Goal: Task Accomplishment & Management: Use online tool/utility

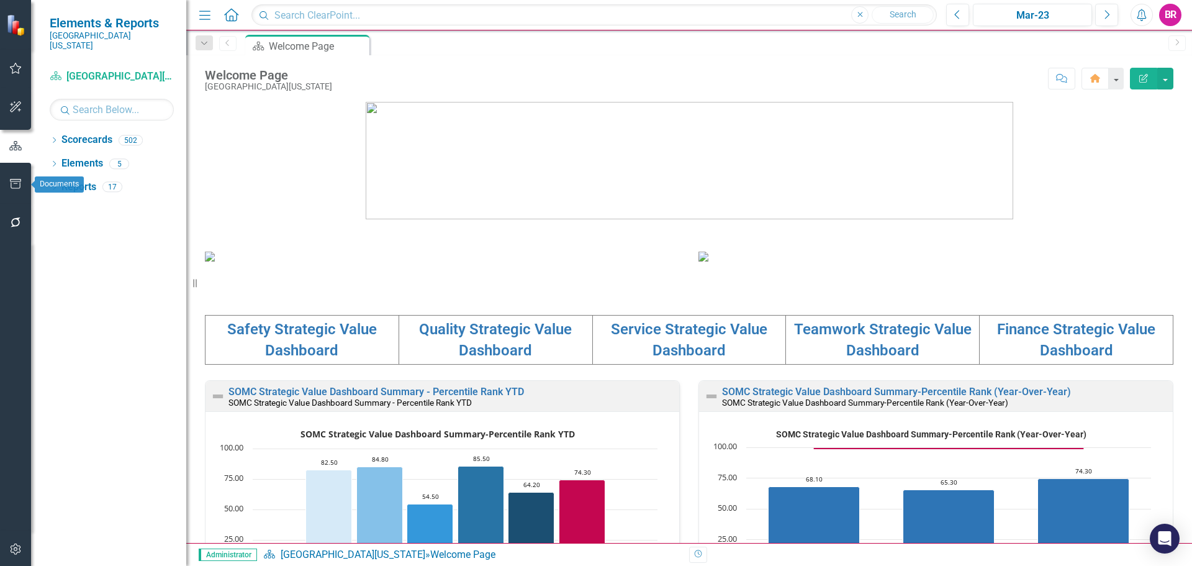
click at [10, 183] on icon "button" at bounding box center [15, 184] width 13 height 10
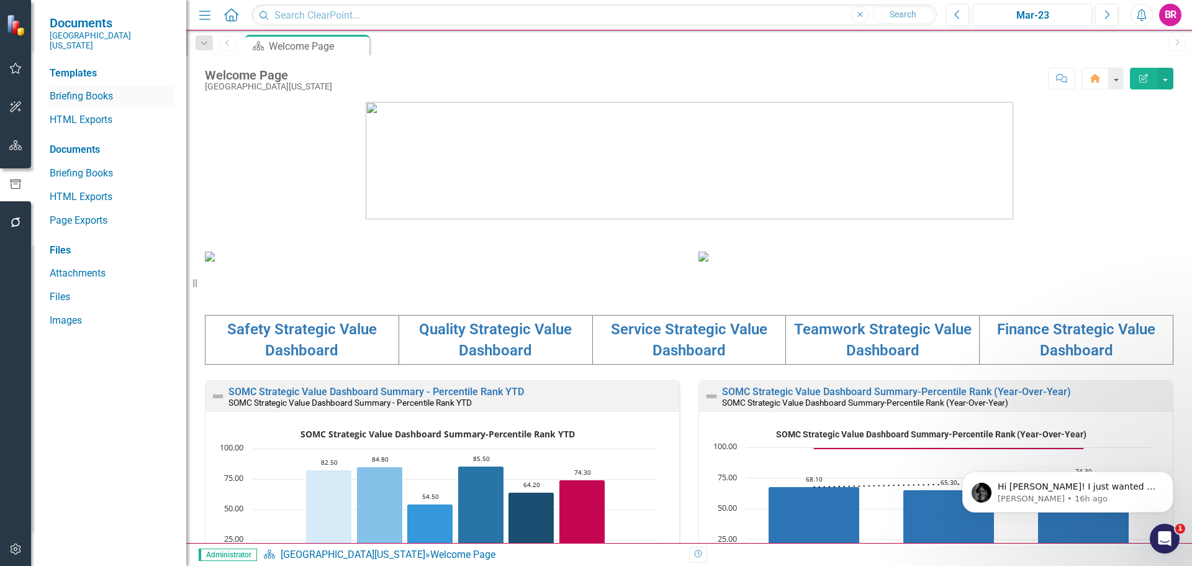
click at [95, 89] on link "Briefing Books" at bounding box center [112, 96] width 124 height 14
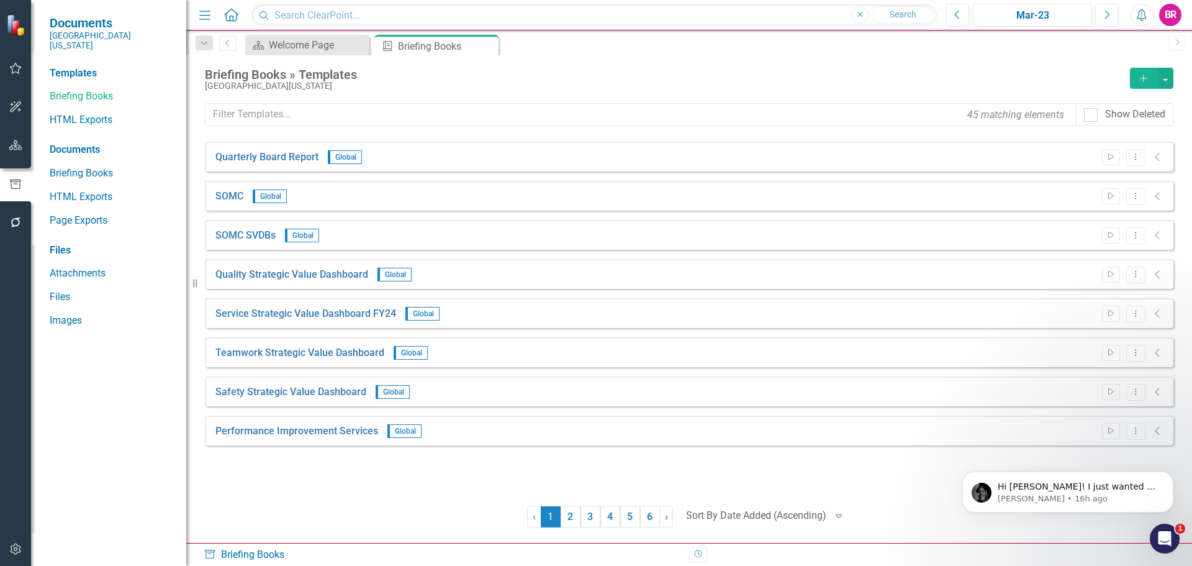
click at [1052, 3] on div "Menu Home Search Close Search Previous Mar-23 Next Alerts BR User Edit Profile …" at bounding box center [689, 15] width 1006 height 30
click at [1052, 12] on div "Mar-23" at bounding box center [1032, 15] width 110 height 15
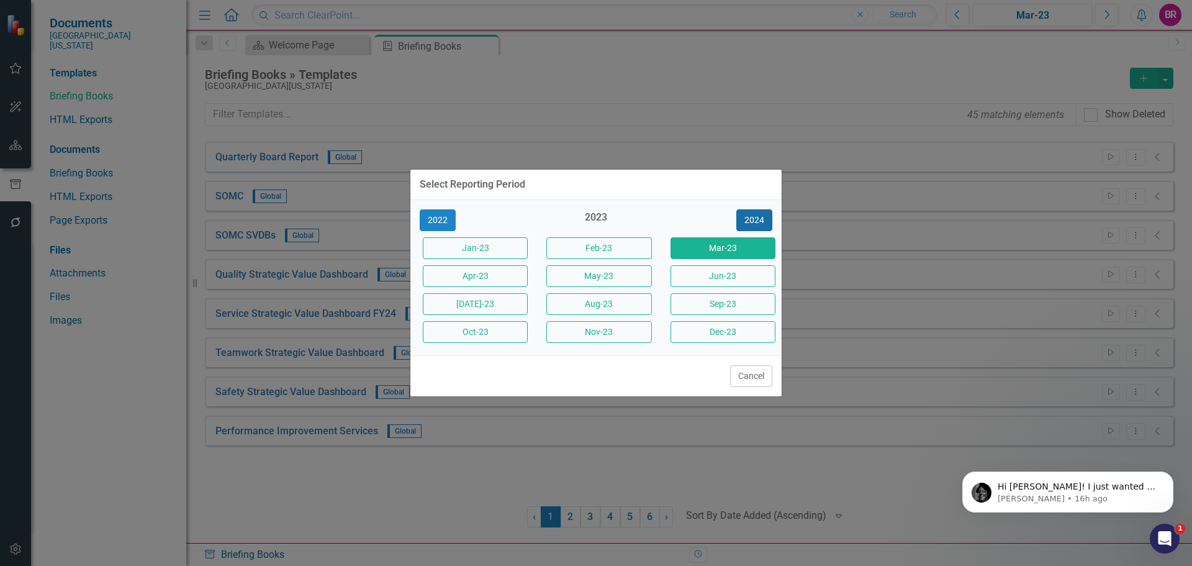
click at [764, 216] on button "2024" at bounding box center [754, 220] width 36 height 22
click at [764, 216] on button "2025" at bounding box center [754, 220] width 36 height 22
click at [717, 280] on button "Jun-25" at bounding box center [722, 276] width 105 height 22
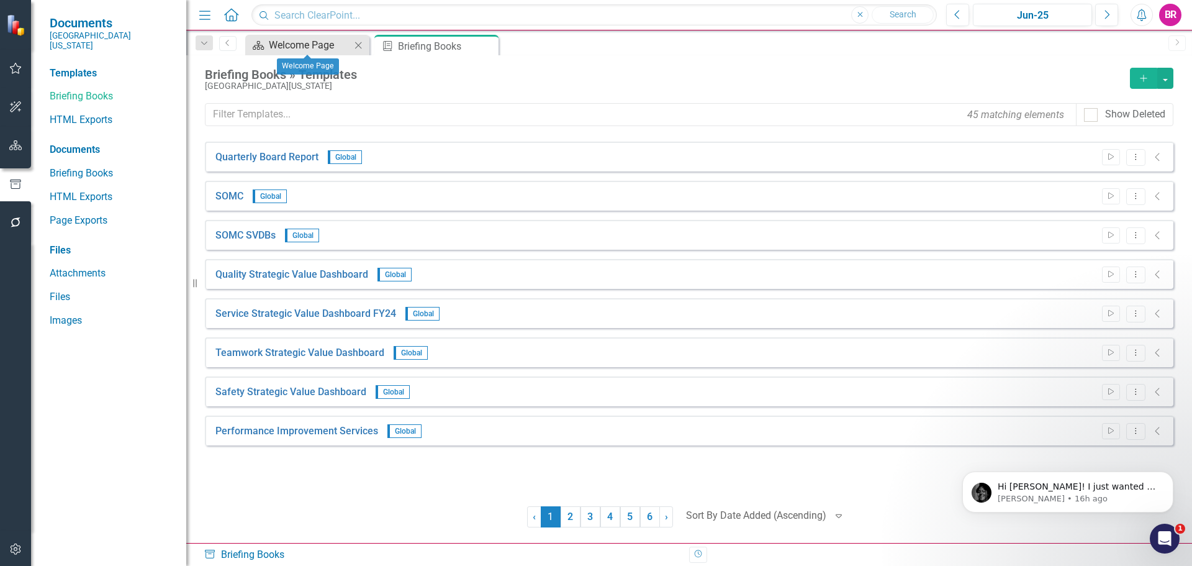
click at [301, 41] on div "Welcome Page" at bounding box center [310, 45] width 82 height 16
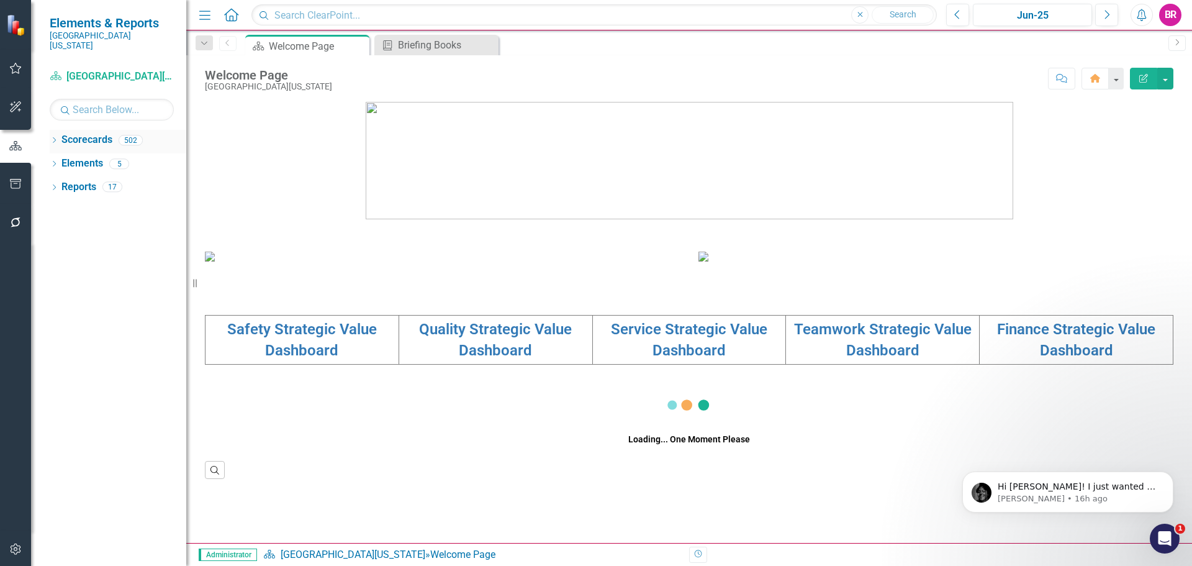
click at [50, 138] on icon "Dropdown" at bounding box center [54, 141] width 9 height 7
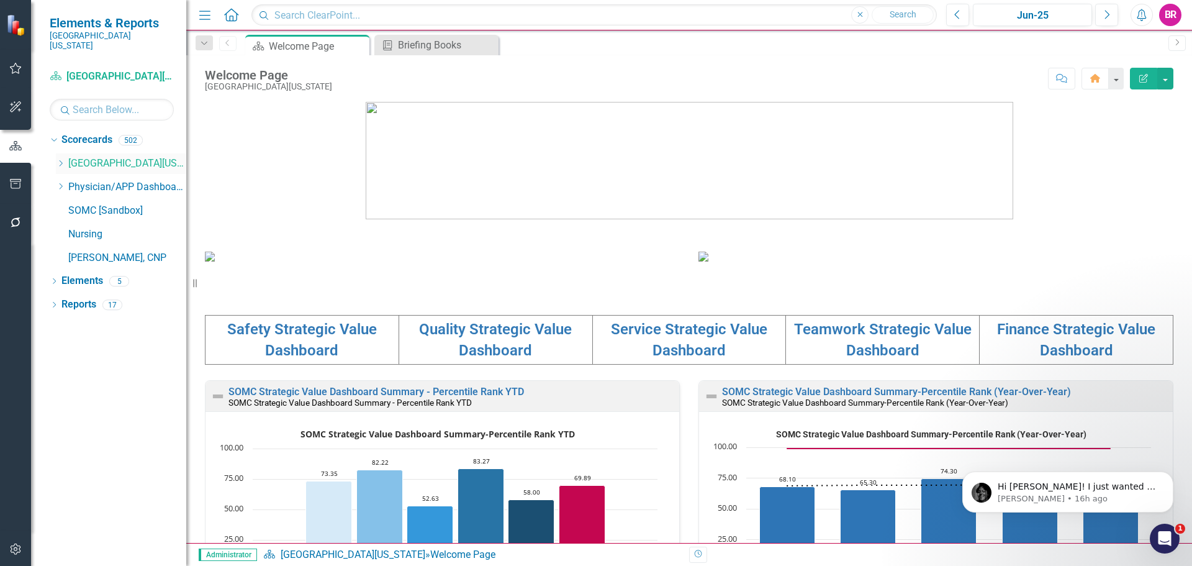
click at [61, 160] on icon "Dropdown" at bounding box center [60, 163] width 9 height 7
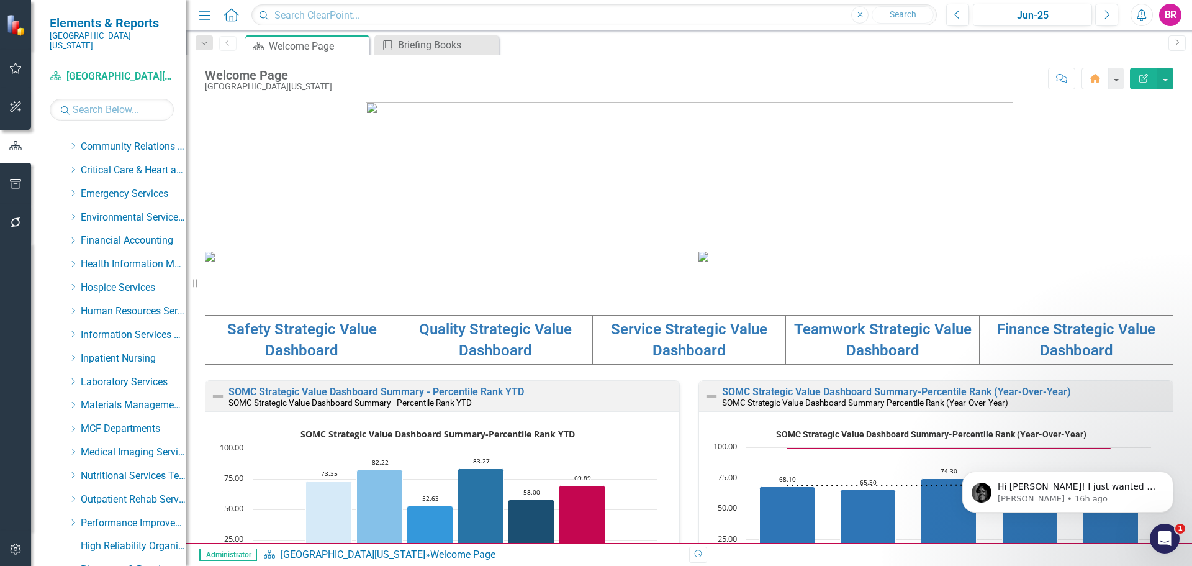
scroll to position [186, 0]
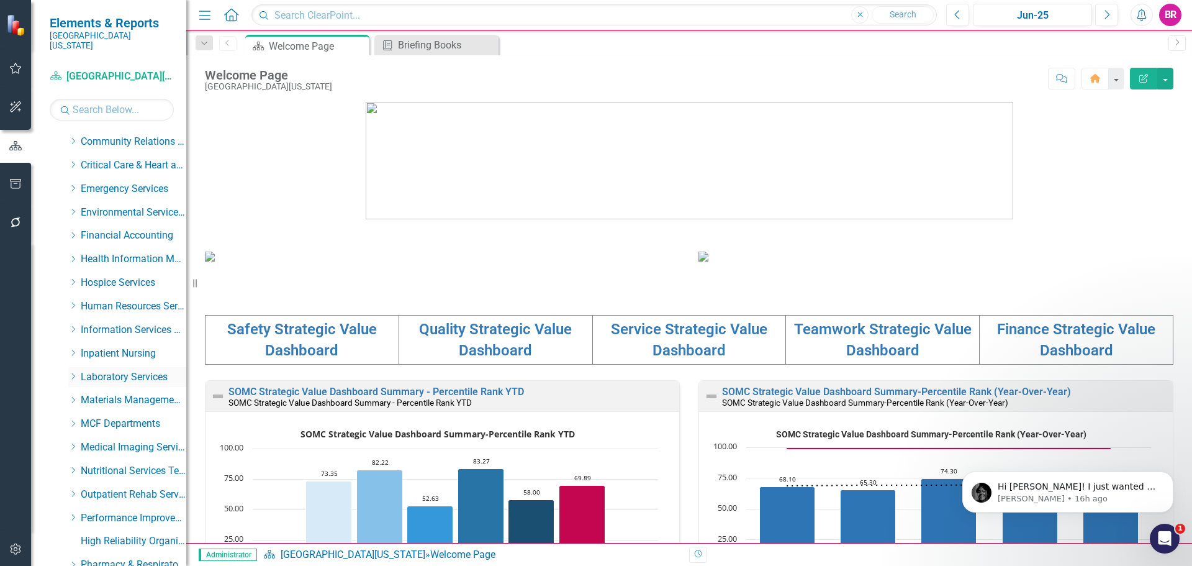
click at [73, 371] on div "Dropdown" at bounding box center [72, 376] width 9 height 11
click at [68, 370] on icon "Dropdown" at bounding box center [71, 374] width 7 height 9
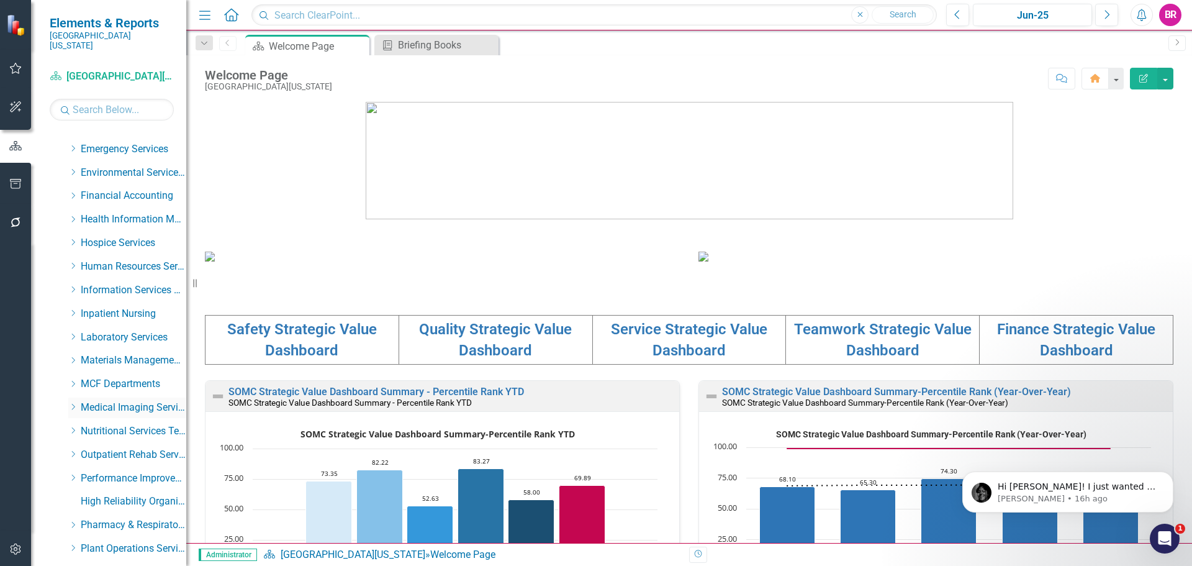
scroll to position [248, 0]
click at [71, 381] on icon "Dropdown" at bounding box center [72, 384] width 9 height 7
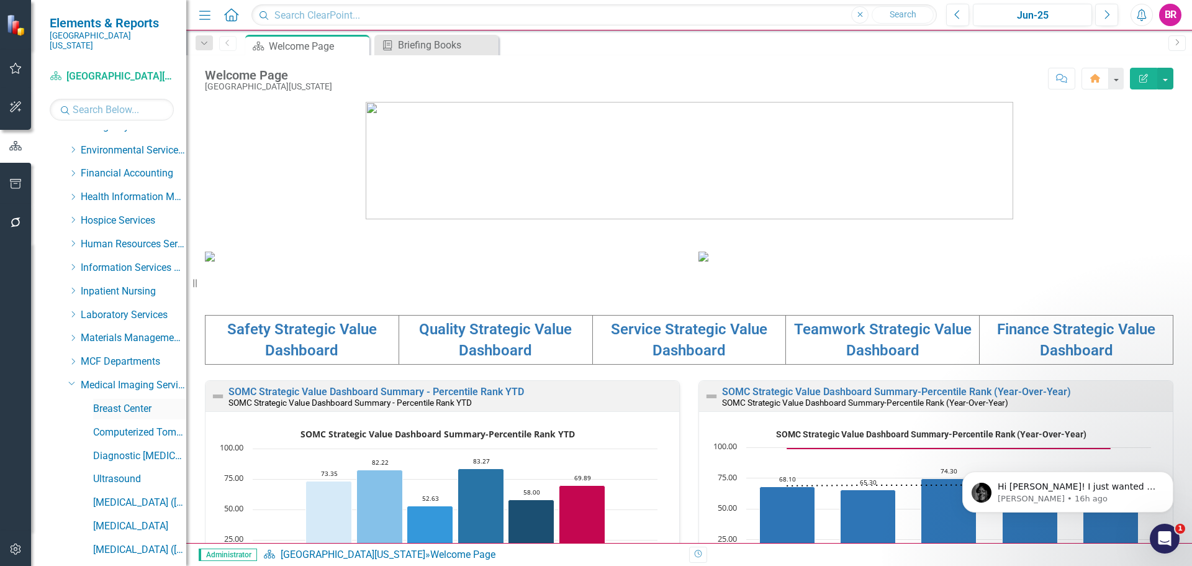
scroll to position [372, 0]
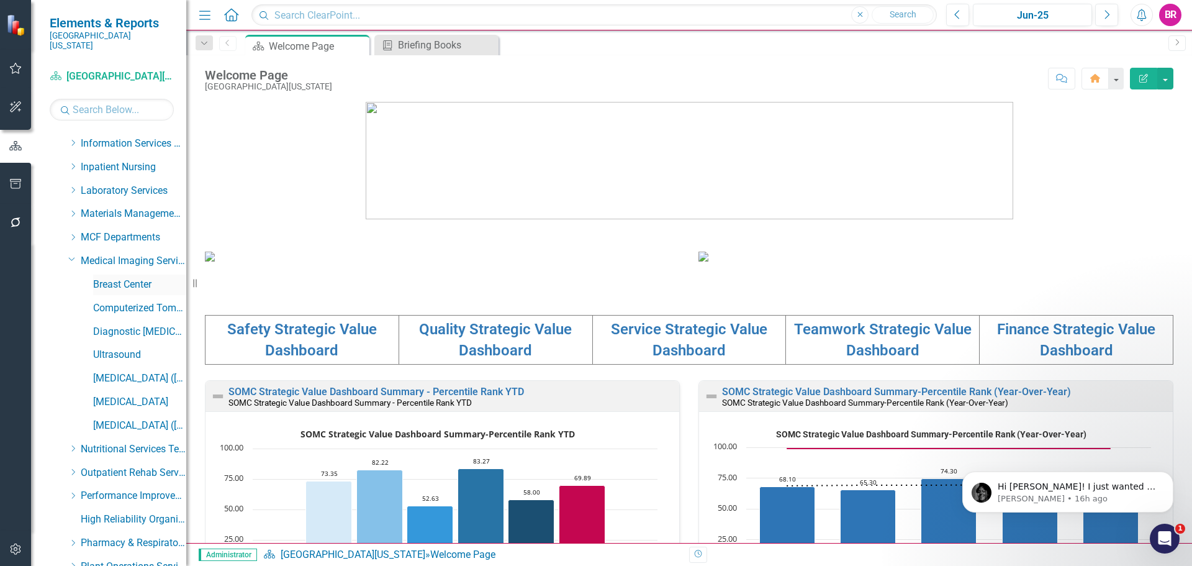
click at [127, 277] on link "Breast Center" at bounding box center [139, 284] width 93 height 14
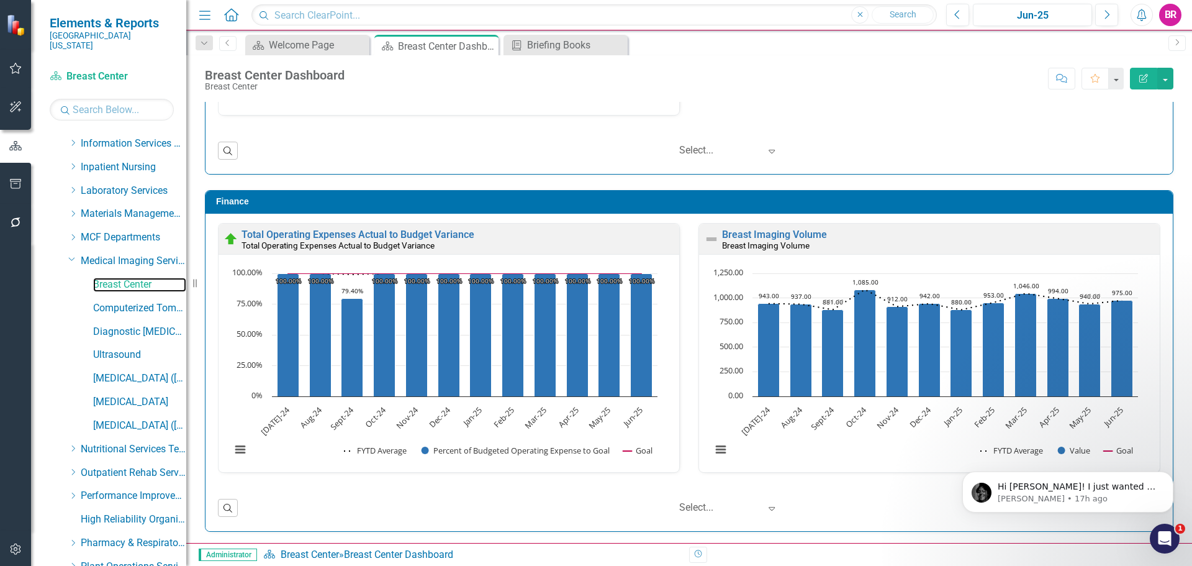
scroll to position [1606, 0]
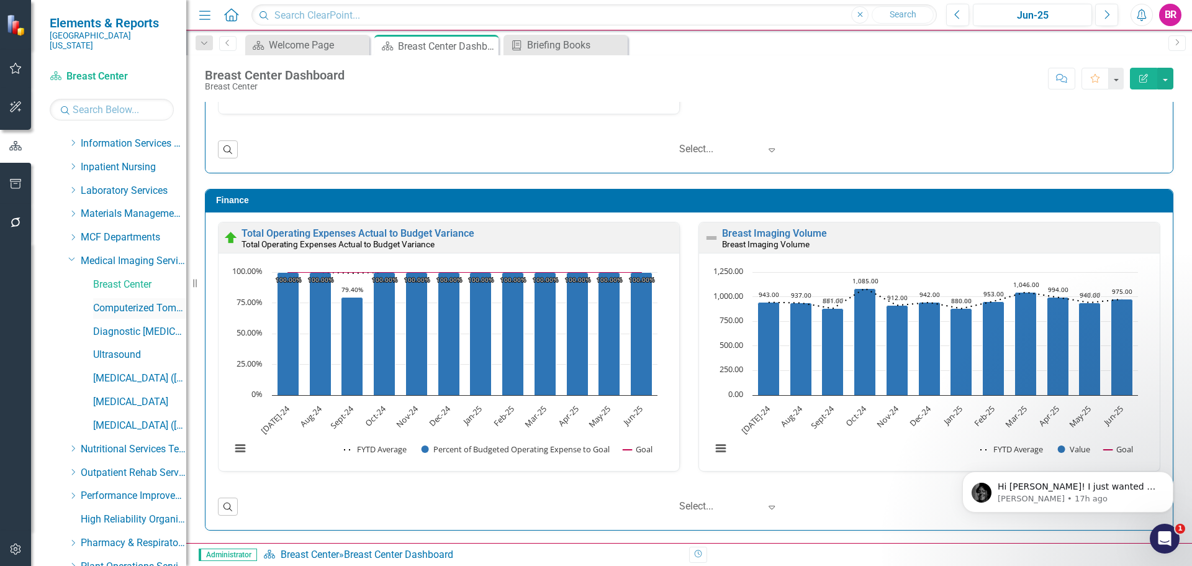
click at [129, 301] on link "Computerized Tomography ([GEOGRAPHIC_DATA][MEDICAL_DATA]" at bounding box center [139, 308] width 93 height 14
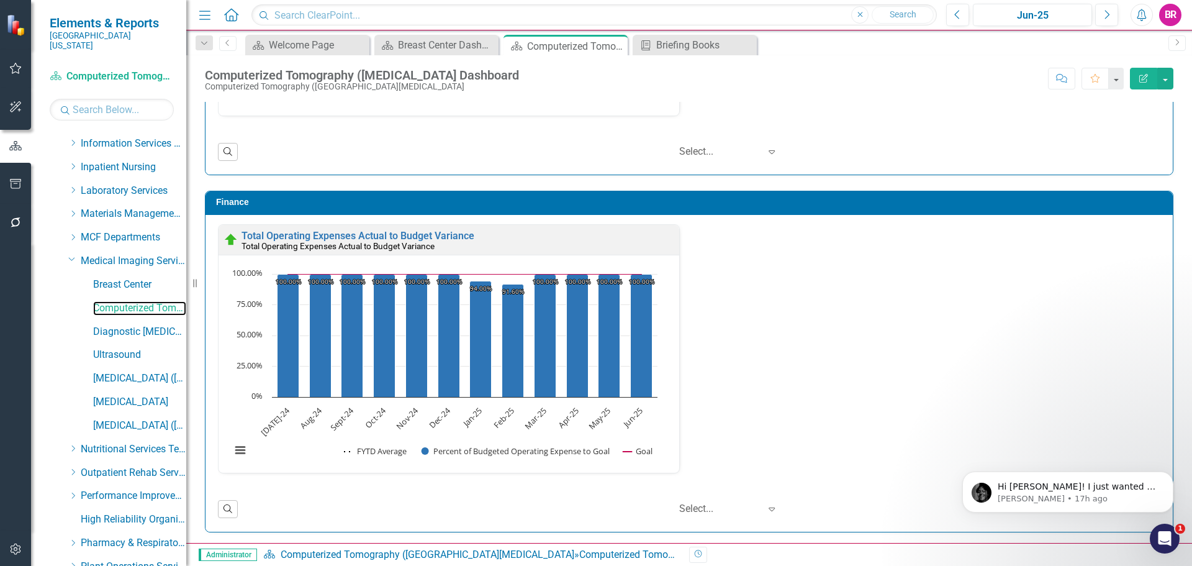
scroll to position [1870, 0]
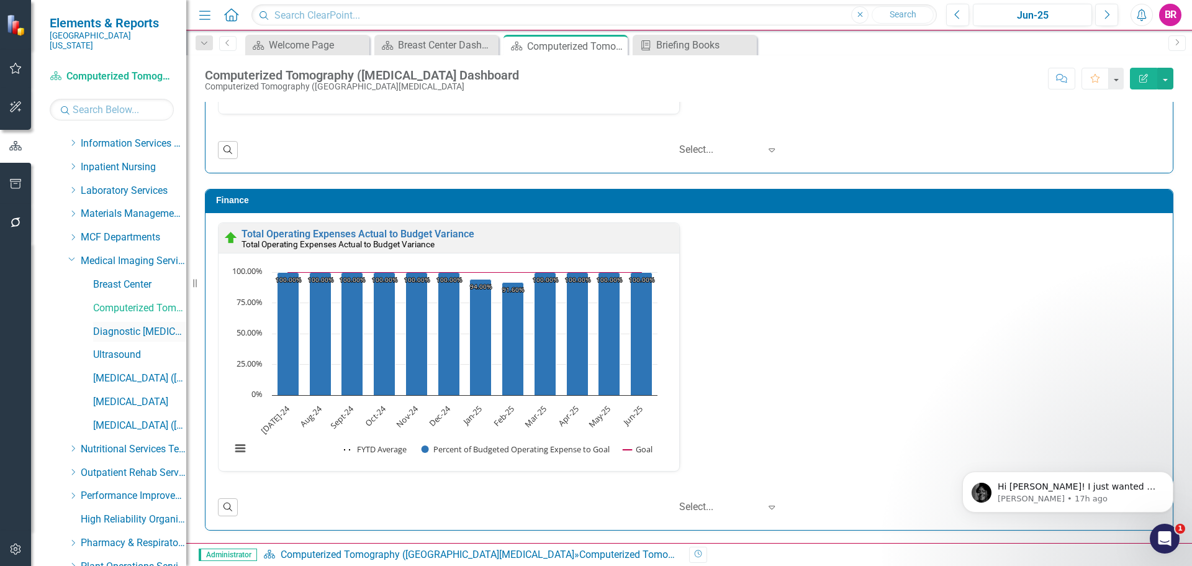
drag, startPoint x: 146, startPoint y: 318, endPoint x: 104, endPoint y: 322, distance: 41.8
click at [146, 325] on link "Diagnostic [MEDICAL_DATA]" at bounding box center [139, 332] width 93 height 14
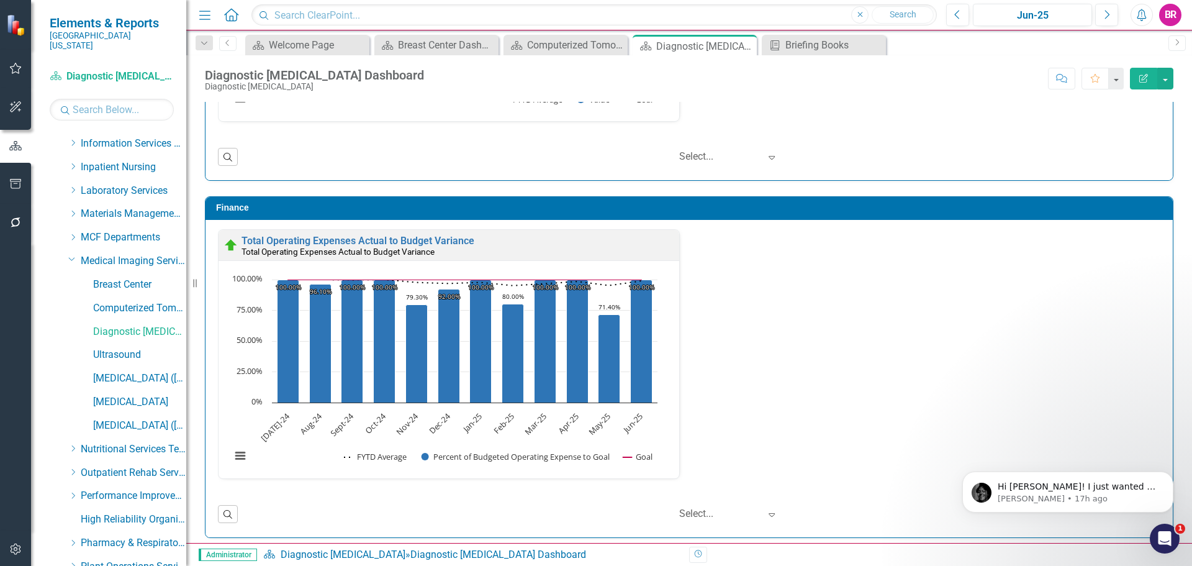
scroll to position [2135, 0]
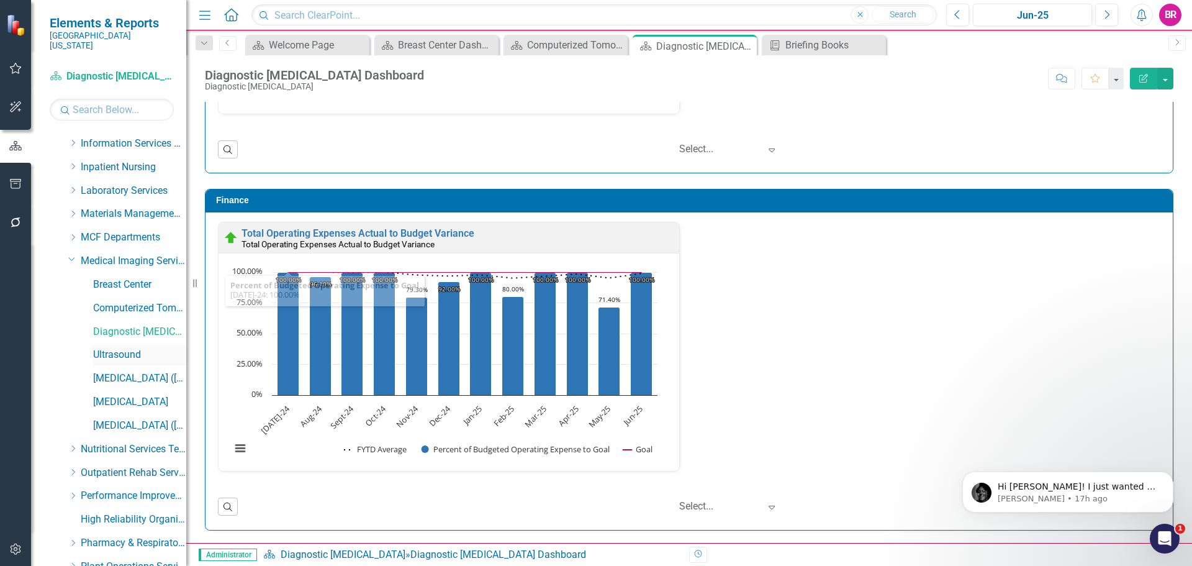
drag, startPoint x: 97, startPoint y: 342, endPoint x: 131, endPoint y: 341, distance: 33.5
click at [97, 348] on link "Ultrasound" at bounding box center [139, 355] width 93 height 14
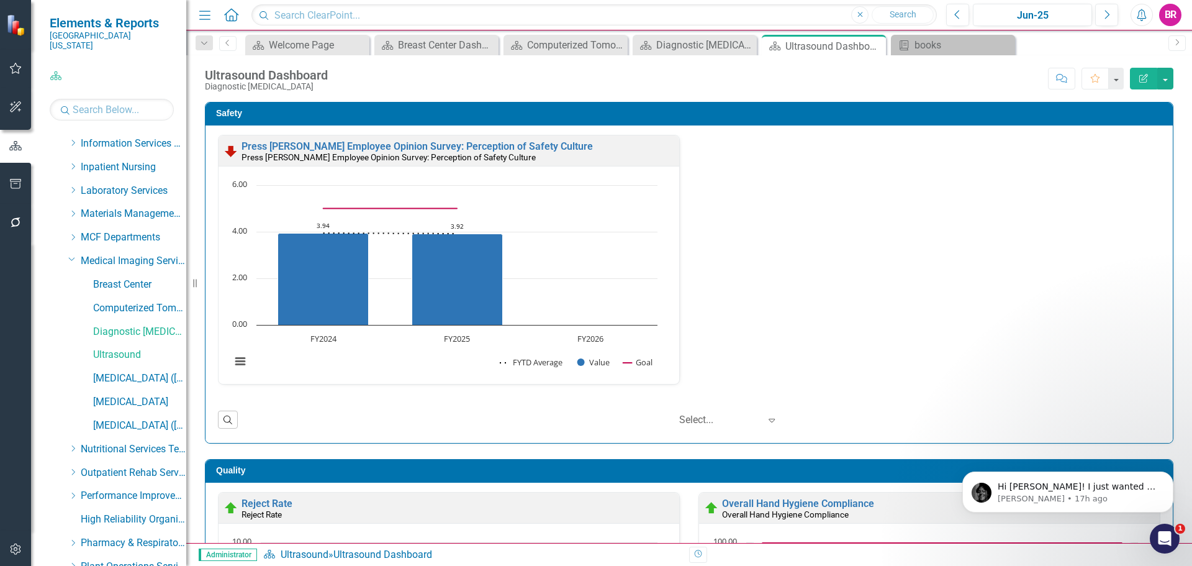
click at [1170, 255] on div "Safety Press [PERSON_NAME] Employee Opinion Survey: Perception of Safety Cultur…" at bounding box center [689, 264] width 987 height 357
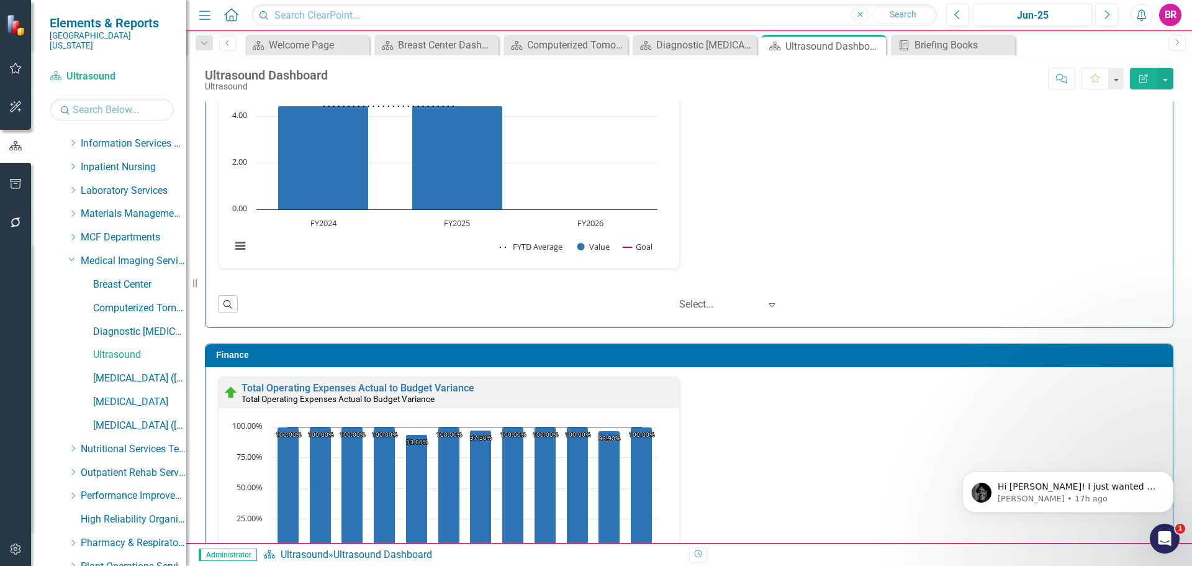
scroll to position [1341, 0]
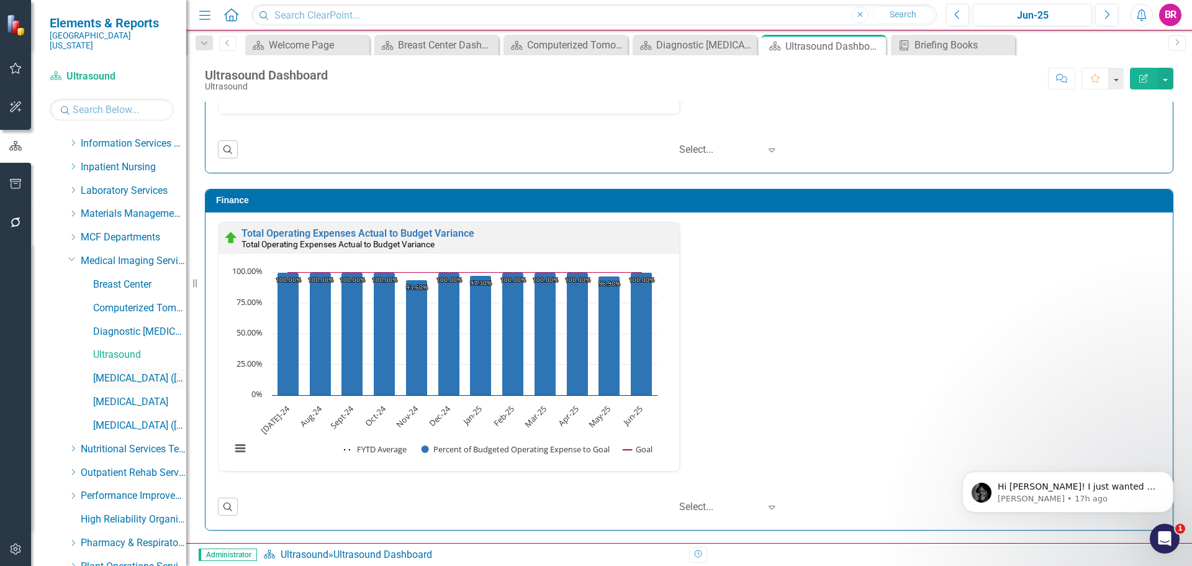
click at [133, 371] on link "[MEDICAL_DATA] ([MEDICAL_DATA])" at bounding box center [139, 378] width 93 height 14
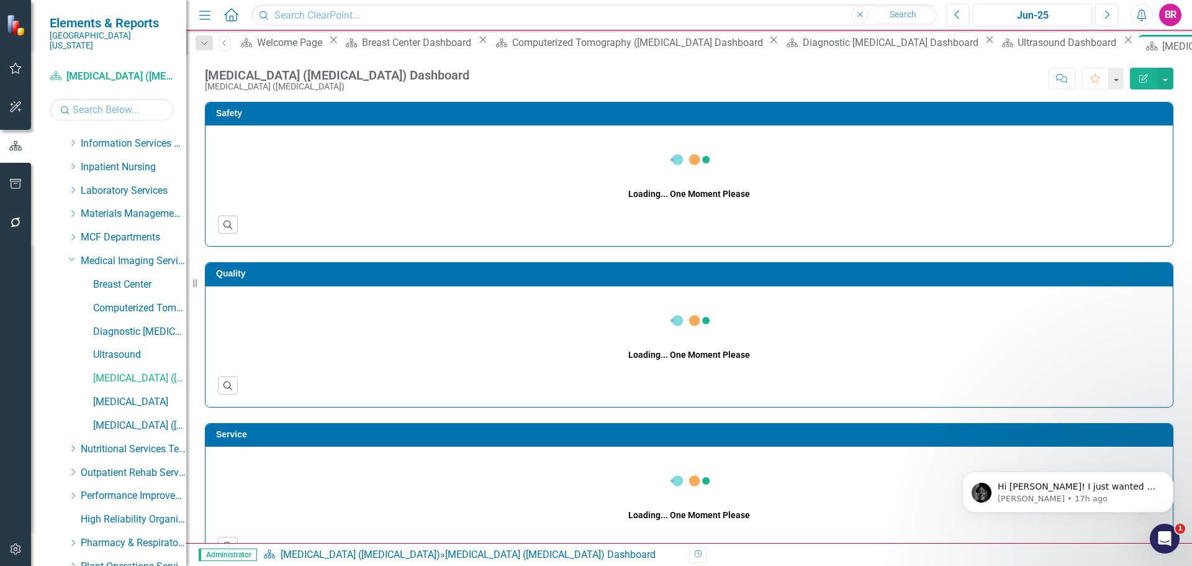
click at [1173, 301] on div "Quality Loading... One Moment Please Search" at bounding box center [689, 326] width 987 height 160
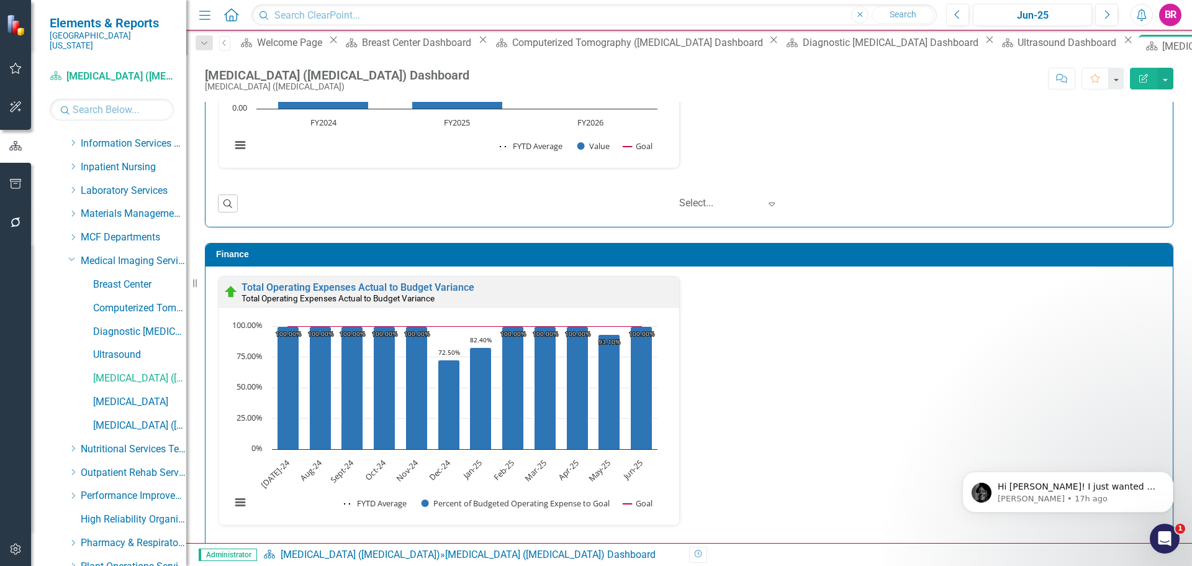
scroll to position [1606, 0]
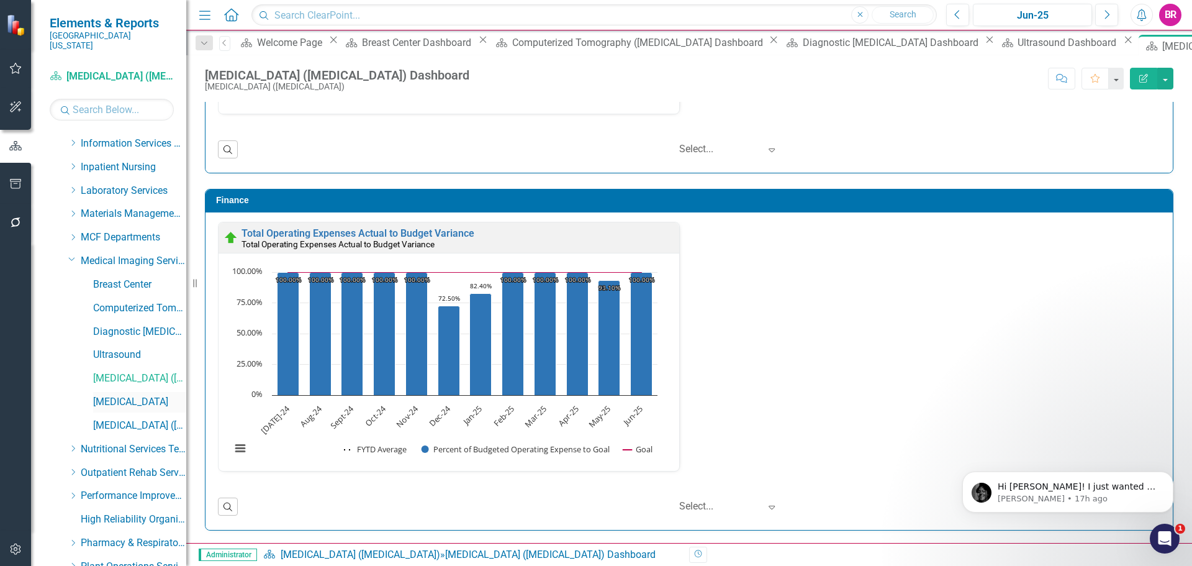
click at [143, 395] on link "[MEDICAL_DATA]" at bounding box center [139, 402] width 93 height 14
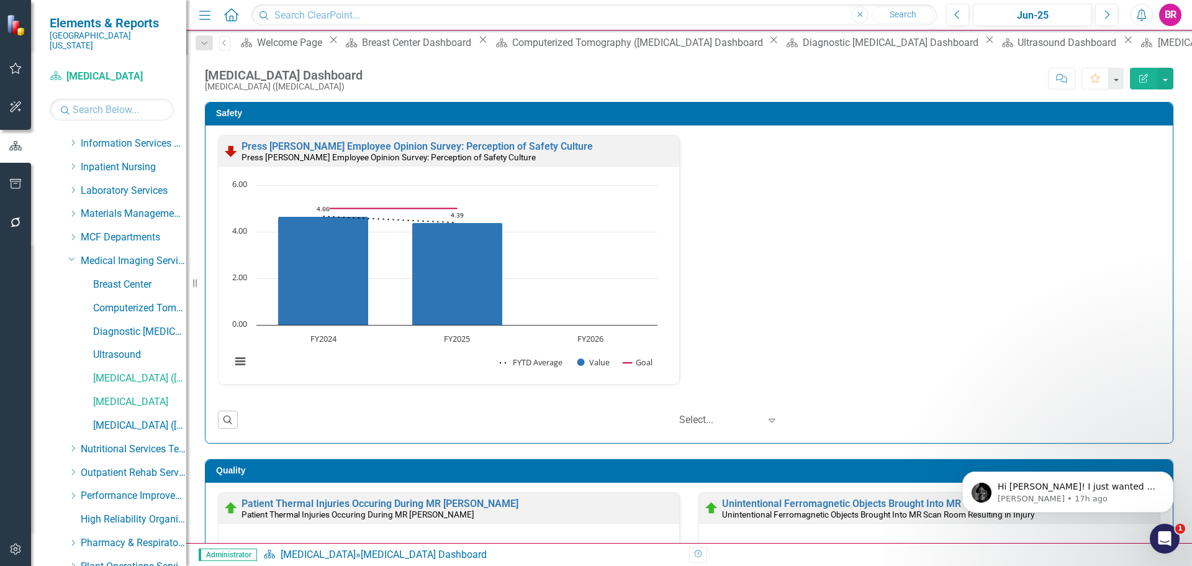
click at [1173, 239] on div "Safety Press [PERSON_NAME] Employee Opinion Survey: Perception of Safety Cultur…" at bounding box center [689, 264] width 987 height 357
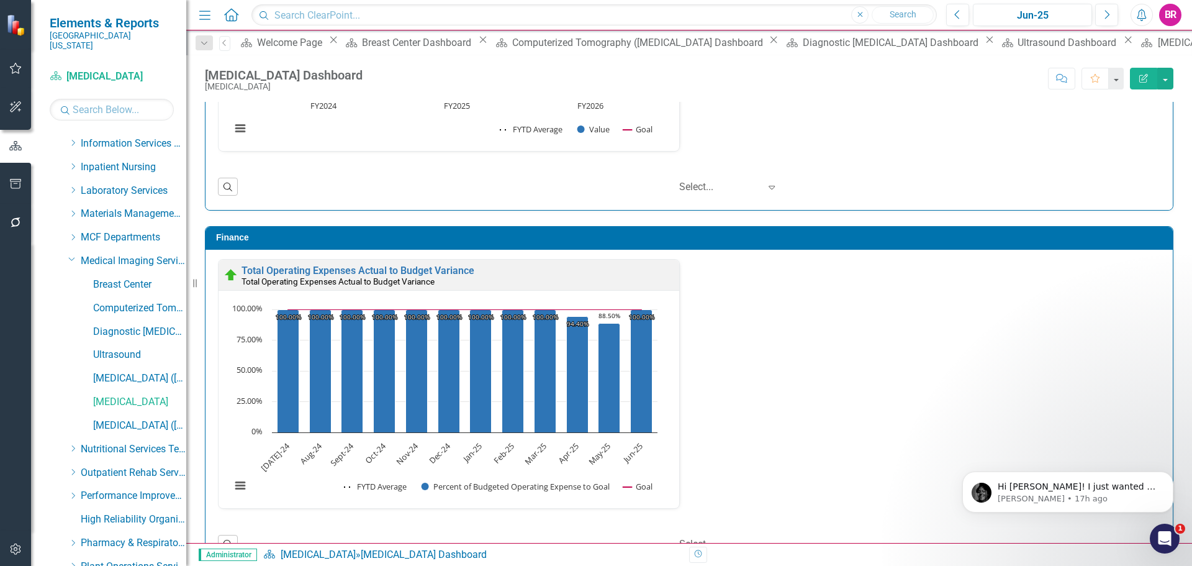
scroll to position [1341, 0]
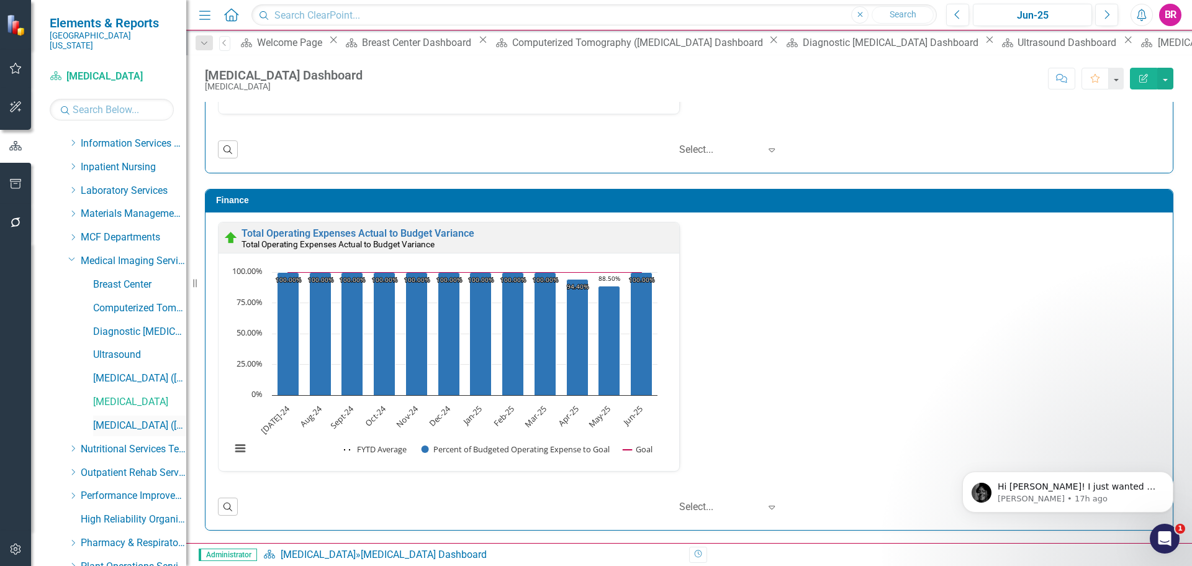
drag, startPoint x: 137, startPoint y: 418, endPoint x: 170, endPoint y: 413, distance: 33.8
click at [137, 418] on link "[MEDICAL_DATA] ([MEDICAL_DATA]" at bounding box center [139, 425] width 93 height 14
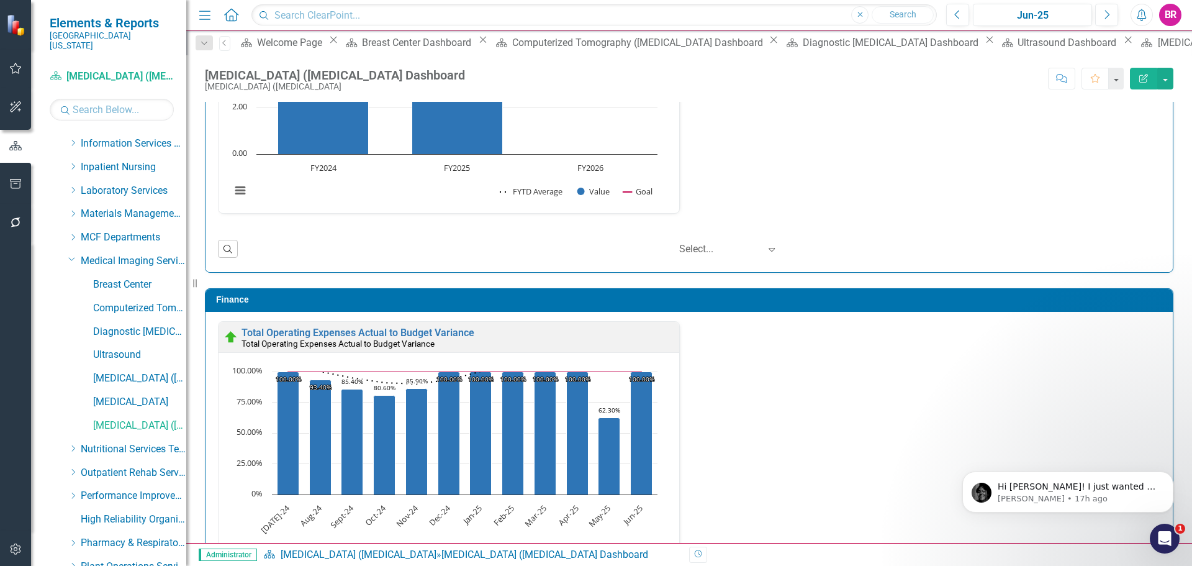
scroll to position [1341, 0]
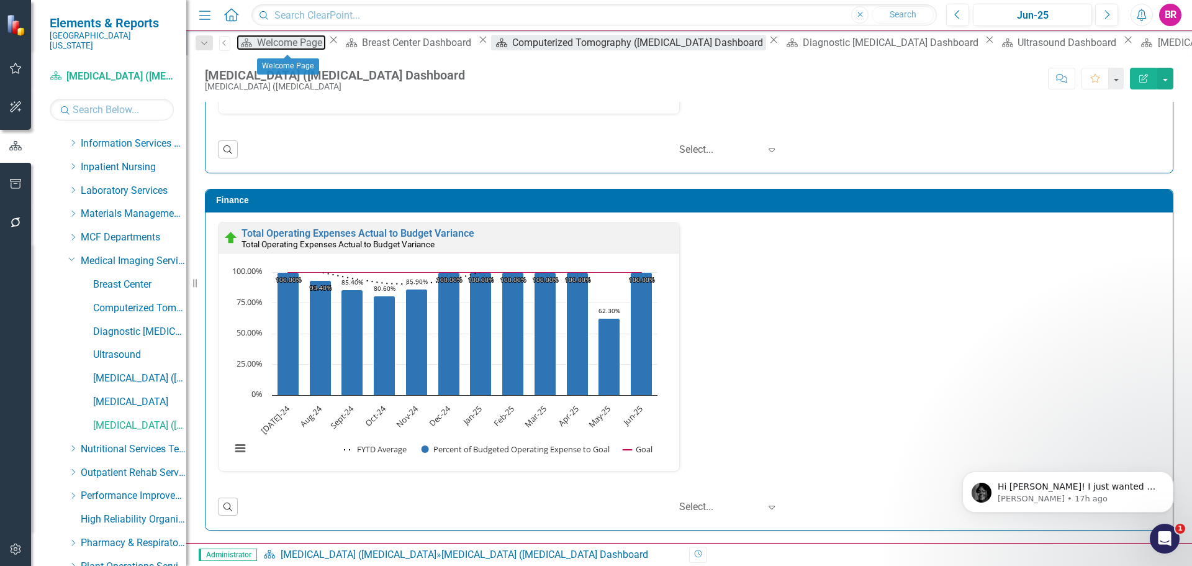
drag, startPoint x: 281, startPoint y: 45, endPoint x: 507, endPoint y: 47, distance: 226.0
click at [281, 45] on div "Welcome Page" at bounding box center [291, 43] width 69 height 16
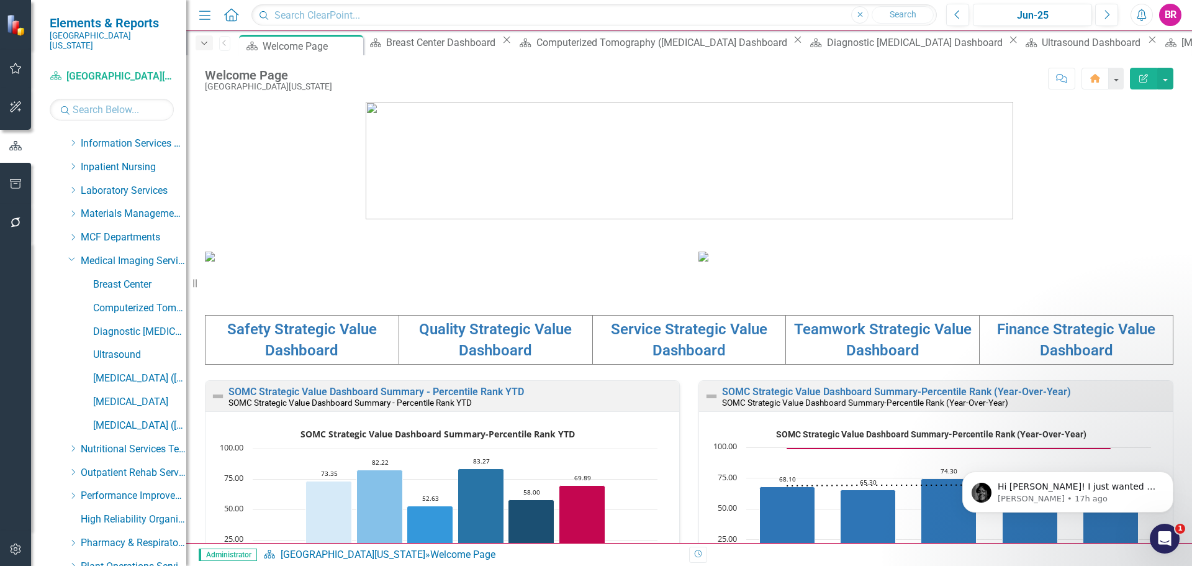
click at [209, 42] on icon "Dropdown" at bounding box center [204, 43] width 11 height 9
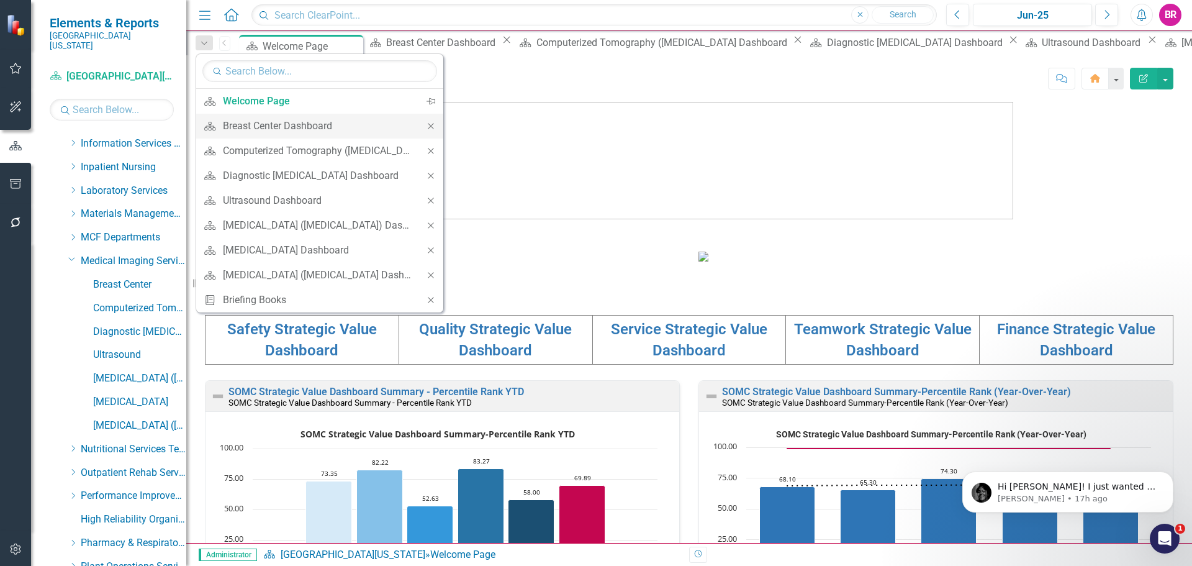
click at [429, 130] on icon "Close" at bounding box center [430, 126] width 11 height 9
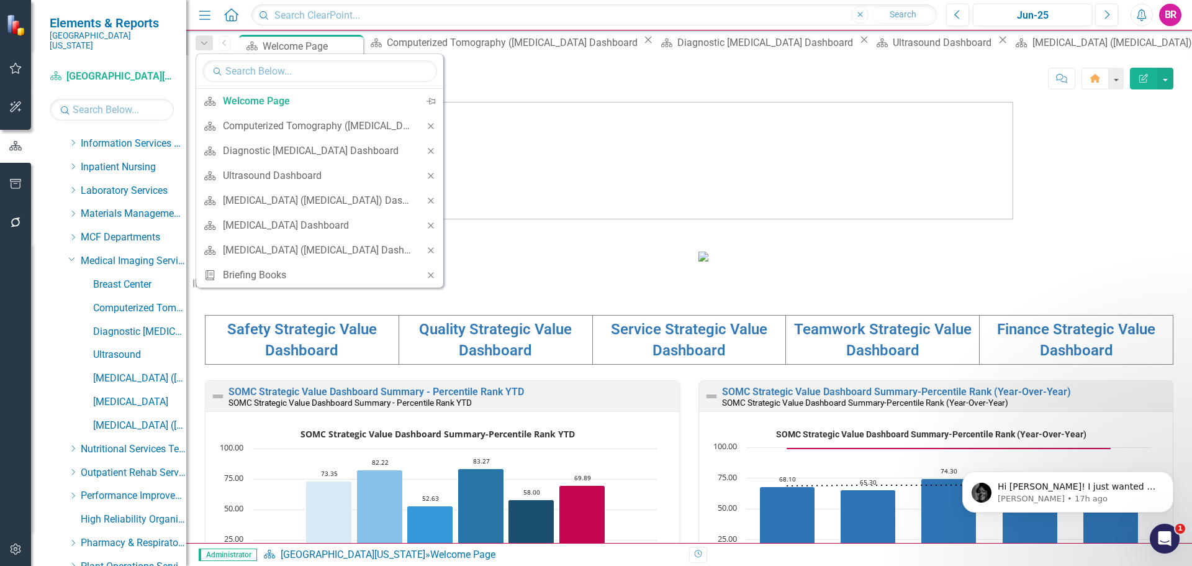
click at [431, 129] on icon "Close" at bounding box center [430, 126] width 11 height 9
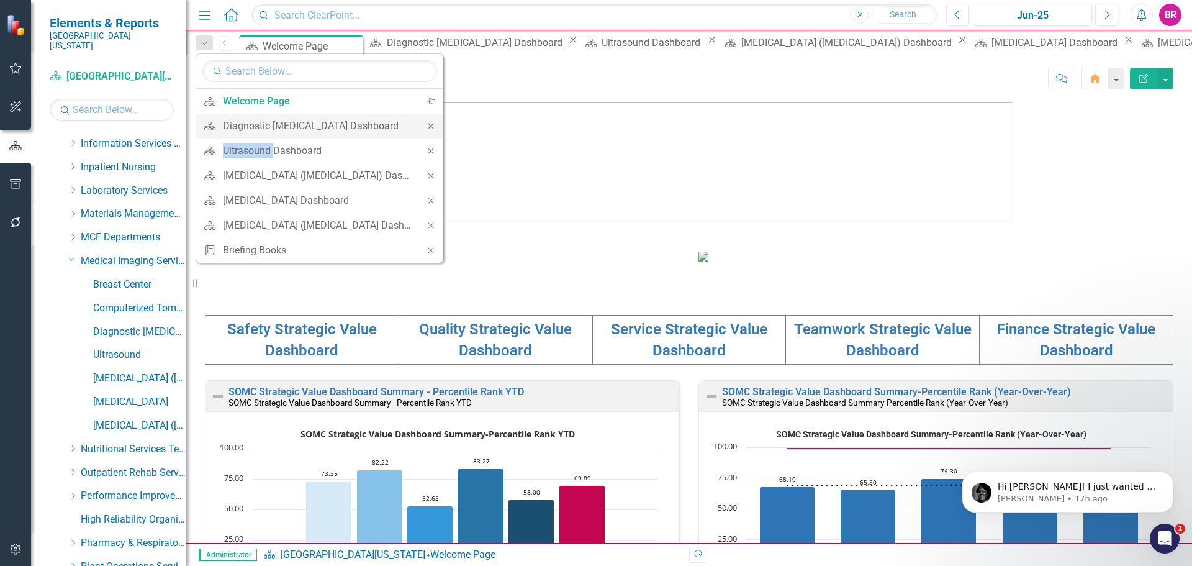
click at [431, 129] on icon "Close" at bounding box center [430, 126] width 11 height 9
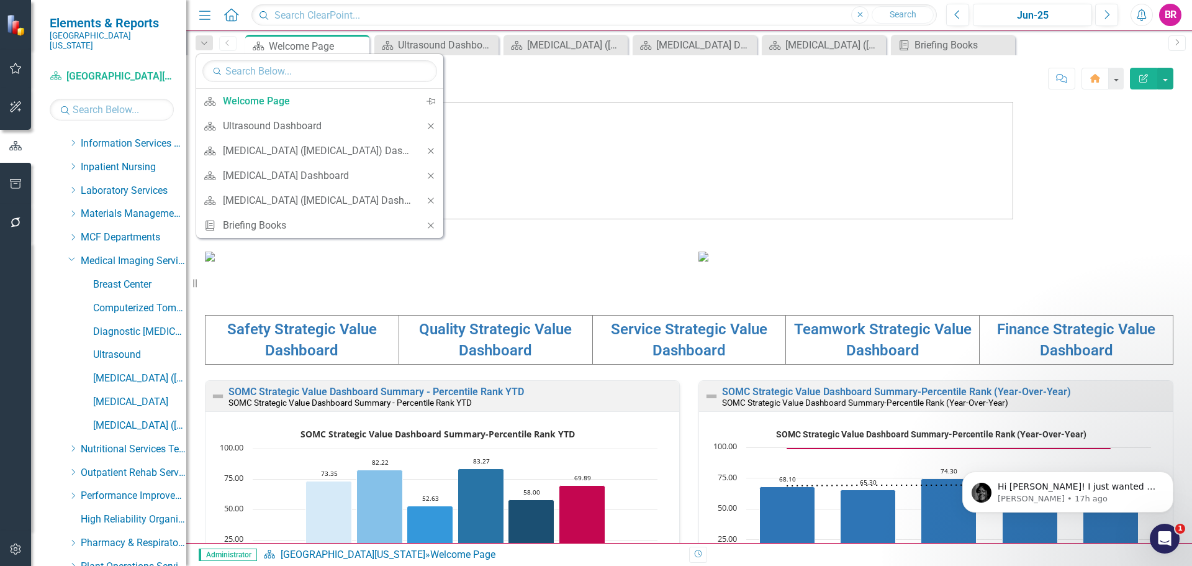
click at [431, 129] on icon "Close" at bounding box center [430, 126] width 11 height 9
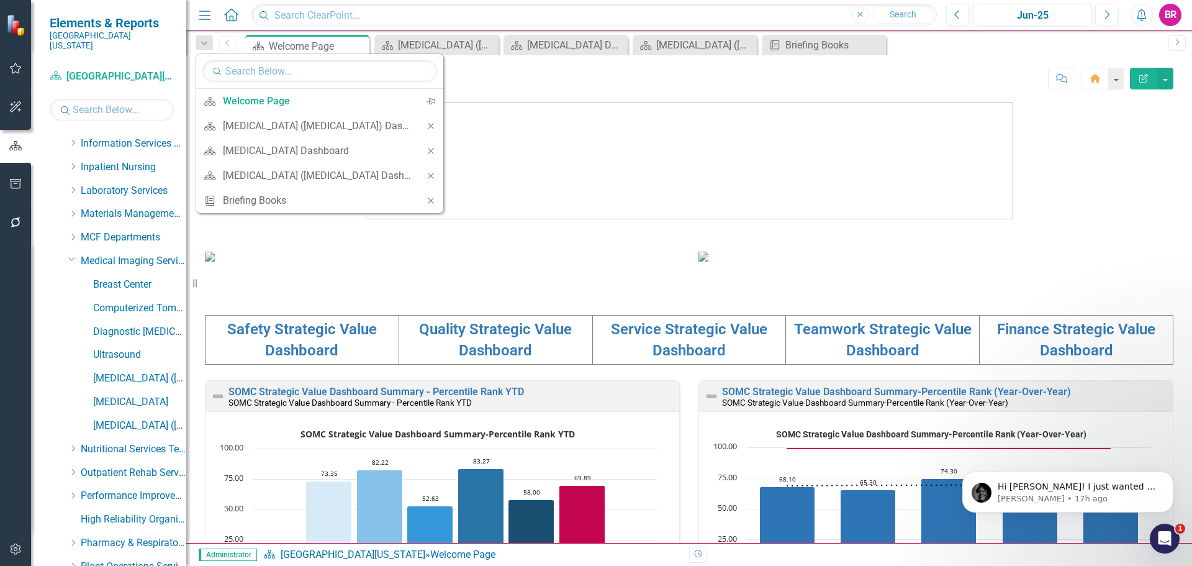
click at [431, 129] on icon "Close" at bounding box center [430, 126] width 11 height 9
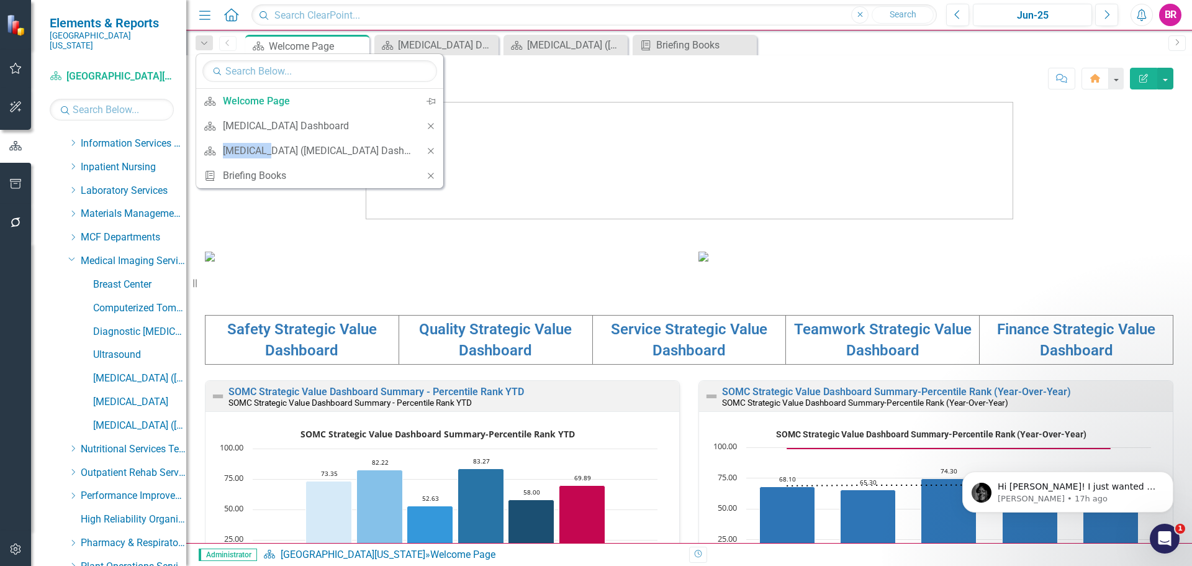
click at [431, 129] on icon "Close" at bounding box center [430, 126] width 11 height 9
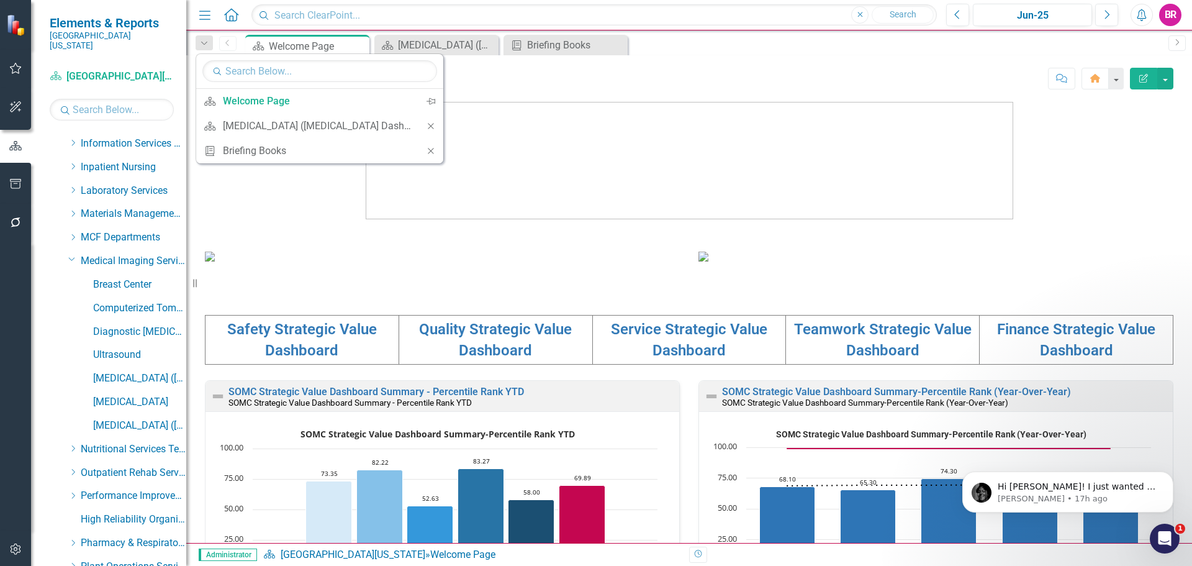
click at [431, 129] on icon "Close" at bounding box center [430, 126] width 11 height 9
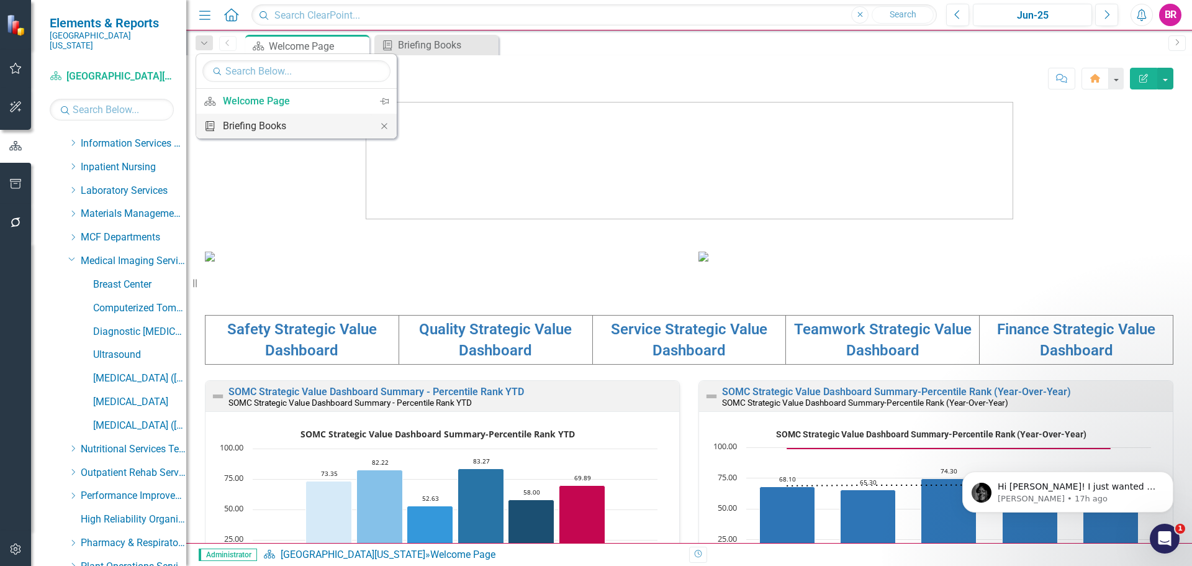
click at [285, 119] on div "Briefing Books" at bounding box center [294, 126] width 143 height 16
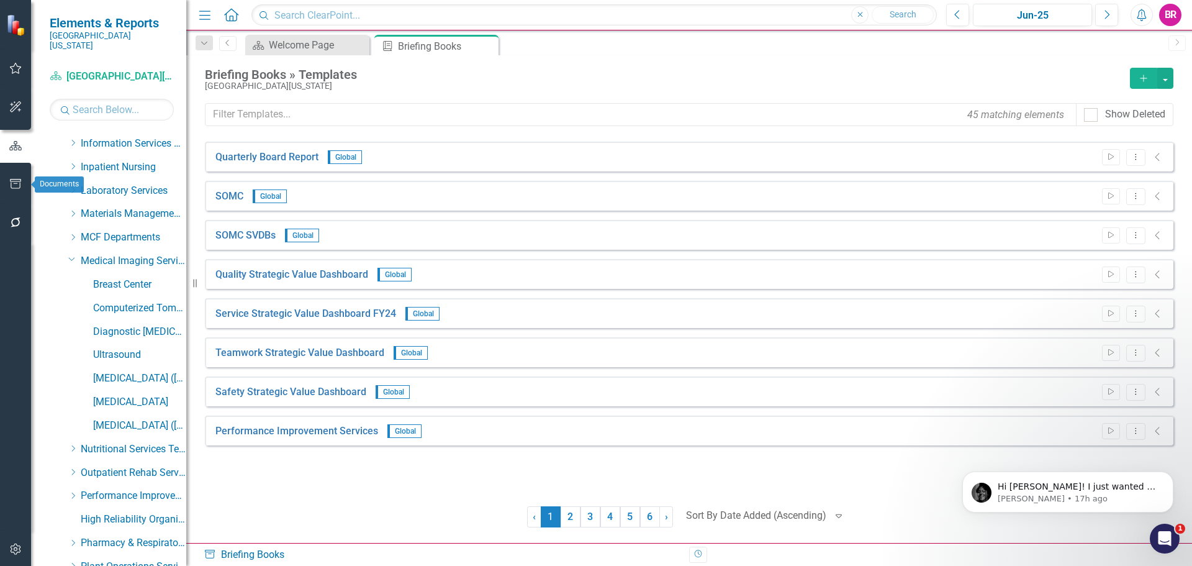
click at [6, 178] on button "button" at bounding box center [16, 184] width 28 height 26
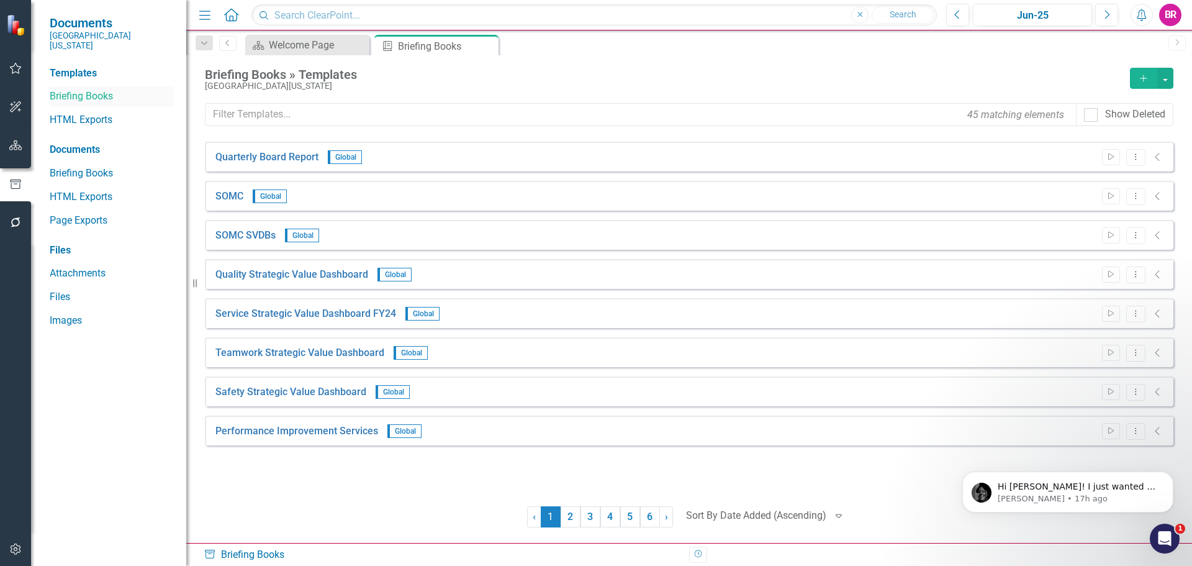
click at [78, 89] on link "Briefing Books" at bounding box center [112, 96] width 124 height 14
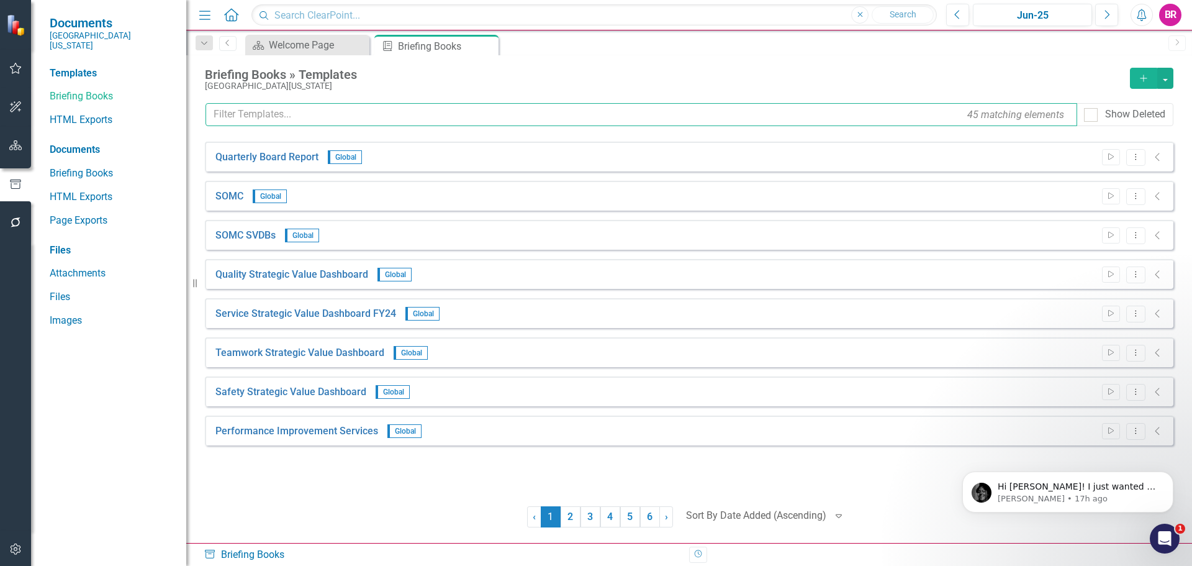
click at [302, 114] on input "text" at bounding box center [641, 114] width 872 height 23
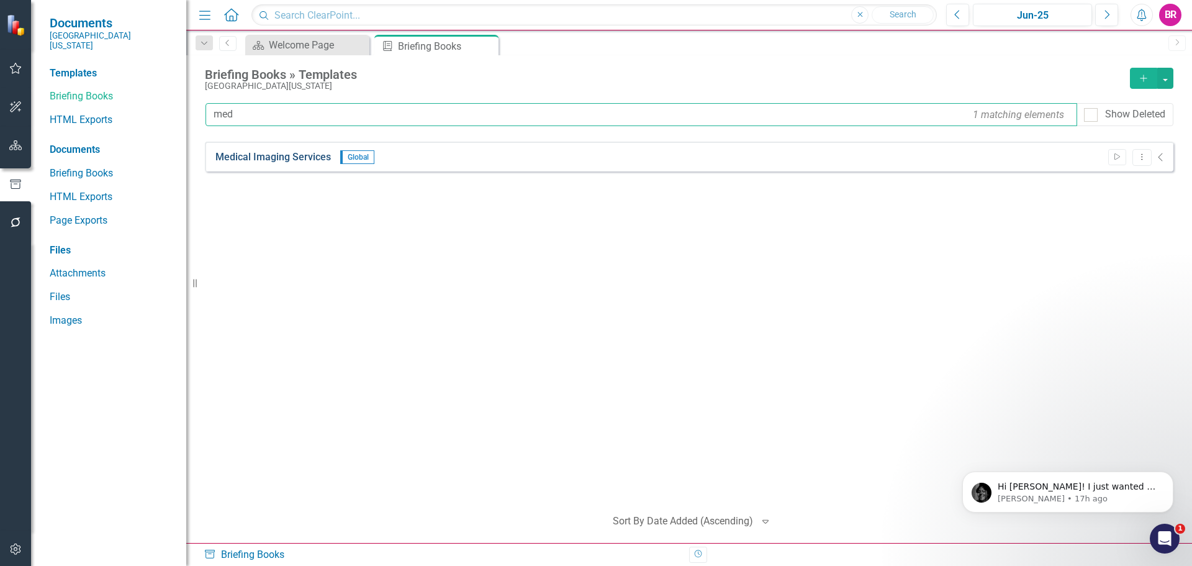
type input "med"
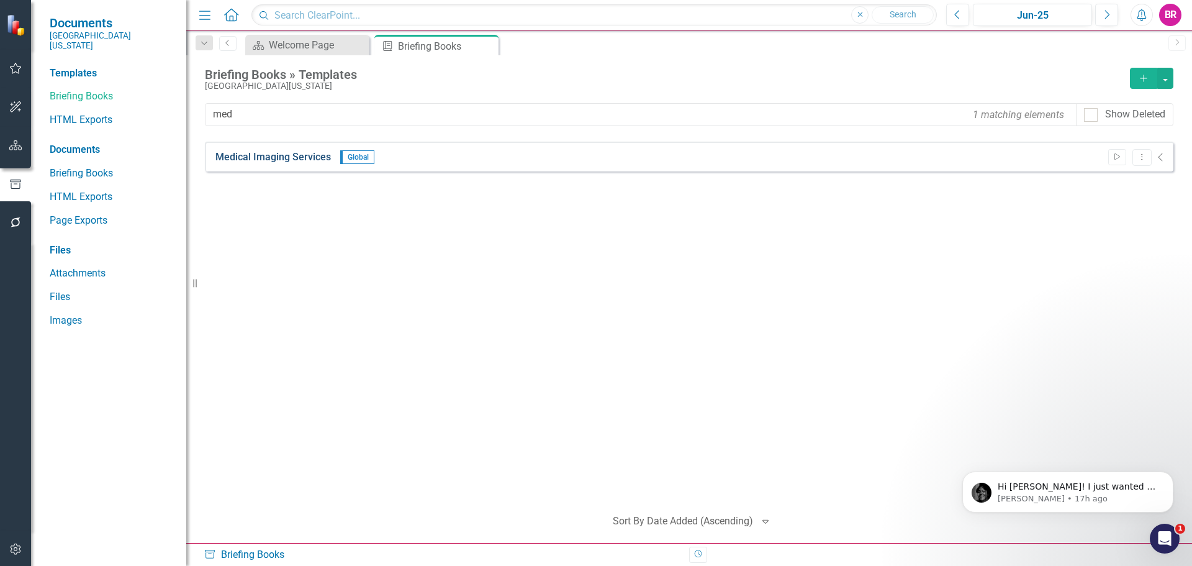
click at [241, 154] on link "Medical Imaging Services" at bounding box center [272, 157] width 115 height 14
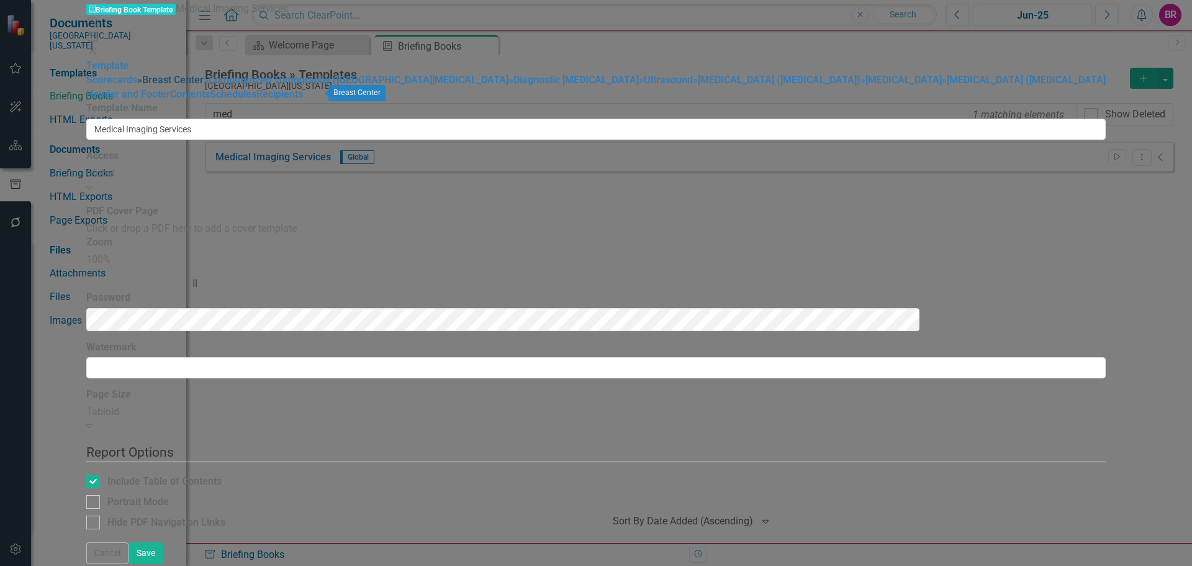
click at [176, 86] on link "» [GEOGRAPHIC_DATA]" at bounding box center [170, 80] width 66 height 12
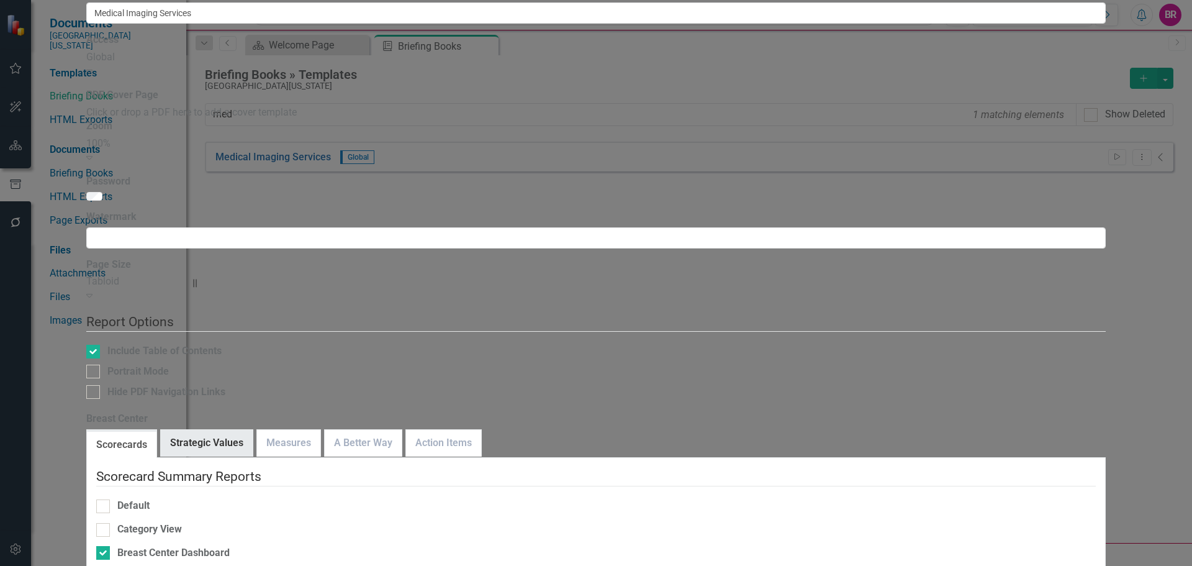
click at [253, 430] on link "Strategic Values" at bounding box center [207, 443] width 92 height 27
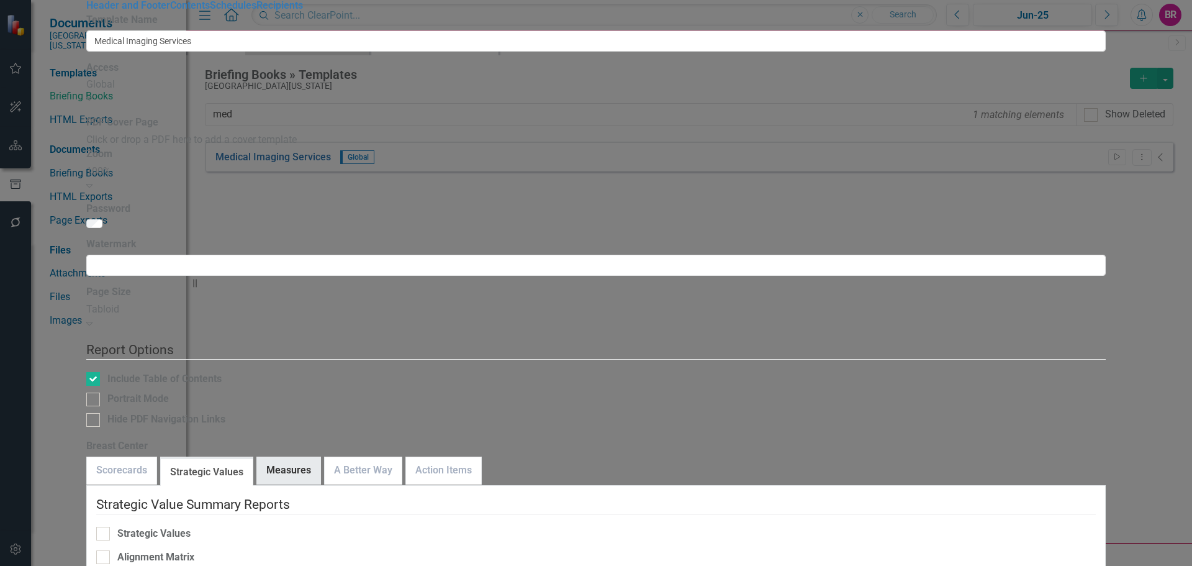
click at [320, 457] on link "Measures" at bounding box center [288, 470] width 63 height 27
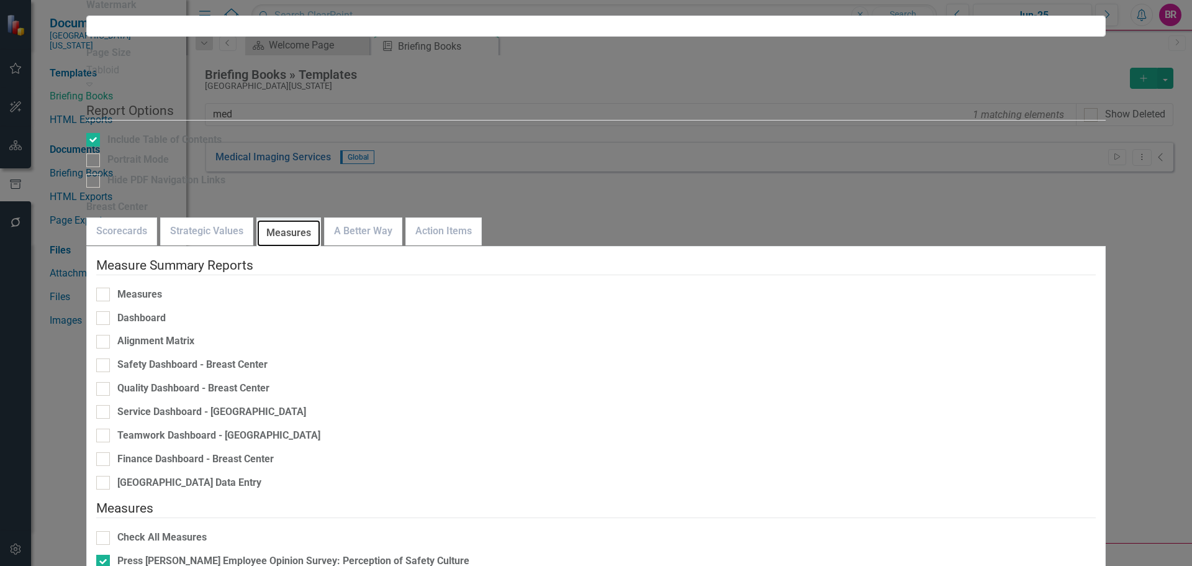
scroll to position [125, 0]
click at [402, 218] on link "A Better Way" at bounding box center [363, 231] width 77 height 27
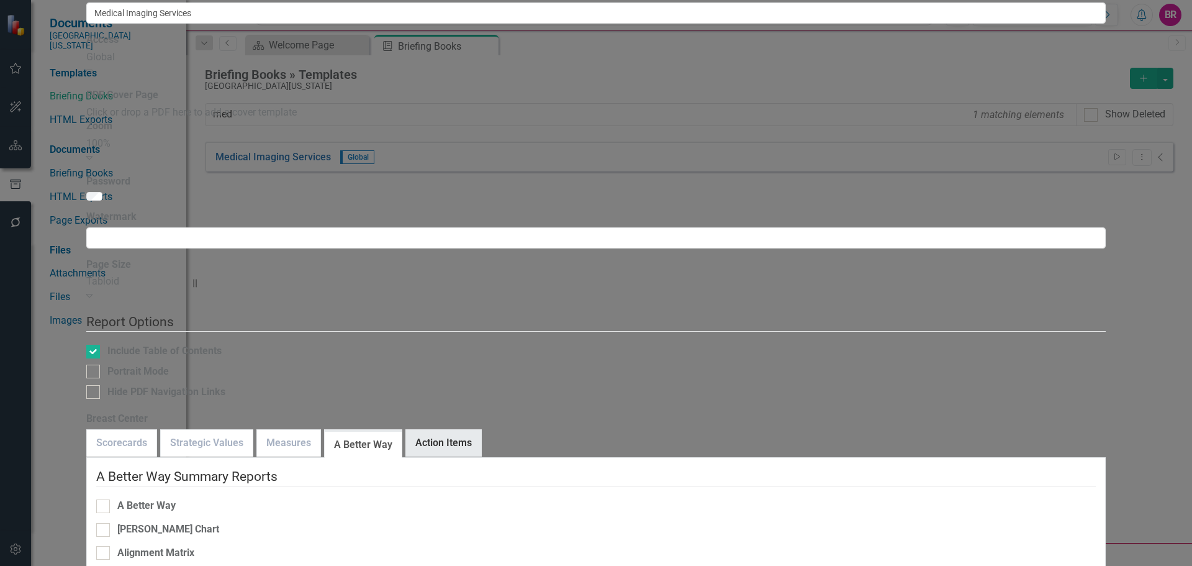
click at [481, 430] on link "Action Items" at bounding box center [443, 443] width 75 height 27
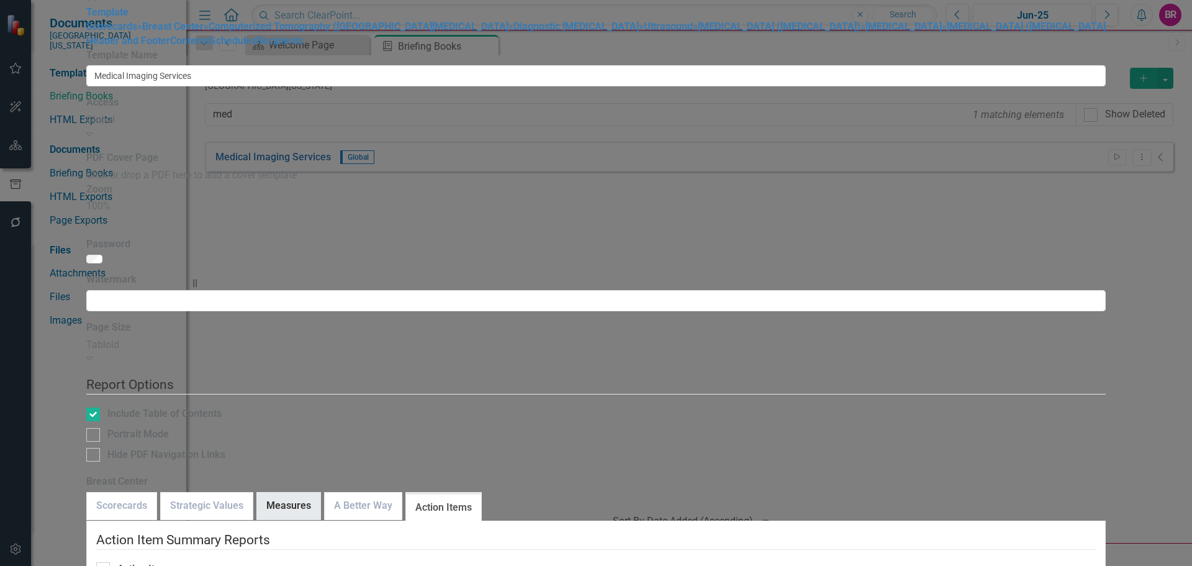
click at [320, 492] on link "Measures" at bounding box center [288, 505] width 63 height 27
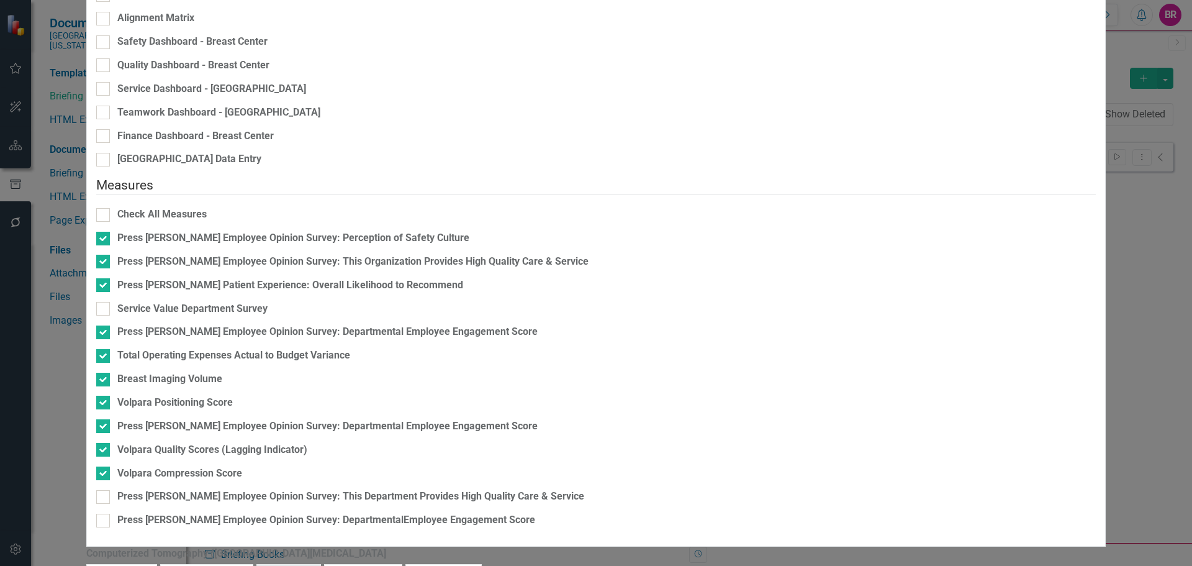
scroll to position [104, 0]
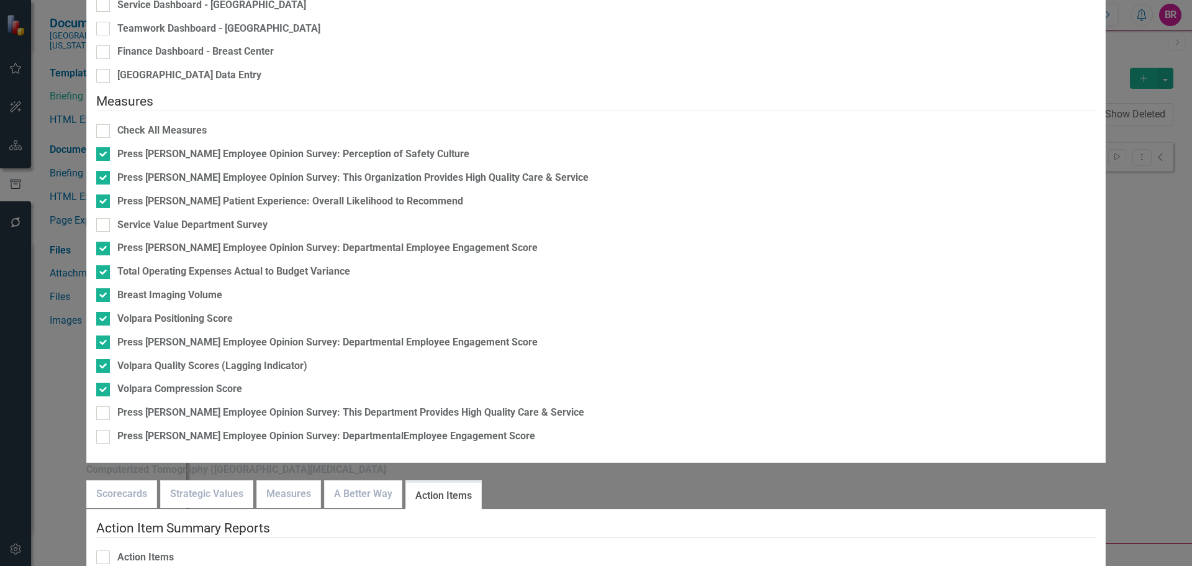
scroll to position [145, 0]
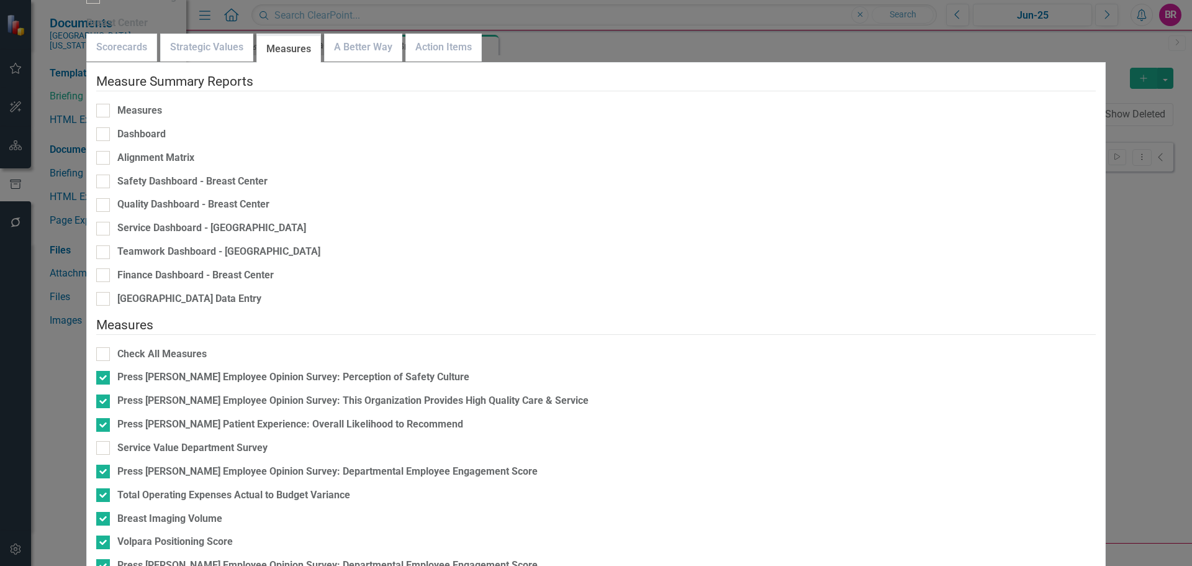
checkbox input "true"
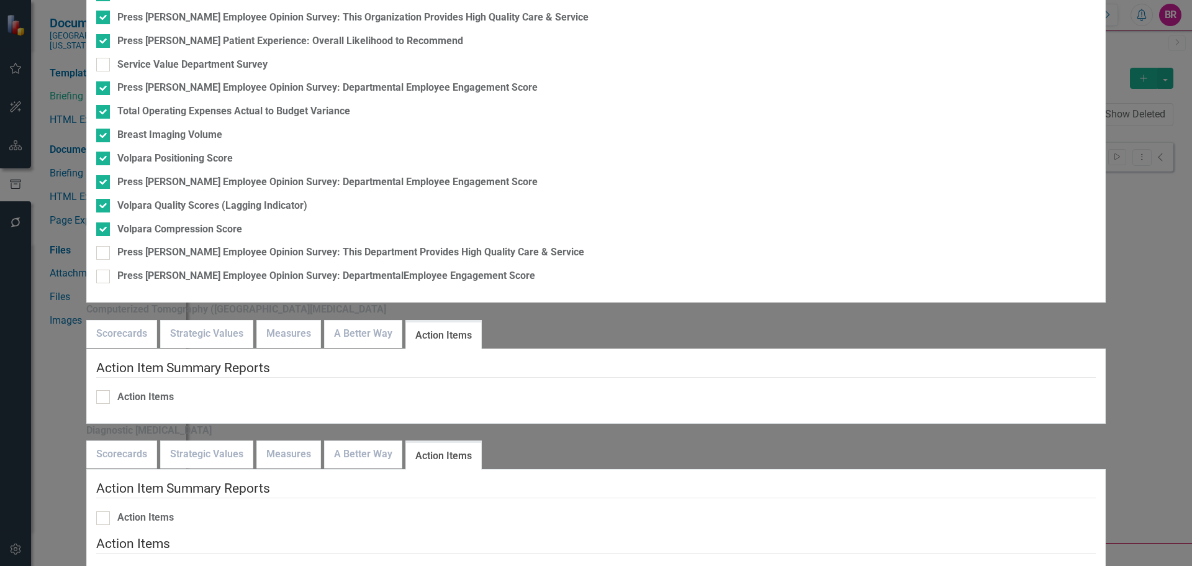
scroll to position [104, 0]
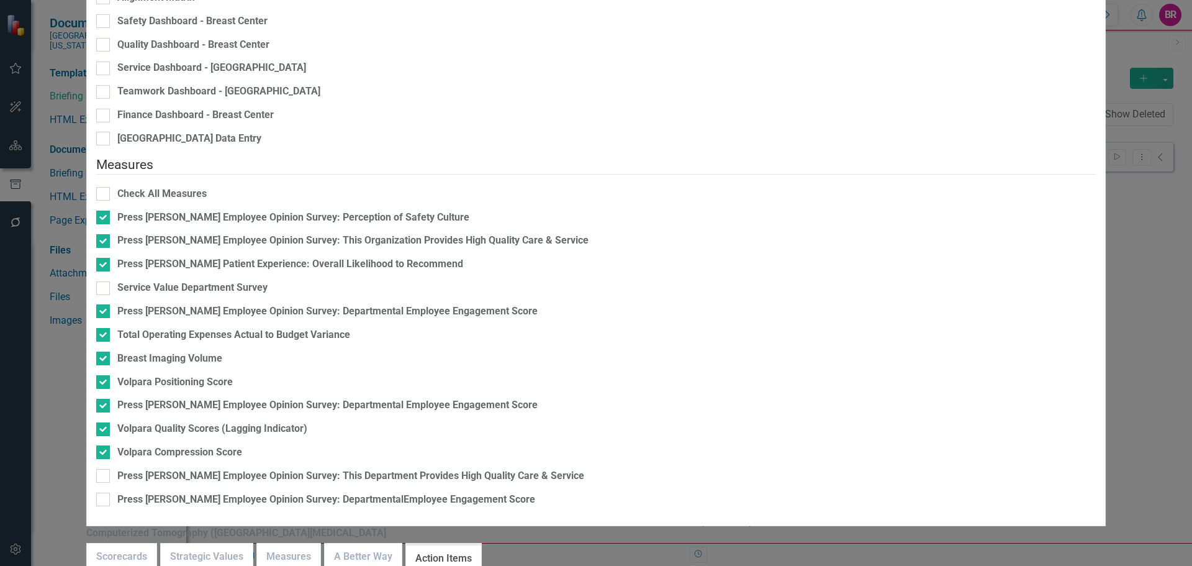
checkbox input "true"
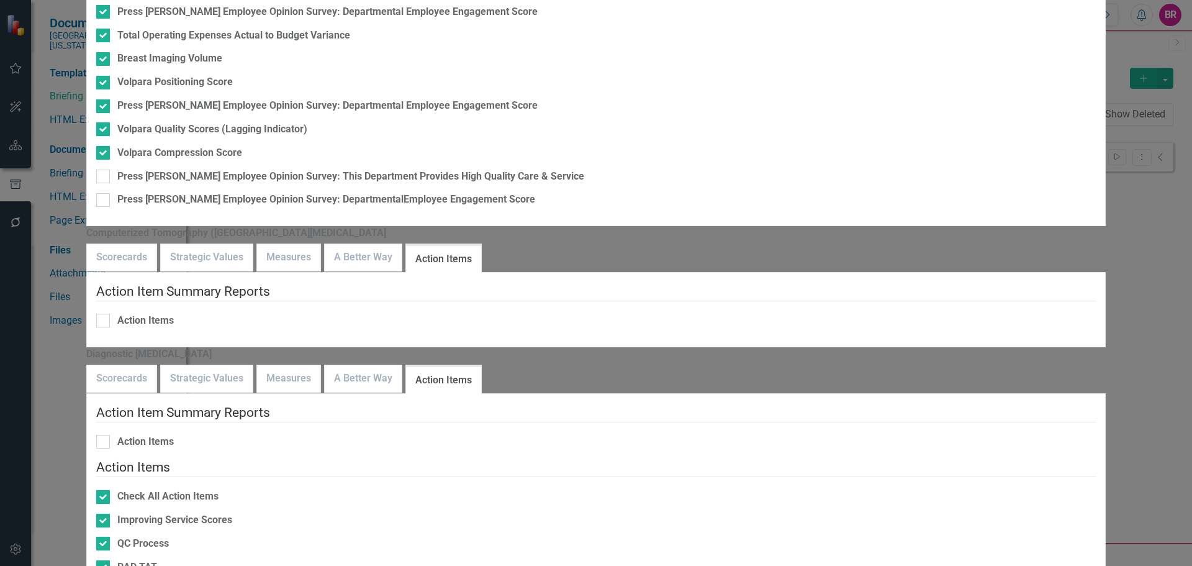
scroll to position [63, 0]
drag, startPoint x: 631, startPoint y: 73, endPoint x: 651, endPoint y: 85, distance: 24.0
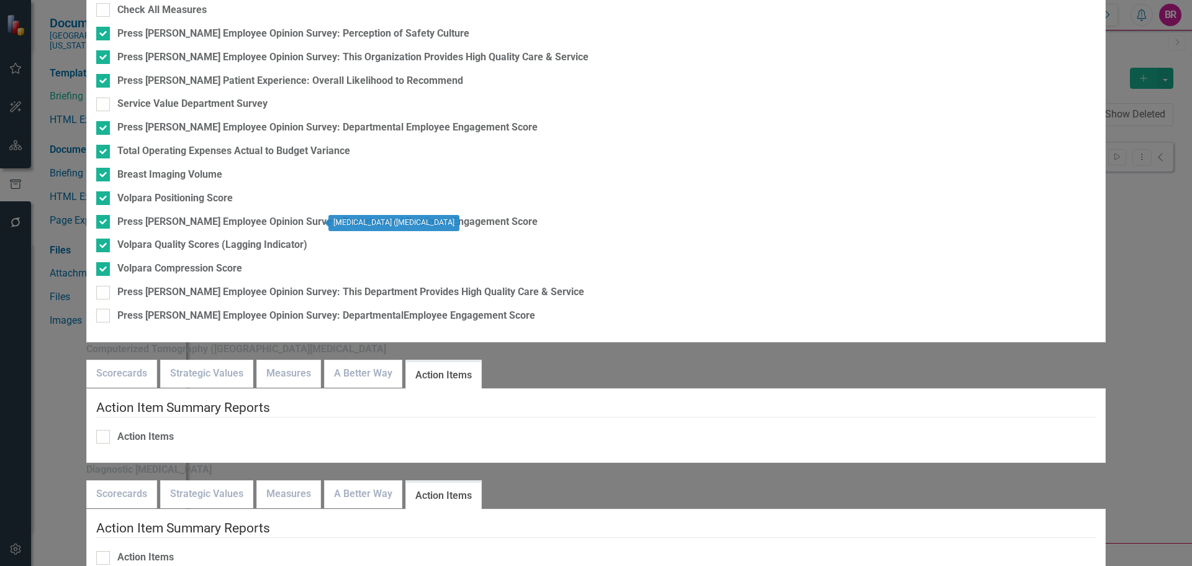
checkbox input "false"
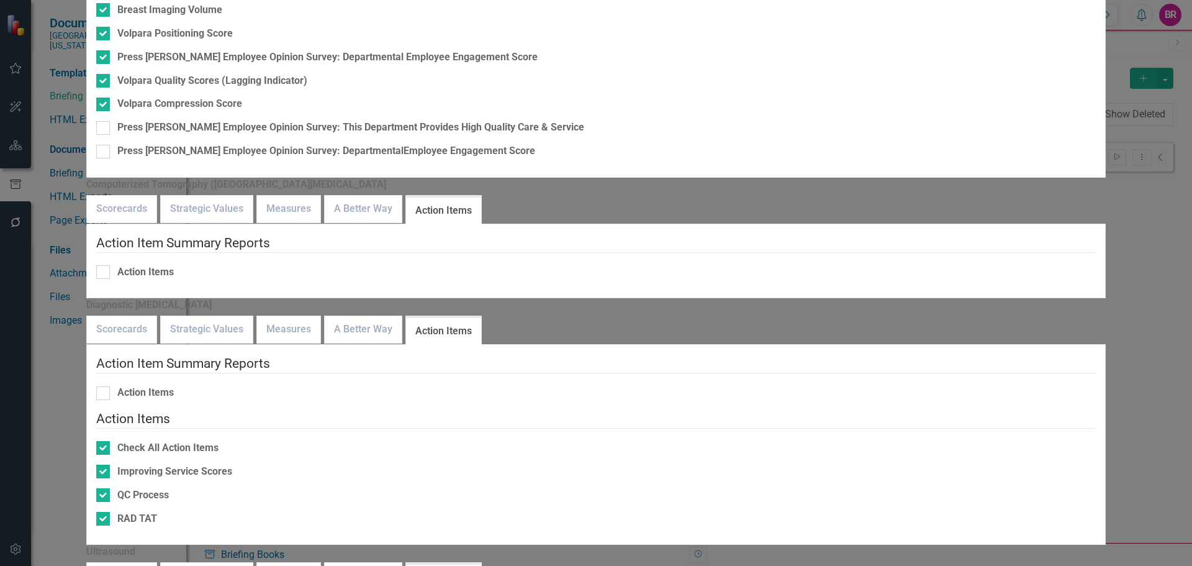
scroll to position [0, 0]
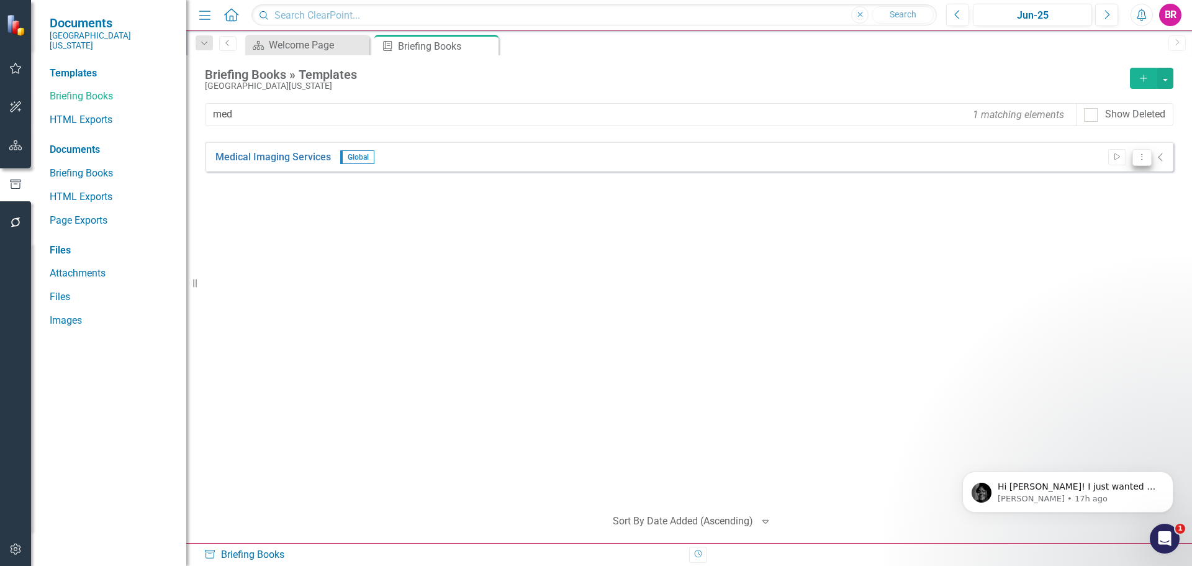
click at [1137, 156] on icon "Dropdown Menu" at bounding box center [1142, 157] width 11 height 8
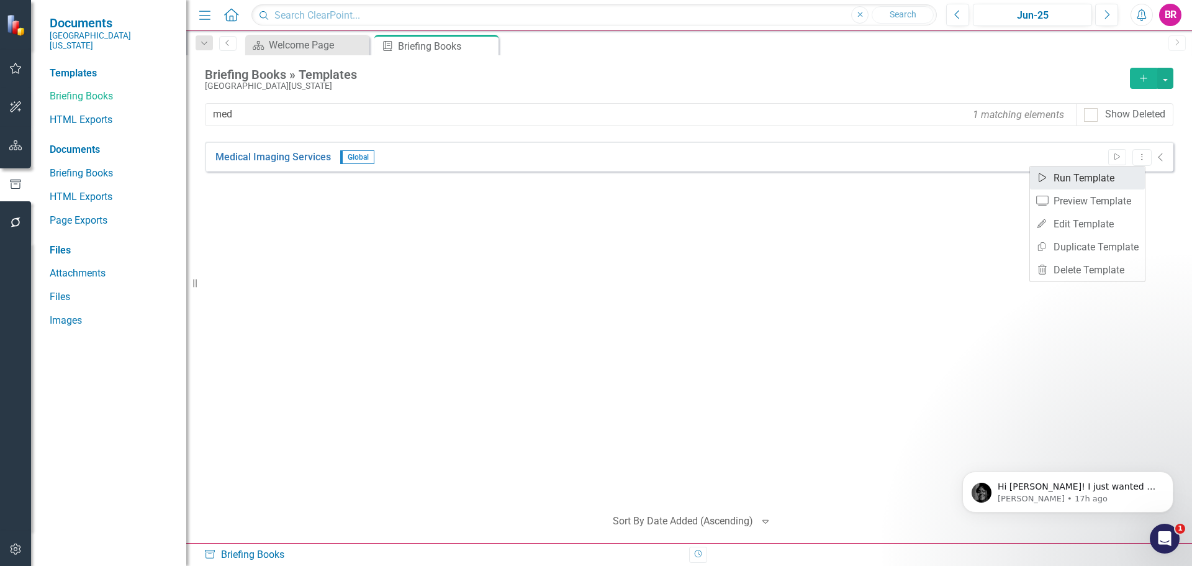
click at [1122, 177] on link "Start Run Template" at bounding box center [1087, 177] width 115 height 23
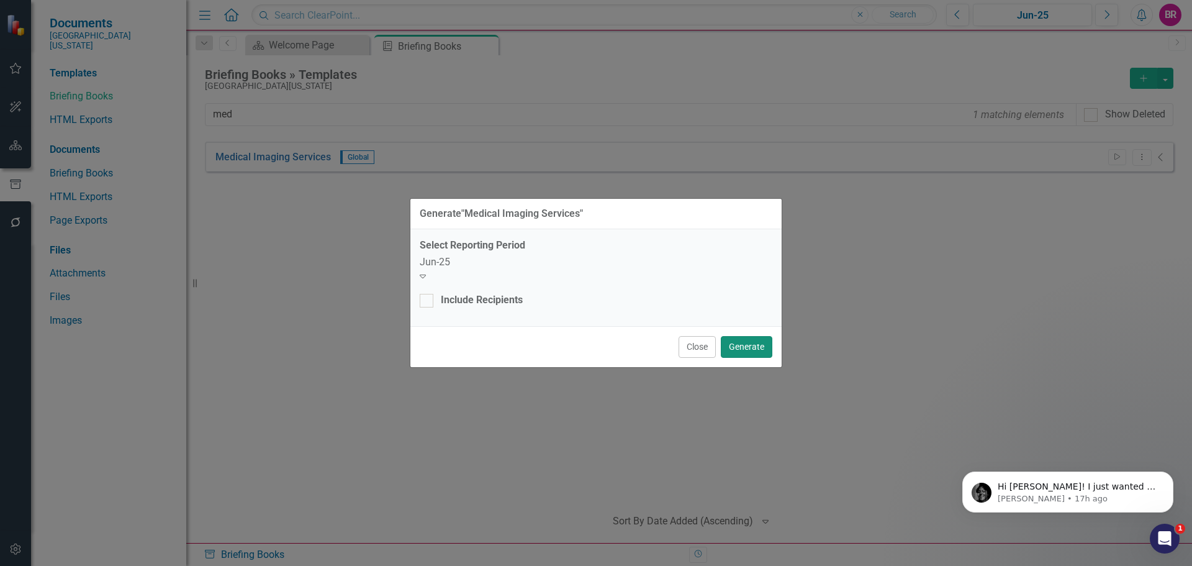
click at [745, 336] on button "Generate" at bounding box center [747, 347] width 52 height 22
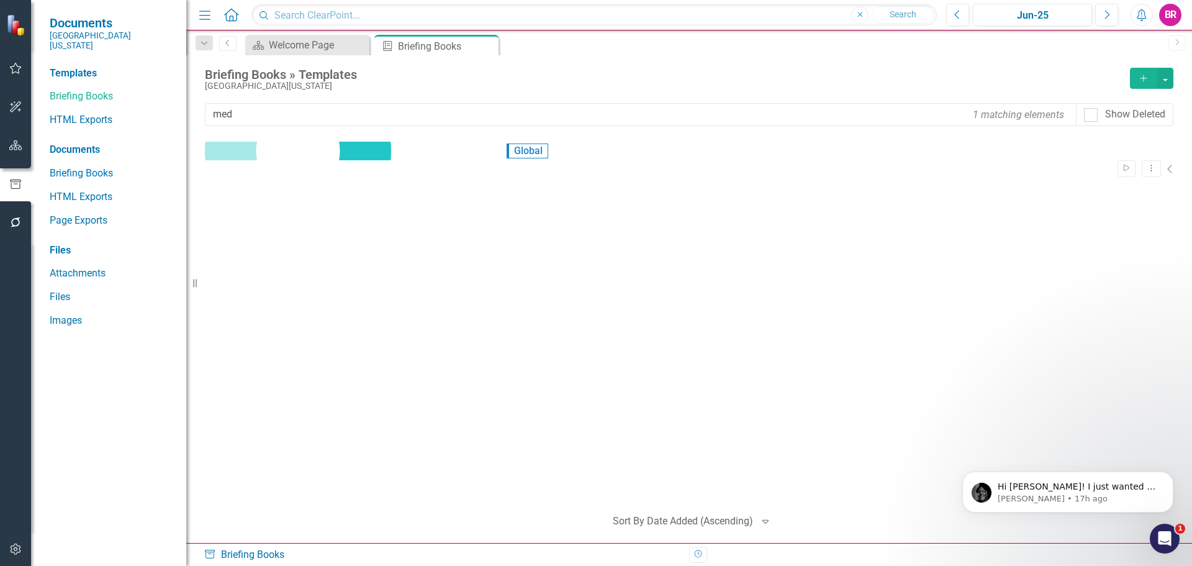
click at [391, 156] on link "Medical Imaging Services" at bounding box center [448, 151] width 115 height 186
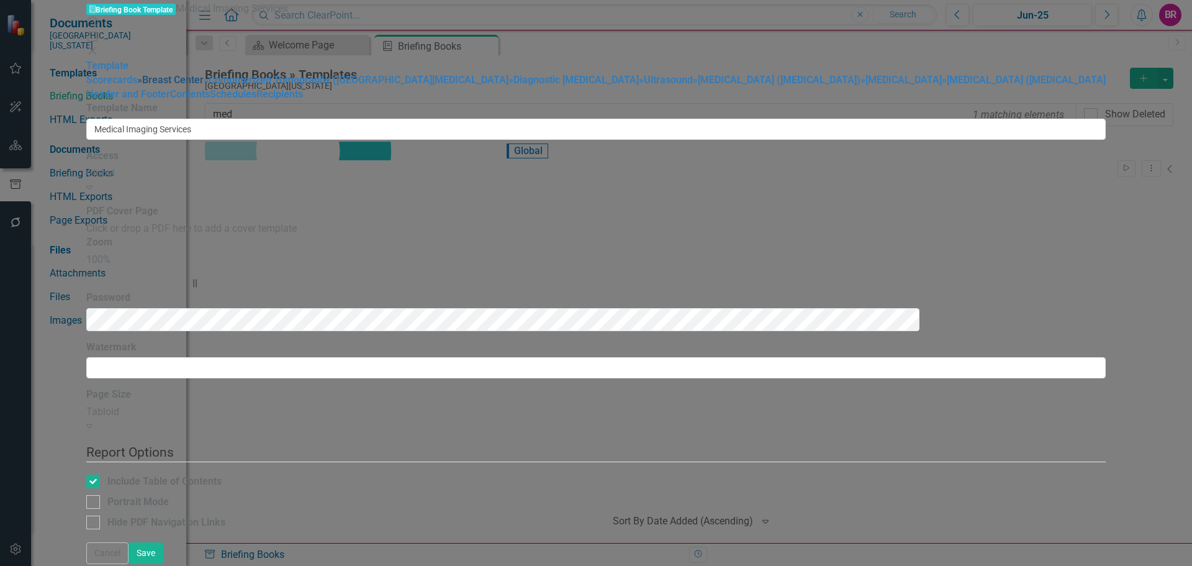
click at [203, 86] on link "» [GEOGRAPHIC_DATA]" at bounding box center [170, 80] width 66 height 12
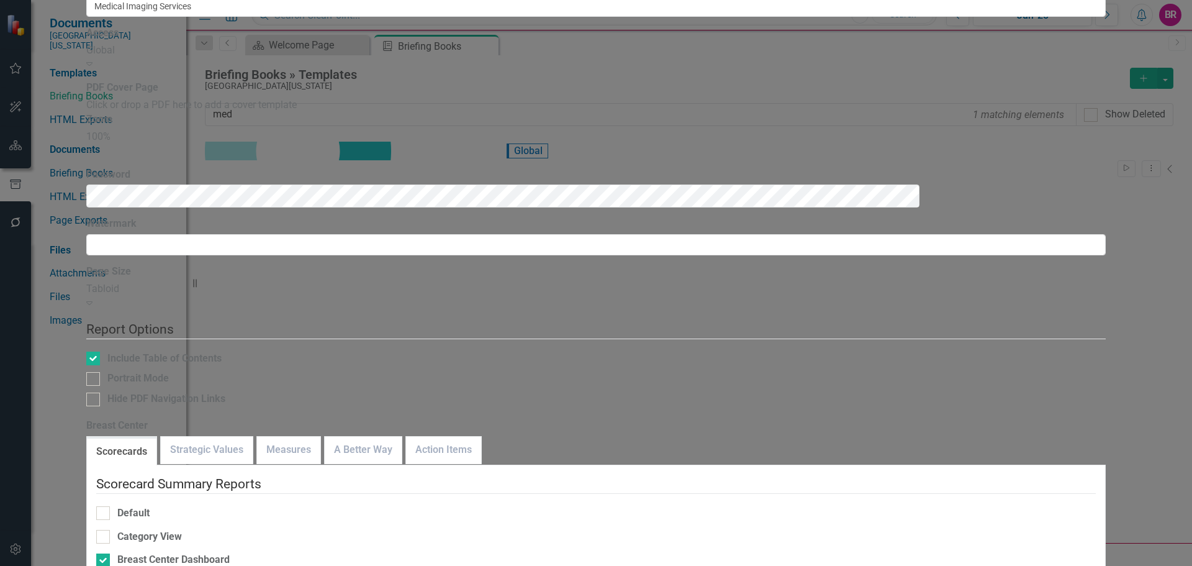
click at [389, 58] on div "Global" at bounding box center [595, 50] width 1019 height 14
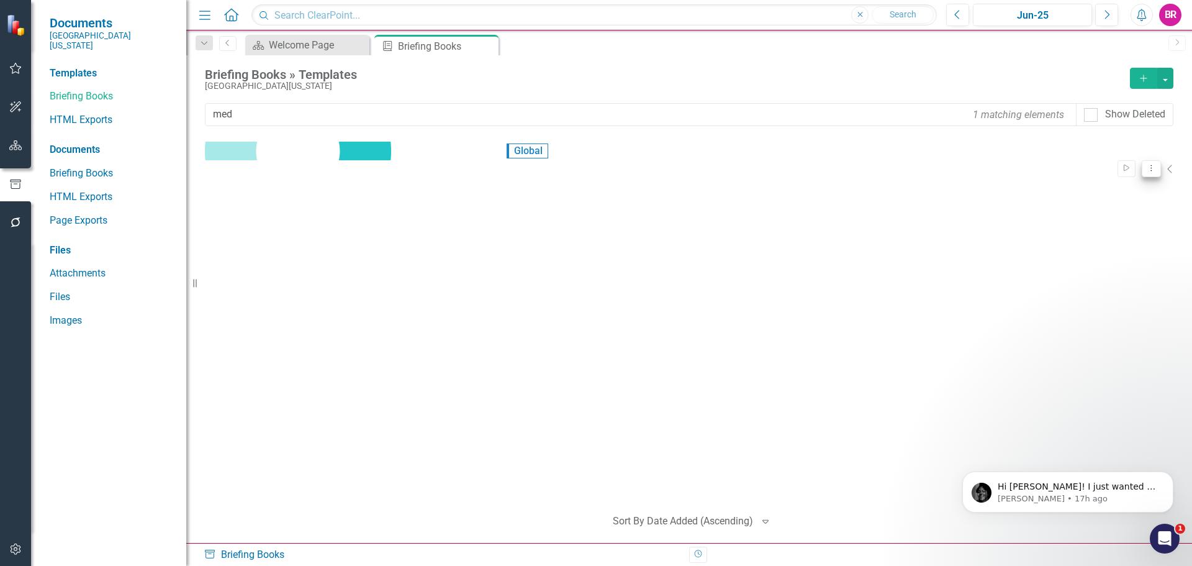
click at [1142, 161] on button "Dropdown Menu" at bounding box center [1151, 168] width 19 height 17
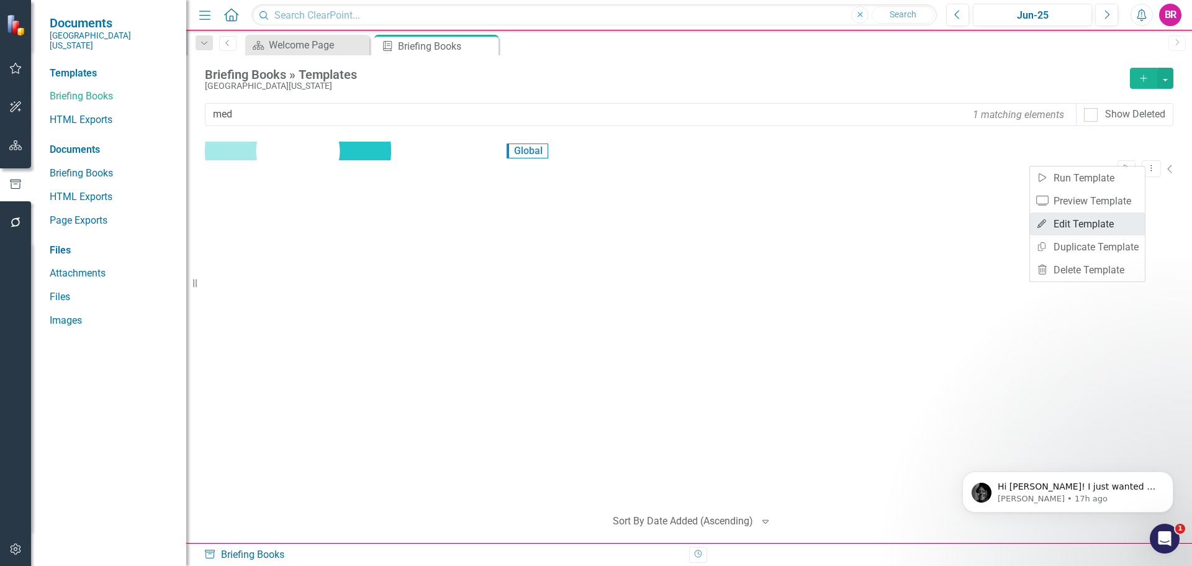
click at [1114, 219] on link "Edit Edit Template" at bounding box center [1087, 223] width 115 height 23
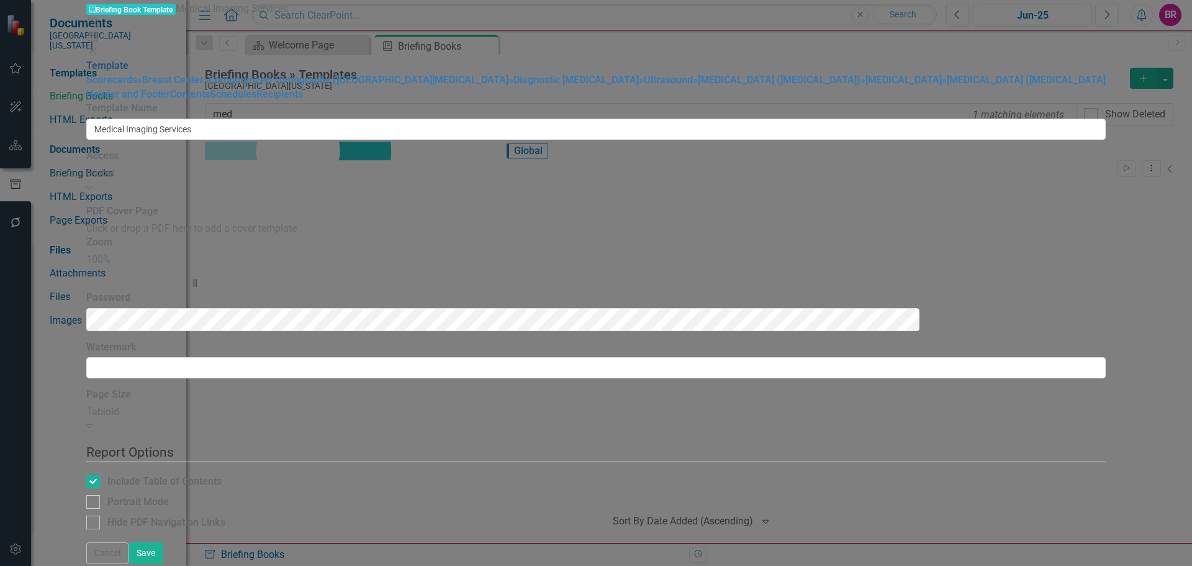
click at [129, 60] on link "Template" at bounding box center [107, 66] width 42 height 12
click at [129, 554] on button "Cancel" at bounding box center [107, 553] width 42 height 22
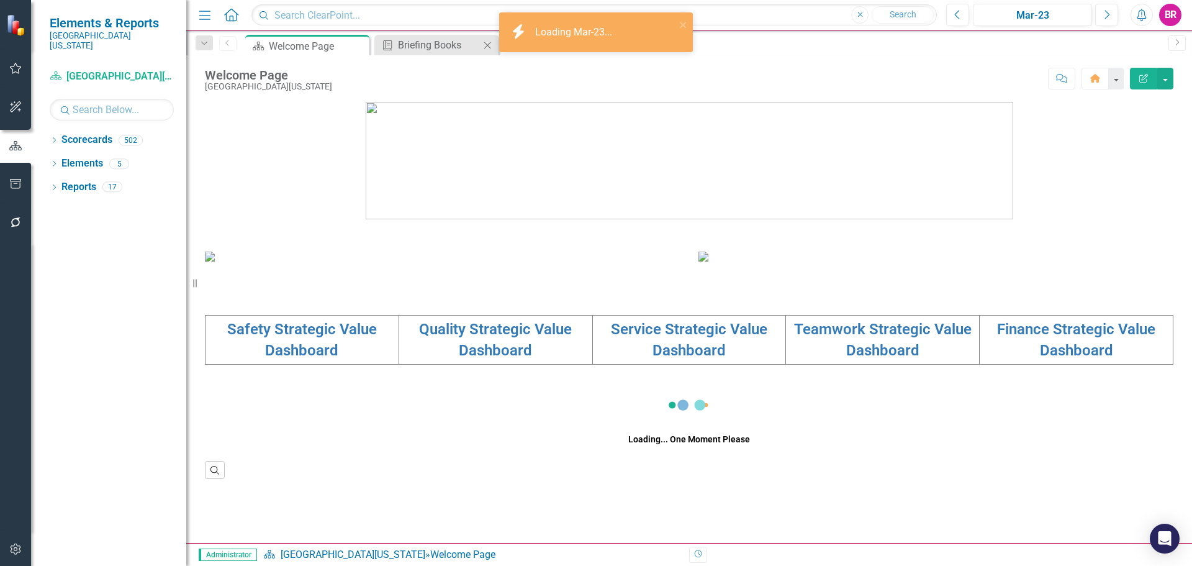
click at [483, 45] on icon "Close" at bounding box center [487, 45] width 12 height 10
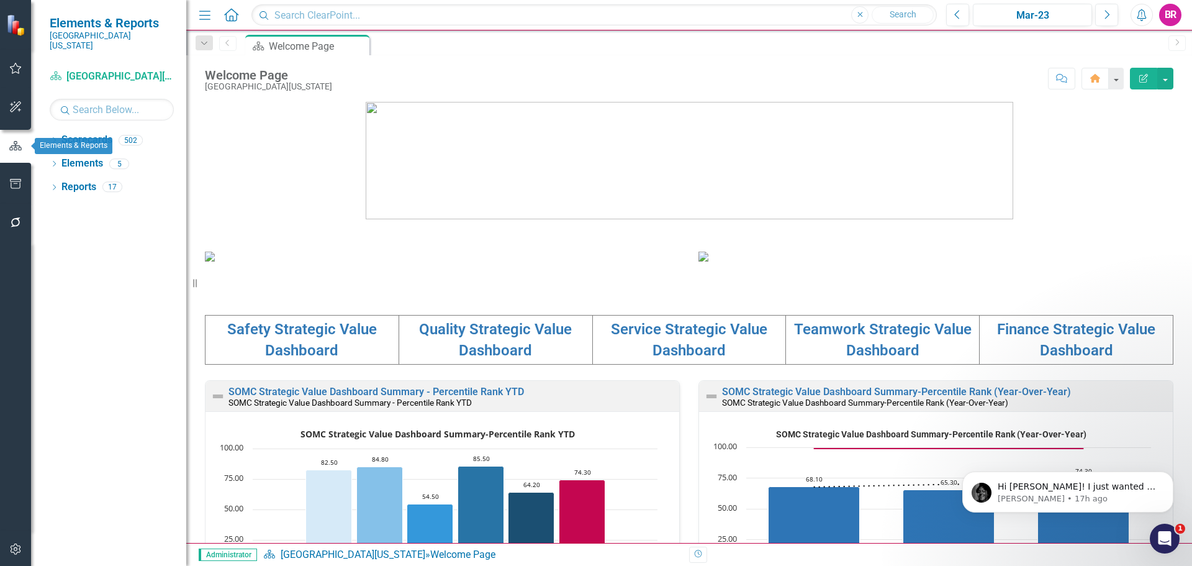
click at [21, 184] on icon "button" at bounding box center [15, 184] width 13 height 10
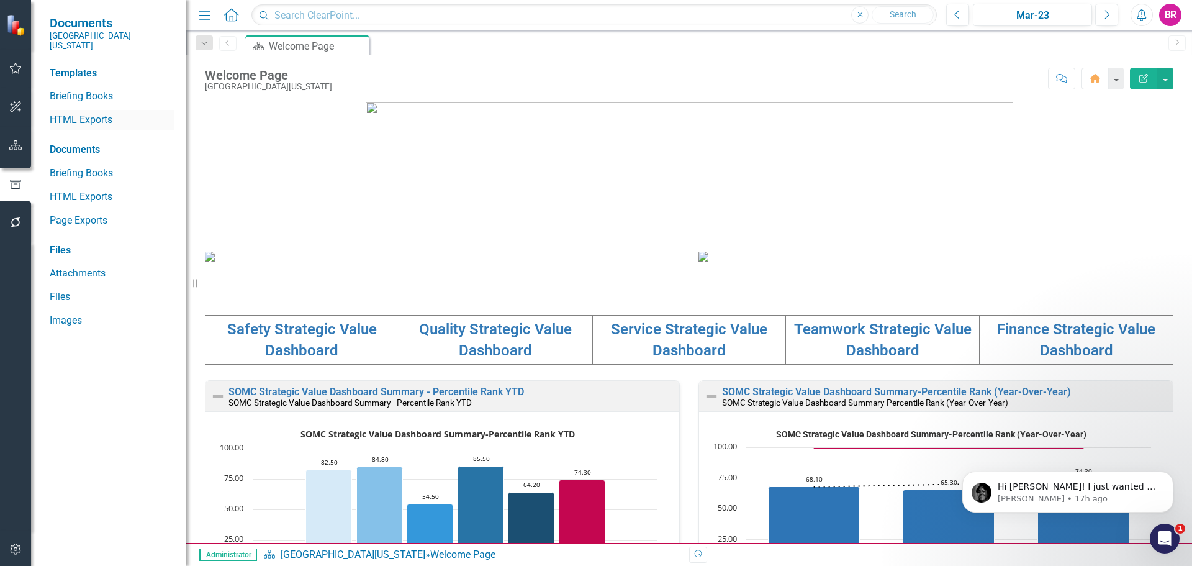
click at [103, 113] on link "HTML Exports" at bounding box center [112, 120] width 124 height 14
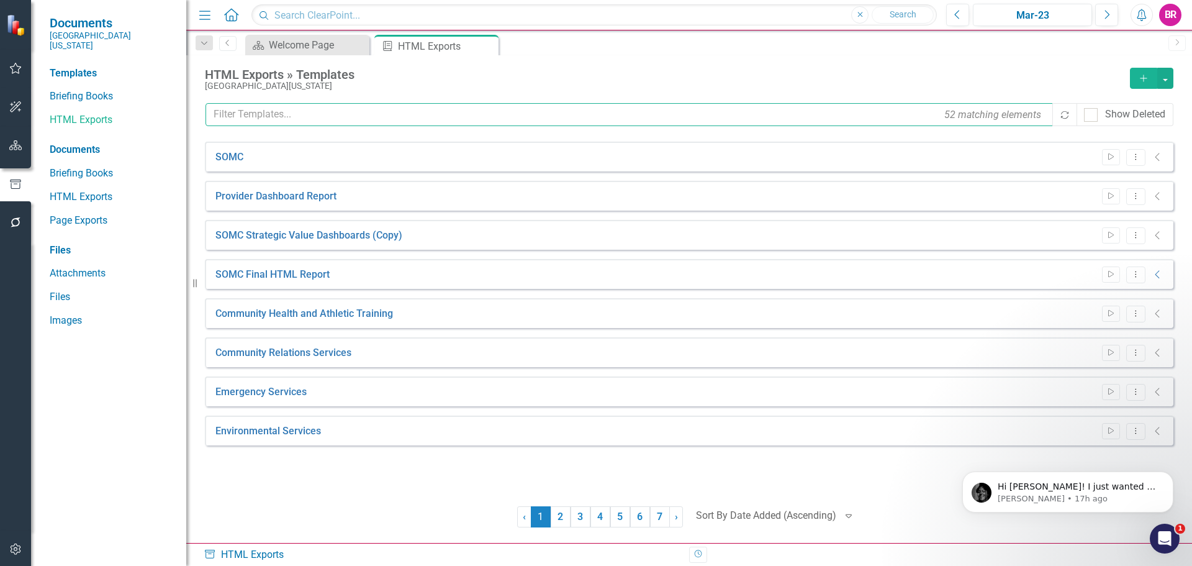
click at [353, 117] on input "text" at bounding box center [629, 114] width 849 height 23
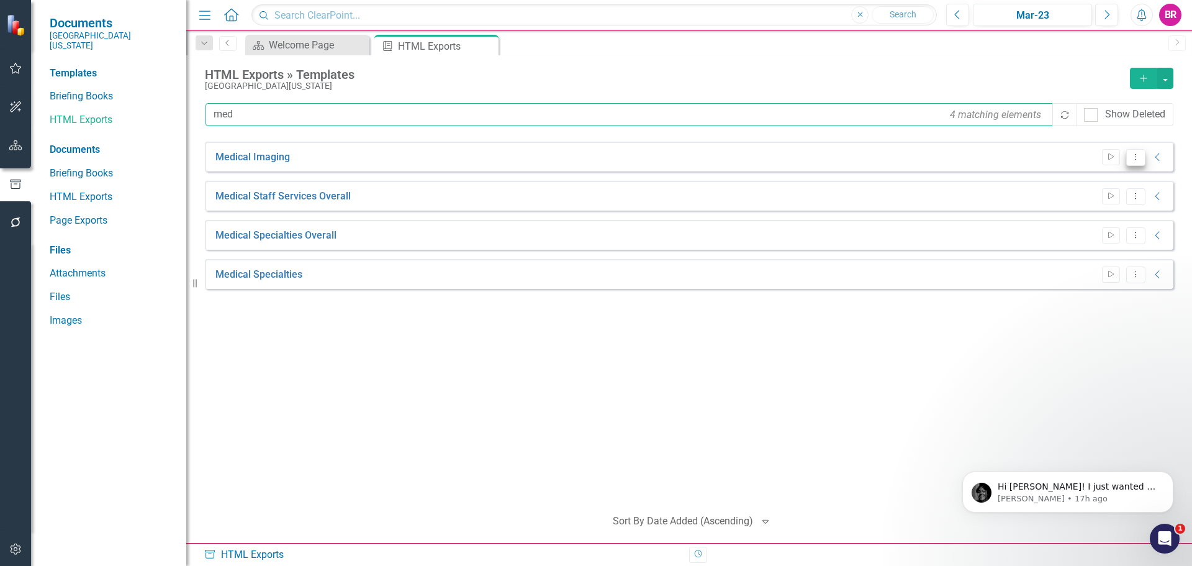
type input "med"
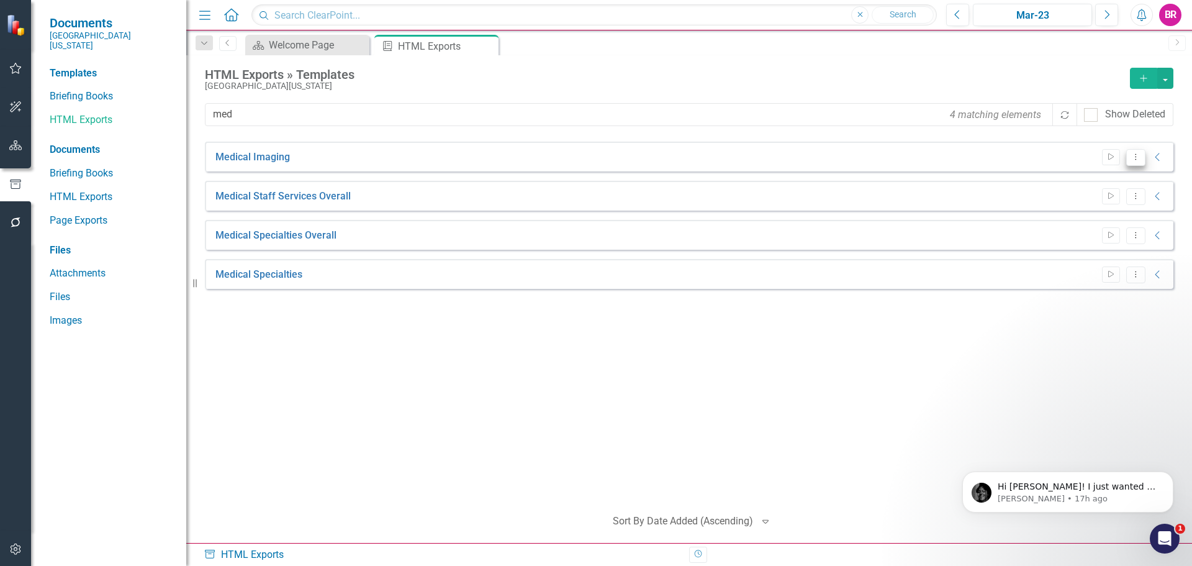
click at [1143, 153] on button "Dropdown Menu" at bounding box center [1135, 157] width 19 height 17
click at [1099, 224] on link "Edit Edit Template" at bounding box center [1087, 223] width 115 height 23
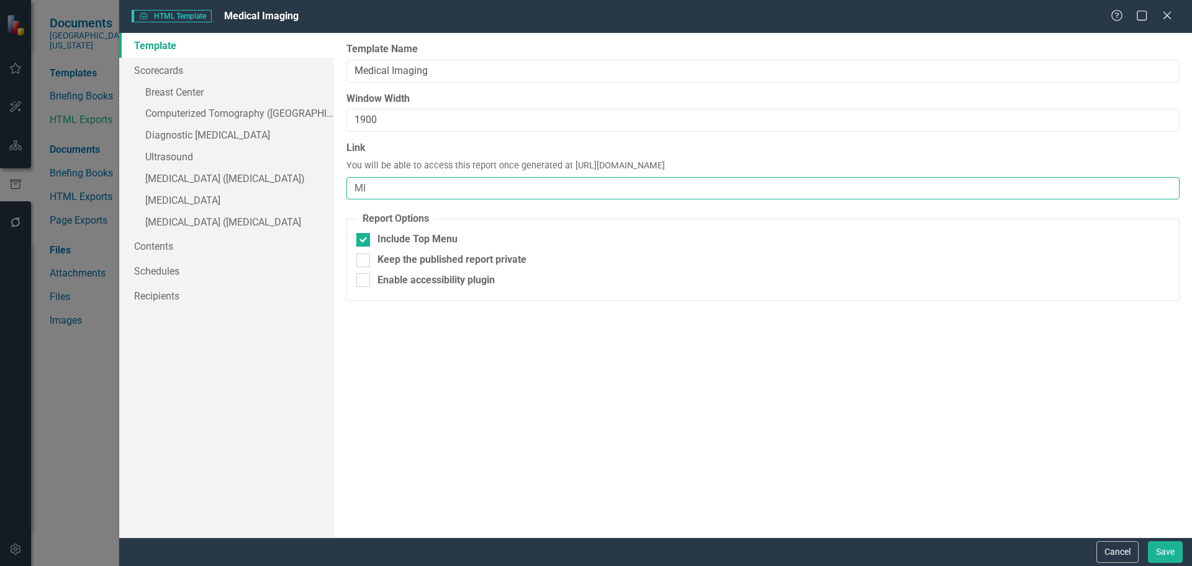
click at [392, 183] on input "MI" at bounding box center [762, 188] width 833 height 23
type input "MI-FY25"
click at [167, 88] on link "» [GEOGRAPHIC_DATA]" at bounding box center [226, 94] width 215 height 22
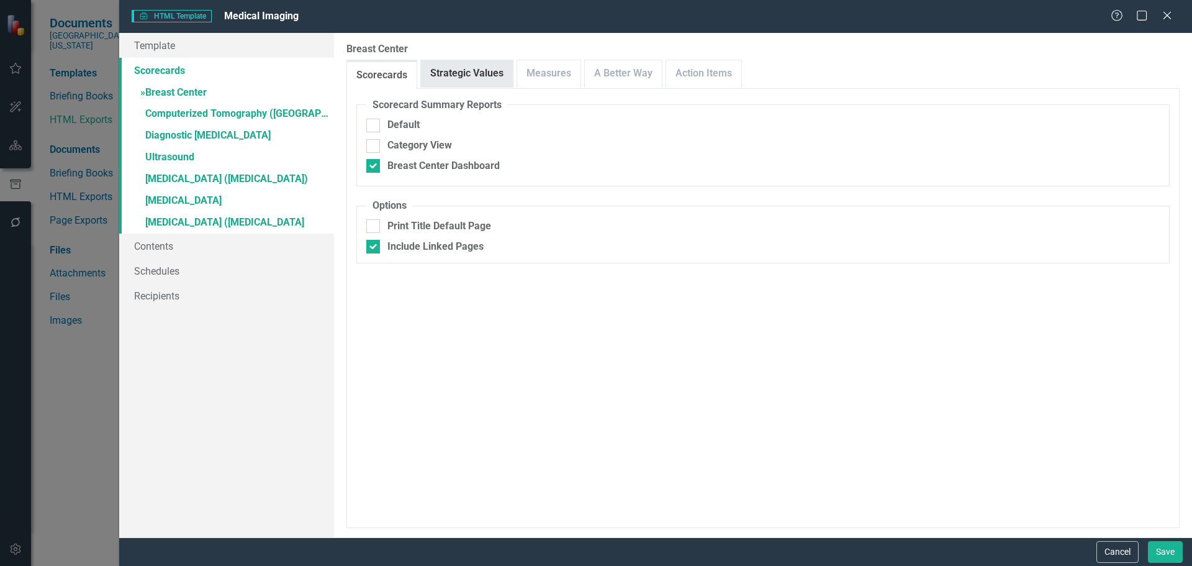
click at [469, 76] on link "Strategic Values" at bounding box center [467, 73] width 92 height 27
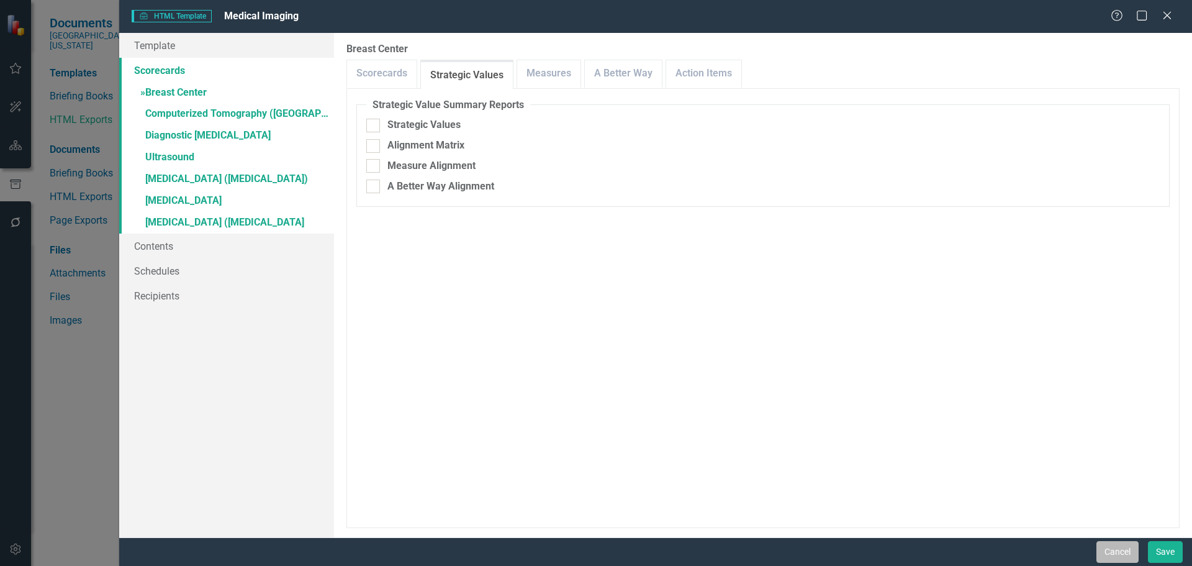
click at [1104, 548] on button "Cancel" at bounding box center [1117, 552] width 42 height 22
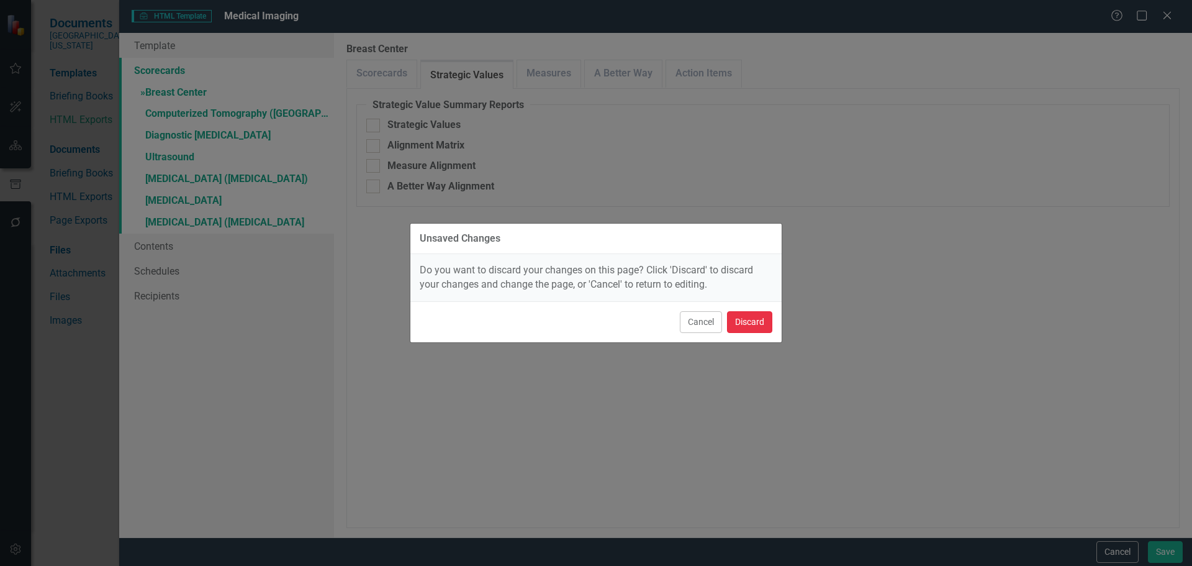
click at [739, 315] on button "Discard" at bounding box center [749, 322] width 45 height 22
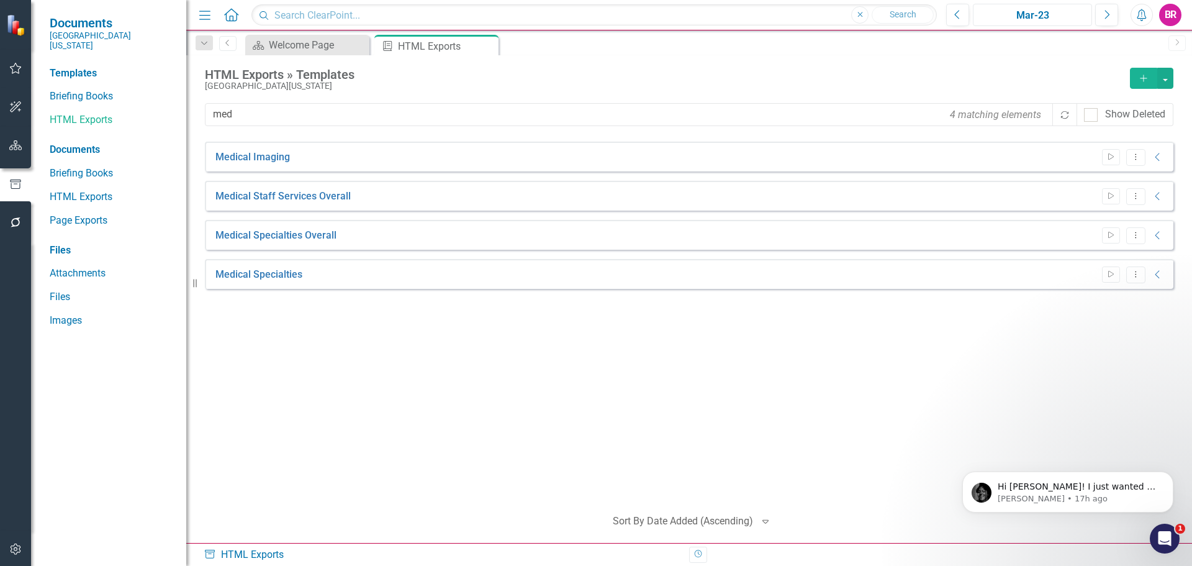
click at [1016, 9] on div "Mar-23" at bounding box center [1032, 15] width 110 height 15
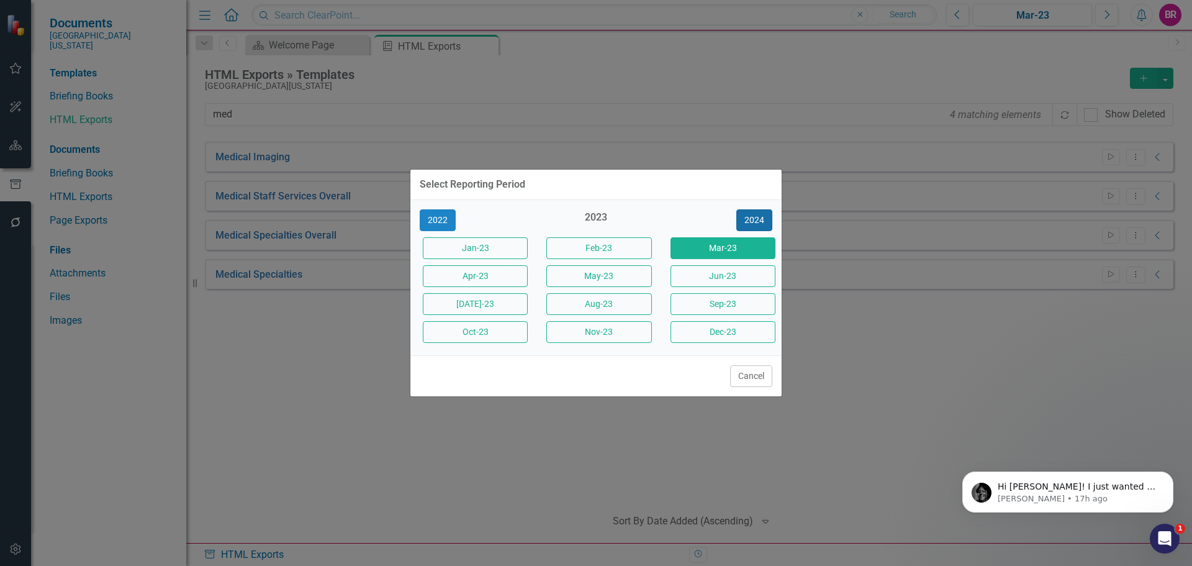
click at [765, 220] on button "2024" at bounding box center [754, 220] width 36 height 22
click at [765, 220] on button "2025" at bounding box center [754, 220] width 36 height 22
click at [733, 277] on button "Jun-25" at bounding box center [722, 276] width 105 height 22
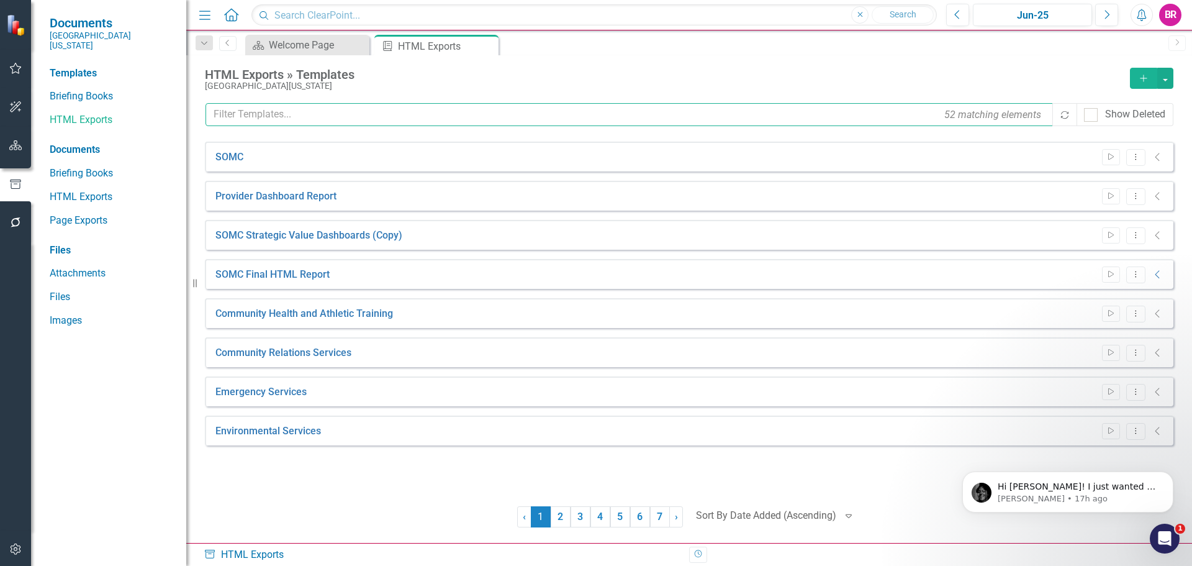
click at [301, 120] on input "text" at bounding box center [629, 114] width 849 height 23
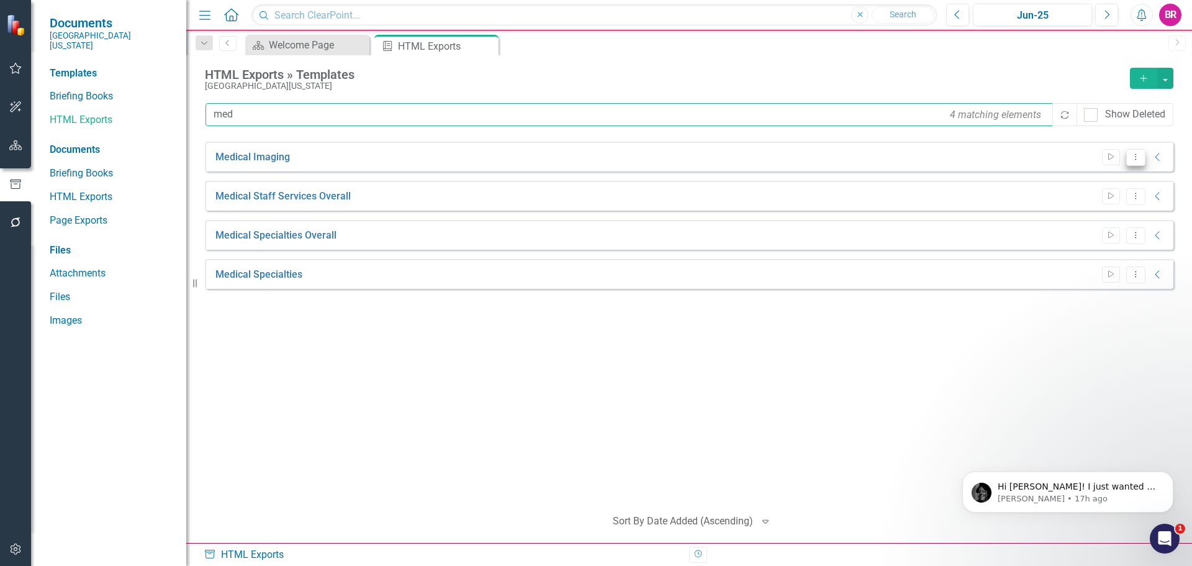
type input "med"
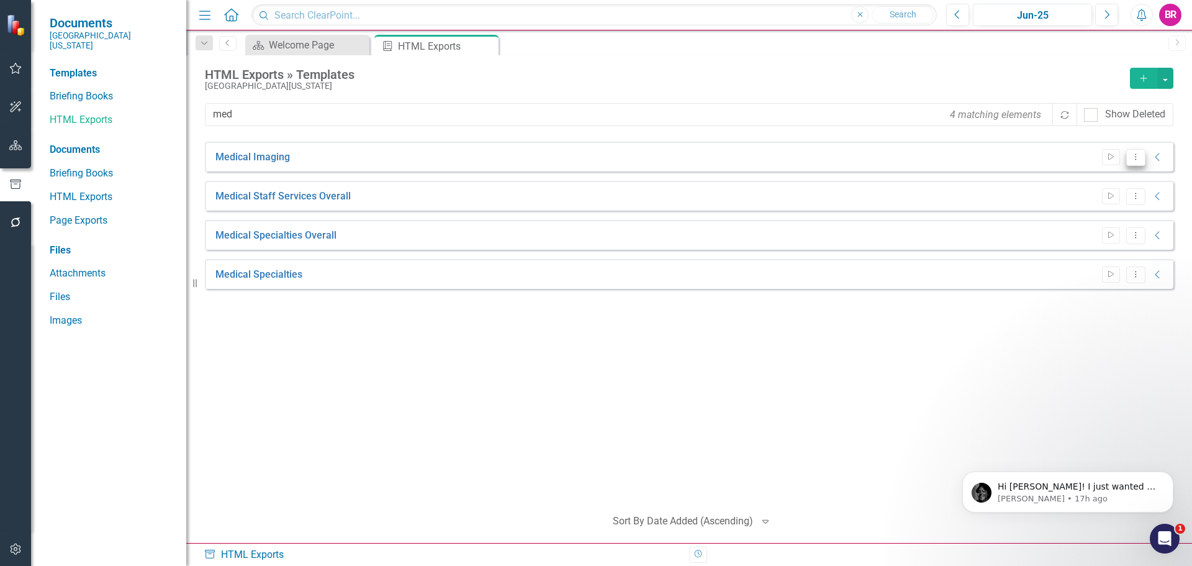
click at [1139, 160] on icon "Dropdown Menu" at bounding box center [1135, 157] width 11 height 8
click at [1108, 219] on link "Edit Edit Template" at bounding box center [1087, 223] width 115 height 23
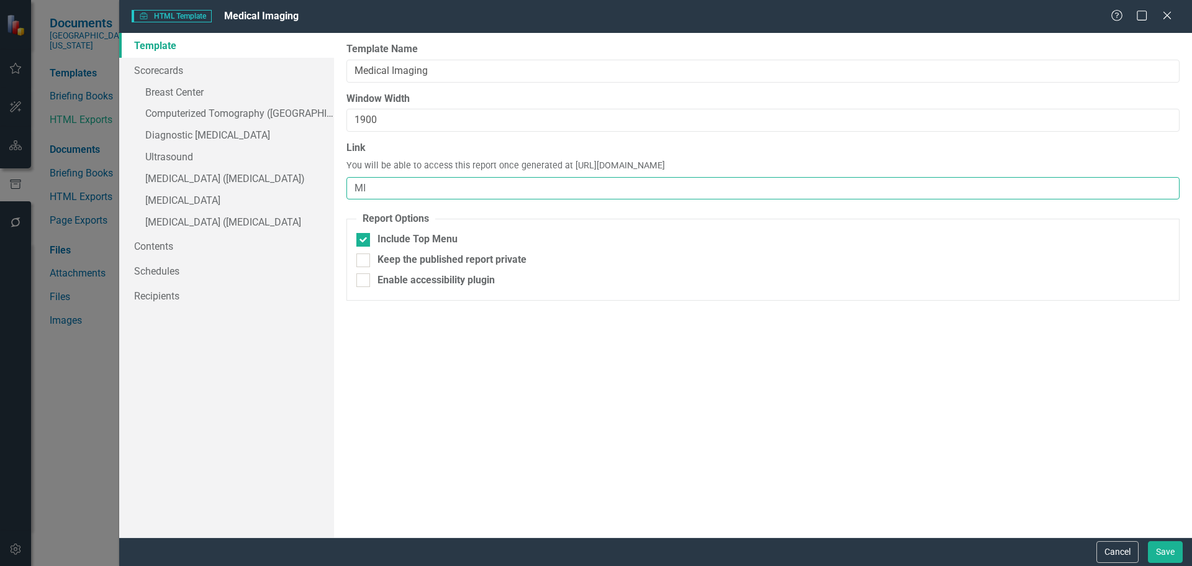
click at [387, 194] on input "MI" at bounding box center [762, 188] width 833 height 23
type input "MI-FY25"
click at [172, 91] on link "» [GEOGRAPHIC_DATA]" at bounding box center [226, 94] width 215 height 22
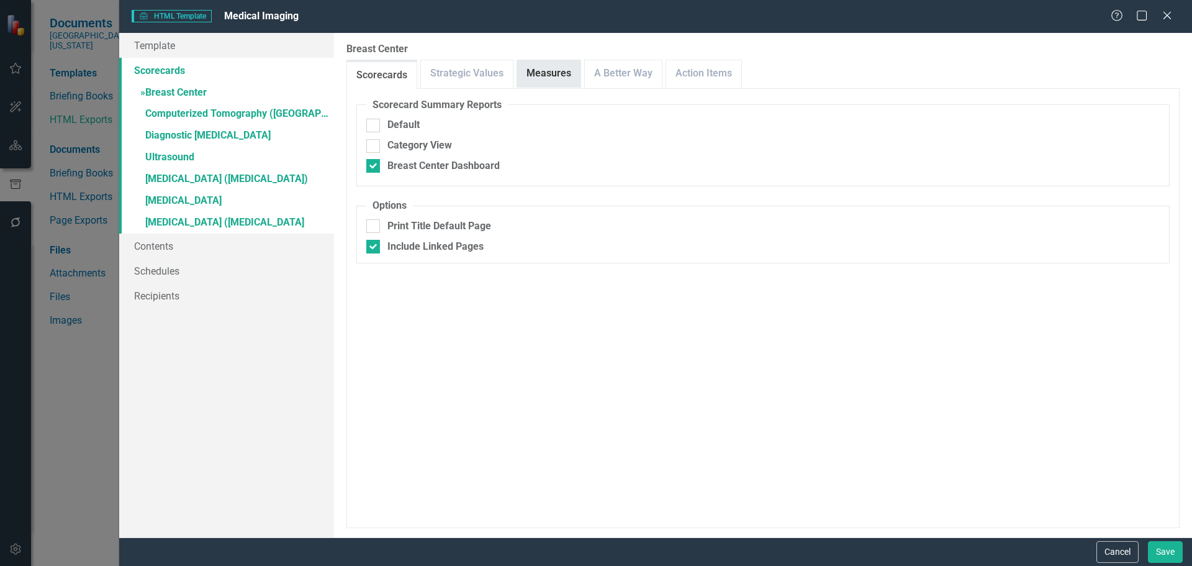
click at [543, 67] on link "Measures" at bounding box center [548, 73] width 63 height 27
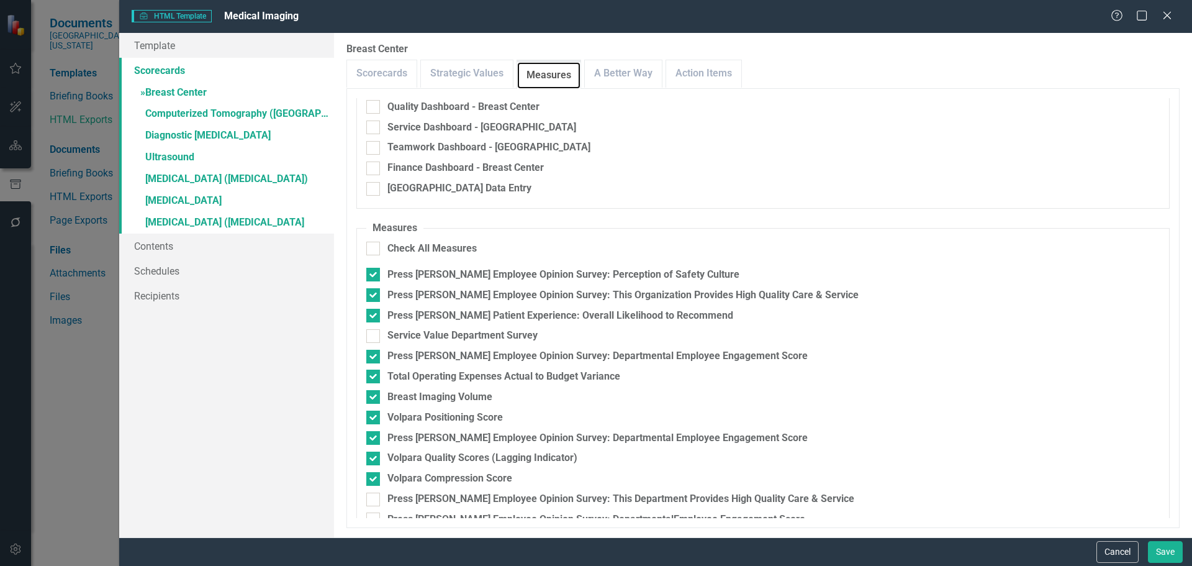
scroll to position [122, 0]
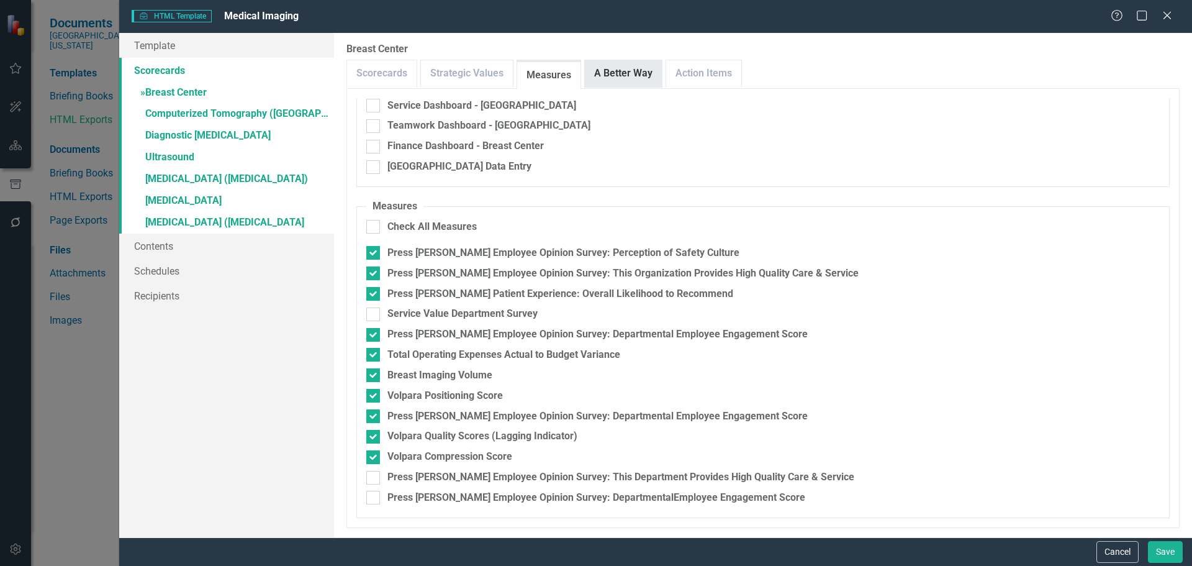
click at [623, 73] on link "A Better Way" at bounding box center [623, 73] width 77 height 27
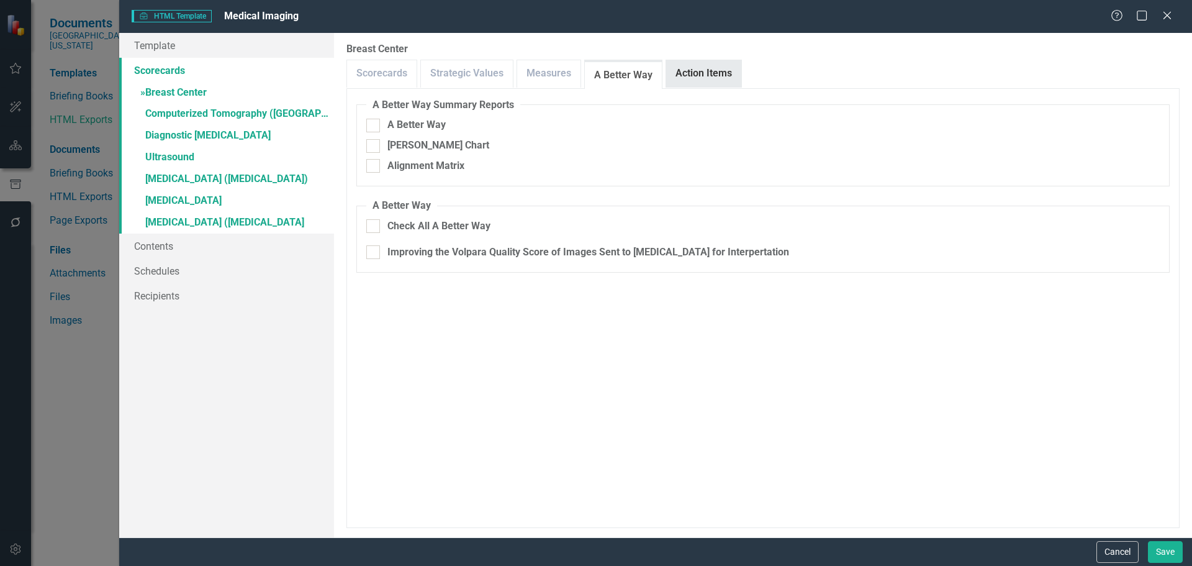
click at [699, 73] on link "Action Items" at bounding box center [703, 73] width 75 height 27
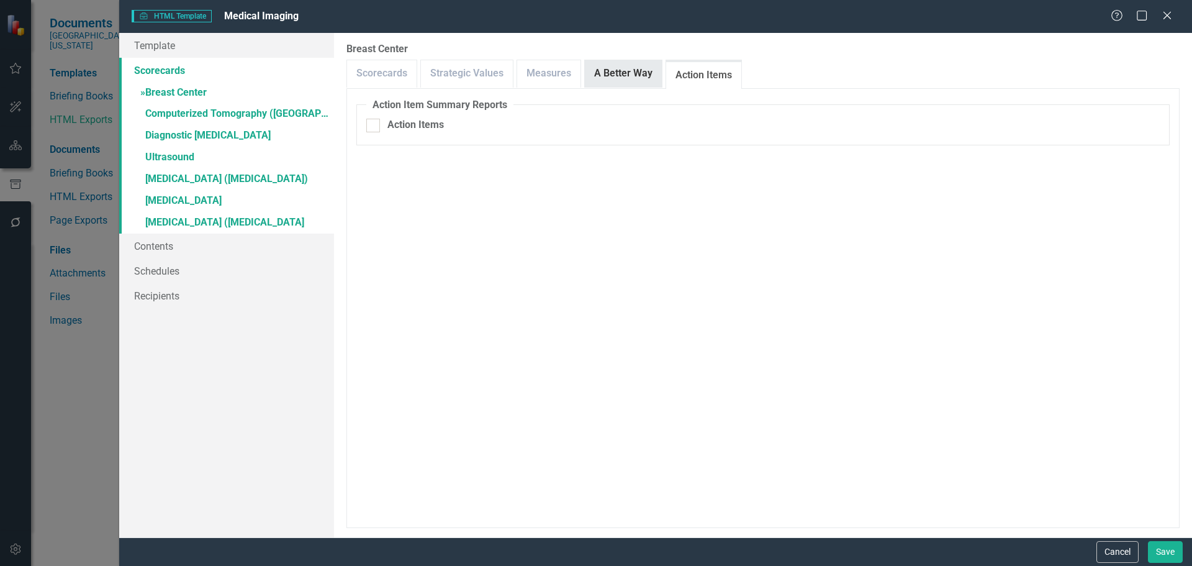
click at [596, 66] on link "A Better Way" at bounding box center [623, 73] width 77 height 27
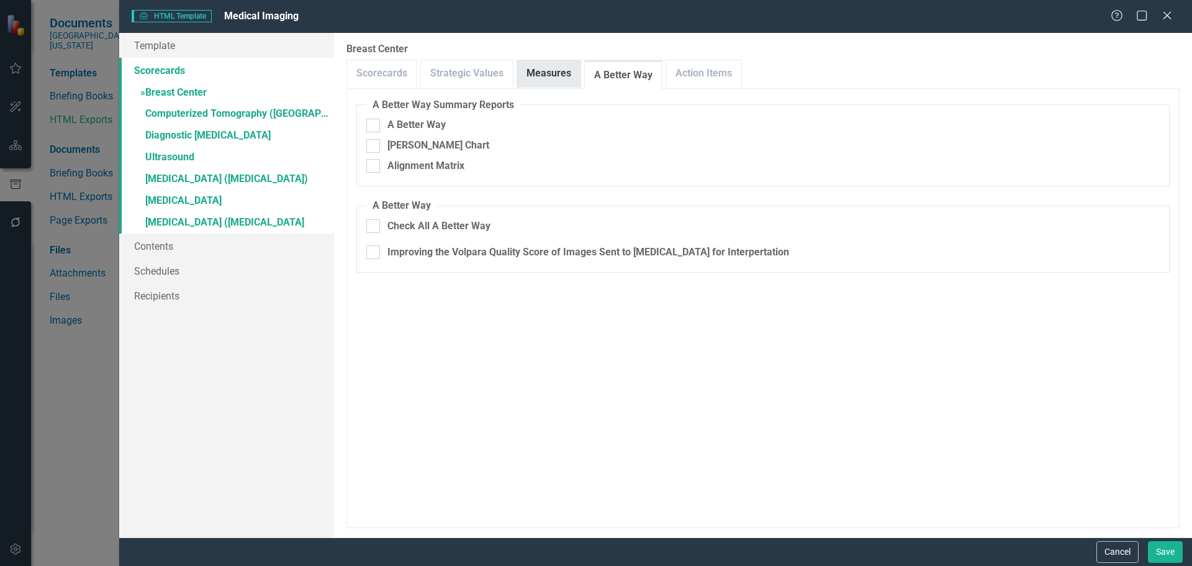
click at [553, 74] on link "Measures" at bounding box center [548, 73] width 63 height 27
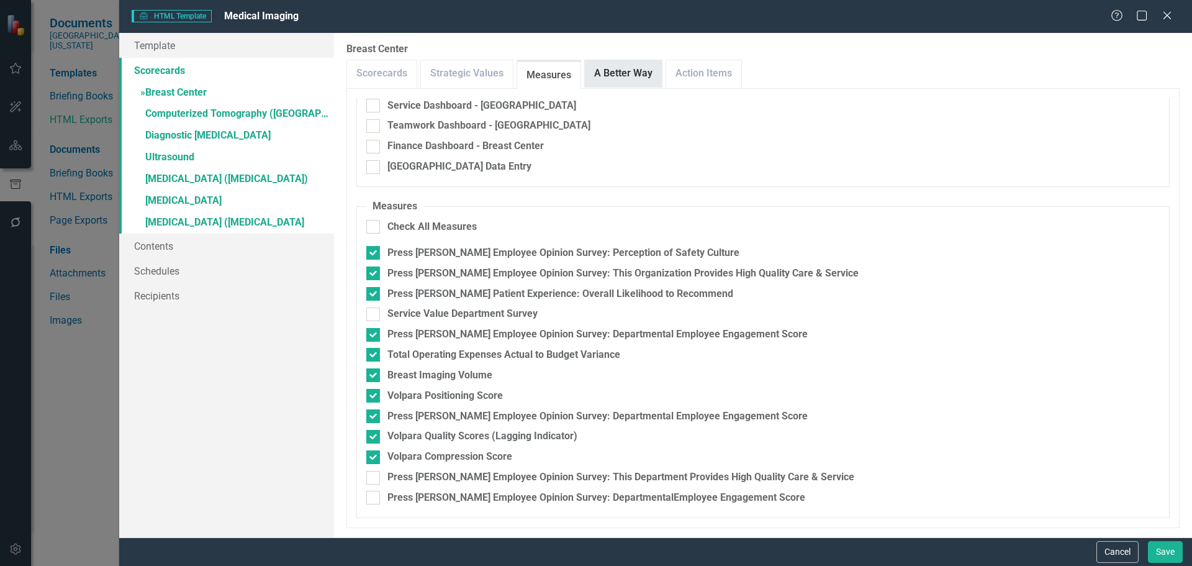
click at [642, 84] on link "A Better Way" at bounding box center [623, 73] width 77 height 27
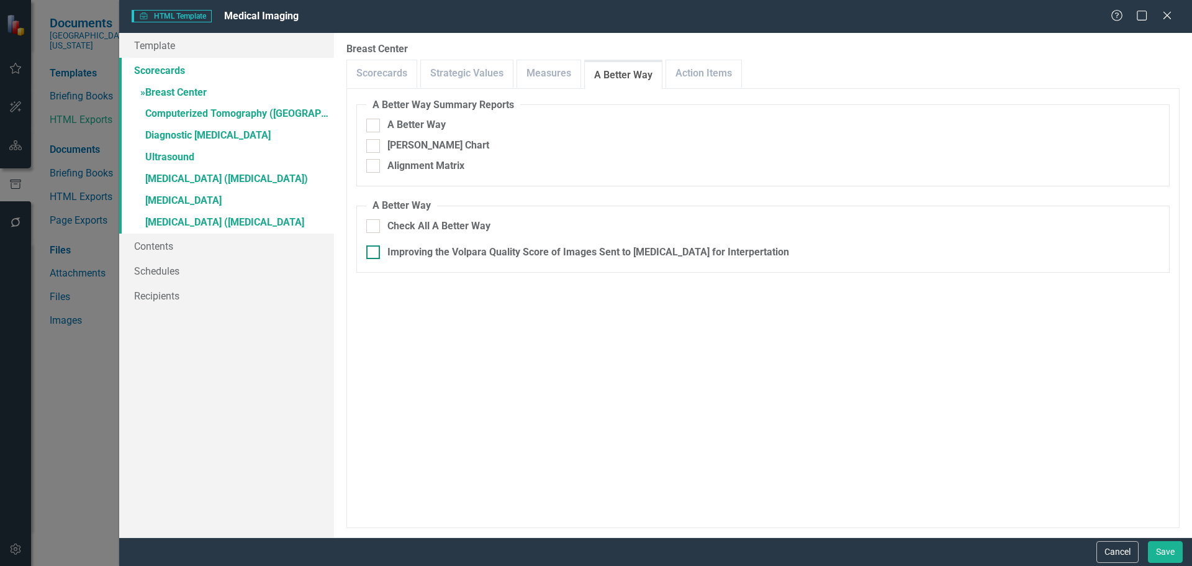
click at [453, 250] on div "Improving the Volpara Quality Score of Images Sent to [MEDICAL_DATA] for Interp…" at bounding box center [588, 252] width 402 height 14
click at [374, 250] on input "Improving the Volpara Quality Score of Images Sent to [MEDICAL_DATA] for Interp…" at bounding box center [370, 249] width 8 height 8
checkbox input "true"
click at [183, 110] on link "» Computerized Tomography ([MEDICAL_DATA]" at bounding box center [226, 115] width 215 height 22
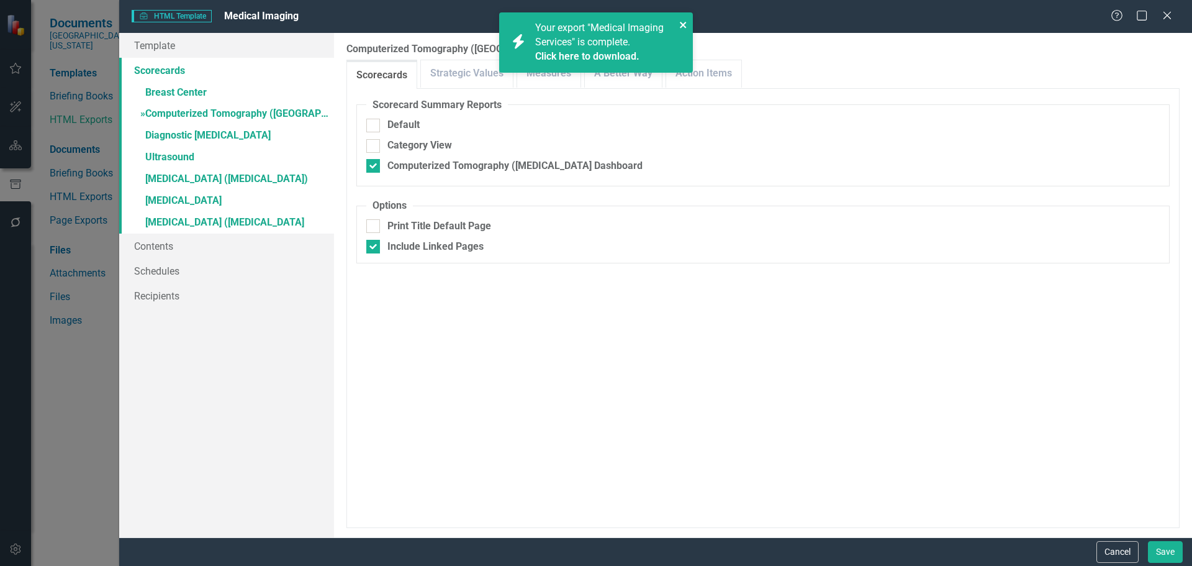
click at [686, 25] on icon "close" at bounding box center [683, 25] width 9 height 10
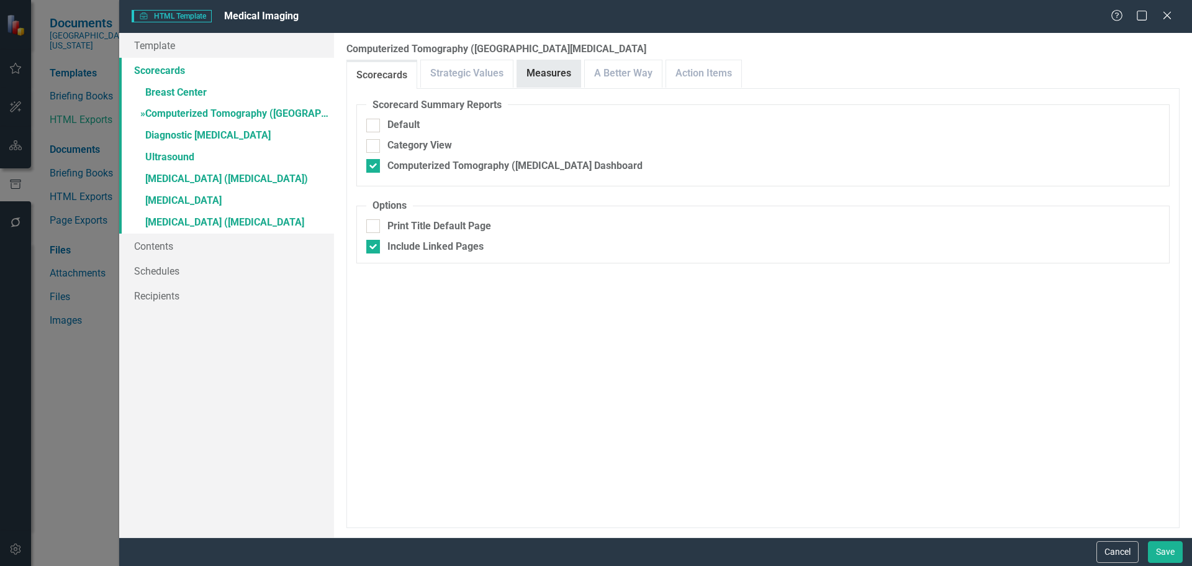
click at [554, 72] on link "Measures" at bounding box center [548, 73] width 63 height 27
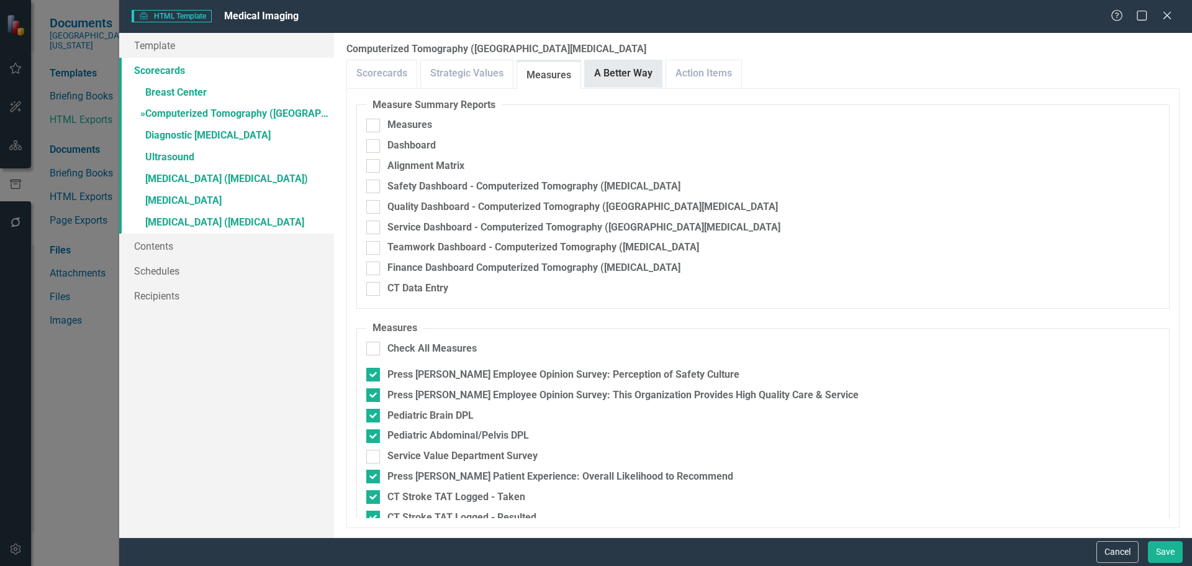
click at [634, 71] on link "A Better Way" at bounding box center [623, 73] width 77 height 27
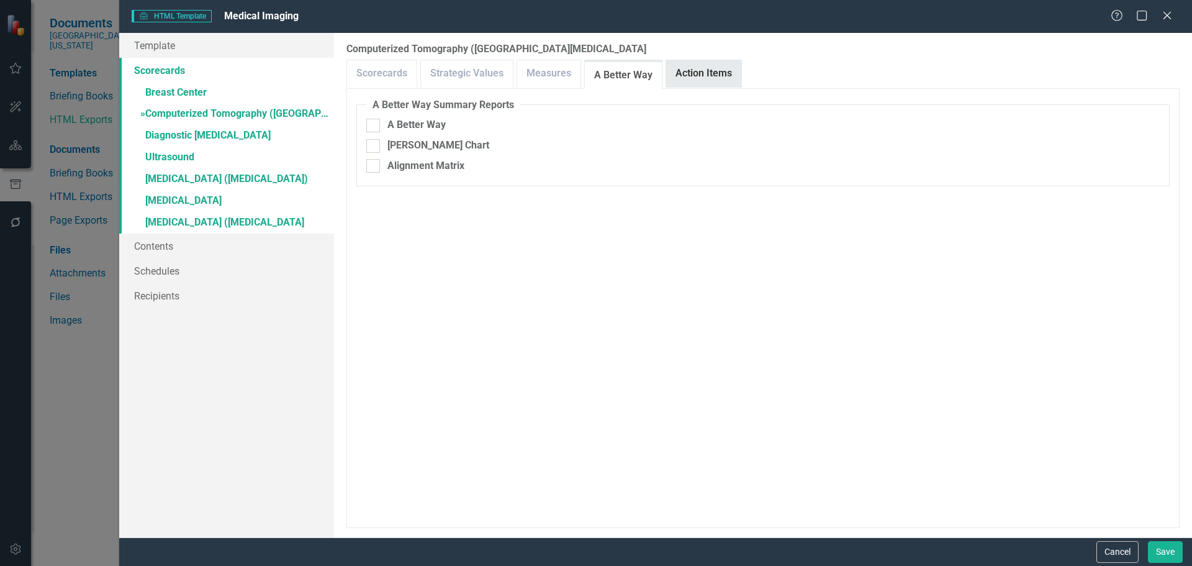
click at [706, 78] on link "Action Items" at bounding box center [703, 73] width 75 height 27
click at [191, 135] on link "» Diagnostic [MEDICAL_DATA]" at bounding box center [226, 136] width 215 height 22
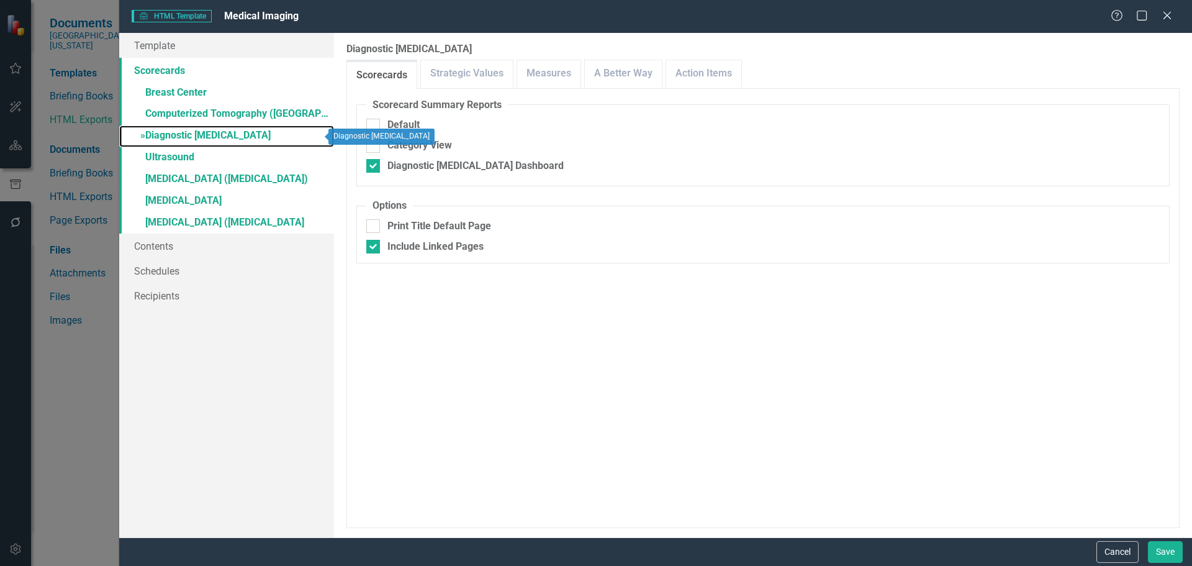
checkbox input "true"
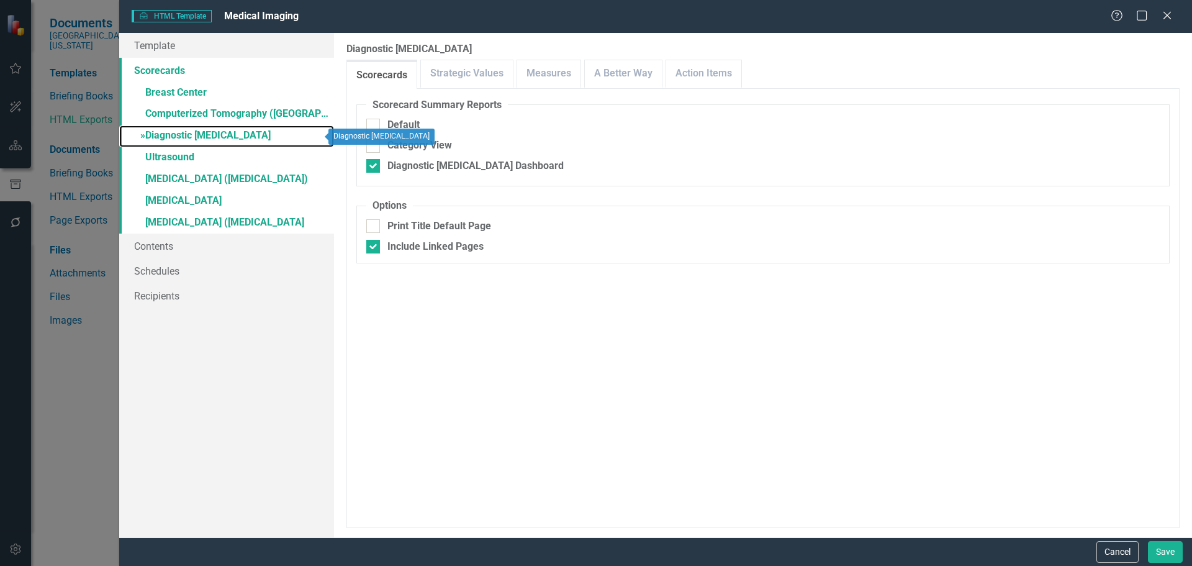
checkbox input "true"
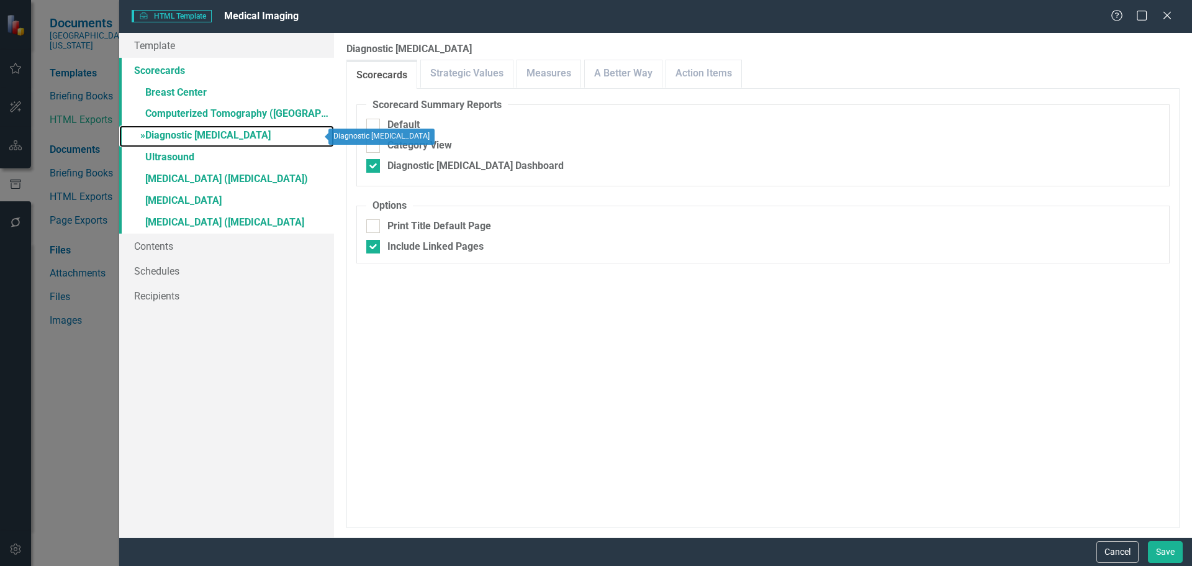
checkbox input "true"
checkbox input "false"
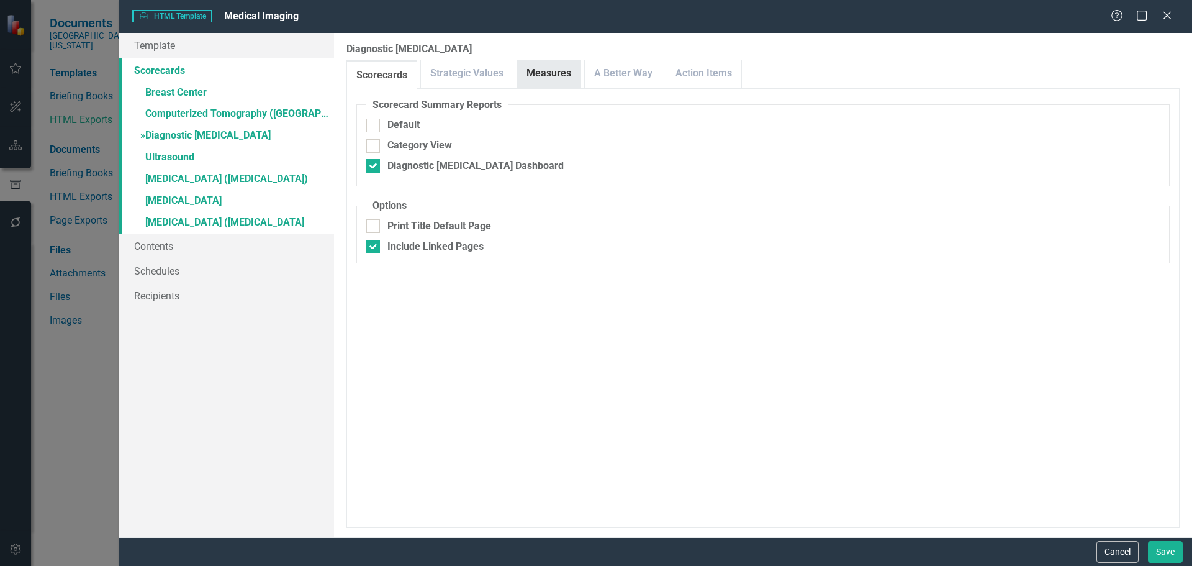
click at [562, 82] on link "Measures" at bounding box center [548, 73] width 63 height 27
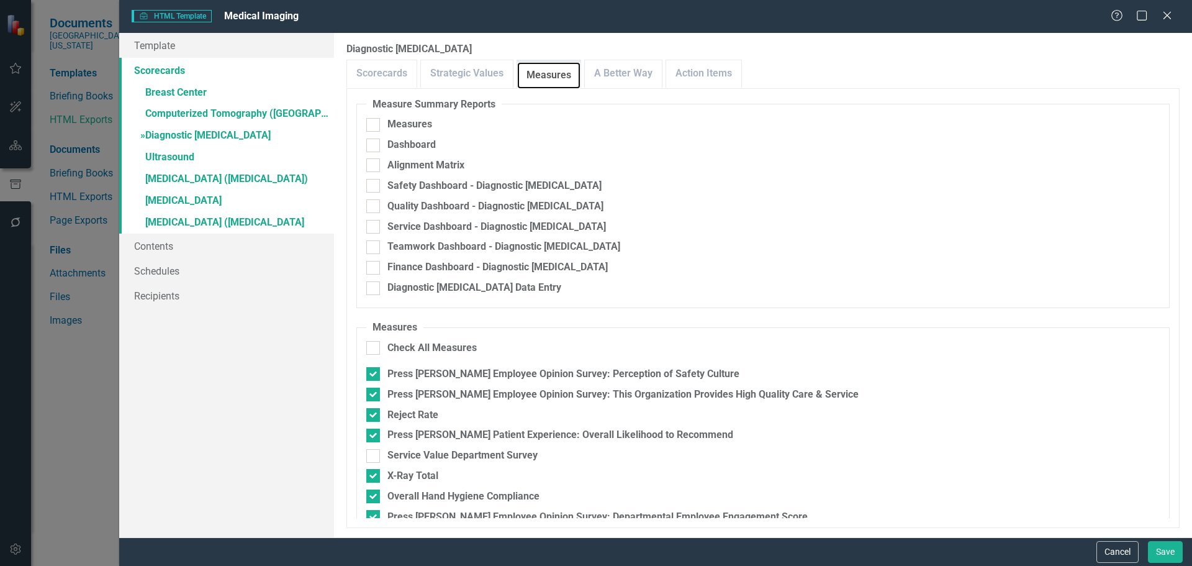
scroll to position [0, 0]
click at [600, 68] on link "A Better Way" at bounding box center [623, 73] width 77 height 27
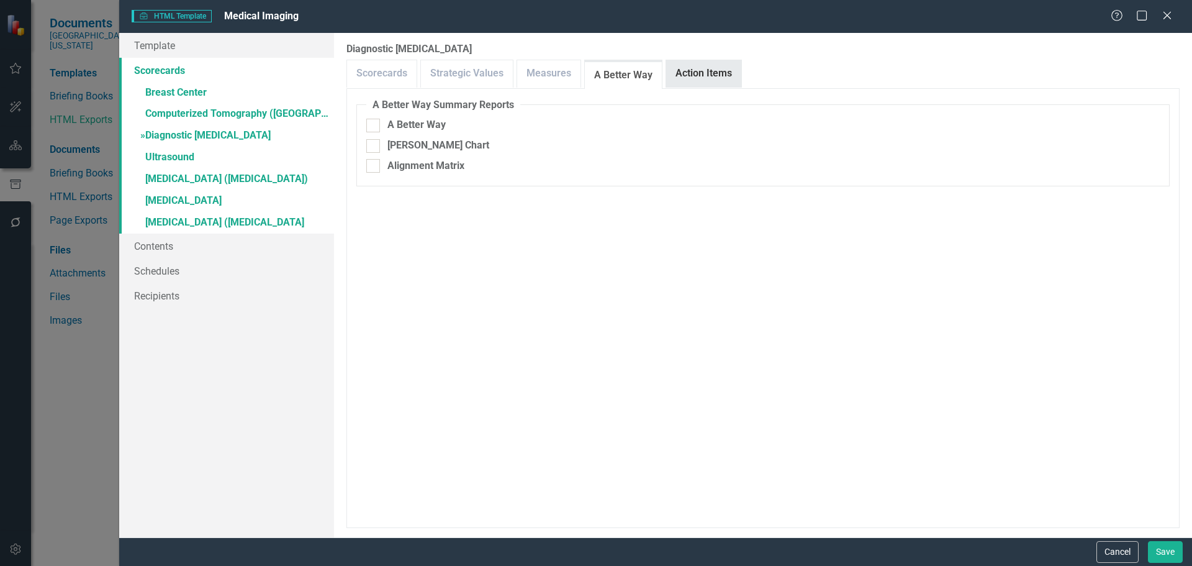
click at [695, 73] on link "Action Items" at bounding box center [703, 73] width 75 height 27
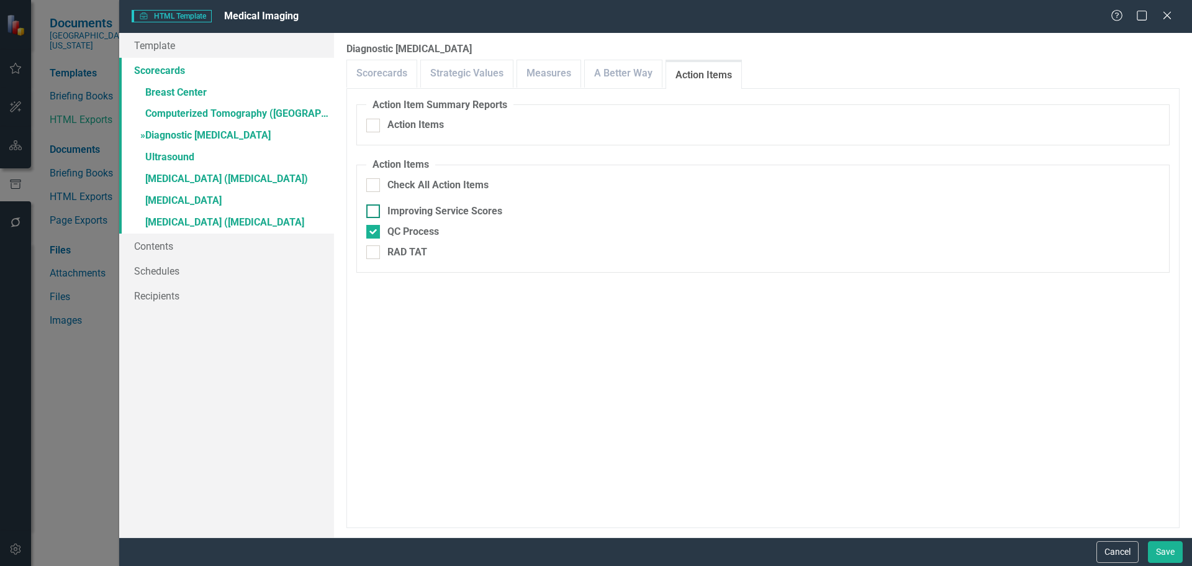
click at [467, 205] on div "Improving Service Scores" at bounding box center [444, 211] width 115 height 14
click at [374, 205] on input "Improving Service Scores" at bounding box center [370, 208] width 8 height 8
checkbox input "true"
click at [403, 251] on div "RAD TAT" at bounding box center [407, 252] width 40 height 14
click at [374, 251] on input "RAD TAT" at bounding box center [370, 249] width 8 height 8
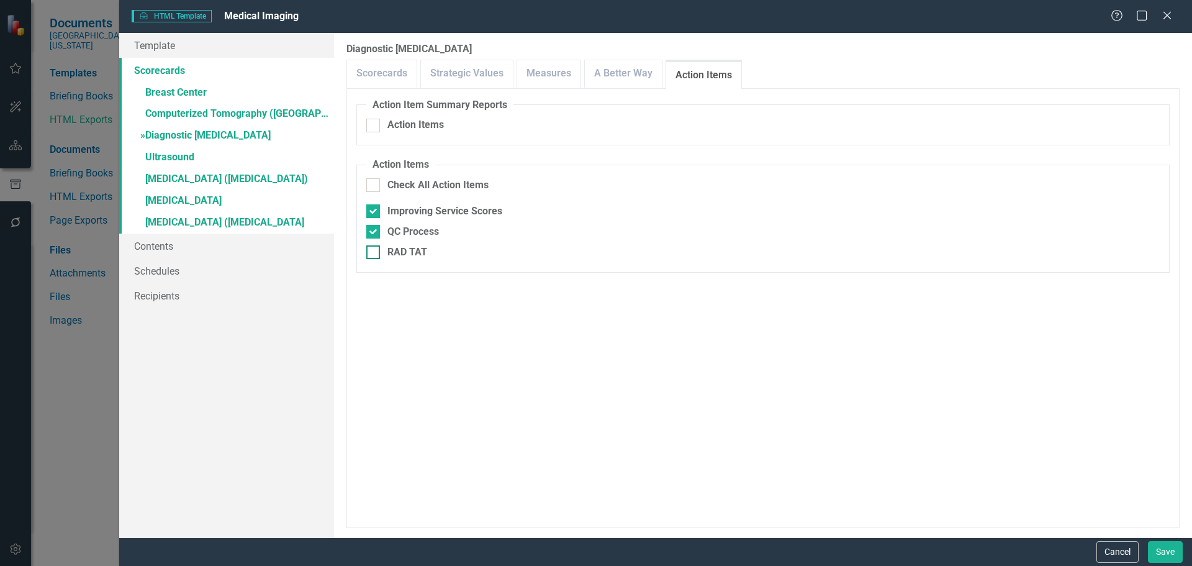
checkbox input "true"
click at [173, 153] on link "» Ultrasound" at bounding box center [226, 158] width 215 height 22
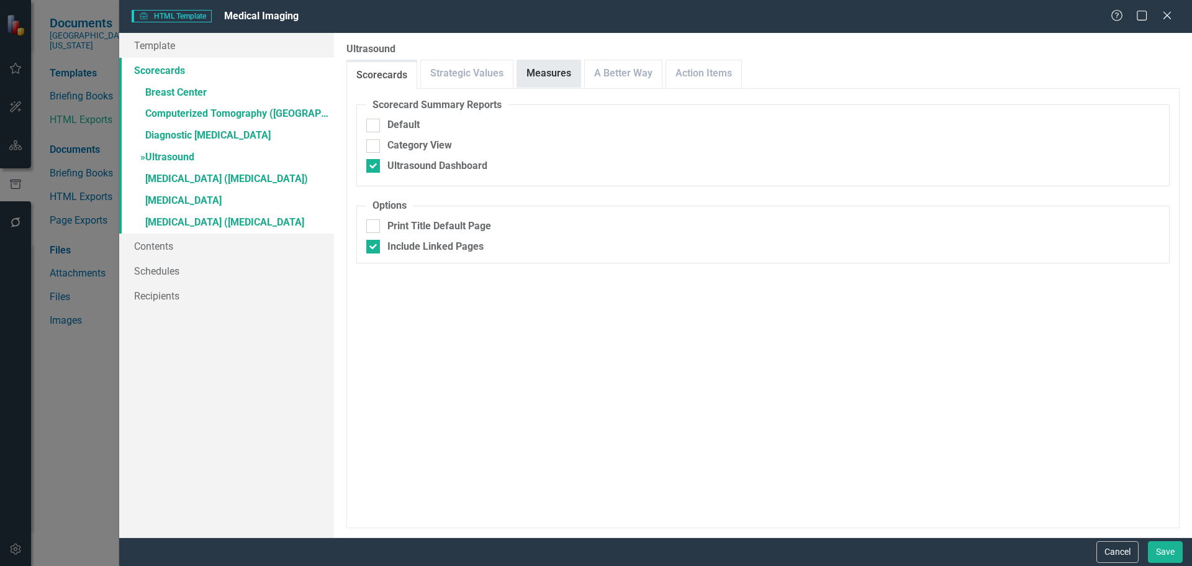
click at [536, 73] on link "Measures" at bounding box center [548, 73] width 63 height 27
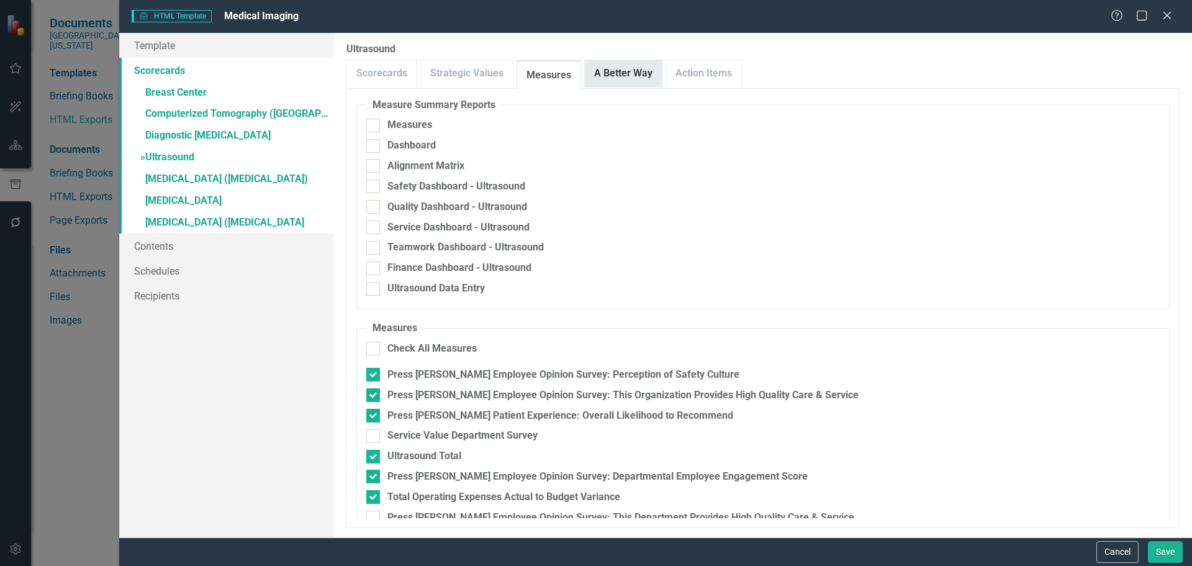
click at [625, 66] on link "A Better Way" at bounding box center [623, 73] width 77 height 27
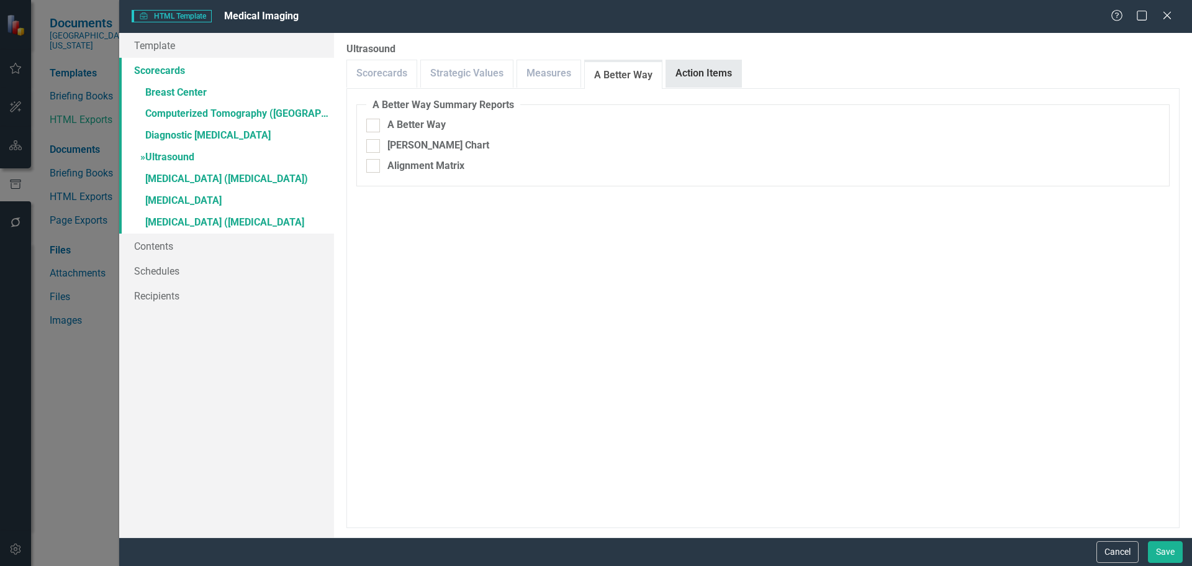
click at [706, 73] on link "Action Items" at bounding box center [703, 73] width 75 height 27
drag, startPoint x: 191, startPoint y: 181, endPoint x: 238, endPoint y: 179, distance: 46.6
click at [191, 181] on link "» [MEDICAL_DATA] ([MEDICAL_DATA])" at bounding box center [226, 180] width 215 height 22
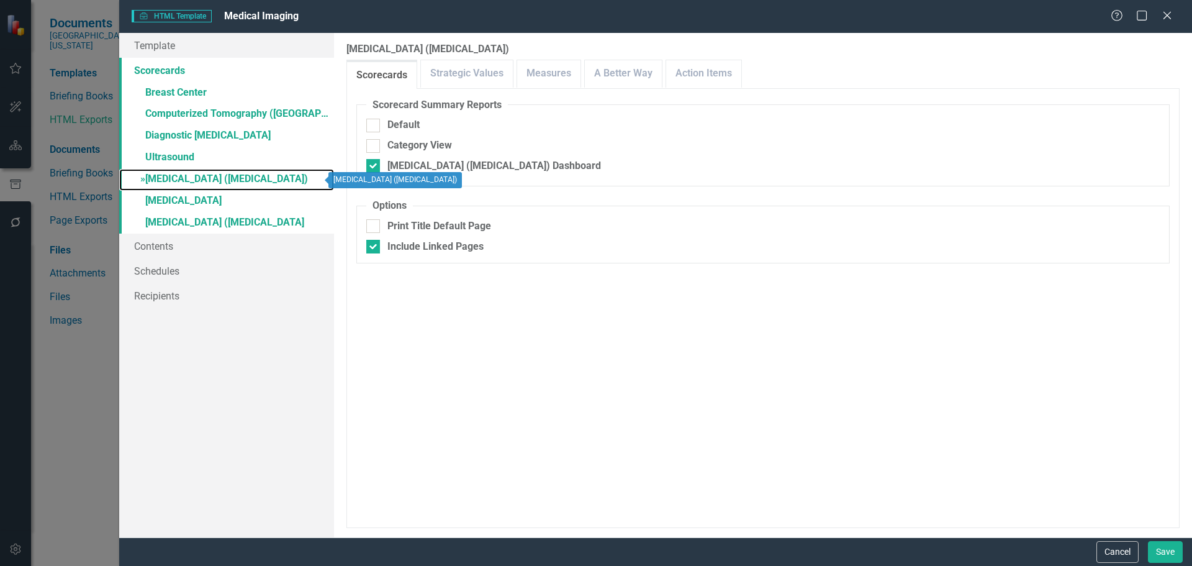
checkbox input "true"
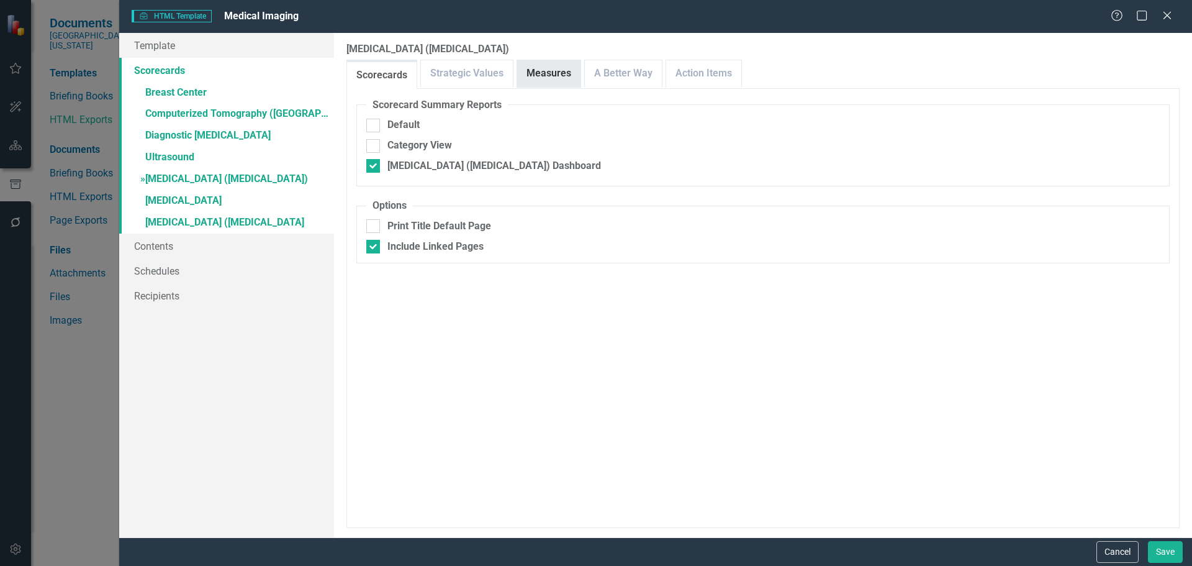
click at [564, 76] on link "Measures" at bounding box center [548, 73] width 63 height 27
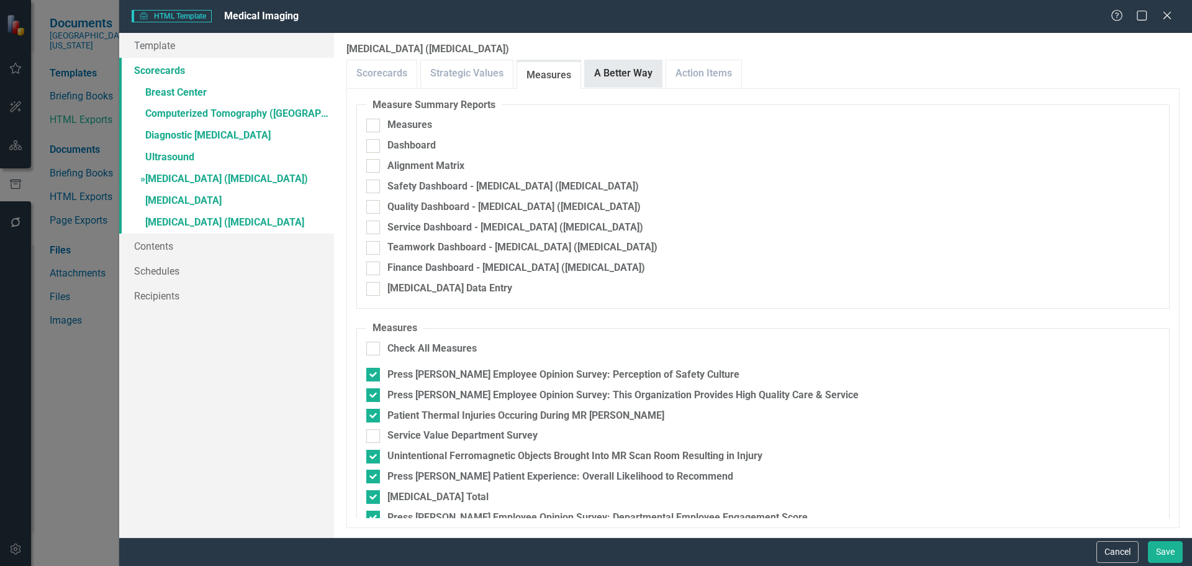
click at [613, 74] on link "A Better Way" at bounding box center [623, 73] width 77 height 27
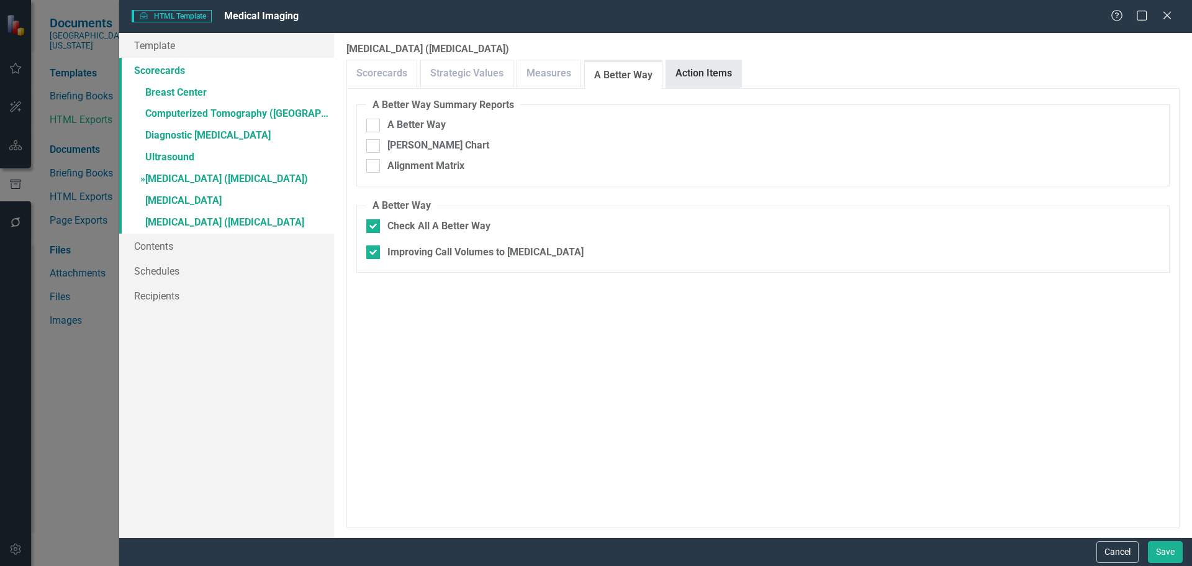
click at [712, 79] on link "Action Items" at bounding box center [703, 73] width 75 height 27
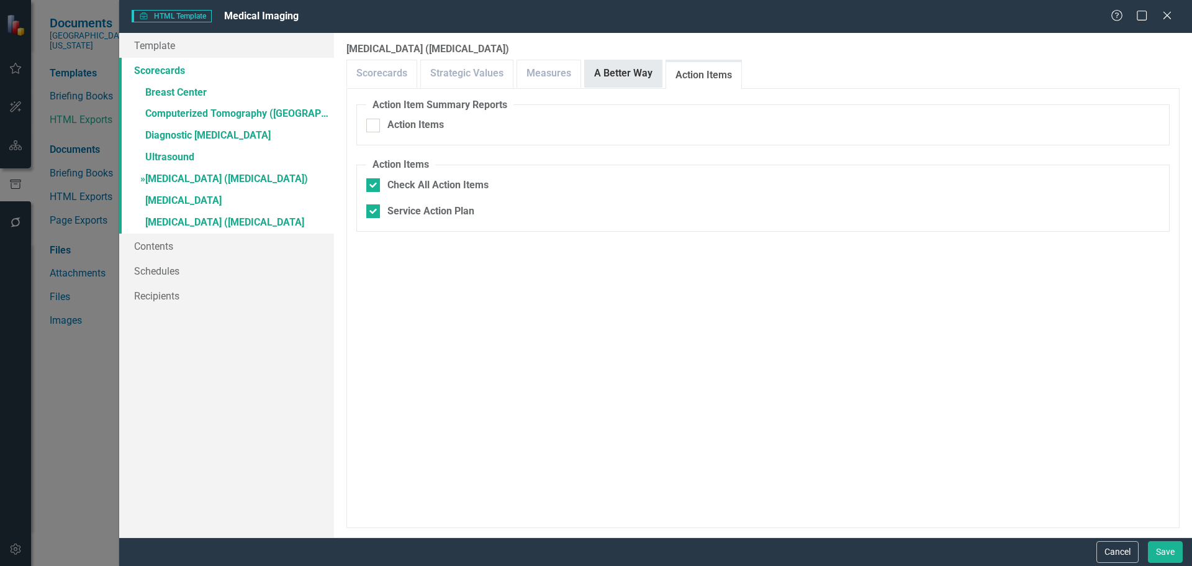
click at [628, 66] on link "A Better Way" at bounding box center [623, 73] width 77 height 27
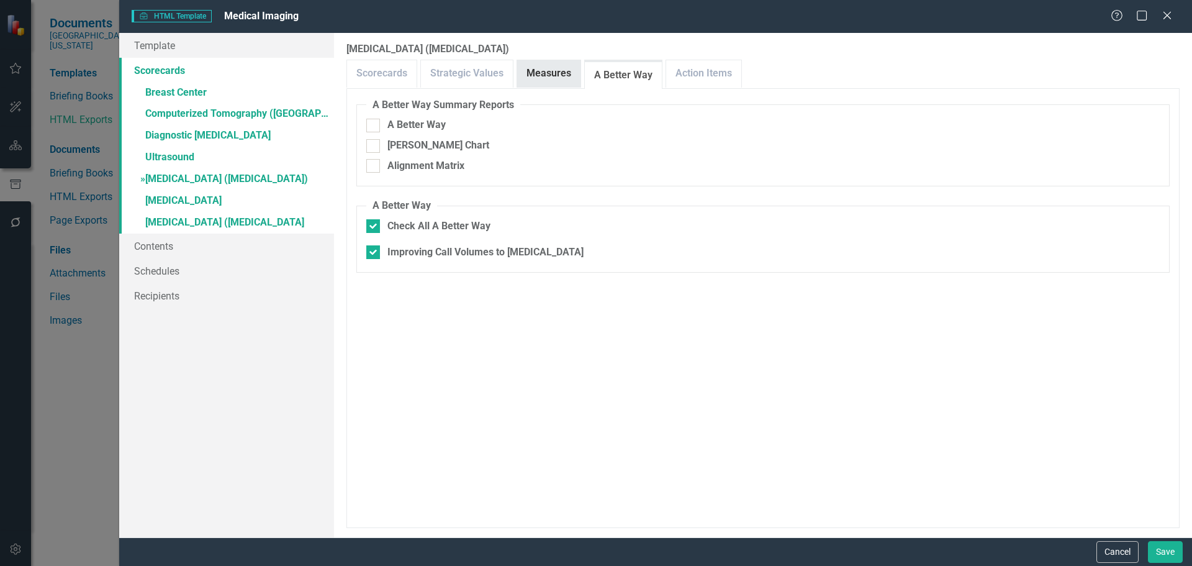
click at [530, 69] on link "Measures" at bounding box center [548, 73] width 63 height 27
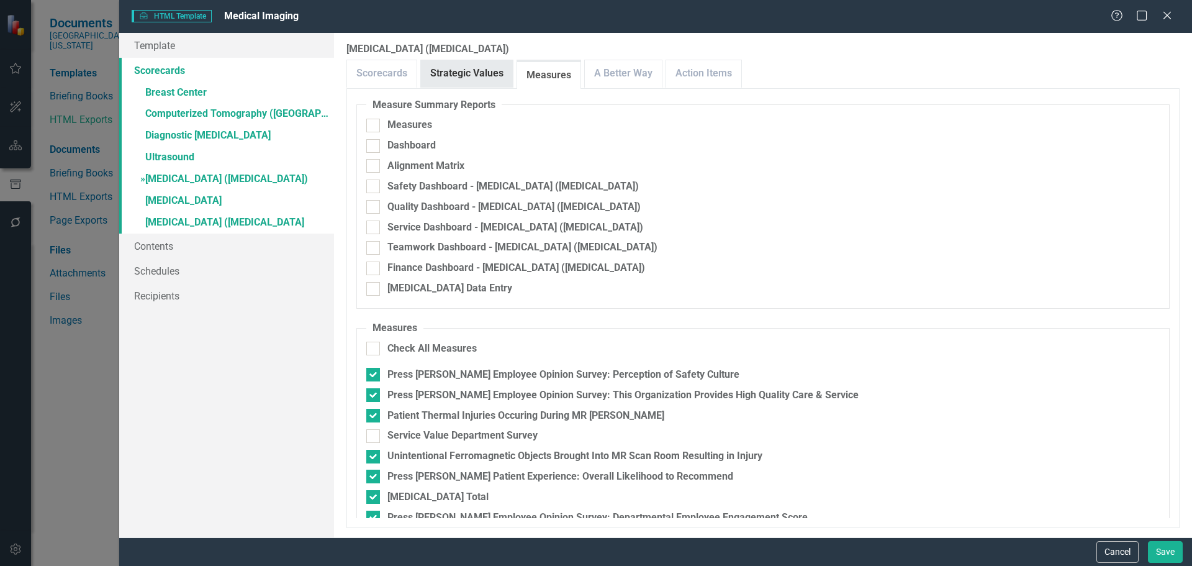
click at [448, 66] on link "Strategic Values" at bounding box center [467, 73] width 92 height 27
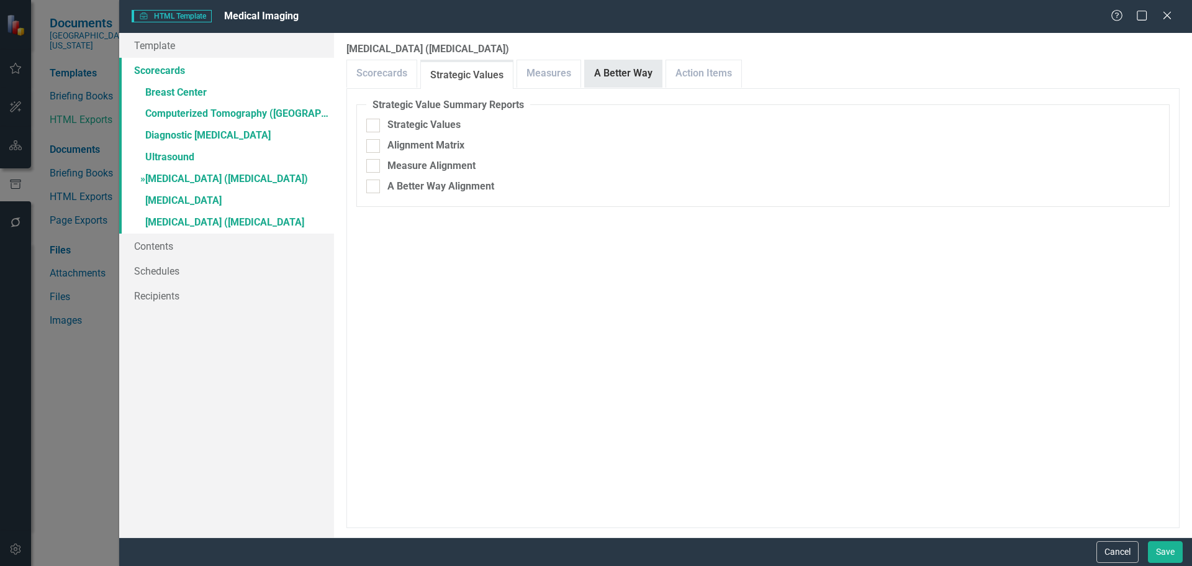
click at [644, 65] on link "A Better Way" at bounding box center [623, 73] width 77 height 27
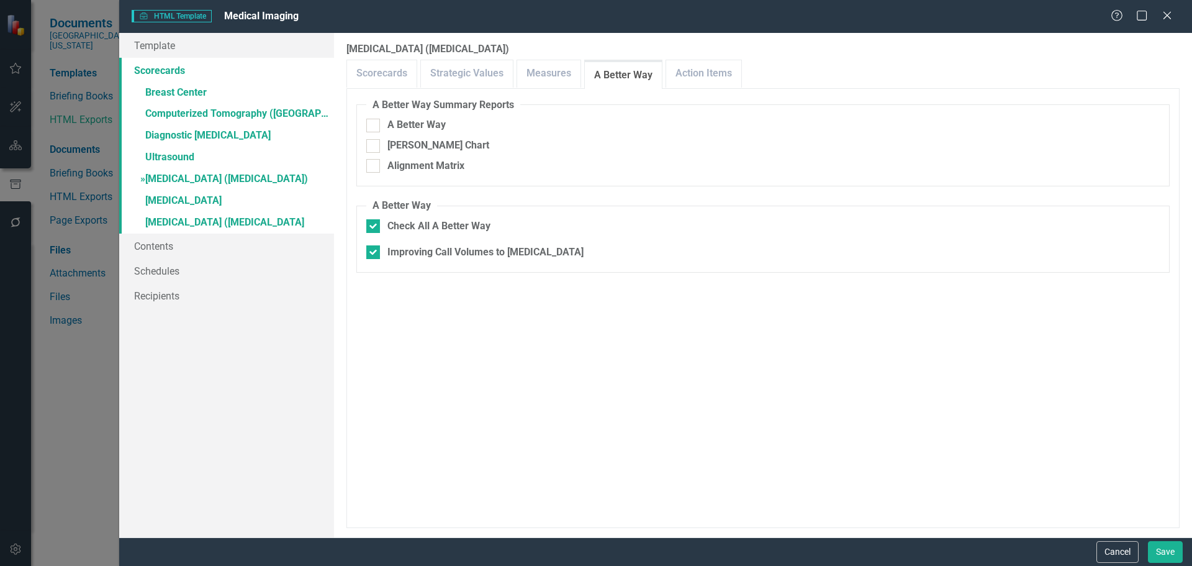
click at [461, 243] on fieldset "A Better Way Check All A Better Way Improving Call Volumes to MRI" at bounding box center [762, 236] width 813 height 74
click at [435, 252] on div "Improving Call Volumes to [MEDICAL_DATA]" at bounding box center [485, 252] width 196 height 14
click at [374, 252] on input "Improving Call Volumes to [MEDICAL_DATA]" at bounding box center [370, 249] width 8 height 8
checkbox input "false"
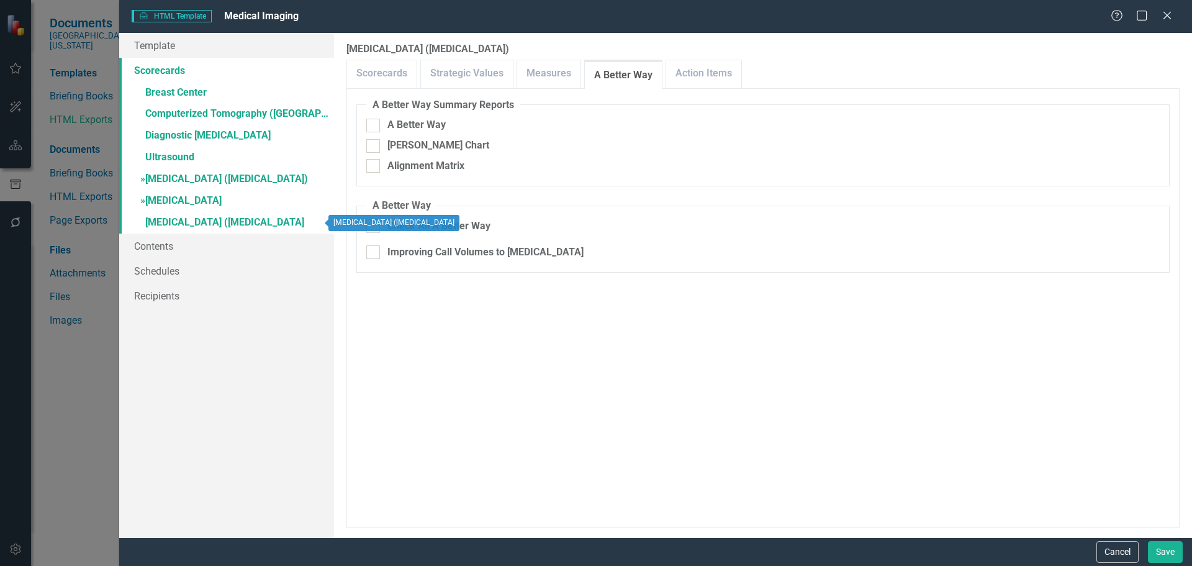
click at [166, 191] on link "» [MEDICAL_DATA]" at bounding box center [226, 202] width 215 height 22
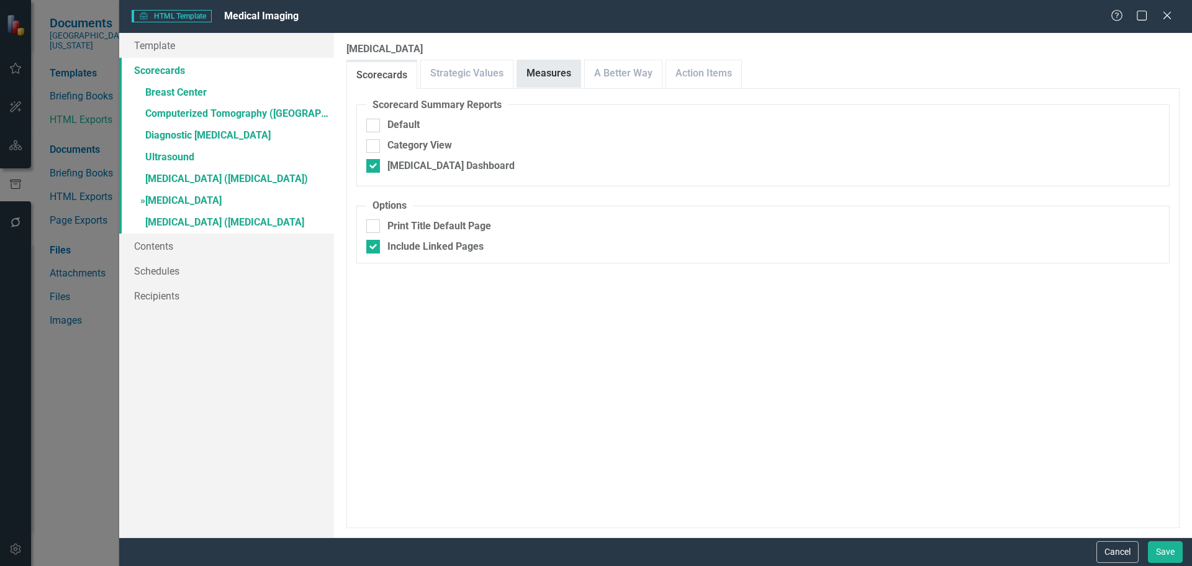
click at [556, 67] on link "Measures" at bounding box center [548, 73] width 63 height 27
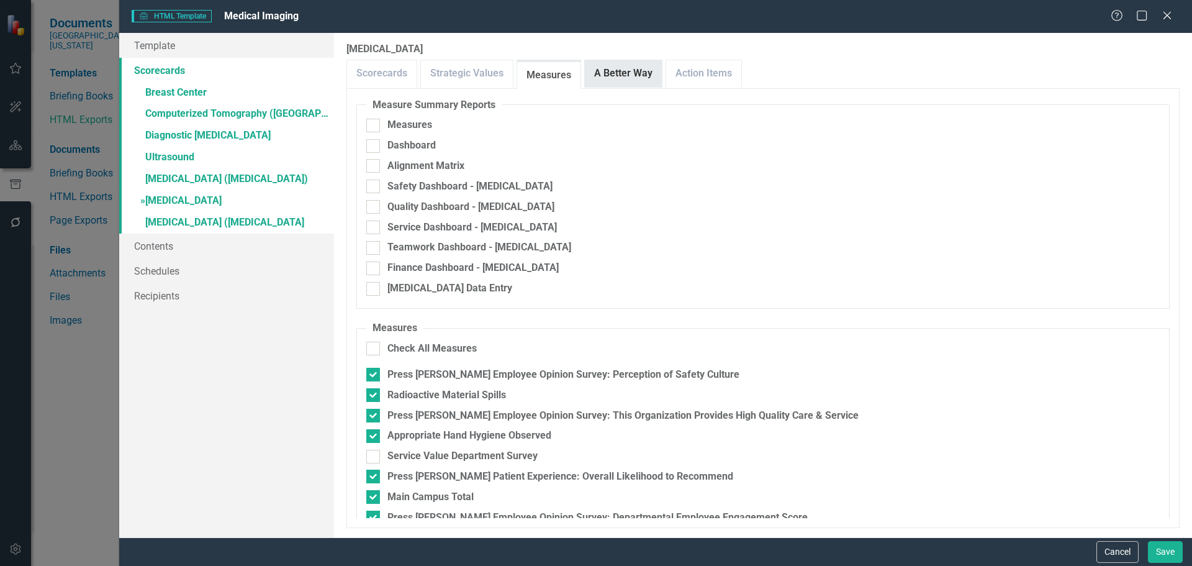
click at [632, 74] on link "A Better Way" at bounding box center [623, 73] width 77 height 27
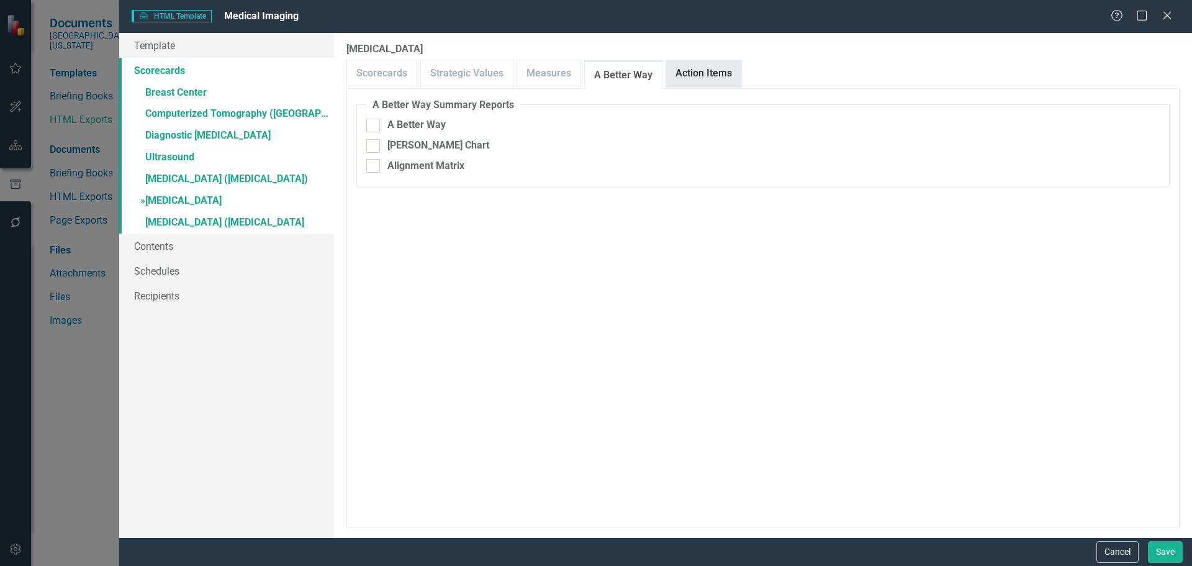
click at [670, 73] on link "Action Items" at bounding box center [703, 73] width 75 height 27
drag, startPoint x: 225, startPoint y: 222, endPoint x: 253, endPoint y: 222, distance: 28.6
click at [225, 222] on link "» [MEDICAL_DATA] ([MEDICAL_DATA]" at bounding box center [226, 223] width 215 height 22
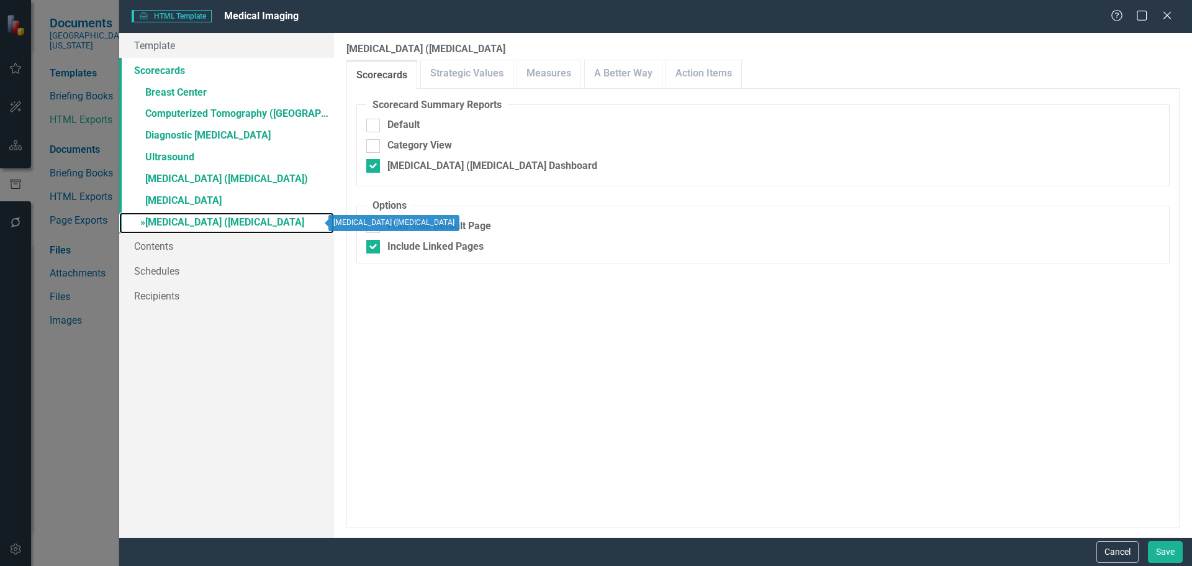
checkbox input "false"
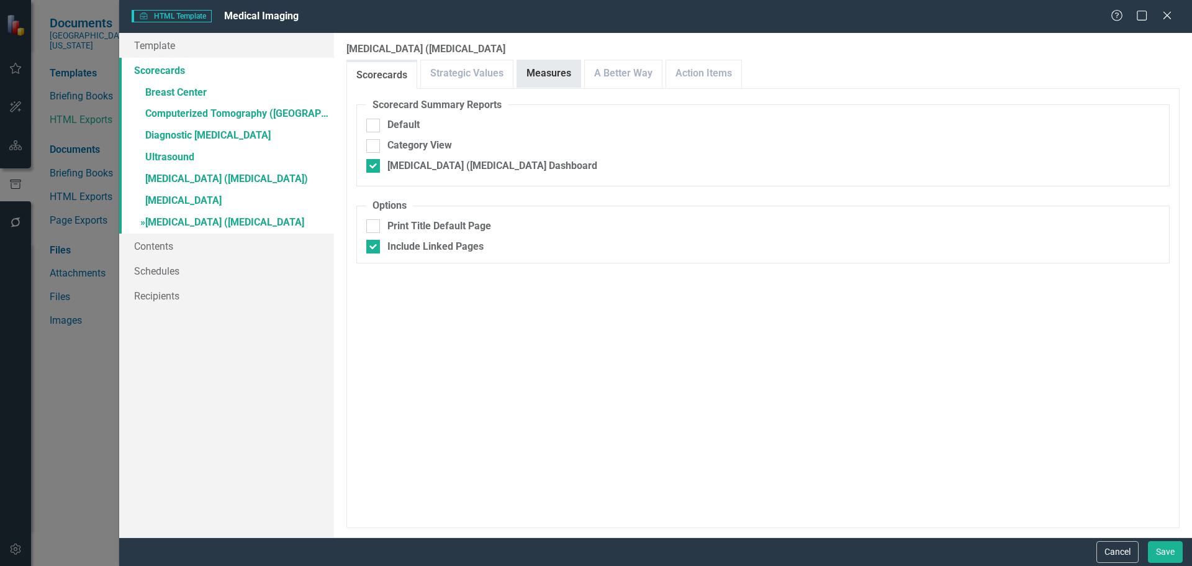
click at [554, 73] on link "Measures" at bounding box center [548, 73] width 63 height 27
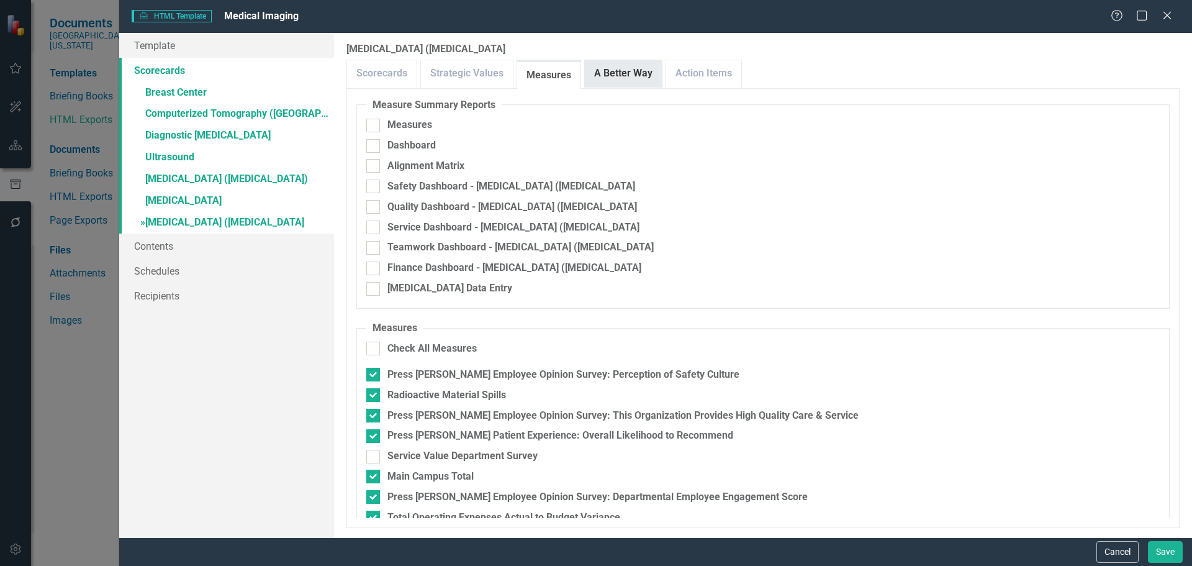
click at [630, 65] on link "A Better Way" at bounding box center [623, 73] width 77 height 27
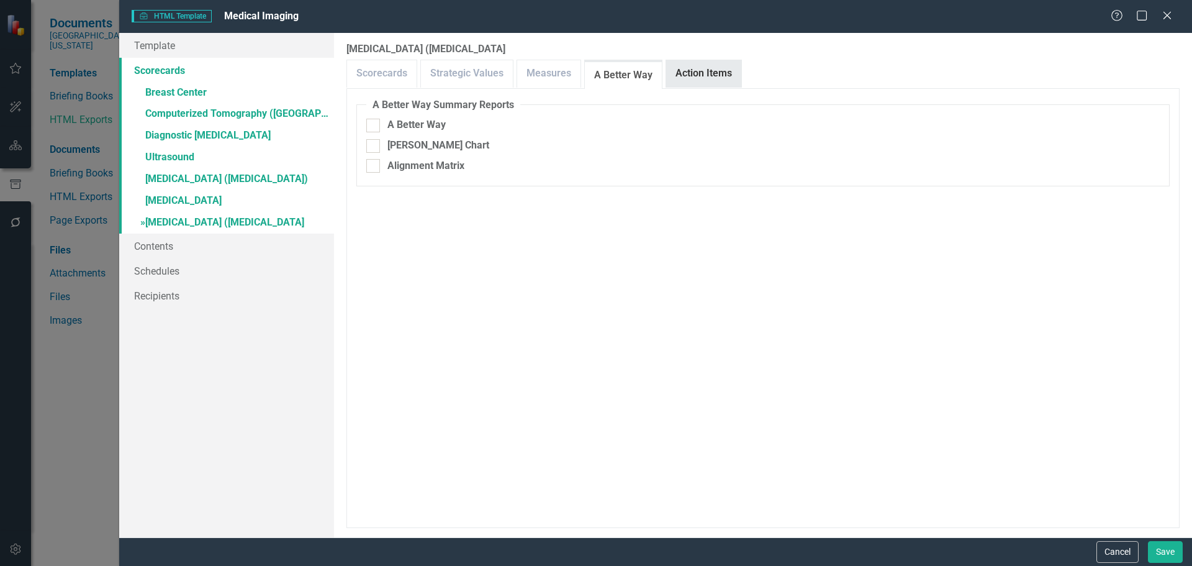
click at [688, 65] on link "Action Items" at bounding box center [703, 73] width 75 height 27
click at [558, 81] on link "Measures" at bounding box center [548, 73] width 63 height 27
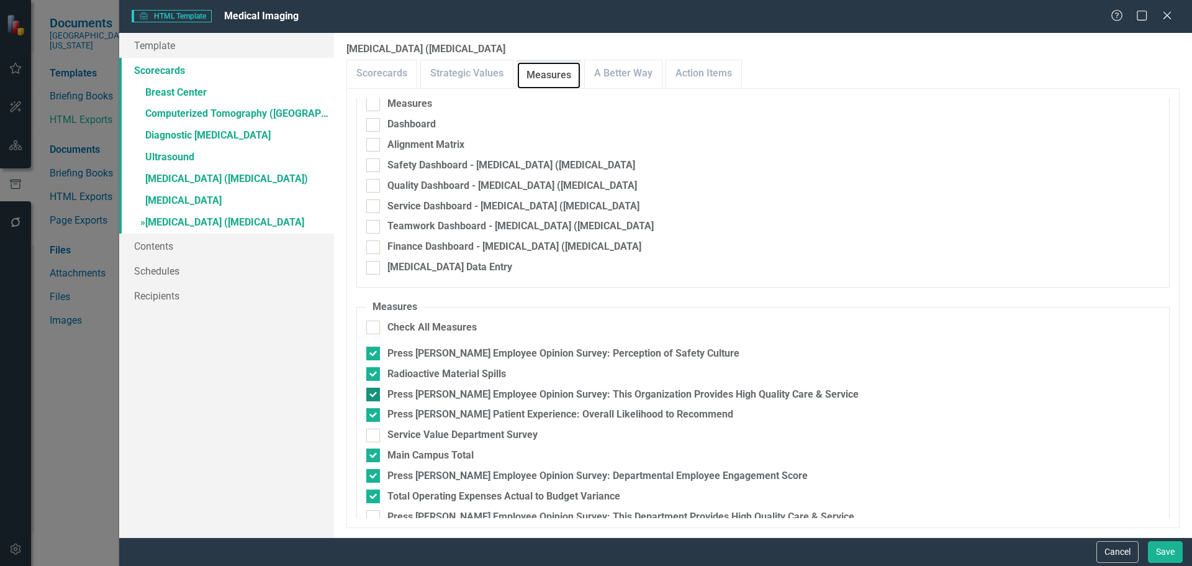
scroll to position [40, 0]
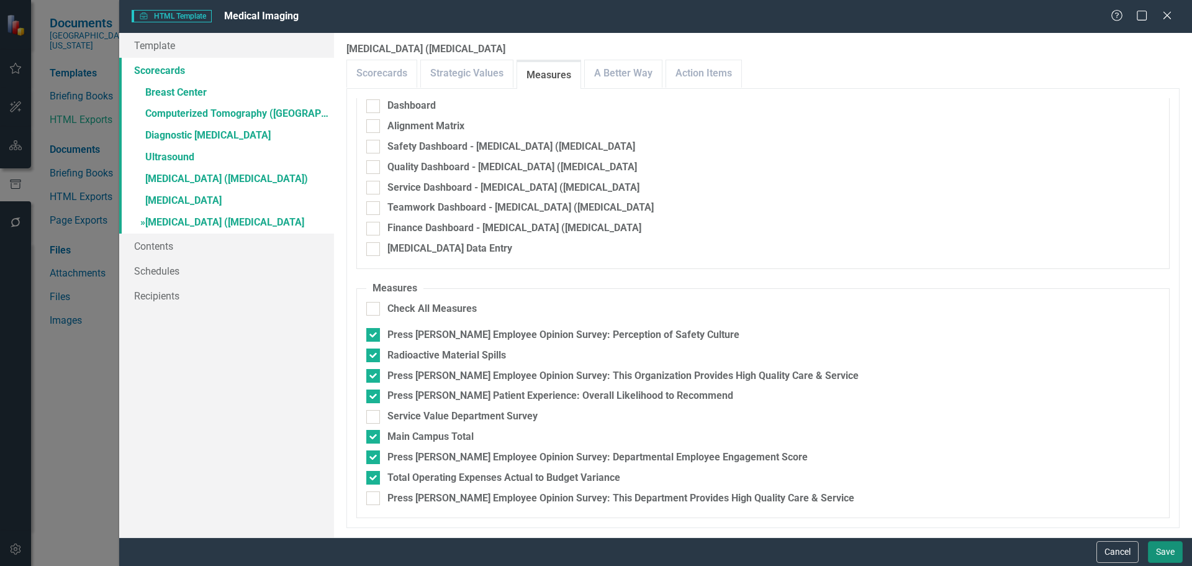
click at [1175, 549] on button "Save" at bounding box center [1165, 552] width 35 height 22
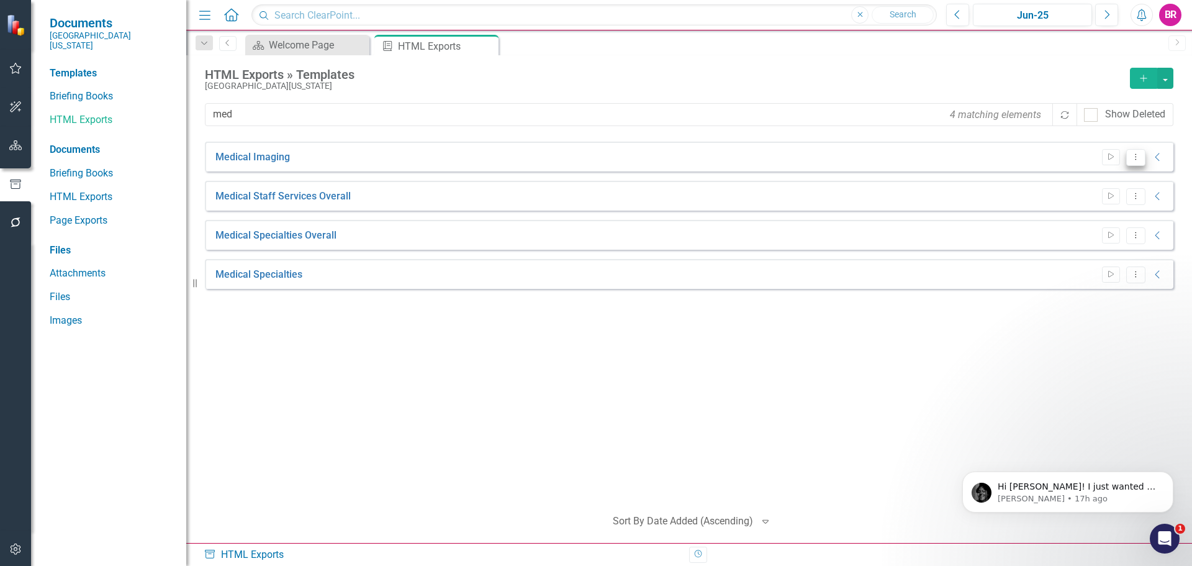
click at [1139, 158] on icon "Dropdown Menu" at bounding box center [1135, 157] width 11 height 8
click at [1110, 179] on link "Start Run Template" at bounding box center [1087, 177] width 115 height 23
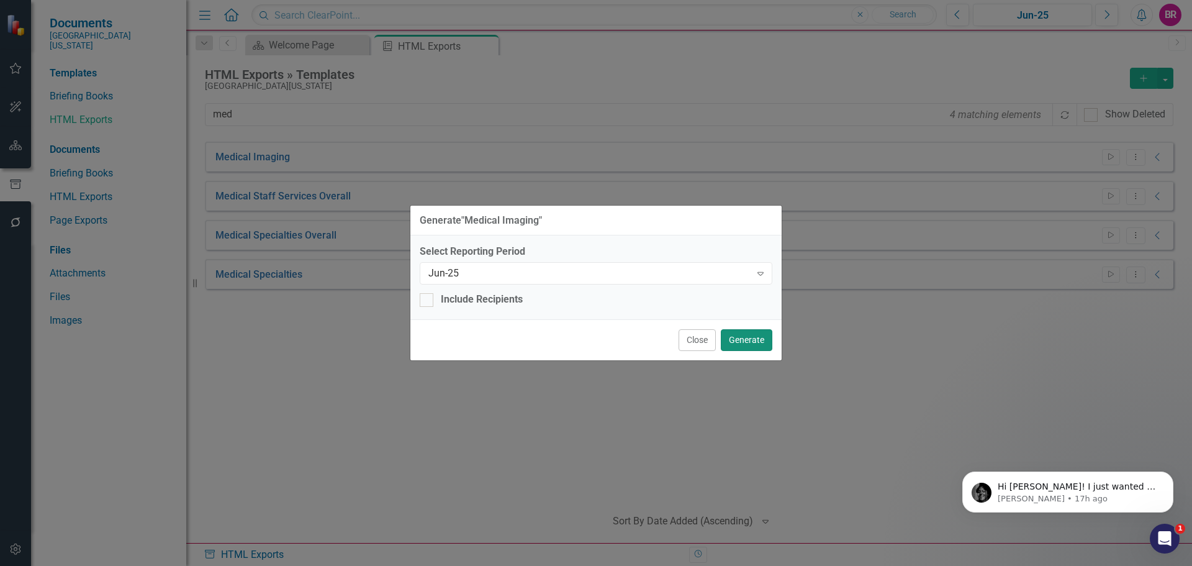
drag, startPoint x: 734, startPoint y: 336, endPoint x: 754, endPoint y: 336, distance: 19.9
click at [734, 336] on button "Generate" at bounding box center [747, 340] width 52 height 22
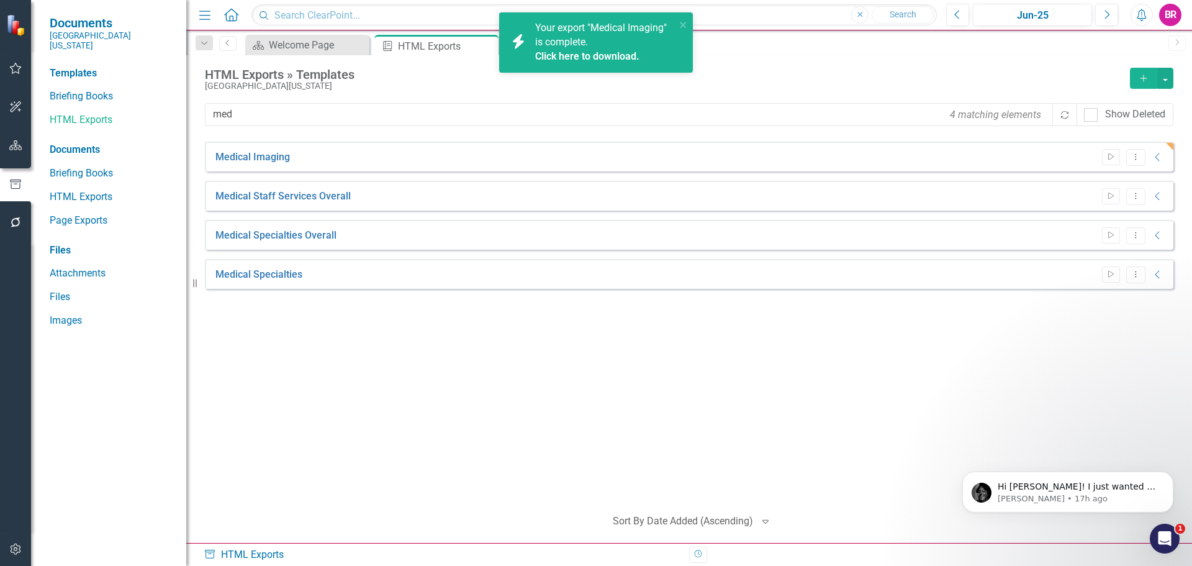
click at [629, 56] on link "Click here to download." at bounding box center [587, 56] width 104 height 12
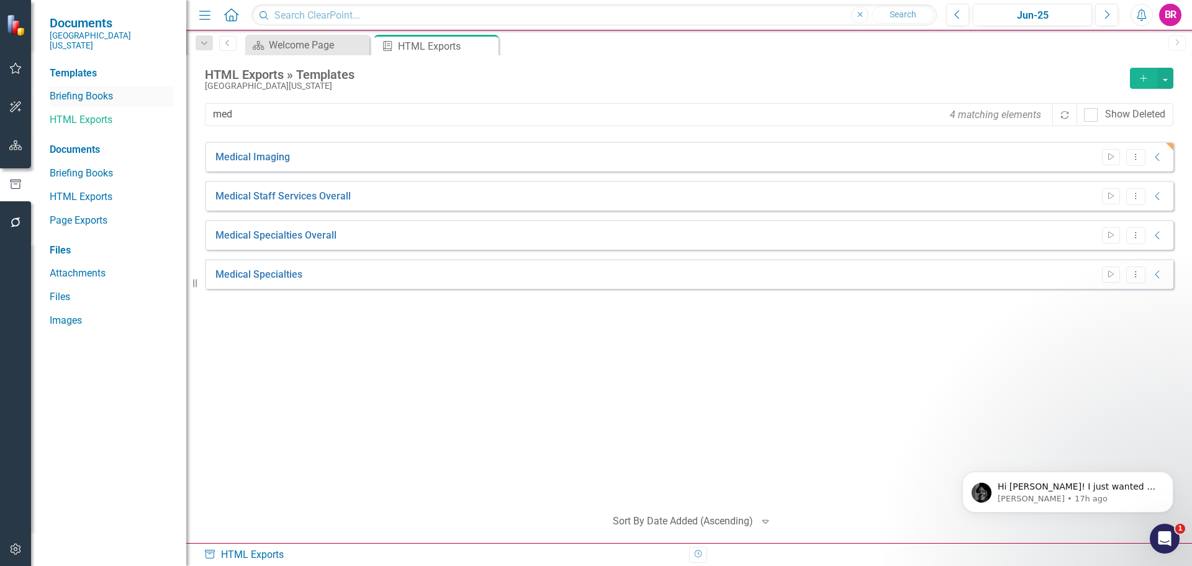
click at [102, 89] on link "Briefing Books" at bounding box center [112, 96] width 124 height 14
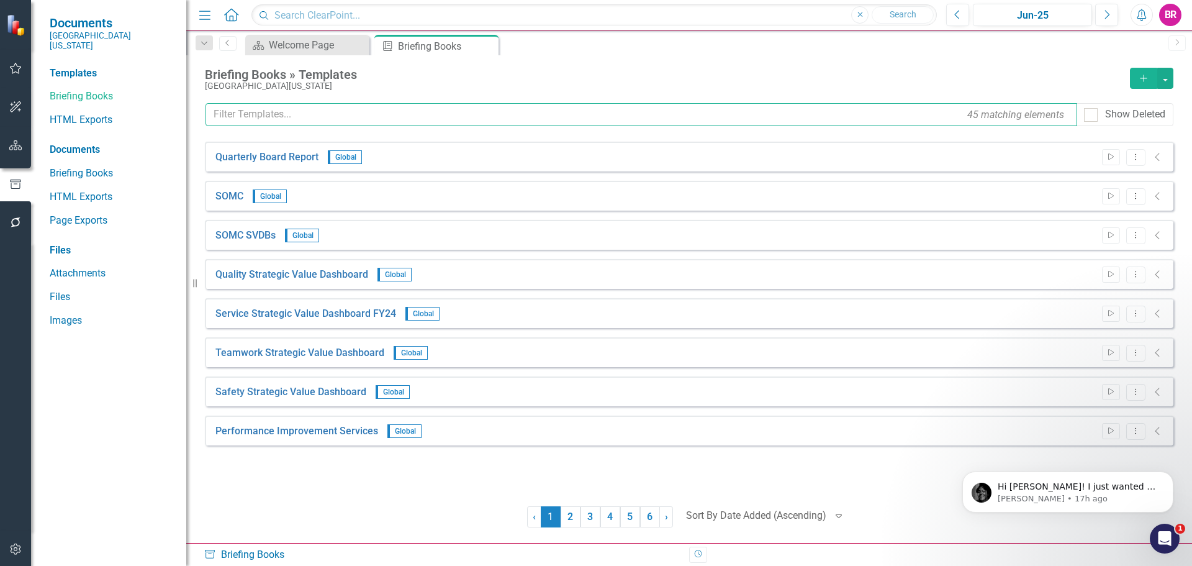
click at [291, 112] on input "text" at bounding box center [641, 114] width 872 height 23
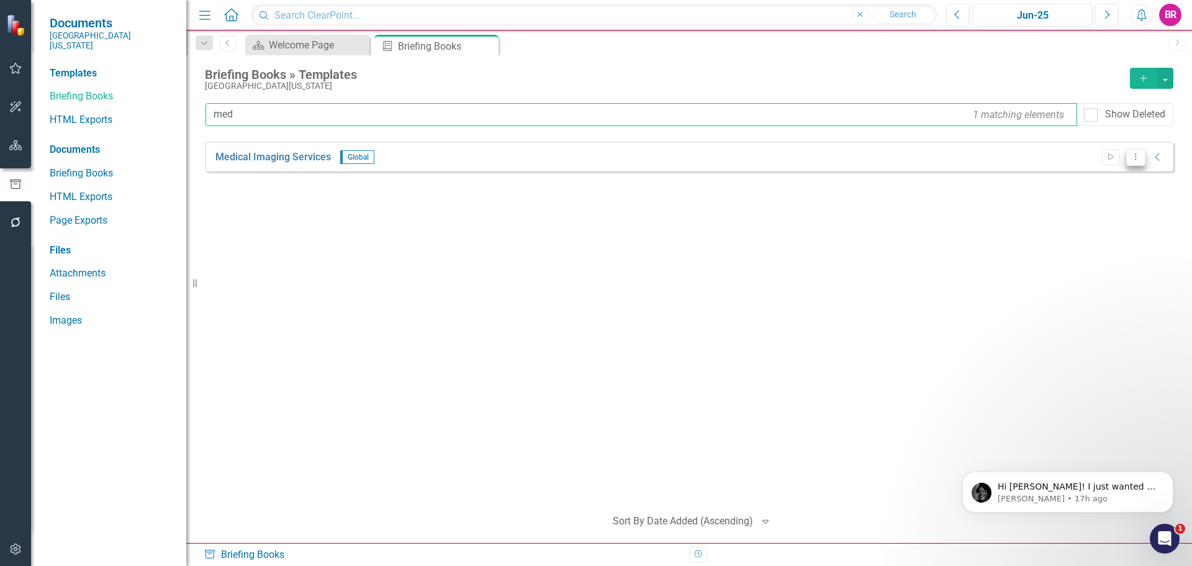
type input "med"
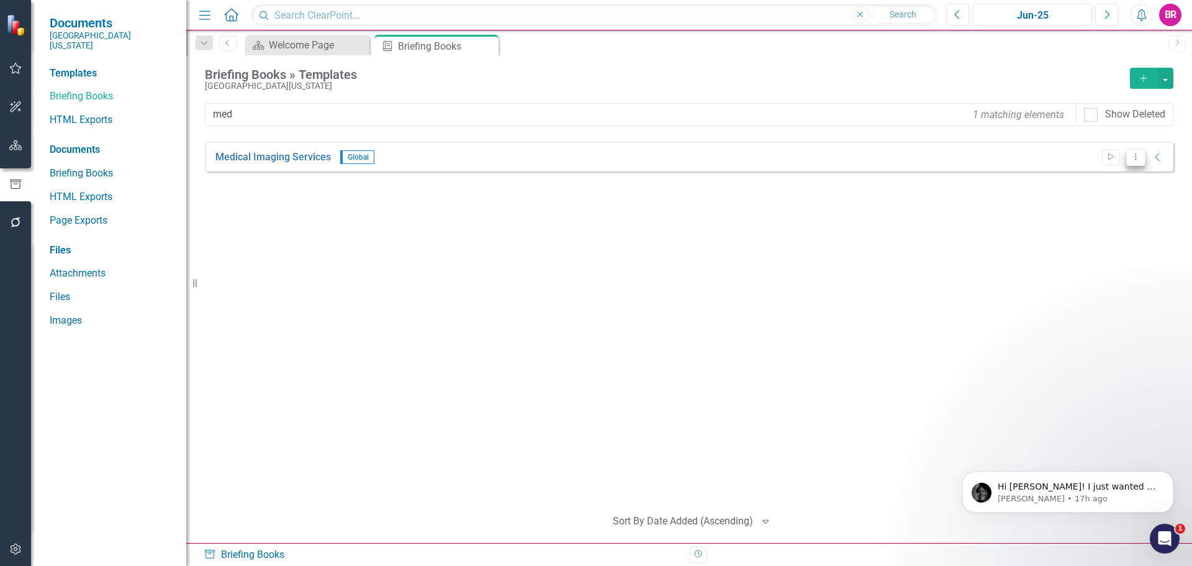
click at [1138, 160] on icon "Dropdown Menu" at bounding box center [1135, 157] width 11 height 8
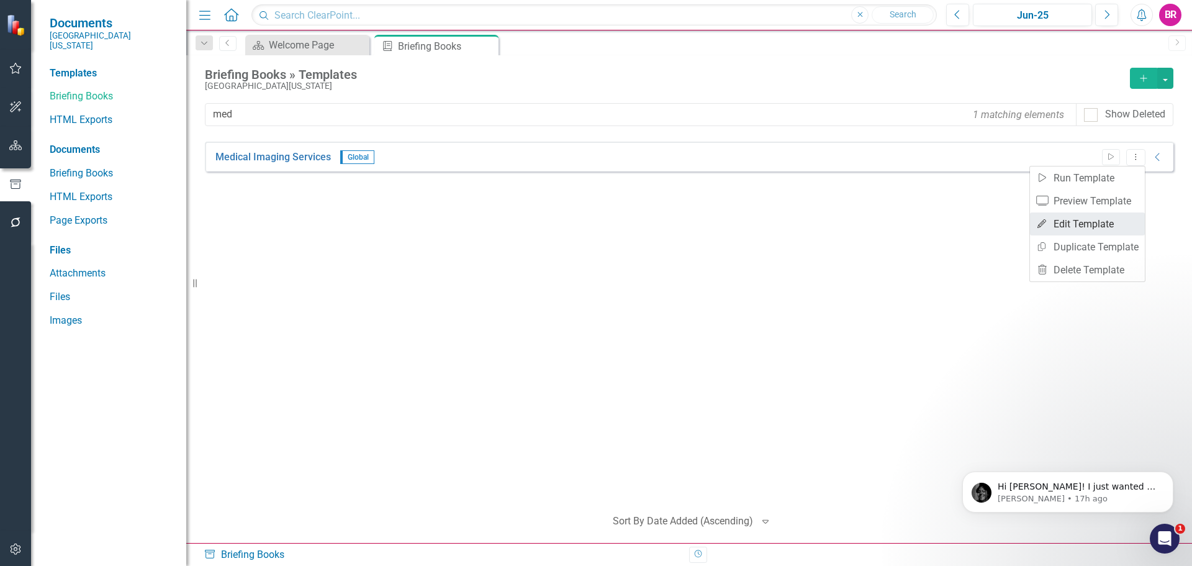
click at [1114, 222] on link "Edit Edit Template" at bounding box center [1087, 223] width 115 height 23
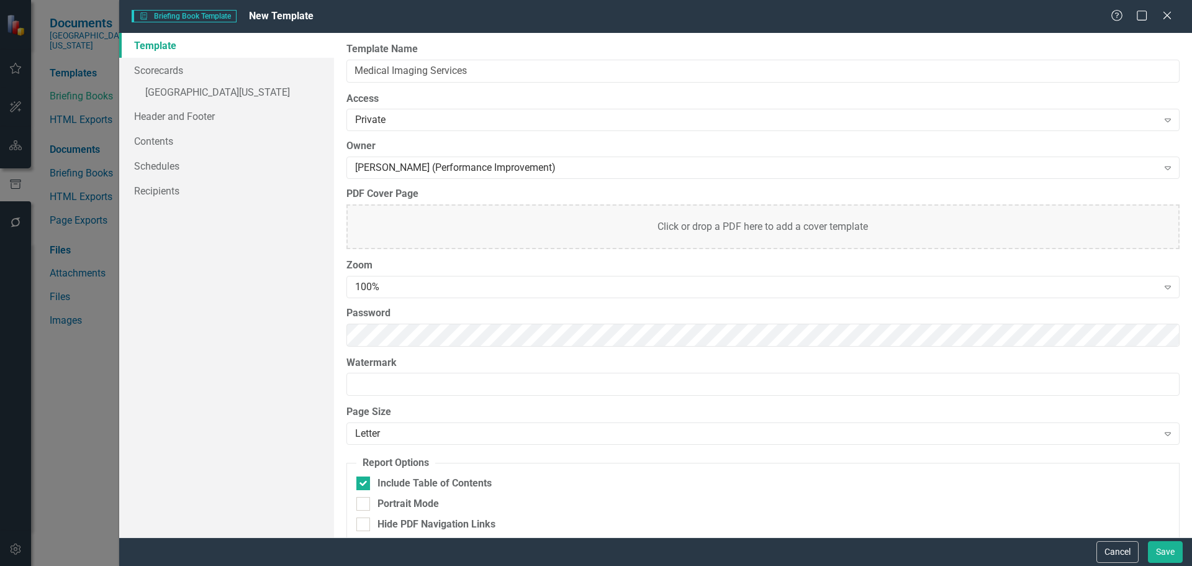
type input "Medical Imaging Services"
checkbox input "true"
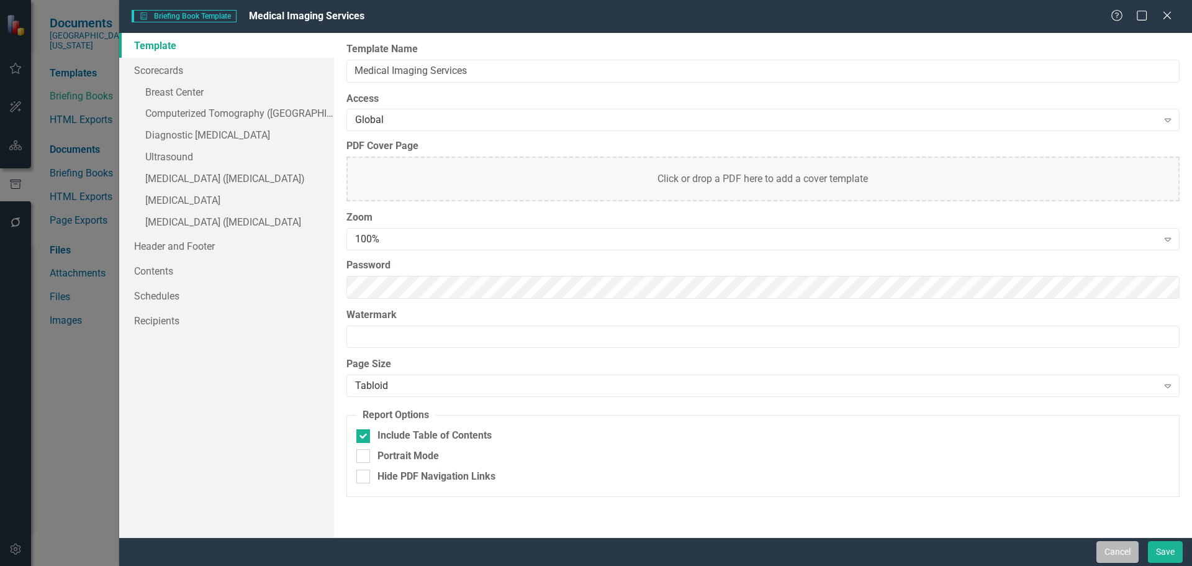
click at [1116, 554] on button "Cancel" at bounding box center [1117, 552] width 42 height 22
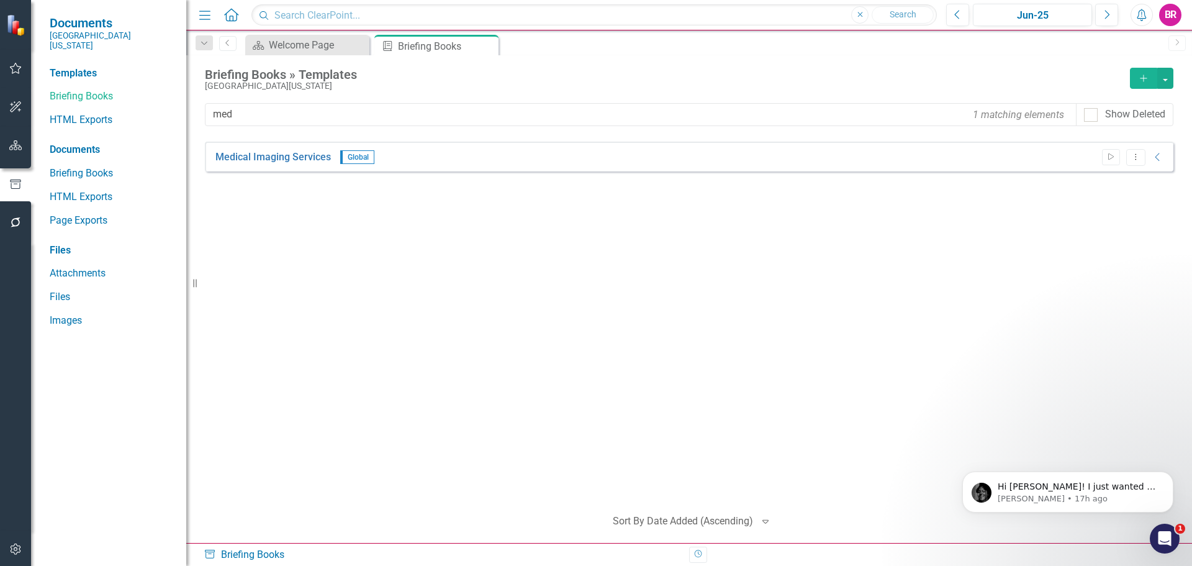
click at [1142, 81] on icon "Add" at bounding box center [1143, 78] width 11 height 9
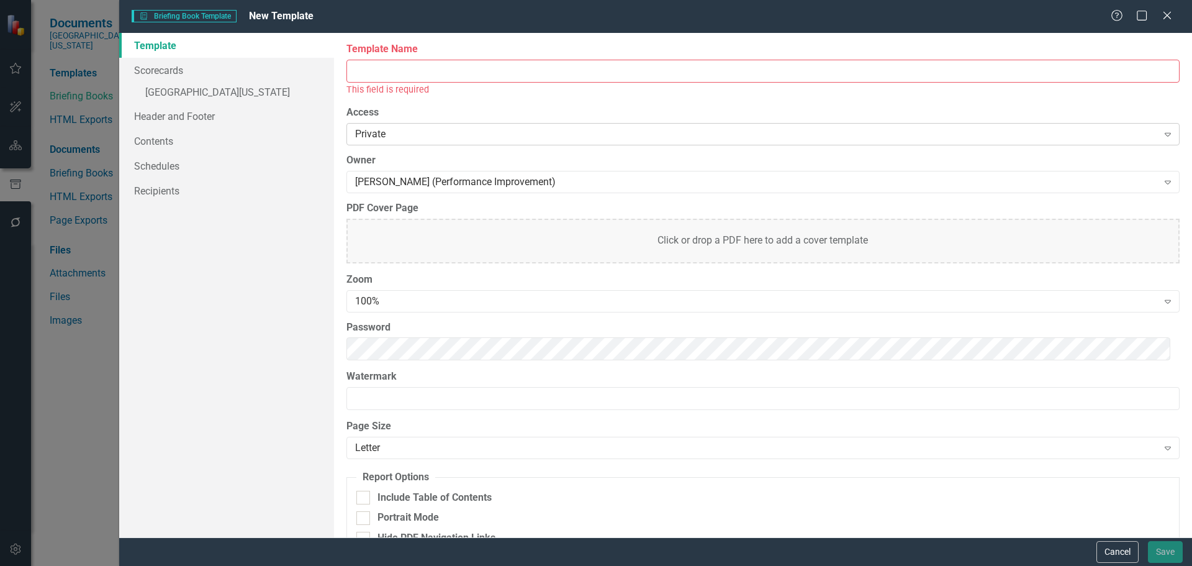
click at [422, 133] on div "Private" at bounding box center [756, 134] width 803 height 14
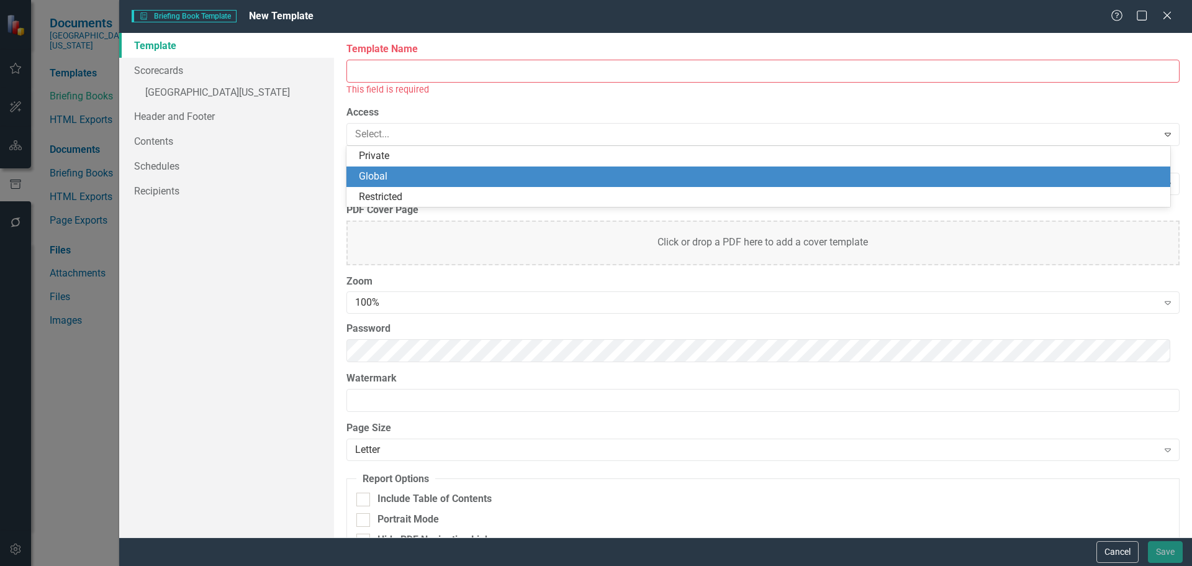
click at [422, 173] on div "Global" at bounding box center [761, 176] width 804 height 14
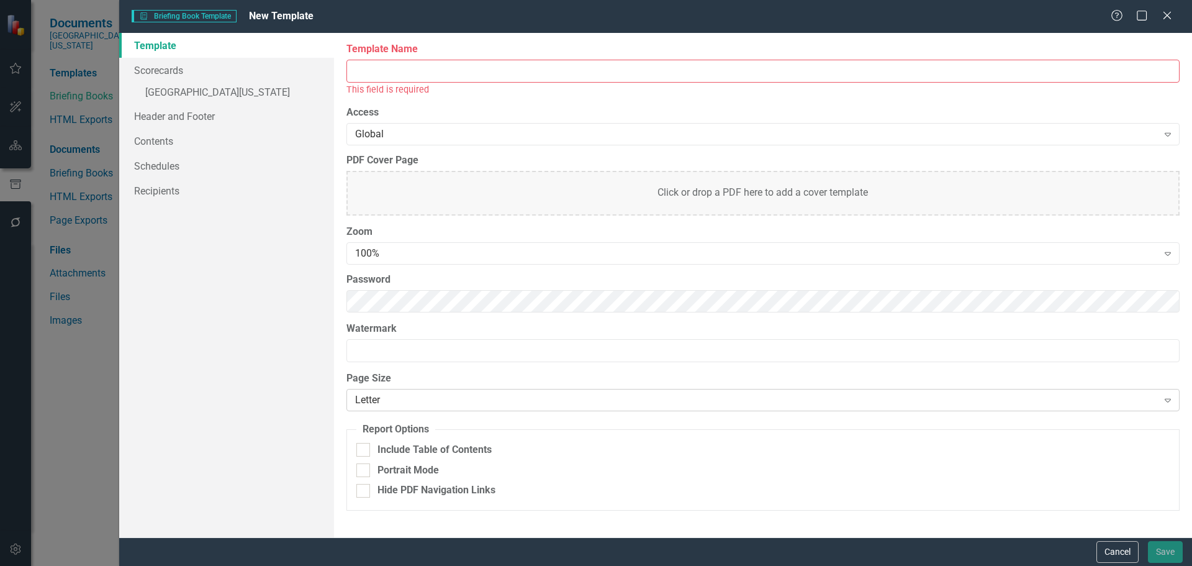
click at [480, 402] on div "Letter" at bounding box center [756, 400] width 803 height 14
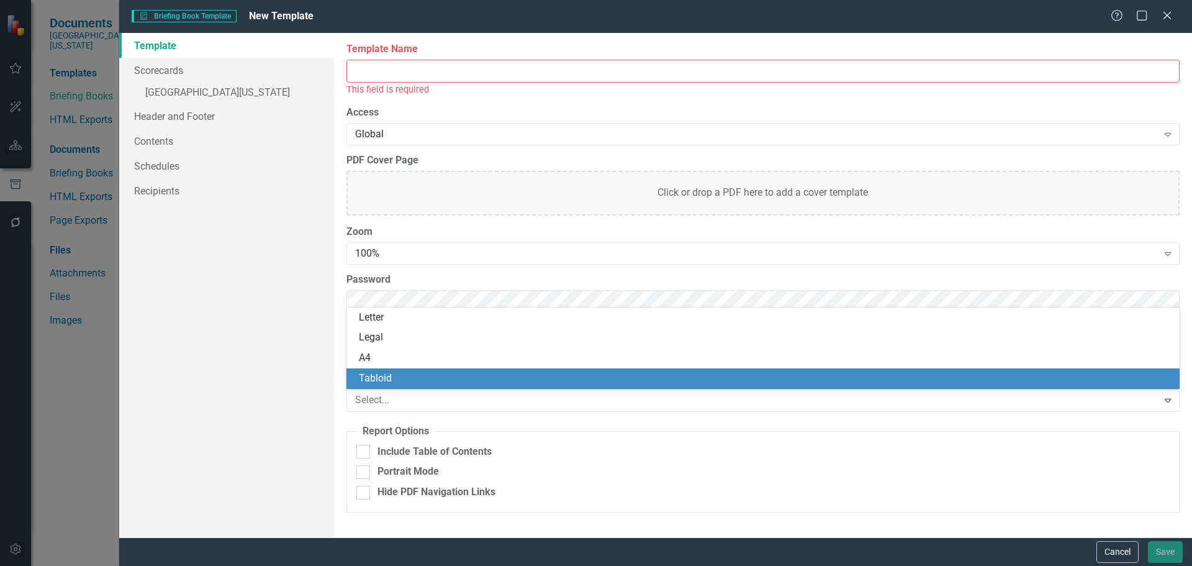
click at [471, 371] on div "Tabloid" at bounding box center [762, 378] width 833 height 20
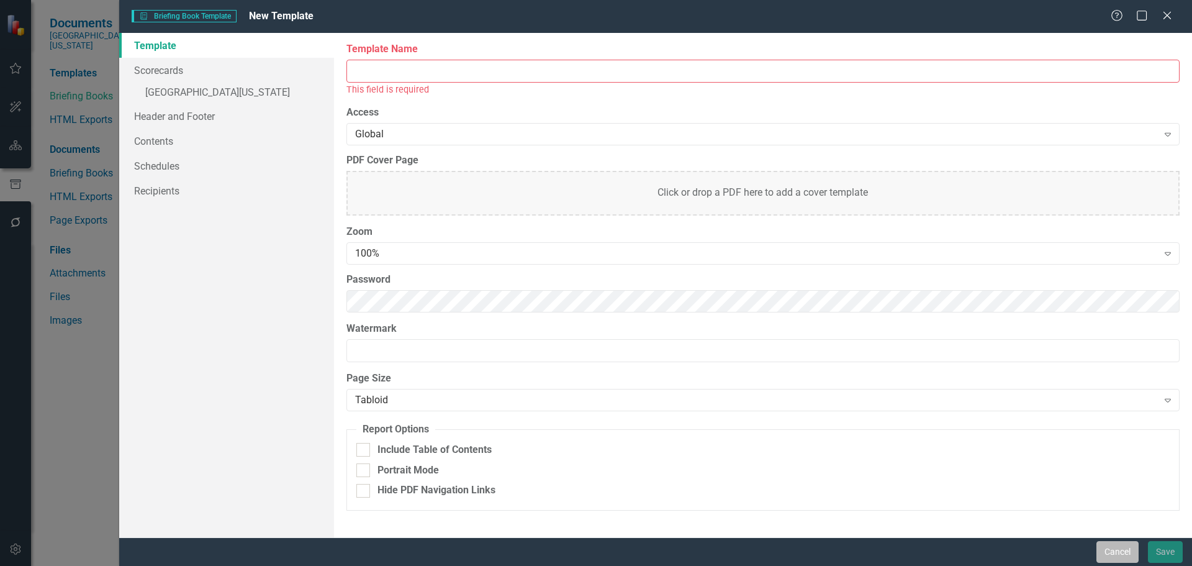
click at [1117, 545] on button "Cancel" at bounding box center [1117, 552] width 42 height 22
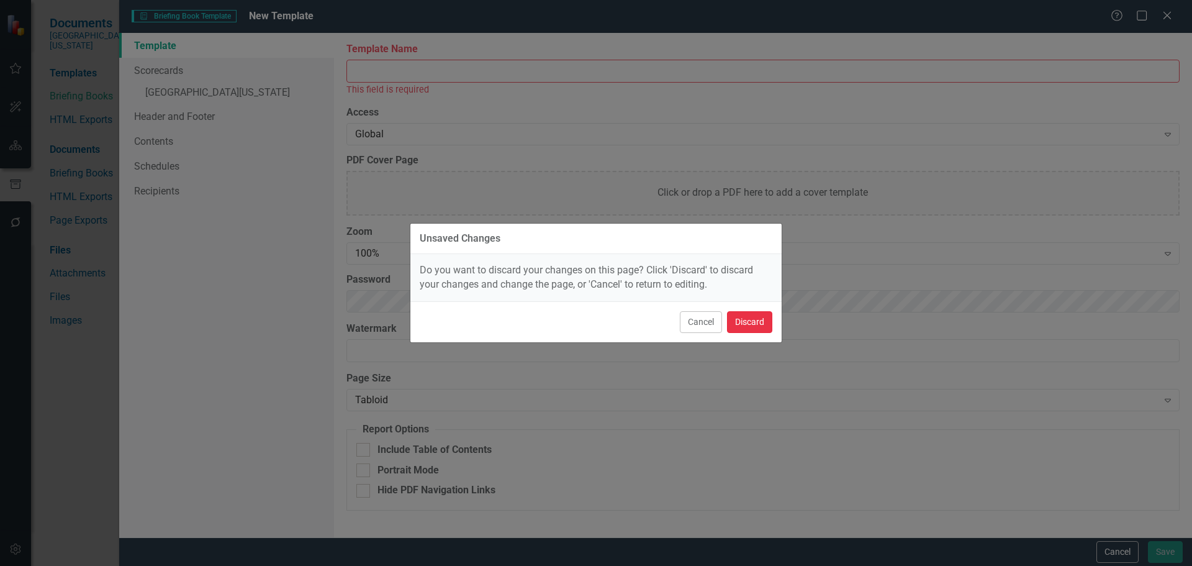
click at [757, 320] on button "Discard" at bounding box center [749, 322] width 45 height 22
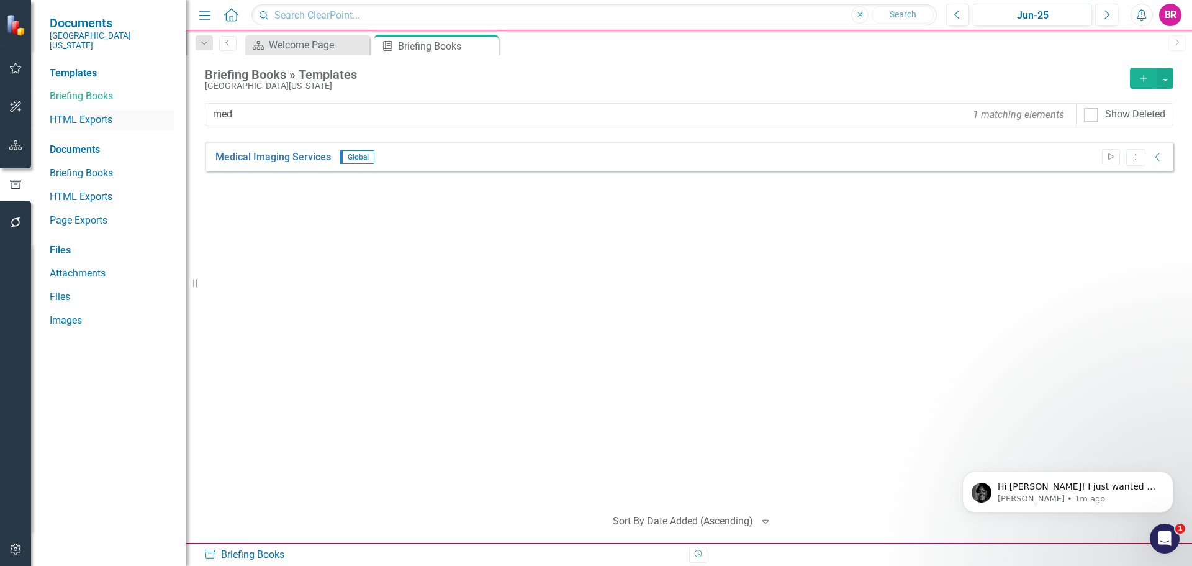
click at [75, 113] on link "HTML Exports" at bounding box center [112, 120] width 124 height 14
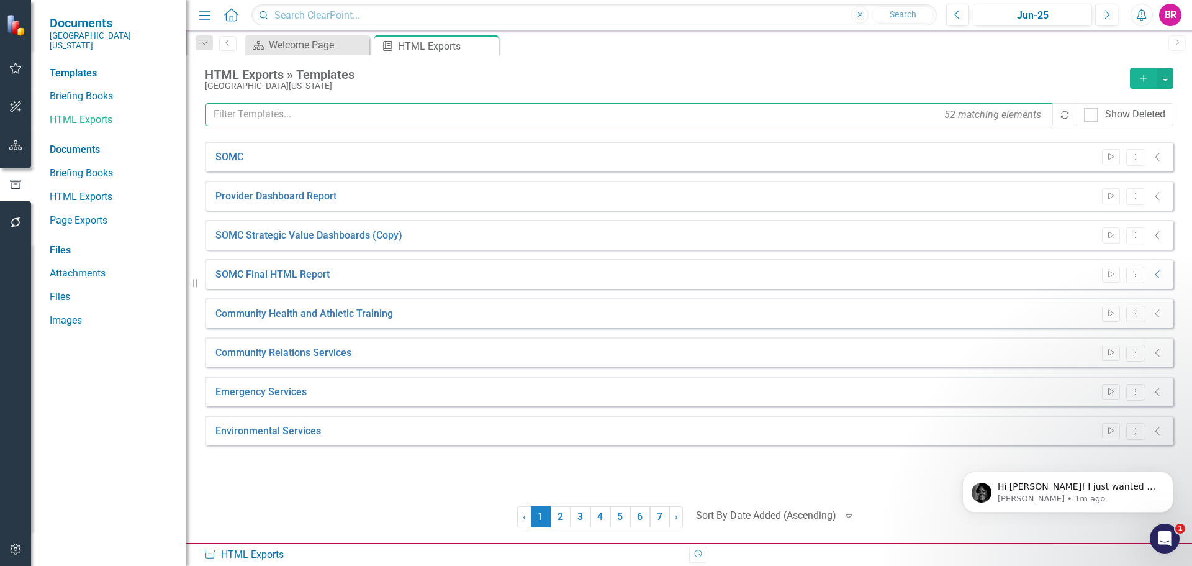
click at [271, 114] on input "text" at bounding box center [629, 114] width 849 height 23
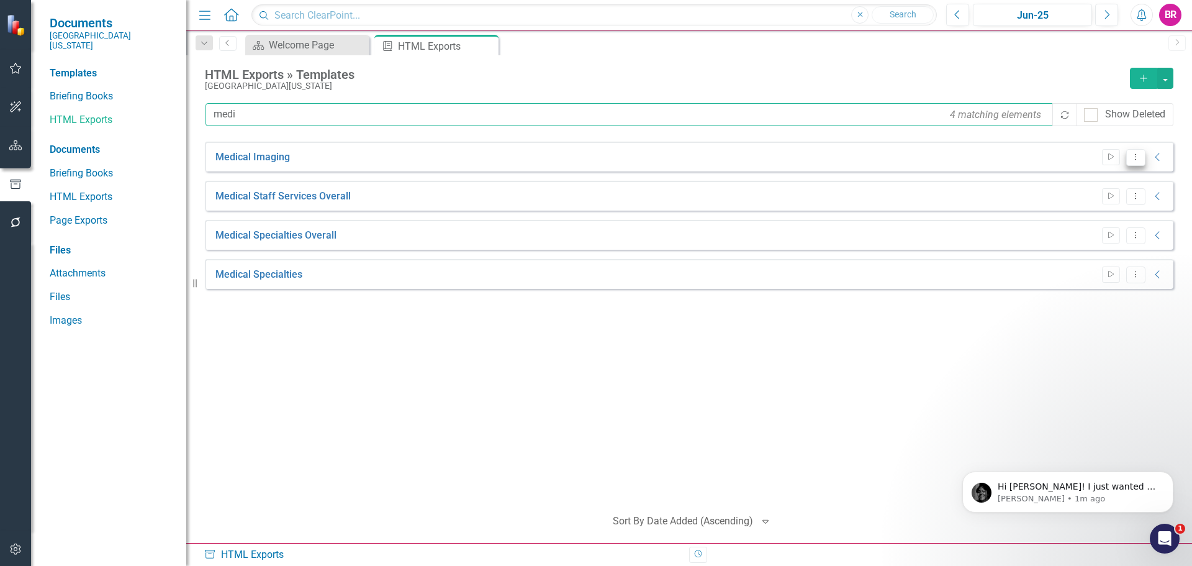
type input "medi"
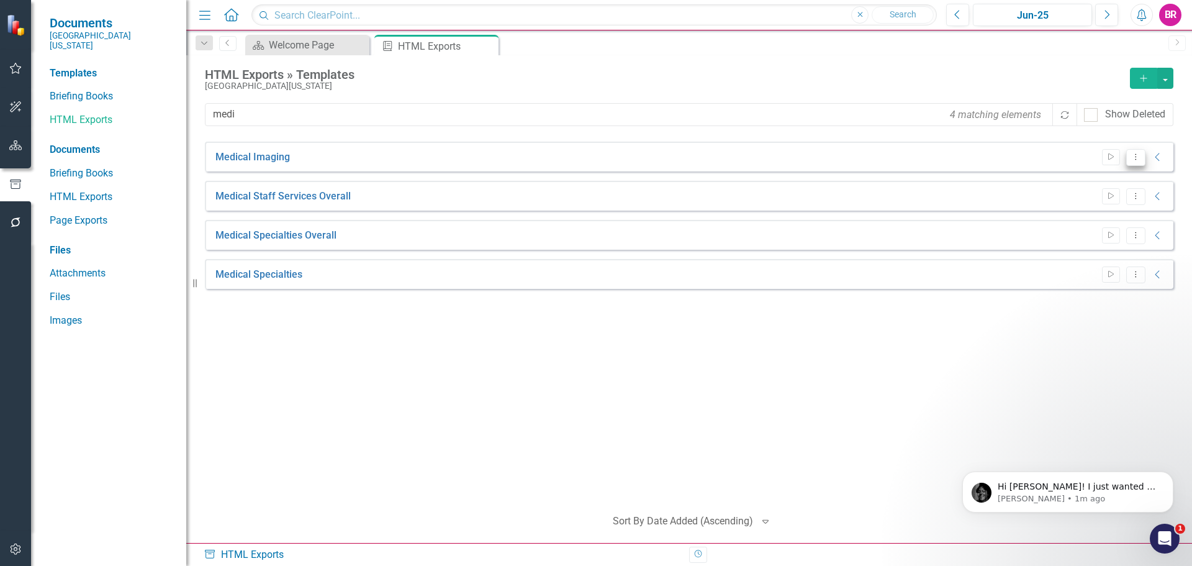
click at [1135, 161] on button "Dropdown Menu" at bounding box center [1135, 157] width 19 height 17
click at [1098, 225] on link "Edit Edit Template" at bounding box center [1087, 223] width 115 height 23
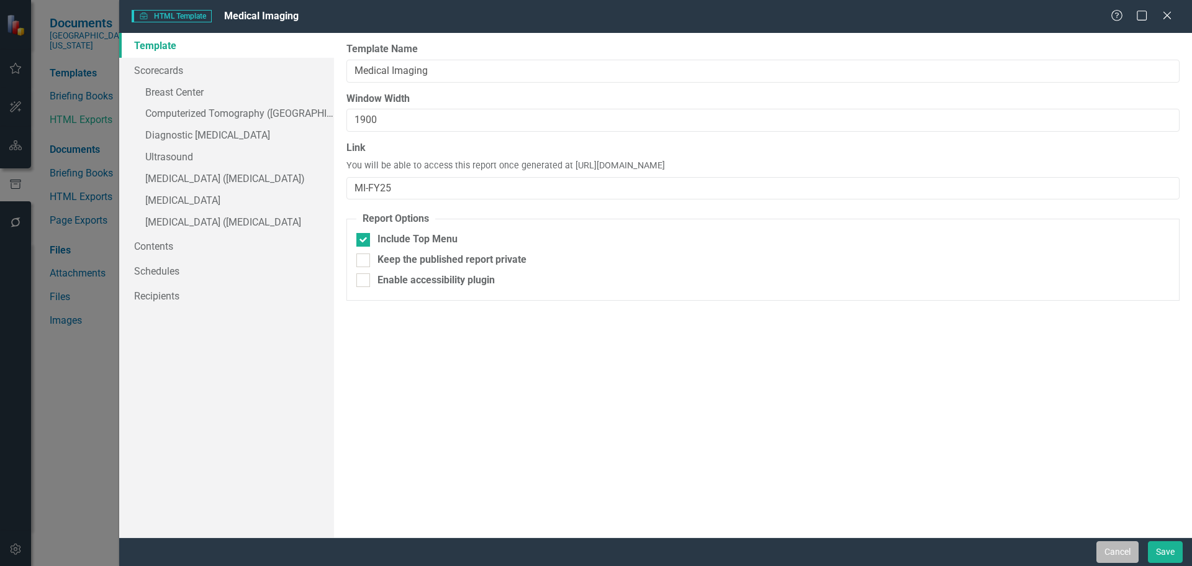
click at [1120, 553] on button "Cancel" at bounding box center [1117, 552] width 42 height 22
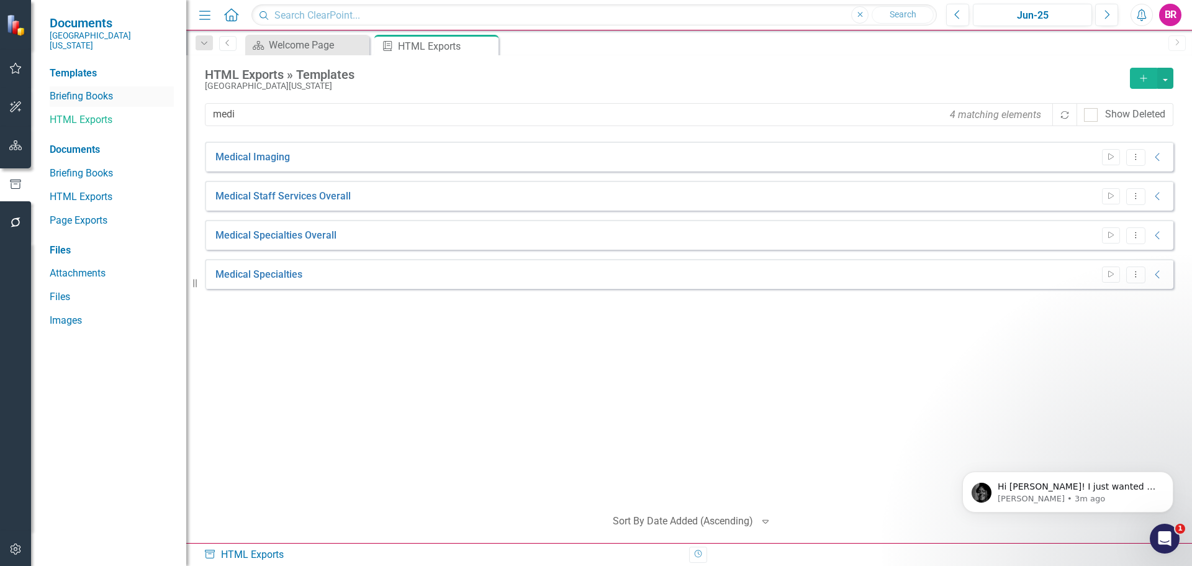
click at [91, 89] on link "Briefing Books" at bounding box center [112, 96] width 124 height 14
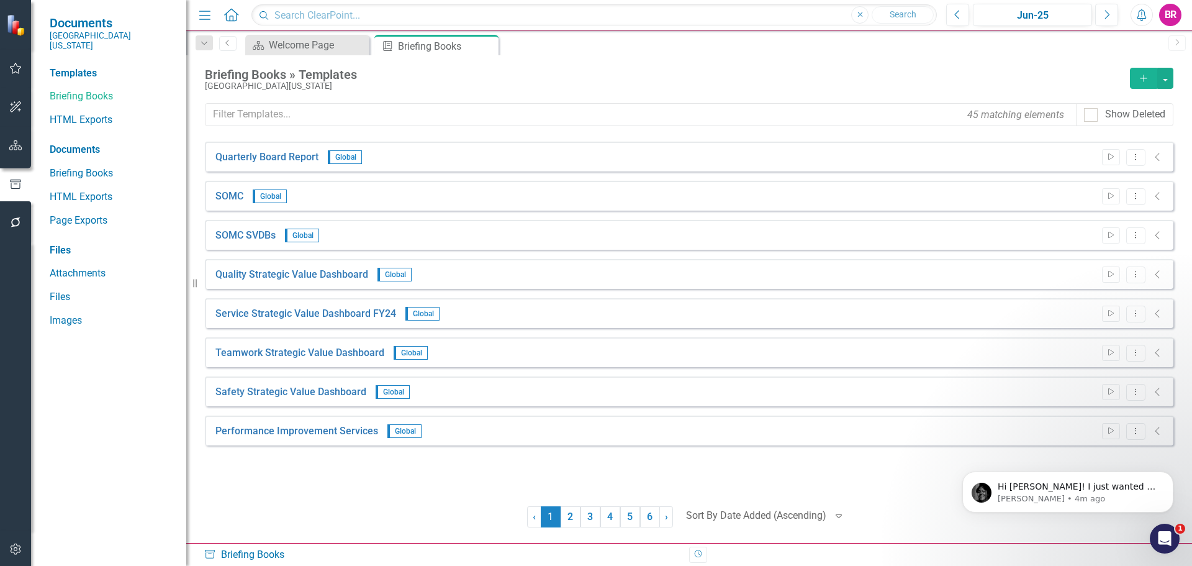
click at [1142, 80] on icon "Add" at bounding box center [1143, 78] width 11 height 9
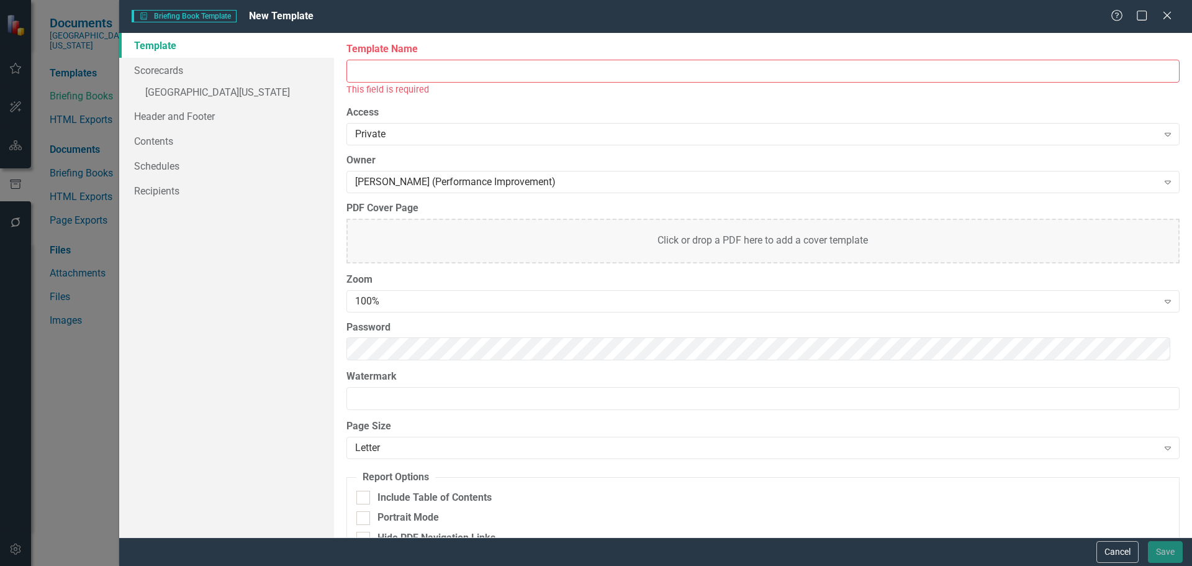
click at [419, 71] on input "Template Name" at bounding box center [762, 71] width 833 height 23
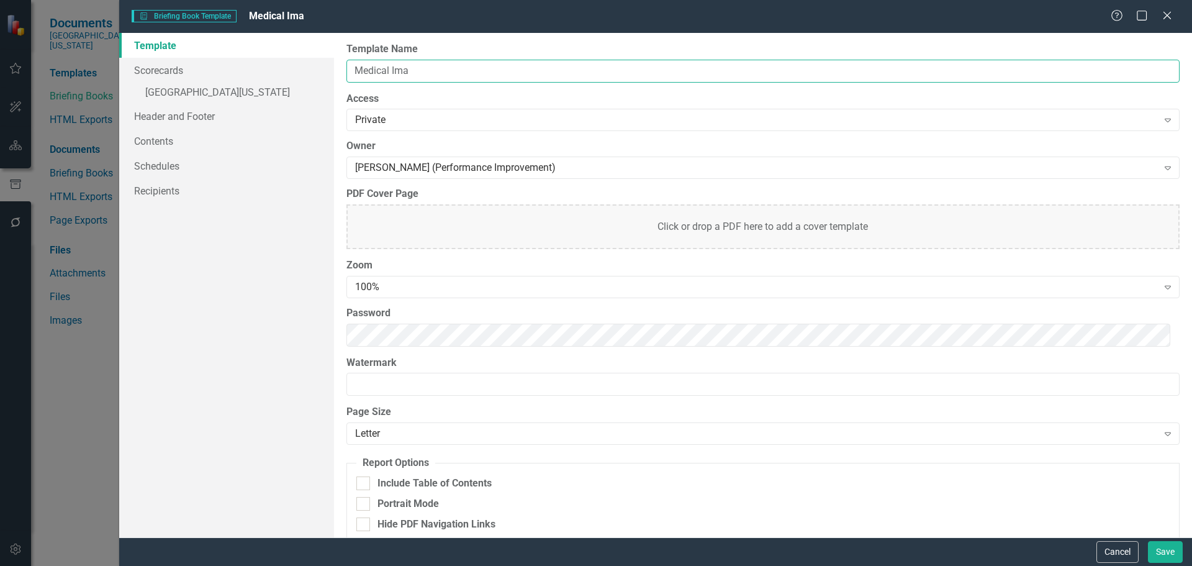
type input "Medical Imaging"
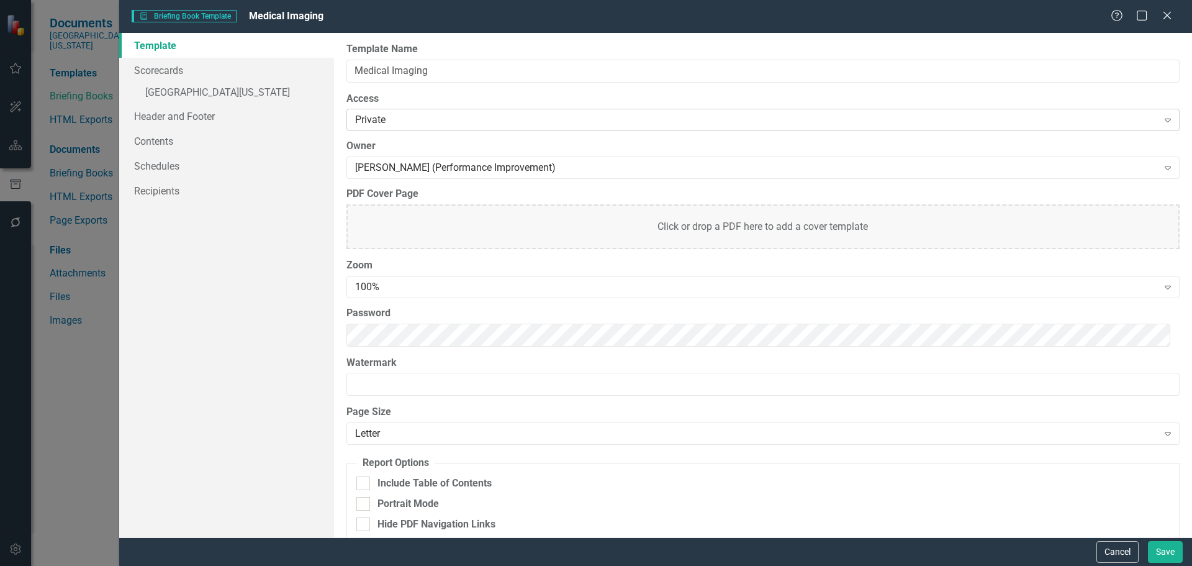
click at [463, 125] on div "Private" at bounding box center [756, 120] width 803 height 14
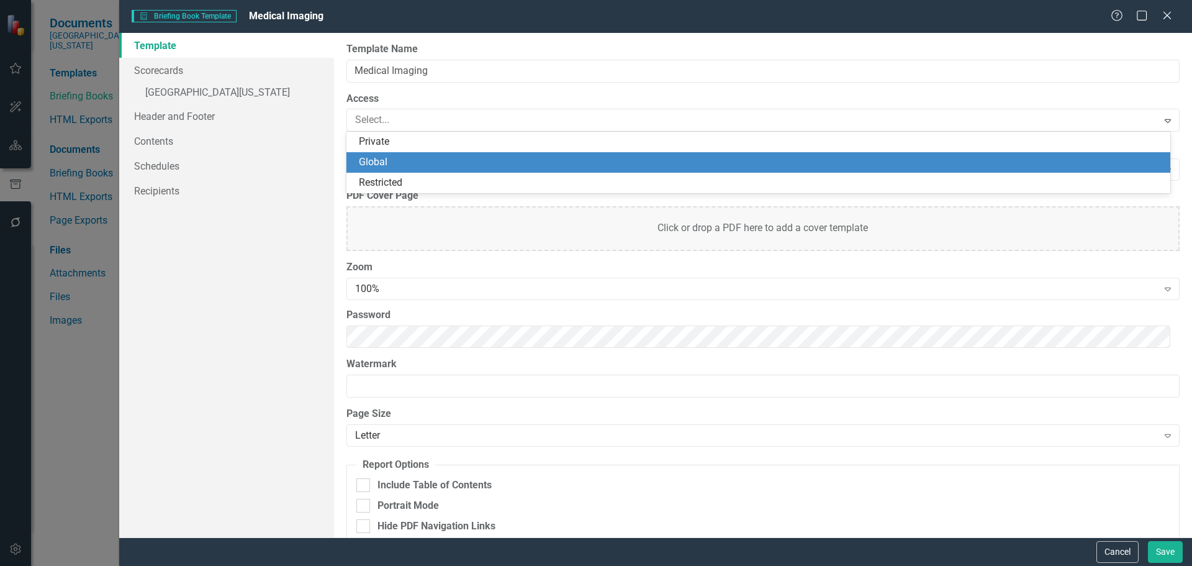
click at [466, 156] on div "Global" at bounding box center [761, 162] width 804 height 14
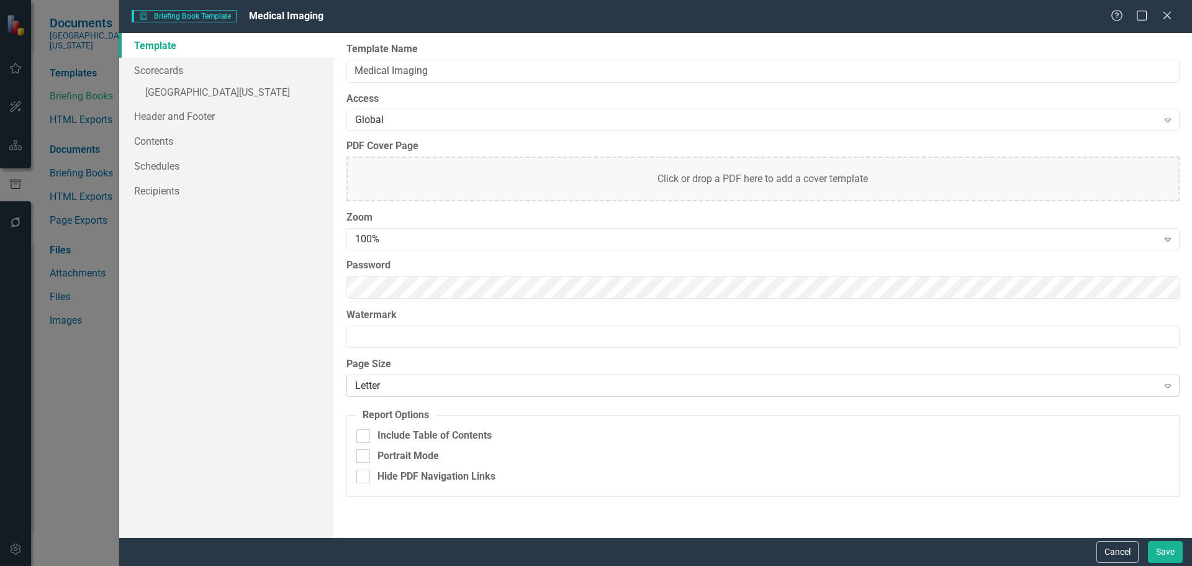
click at [443, 388] on div "Letter" at bounding box center [756, 386] width 803 height 14
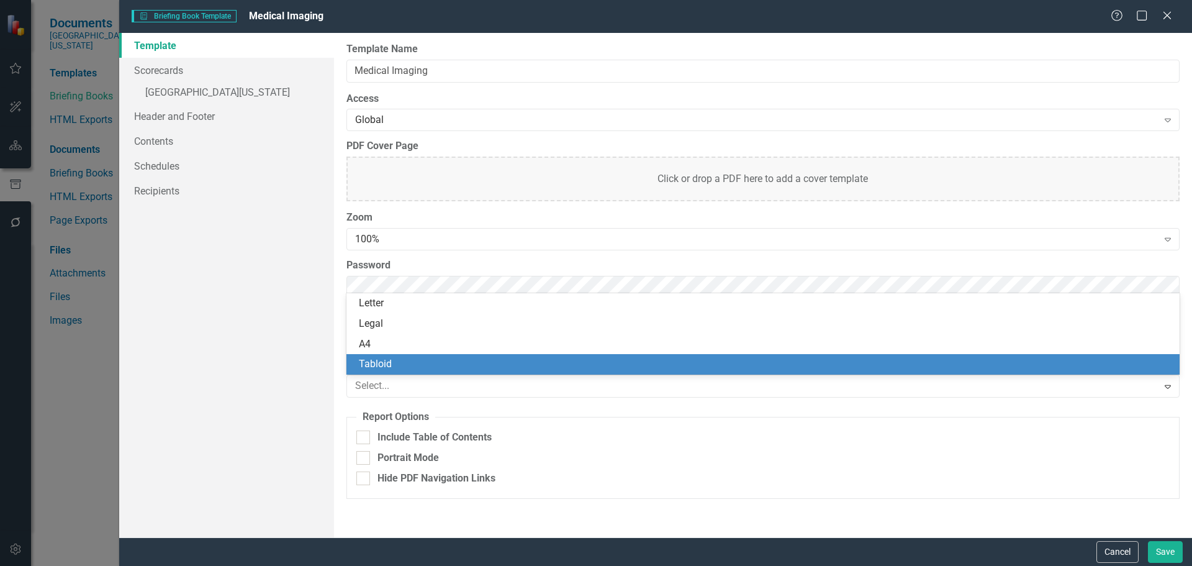
click at [432, 356] on div "Tabloid" at bounding box center [762, 364] width 833 height 20
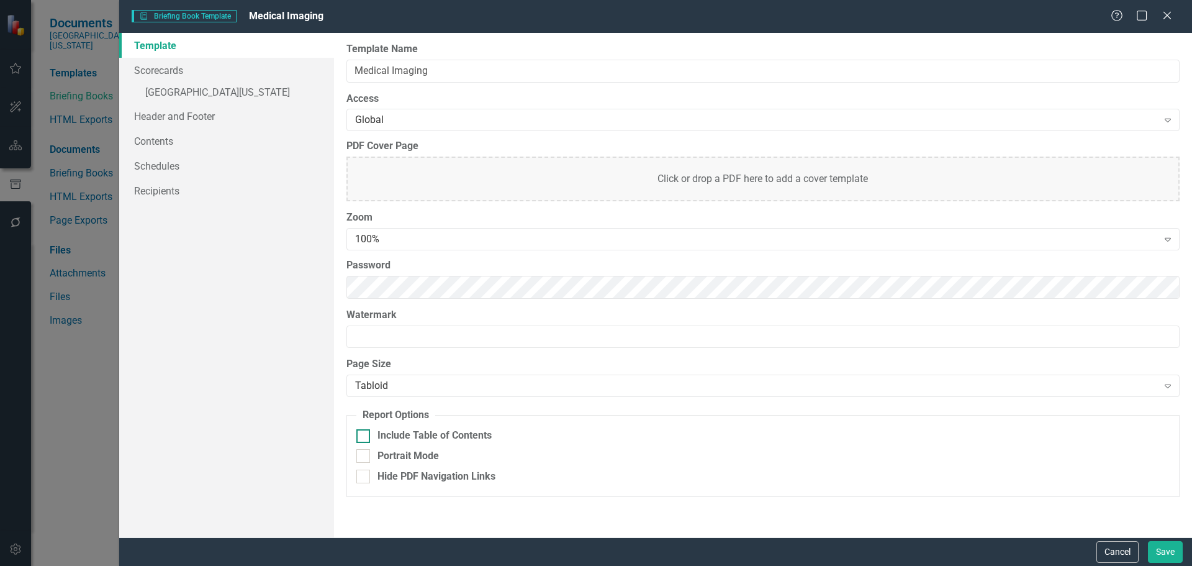
click at [439, 433] on div "Include Table of Contents" at bounding box center [434, 435] width 114 height 14
click at [364, 433] on input "Include Table of Contents" at bounding box center [360, 433] width 8 height 8
checkbox input "true"
drag, startPoint x: 174, startPoint y: 70, endPoint x: 159, endPoint y: 70, distance: 15.5
click at [174, 70] on link "Scorecards" at bounding box center [226, 70] width 215 height 25
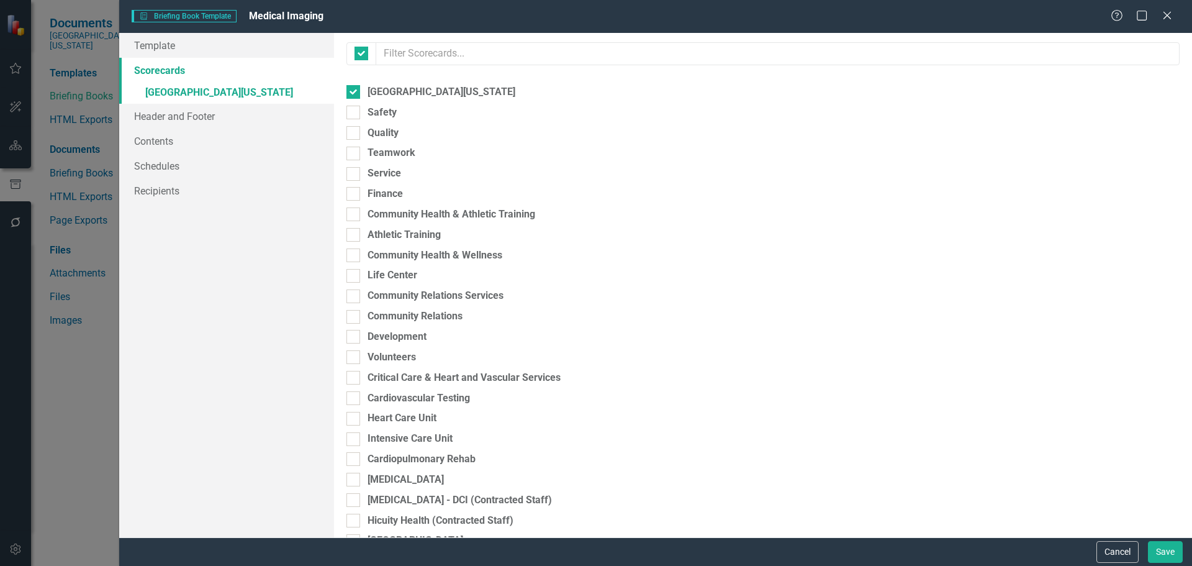
checkbox input "true"
checkbox input "false"
click at [355, 86] on div at bounding box center [353, 92] width 14 height 14
click at [354, 86] on input "[GEOGRAPHIC_DATA][US_STATE]" at bounding box center [350, 89] width 8 height 8
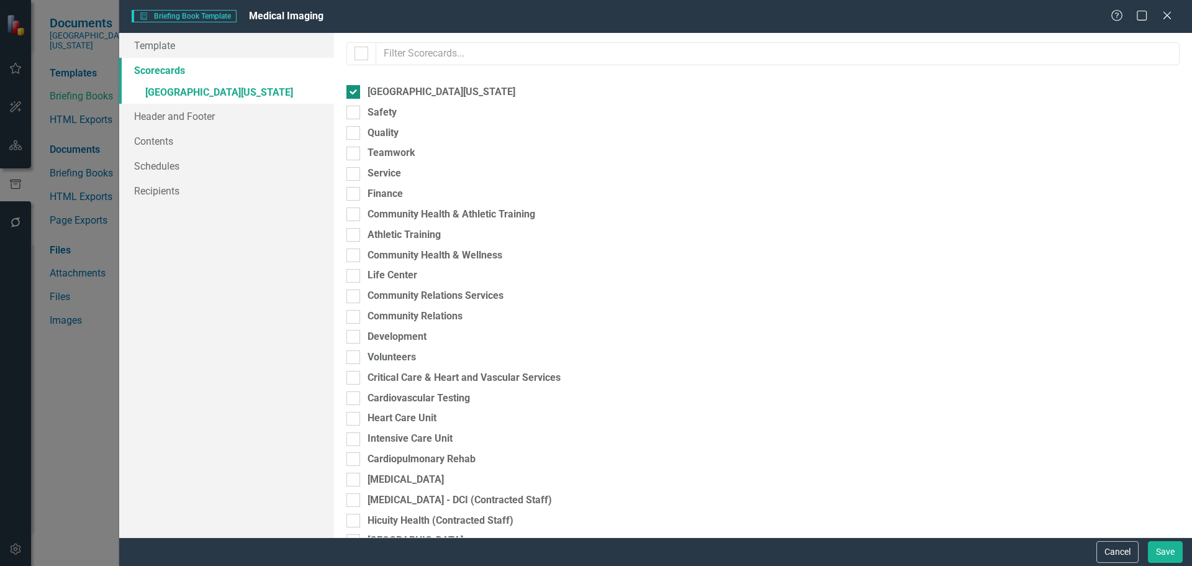
checkbox input "false"
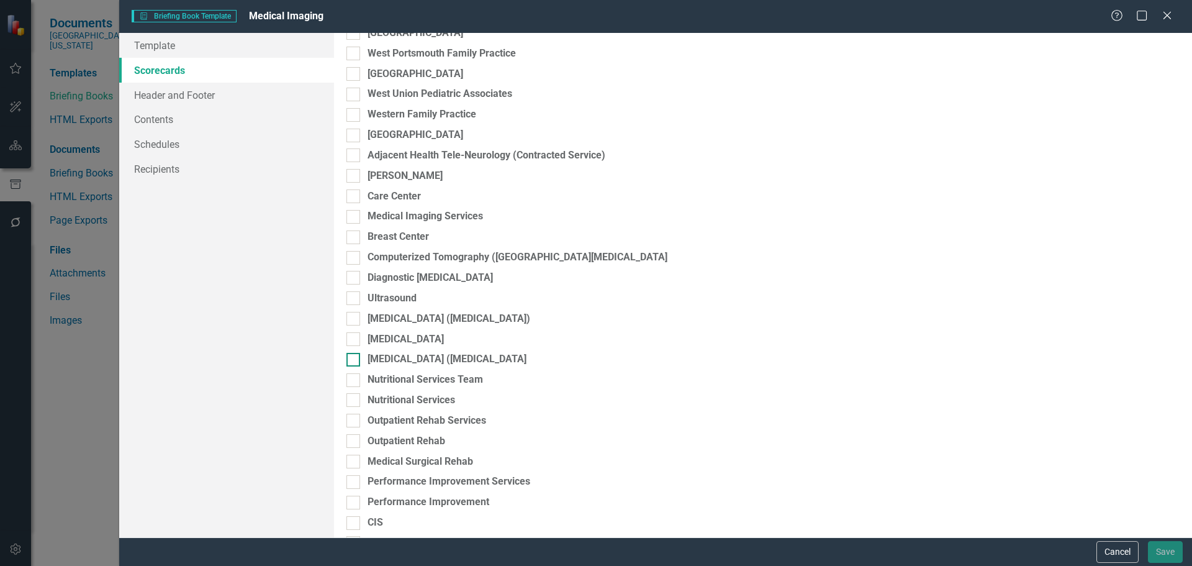
scroll to position [2354, 0]
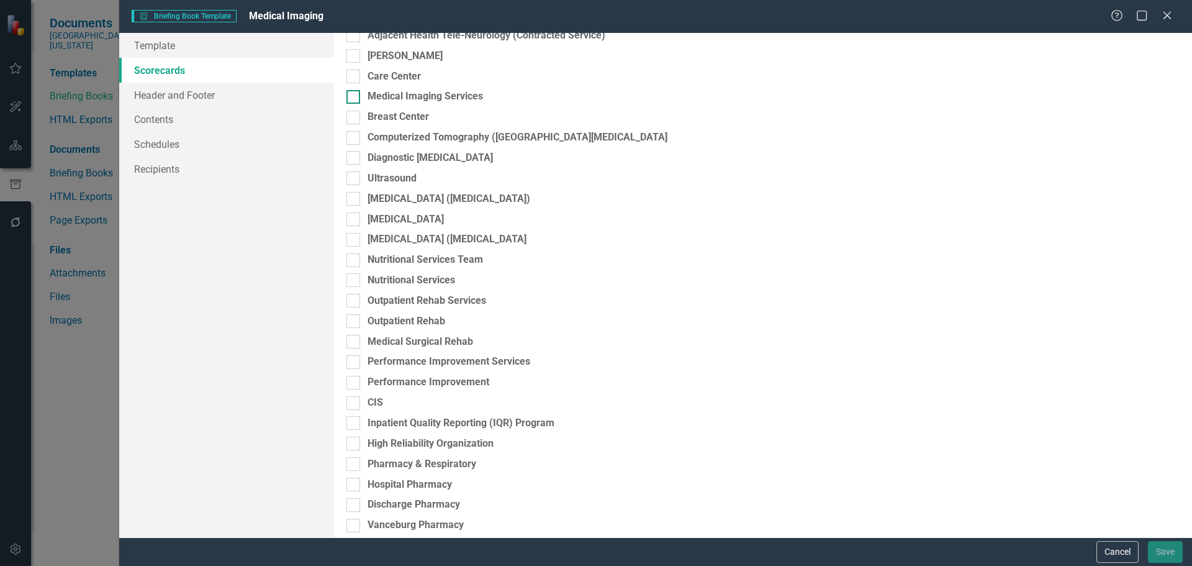
click at [351, 96] on input "Medical Imaging Services" at bounding box center [350, 94] width 8 height 8
checkbox input "true"
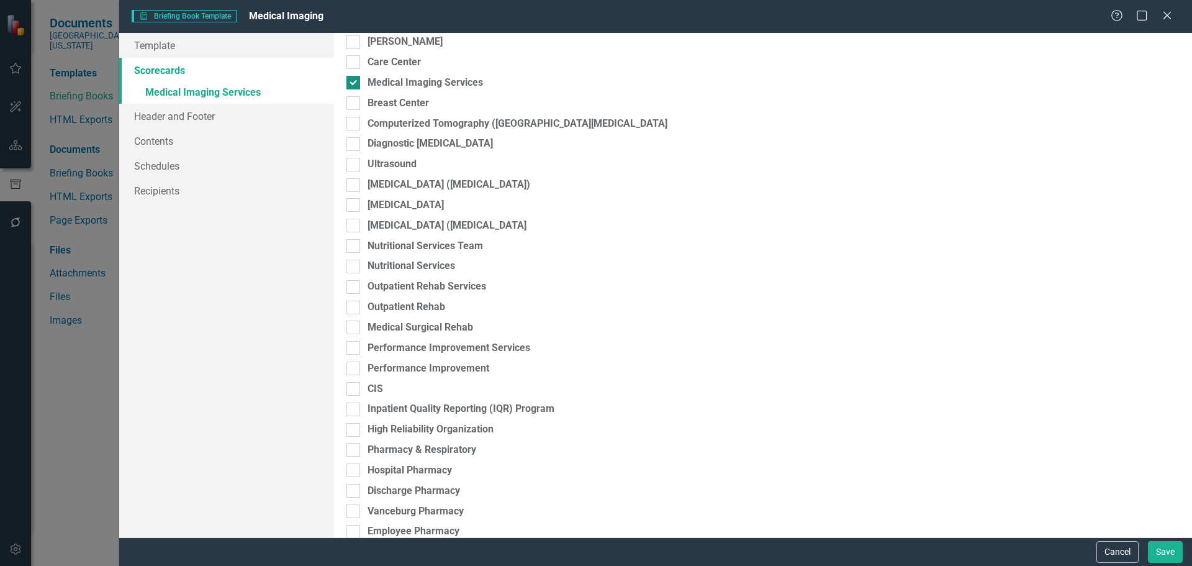
scroll to position [2340, 0]
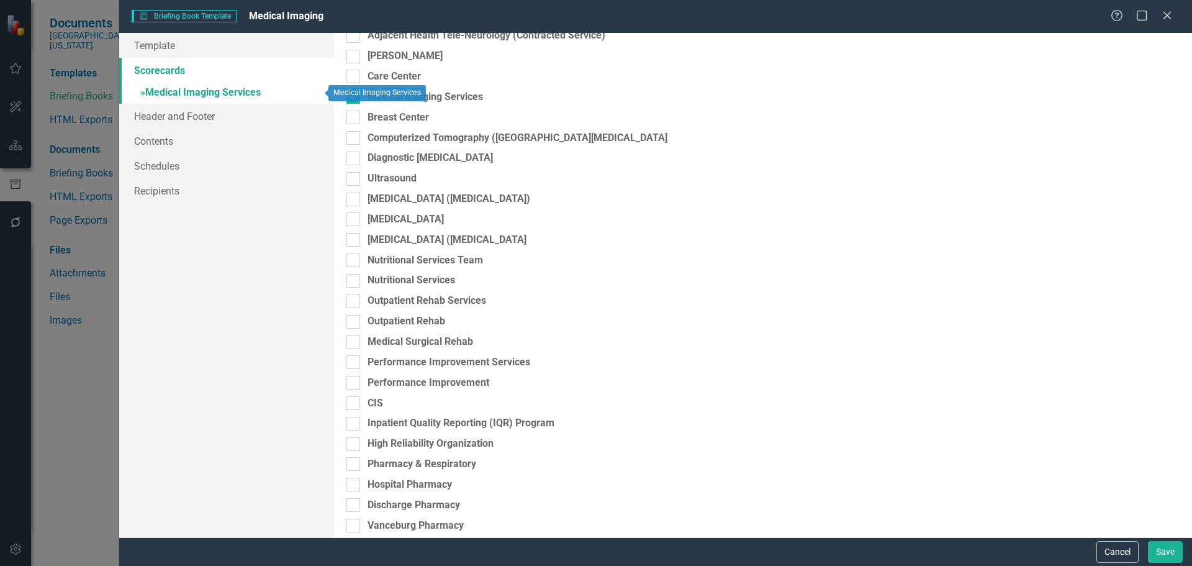
click at [226, 94] on link "» Medical Imaging Services" at bounding box center [226, 94] width 215 height 22
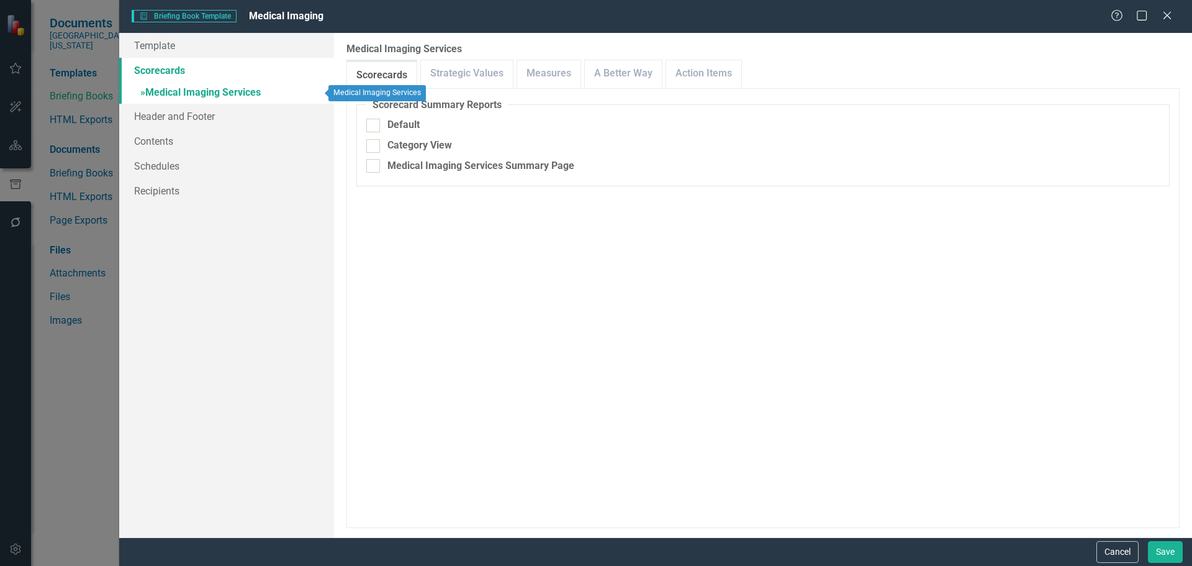
click at [142, 92] on span "»" at bounding box center [142, 92] width 5 height 12
click at [154, 69] on link "Scorecards" at bounding box center [226, 70] width 215 height 25
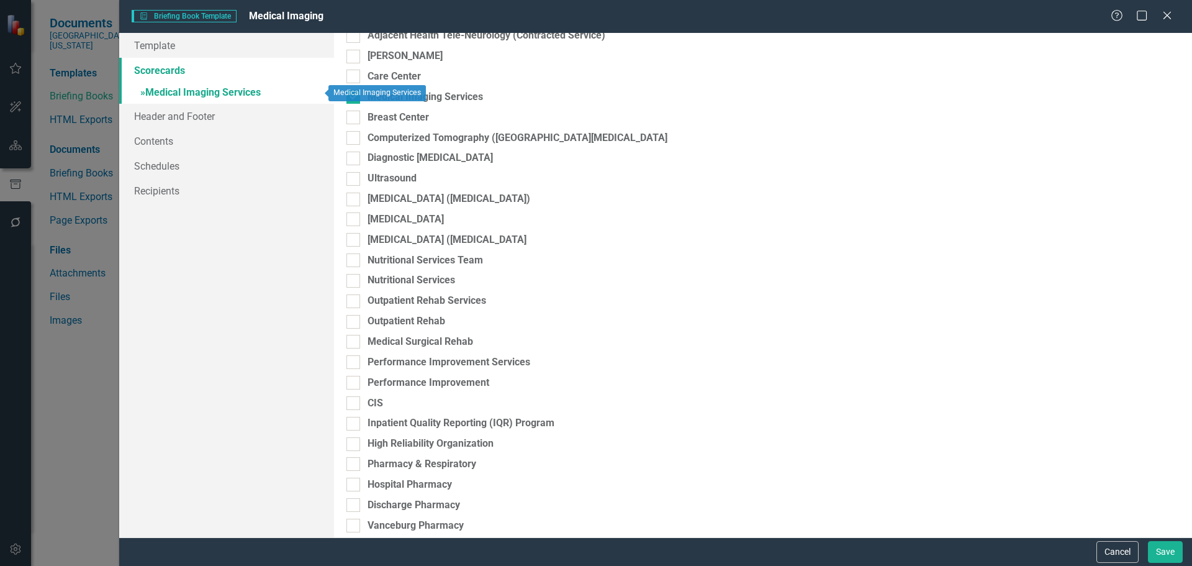
click at [225, 92] on link "» Medical Imaging Services" at bounding box center [226, 94] width 215 height 22
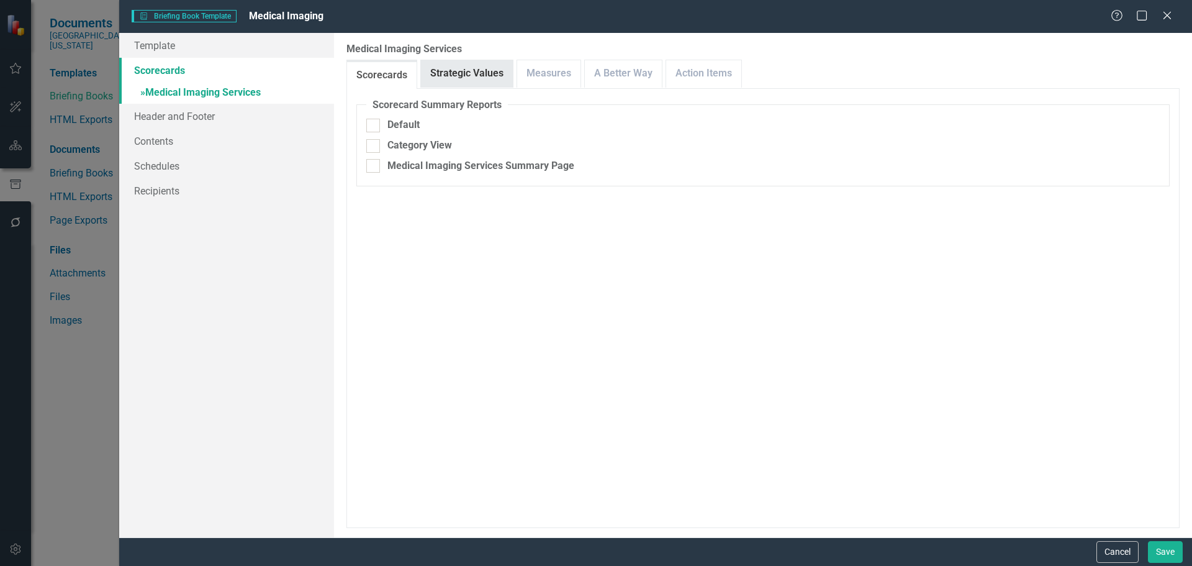
click at [463, 78] on link "Strategic Values" at bounding box center [467, 73] width 92 height 27
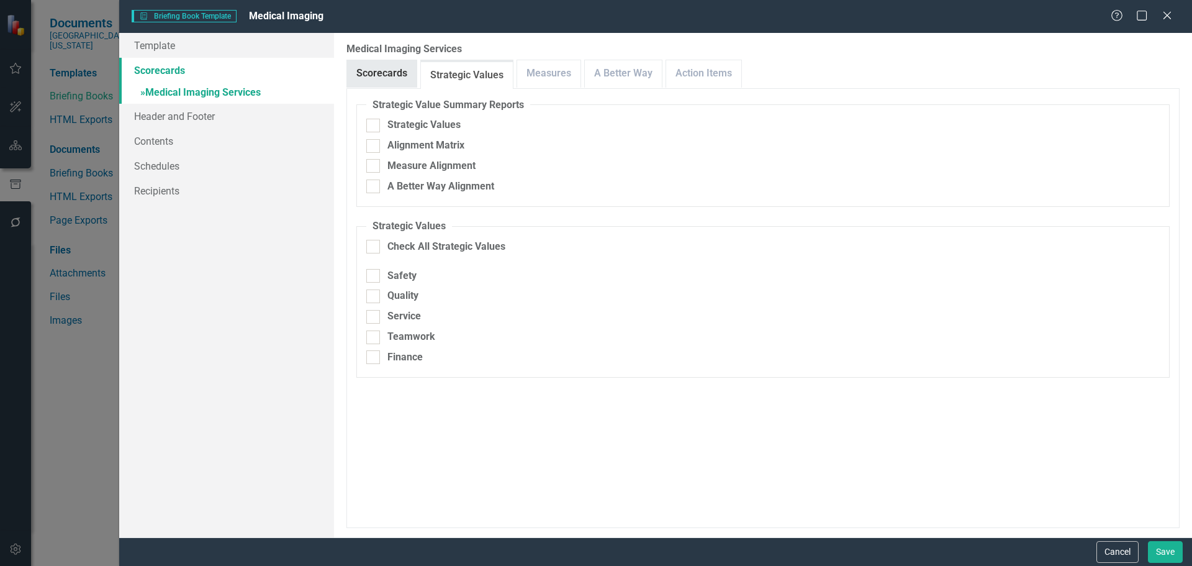
click at [379, 71] on link "Scorecards" at bounding box center [382, 73] width 70 height 27
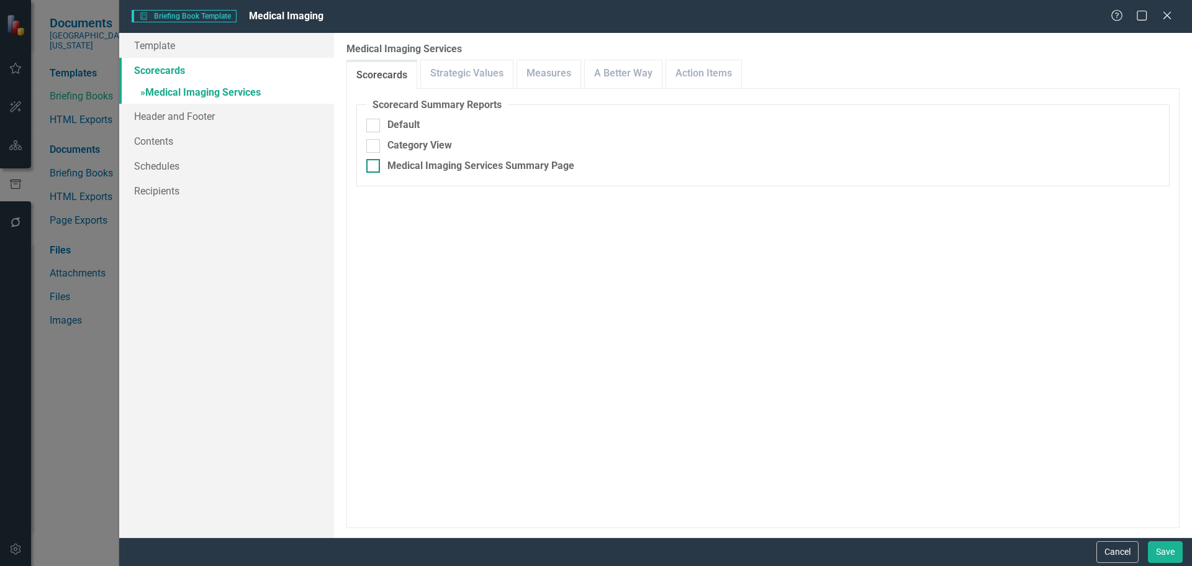
click at [453, 167] on div "Medical Imaging Services Summary Page" at bounding box center [480, 166] width 187 height 14
click at [374, 167] on input "Medical Imaging Services Summary Page" at bounding box center [370, 163] width 8 height 8
click at [448, 166] on div "Medical Imaging Services Summary Page" at bounding box center [480, 166] width 187 height 14
click at [374, 166] on input "Medical Imaging Services Summary Page" at bounding box center [370, 163] width 8 height 8
checkbox input "false"
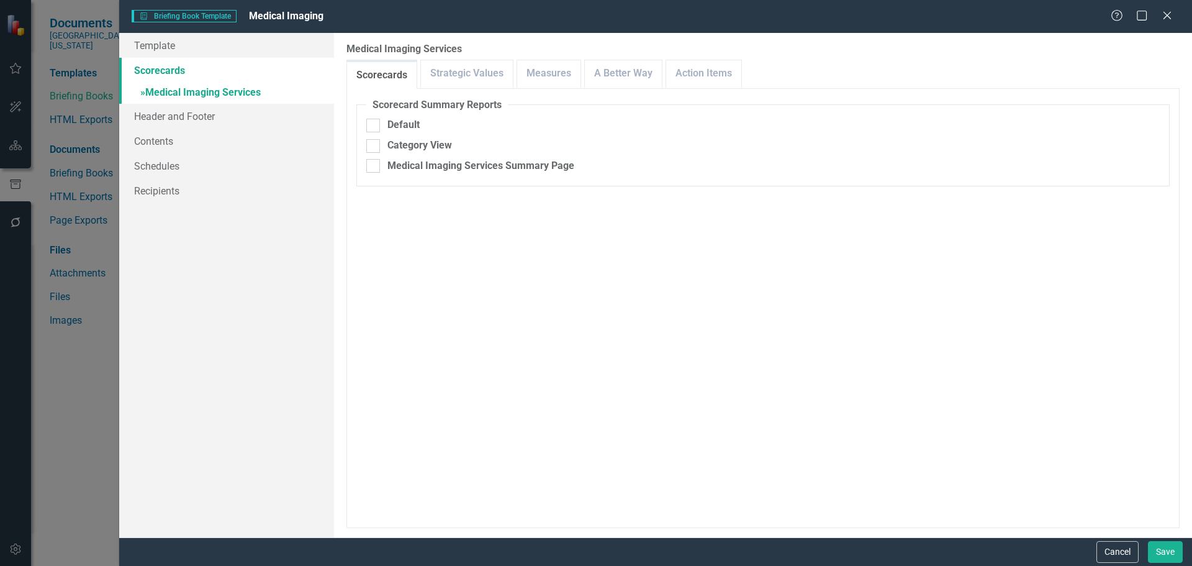
click at [174, 68] on link "Scorecards" at bounding box center [226, 70] width 215 height 25
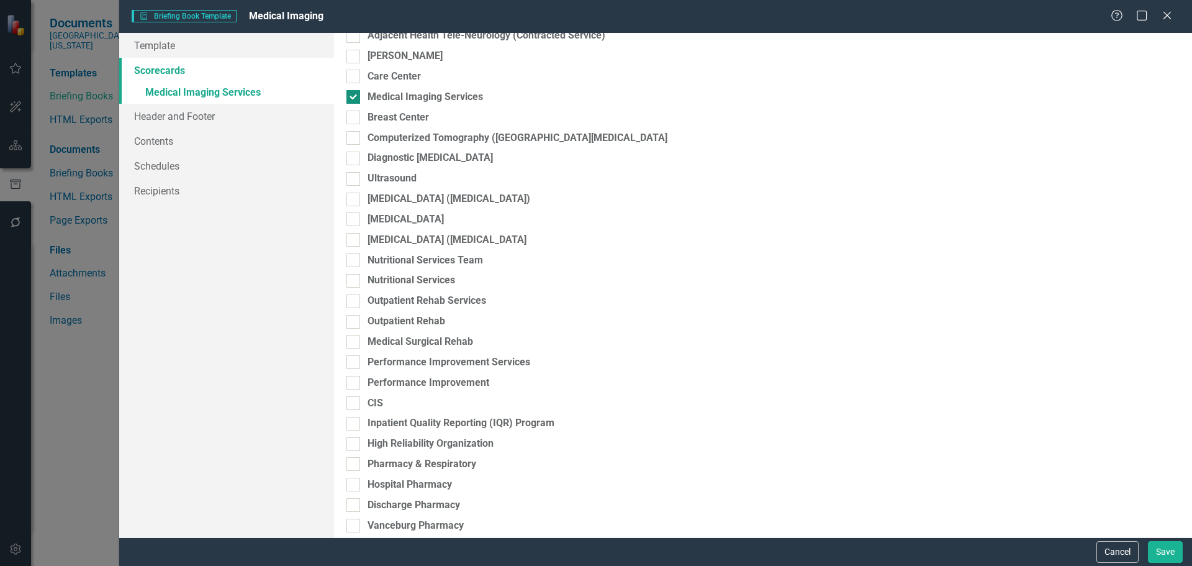
click at [396, 95] on div "Medical Imaging Services" at bounding box center [425, 97] width 115 height 14
click at [354, 95] on input "Medical Imaging Services" at bounding box center [350, 94] width 8 height 8
checkbox input "false"
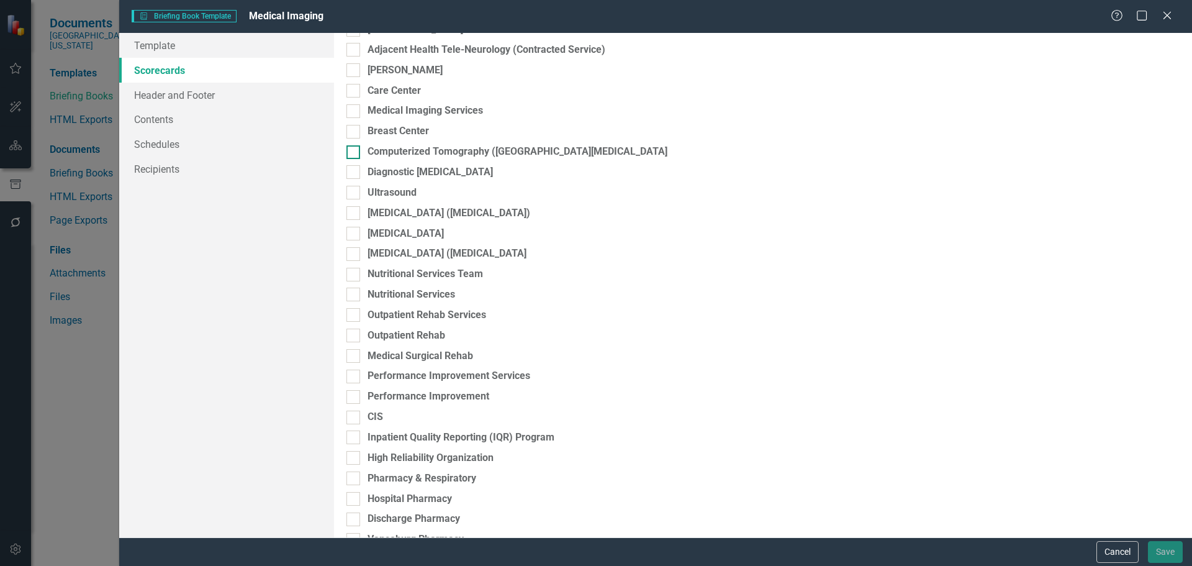
scroll to position [2354, 0]
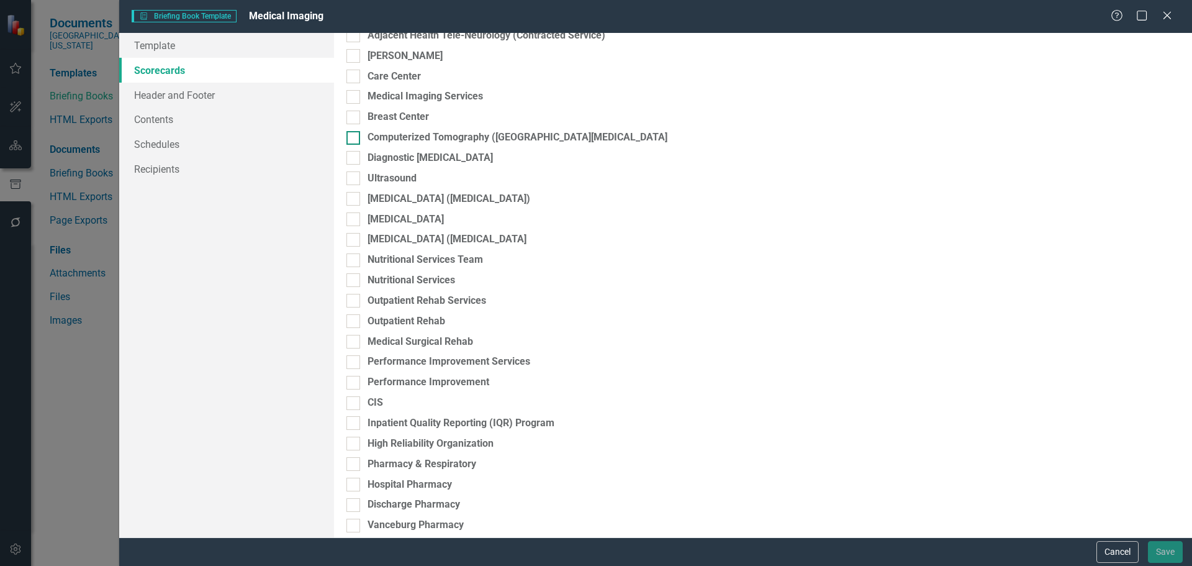
click at [471, 137] on div "Computerized Tomography ([GEOGRAPHIC_DATA][MEDICAL_DATA]" at bounding box center [518, 137] width 300 height 14
click at [354, 137] on input "Computerized Tomography ([GEOGRAPHIC_DATA][MEDICAL_DATA]" at bounding box center [350, 135] width 8 height 8
checkbox input "true"
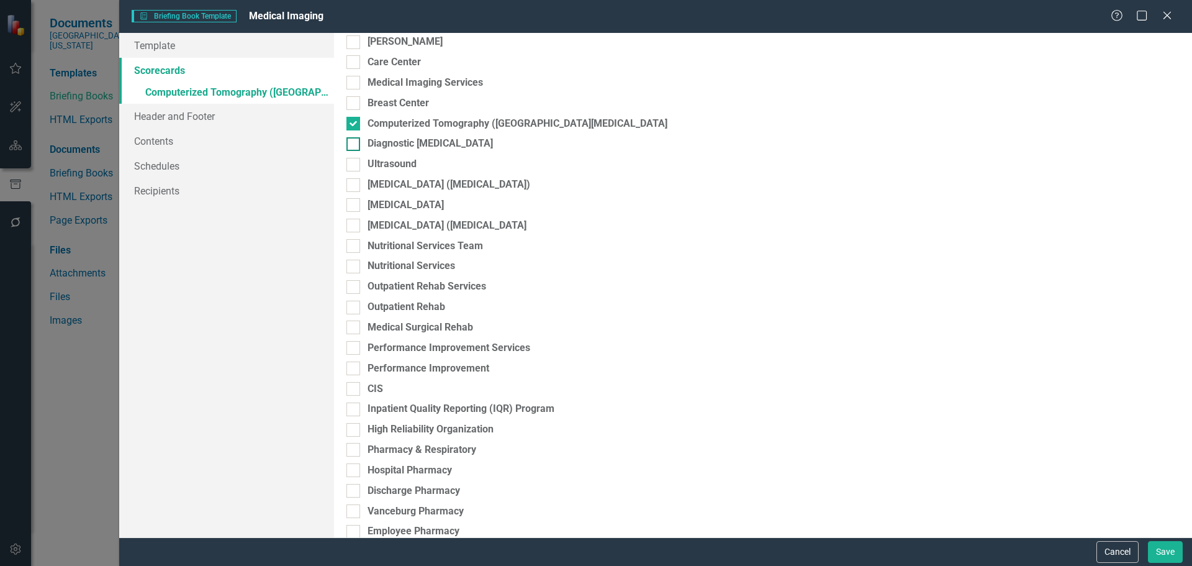
scroll to position [2340, 0]
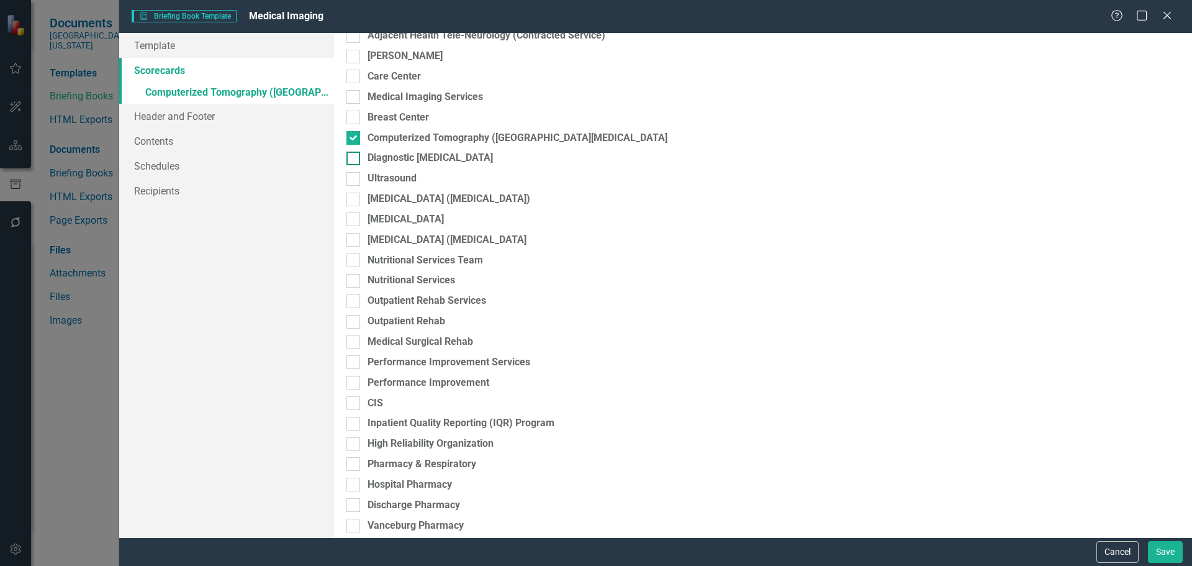
drag, startPoint x: 413, startPoint y: 156, endPoint x: 408, endPoint y: 164, distance: 9.5
click at [410, 160] on div "Diagnostic [MEDICAL_DATA]" at bounding box center [430, 158] width 125 height 14
click at [372, 157] on div "Diagnostic Radiology" at bounding box center [430, 158] width 125 height 14
click at [354, 157] on input "Diagnostic [MEDICAL_DATA]" at bounding box center [350, 155] width 8 height 8
checkbox input "true"
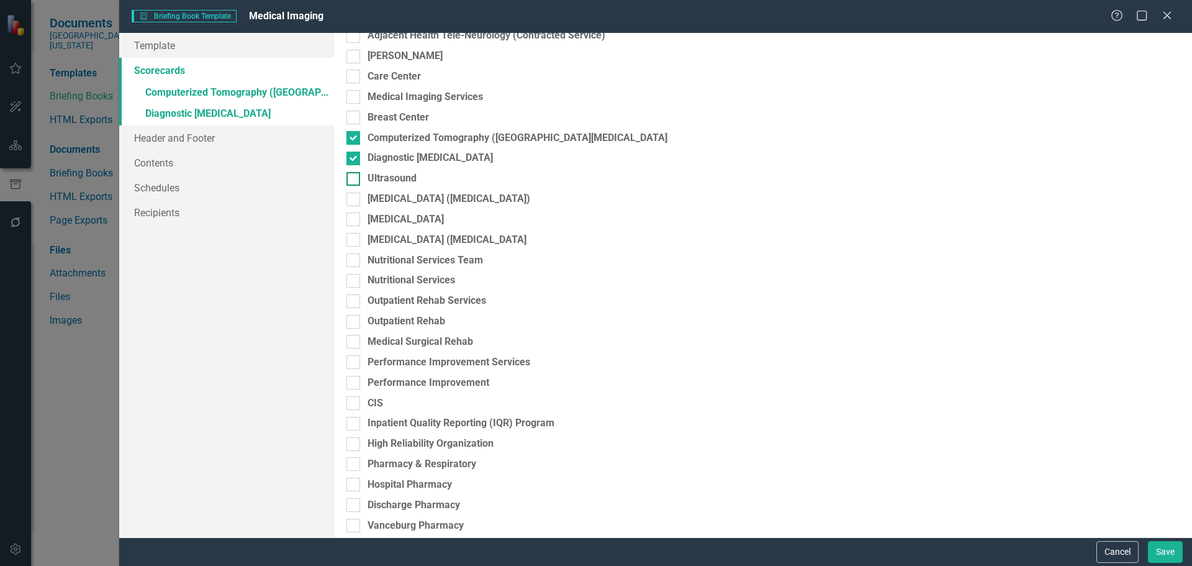
click at [386, 177] on div "Ultrasound" at bounding box center [392, 178] width 49 height 14
click at [354, 177] on input "Ultrasound" at bounding box center [350, 176] width 8 height 8
checkbox input "true"
click at [389, 200] on div "[MEDICAL_DATA] ([MEDICAL_DATA])" at bounding box center [449, 199] width 163 height 14
click at [354, 200] on input "[MEDICAL_DATA] ([MEDICAL_DATA])" at bounding box center [350, 196] width 8 height 8
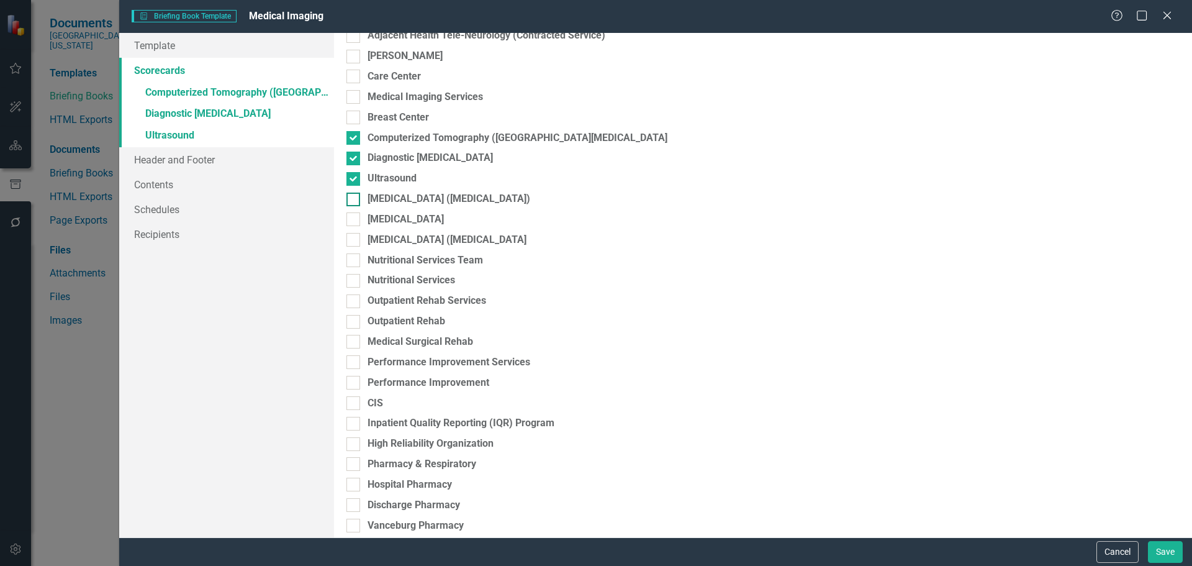
checkbox input "true"
click at [392, 218] on div "[MEDICAL_DATA]" at bounding box center [406, 219] width 76 height 14
click at [354, 218] on input "[MEDICAL_DATA]" at bounding box center [350, 216] width 8 height 8
checkbox input "true"
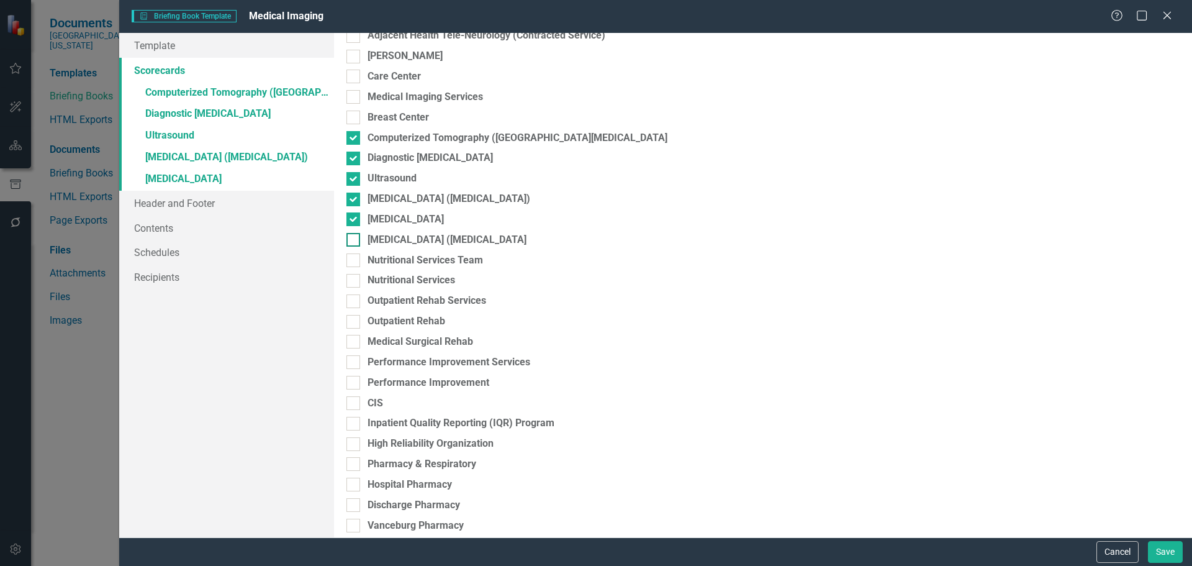
click at [400, 240] on div "[MEDICAL_DATA] ([MEDICAL_DATA]" at bounding box center [447, 240] width 159 height 14
click at [354, 240] on input "[MEDICAL_DATA] ([MEDICAL_DATA]" at bounding box center [350, 237] width 8 height 8
checkbox input "true"
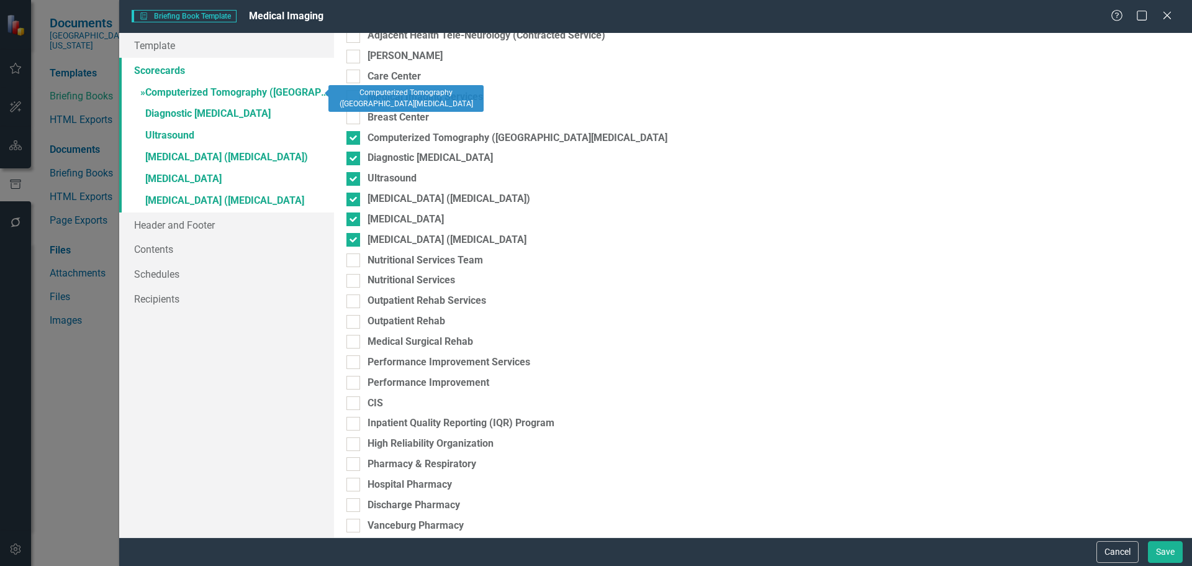
click at [217, 94] on link "» Computerized Tomography (CT) Scan" at bounding box center [226, 94] width 215 height 22
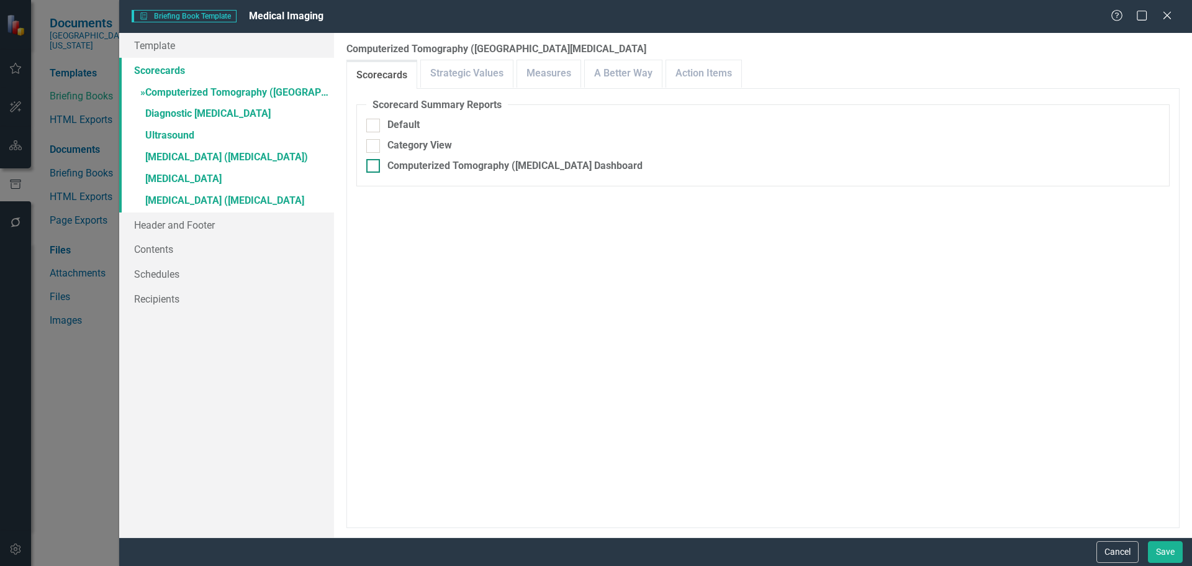
click at [456, 161] on div "Computerized Tomography ([MEDICAL_DATA] Dashboard" at bounding box center [514, 166] width 255 height 14
click at [374, 161] on input "Computerized Tomography ([MEDICAL_DATA] Dashboard" at bounding box center [370, 163] width 8 height 8
checkbox input "true"
click at [449, 244] on div "Include Linked Pages" at bounding box center [435, 247] width 96 height 14
click at [374, 244] on input "Include Linked Pages" at bounding box center [370, 244] width 8 height 8
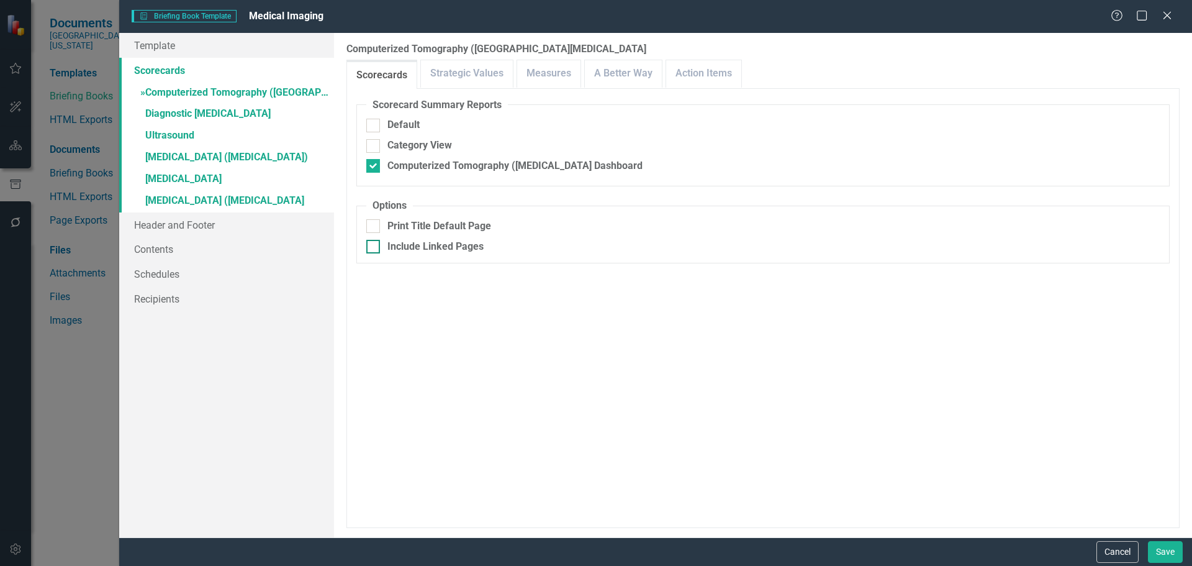
checkbox input "true"
click at [548, 71] on link "Measures" at bounding box center [548, 73] width 63 height 27
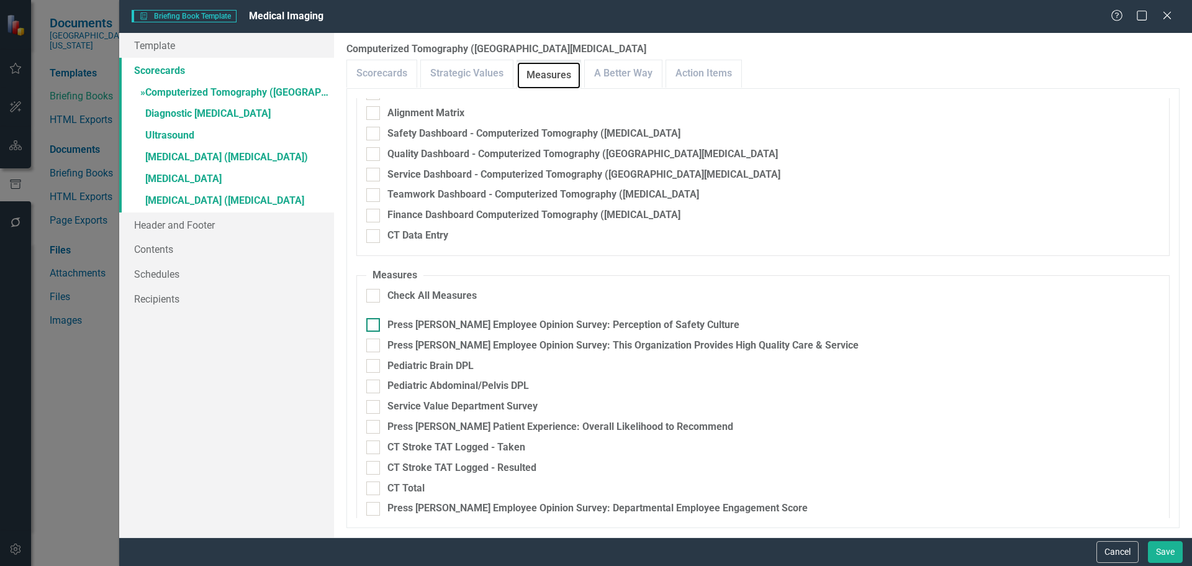
scroll to position [104, 0]
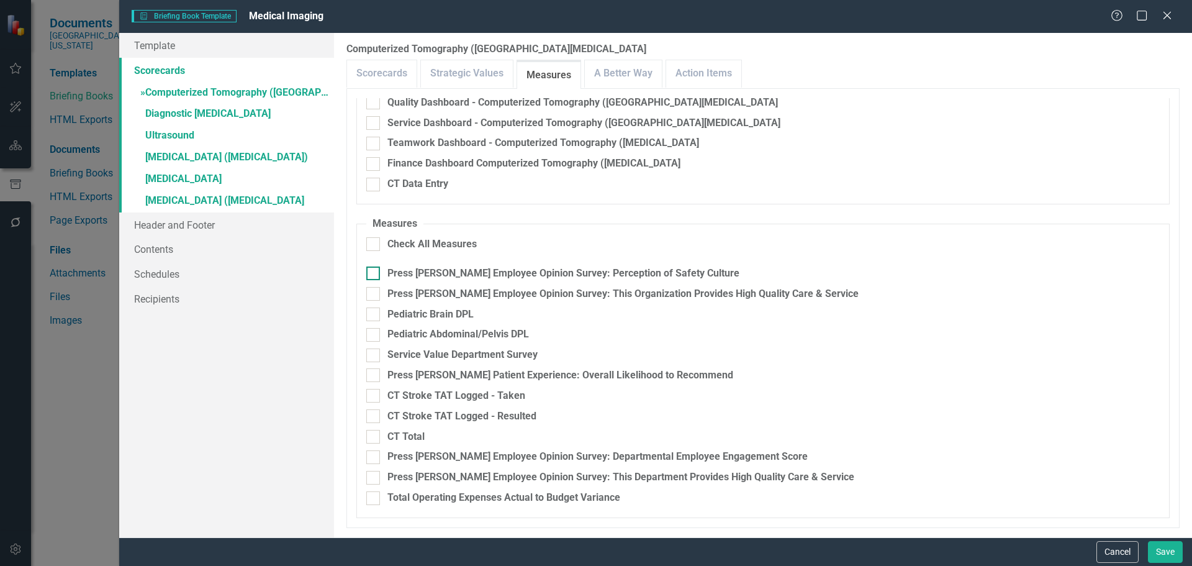
click at [428, 273] on div "Press [PERSON_NAME] Employee Opinion Survey: Perception of Safety Culture" at bounding box center [563, 273] width 352 height 14
click at [374, 273] on input "Press [PERSON_NAME] Employee Opinion Survey: Perception of Safety Culture" at bounding box center [370, 270] width 8 height 8
checkbox input "true"
click at [388, 293] on div "Press [PERSON_NAME] Employee Opinion Survey: This Organization Provides High Qu…" at bounding box center [622, 294] width 471 height 14
click at [374, 293] on input "Press [PERSON_NAME] Employee Opinion Survey: This Organization Provides High Qu…" at bounding box center [370, 291] width 8 height 8
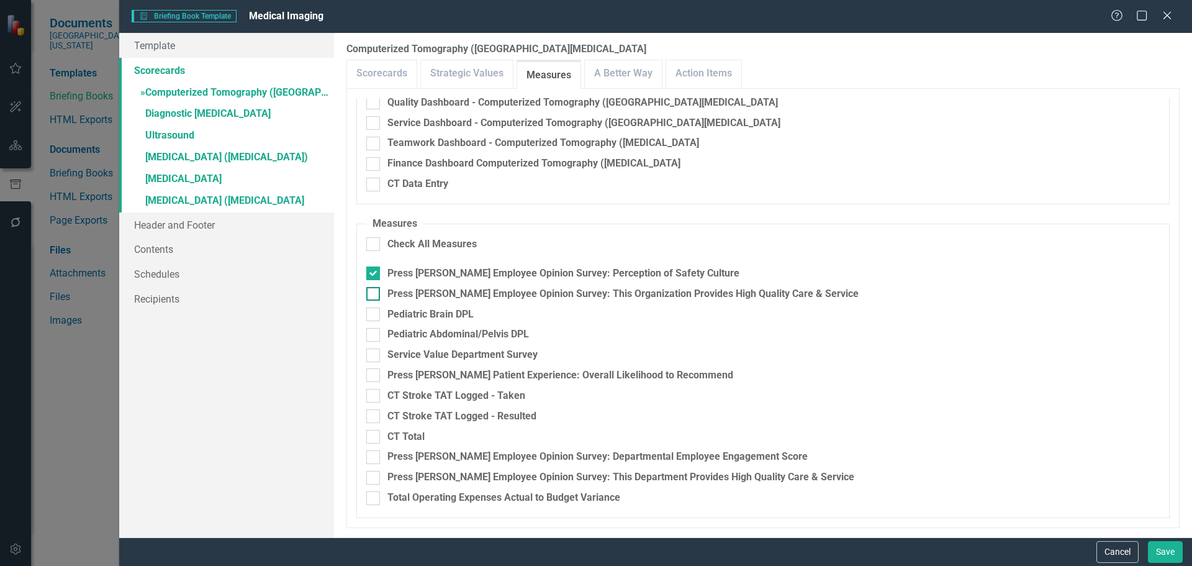
checkbox input "true"
click at [400, 313] on div "Pediatric Brain DPL" at bounding box center [430, 314] width 86 height 14
click at [374, 313] on input "Pediatric Brain DPL" at bounding box center [370, 311] width 8 height 8
checkbox input "true"
click at [407, 335] on div "Pediatric Abdominal/Pelvis DPL" at bounding box center [458, 334] width 142 height 14
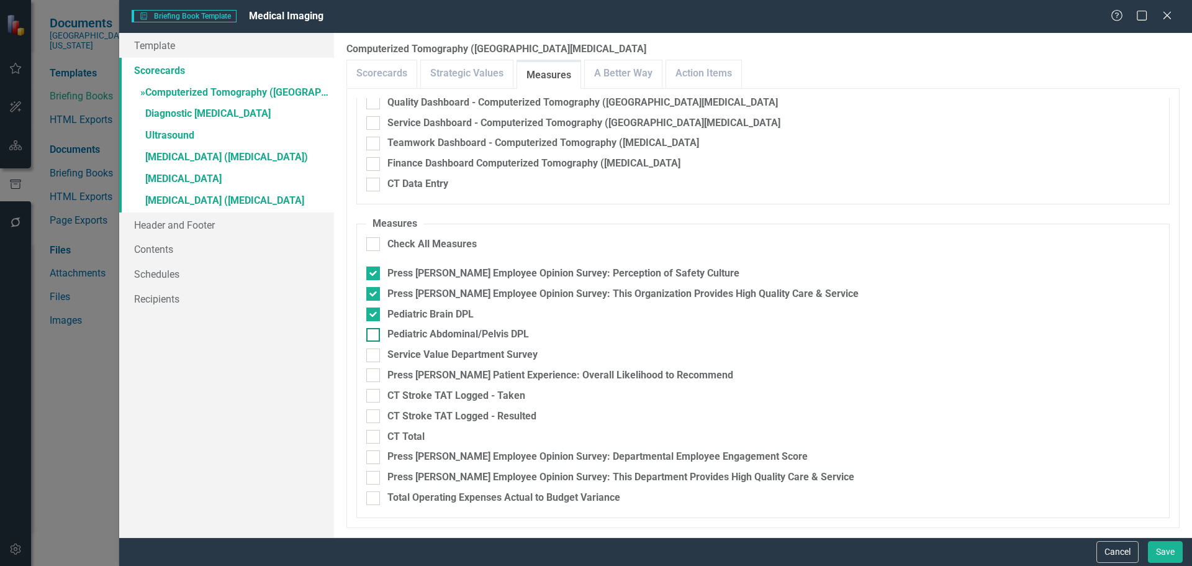
click at [374, 335] on input "Pediatric Abdominal/Pelvis DPL" at bounding box center [370, 332] width 8 height 8
checkbox input "true"
click at [641, 381] on div "Press [PERSON_NAME] Patient Experience: Overall Likelihood to Recommend" at bounding box center [560, 375] width 346 height 14
click at [374, 376] on input "Press [PERSON_NAME] Patient Experience: Overall Likelihood to Recommend" at bounding box center [370, 372] width 8 height 8
checkbox input "true"
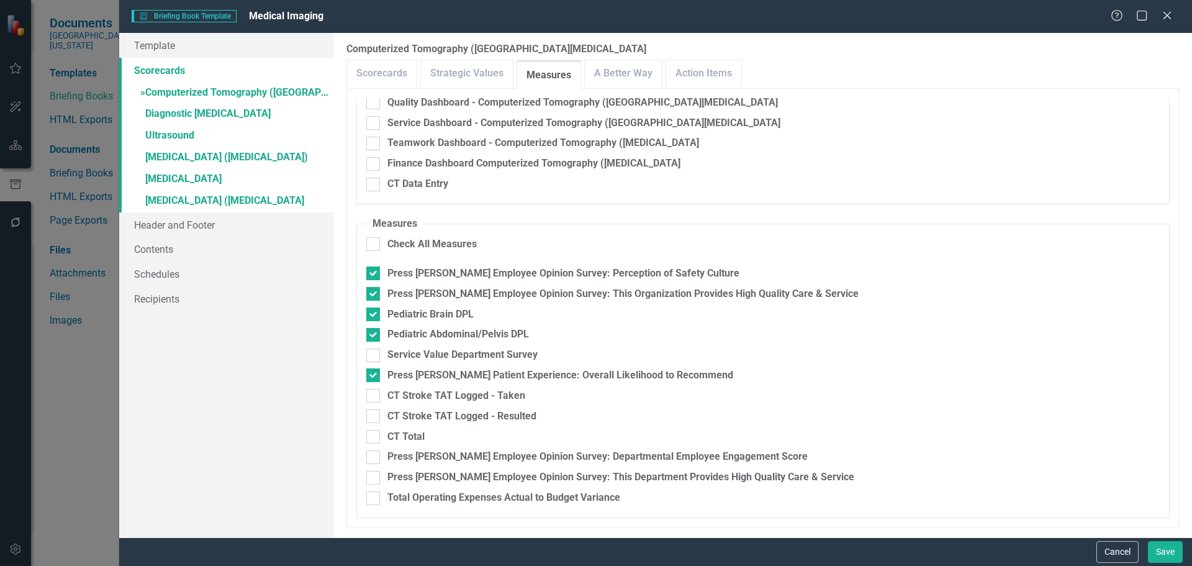
click at [485, 386] on fieldset "Measures Check All Measures Press Ganey Employee Opinion Survey: Perception of …" at bounding box center [762, 367] width 813 height 301
click at [489, 395] on div "CT Stroke TAT Logged - Taken" at bounding box center [456, 396] width 138 height 14
click at [374, 395] on input "CT Stroke TAT Logged - Taken" at bounding box center [370, 393] width 8 height 8
checkbox input "true"
click at [484, 416] on div "CT Stroke TAT Logged - Resulted" at bounding box center [461, 416] width 149 height 14
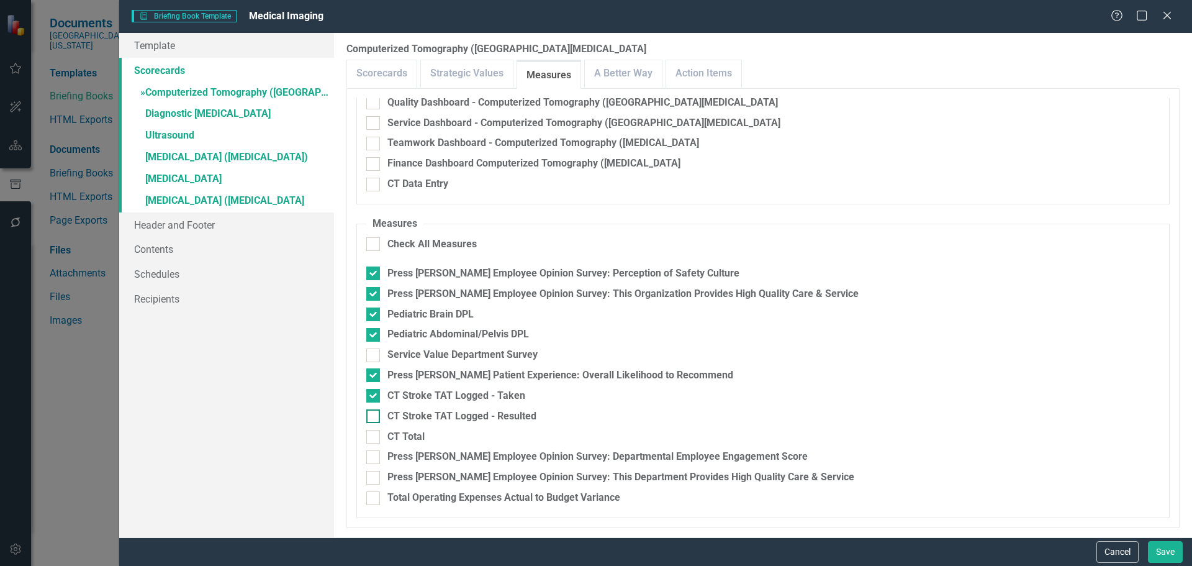
click at [374, 416] on input "CT Stroke TAT Logged - Resulted" at bounding box center [370, 413] width 8 height 8
checkbox input "true"
click at [410, 433] on div "CT Total" at bounding box center [405, 437] width 37 height 14
click at [374, 433] on input "CT Total" at bounding box center [370, 434] width 8 height 8
checkbox input "true"
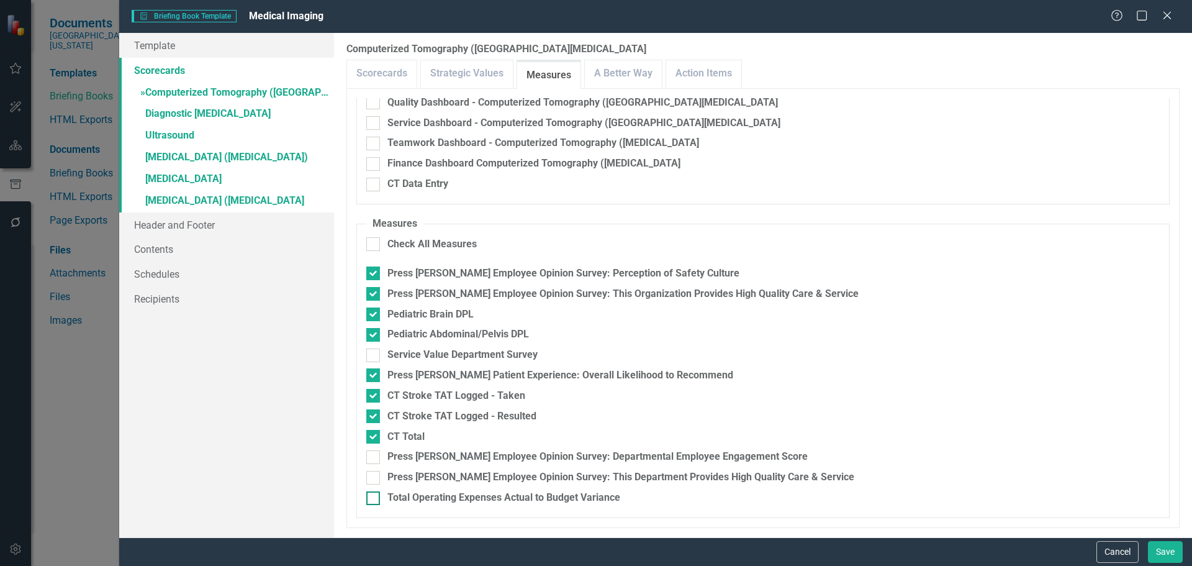
click at [454, 500] on div "Total Operating Expenses Actual to Budget Variance" at bounding box center [503, 497] width 233 height 14
click at [374, 499] on input "Total Operating Expenses Actual to Budget Variance" at bounding box center [370, 495] width 8 height 8
checkbox input "true"
click at [598, 459] on div "Press [PERSON_NAME] Employee Opinion Survey: Departmental Employee Engagement S…" at bounding box center [597, 456] width 420 height 14
click at [374, 458] on input "Press [PERSON_NAME] Employee Opinion Survey: Departmental Employee Engagement S…" at bounding box center [370, 454] width 8 height 8
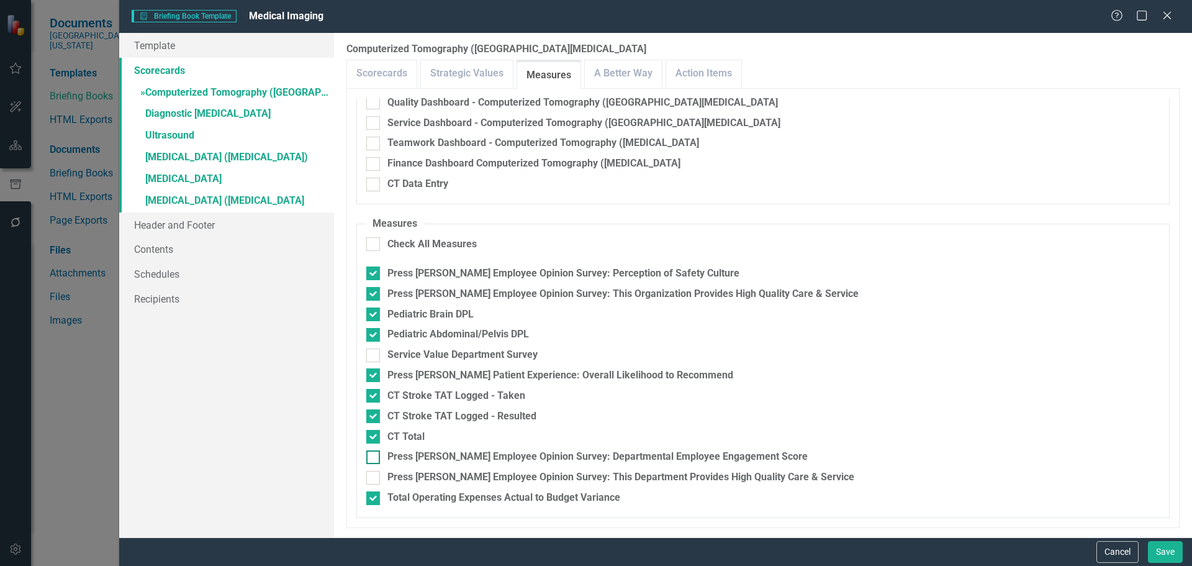
checkbox input "true"
click at [605, 77] on link "A Better Way" at bounding box center [623, 73] width 77 height 27
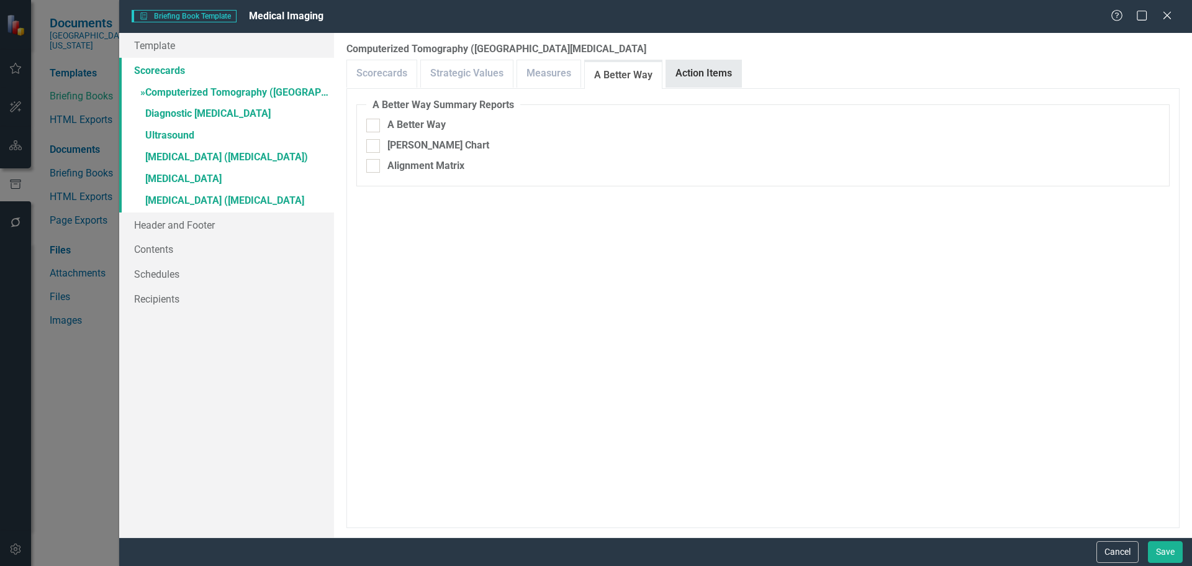
click at [684, 76] on link "Action Items" at bounding box center [703, 73] width 75 height 27
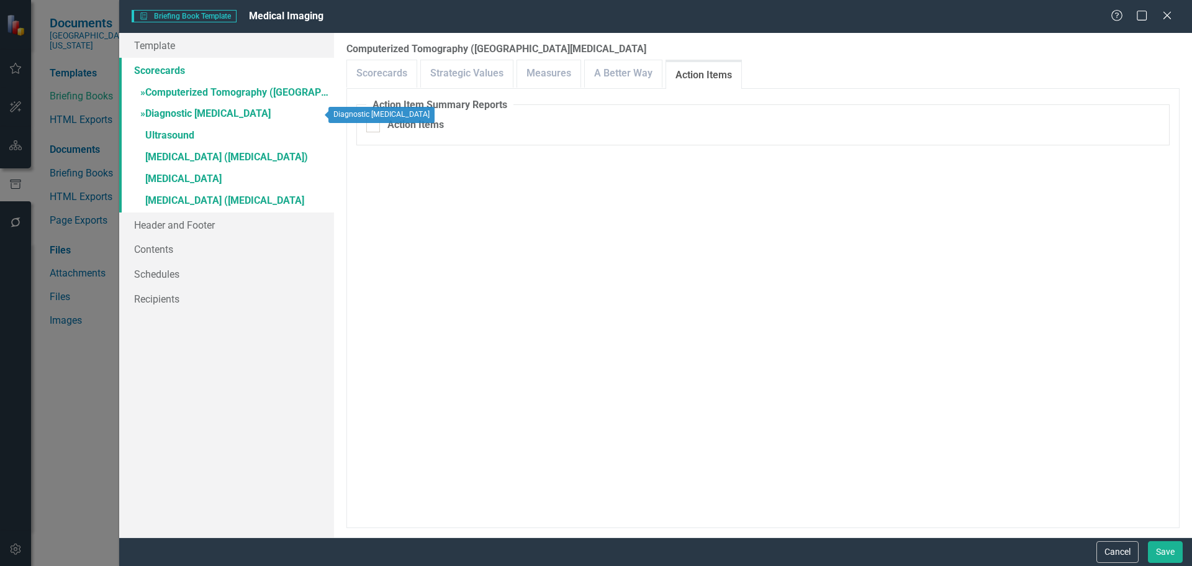
click at [185, 109] on link "» Diagnostic Radiology" at bounding box center [226, 115] width 215 height 22
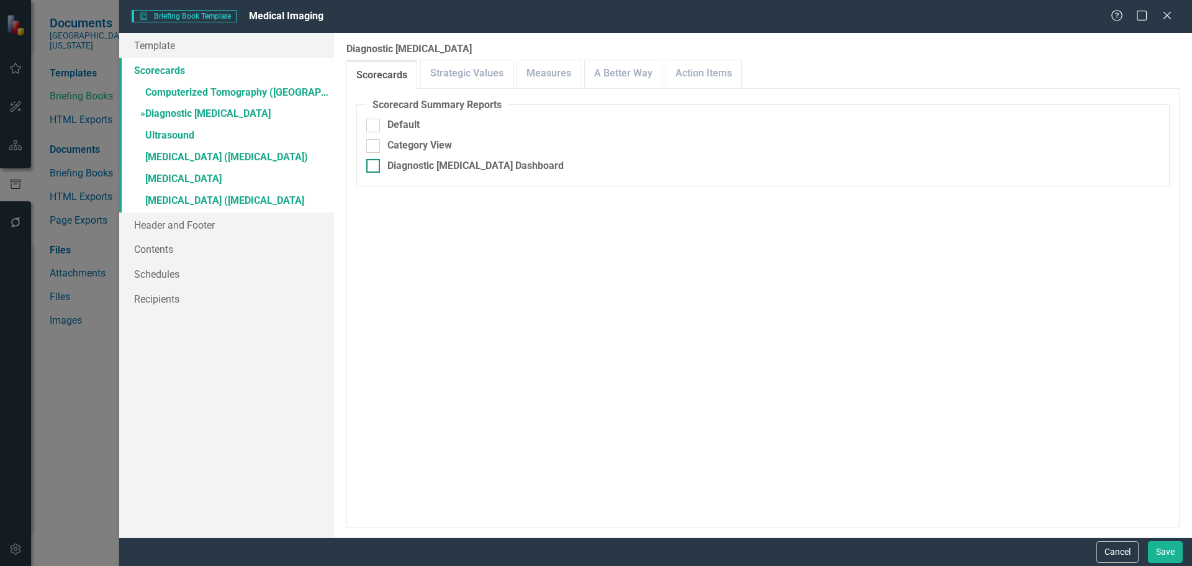
click at [433, 165] on div "Diagnostic [MEDICAL_DATA] Dashboard" at bounding box center [475, 166] width 176 height 14
click at [374, 165] on input "Diagnostic [MEDICAL_DATA] Dashboard" at bounding box center [370, 163] width 8 height 8
checkbox input "true"
click at [410, 250] on div "Include Linked Pages" at bounding box center [435, 247] width 96 height 14
click at [374, 248] on input "Include Linked Pages" at bounding box center [370, 244] width 8 height 8
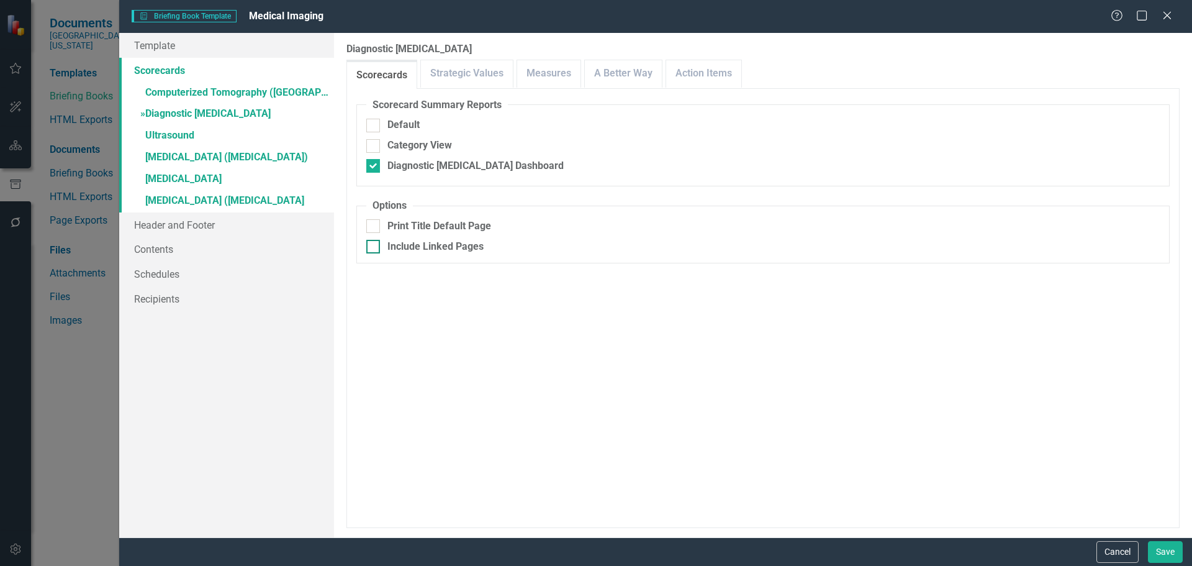
checkbox input "true"
click at [469, 76] on link "Strategic Values" at bounding box center [467, 73] width 92 height 27
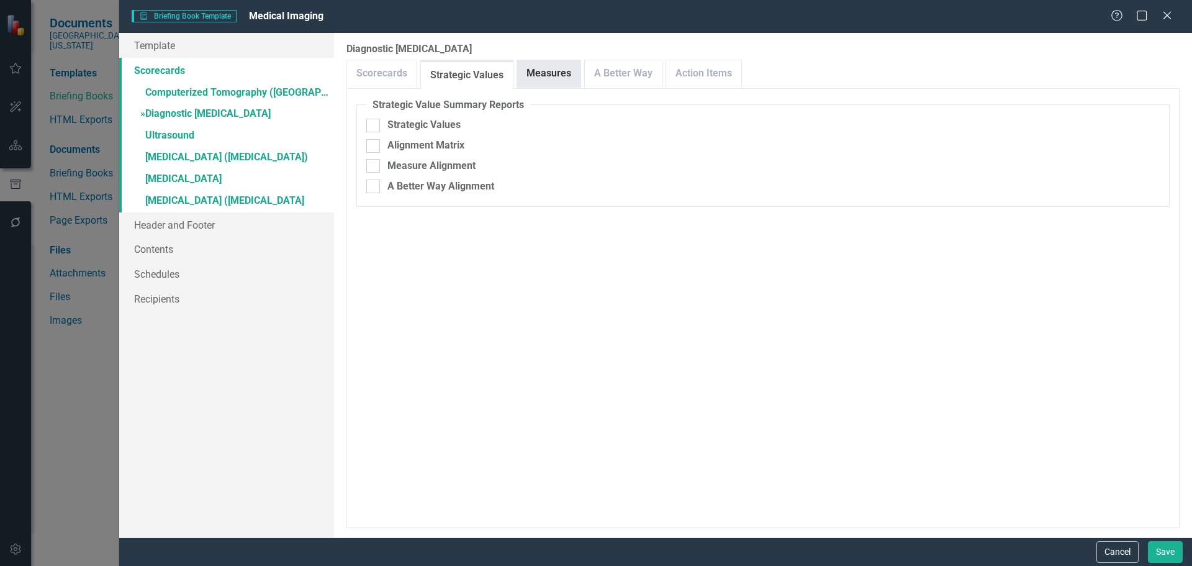
click at [536, 74] on link "Measures" at bounding box center [548, 73] width 63 height 27
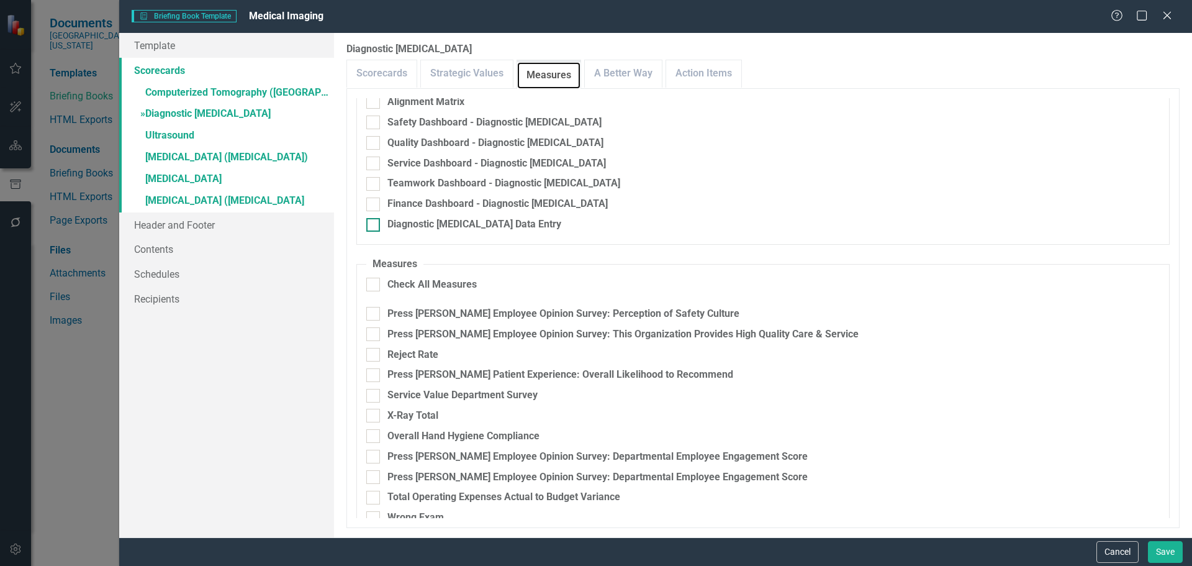
scroll to position [145, 0]
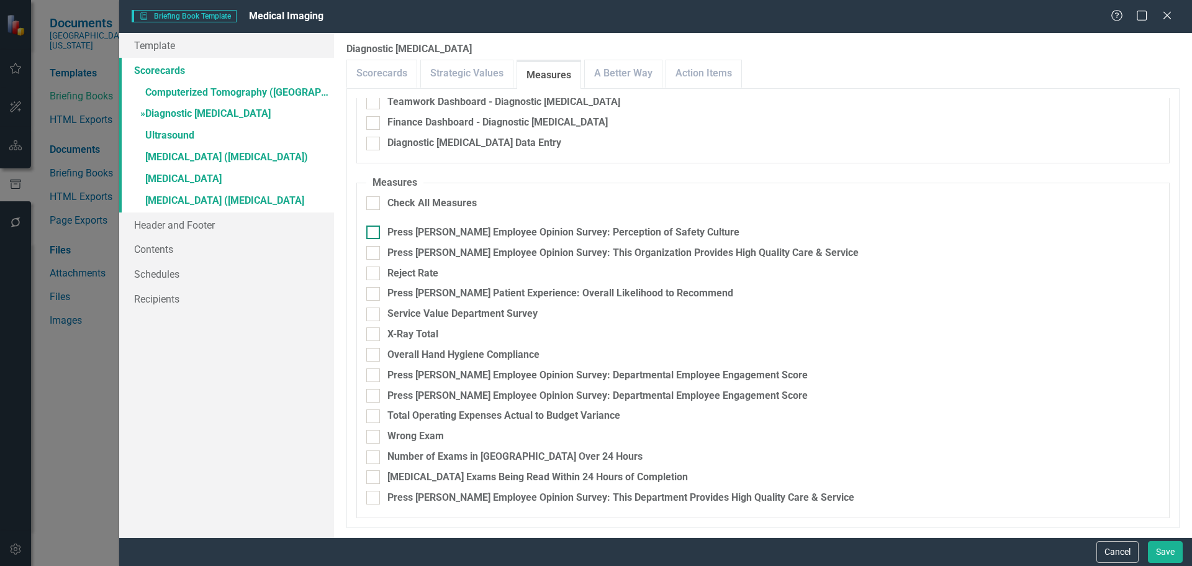
click at [613, 232] on div "Press [PERSON_NAME] Employee Opinion Survey: Perception of Safety Culture" at bounding box center [563, 232] width 352 height 14
click at [374, 232] on input "Press [PERSON_NAME] Employee Opinion Survey: Perception of Safety Culture" at bounding box center [370, 229] width 8 height 8
checkbox input "true"
click at [597, 256] on div "Press [PERSON_NAME] Employee Opinion Survey: This Organization Provides High Qu…" at bounding box center [622, 253] width 471 height 14
click at [374, 254] on input "Press [PERSON_NAME] Employee Opinion Survey: This Organization Provides High Qu…" at bounding box center [370, 250] width 8 height 8
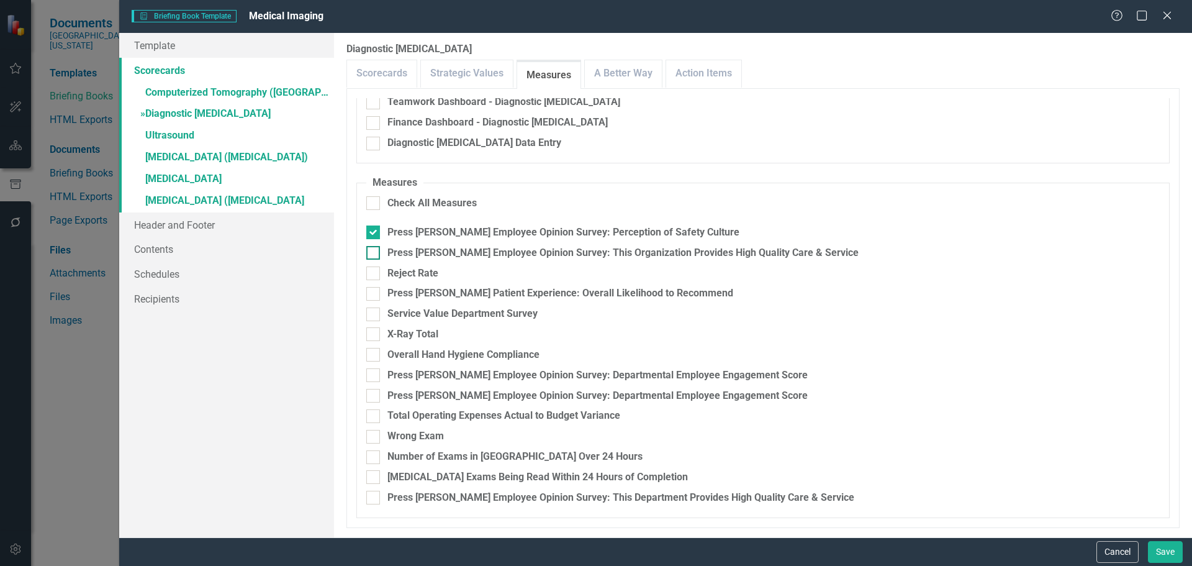
checkbox input "true"
click at [421, 273] on div "Reject Rate" at bounding box center [412, 273] width 51 height 14
click at [374, 273] on input "Reject Rate" at bounding box center [370, 270] width 8 height 8
checkbox input "true"
click at [435, 295] on div "Press [PERSON_NAME] Patient Experience: Overall Likelihood to Recommend" at bounding box center [560, 293] width 346 height 14
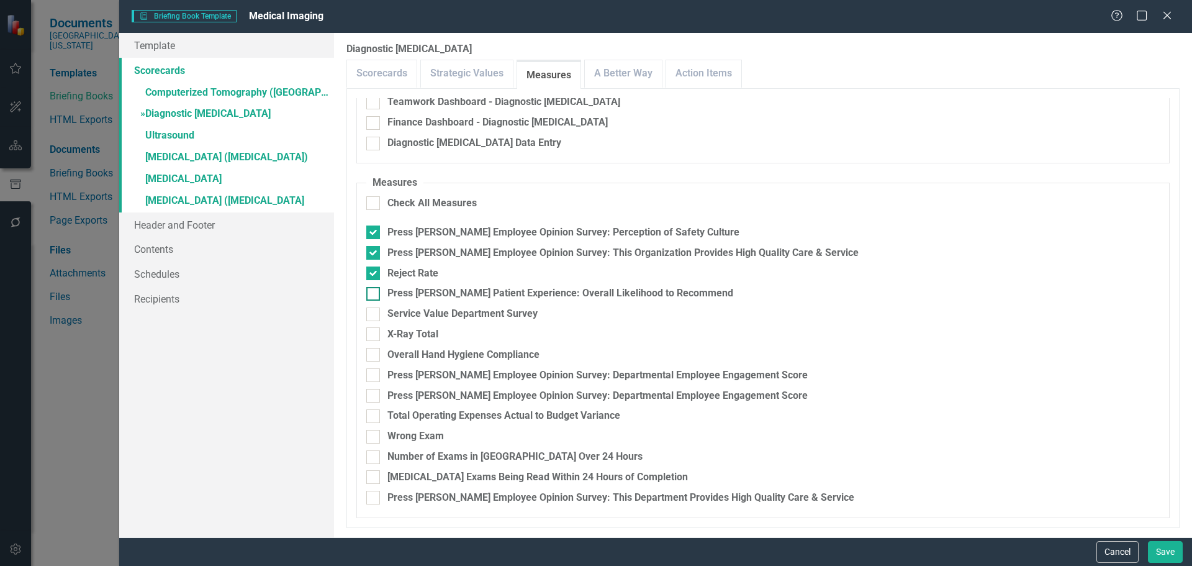
click at [374, 295] on input "Press [PERSON_NAME] Patient Experience: Overall Likelihood to Recommend" at bounding box center [370, 291] width 8 height 8
checkbox input "true"
click at [422, 336] on div "X-Ray Total" at bounding box center [412, 334] width 51 height 14
click at [374, 335] on input "X-Ray Total" at bounding box center [370, 331] width 8 height 8
checkbox input "true"
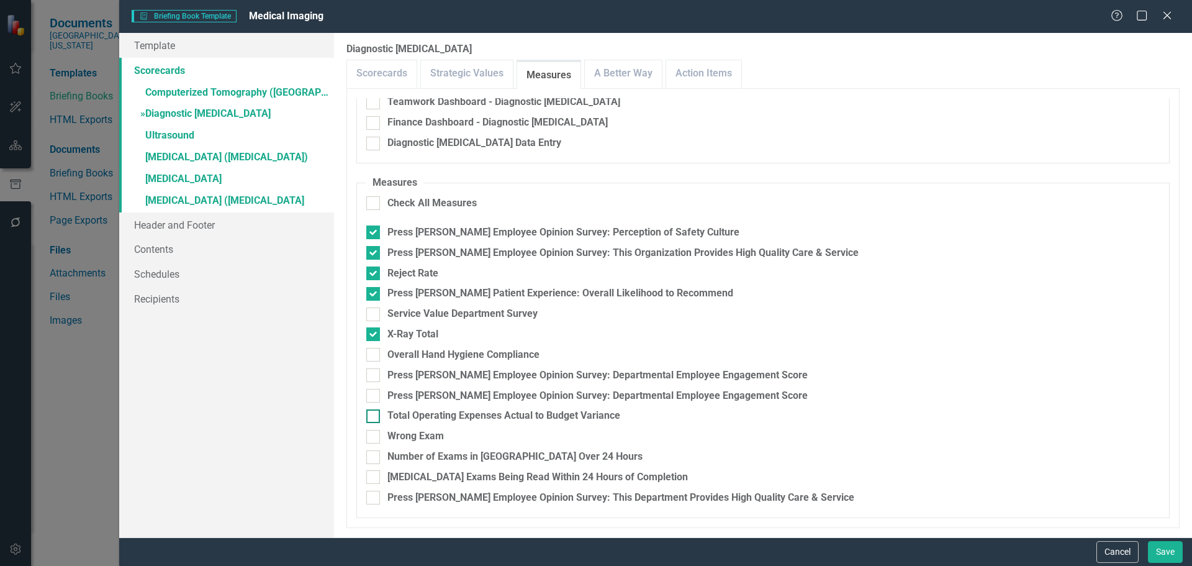
click at [546, 419] on div "Total Operating Expenses Actual to Budget Variance" at bounding box center [503, 415] width 233 height 14
click at [374, 417] on input "Total Operating Expenses Actual to Budget Variance" at bounding box center [370, 413] width 8 height 8
checkbox input "true"
click at [428, 442] on div "Wrong Exam" at bounding box center [415, 436] width 56 height 14
click at [374, 438] on input "Wrong Exam" at bounding box center [370, 434] width 8 height 8
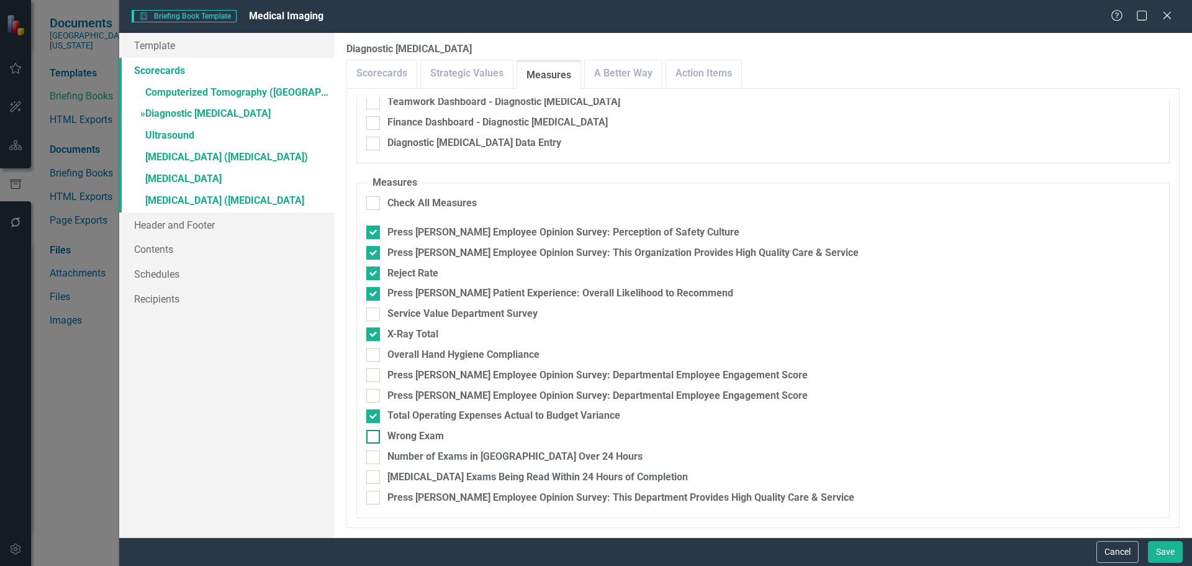
checkbox input "true"
click at [427, 458] on div "Number of Exams in QC Over 24 Hours" at bounding box center [514, 456] width 255 height 14
click at [374, 458] on input "Number of Exams in QC Over 24 Hours" at bounding box center [370, 454] width 8 height 8
checkbox input "true"
click at [428, 477] on div "Radiology Exams Being Read Within 24 Hours of Completion" at bounding box center [537, 477] width 300 height 14
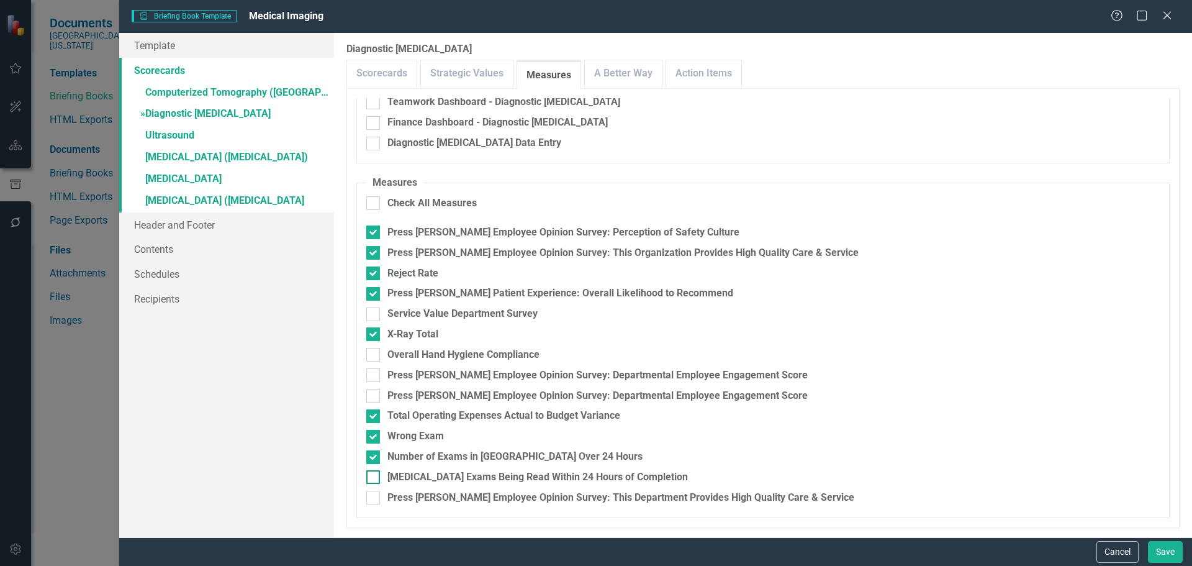
click at [374, 477] on input "Radiology Exams Being Read Within 24 Hours of Completion" at bounding box center [370, 474] width 8 height 8
checkbox input "true"
click at [433, 499] on div "Press [PERSON_NAME] Employee Opinion Survey: This Department Provides High Qual…" at bounding box center [620, 497] width 467 height 14
click at [374, 498] on input "Press [PERSON_NAME] Employee Opinion Survey: This Department Provides High Qual…" at bounding box center [370, 494] width 8 height 8
checkbox input "true"
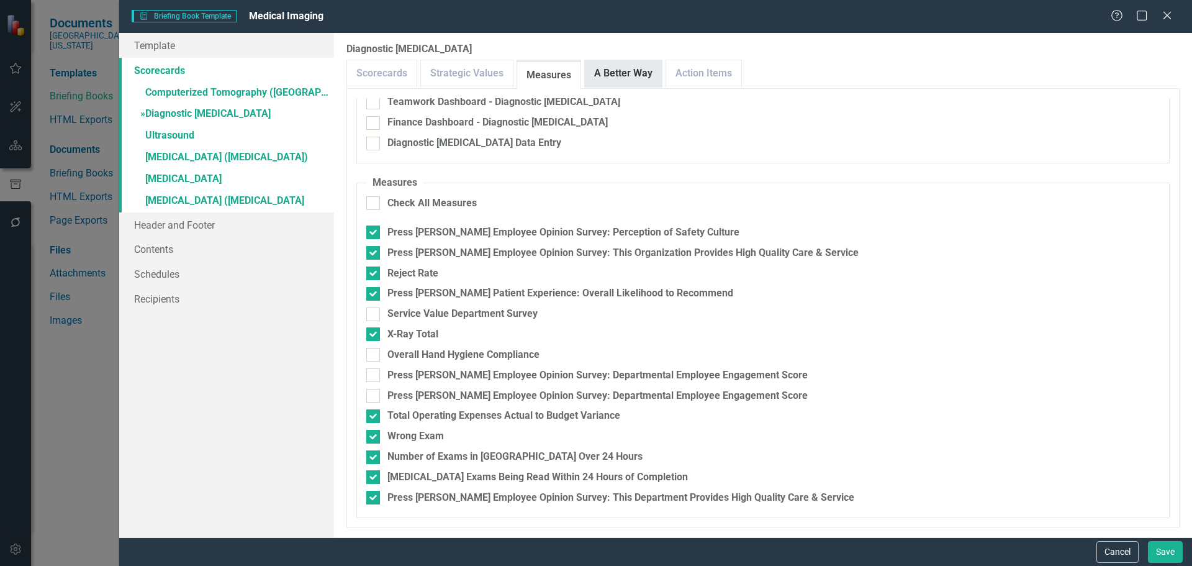
click at [618, 65] on link "A Better Way" at bounding box center [623, 73] width 77 height 27
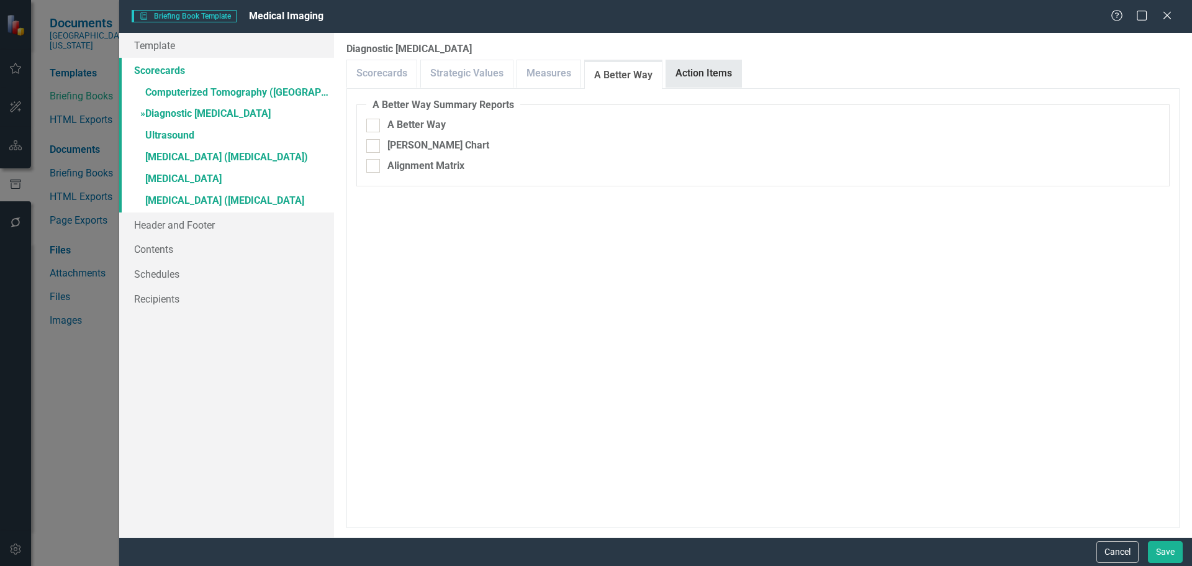
click at [677, 68] on link "Action Items" at bounding box center [703, 73] width 75 height 27
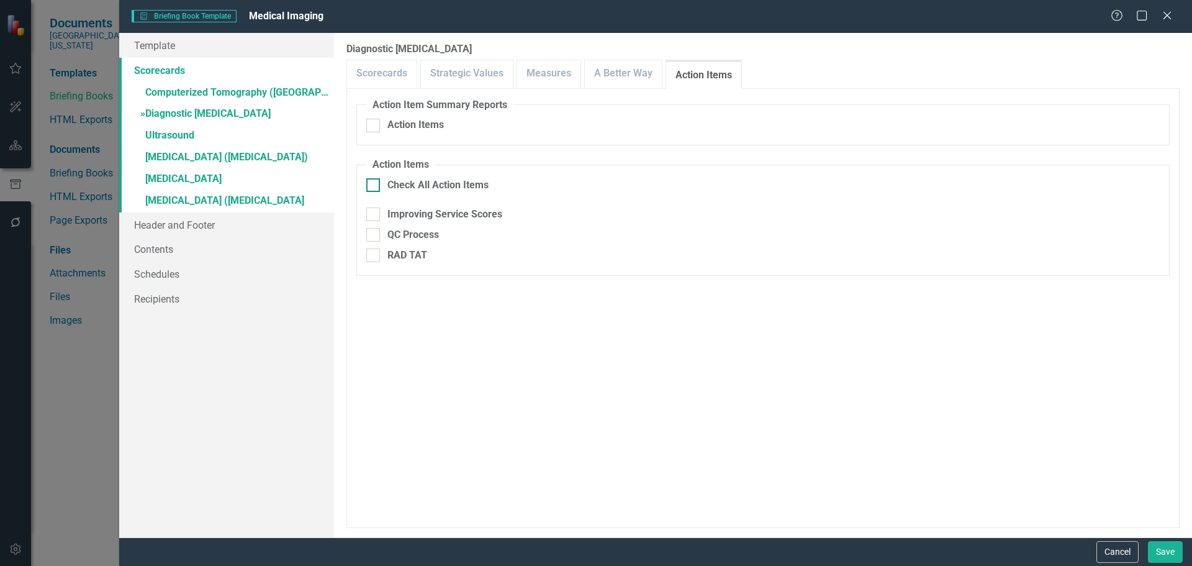
click at [444, 182] on div "Check All Action Items" at bounding box center [437, 185] width 101 height 14
click at [374, 182] on input "Check All Action Items" at bounding box center [370, 182] width 8 height 8
checkbox input "true"
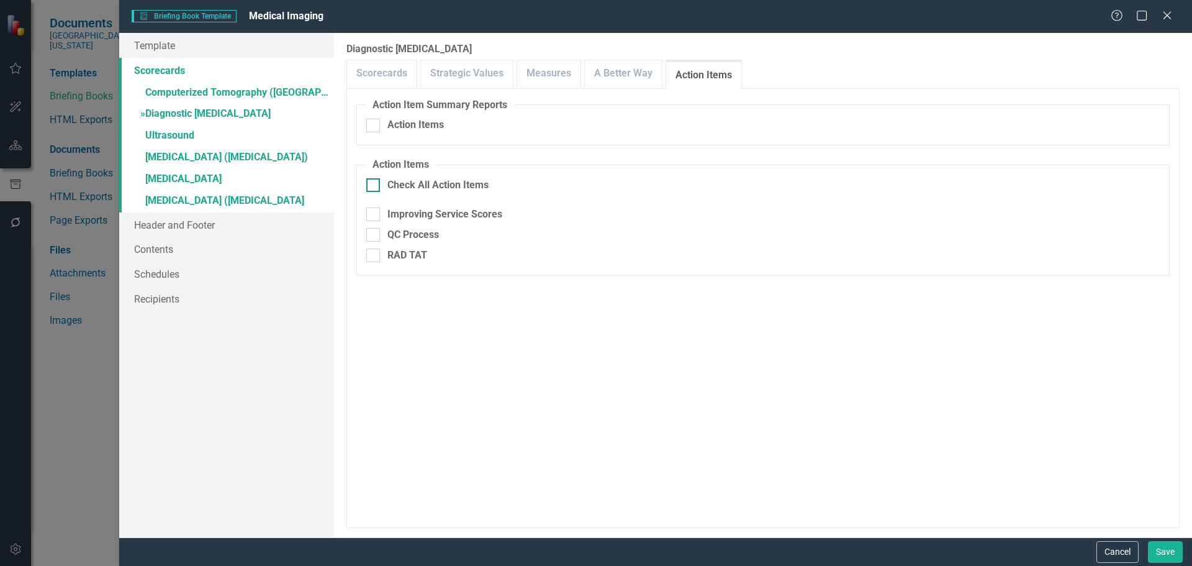
checkbox input "true"
click at [189, 131] on link "» Ultrasound" at bounding box center [226, 136] width 215 height 22
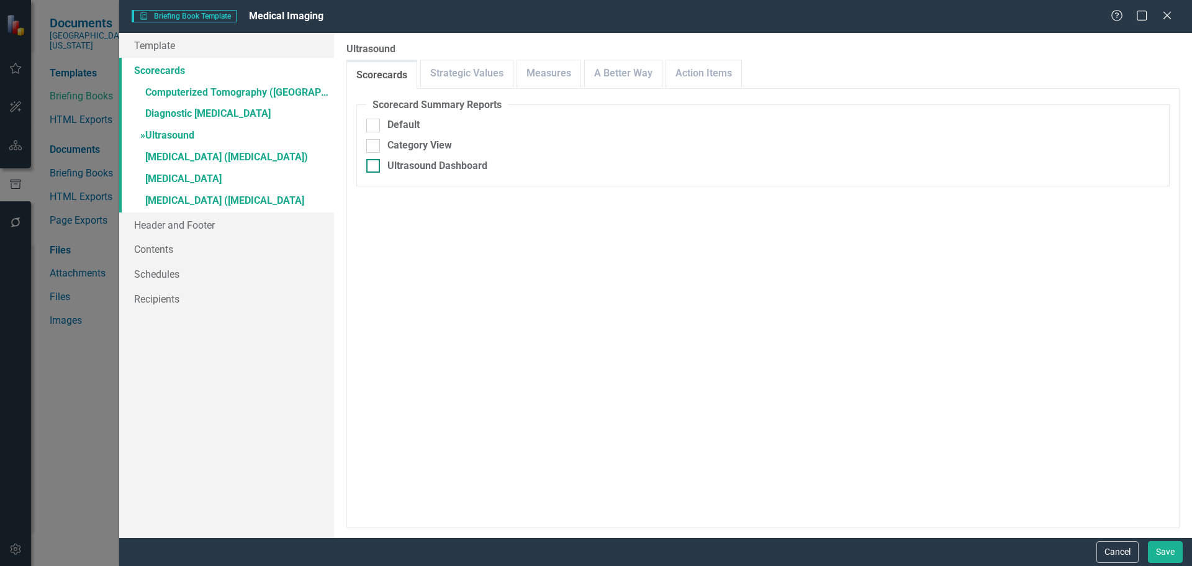
click at [430, 166] on div "Ultrasound Dashboard" at bounding box center [437, 166] width 100 height 14
click at [374, 166] on input "Ultrasound Dashboard" at bounding box center [370, 163] width 8 height 8
checkbox input "true"
click at [444, 245] on div "Include Linked Pages" at bounding box center [435, 247] width 96 height 14
click at [374, 245] on input "Include Linked Pages" at bounding box center [370, 244] width 8 height 8
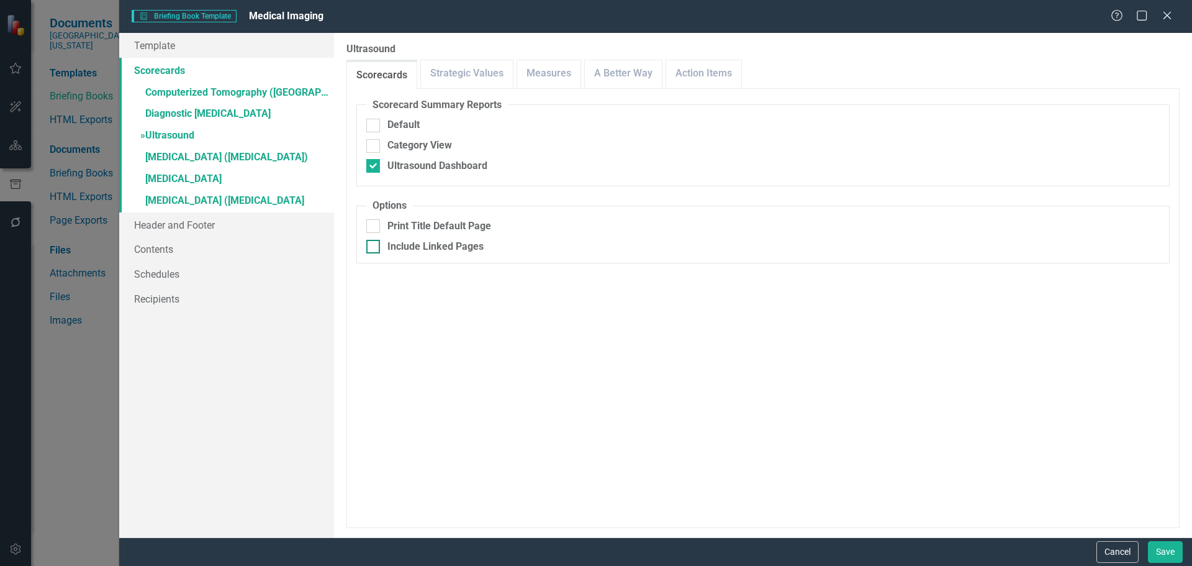
checkbox input "true"
click at [543, 72] on link "Measures" at bounding box center [548, 73] width 63 height 27
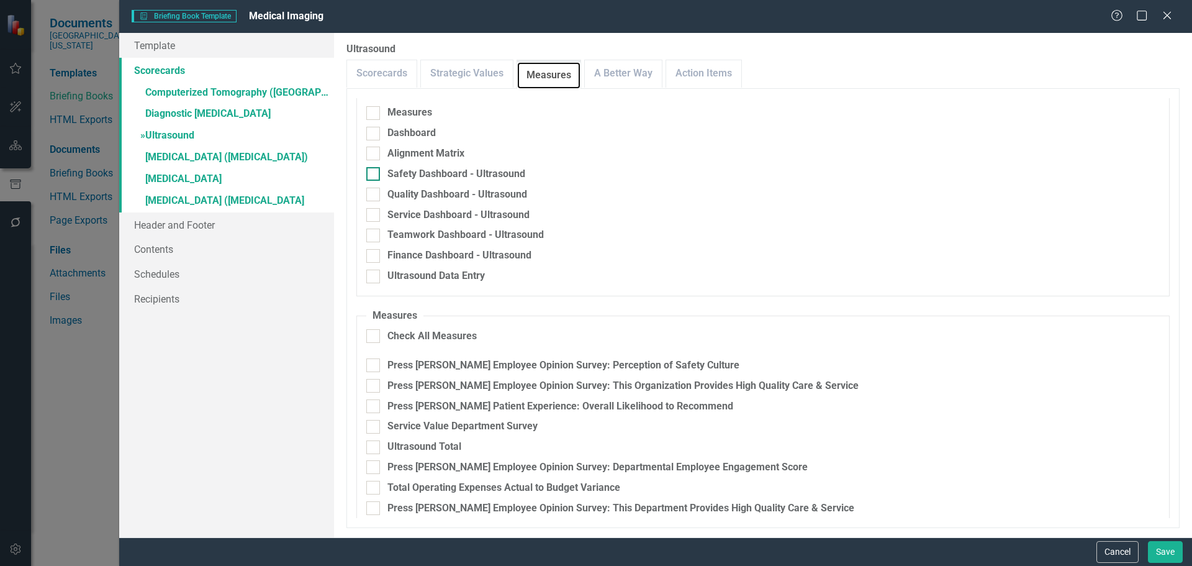
scroll to position [23, 0]
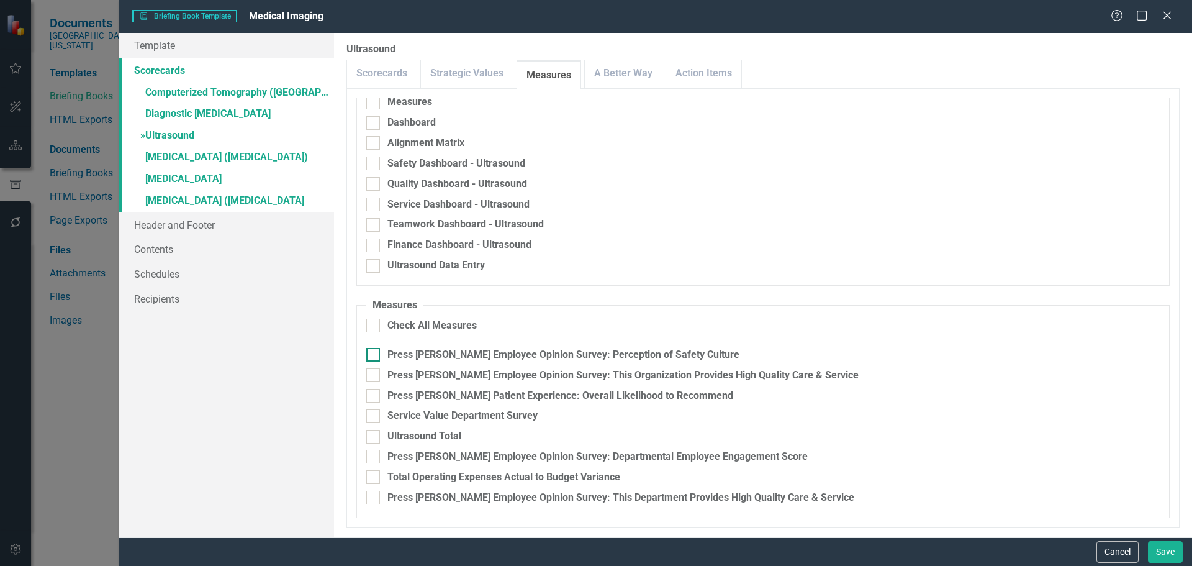
click at [600, 354] on div "Press [PERSON_NAME] Employee Opinion Survey: Perception of Safety Culture" at bounding box center [563, 355] width 352 height 14
click at [374, 354] on input "Press [PERSON_NAME] Employee Opinion Survey: Perception of Safety Culture" at bounding box center [370, 352] width 8 height 8
checkbox input "true"
click at [607, 374] on div "Press [PERSON_NAME] Employee Opinion Survey: This Organization Provides High Qu…" at bounding box center [622, 375] width 471 height 14
click at [374, 374] on input "Press [PERSON_NAME] Employee Opinion Survey: This Organization Provides High Qu…" at bounding box center [370, 372] width 8 height 8
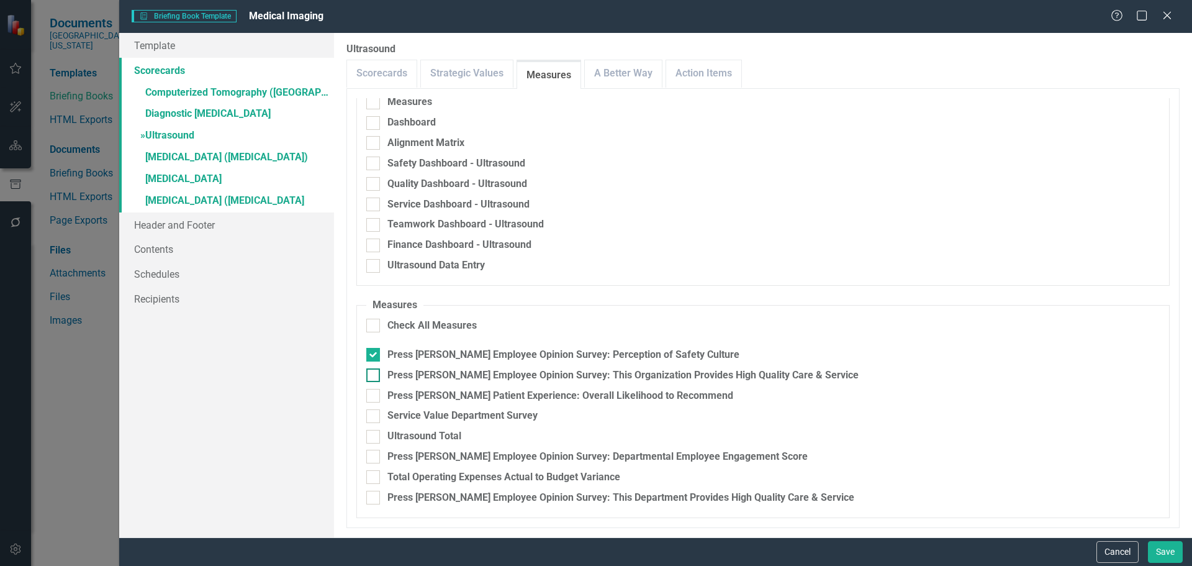
checkbox input "true"
click at [597, 394] on div "Press [PERSON_NAME] Patient Experience: Overall Likelihood to Recommend" at bounding box center [560, 396] width 346 height 14
click at [374, 394] on input "Press [PERSON_NAME] Patient Experience: Overall Likelihood to Recommend" at bounding box center [370, 393] width 8 height 8
checkbox input "true"
click at [420, 437] on div "Ultrasound Total" at bounding box center [424, 436] width 74 height 14
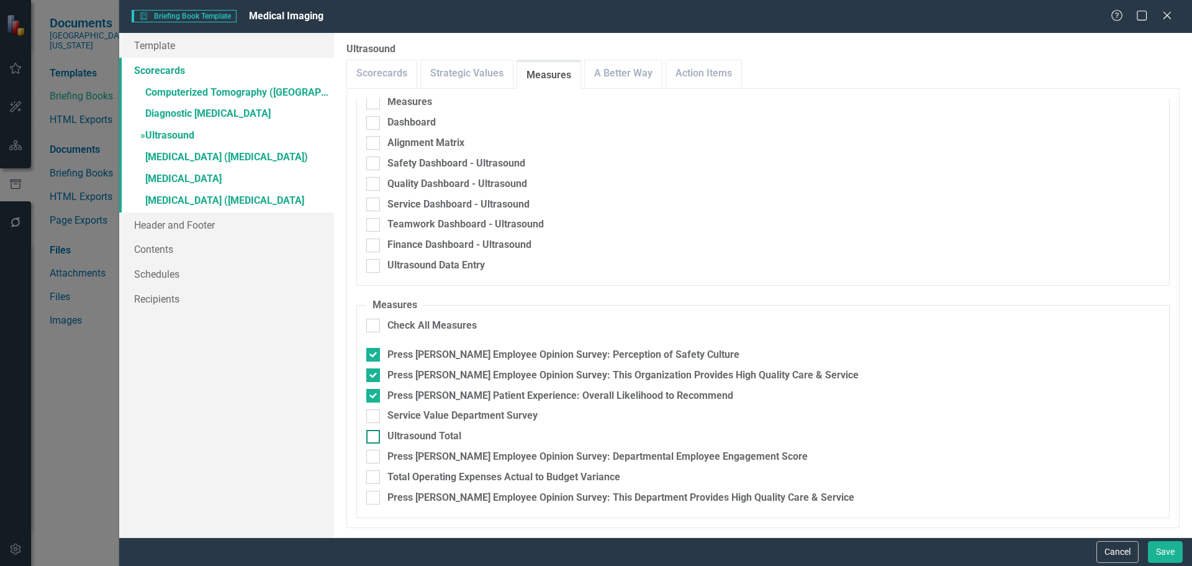
click at [374, 437] on input "Ultrasound Total" at bounding box center [370, 434] width 8 height 8
checkbox input "true"
click at [454, 456] on div "Press [PERSON_NAME] Employee Opinion Survey: Departmental Employee Engagement S…" at bounding box center [597, 456] width 420 height 14
click at [374, 456] on input "Press [PERSON_NAME] Employee Opinion Survey: Departmental Employee Engagement S…" at bounding box center [370, 453] width 8 height 8
checkbox input "true"
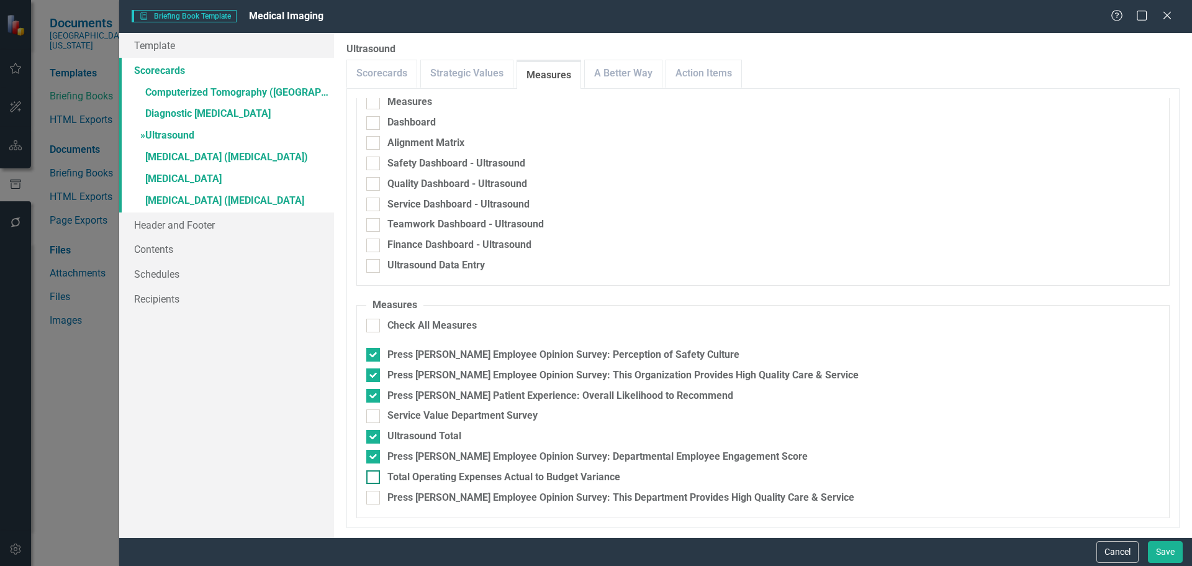
click at [455, 472] on div "Total Operating Expenses Actual to Budget Variance" at bounding box center [503, 477] width 233 height 14
click at [374, 472] on input "Total Operating Expenses Actual to Budget Variance" at bounding box center [370, 474] width 8 height 8
checkbox input "true"
click at [641, 79] on link "A Better Way" at bounding box center [623, 73] width 77 height 27
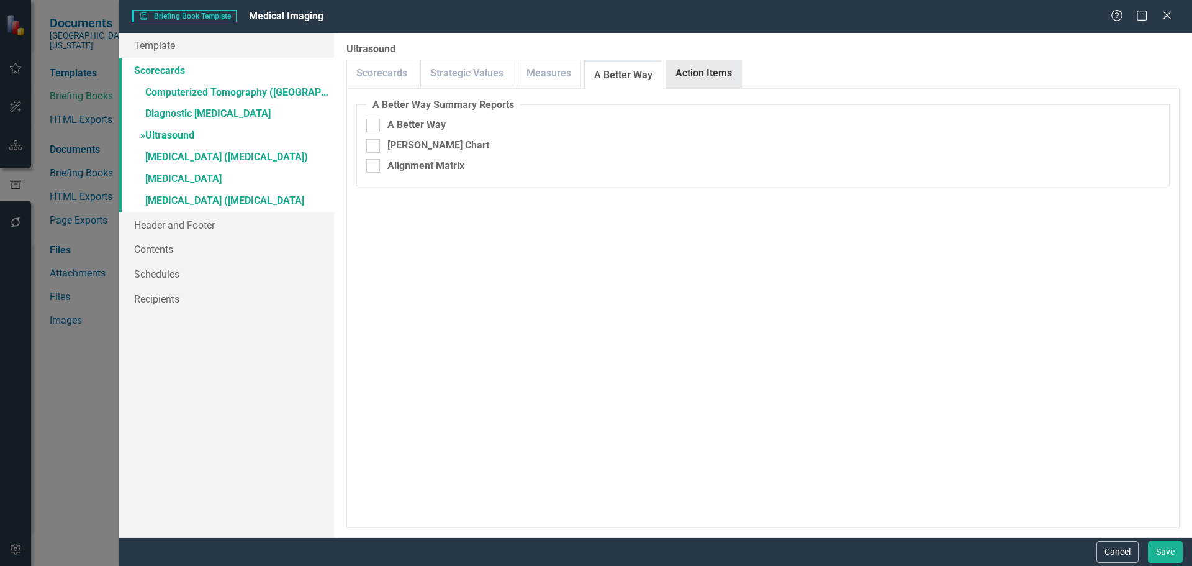
click at [717, 74] on link "Action Items" at bounding box center [703, 73] width 75 height 27
click at [191, 160] on link "» Magnetic Resonance Imaging (MRI)" at bounding box center [226, 158] width 215 height 22
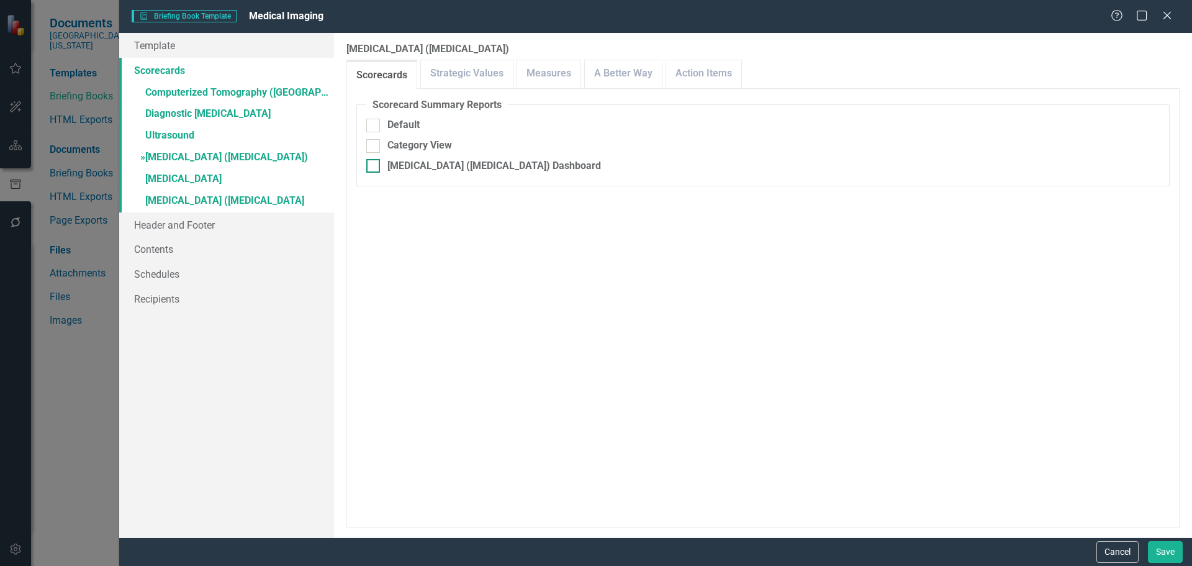
click at [393, 167] on div "[MEDICAL_DATA] ([MEDICAL_DATA]) Dashboard" at bounding box center [494, 166] width 214 height 14
click at [374, 167] on input "[MEDICAL_DATA] ([MEDICAL_DATA]) Dashboard" at bounding box center [370, 163] width 8 height 8
checkbox input "true"
click at [427, 245] on div "Include Linked Pages" at bounding box center [435, 247] width 96 height 14
click at [374, 245] on input "Include Linked Pages" at bounding box center [370, 244] width 8 height 8
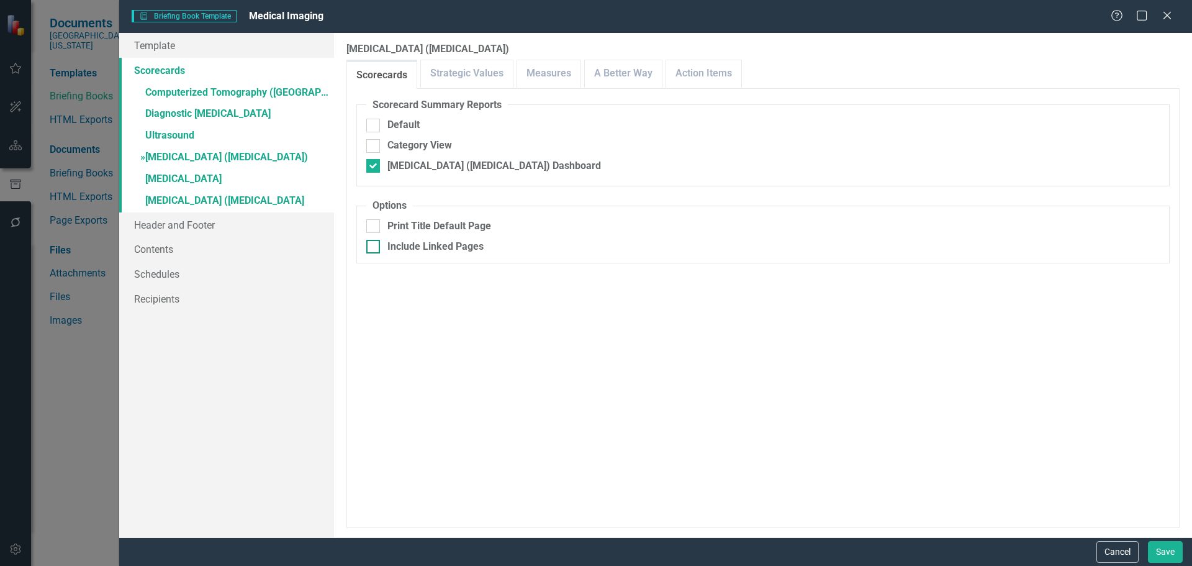
checkbox input "true"
click at [538, 81] on link "Measures" at bounding box center [548, 73] width 63 height 27
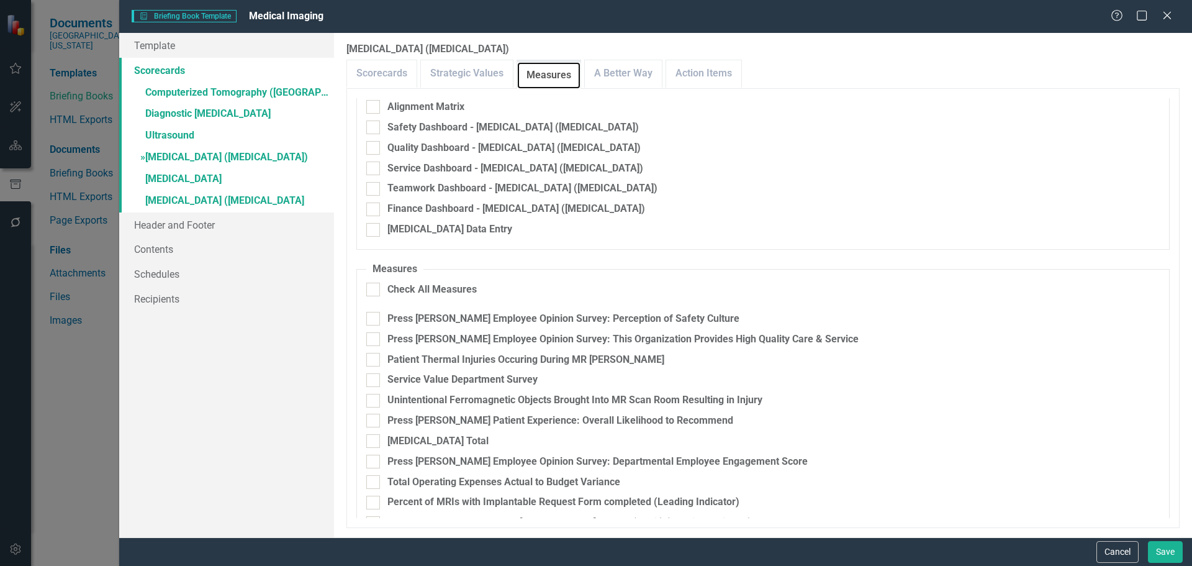
scroll to position [104, 0]
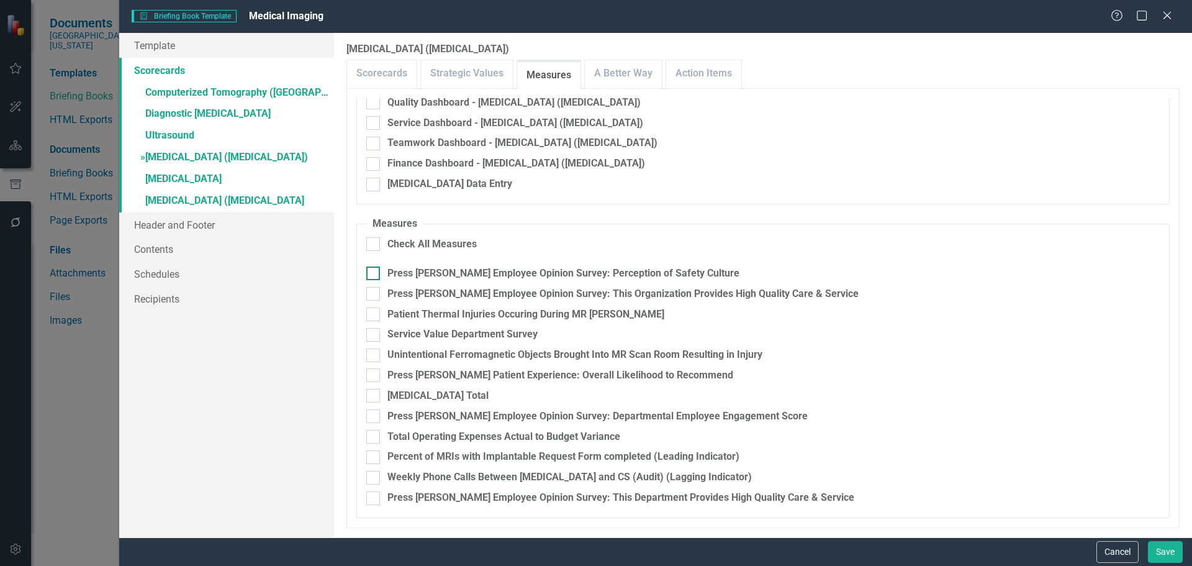
click at [539, 274] on div "Press [PERSON_NAME] Employee Opinion Survey: Perception of Safety Culture" at bounding box center [563, 273] width 352 height 14
click at [374, 274] on input "Press [PERSON_NAME] Employee Opinion Survey: Perception of Safety Culture" at bounding box center [370, 270] width 8 height 8
checkbox input "true"
click at [538, 295] on div "Press [PERSON_NAME] Employee Opinion Survey: This Organization Provides High Qu…" at bounding box center [622, 294] width 471 height 14
click at [374, 295] on input "Press [PERSON_NAME] Employee Opinion Survey: This Organization Provides High Qu…" at bounding box center [370, 291] width 8 height 8
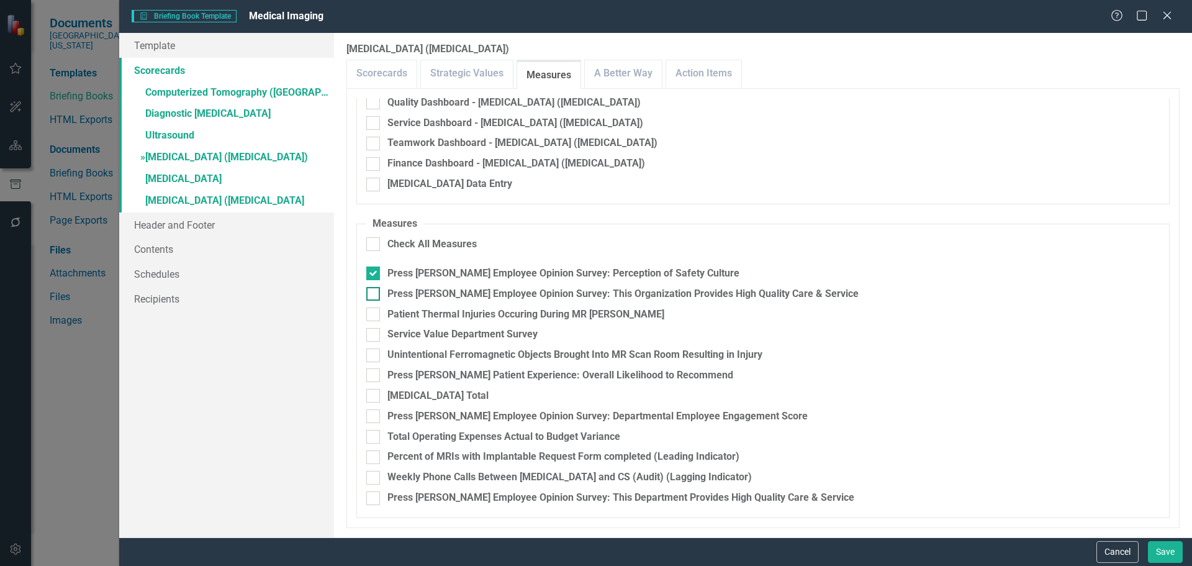
checkbox input "true"
click at [605, 314] on div "Patient Thermal Injuries Occuring During MR Exams" at bounding box center [525, 314] width 277 height 14
click at [374, 314] on input "Patient Thermal Injuries Occuring During MR Exams" at bounding box center [370, 311] width 8 height 8
checkbox input "true"
click at [616, 380] on div "Press [PERSON_NAME] Patient Experience: Overall Likelihood to Recommend" at bounding box center [560, 375] width 346 height 14
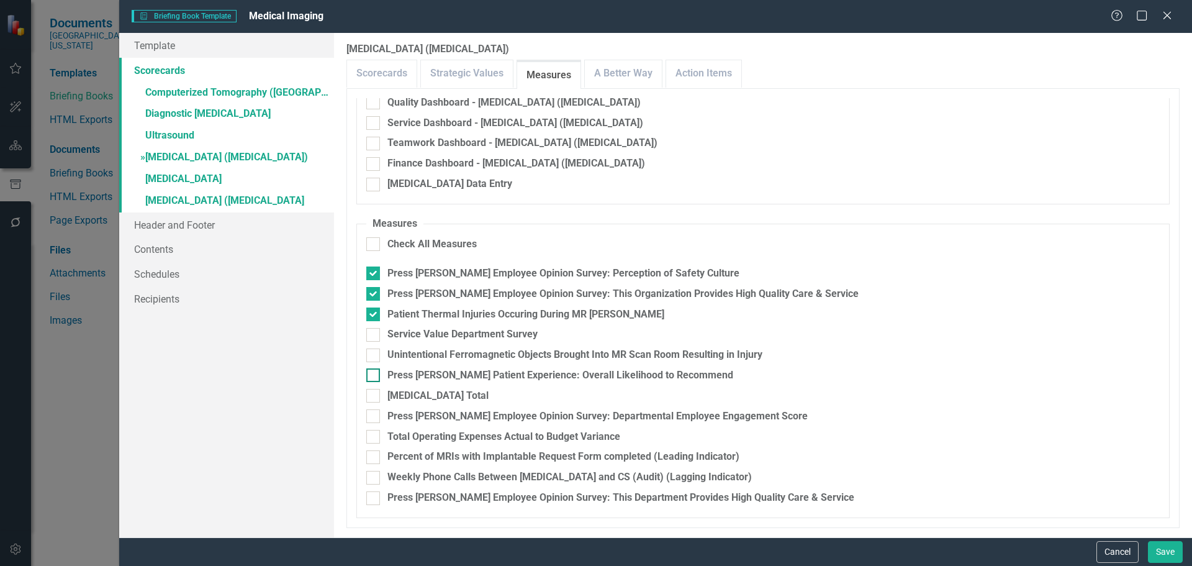
click at [374, 376] on input "Press [PERSON_NAME] Patient Experience: Overall Likelihood to Recommend" at bounding box center [370, 372] width 8 height 8
checkbox input "true"
click at [394, 394] on div "MRI Total" at bounding box center [437, 396] width 101 height 14
click at [374, 394] on input "MRI Total" at bounding box center [370, 393] width 8 height 8
checkbox input "true"
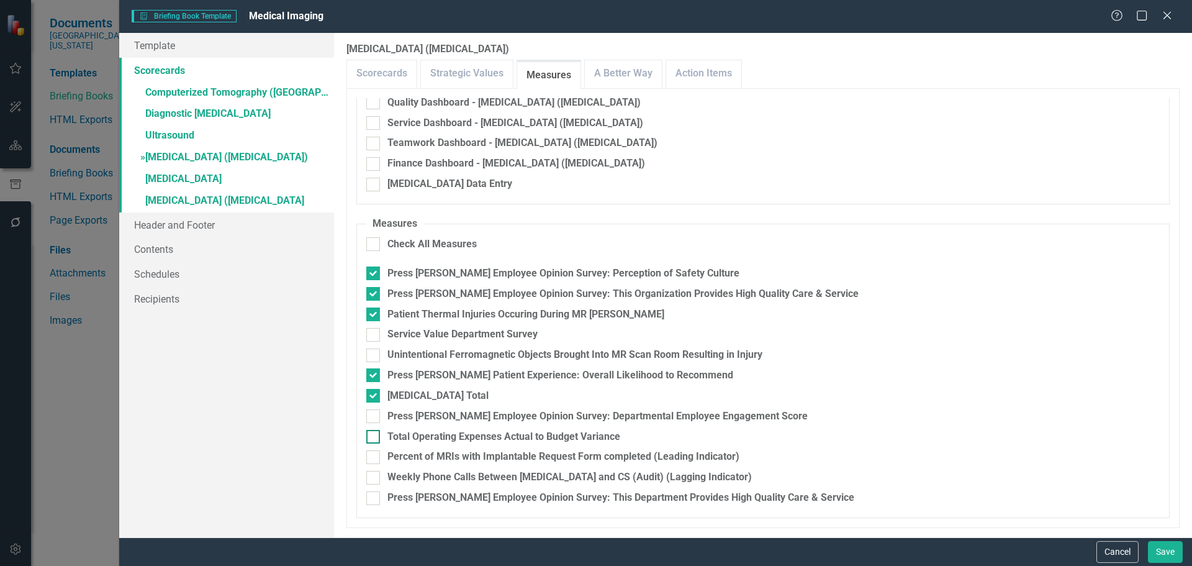
click at [542, 435] on div "Total Operating Expenses Actual to Budget Variance" at bounding box center [503, 437] width 233 height 14
click at [374, 435] on input "Total Operating Expenses Actual to Budget Variance" at bounding box center [370, 434] width 8 height 8
checkbox input "true"
click at [644, 71] on link "A Better Way" at bounding box center [623, 73] width 77 height 27
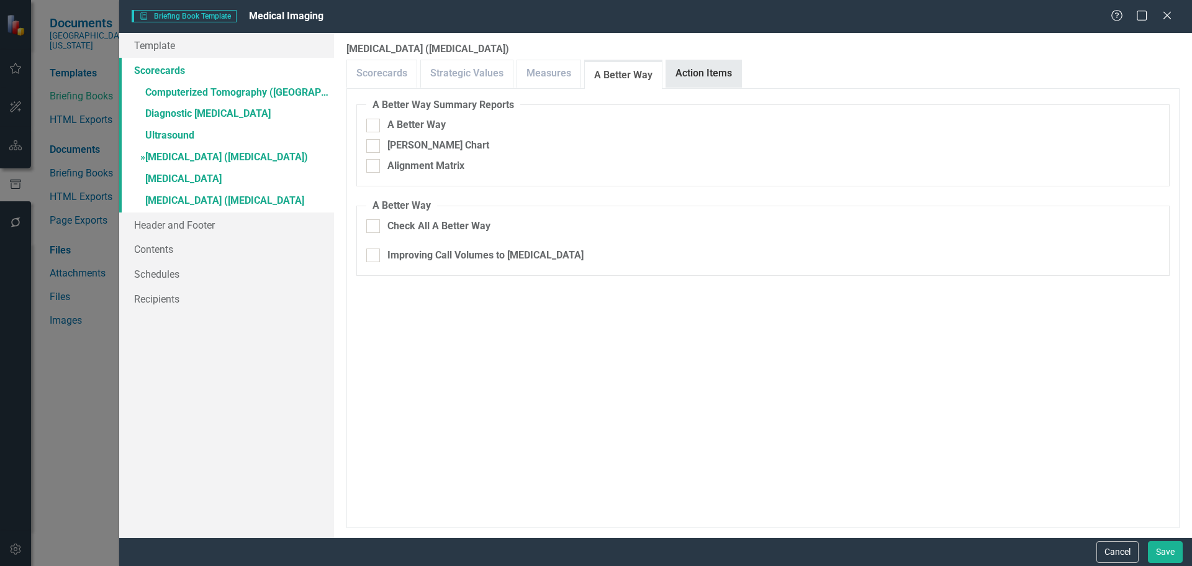
click at [701, 76] on link "Action Items" at bounding box center [703, 73] width 75 height 27
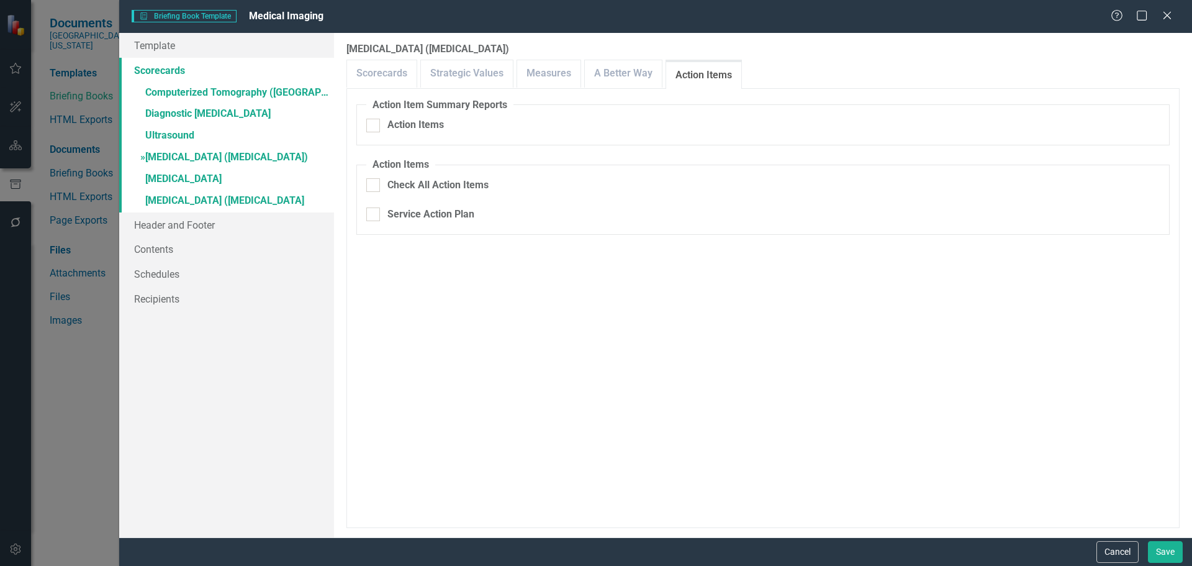
click at [420, 207] on fieldset "Action Items Check All Action Items Service Action Plan" at bounding box center [762, 196] width 813 height 77
click at [422, 216] on div "Service Action Plan" at bounding box center [430, 214] width 87 height 14
click at [374, 215] on input "Service Action Plan" at bounding box center [370, 211] width 8 height 8
checkbox input "true"
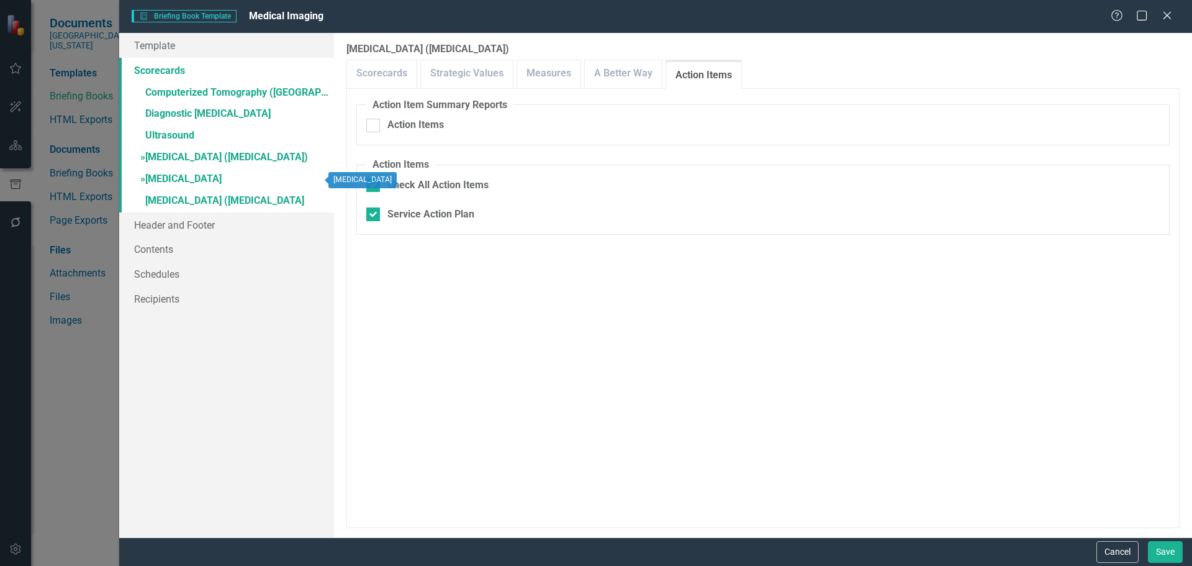
click at [186, 179] on link "» Nuclear Medicine" at bounding box center [226, 180] width 215 height 22
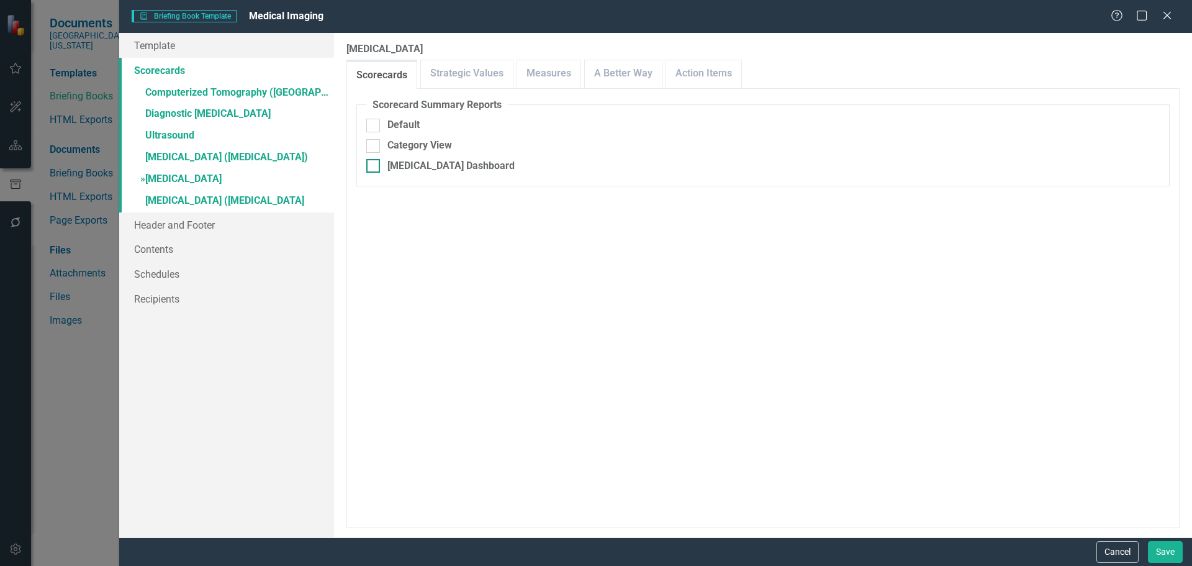
click at [453, 162] on div "[MEDICAL_DATA] Dashboard" at bounding box center [450, 166] width 127 height 14
click at [374, 162] on input "[MEDICAL_DATA] Dashboard" at bounding box center [370, 163] width 8 height 8
checkbox input "true"
click at [433, 246] on div "Include Linked Pages" at bounding box center [435, 247] width 96 height 14
click at [374, 246] on input "Include Linked Pages" at bounding box center [370, 244] width 8 height 8
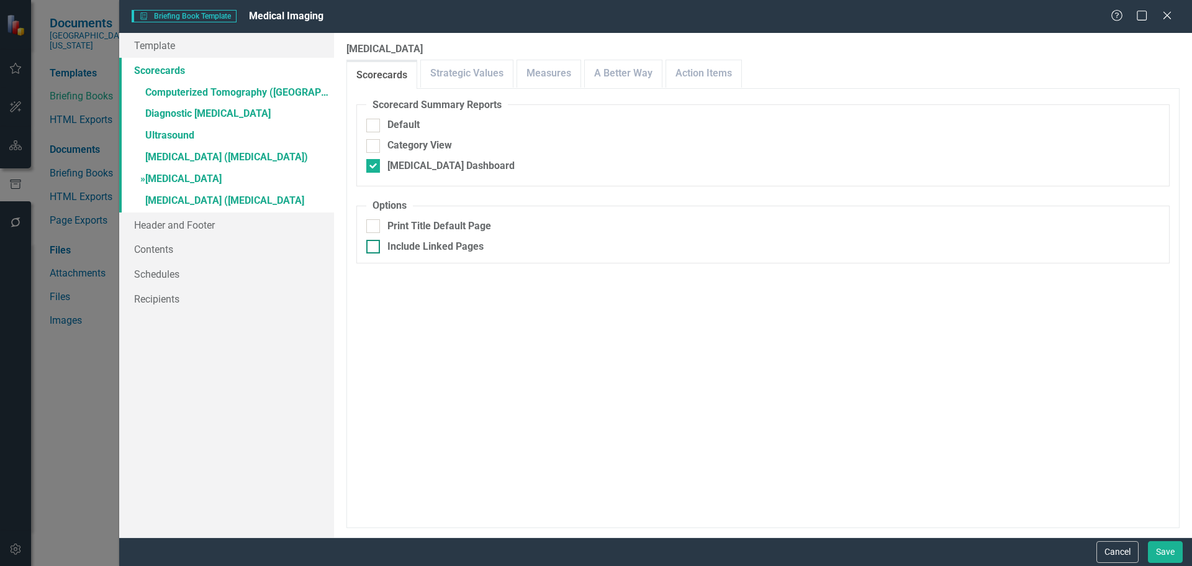
checkbox input "true"
click at [548, 71] on link "Measures" at bounding box center [548, 73] width 63 height 27
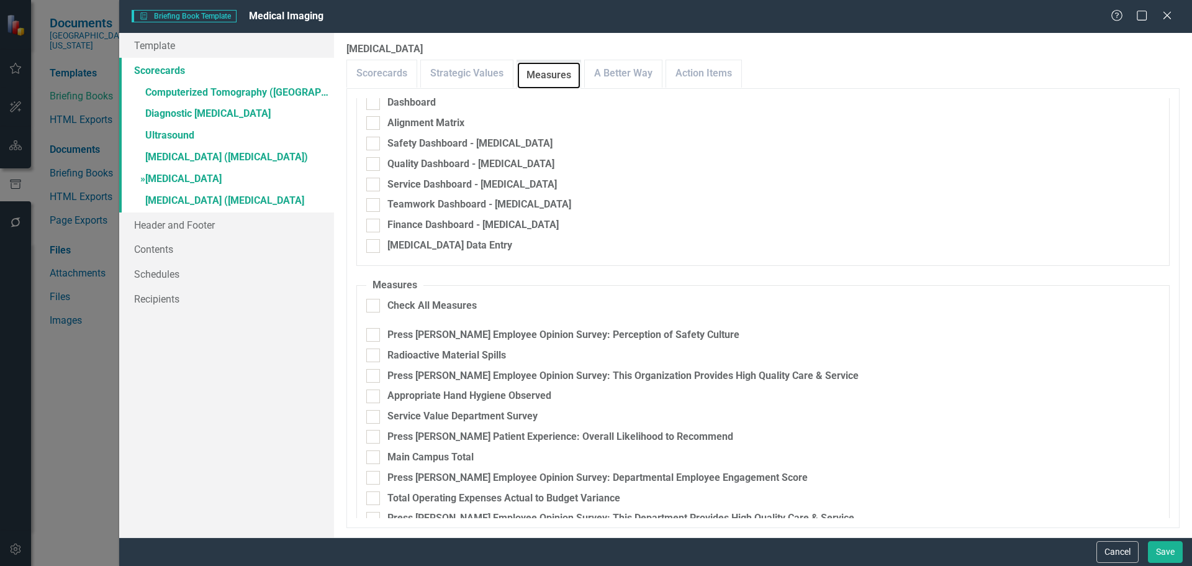
scroll to position [63, 0]
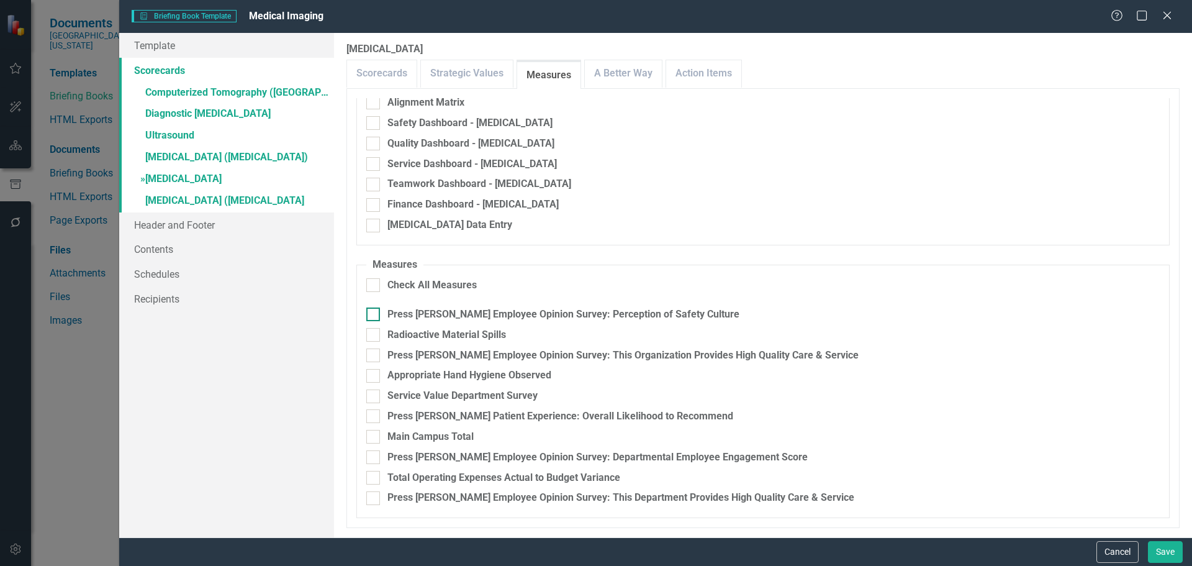
click at [674, 312] on div "Press [PERSON_NAME] Employee Opinion Survey: Perception of Safety Culture" at bounding box center [563, 314] width 352 height 14
click at [374, 312] on input "Press [PERSON_NAME] Employee Opinion Survey: Perception of Safety Culture" at bounding box center [370, 311] width 8 height 8
checkbox input "true"
click at [470, 333] on div "Radioactive Material Spills" at bounding box center [446, 335] width 119 height 14
click at [374, 333] on input "Radioactive Material Spills" at bounding box center [370, 332] width 8 height 8
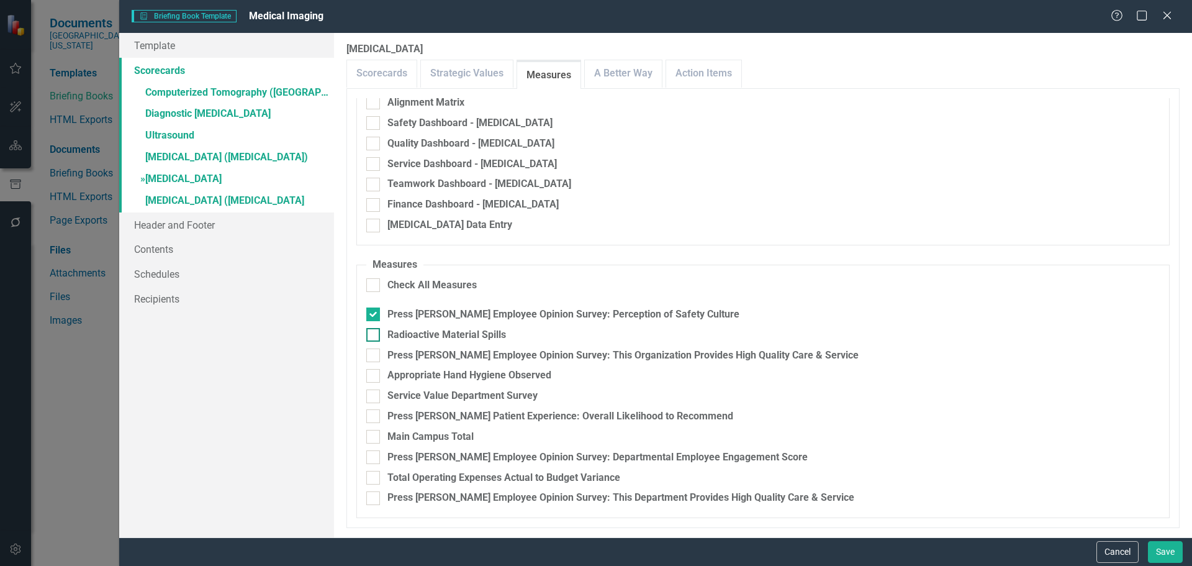
checkbox input "true"
click at [492, 352] on div "Press [PERSON_NAME] Employee Opinion Survey: This Organization Provides High Qu…" at bounding box center [622, 355] width 471 height 14
click at [374, 352] on input "Press [PERSON_NAME] Employee Opinion Survey: This Organization Provides High Qu…" at bounding box center [370, 352] width 8 height 8
checkbox input "true"
click at [498, 371] on div "Appropriate Hand Hygiene Observed" at bounding box center [469, 375] width 164 height 14
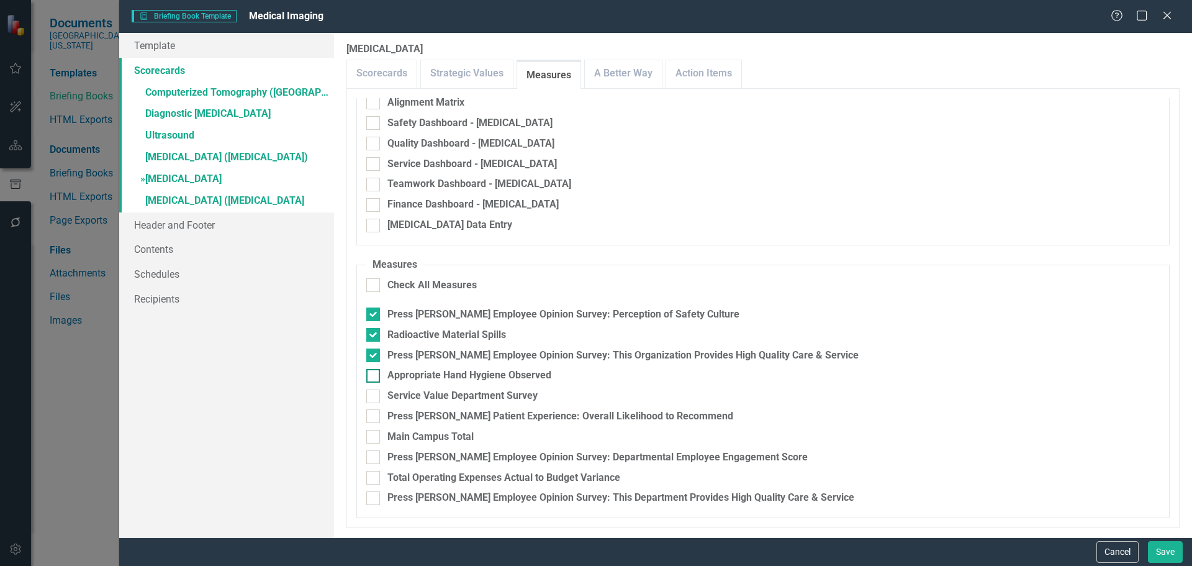
click at [374, 371] on input "Appropriate Hand Hygiene Observed" at bounding box center [370, 373] width 8 height 8
checkbox input "true"
click at [483, 413] on div "Press [PERSON_NAME] Patient Experience: Overall Likelihood to Recommend" at bounding box center [560, 416] width 346 height 14
click at [374, 413] on input "Press [PERSON_NAME] Patient Experience: Overall Likelihood to Recommend" at bounding box center [370, 413] width 8 height 8
checkbox input "true"
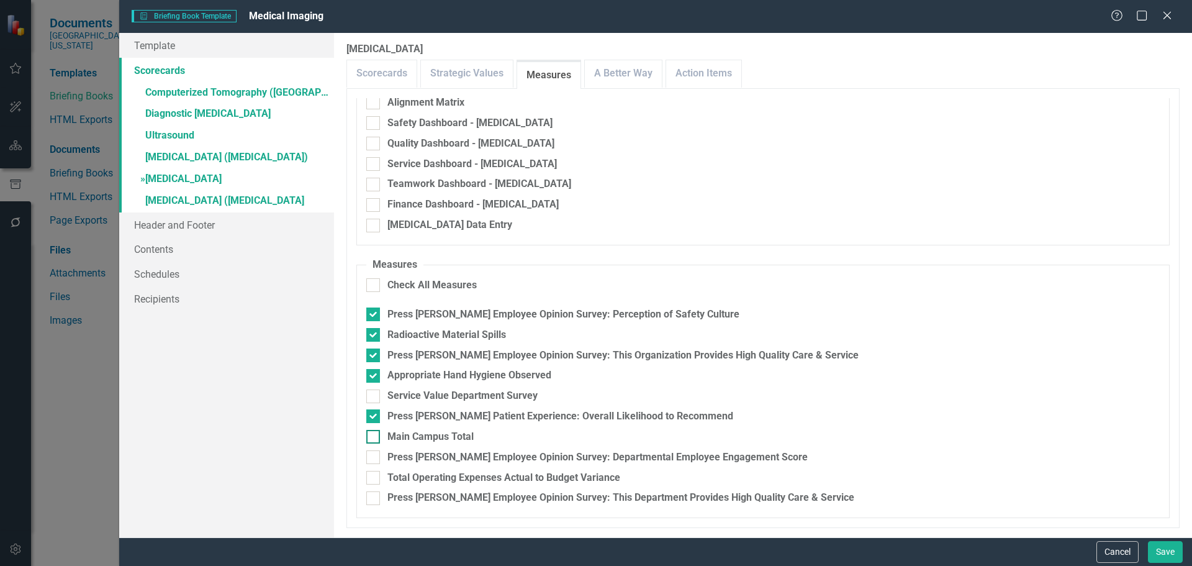
click at [452, 431] on div "Main Campus Total" at bounding box center [430, 437] width 86 height 14
click at [374, 431] on input "Main Campus Total" at bounding box center [370, 434] width 8 height 8
checkbox input "true"
click at [479, 461] on div "Press [PERSON_NAME] Employee Opinion Survey: Departmental Employee Engagement S…" at bounding box center [597, 457] width 420 height 14
click at [374, 458] on input "Press [PERSON_NAME] Employee Opinion Survey: Departmental Employee Engagement S…" at bounding box center [370, 454] width 8 height 8
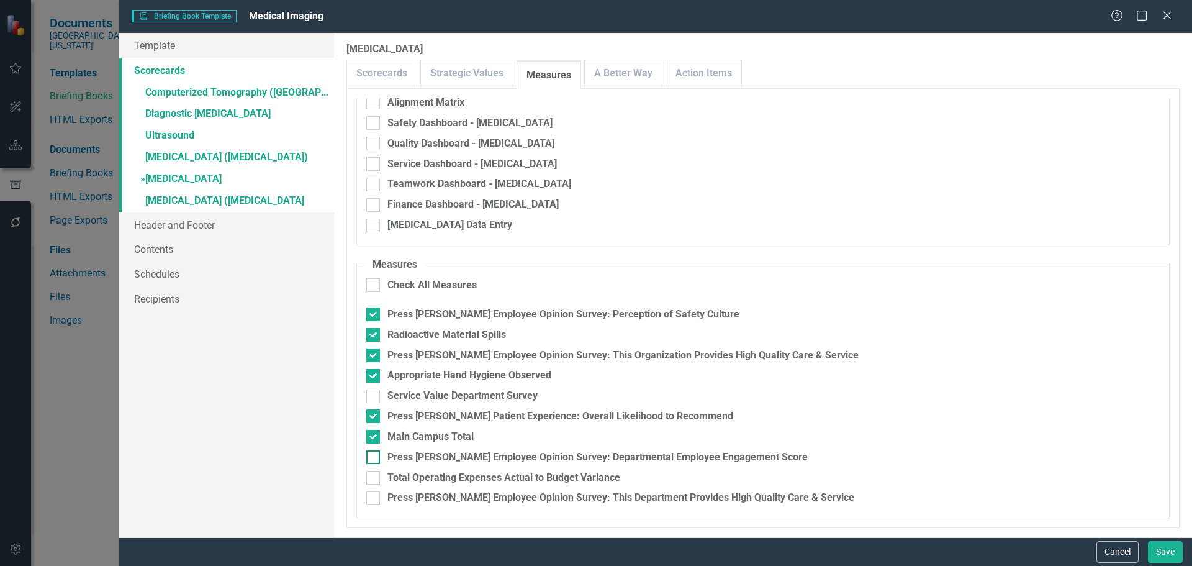
checkbox input "true"
click at [475, 480] on div "Total Operating Expenses Actual to Budget Variance" at bounding box center [503, 478] width 233 height 14
click at [374, 479] on input "Total Operating Expenses Actual to Budget Variance" at bounding box center [370, 475] width 8 height 8
checkbox input "true"
click at [607, 80] on link "A Better Way" at bounding box center [623, 73] width 77 height 27
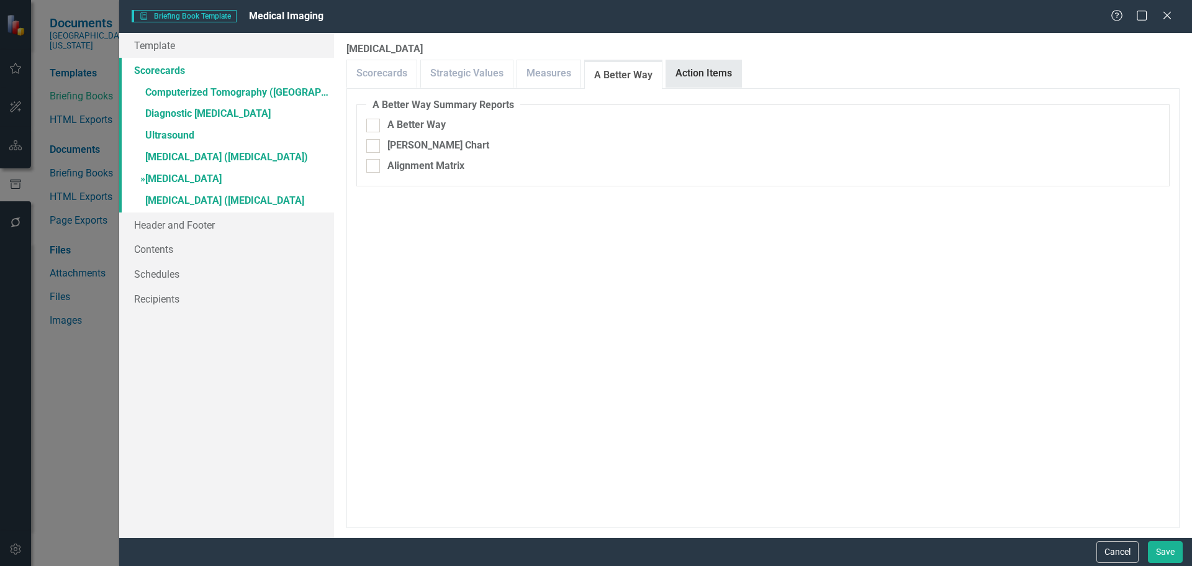
click at [699, 76] on link "Action Items" at bounding box center [703, 73] width 75 height 27
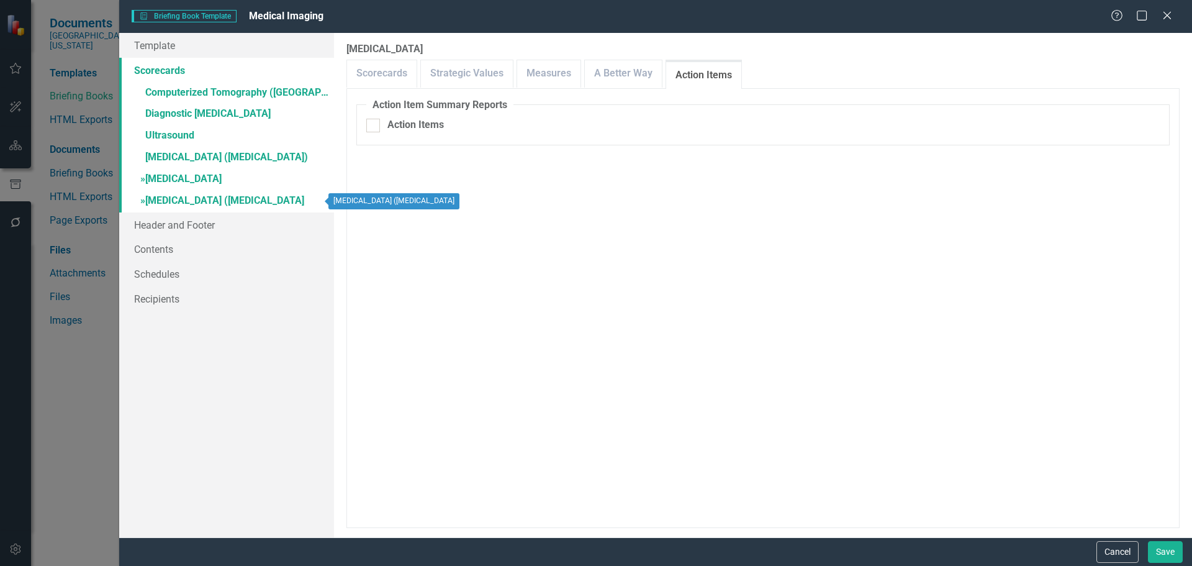
click at [195, 202] on link "» Positron Emission Tomography (PET) Scan" at bounding box center [226, 202] width 215 height 22
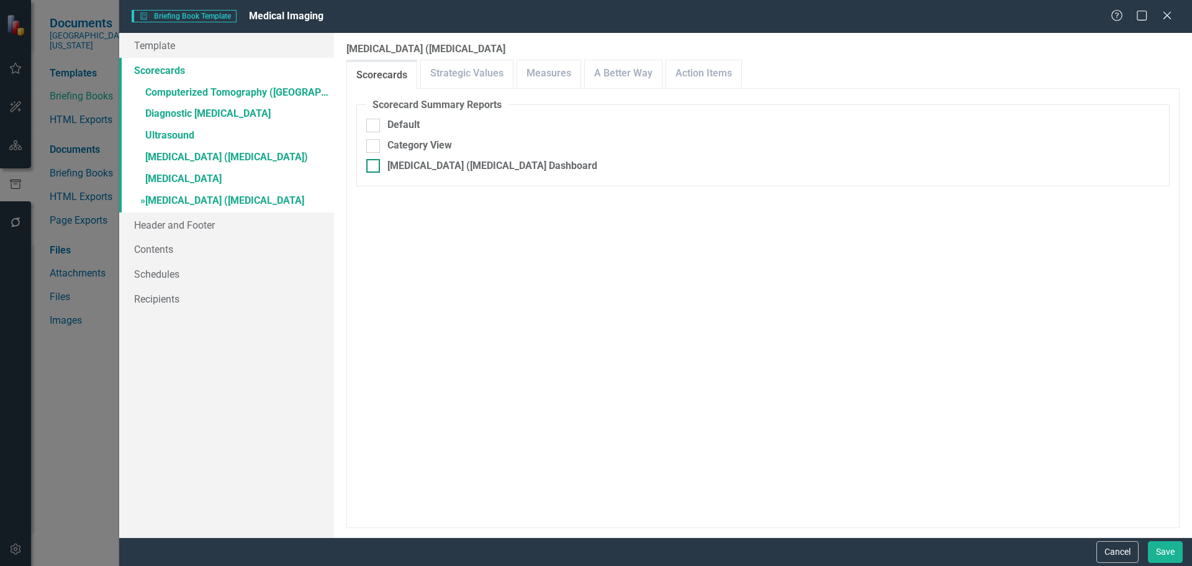
click at [428, 162] on div "[MEDICAL_DATA] ([MEDICAL_DATA] Dashboard" at bounding box center [492, 166] width 210 height 14
click at [374, 162] on input "[MEDICAL_DATA] ([MEDICAL_DATA] Dashboard" at bounding box center [370, 163] width 8 height 8
checkbox input "true"
click at [444, 248] on div "Include Linked Pages" at bounding box center [435, 247] width 96 height 14
click at [374, 248] on input "Include Linked Pages" at bounding box center [370, 244] width 8 height 8
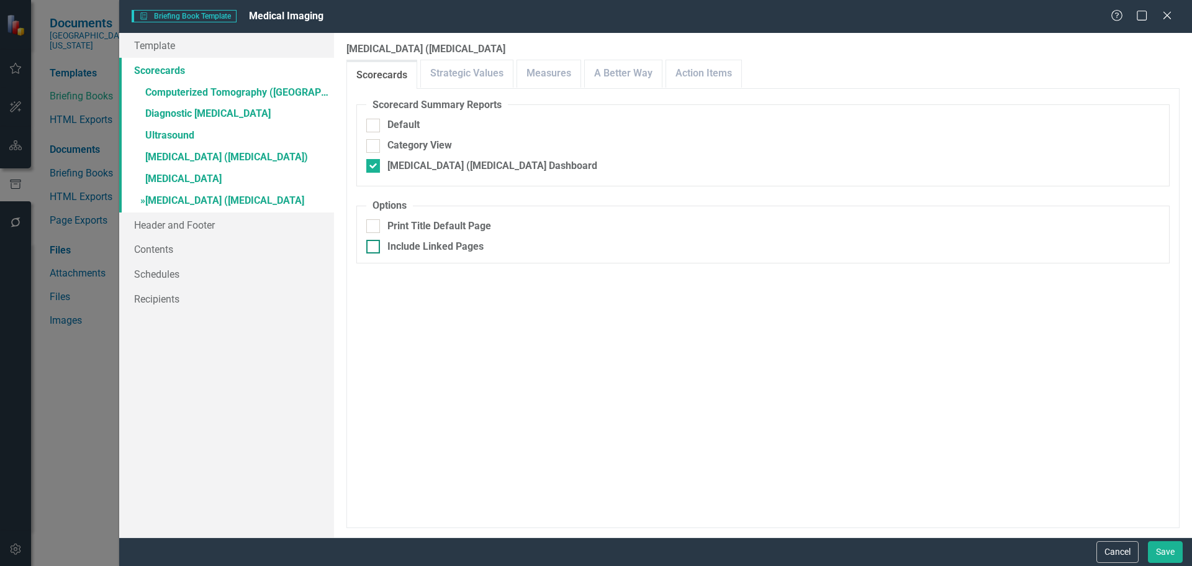
checkbox input "true"
click at [495, 84] on link "Strategic Values" at bounding box center [467, 73] width 92 height 27
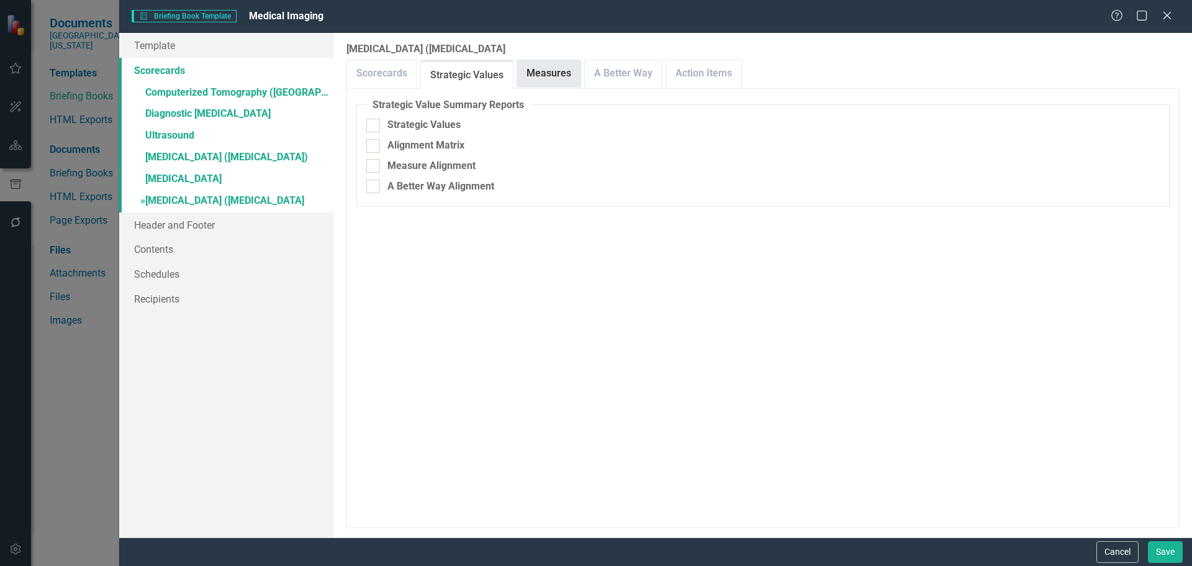
click at [531, 73] on link "Measures" at bounding box center [548, 73] width 63 height 27
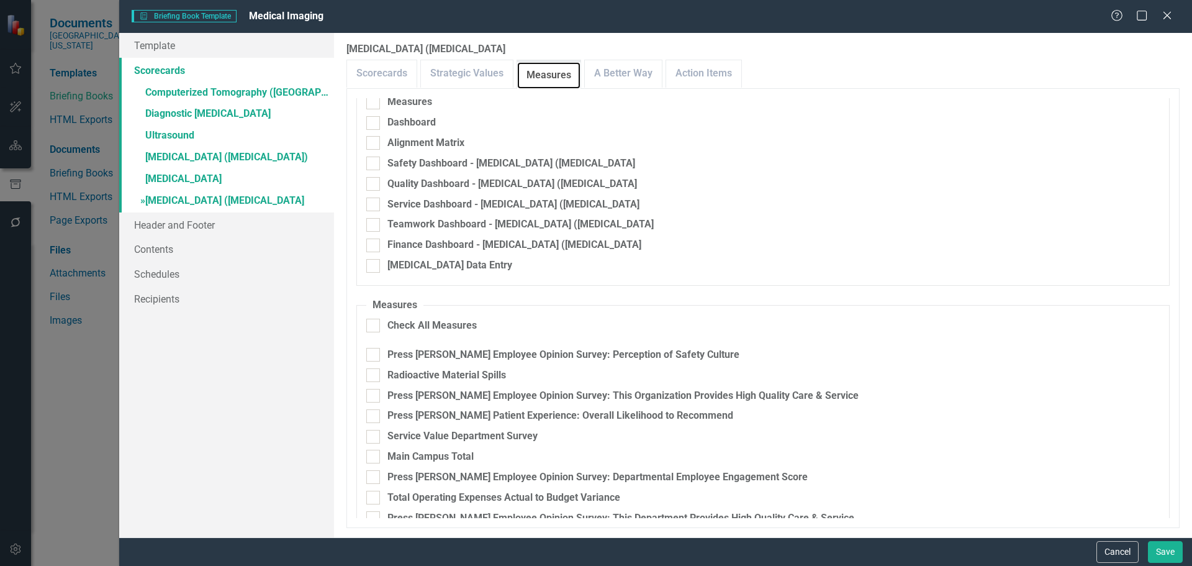
scroll to position [43, 0]
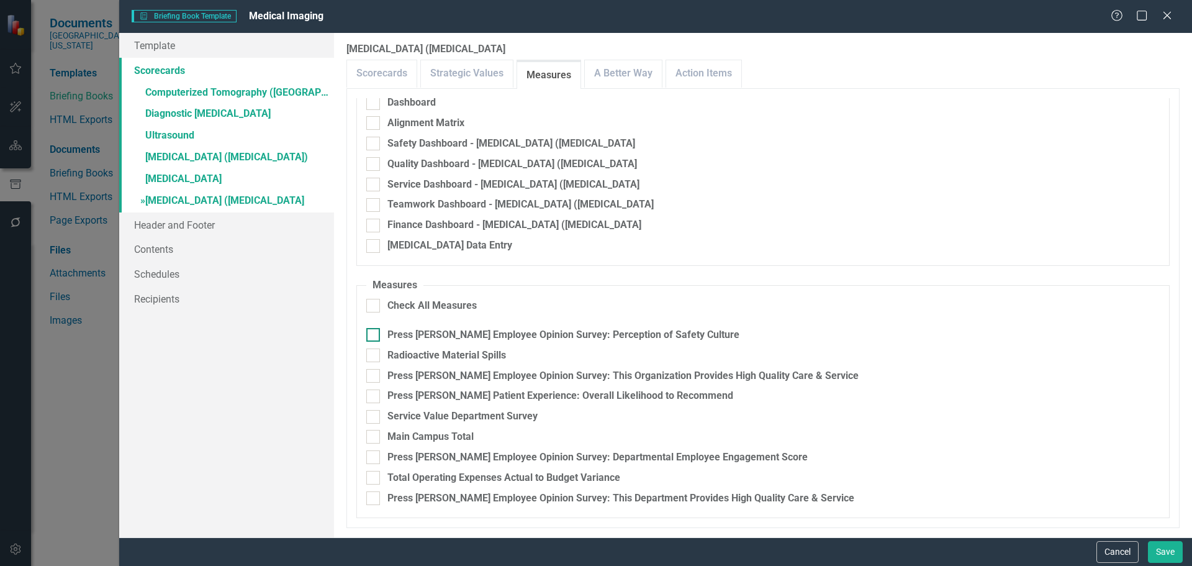
click at [533, 336] on div "Press [PERSON_NAME] Employee Opinion Survey: Perception of Safety Culture" at bounding box center [563, 335] width 352 height 14
click at [374, 336] on input "Press [PERSON_NAME] Employee Opinion Survey: Perception of Safety Culture" at bounding box center [370, 332] width 8 height 8
checkbox input "true"
click at [489, 360] on div "Radioactive Material Spills" at bounding box center [446, 355] width 119 height 14
click at [374, 356] on input "Radioactive Material Spills" at bounding box center [370, 352] width 8 height 8
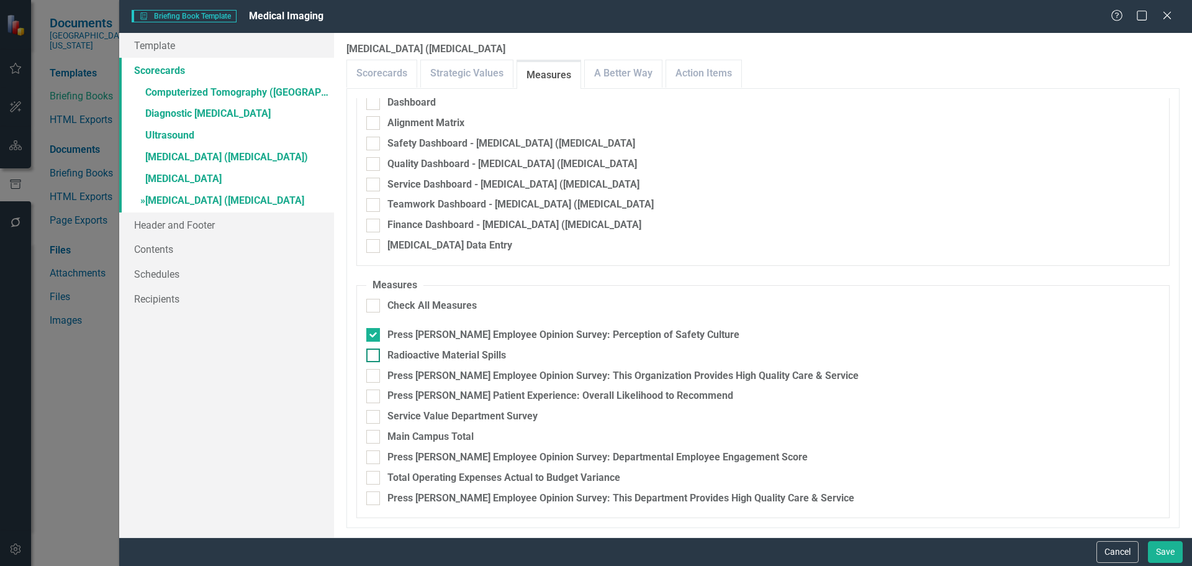
checkbox input "true"
click at [497, 379] on div "Press [PERSON_NAME] Employee Opinion Survey: This Organization Provides High Qu…" at bounding box center [622, 376] width 471 height 14
click at [374, 377] on input "Press [PERSON_NAME] Employee Opinion Survey: This Organization Provides High Qu…" at bounding box center [370, 373] width 8 height 8
checkbox input "true"
click at [505, 400] on div "Press [PERSON_NAME] Patient Experience: Overall Likelihood to Recommend" at bounding box center [560, 396] width 346 height 14
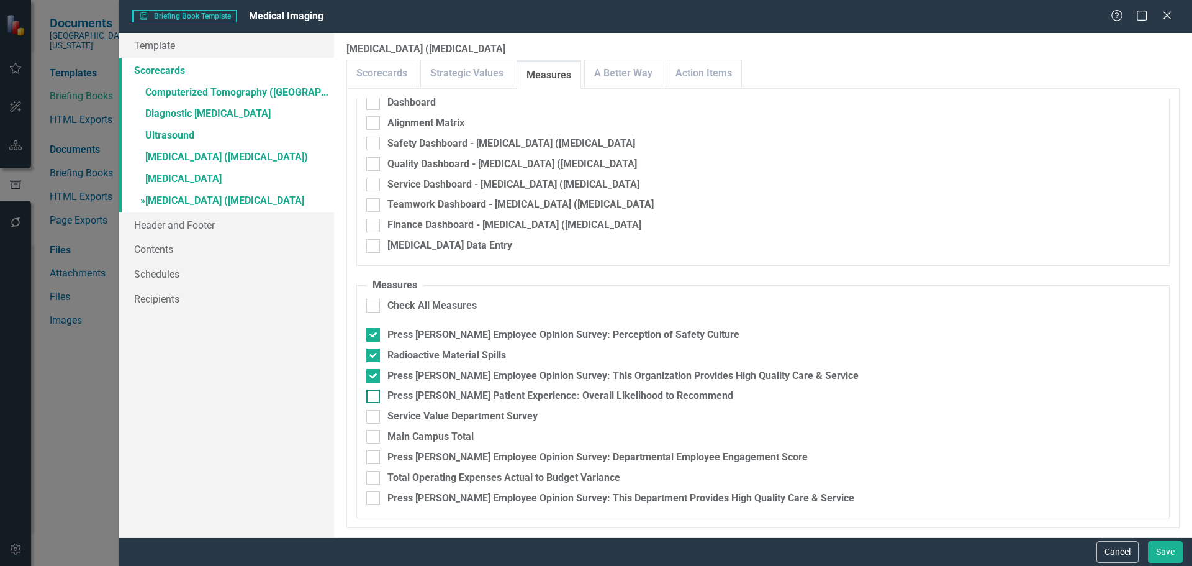
click at [374, 397] on input "Press [PERSON_NAME] Patient Experience: Overall Likelihood to Recommend" at bounding box center [370, 393] width 8 height 8
checkbox input "true"
click at [457, 440] on div "Main Campus Total" at bounding box center [430, 437] width 86 height 14
click at [374, 438] on input "Main Campus Total" at bounding box center [370, 434] width 8 height 8
checkbox input "true"
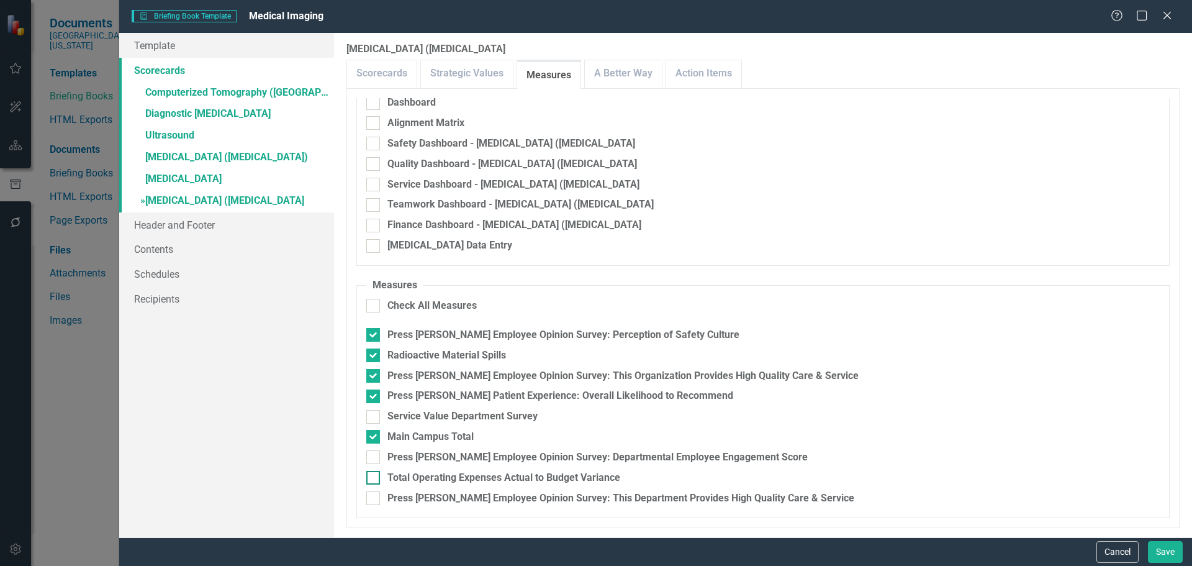
click at [472, 476] on div "Total Operating Expenses Actual to Budget Variance" at bounding box center [503, 478] width 233 height 14
click at [374, 476] on input "Total Operating Expenses Actual to Budget Variance" at bounding box center [370, 475] width 8 height 8
checkbox input "true"
click at [474, 464] on fieldset "Measures Check All Measures Press Ganey Employee Opinion Survey: Perception of …" at bounding box center [762, 398] width 813 height 240
click at [474, 452] on div "Press [PERSON_NAME] Employee Opinion Survey: Departmental Employee Engagement S…" at bounding box center [597, 457] width 420 height 14
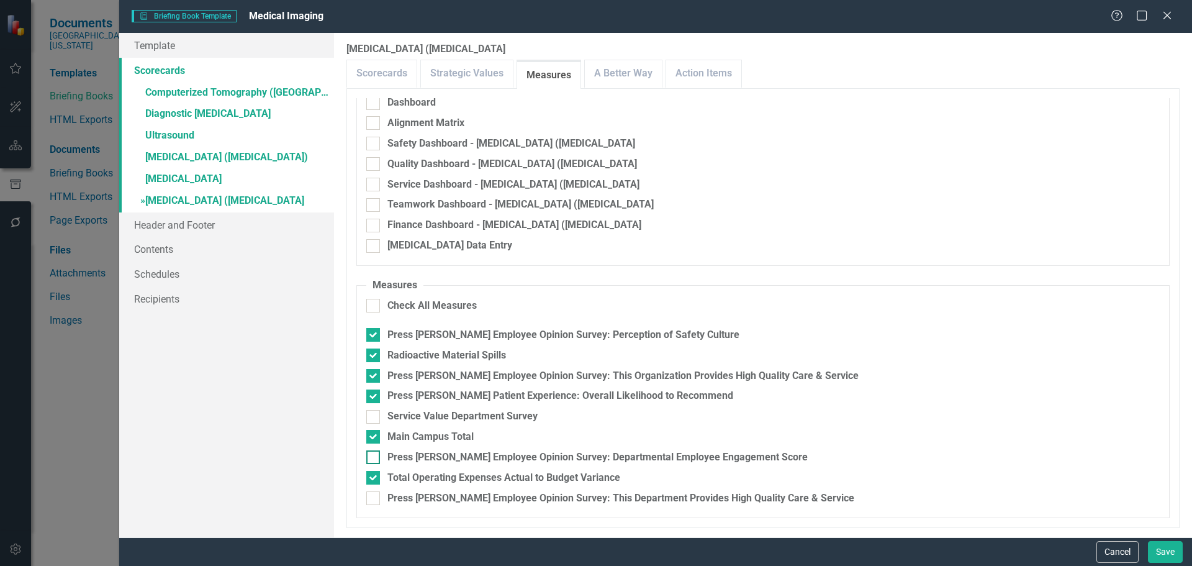
click at [374, 452] on input "Press [PERSON_NAME] Employee Opinion Survey: Departmental Employee Engagement S…" at bounding box center [370, 454] width 8 height 8
checkbox input "true"
click at [631, 76] on link "A Better Way" at bounding box center [623, 73] width 77 height 27
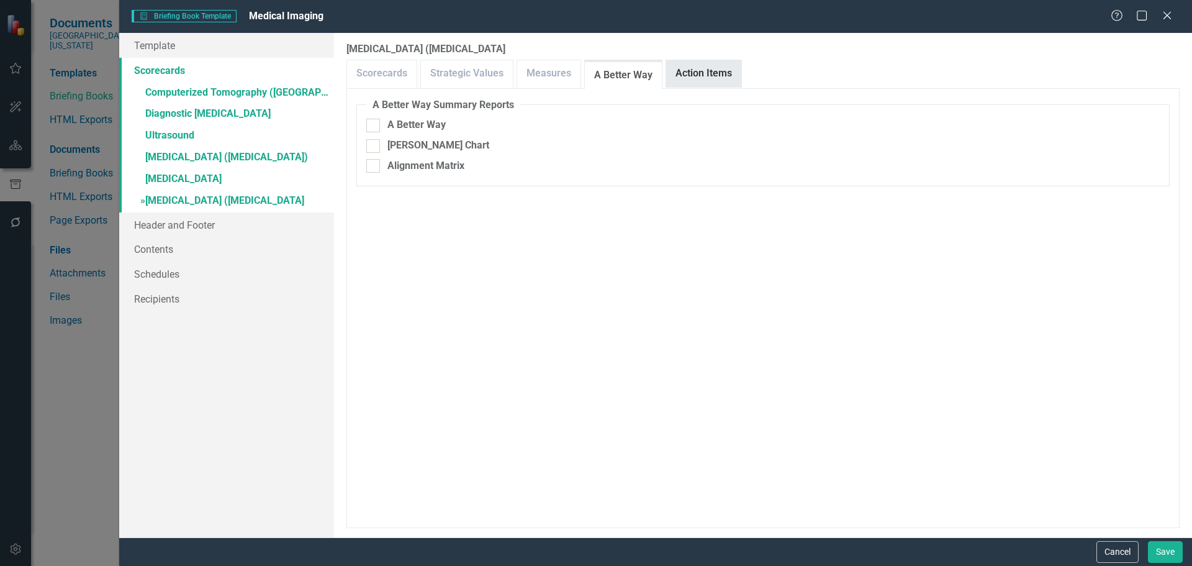
click at [669, 74] on link "Action Items" at bounding box center [703, 73] width 75 height 27
click at [1162, 550] on button "Save" at bounding box center [1165, 552] width 35 height 22
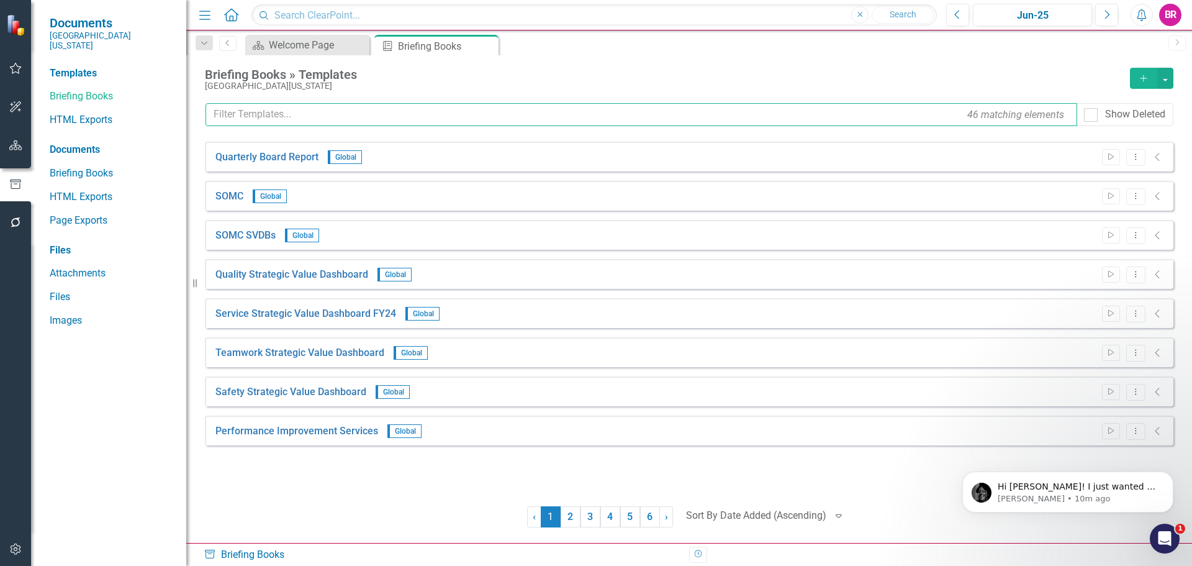
click at [300, 117] on input "text" at bounding box center [641, 114] width 872 height 23
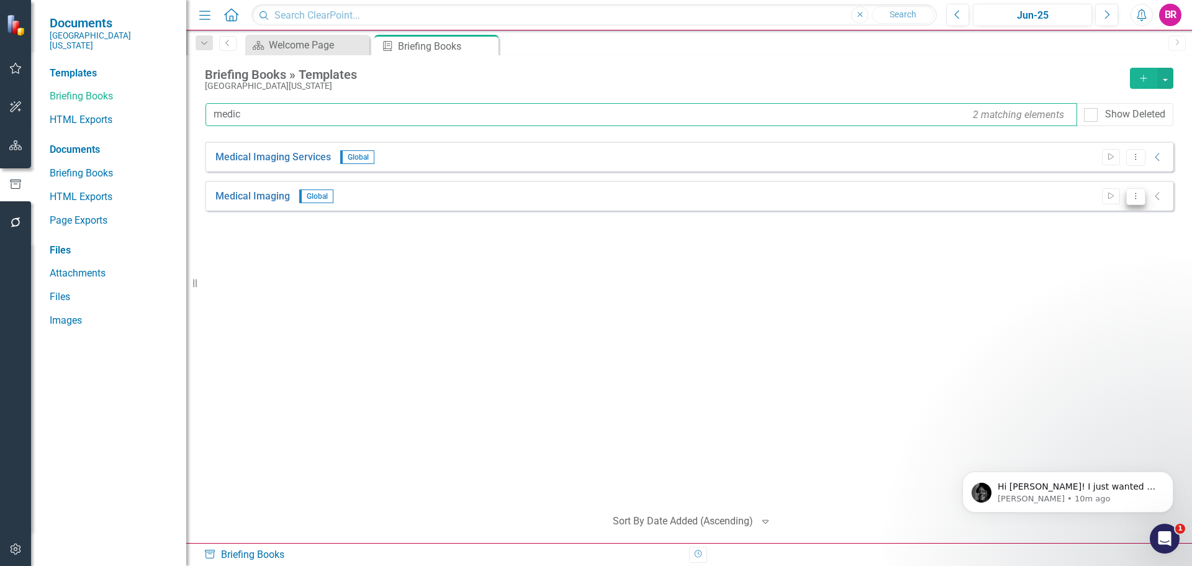
type input "medic"
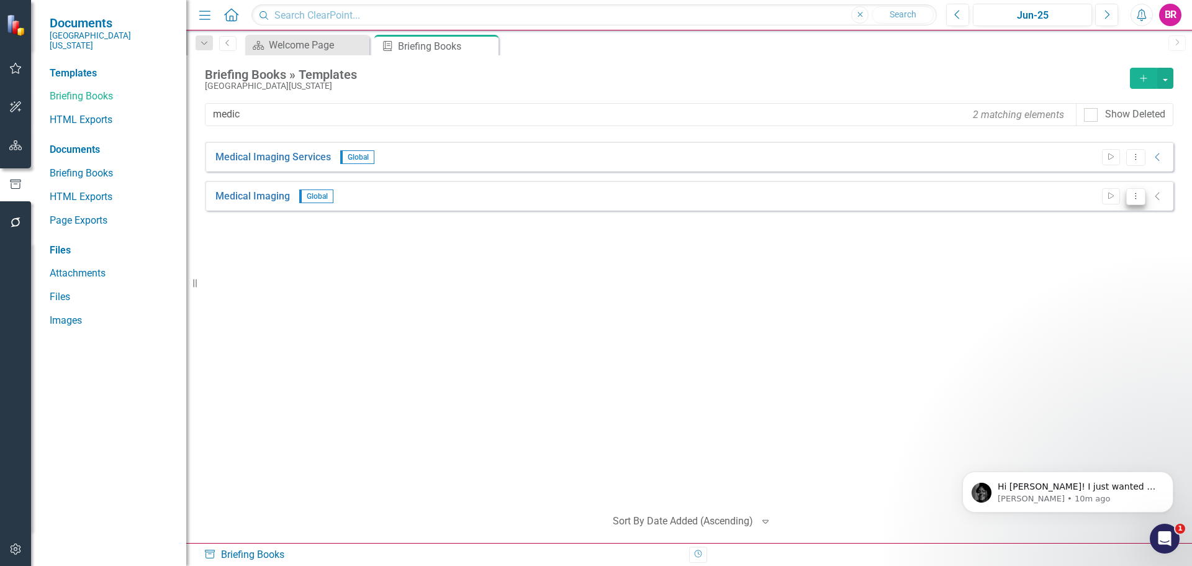
click at [1135, 200] on button "Dropdown Menu" at bounding box center [1135, 196] width 19 height 17
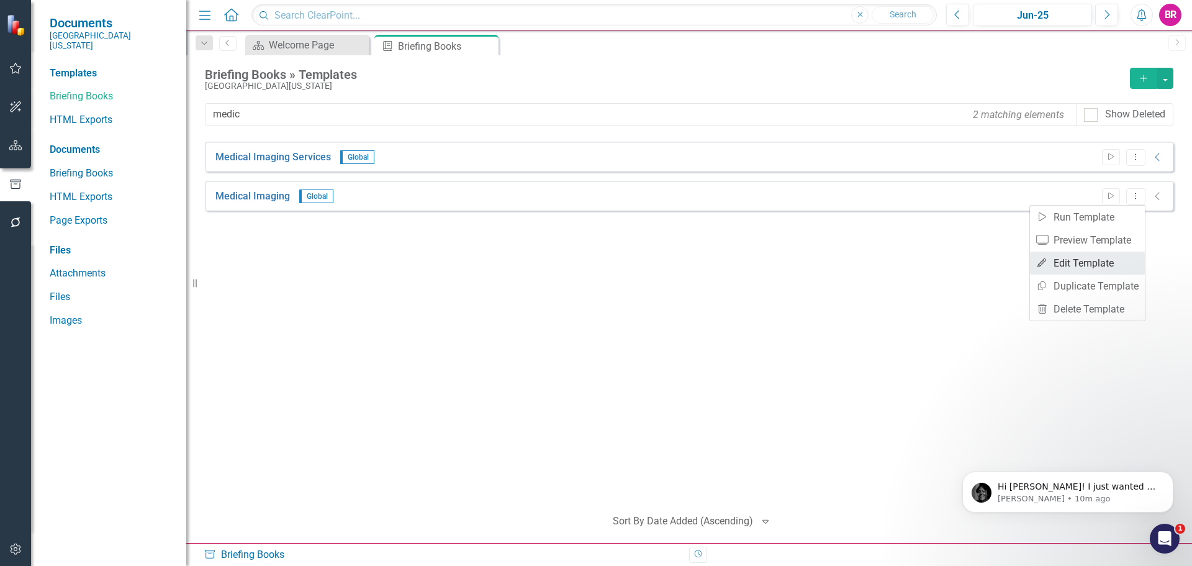
click at [1100, 266] on link "Edit Edit Template" at bounding box center [1087, 262] width 115 height 23
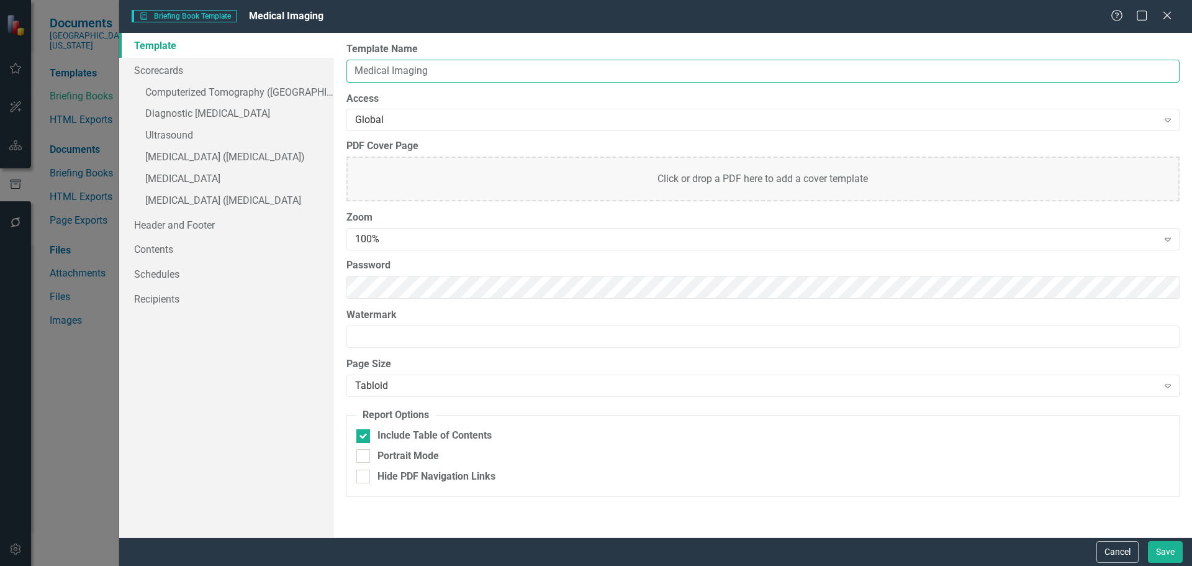
click at [459, 68] on input "Medical Imaging" at bounding box center [762, 71] width 833 height 23
type input "Medical Imaging Services"
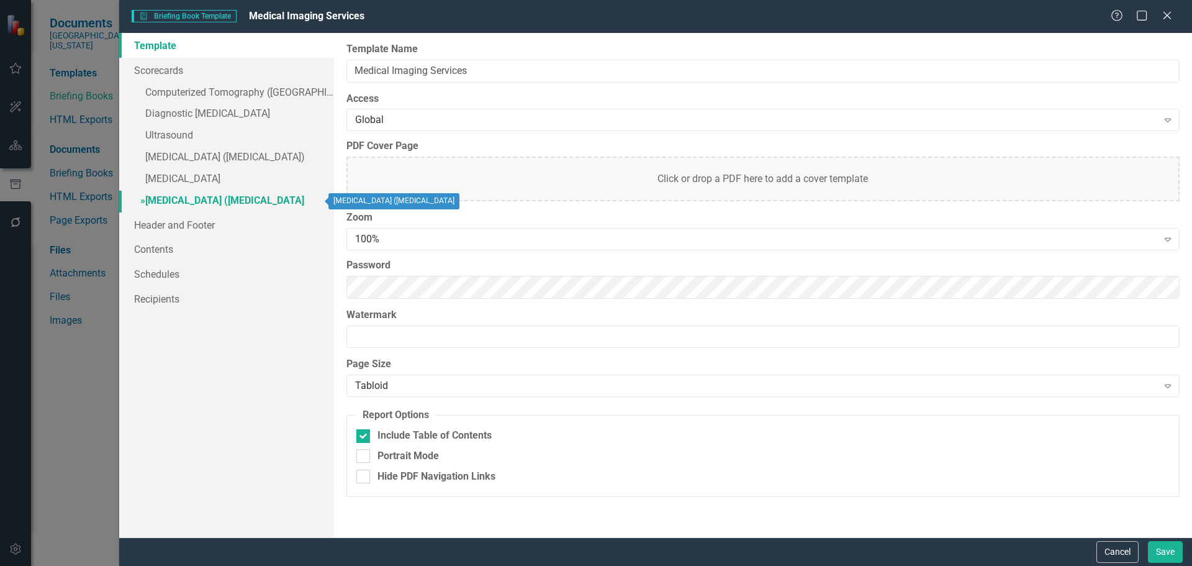
click at [242, 209] on link "» Positron Emission Tomography (PET) Scan" at bounding box center [226, 202] width 215 height 22
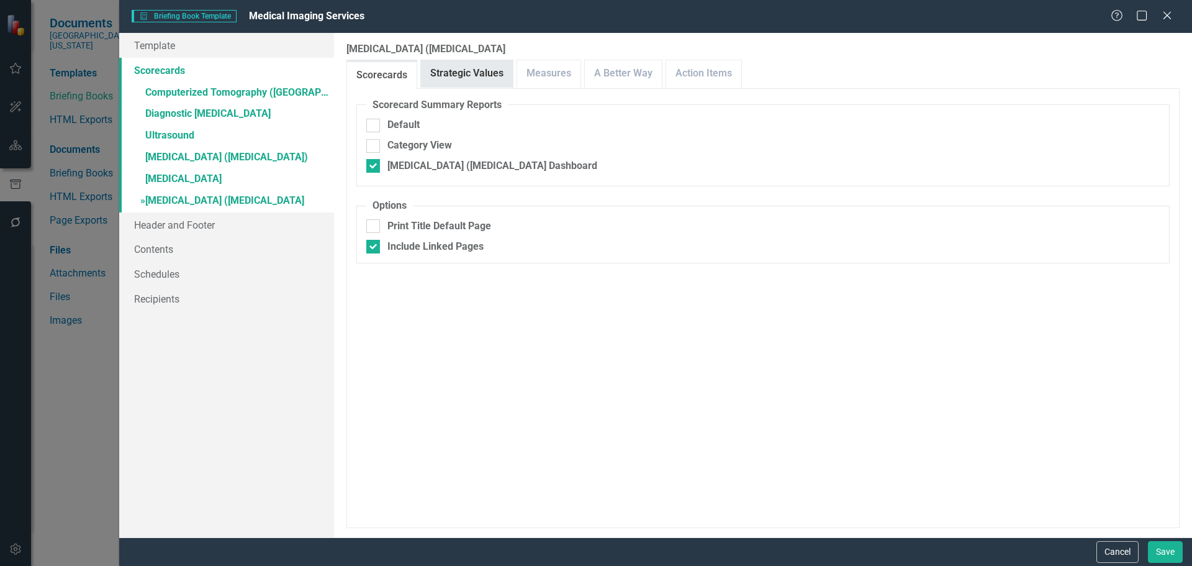
click at [471, 79] on link "Strategic Values" at bounding box center [467, 73] width 92 height 27
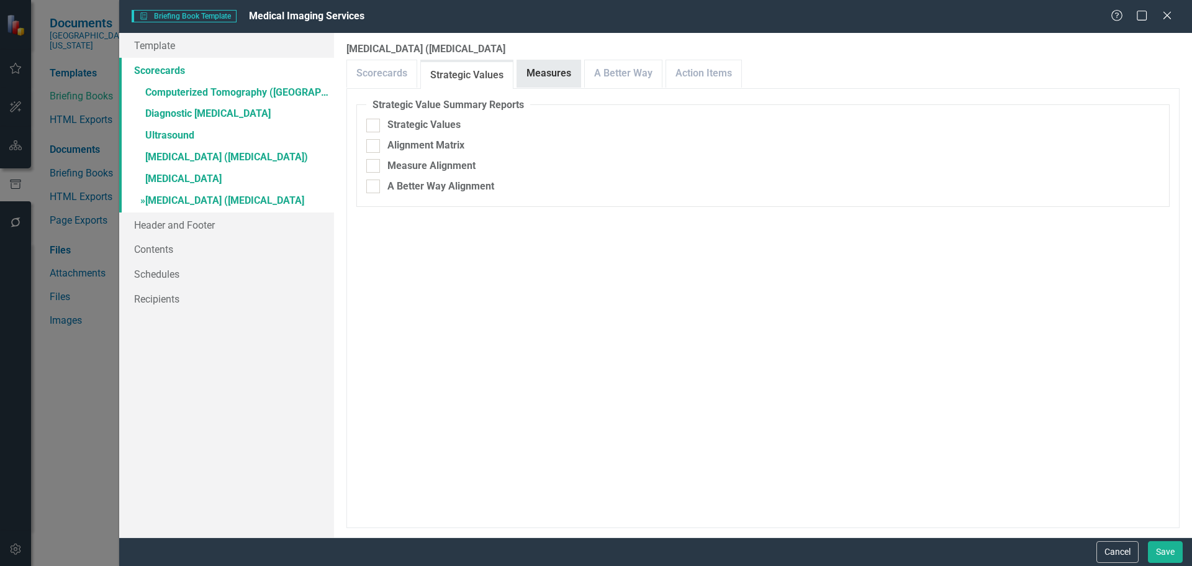
click at [534, 79] on link "Measures" at bounding box center [548, 73] width 63 height 27
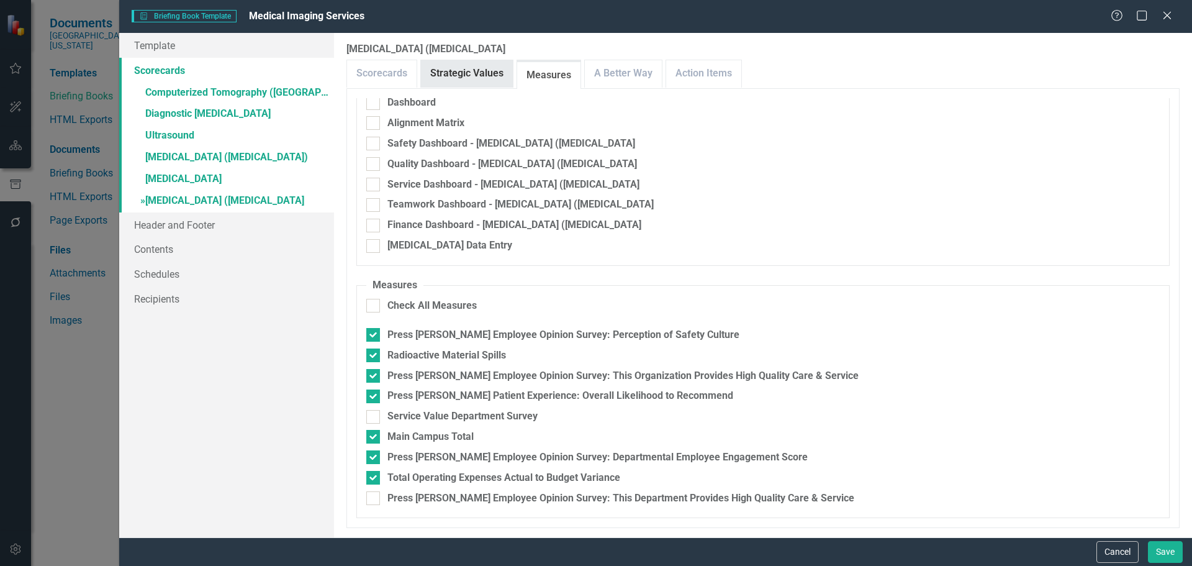
click at [457, 76] on link "Strategic Values" at bounding box center [467, 73] width 92 height 27
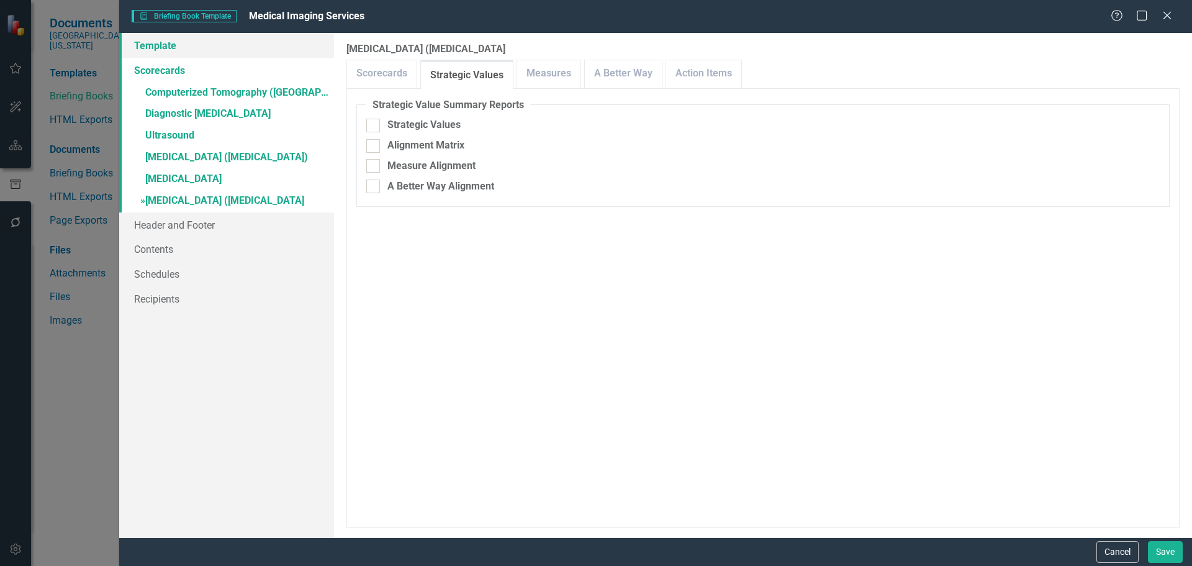
click at [166, 43] on link "Template" at bounding box center [226, 45] width 215 height 25
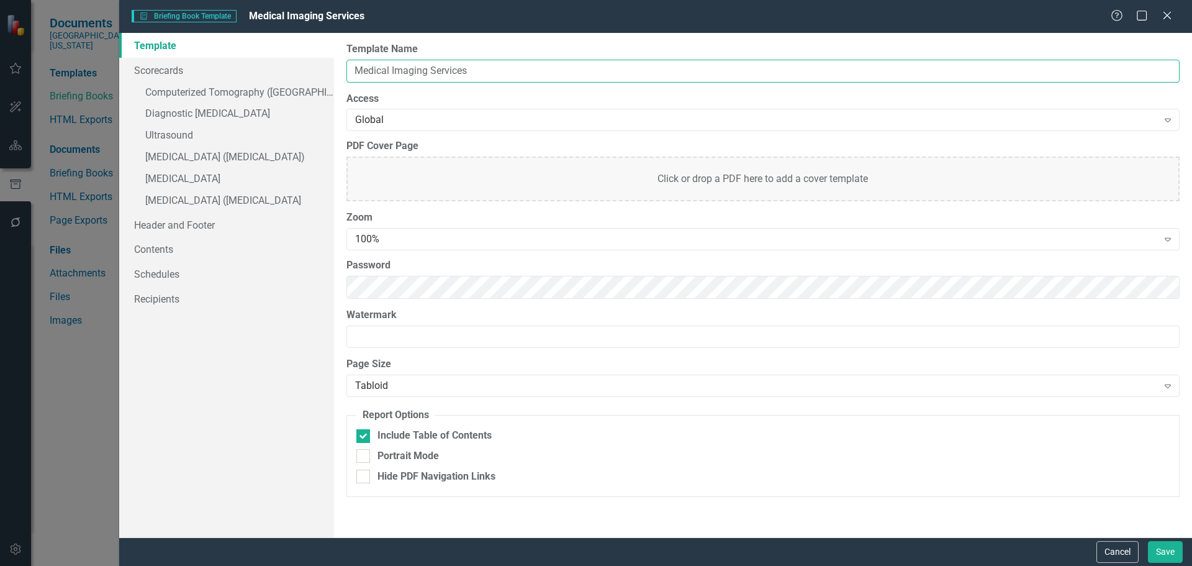
click at [541, 79] on input "Medical Imaging Services" at bounding box center [762, 71] width 833 height 23
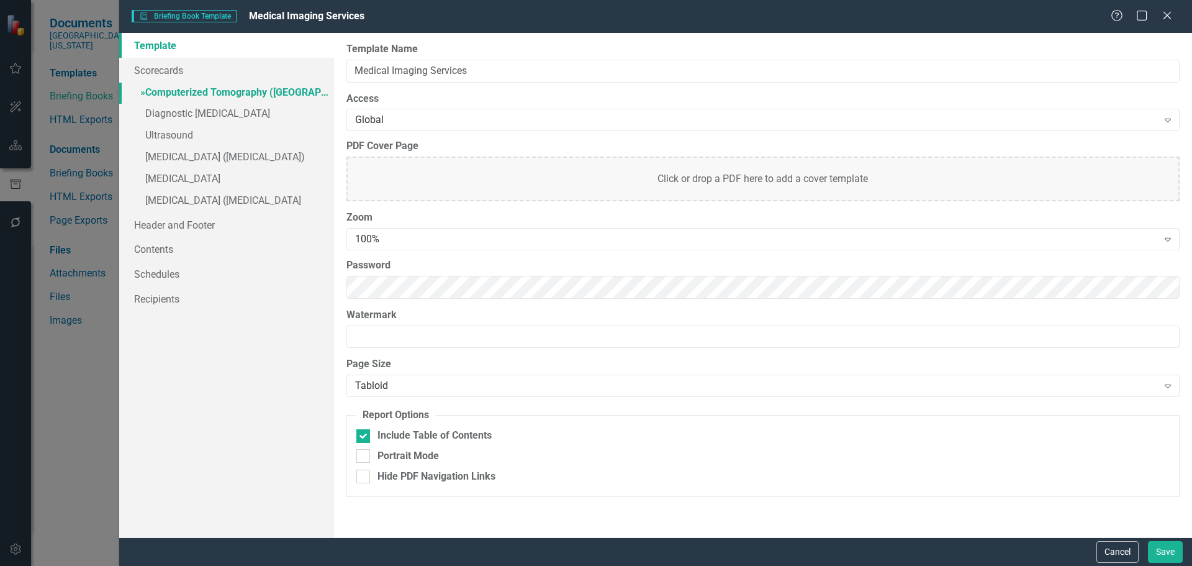
click at [219, 101] on link "» Computerized Tomography (CT) Scan" at bounding box center [226, 94] width 215 height 22
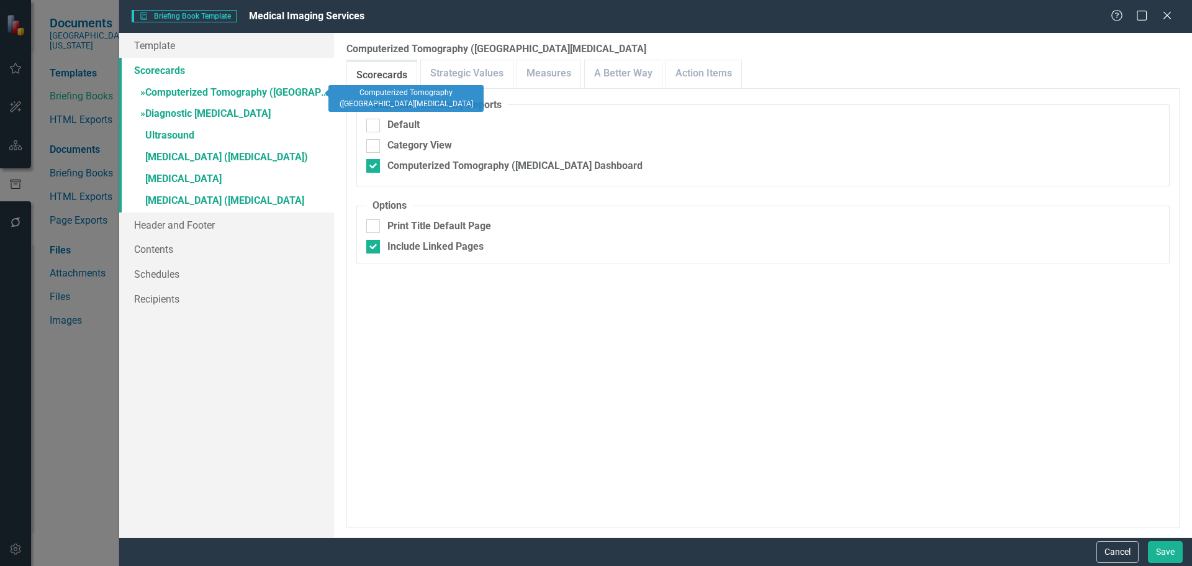
click at [214, 120] on link "» Diagnostic Radiology" at bounding box center [226, 115] width 215 height 22
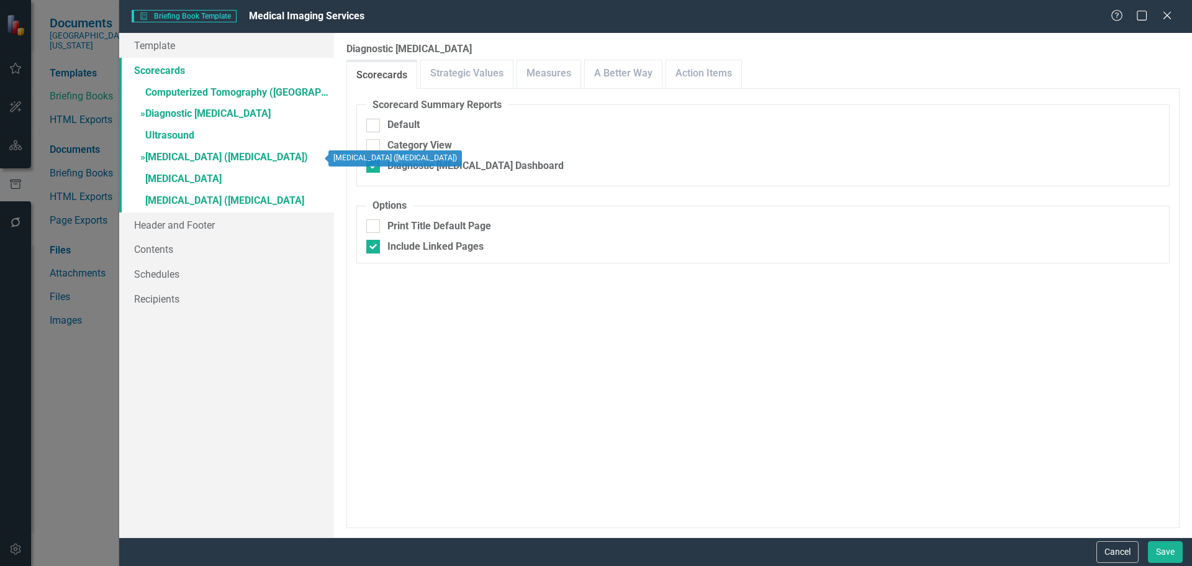
click at [218, 152] on link "» Magnetic Resonance Imaging (MRI)" at bounding box center [226, 158] width 215 height 22
click at [217, 184] on link "» Nuclear Medicine" at bounding box center [226, 180] width 215 height 22
click at [232, 198] on link "» Positron Emission Tomography (PET) Scan" at bounding box center [226, 202] width 215 height 22
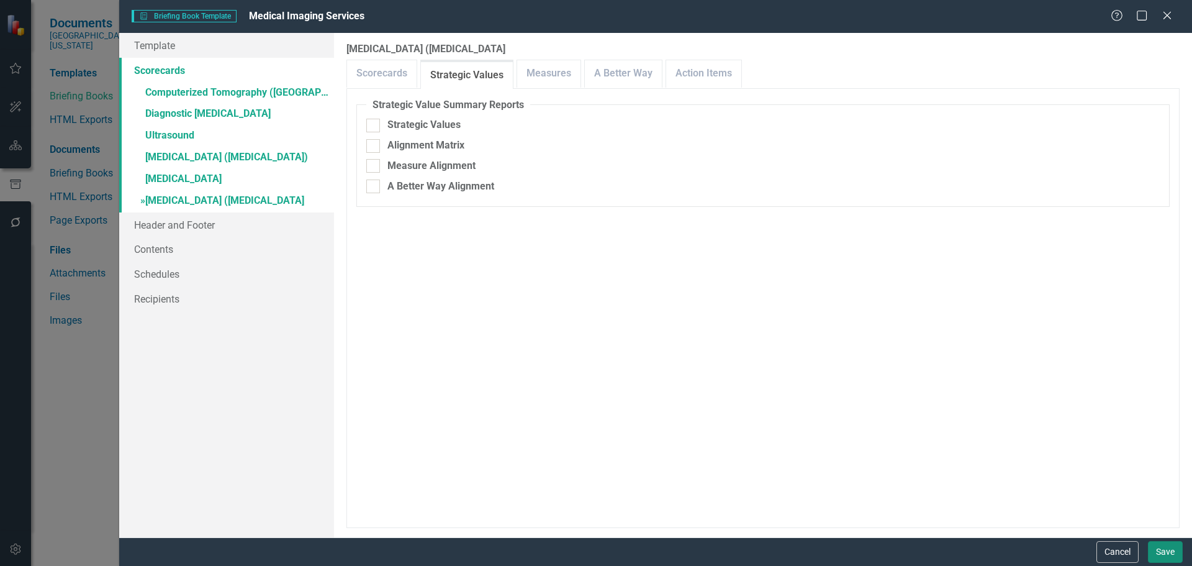
click at [1171, 553] on button "Save" at bounding box center [1165, 552] width 35 height 22
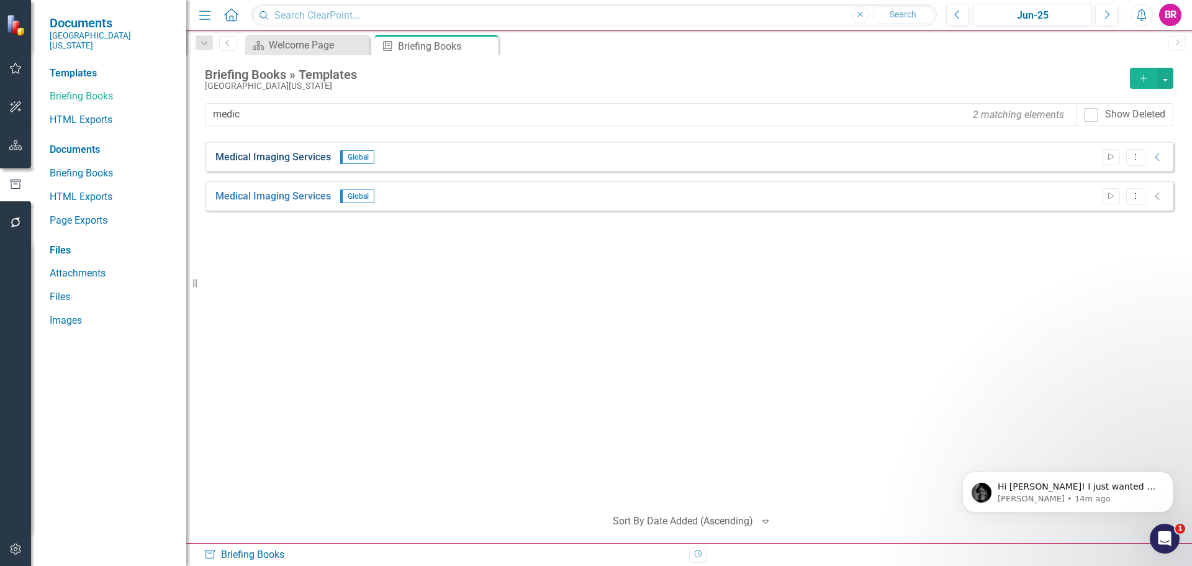
click at [293, 155] on link "Medical Imaging Services" at bounding box center [272, 157] width 115 height 14
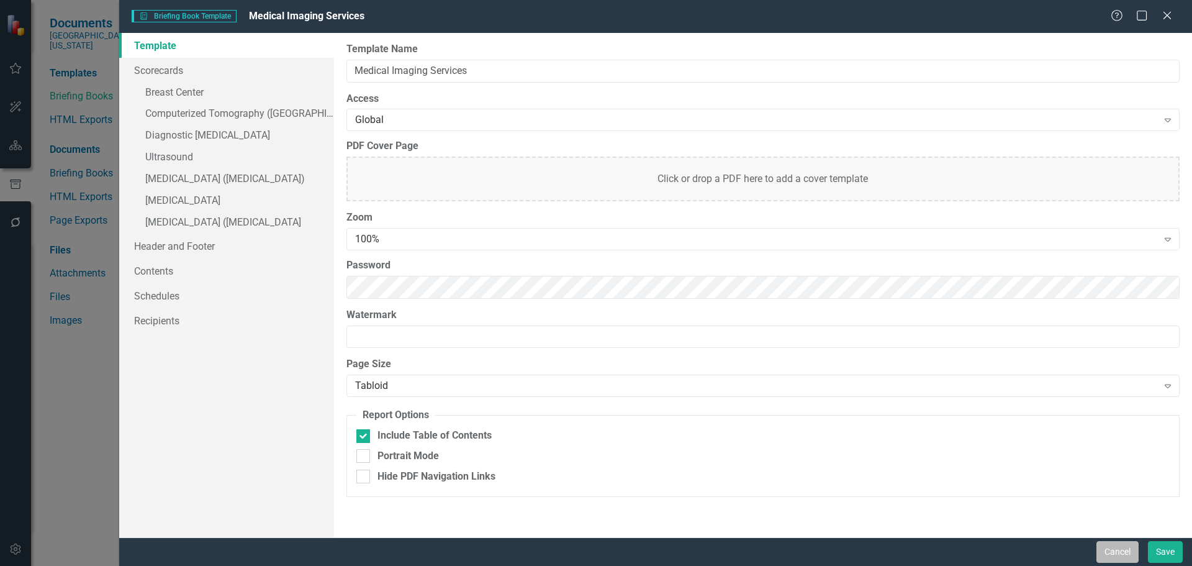
click at [1112, 548] on button "Cancel" at bounding box center [1117, 552] width 42 height 22
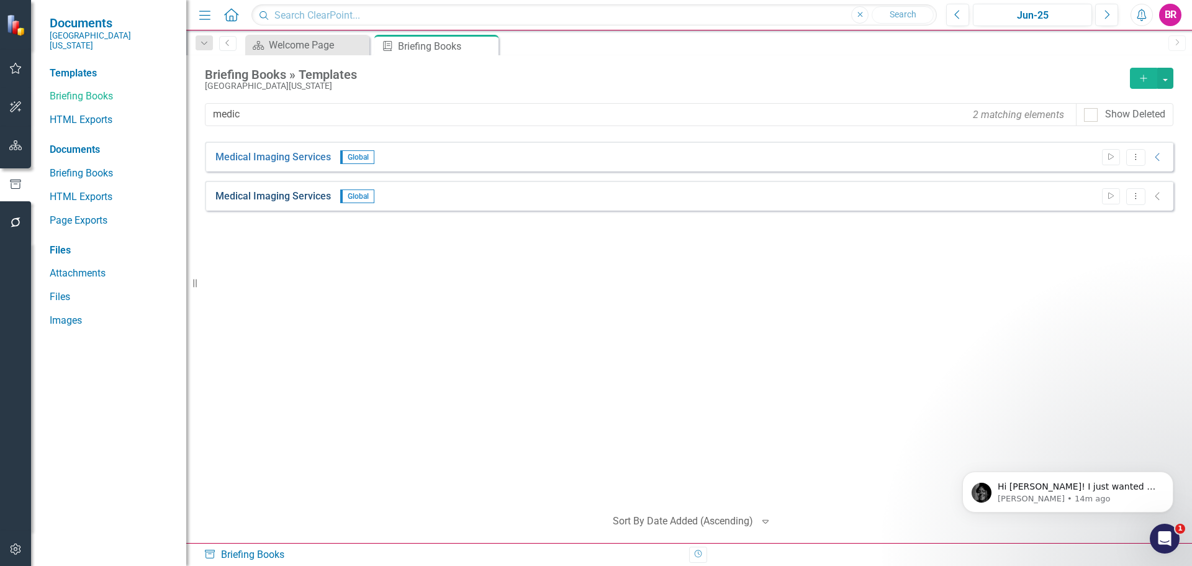
click at [268, 199] on link "Medical Imaging Services" at bounding box center [272, 196] width 115 height 14
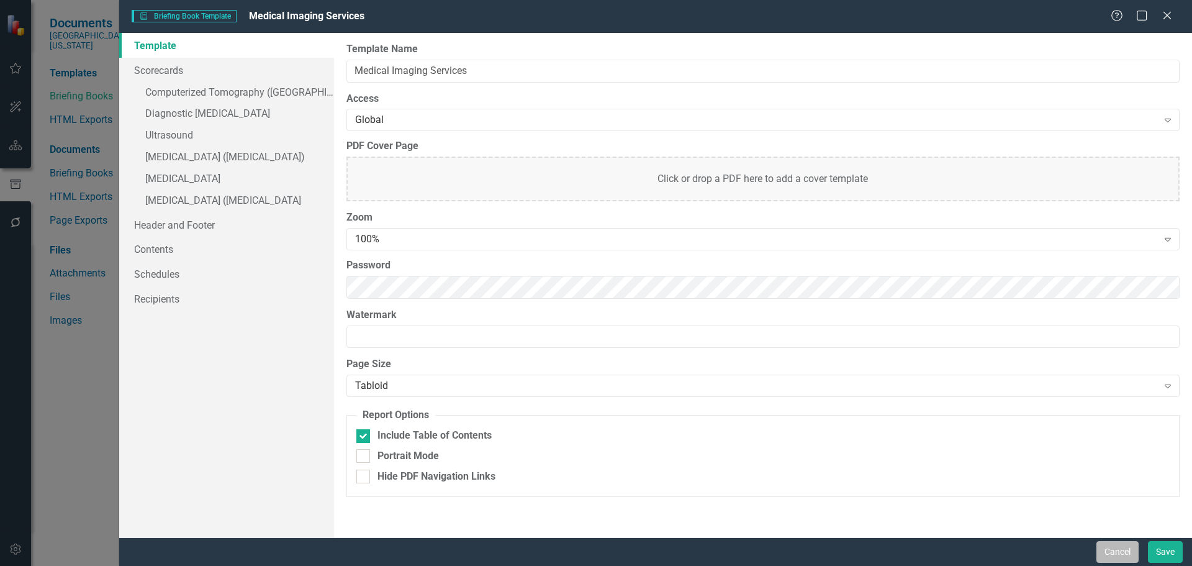
click at [1122, 550] on button "Cancel" at bounding box center [1117, 552] width 42 height 22
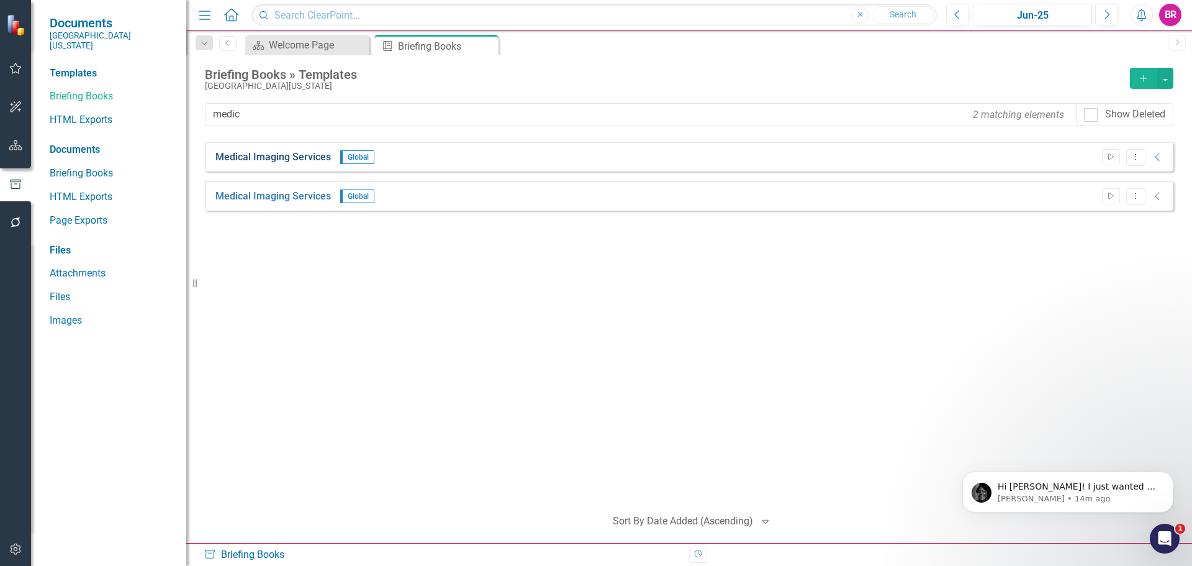
click at [283, 158] on link "Medical Imaging Services" at bounding box center [272, 157] width 115 height 14
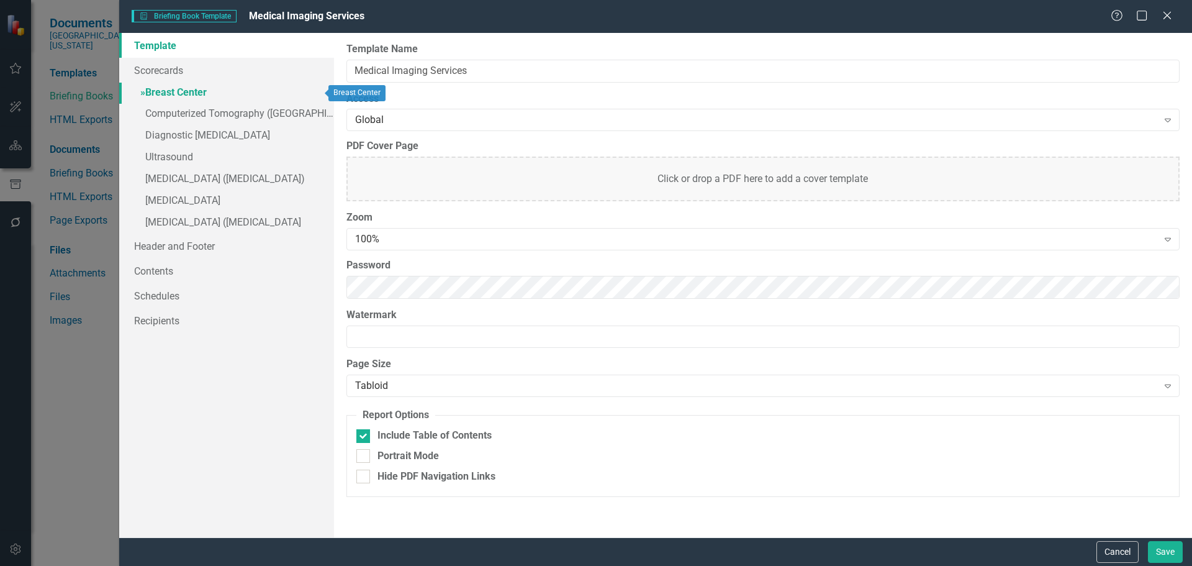
drag, startPoint x: 190, startPoint y: 94, endPoint x: 195, endPoint y: 88, distance: 7.5
click at [190, 94] on link "» Breast Center" at bounding box center [226, 94] width 215 height 22
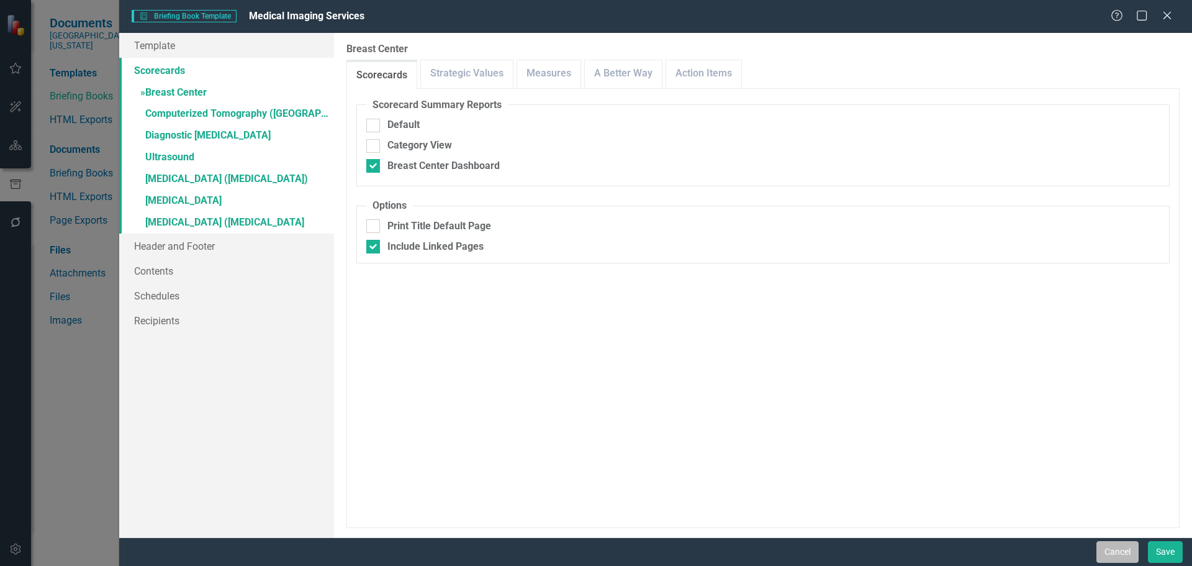
click at [1100, 547] on button "Cancel" at bounding box center [1117, 552] width 42 height 22
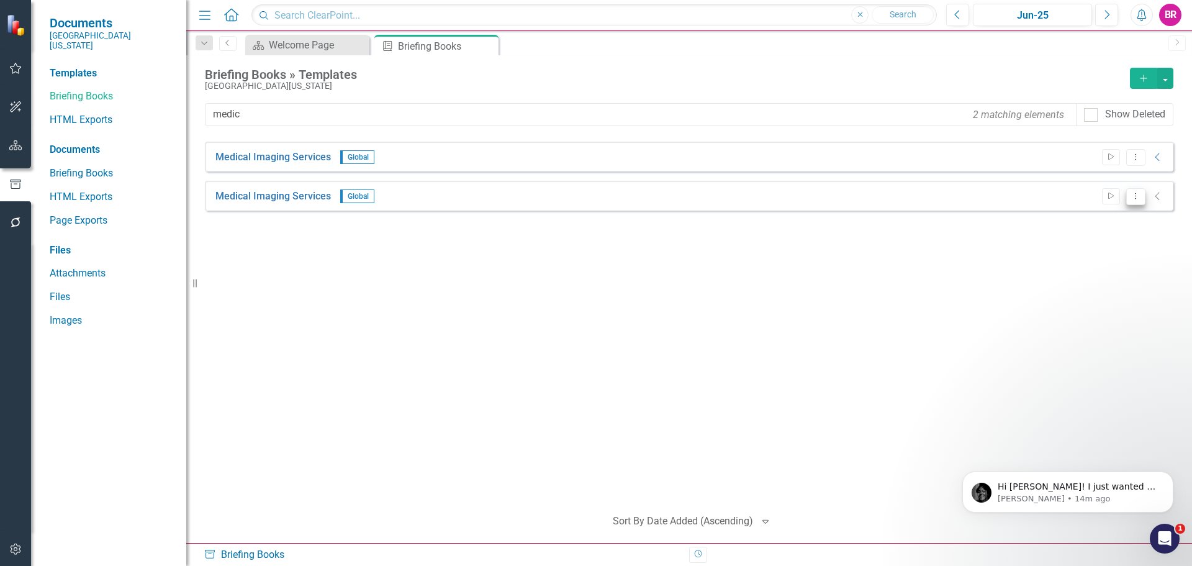
click at [1136, 192] on icon "Dropdown Menu" at bounding box center [1135, 196] width 11 height 8
click at [1078, 306] on link "Trash Delete Template" at bounding box center [1087, 308] width 115 height 23
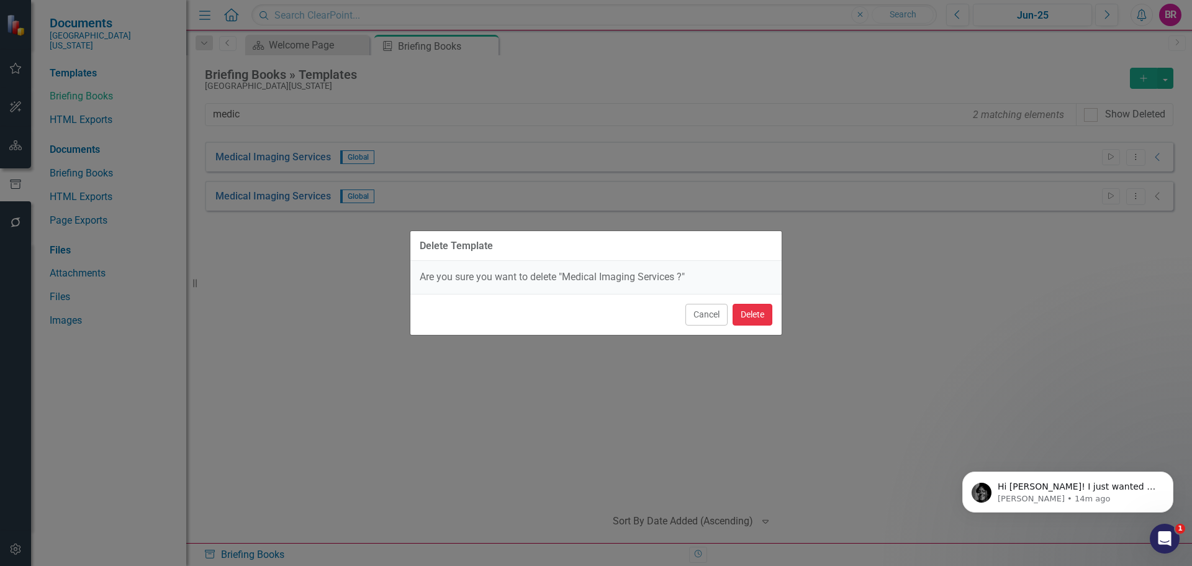
click at [754, 313] on button "Delete" at bounding box center [753, 315] width 40 height 22
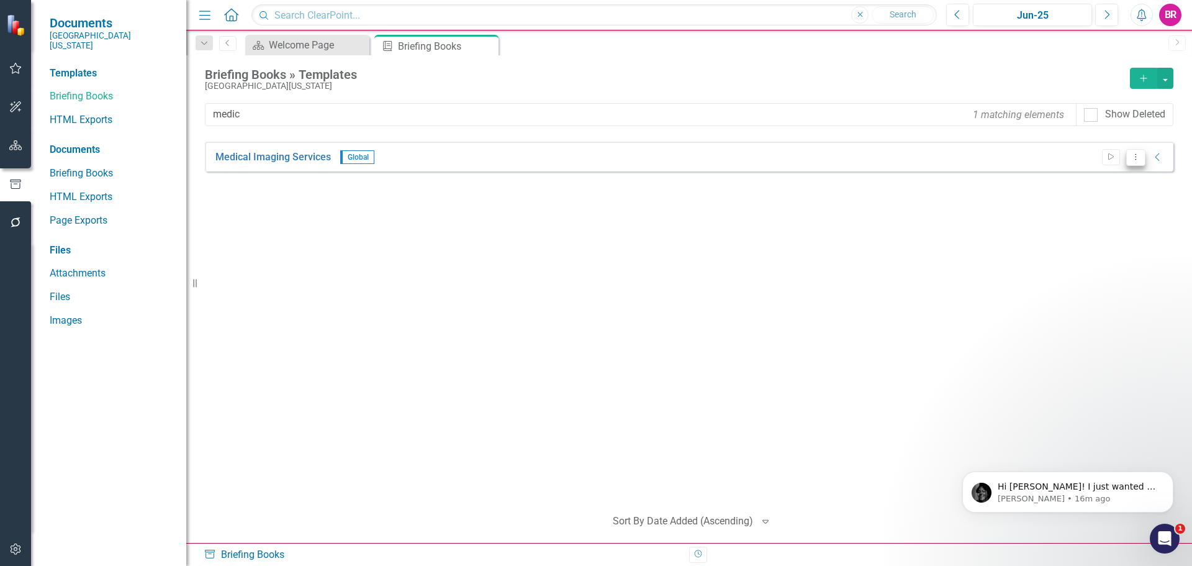
click at [1138, 153] on icon "Dropdown Menu" at bounding box center [1135, 157] width 11 height 8
drag, startPoint x: 728, startPoint y: 343, endPoint x: 283, endPoint y: 217, distance: 462.4
click at [728, 339] on div "Medical Imaging Services Global Start Dropdown Menu Collapse PDF Medical Imagin…" at bounding box center [689, 319] width 968 height 354
click at [269, 160] on link "Medical Imaging Services" at bounding box center [272, 157] width 115 height 14
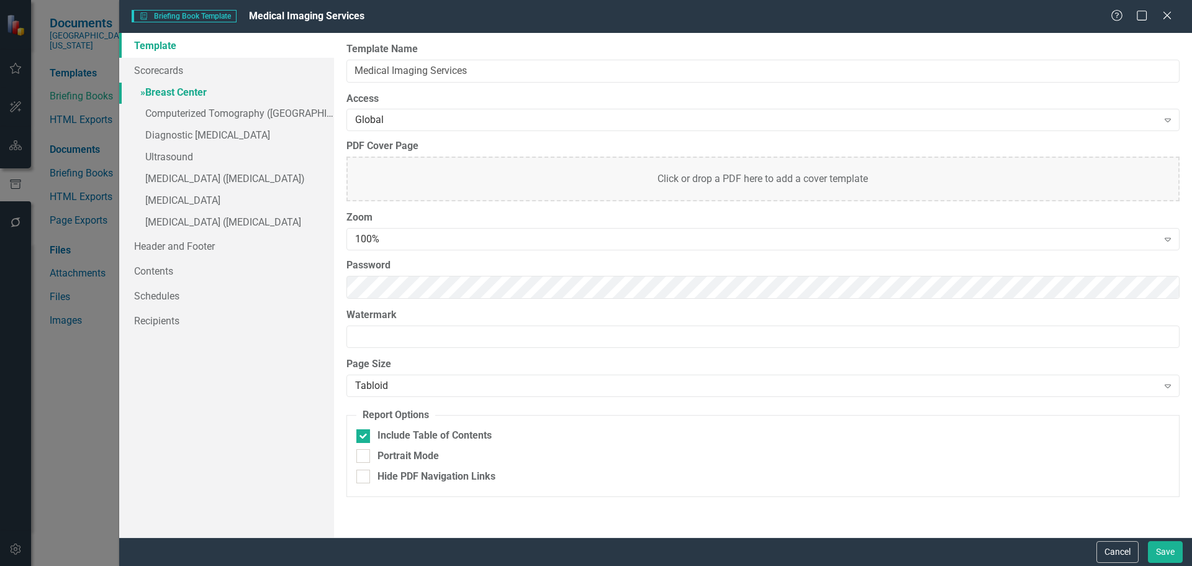
click at [175, 85] on link "» Breast Center" at bounding box center [226, 94] width 215 height 22
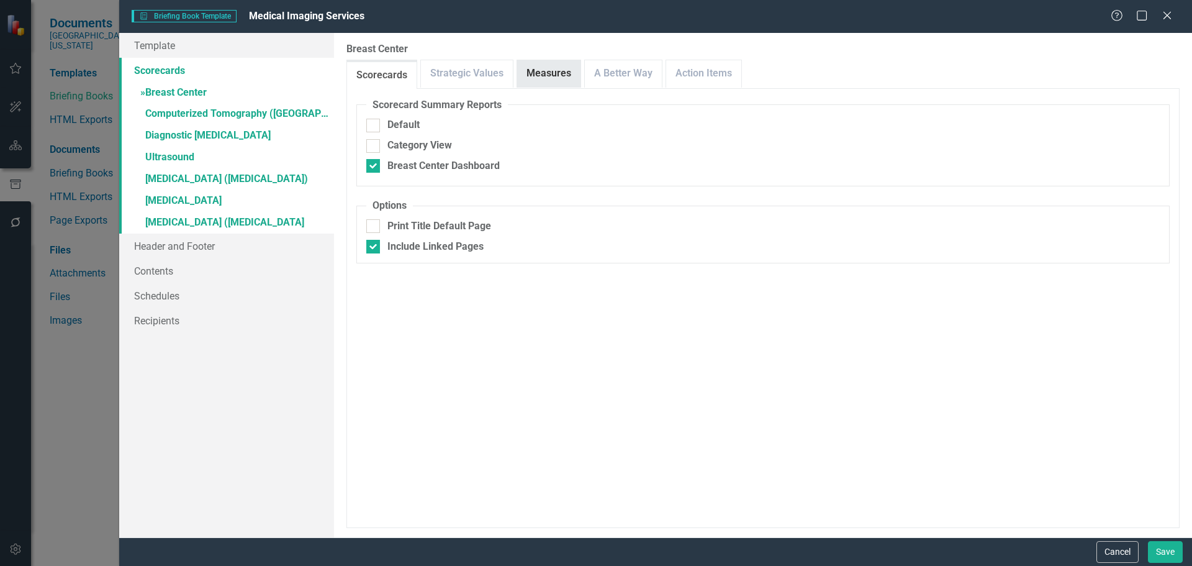
click at [528, 73] on link "Measures" at bounding box center [548, 73] width 63 height 27
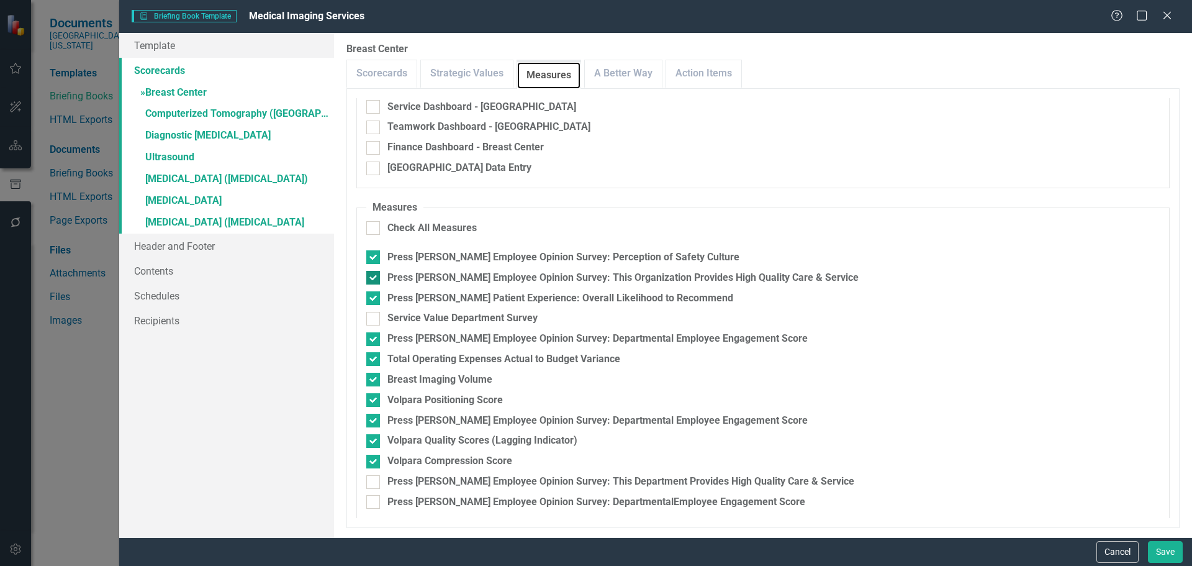
scroll to position [125, 0]
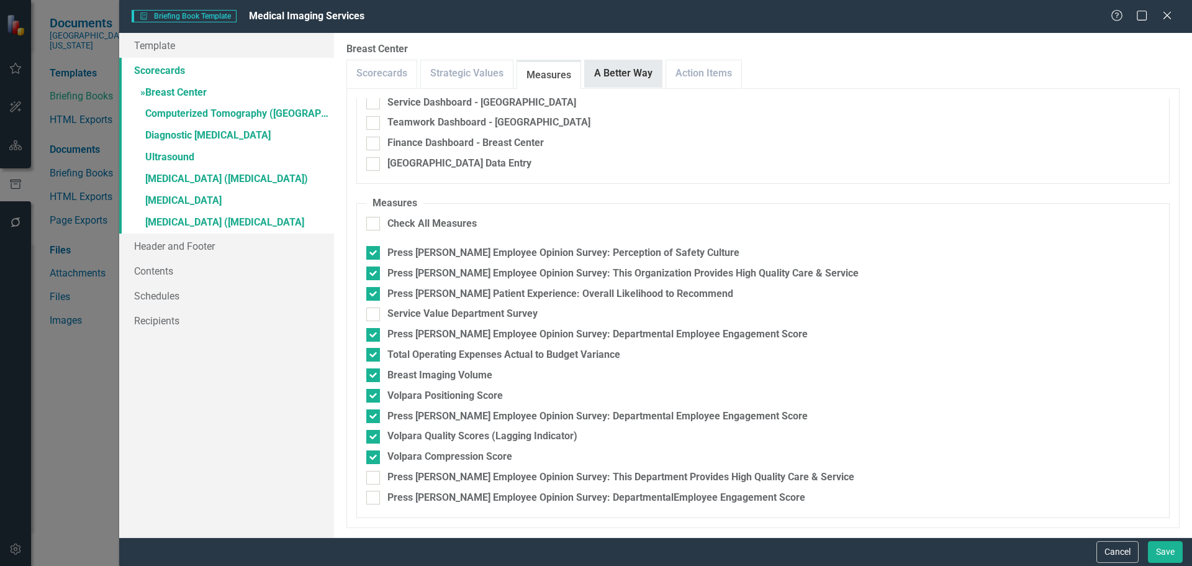
click at [621, 71] on link "A Better Way" at bounding box center [623, 73] width 77 height 27
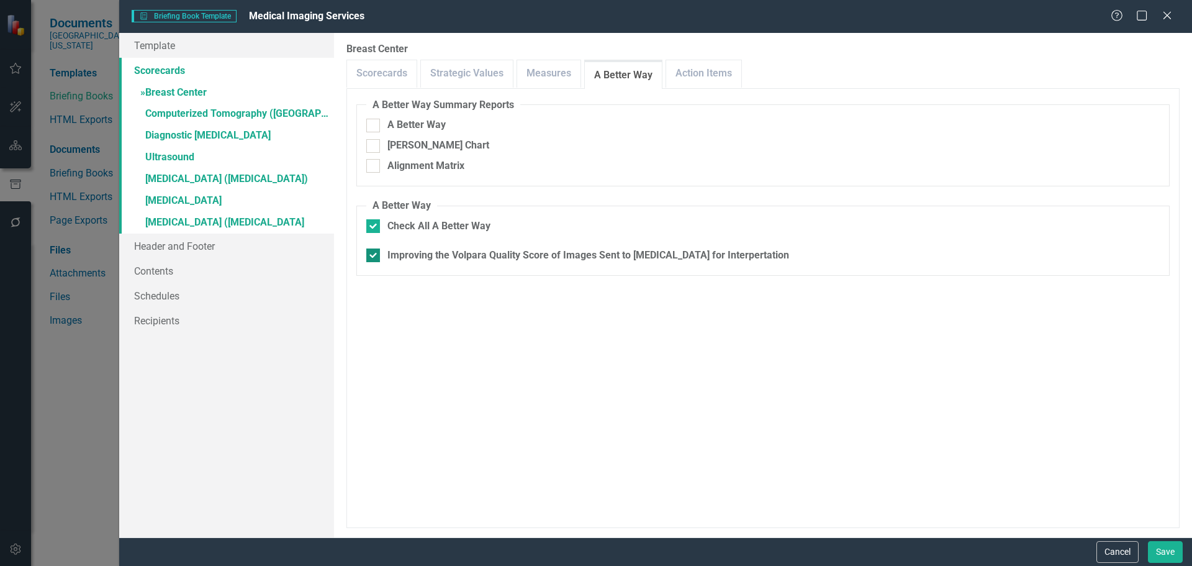
click at [534, 249] on div "Improving the Volpara Quality Score of Images Sent to Radiologist for Interpert…" at bounding box center [588, 255] width 402 height 14
click at [374, 249] on input "Improving the Volpara Quality Score of Images Sent to Radiologist for Interpert…" at bounding box center [370, 252] width 8 height 8
checkbox input "false"
click at [674, 83] on link "Action Items" at bounding box center [703, 73] width 75 height 27
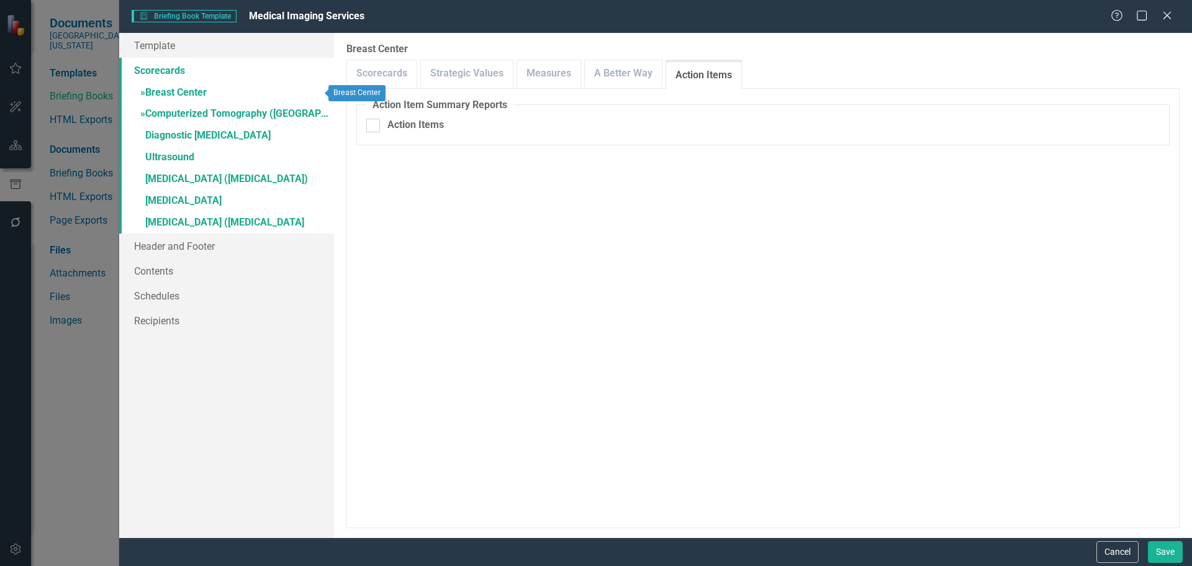
click at [184, 112] on link "» Computerized Tomography (CT) Scan" at bounding box center [226, 115] width 215 height 22
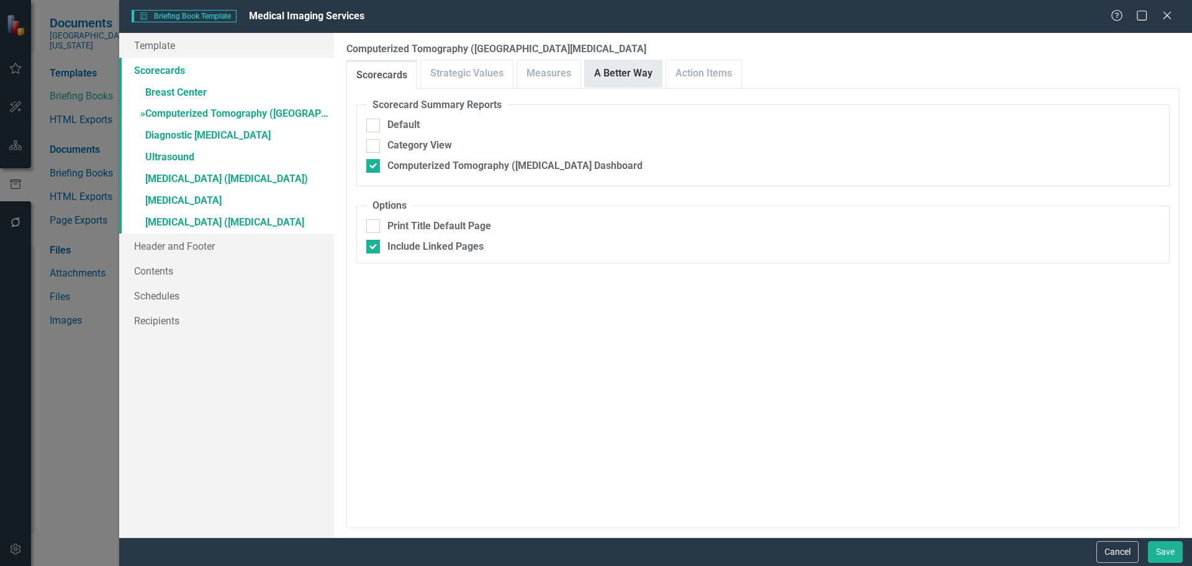
click at [626, 72] on link "A Better Way" at bounding box center [623, 73] width 77 height 27
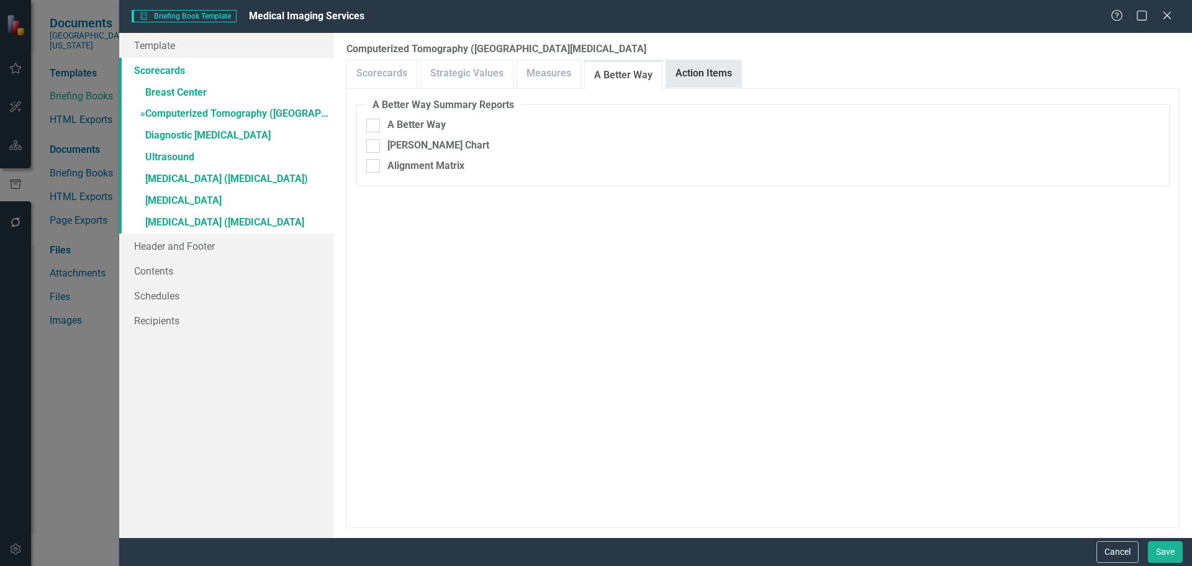
click at [696, 76] on link "Action Items" at bounding box center [703, 73] width 75 height 27
click at [186, 130] on link "» Diagnostic Radiology" at bounding box center [226, 136] width 215 height 22
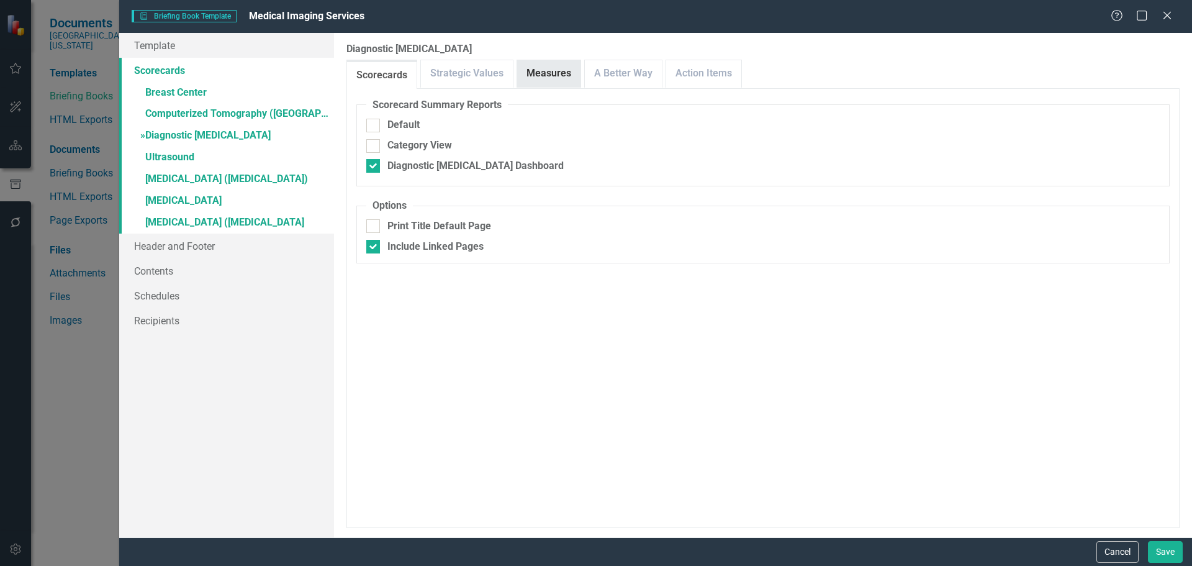
click at [555, 74] on link "Measures" at bounding box center [548, 73] width 63 height 27
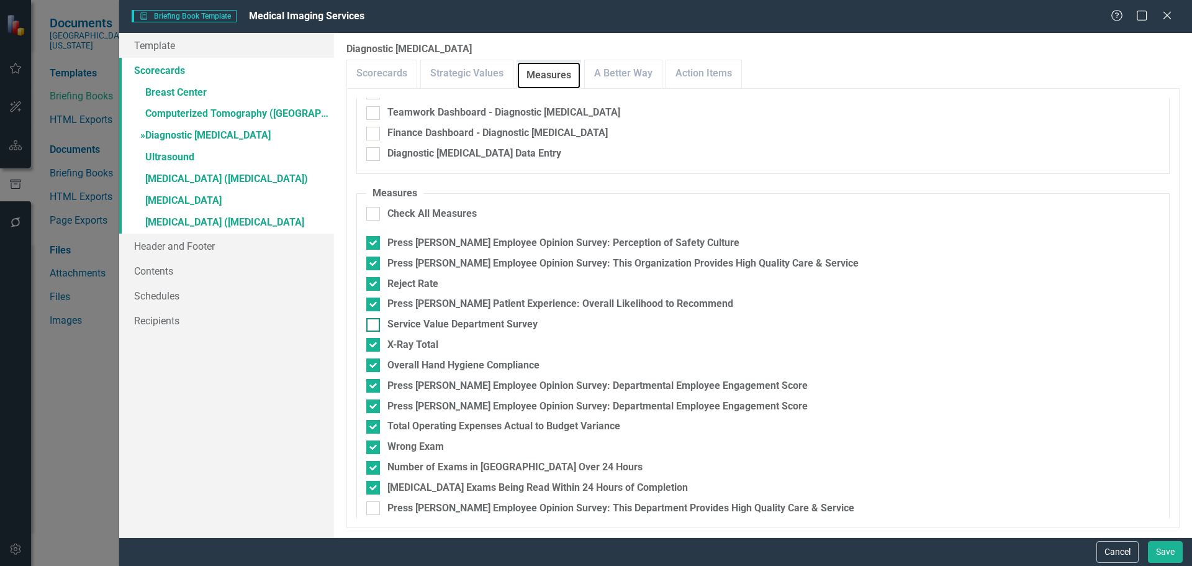
scroll to position [145, 0]
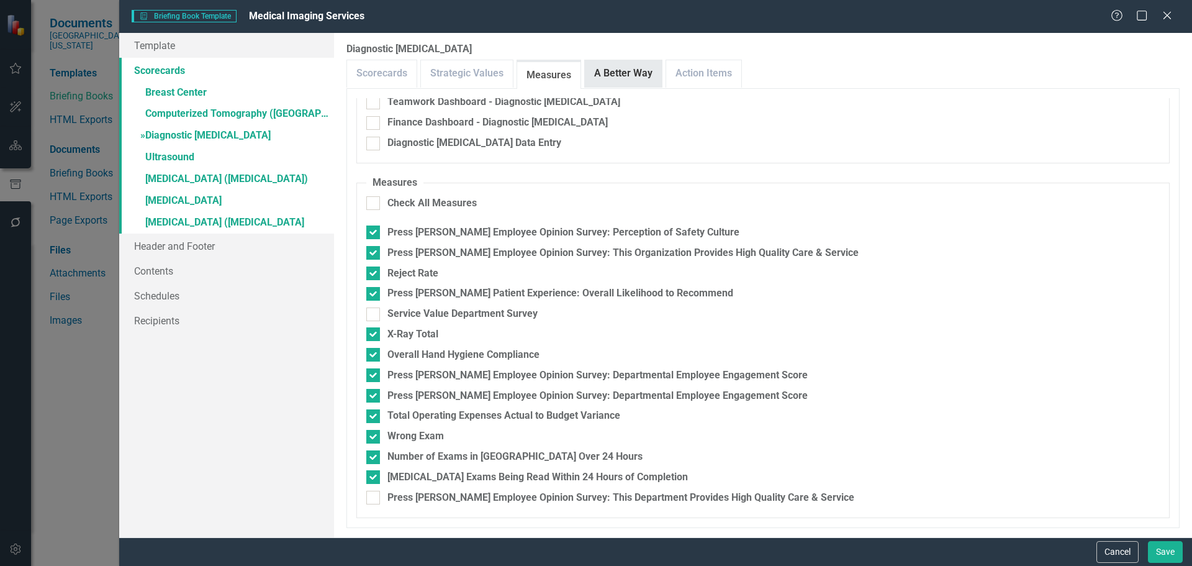
click at [616, 68] on link "A Better Way" at bounding box center [623, 73] width 77 height 27
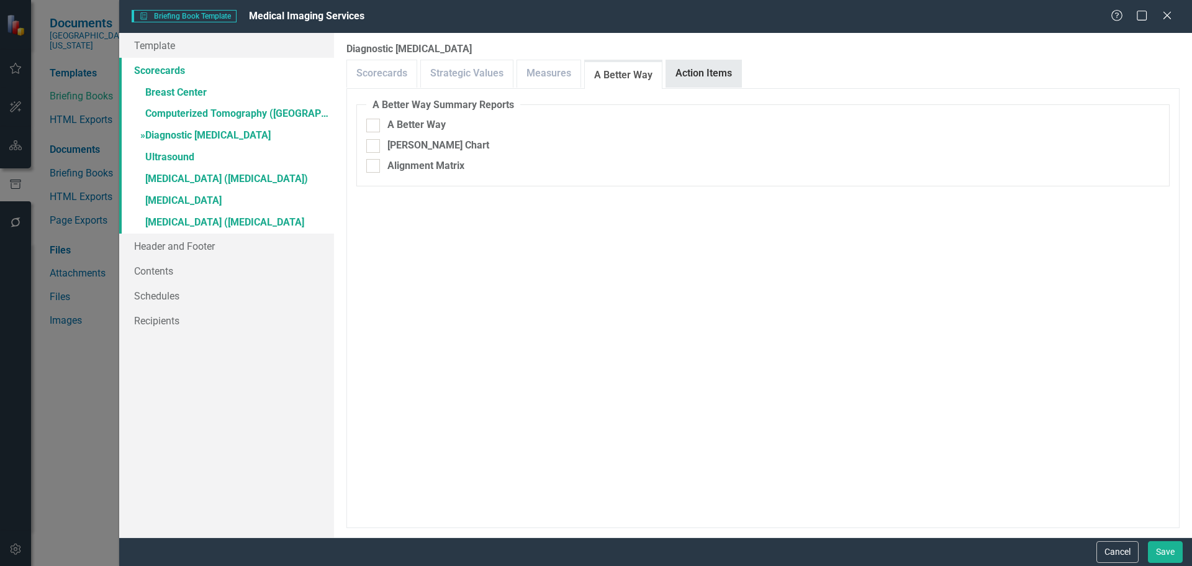
click at [702, 73] on link "Action Items" at bounding box center [703, 73] width 75 height 27
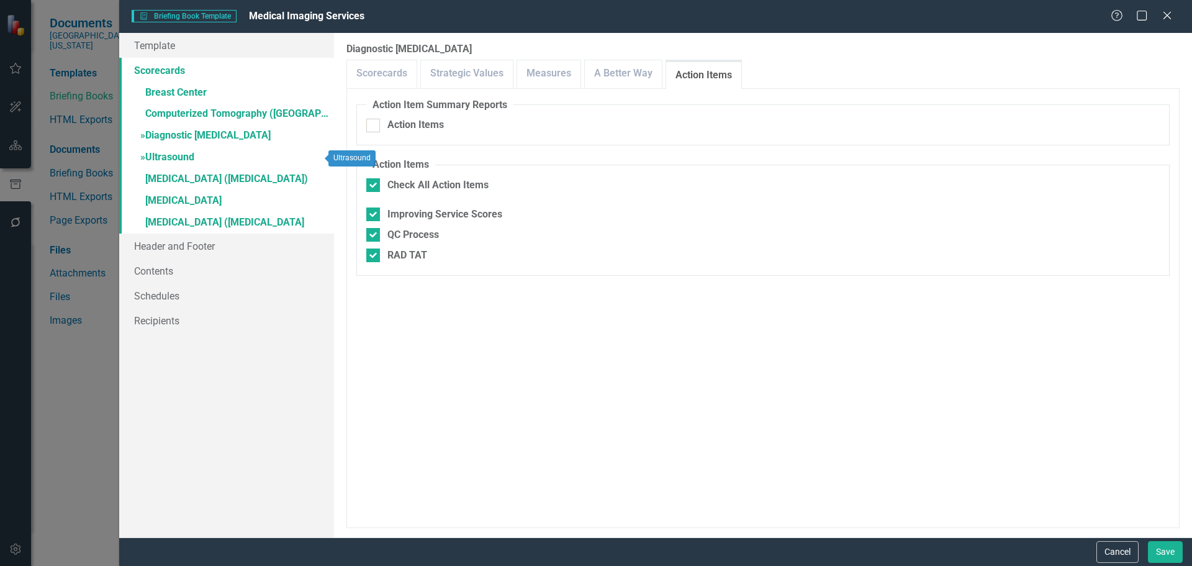
click at [155, 156] on link "» Ultrasound" at bounding box center [226, 158] width 215 height 22
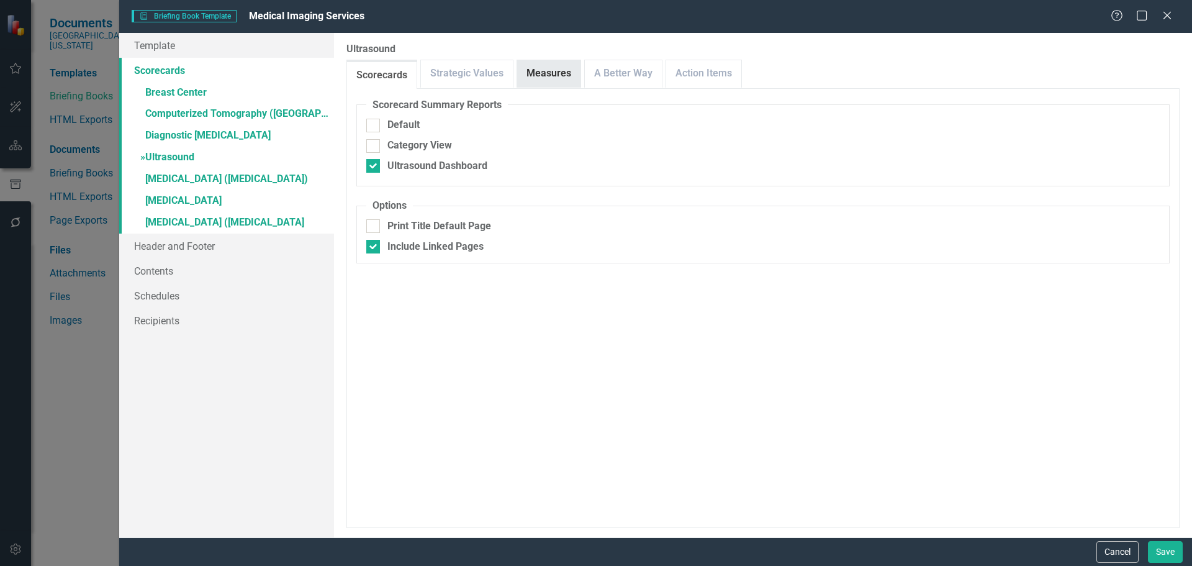
click at [541, 71] on link "Measures" at bounding box center [548, 73] width 63 height 27
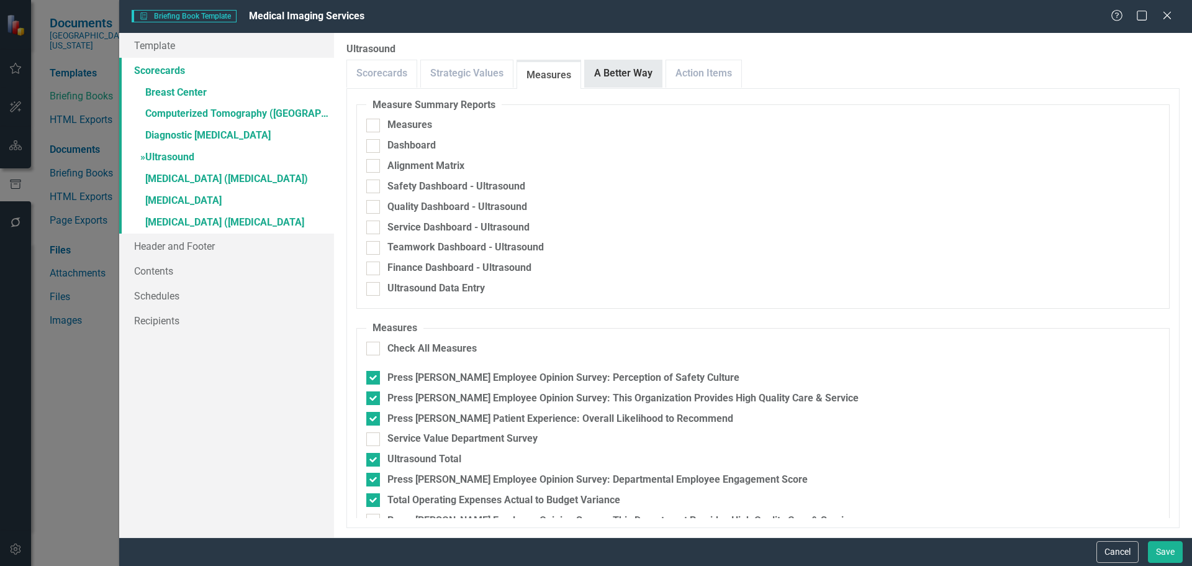
click at [629, 76] on link "A Better Way" at bounding box center [623, 73] width 77 height 27
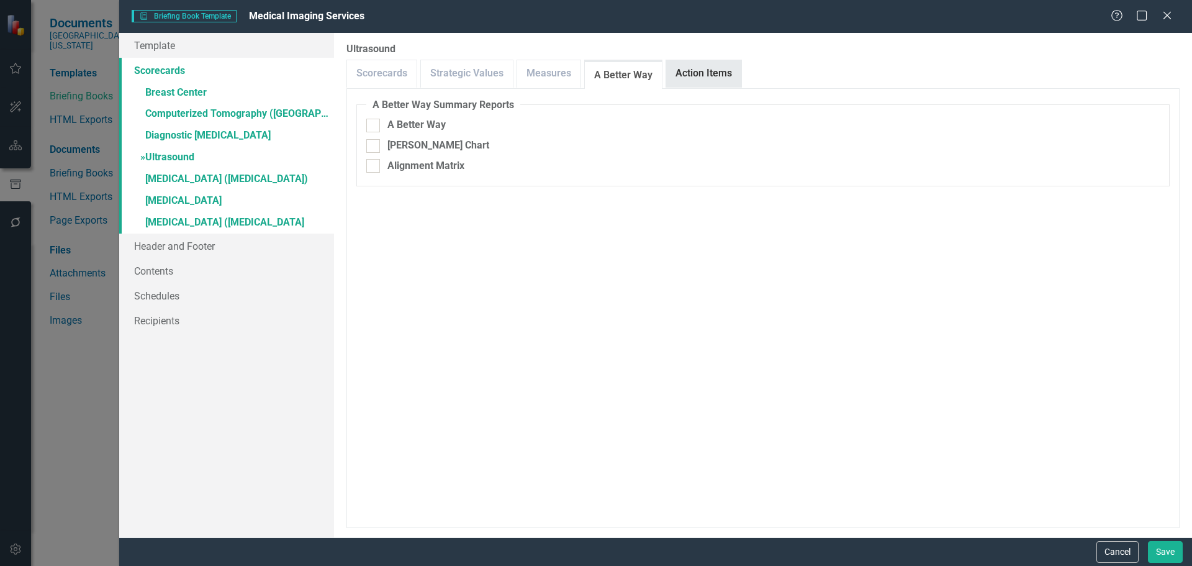
click at [709, 83] on link "Action Items" at bounding box center [703, 73] width 75 height 27
click at [183, 178] on link "» Magnetic Resonance Imaging (MRI)" at bounding box center [226, 180] width 215 height 22
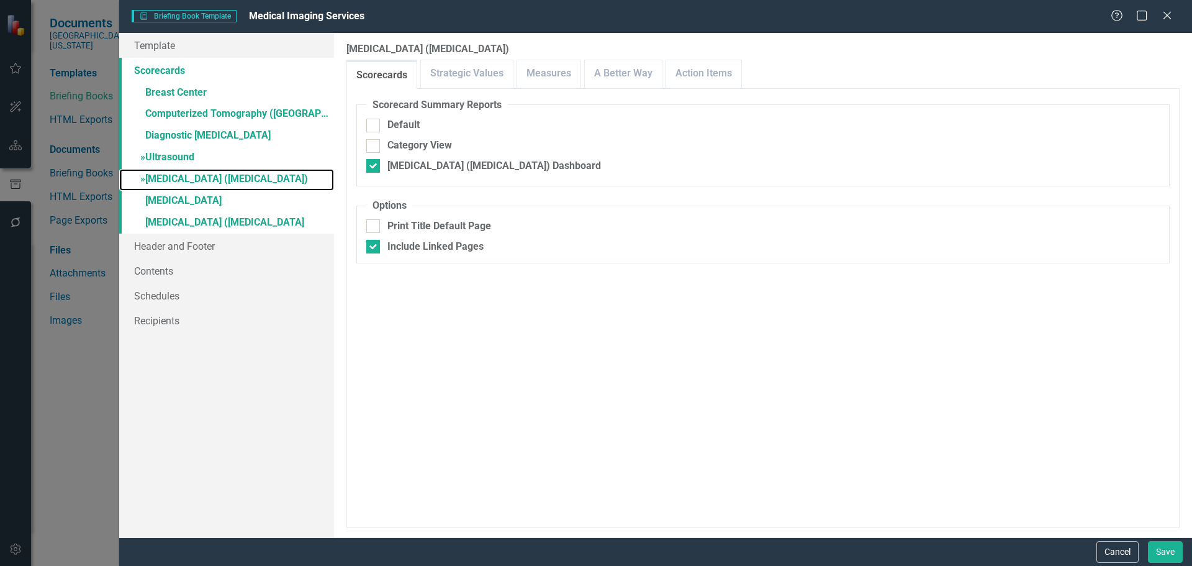
checkbox input "false"
click at [545, 76] on link "Measures" at bounding box center [548, 73] width 63 height 27
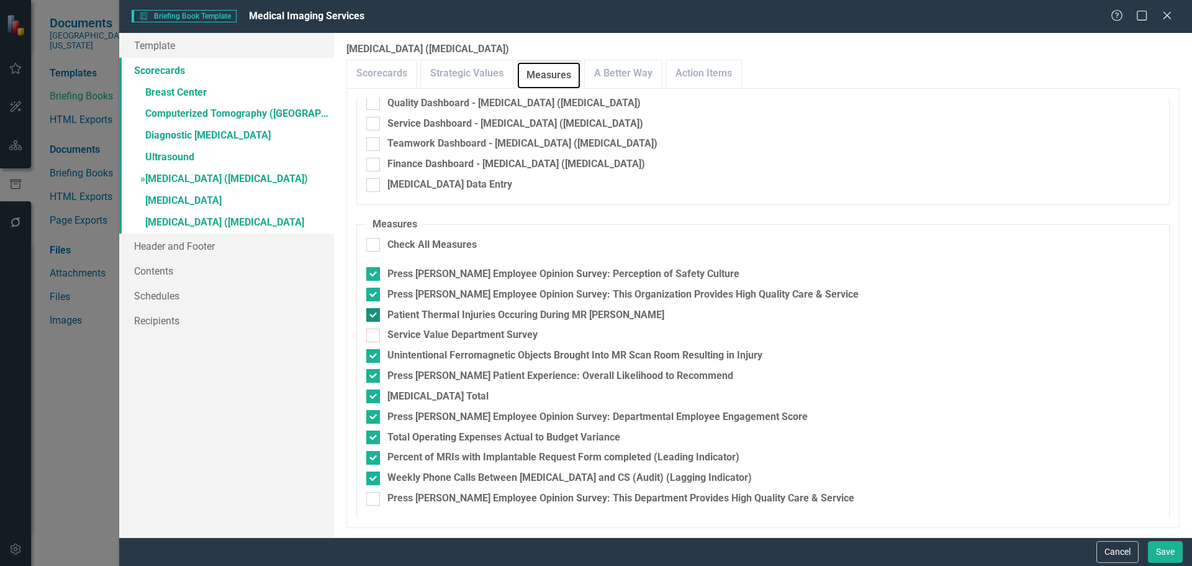
scroll to position [104, 0]
click at [631, 73] on link "A Better Way" at bounding box center [623, 73] width 77 height 27
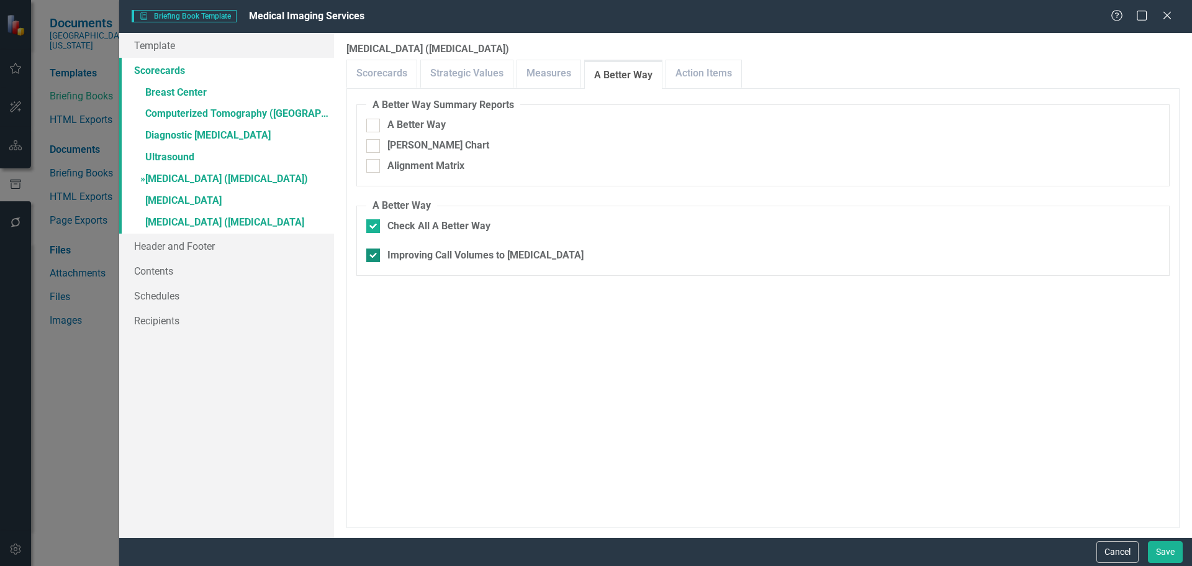
click at [448, 255] on div "Improving Call Volumes to MRI" at bounding box center [485, 255] width 196 height 14
click at [374, 255] on input "Improving Call Volumes to MRI" at bounding box center [370, 252] width 8 height 8
checkbox input "false"
click at [710, 79] on link "Action Items" at bounding box center [703, 73] width 75 height 27
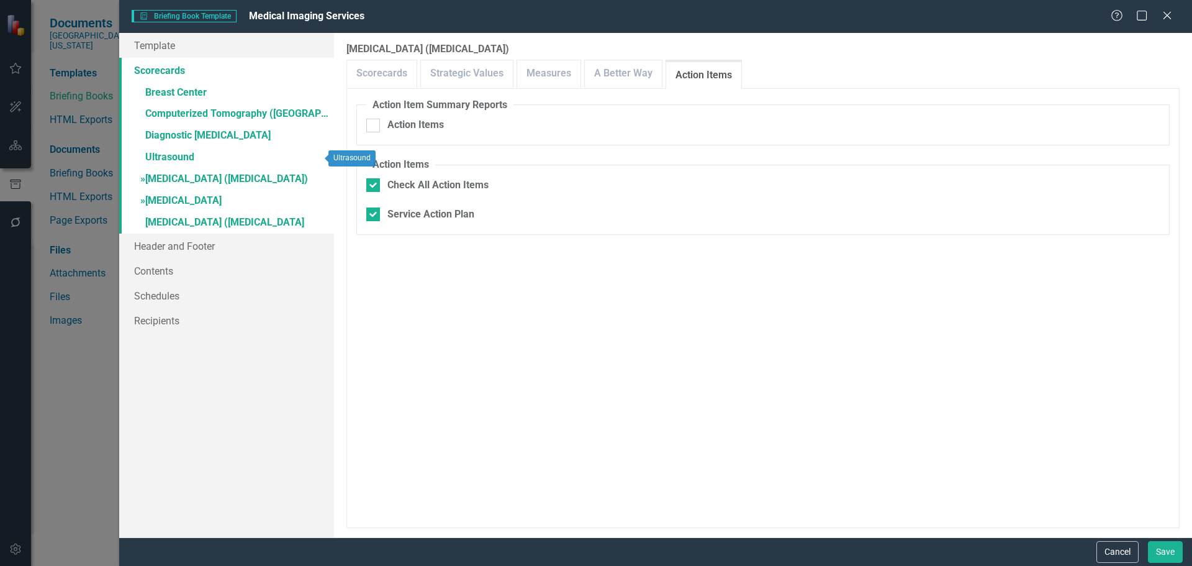
click at [170, 199] on link "» Nuclear Medicine" at bounding box center [226, 202] width 215 height 22
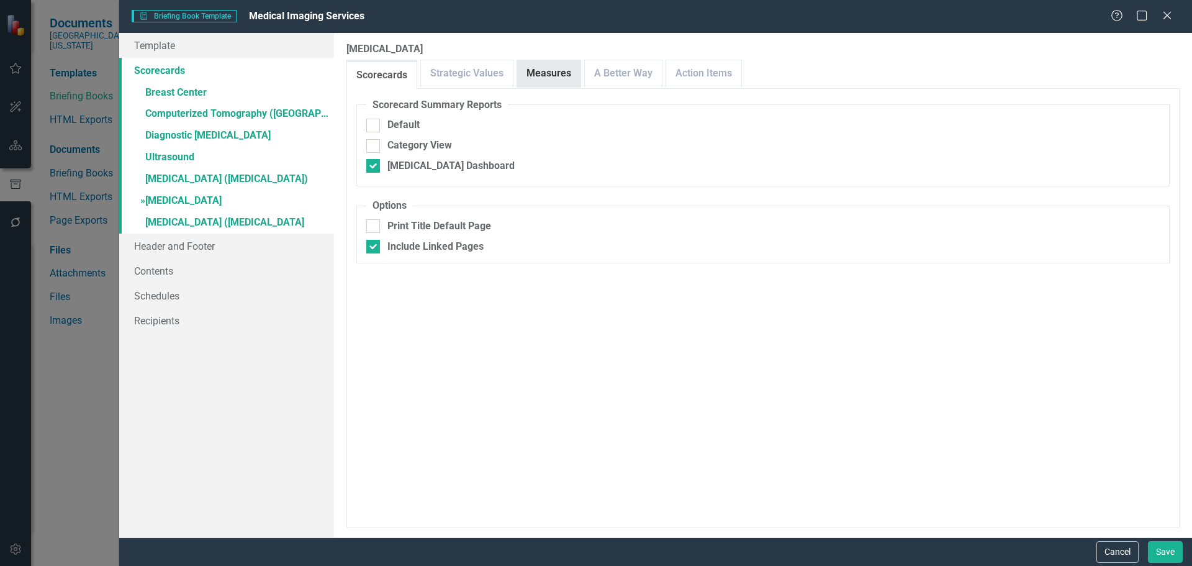
click at [536, 84] on link "Measures" at bounding box center [548, 73] width 63 height 27
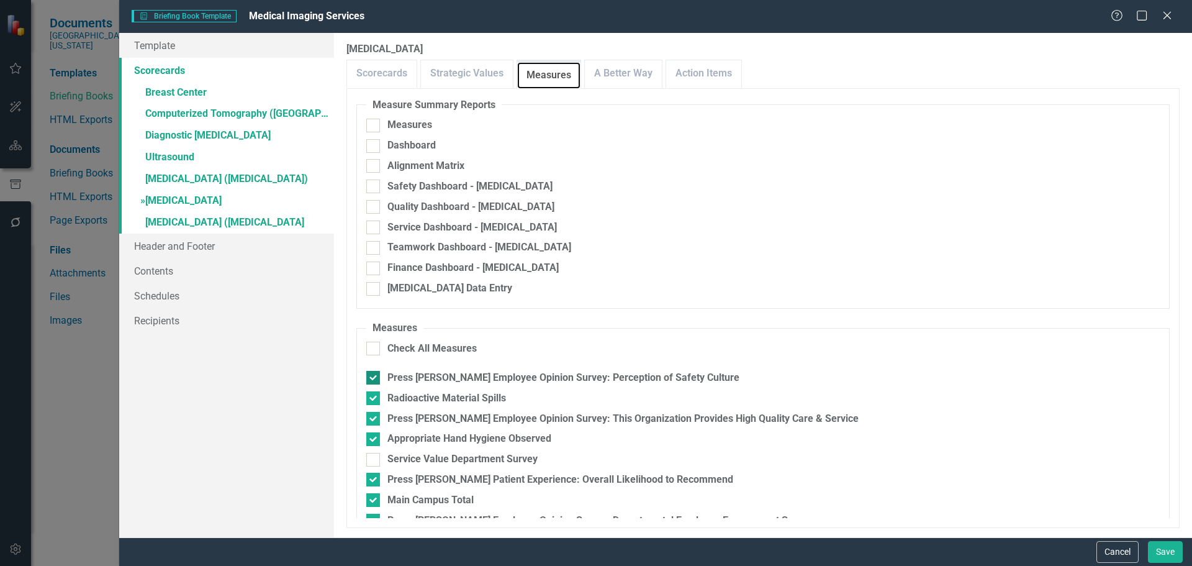
scroll to position [63, 0]
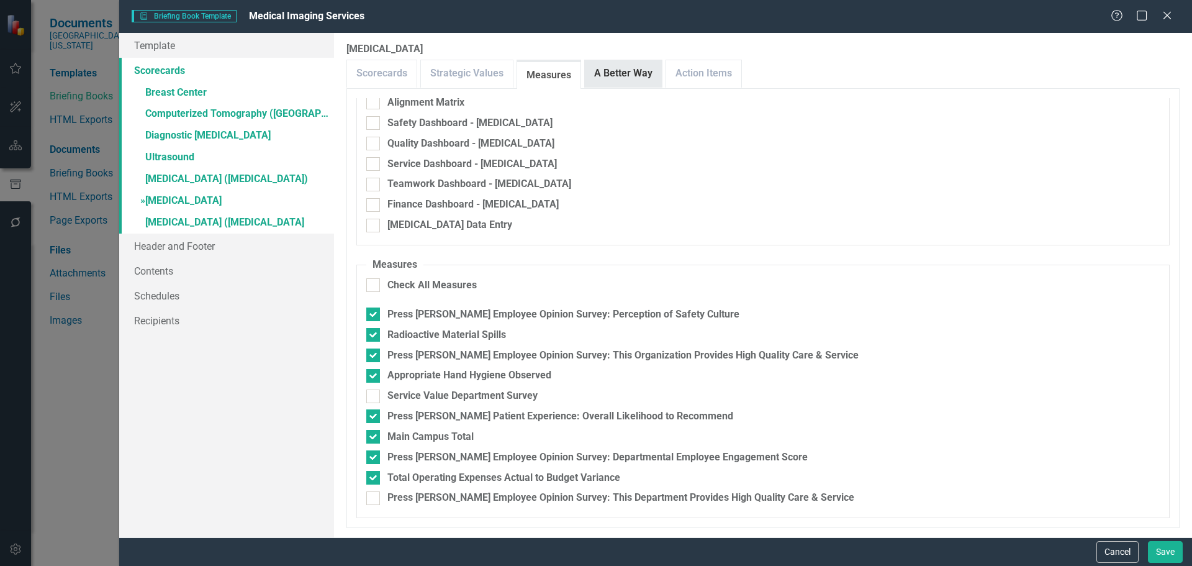
click at [625, 72] on link "A Better Way" at bounding box center [623, 73] width 77 height 27
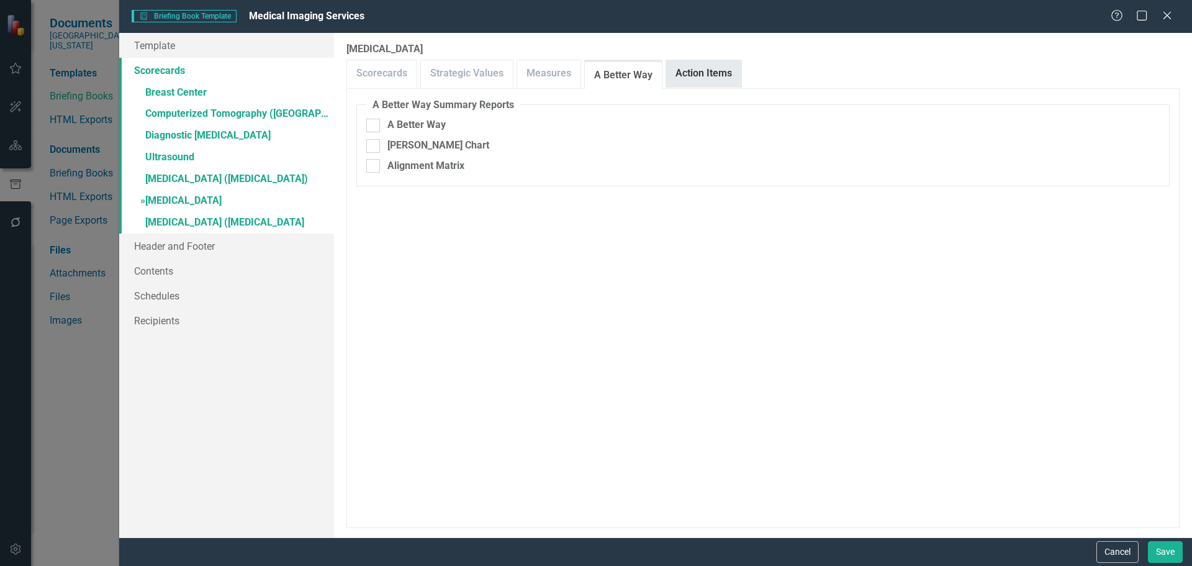
click at [688, 66] on link "Action Items" at bounding box center [703, 73] width 75 height 27
click at [179, 220] on link "» Positron Emission Tomography (PET) Scan" at bounding box center [226, 223] width 215 height 22
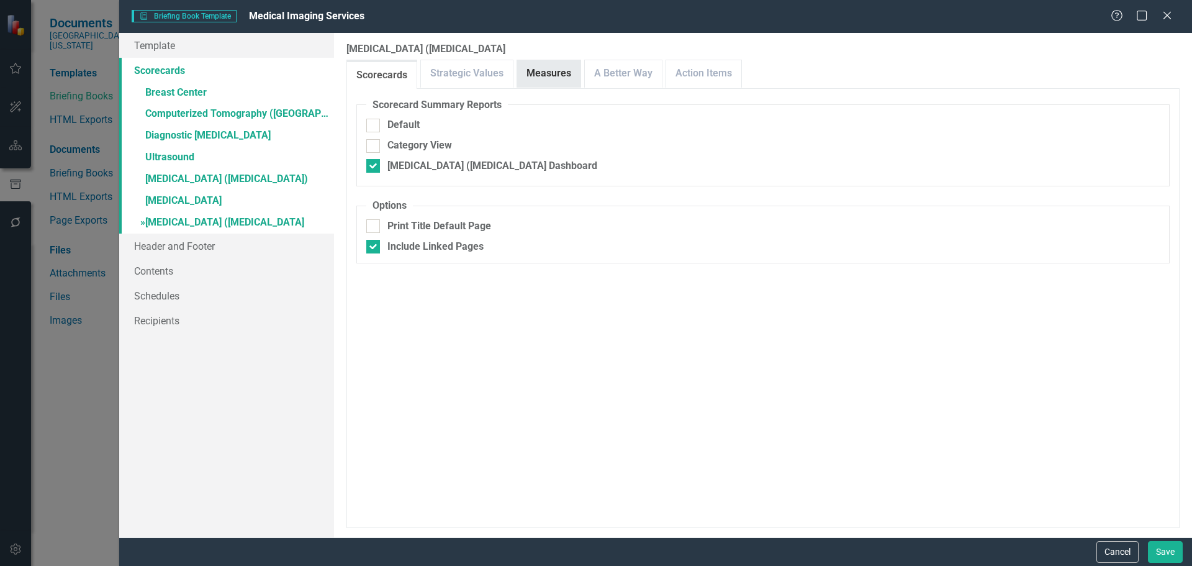
click at [569, 73] on link "Measures" at bounding box center [548, 73] width 63 height 27
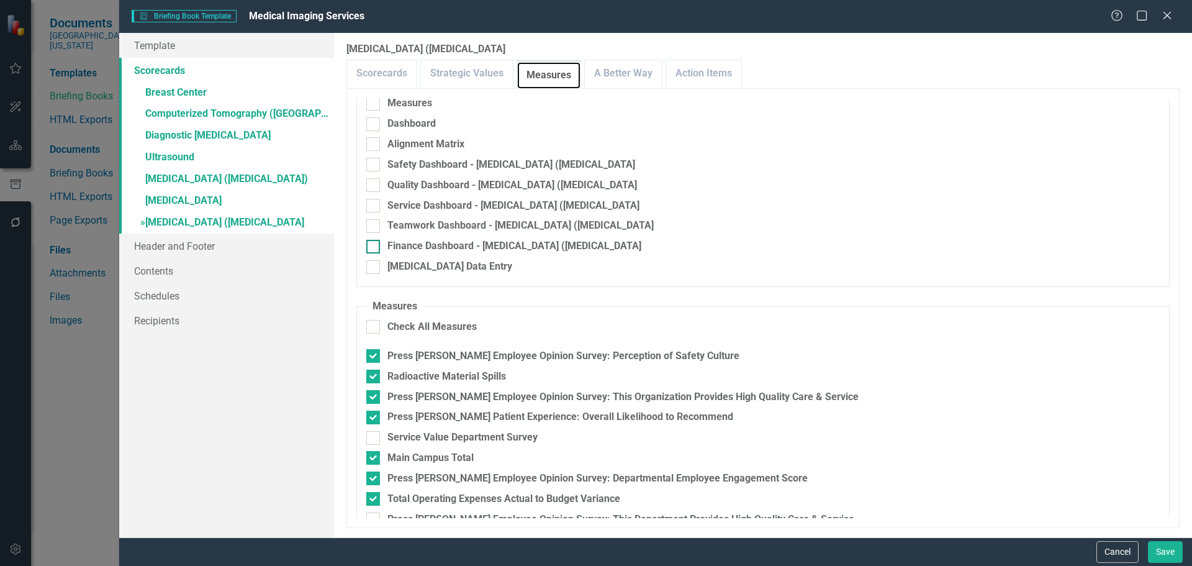
scroll to position [43, 0]
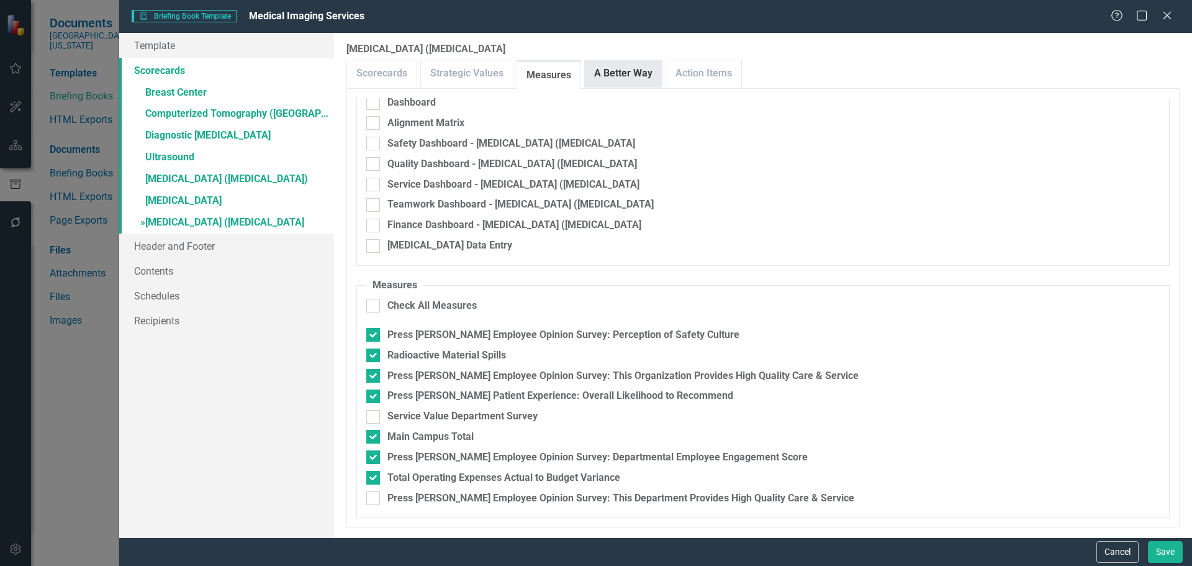
click at [646, 66] on link "A Better Way" at bounding box center [623, 73] width 77 height 27
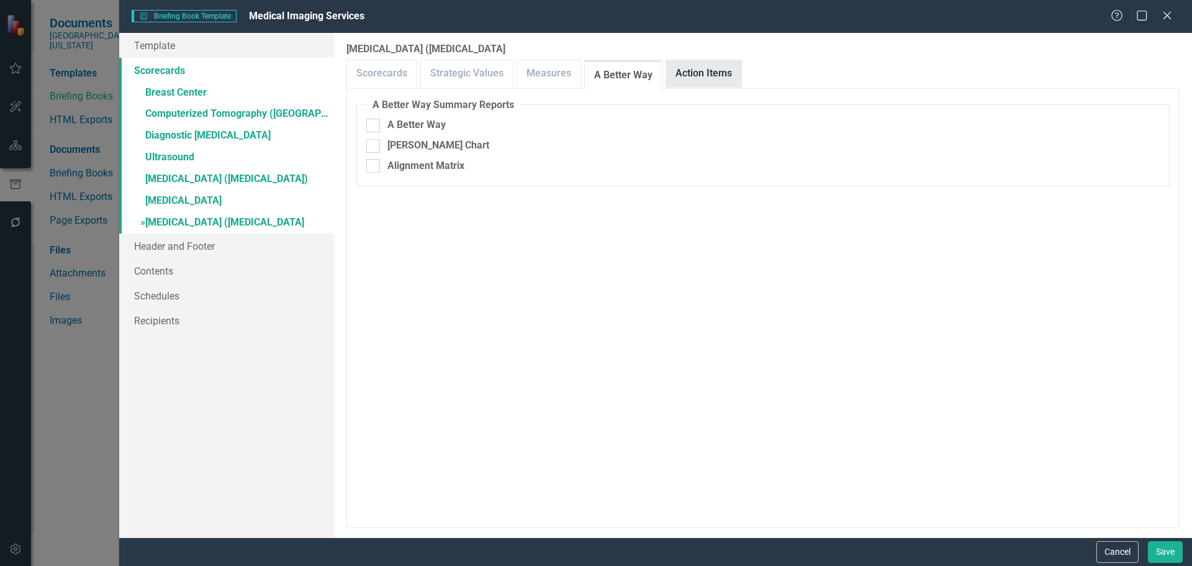
click at [694, 75] on link "Action Items" at bounding box center [703, 73] width 75 height 27
click at [1173, 552] on button "Save" at bounding box center [1165, 552] width 35 height 22
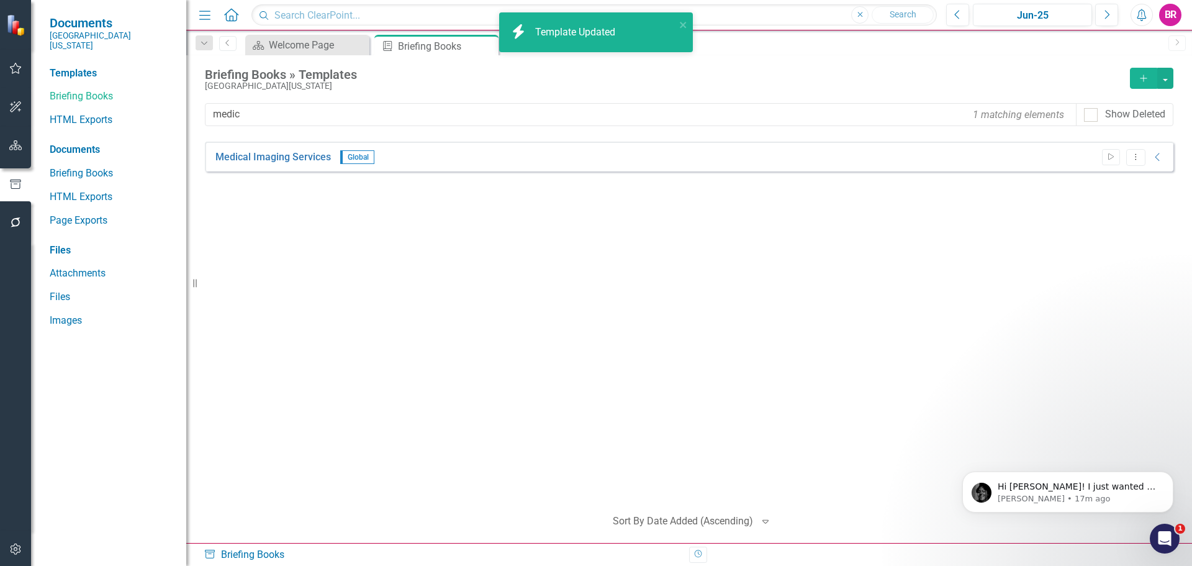
click at [936, 346] on div "Medical Imaging Services Global Start Dropdown Menu Collapse PDF Medical Imagin…" at bounding box center [689, 319] width 968 height 354
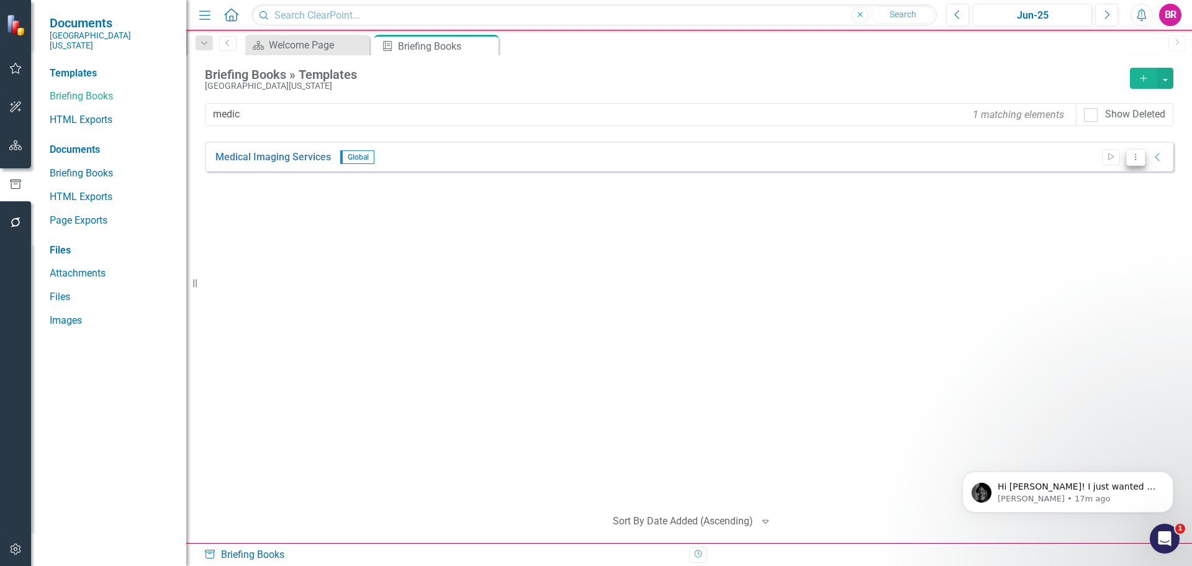
click at [1133, 159] on icon "Dropdown Menu" at bounding box center [1135, 157] width 11 height 8
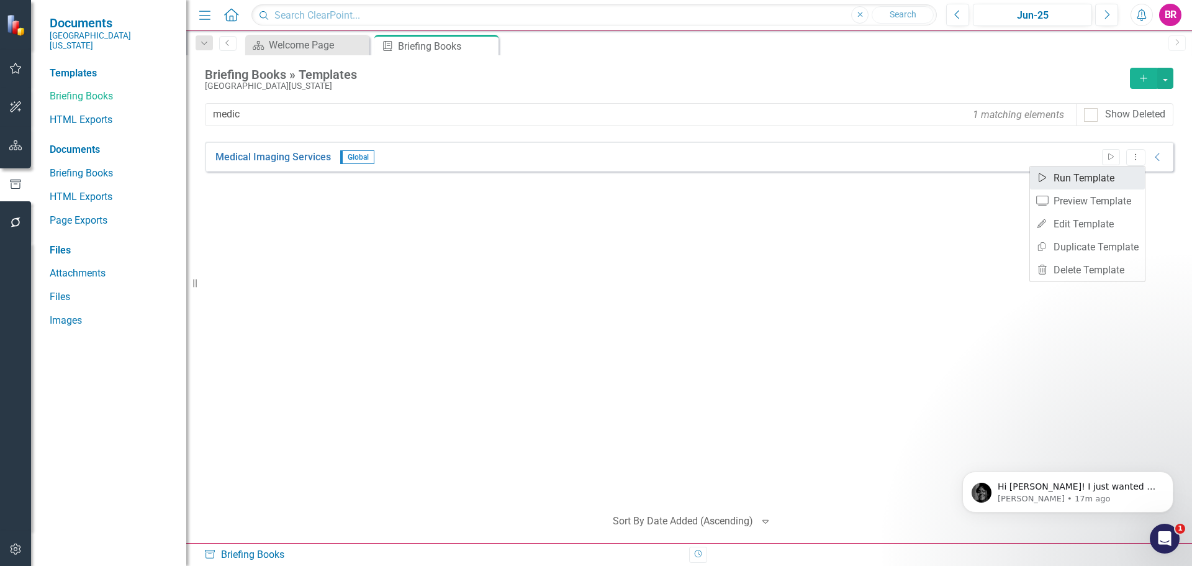
click at [1087, 178] on link "Start Run Template" at bounding box center [1087, 177] width 115 height 23
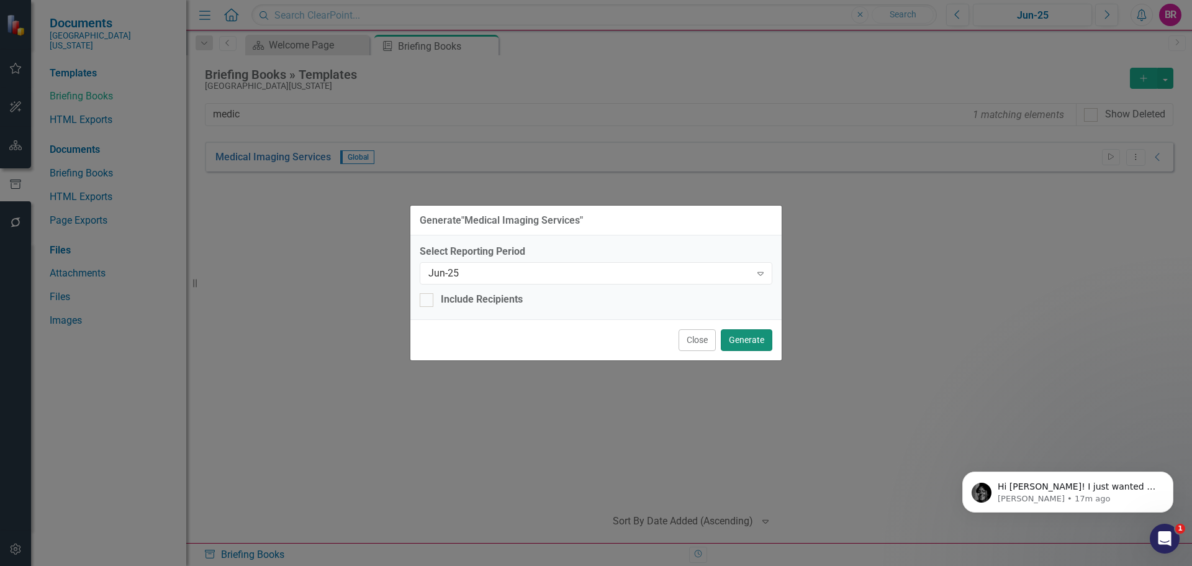
click at [736, 336] on button "Generate" at bounding box center [747, 340] width 52 height 22
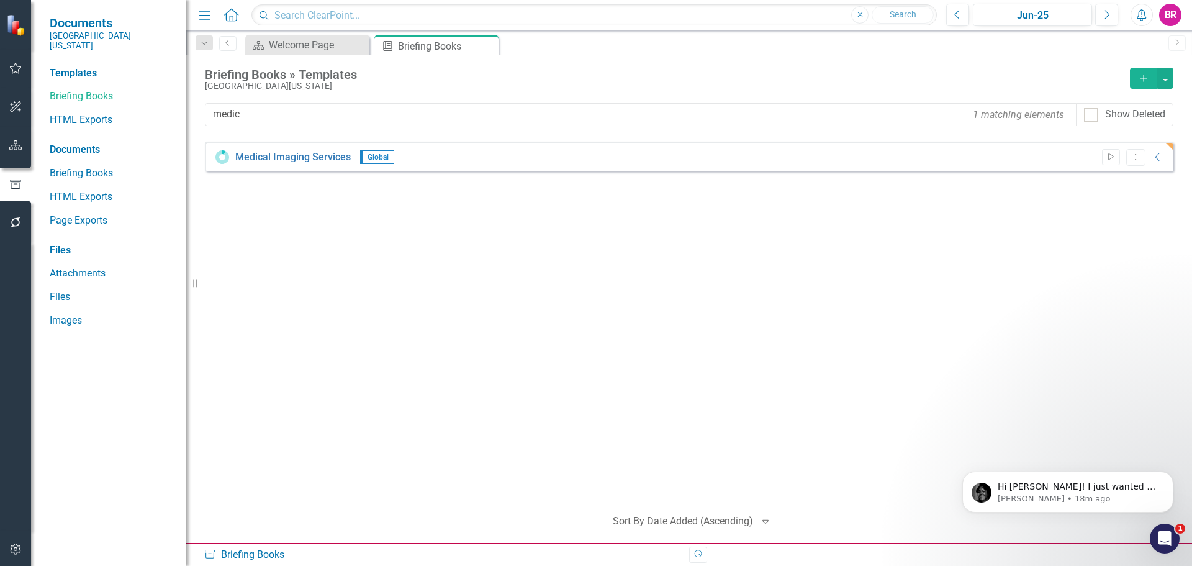
click at [666, 286] on div "Medical Imaging Services Global Start Dropdown Menu Collapse PDF Medical Imagin…" at bounding box center [689, 319] width 968 height 354
click at [1089, 502] on p "Jeff • 21m ago" at bounding box center [1078, 498] width 160 height 11
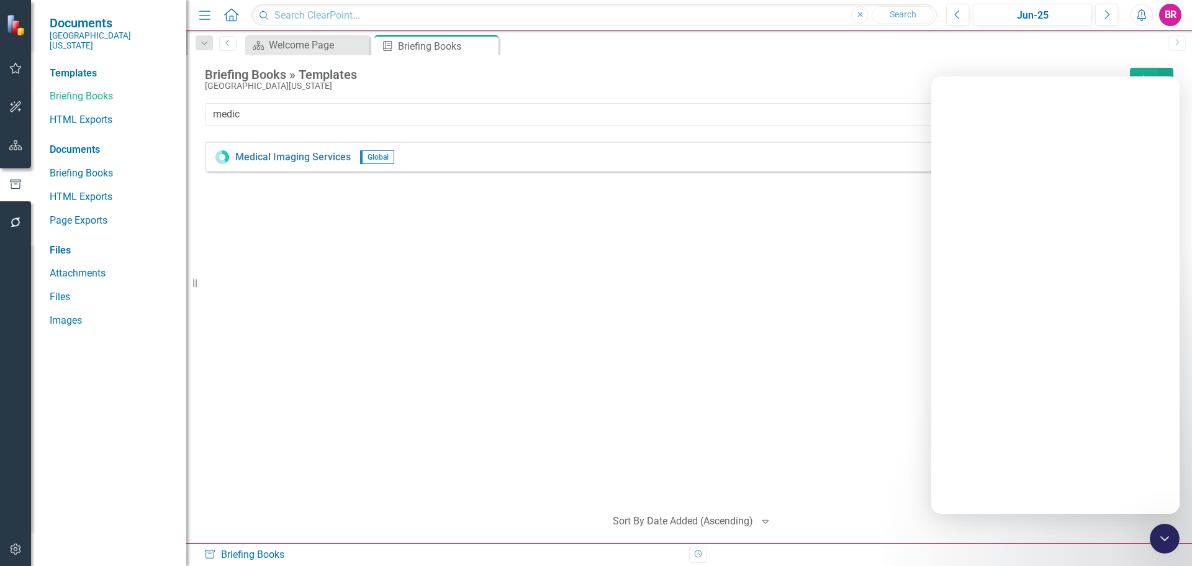
scroll to position [0, 0]
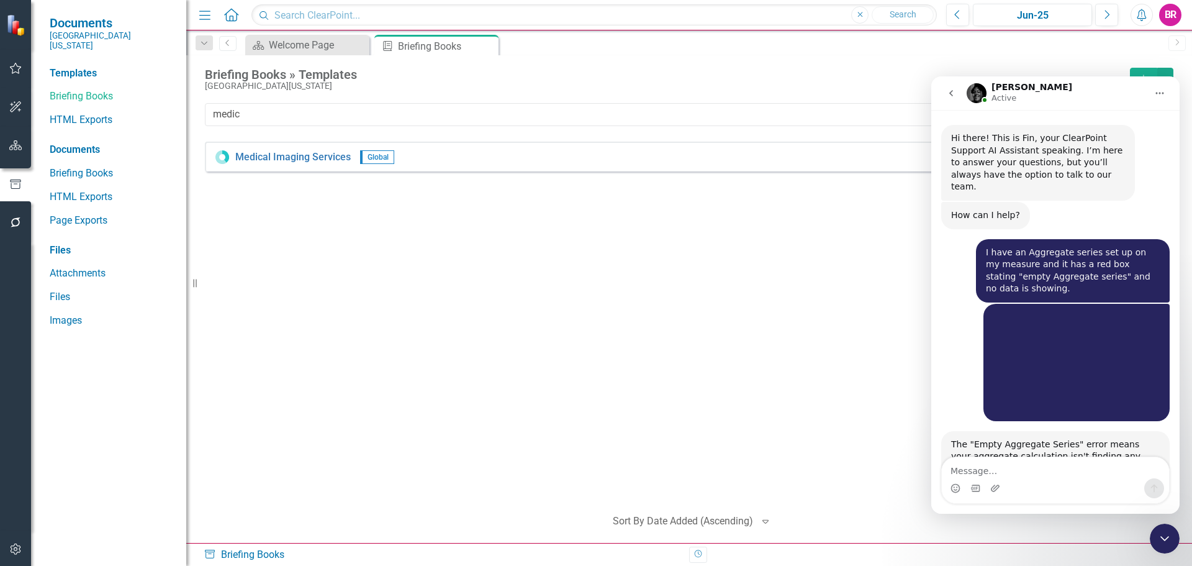
click at [16, 147] on icon "button" at bounding box center [15, 145] width 13 height 10
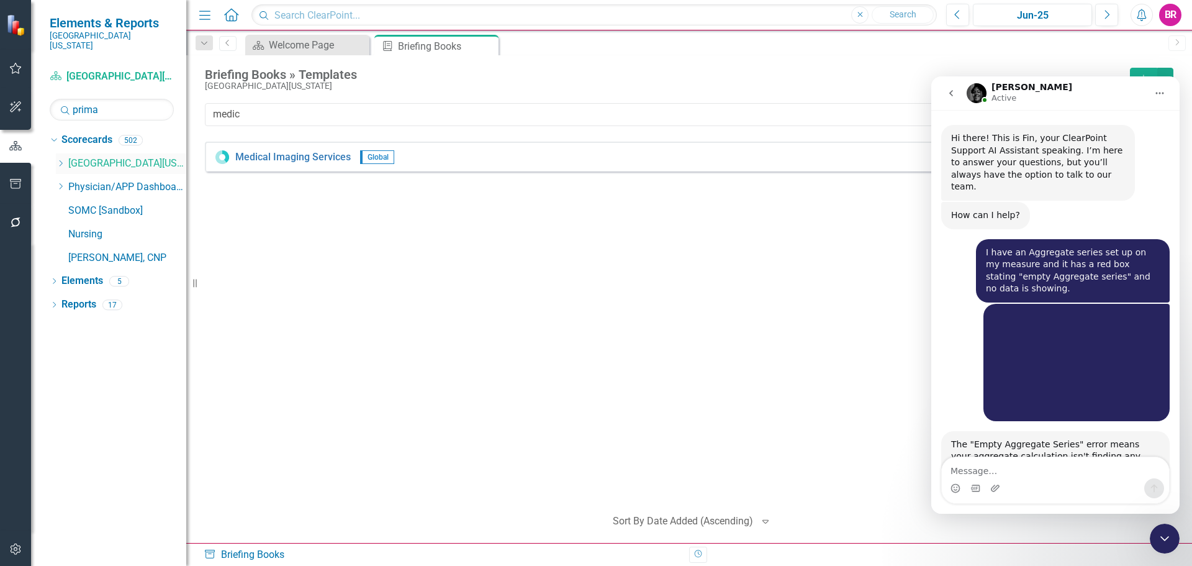
click at [60, 160] on icon at bounding box center [61, 163] width 3 height 6
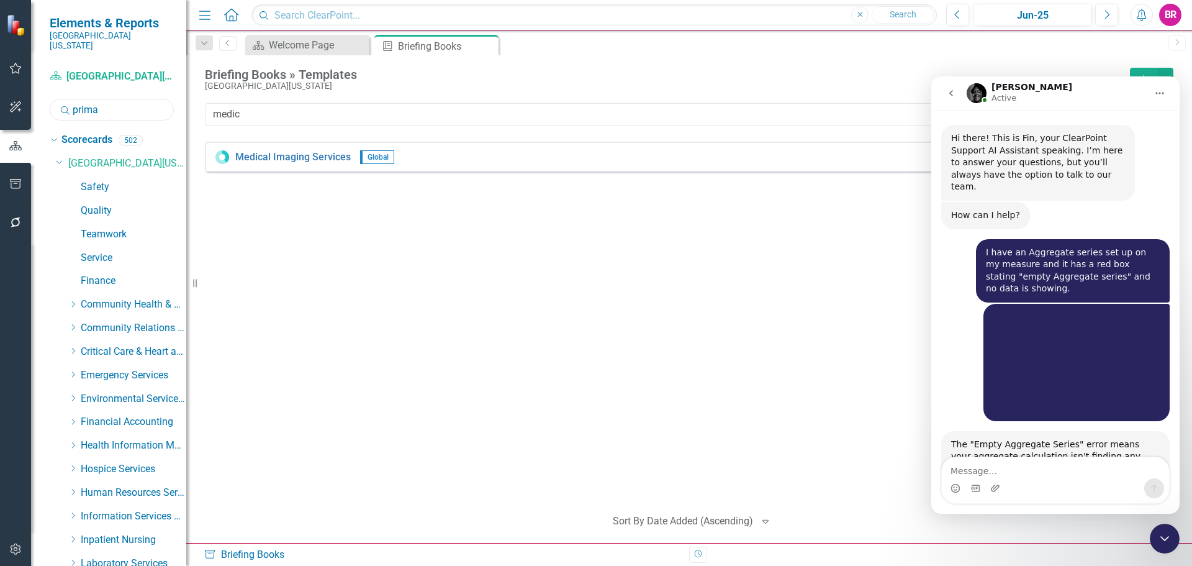
click at [119, 101] on input "prima" at bounding box center [112, 110] width 124 height 22
click at [114, 99] on input "prima" at bounding box center [112, 110] width 124 height 22
type input "primary"
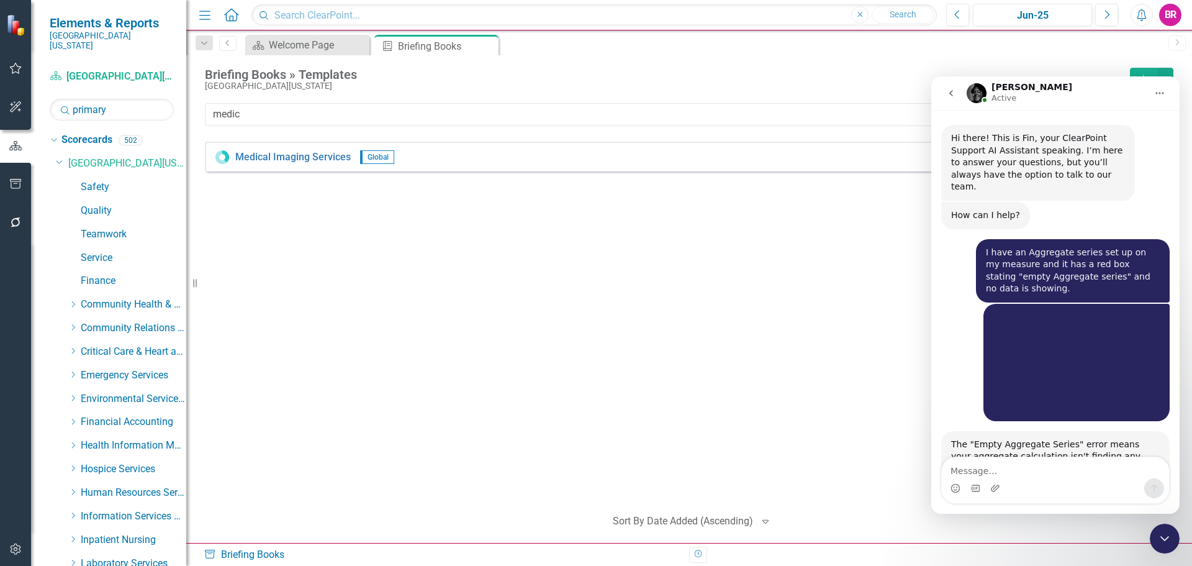
drag, startPoint x: 147, startPoint y: 359, endPoint x: 154, endPoint y: 363, distance: 7.5
click at [1173, 538] on div "Close Intercom Messenger" at bounding box center [1165, 538] width 30 height 30
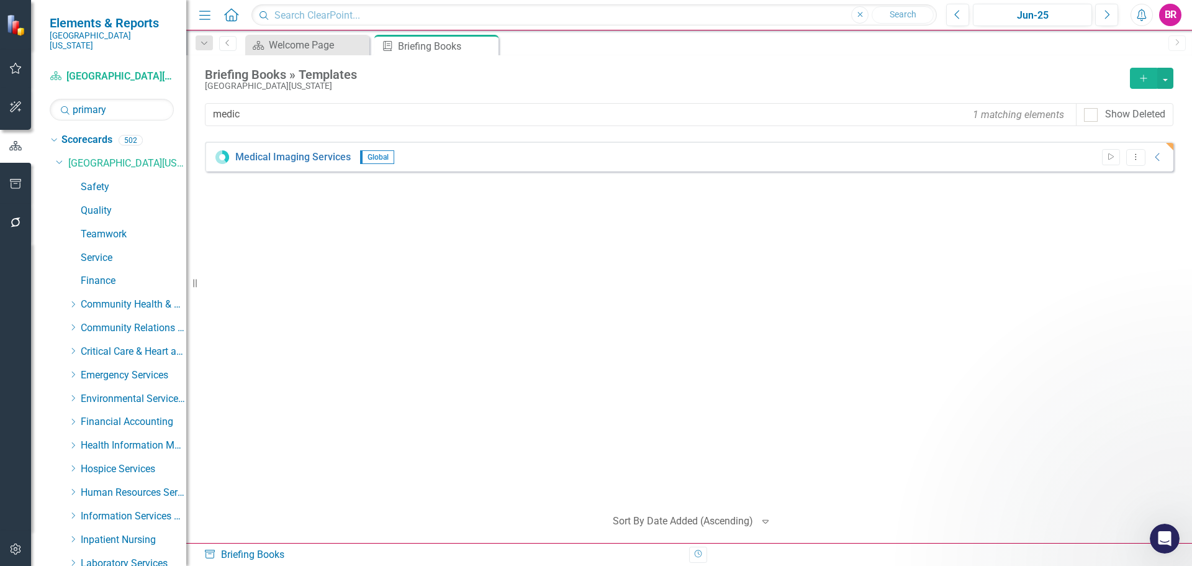
click at [765, 448] on div "Medical Imaging Services Global Start Dropdown Menu Collapse PDF Medical Imagin…" at bounding box center [689, 319] width 968 height 354
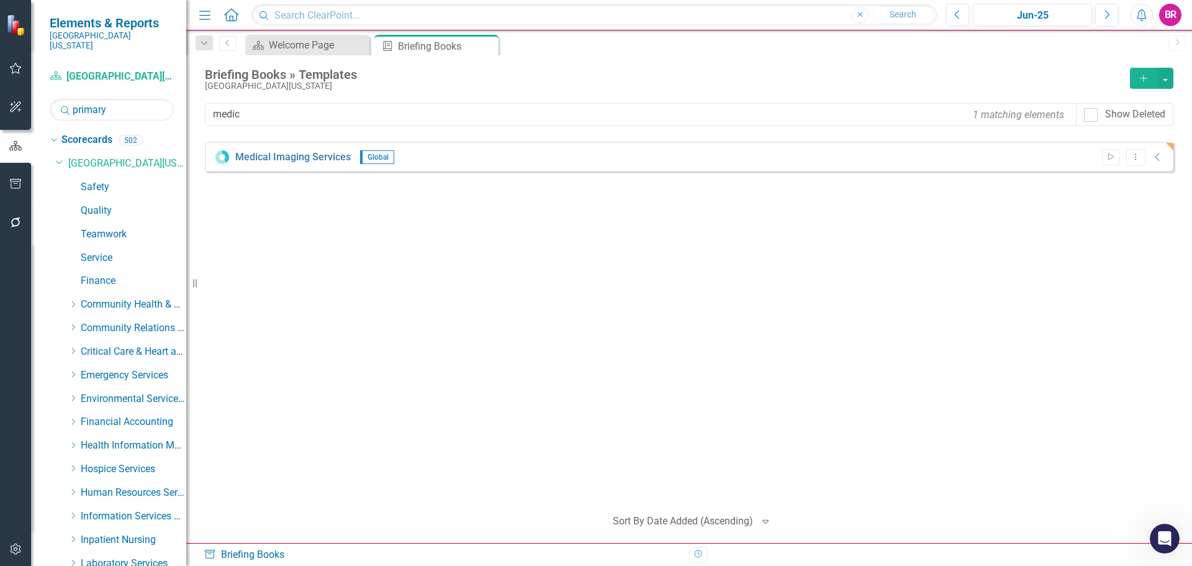
click at [512, 287] on div "Medical Imaging Services Global Start Dropdown Menu Collapse PDF Medical Imagin…" at bounding box center [689, 319] width 968 height 354
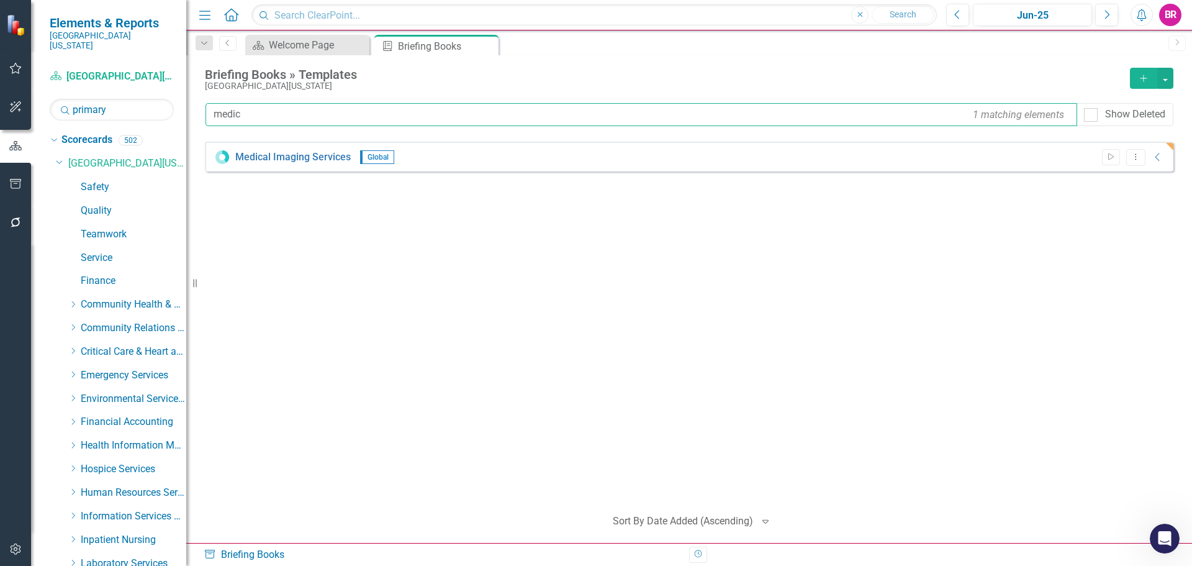
click at [378, 113] on input "medic" at bounding box center [641, 114] width 872 height 23
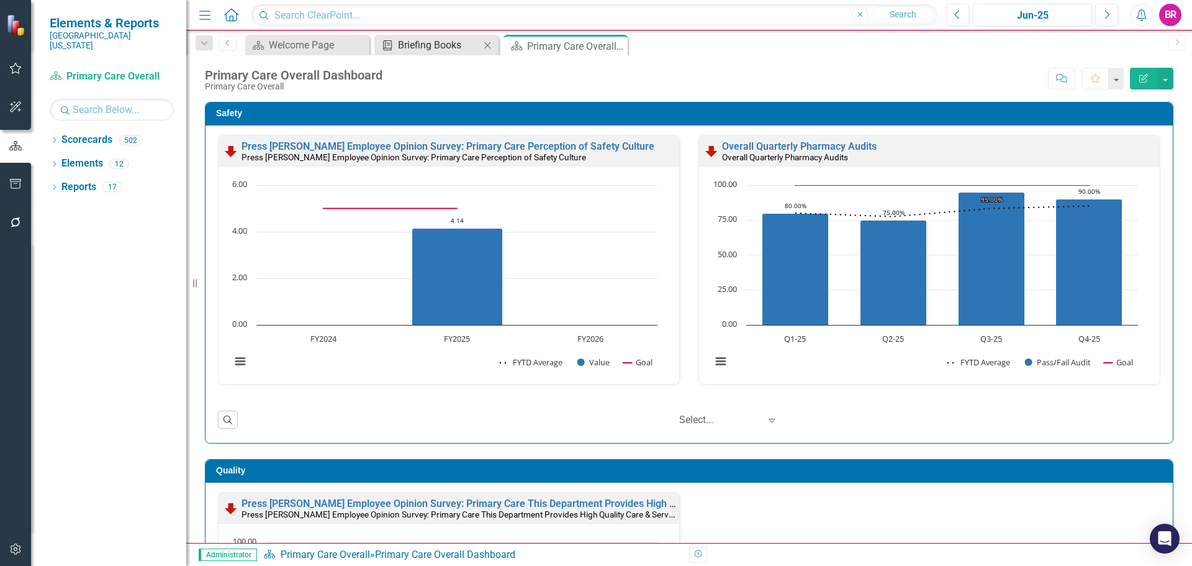
click at [453, 48] on div "Briefing Books" at bounding box center [439, 45] width 82 height 16
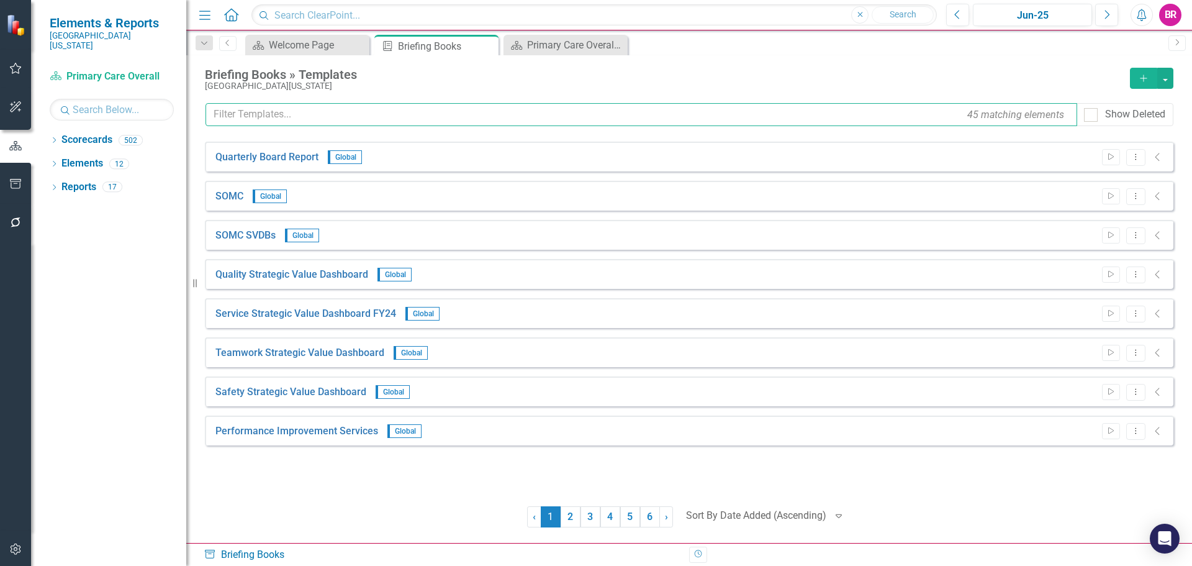
click at [434, 109] on input "text" at bounding box center [641, 114] width 872 height 23
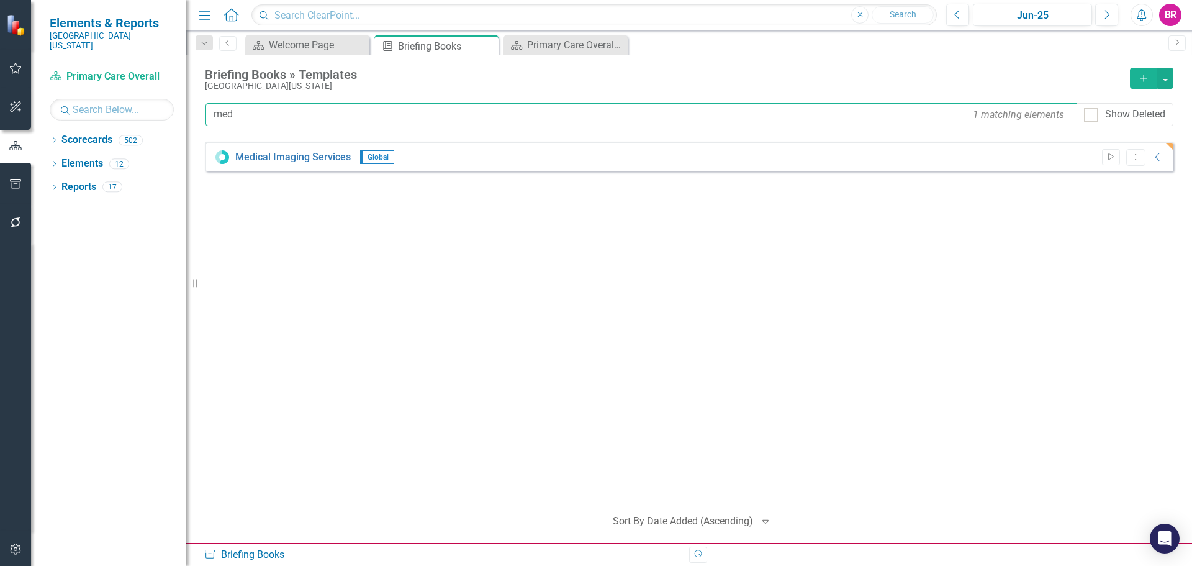
type input "med"
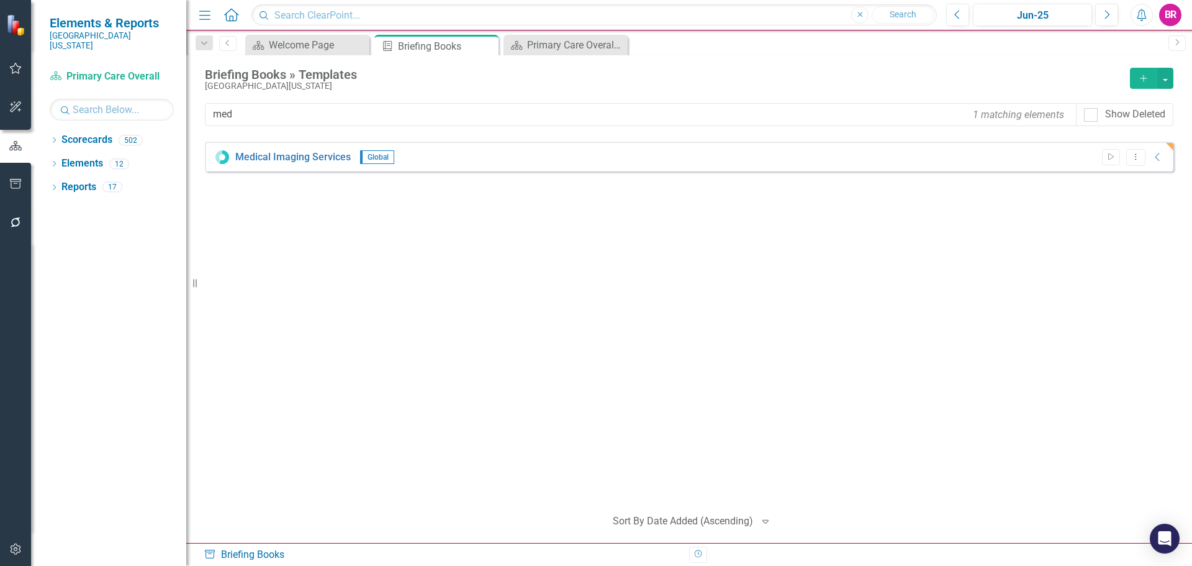
click at [541, 55] on div "Briefing Books » Templates Southern Ohio Medical Center Add med 1 matching elem…" at bounding box center [689, 298] width 1006 height 487
click at [544, 47] on div "Primary Care Overall Dashboard" at bounding box center [568, 45] width 82 height 16
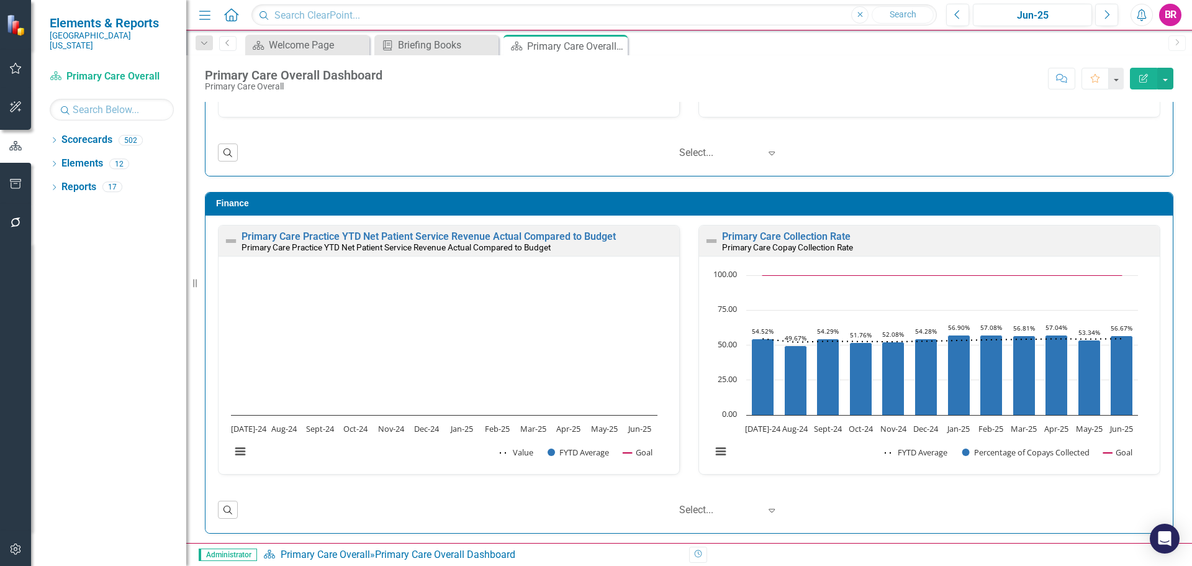
scroll to position [1341, 0]
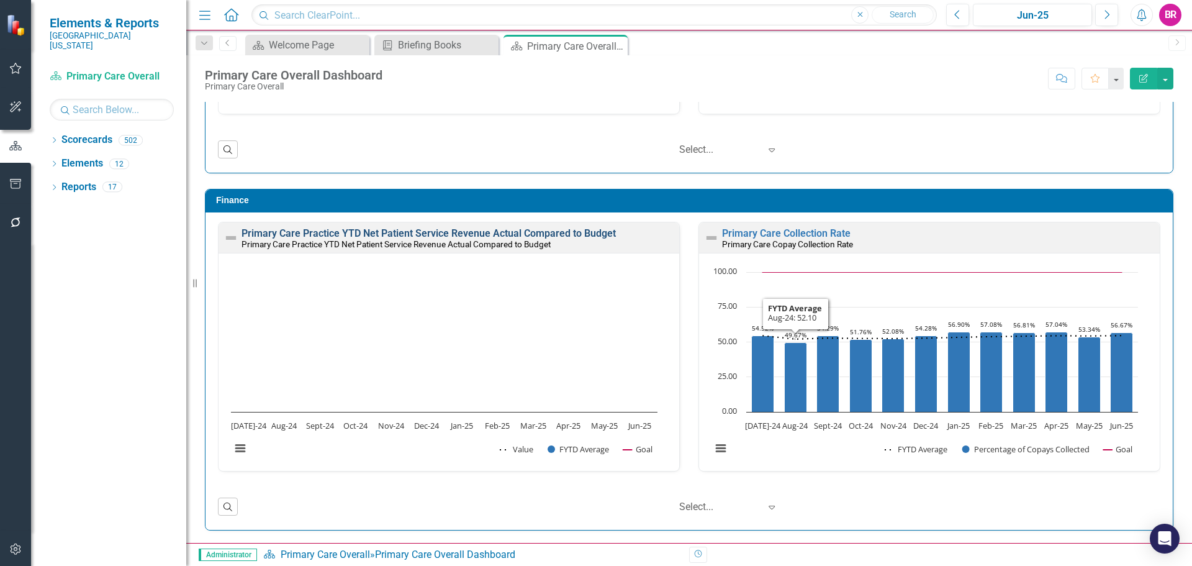
click at [480, 235] on link "Primary Care Practice YTD Net Patient Service Revenue Actual Compared to Budget" at bounding box center [428, 233] width 374 height 12
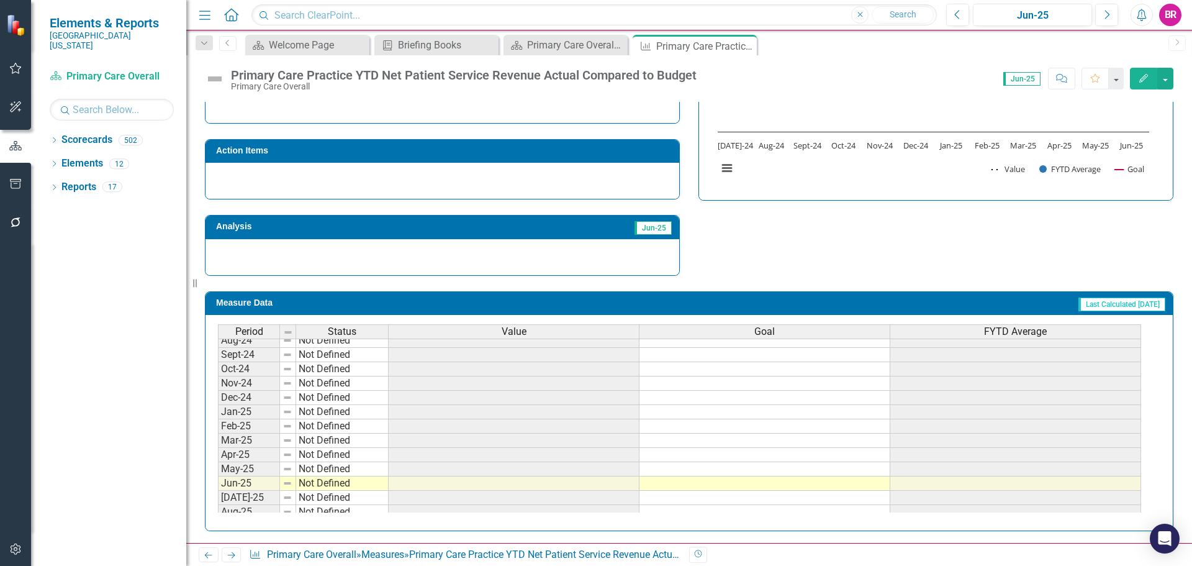
scroll to position [513, 0]
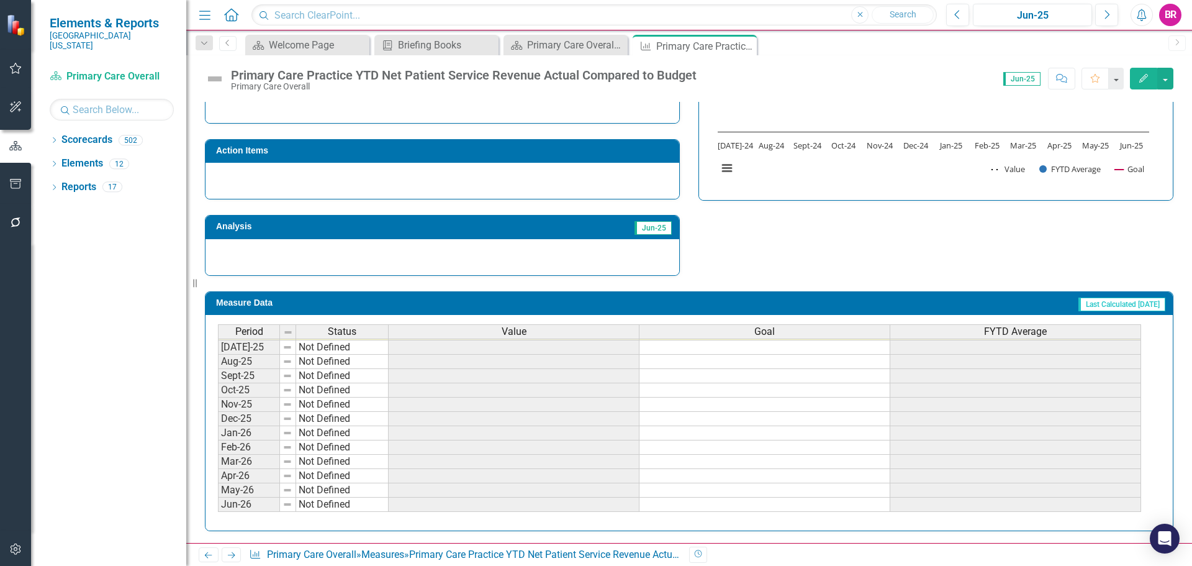
click at [521, 336] on span "Value" at bounding box center [514, 331] width 25 height 11
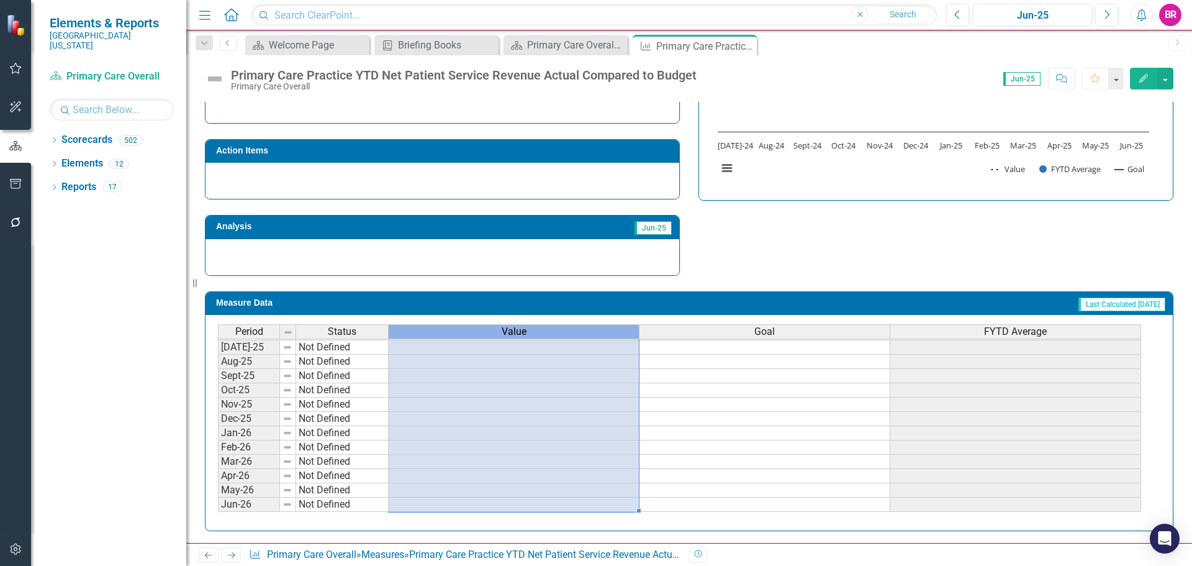
click at [521, 336] on span "Value" at bounding box center [514, 331] width 25 height 11
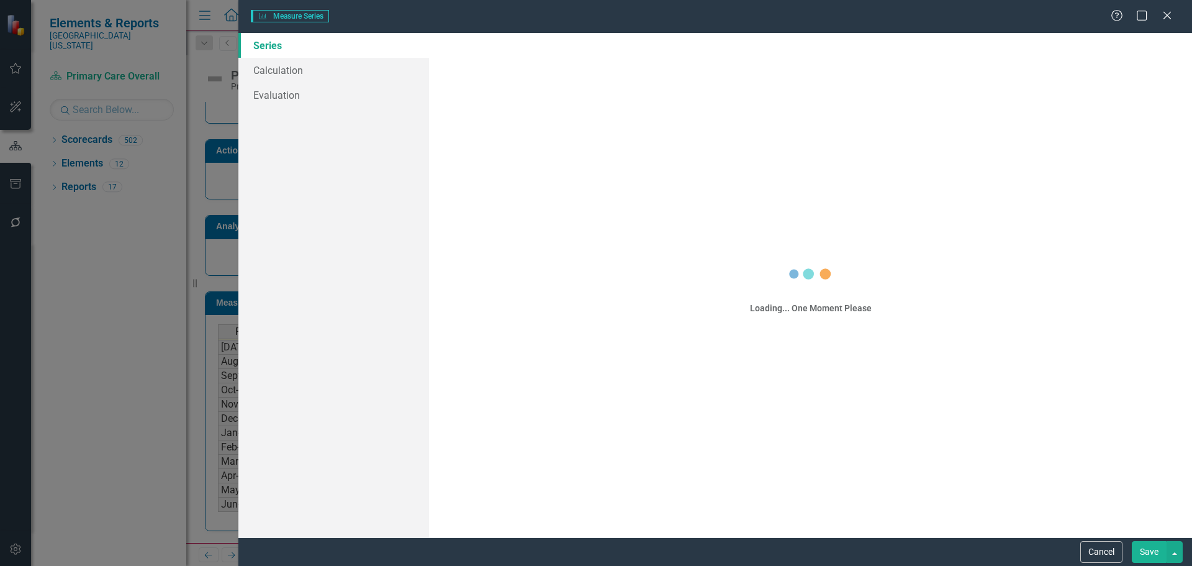
click at [283, 73] on div "Measure Series Measure Series Help Maximize Close Series Calculation Evaluation…" at bounding box center [596, 283] width 1192 height 566
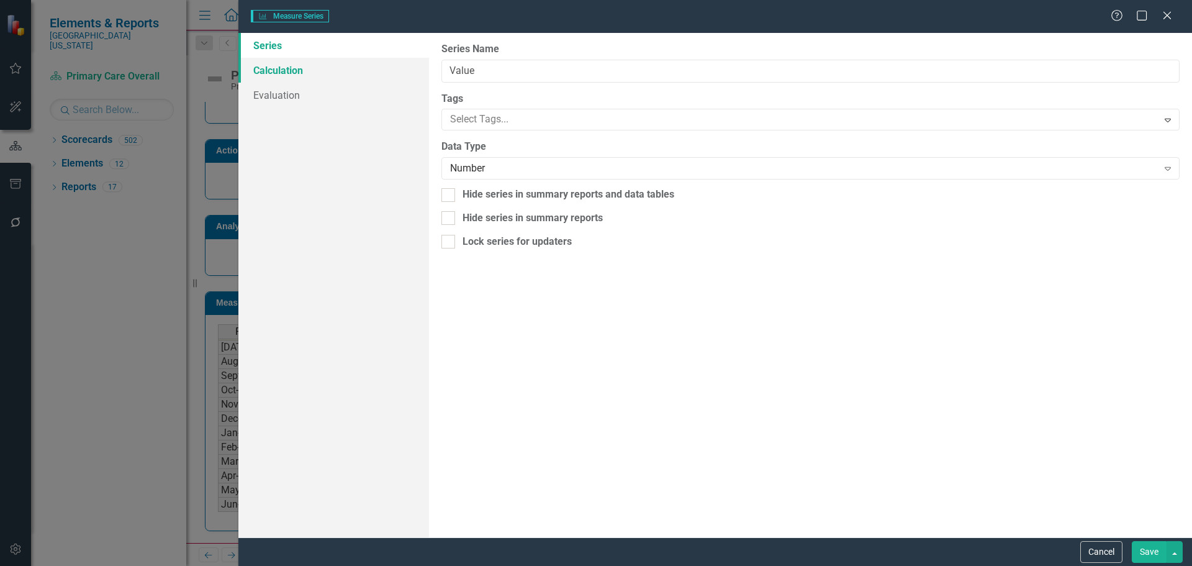
click at [286, 73] on link "Calculation" at bounding box center [333, 70] width 191 height 25
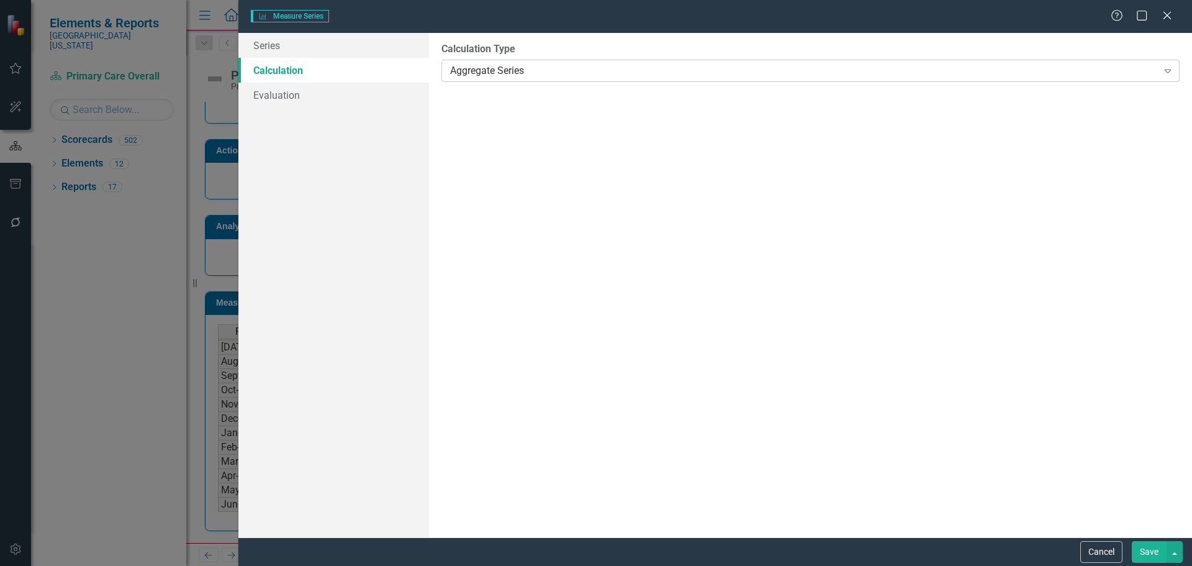
click at [575, 63] on div "Aggregate Series Expand" at bounding box center [810, 71] width 738 height 22
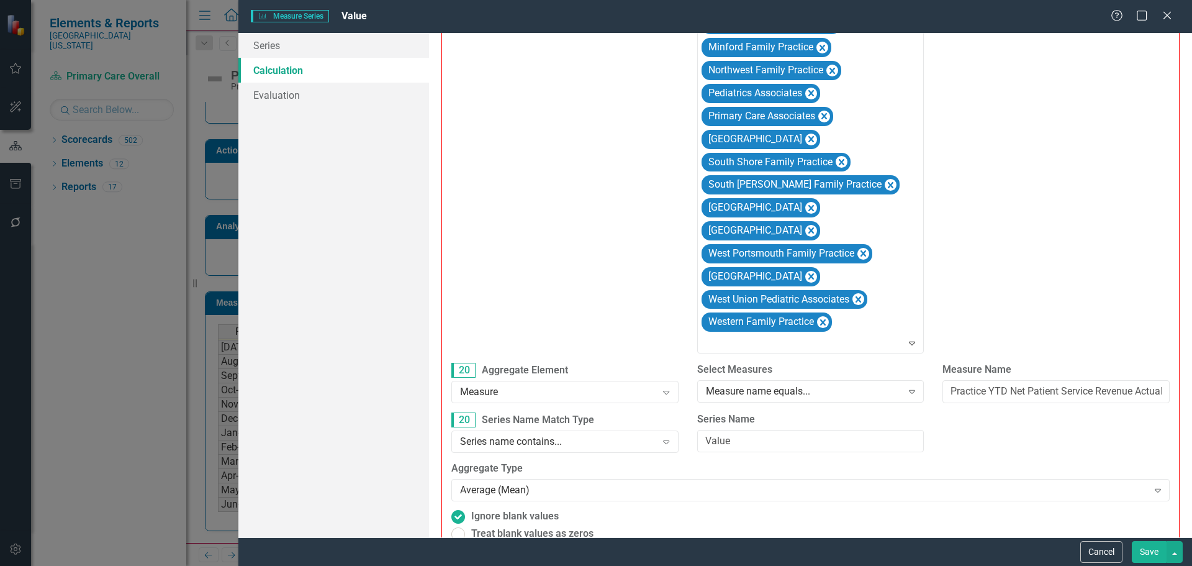
scroll to position [299, 0]
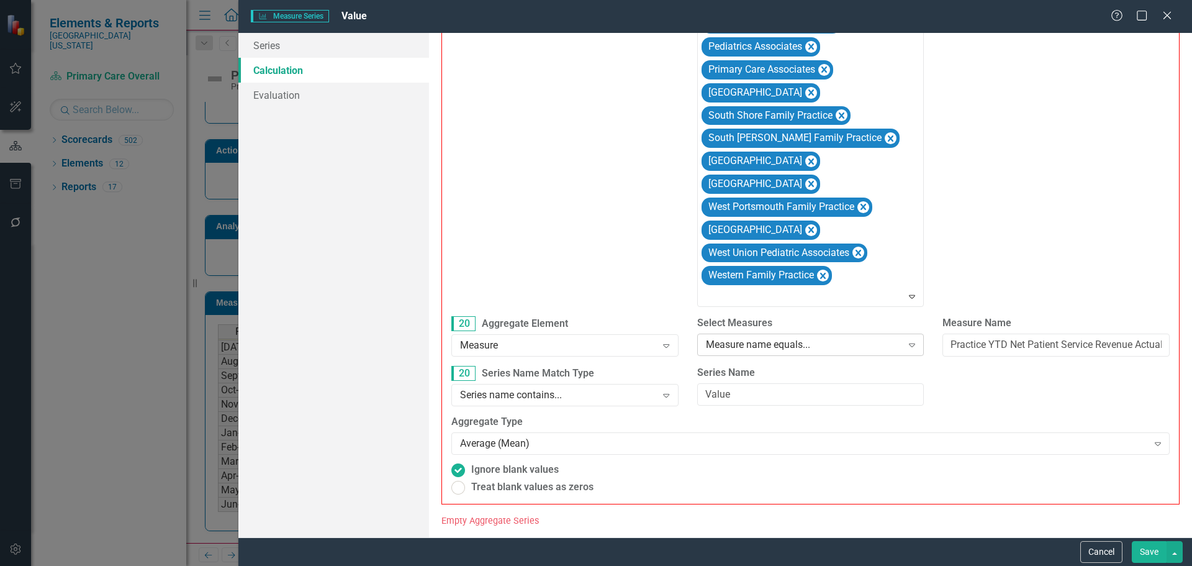
click at [771, 351] on div "Measure name equals..." at bounding box center [804, 345] width 196 height 14
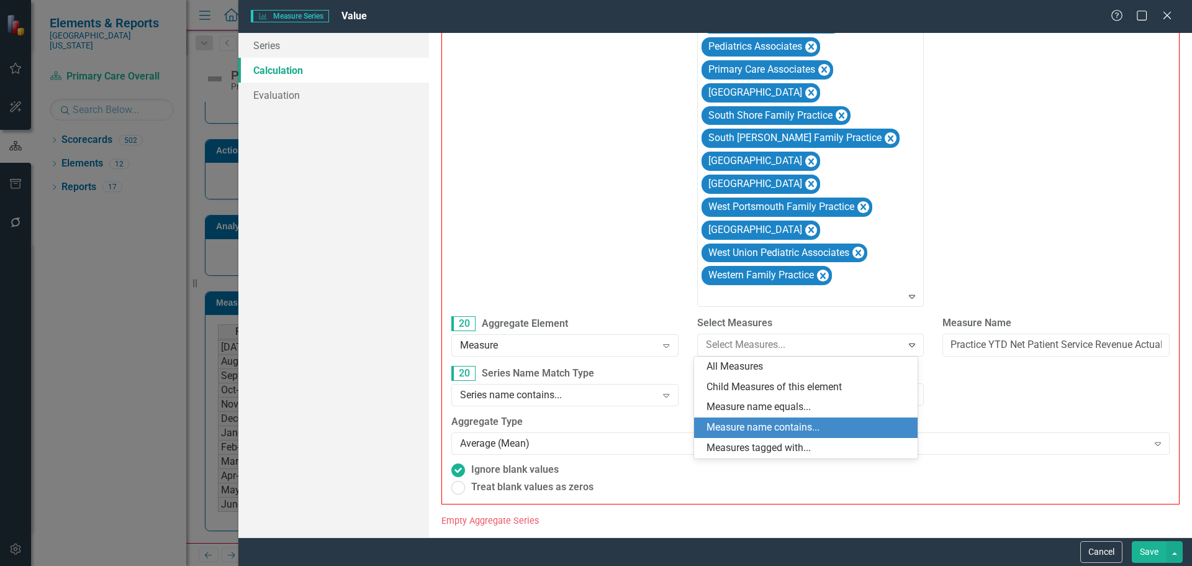
click at [823, 426] on div "Measure name contains..." at bounding box center [808, 427] width 204 height 14
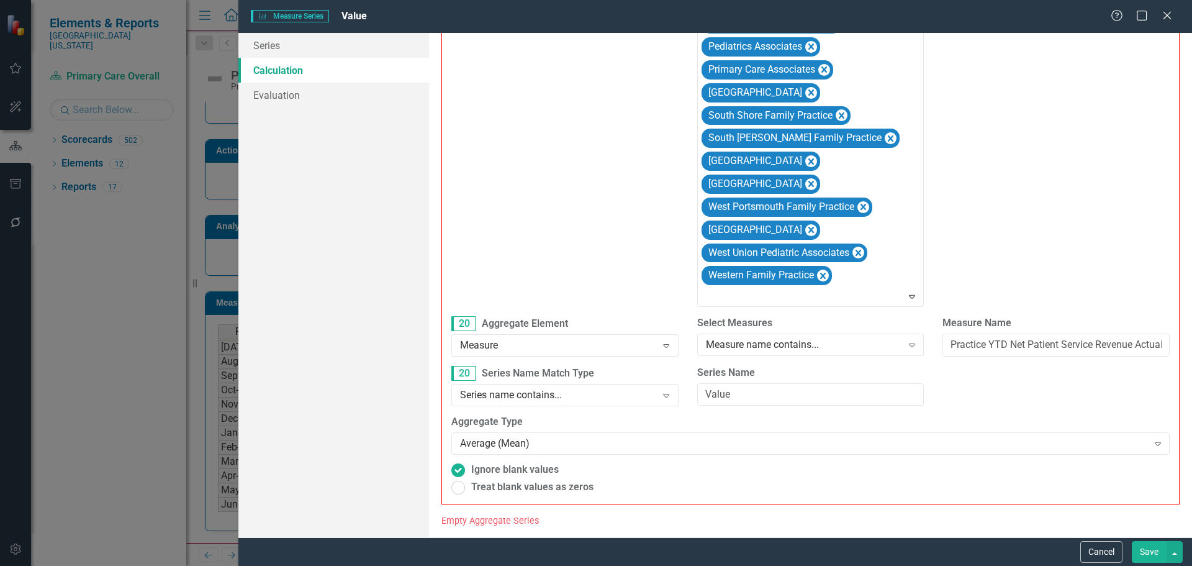
click at [1140, 554] on button "Save" at bounding box center [1149, 552] width 35 height 22
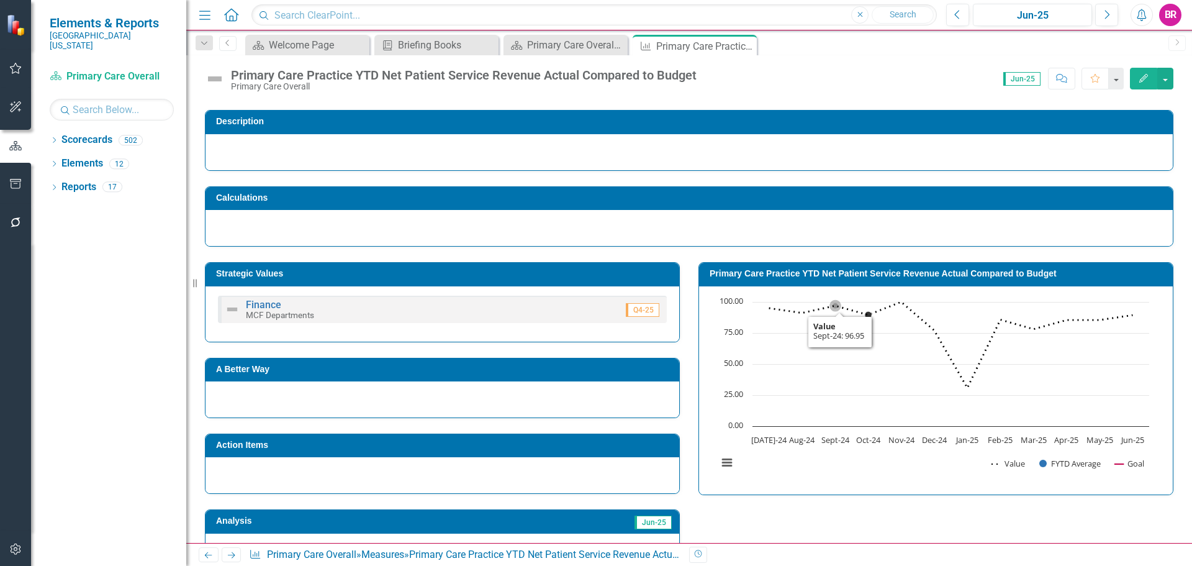
scroll to position [52, 0]
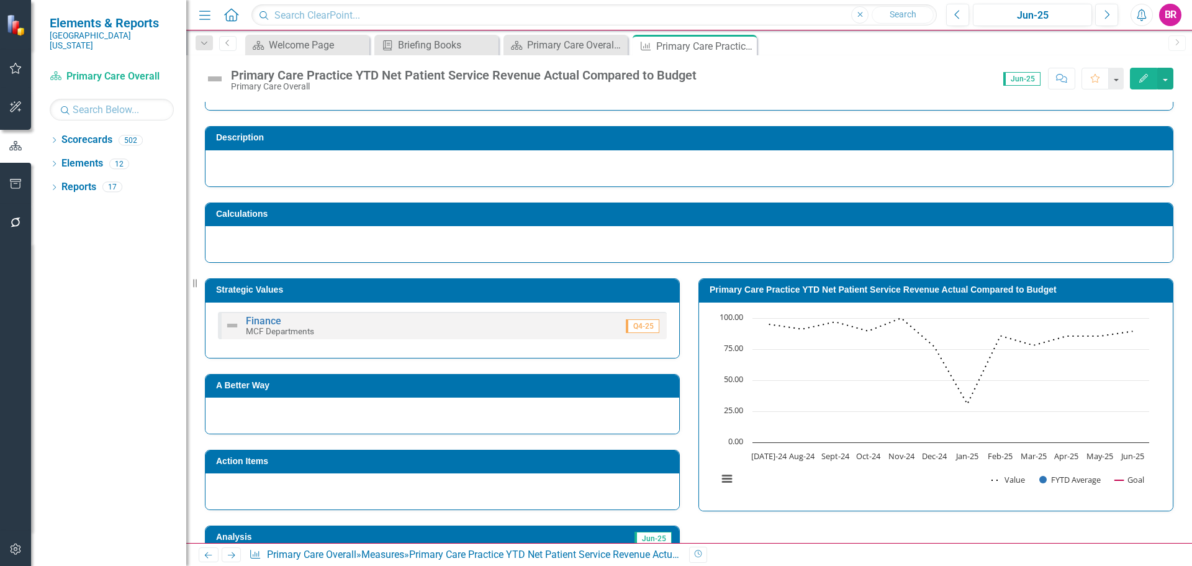
click at [846, 291] on h3 "Primary Care Practice YTD Net Patient Service Revenue Actual Compared to Budget" at bounding box center [938, 289] width 457 height 9
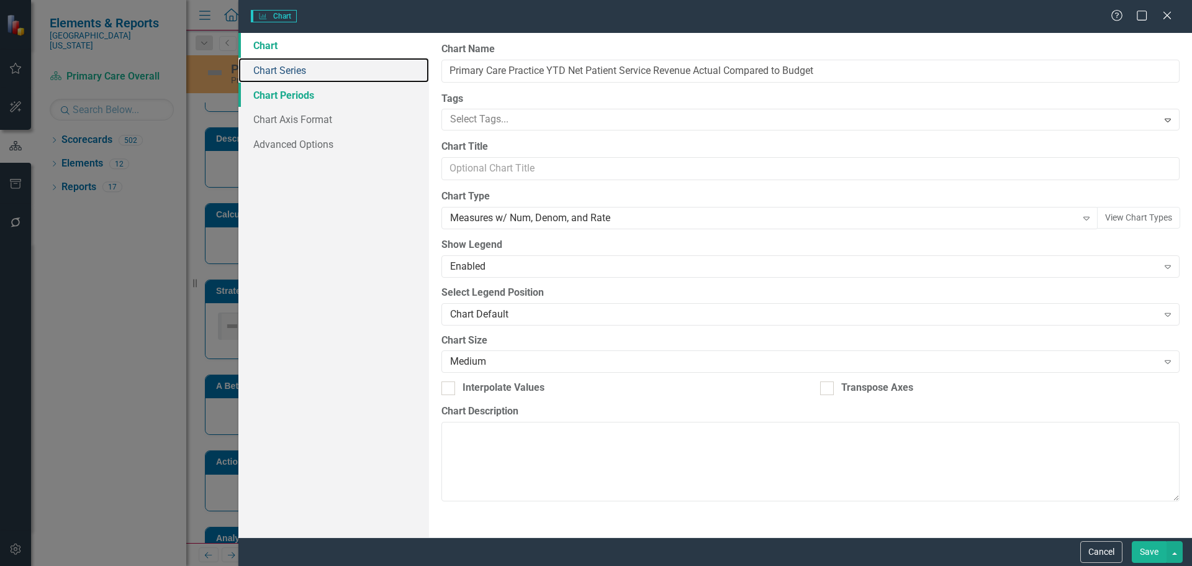
drag, startPoint x: 290, startPoint y: 70, endPoint x: 313, endPoint y: 88, distance: 28.8
click at [290, 70] on link "Chart Series" at bounding box center [333, 70] width 191 height 25
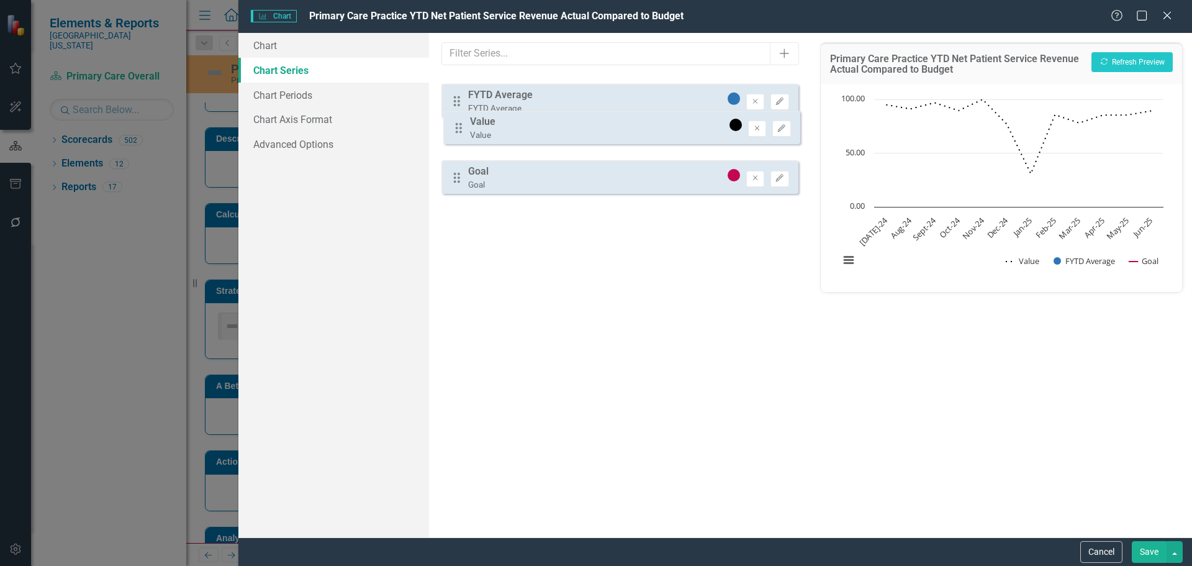
drag, startPoint x: 452, startPoint y: 86, endPoint x: 454, endPoint y: 122, distance: 36.1
click at [454, 122] on div "Drag Value Value Remove Edit Drag FYTD Average FYTD Average Remove Edit Drag Go…" at bounding box center [619, 134] width 356 height 120
drag, startPoint x: 457, startPoint y: 87, endPoint x: 459, endPoint y: 115, distance: 28.7
click at [459, 115] on div "Drag FYTD Average FYTD Average Remove Edit Drag Value Value Remove Edit Drag Go…" at bounding box center [619, 134] width 356 height 120
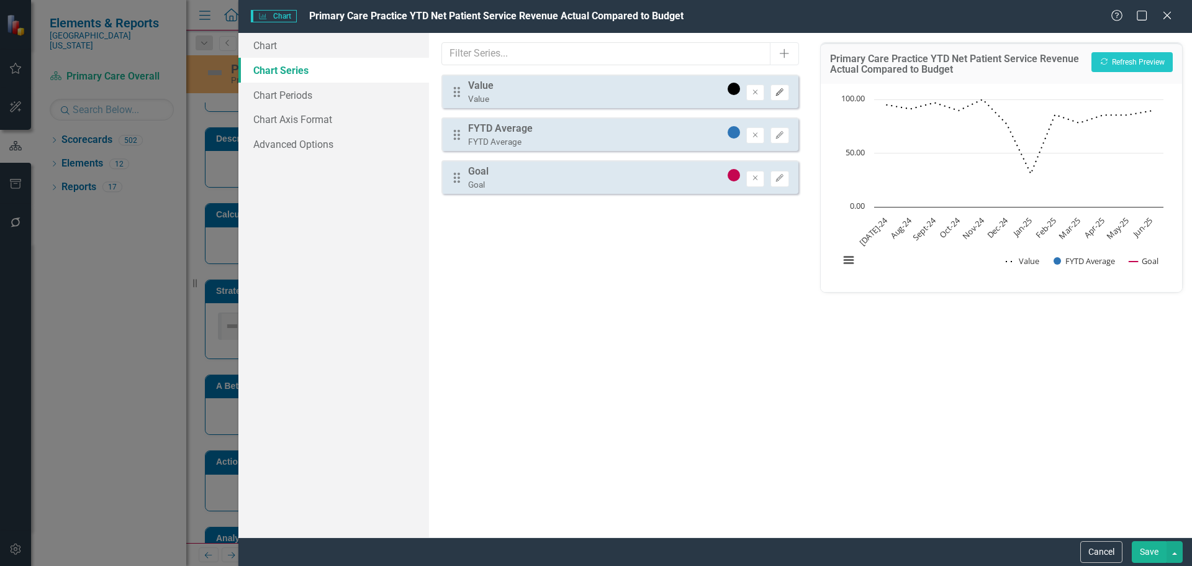
click at [780, 93] on icon "Edit" at bounding box center [779, 92] width 9 height 7
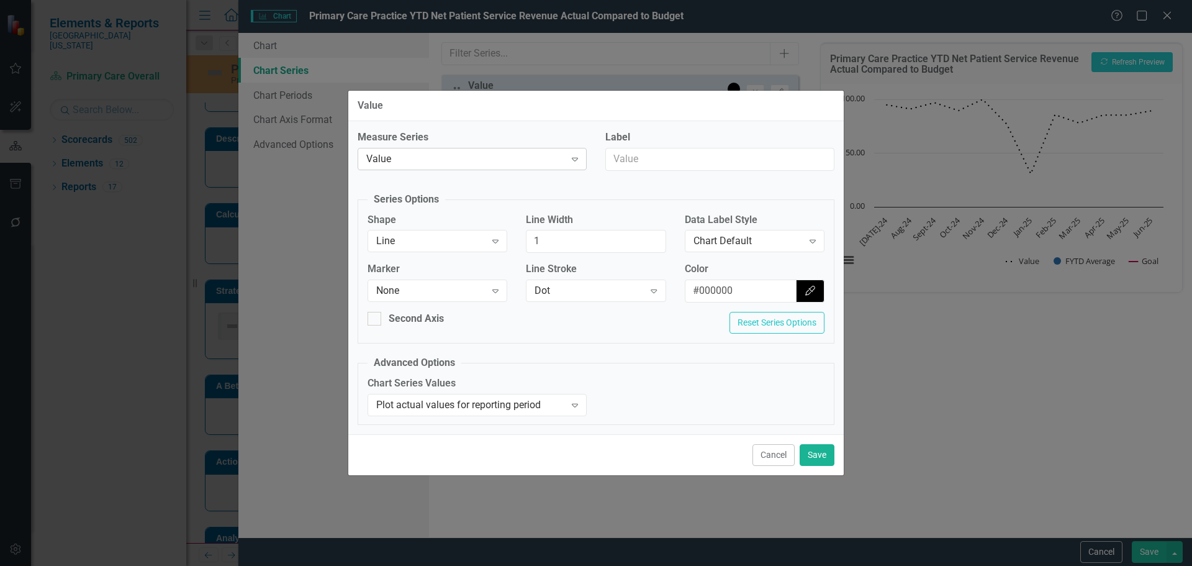
click at [484, 165] on div "Value" at bounding box center [465, 158] width 199 height 14
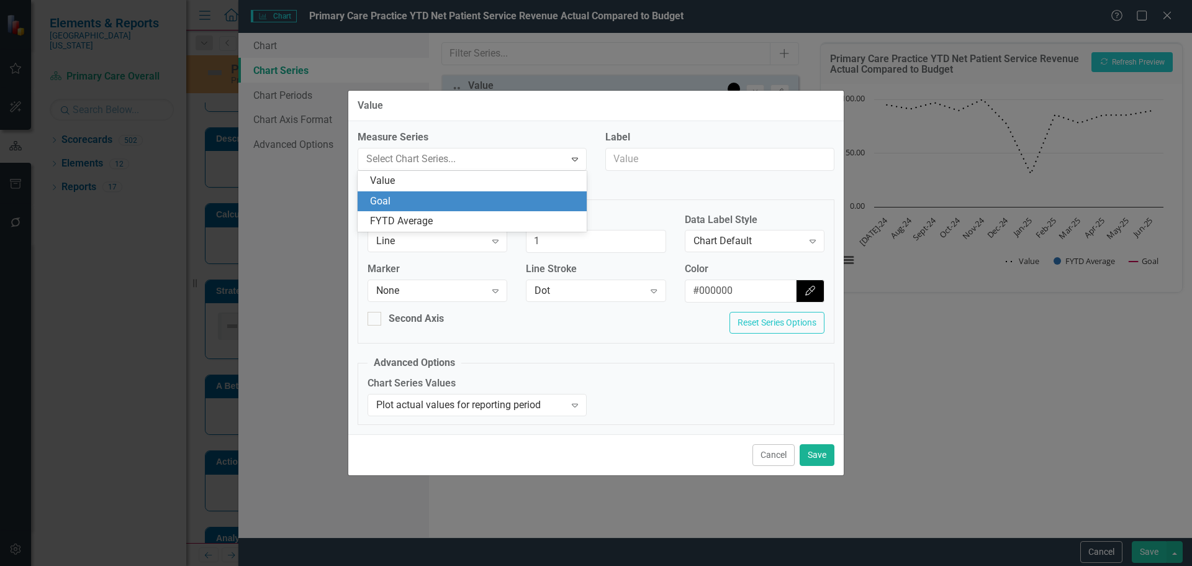
click at [472, 214] on div "FYTD Average" at bounding box center [472, 221] width 229 height 20
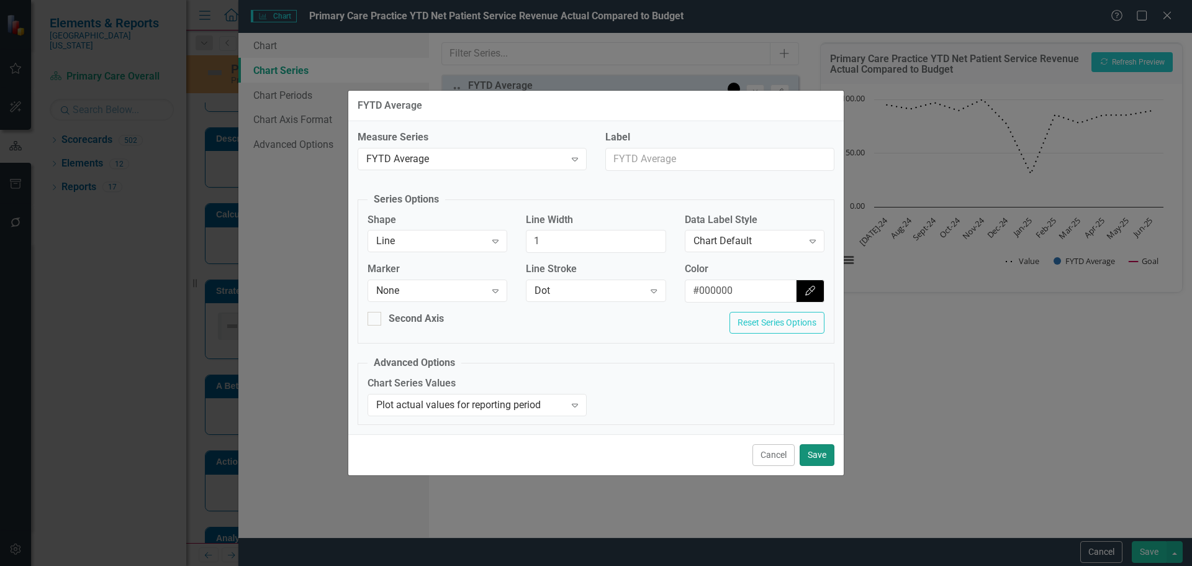
click at [821, 451] on button "Save" at bounding box center [817, 455] width 35 height 22
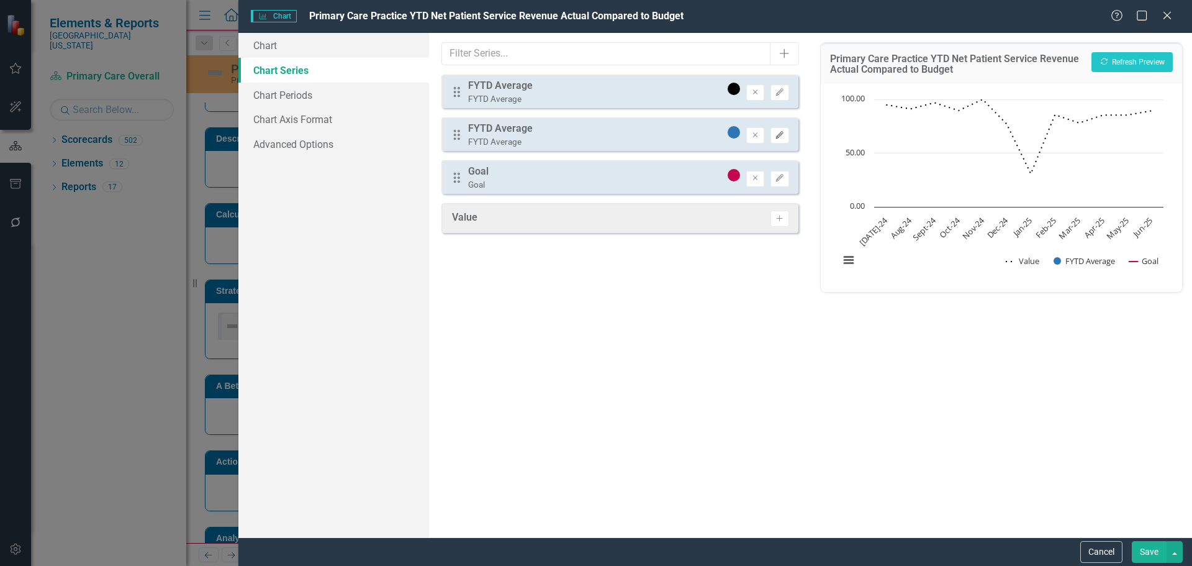
click at [778, 137] on icon "Edit" at bounding box center [779, 135] width 9 height 7
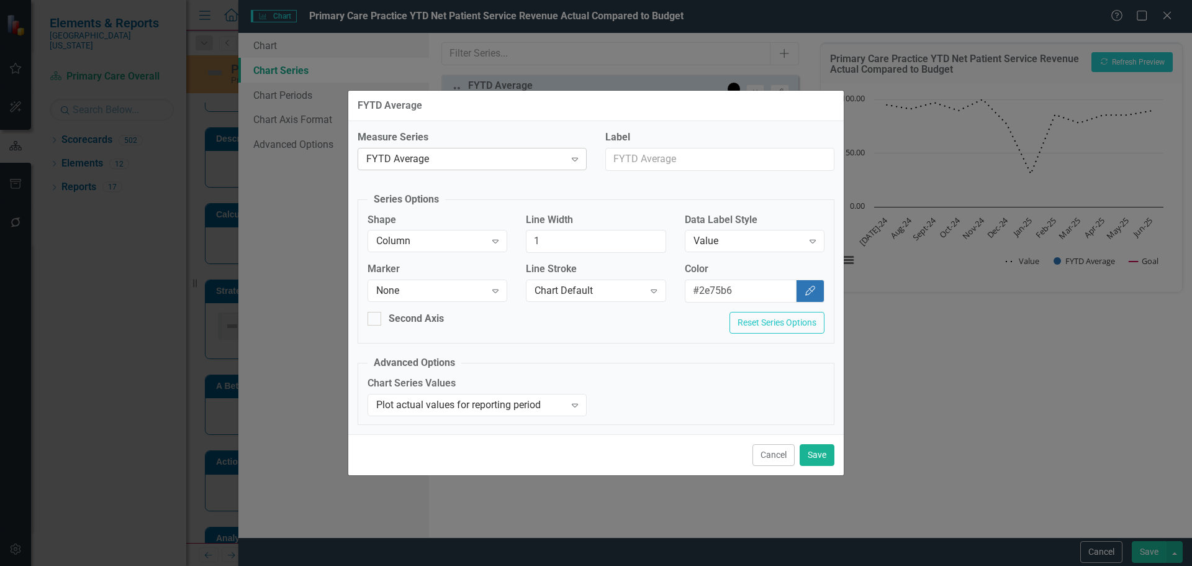
click at [462, 166] on div "FYTD Average" at bounding box center [465, 158] width 199 height 14
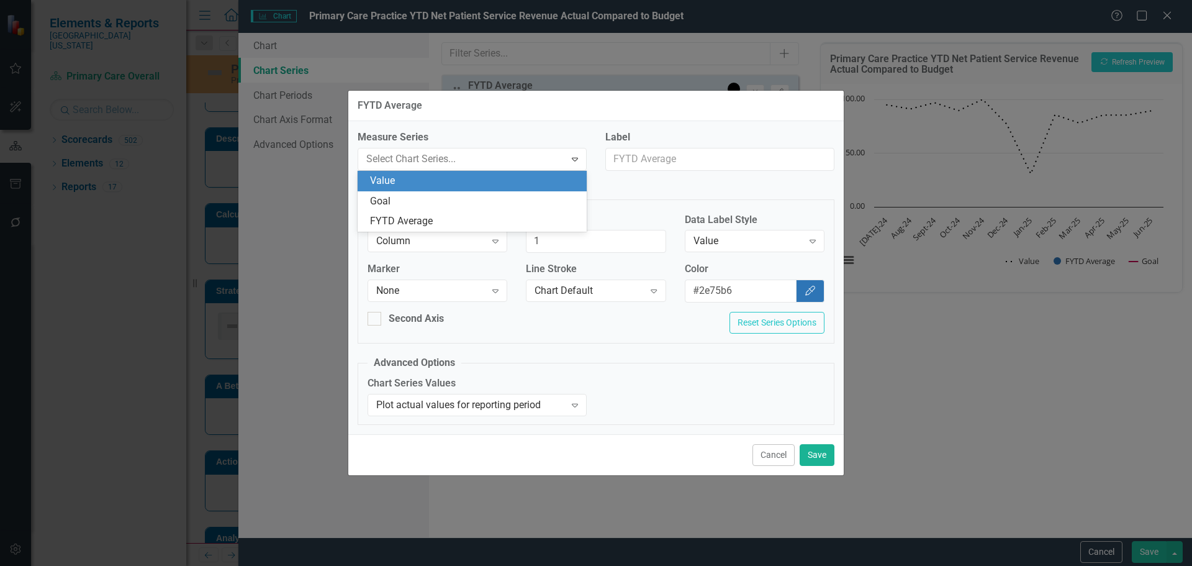
click at [458, 185] on div "Value" at bounding box center [474, 181] width 209 height 14
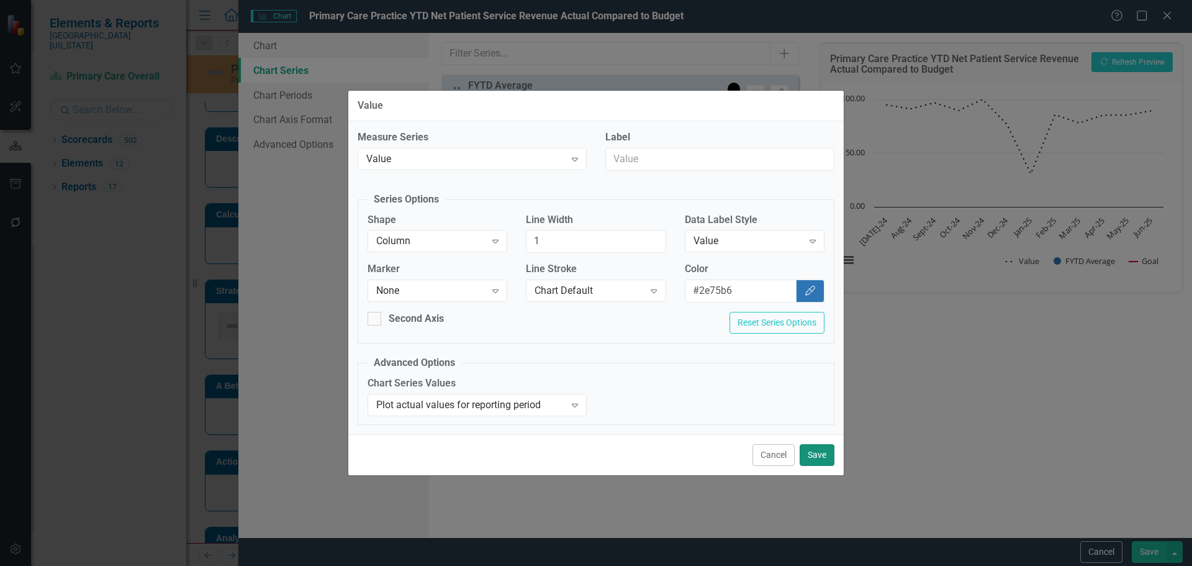
drag, startPoint x: 811, startPoint y: 445, endPoint x: 829, endPoint y: 446, distance: 17.4
click at [813, 445] on button "Save" at bounding box center [817, 455] width 35 height 22
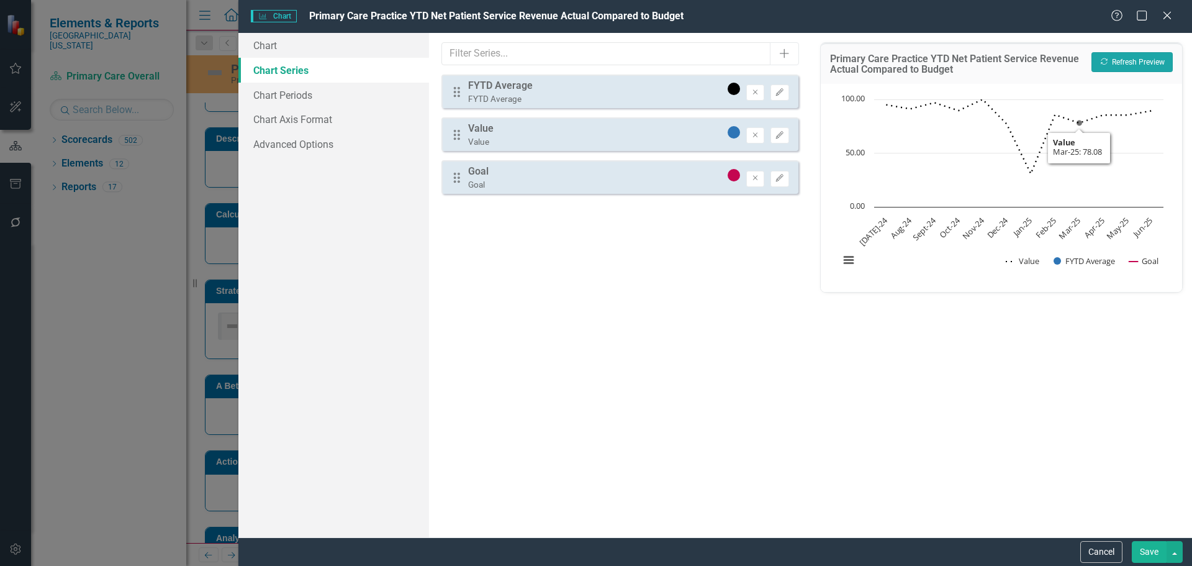
click at [1113, 65] on button "Recalculate Refresh Preview" at bounding box center [1131, 62] width 81 height 20
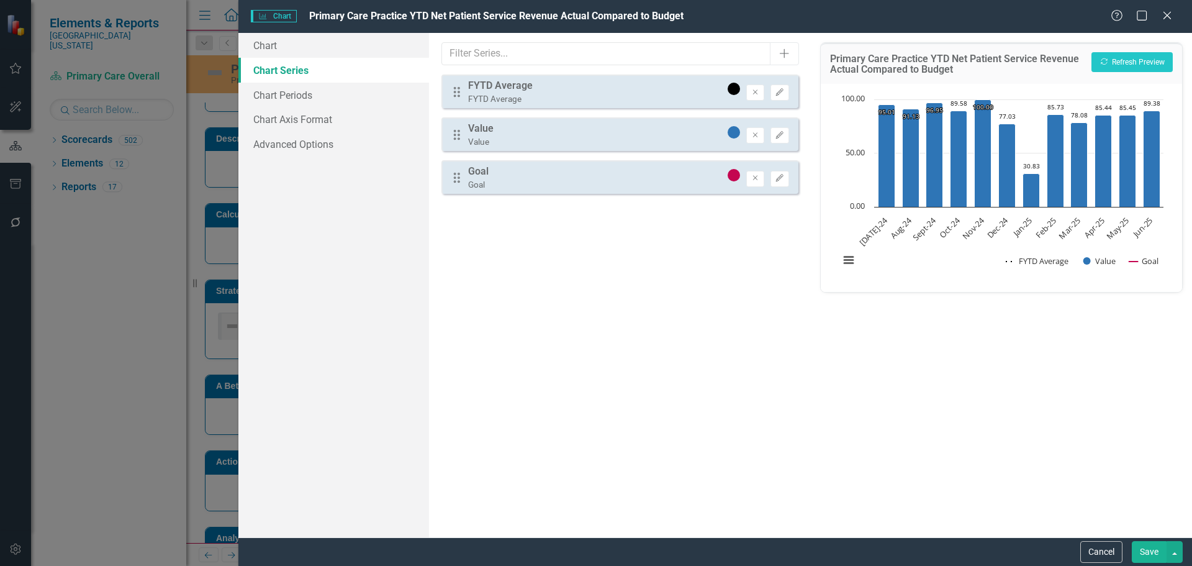
click at [1158, 546] on button "Save" at bounding box center [1149, 552] width 35 height 22
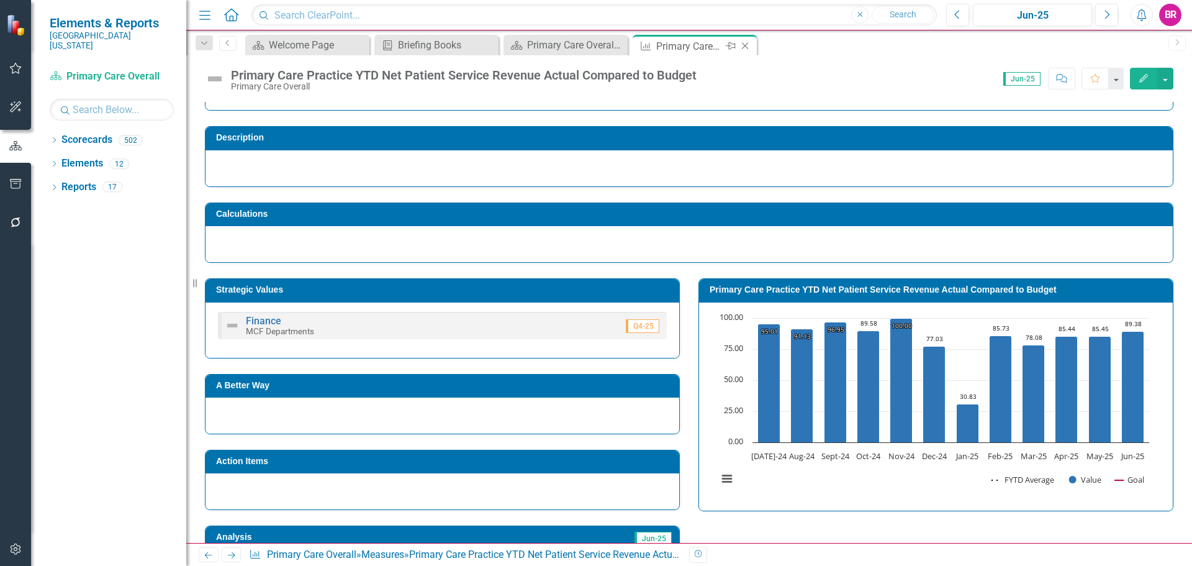
click at [745, 45] on icon "Close" at bounding box center [745, 46] width 12 height 10
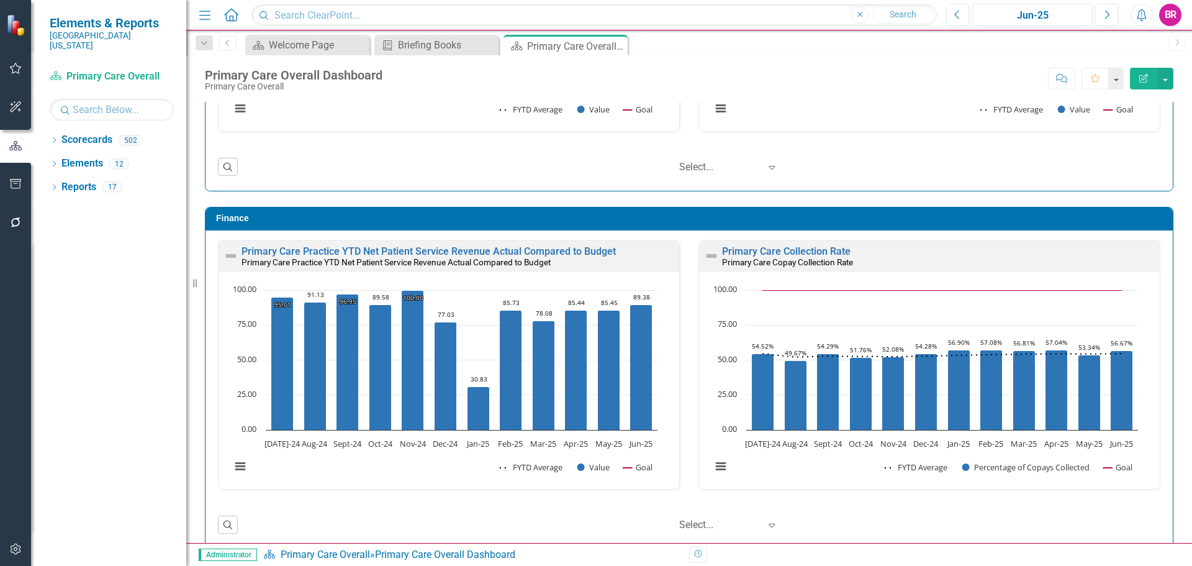
scroll to position [1341, 0]
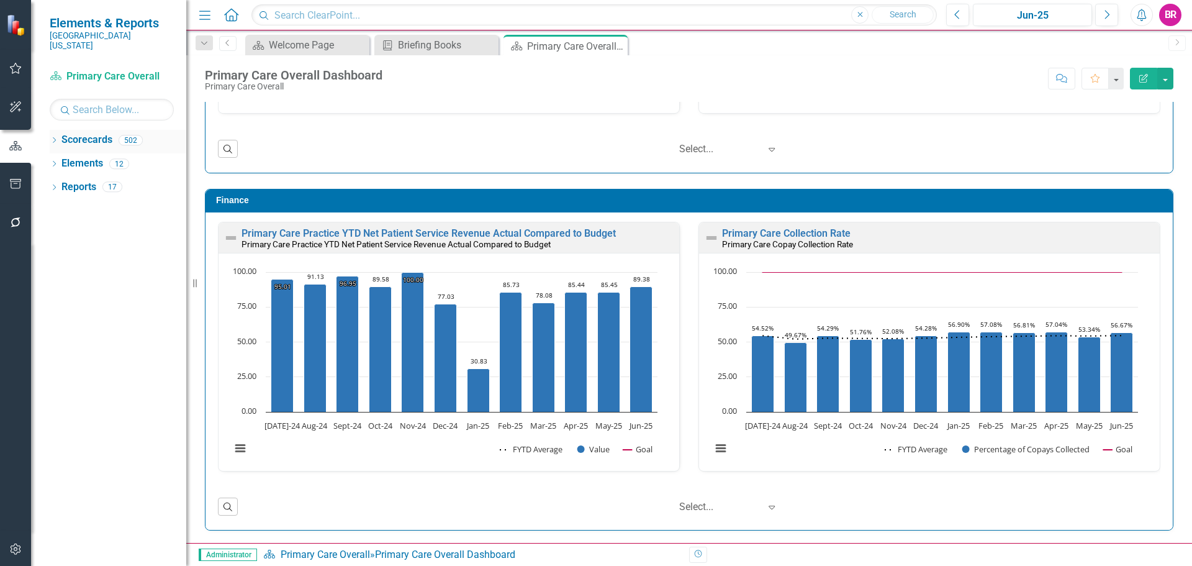
click at [53, 137] on div "Dropdown" at bounding box center [54, 142] width 9 height 11
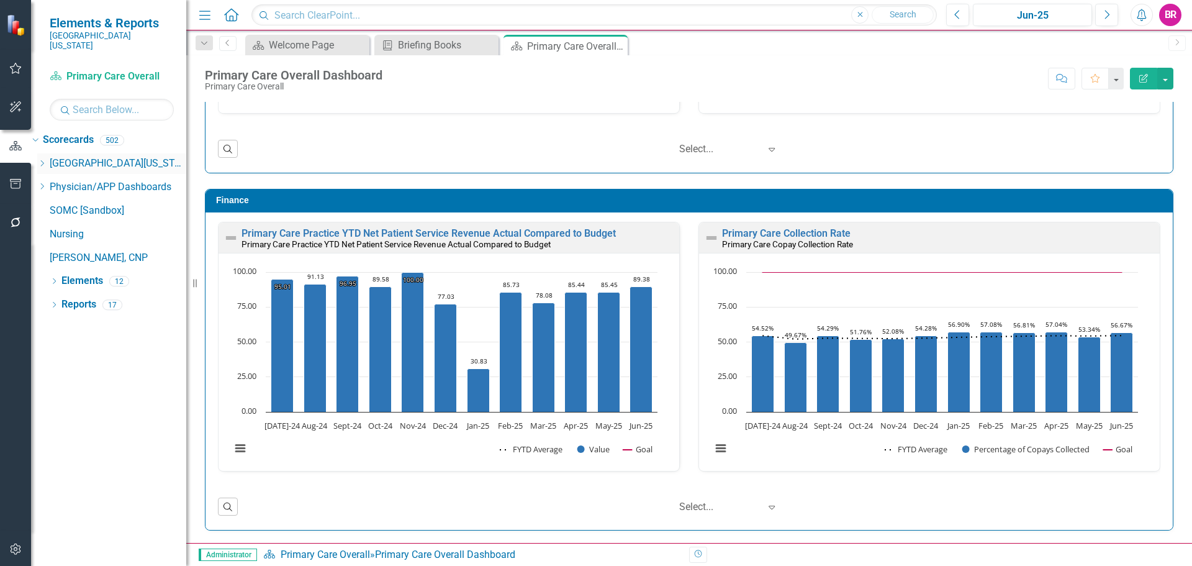
click at [44, 160] on icon at bounding box center [42, 163] width 3 height 6
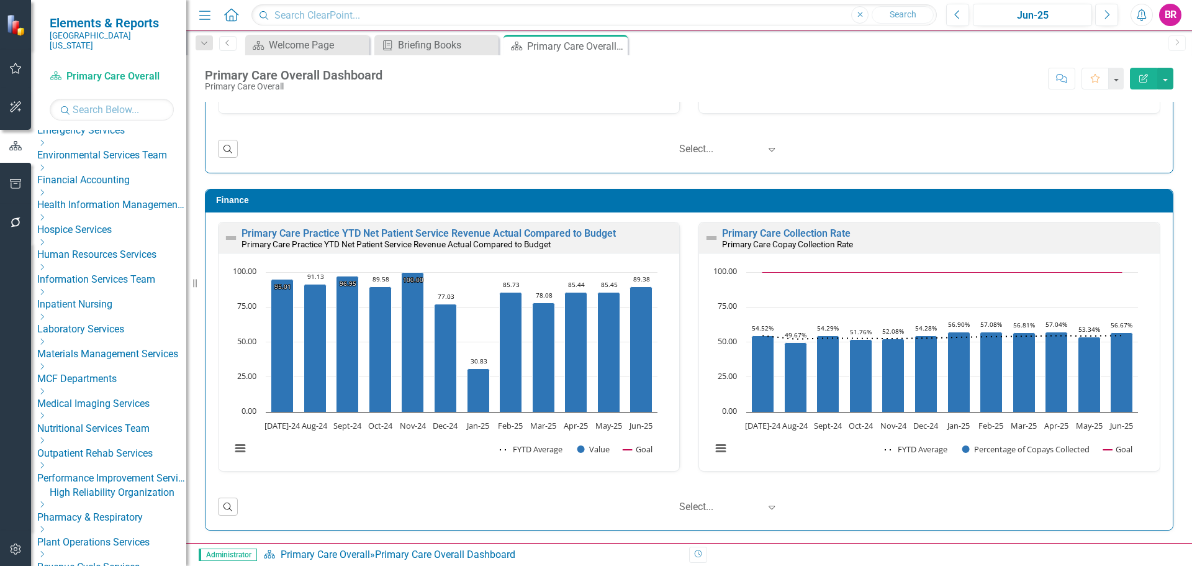
scroll to position [248, 0]
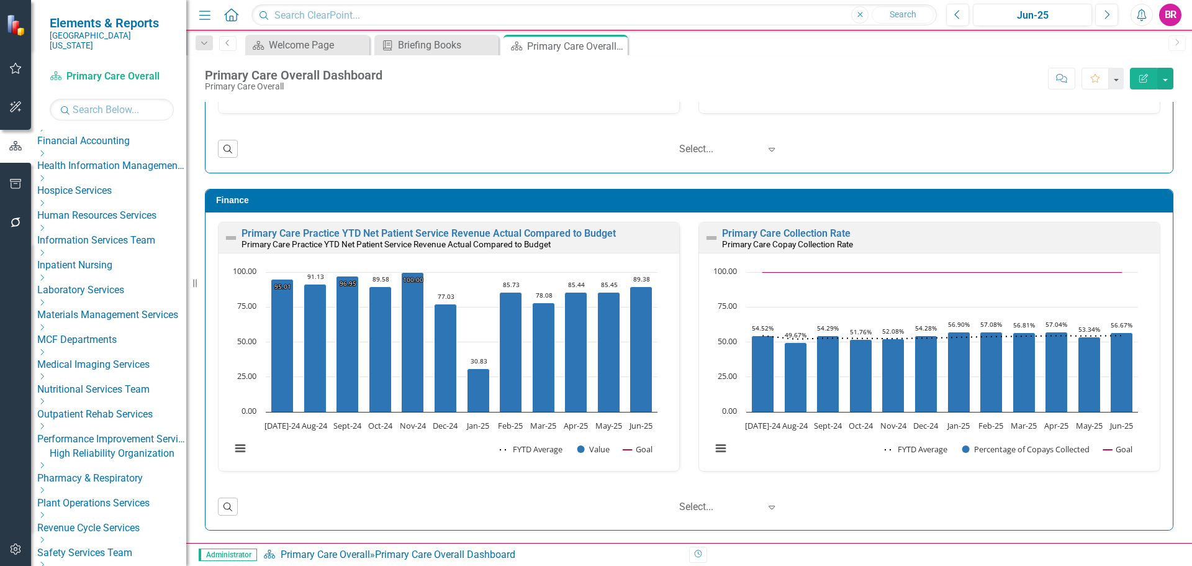
click at [47, 331] on icon "Dropdown" at bounding box center [41, 326] width 9 height 7
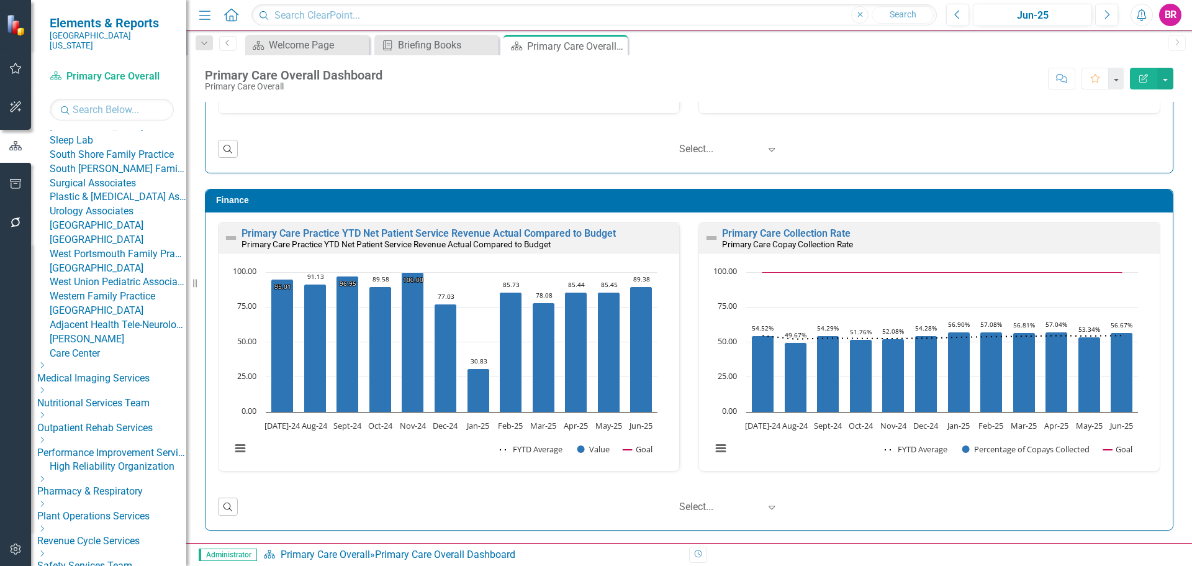
scroll to position [931, 0]
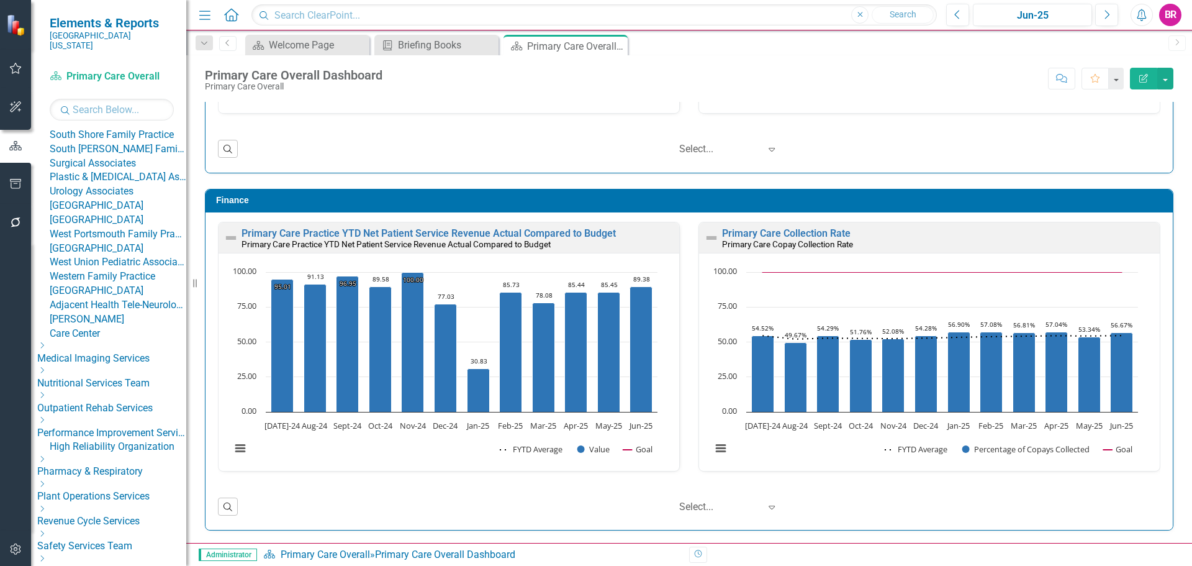
click at [125, 14] on link "Surgical Specialties Overall" at bounding box center [118, 7] width 137 height 14
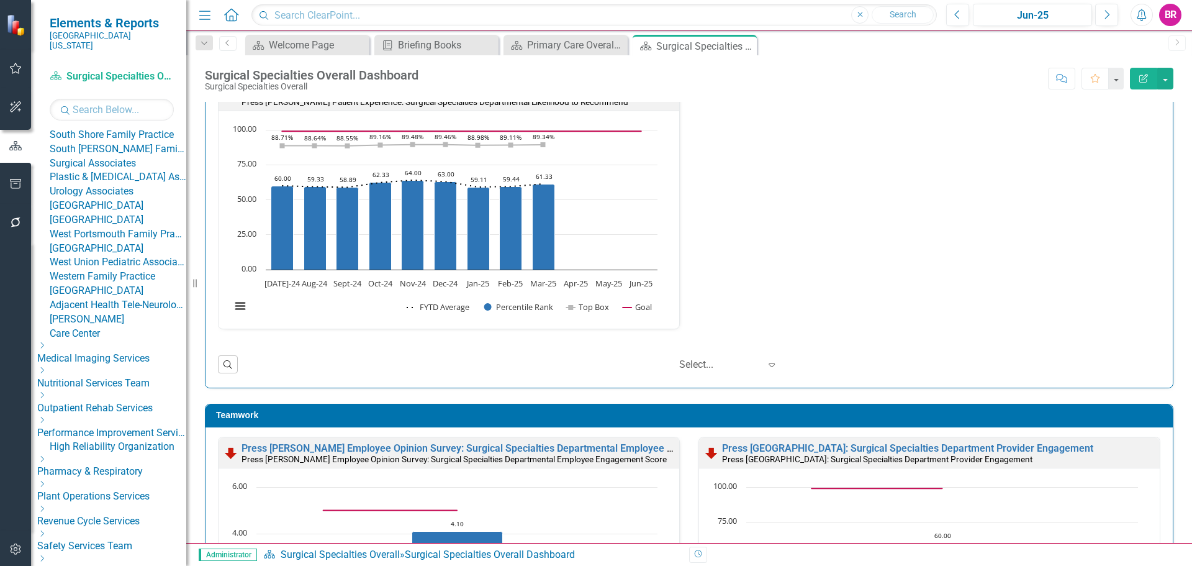
scroll to position [683, 0]
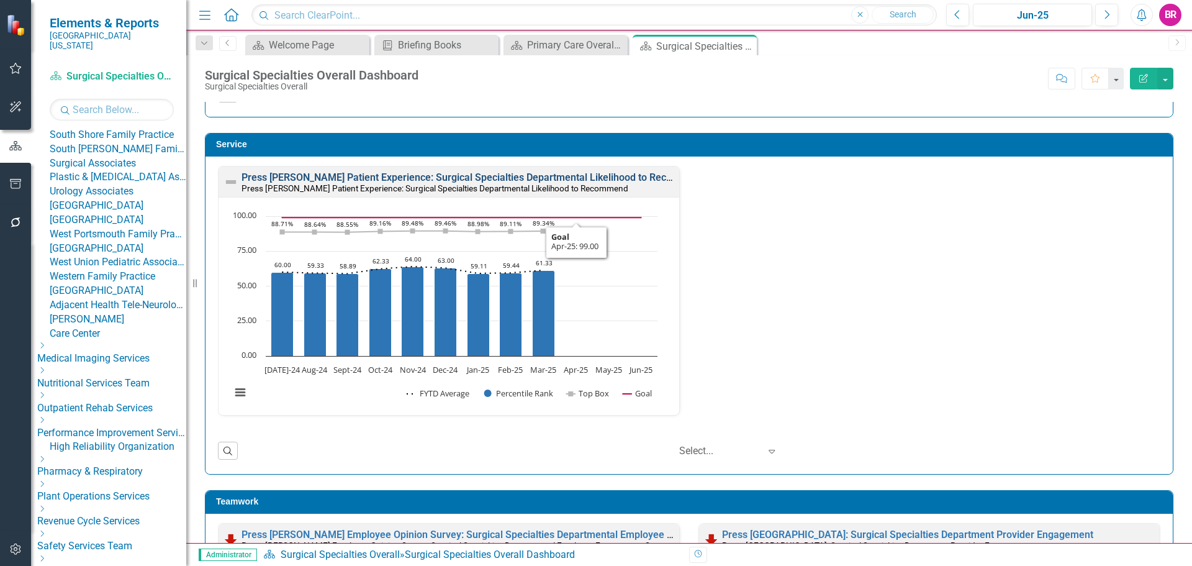
click at [495, 175] on link "Press Ganey Patient Experience: Surgical Specialties Departmental Likelihood to…" at bounding box center [473, 177] width 464 height 12
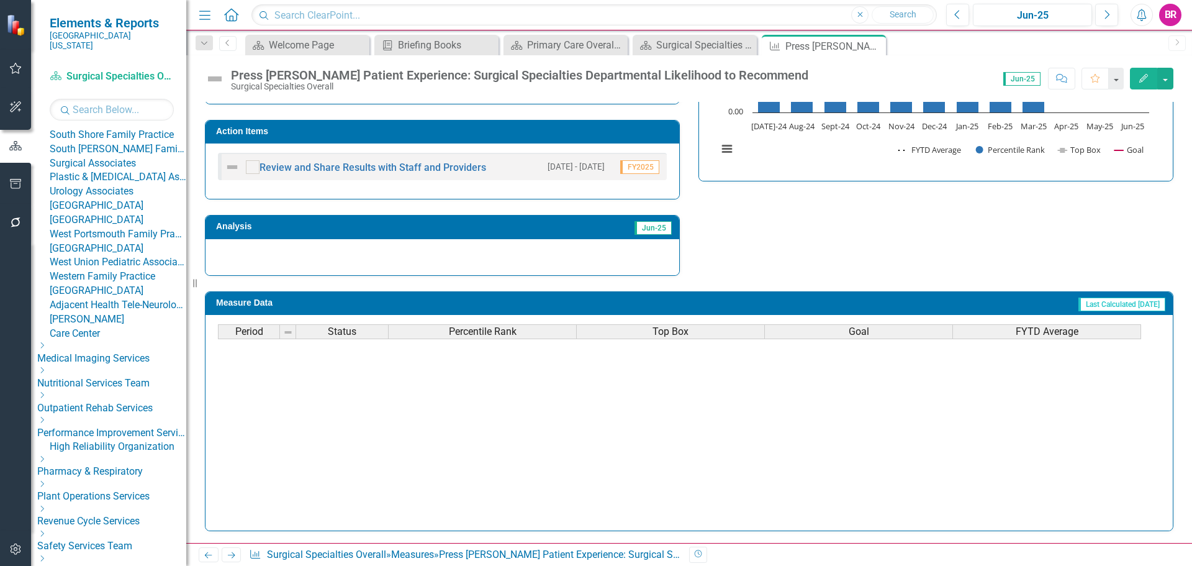
scroll to position [372, 0]
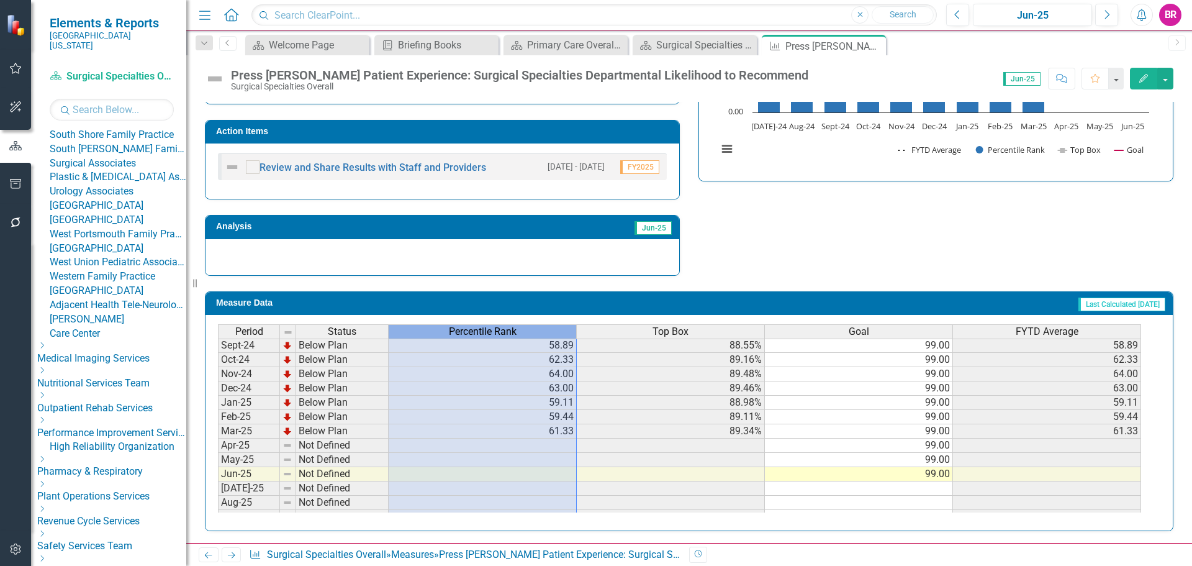
click at [530, 329] on div "Percentile Rank" at bounding box center [482, 332] width 187 height 14
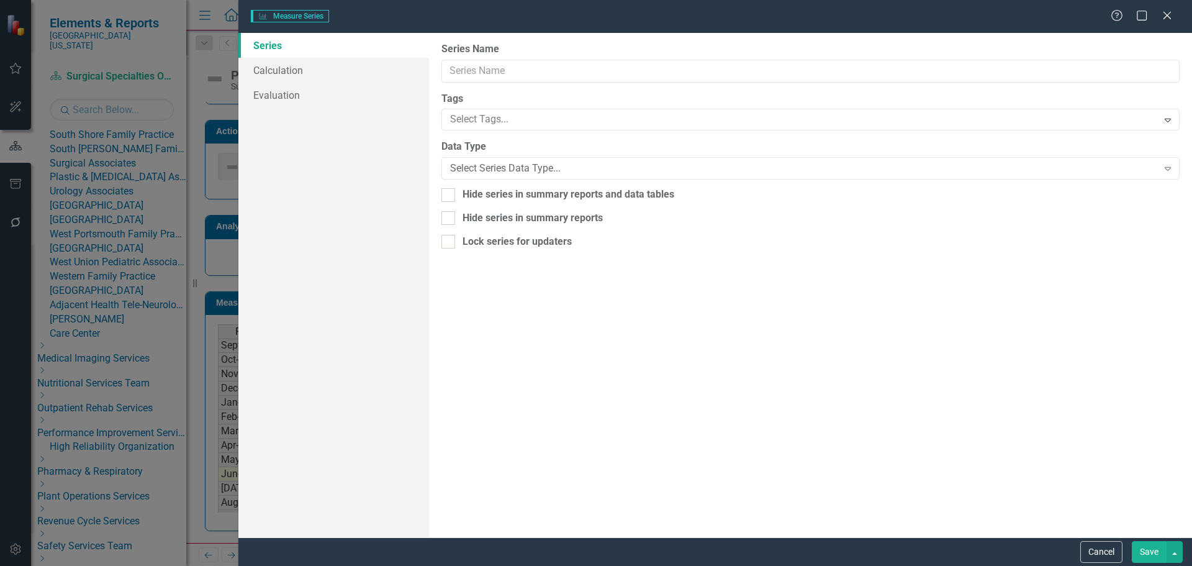
type input "Percentile Rank"
click at [289, 74] on link "Calculation" at bounding box center [333, 70] width 191 height 25
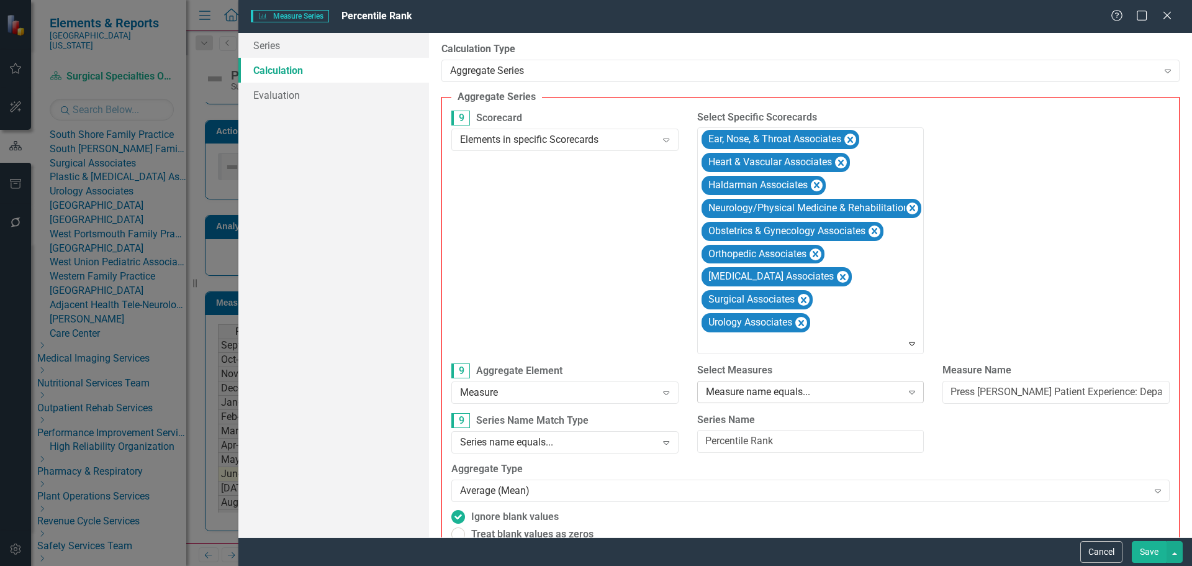
click at [824, 399] on div "Measure name equals..." at bounding box center [804, 391] width 196 height 14
click at [1152, 548] on button "Save" at bounding box center [1149, 552] width 35 height 22
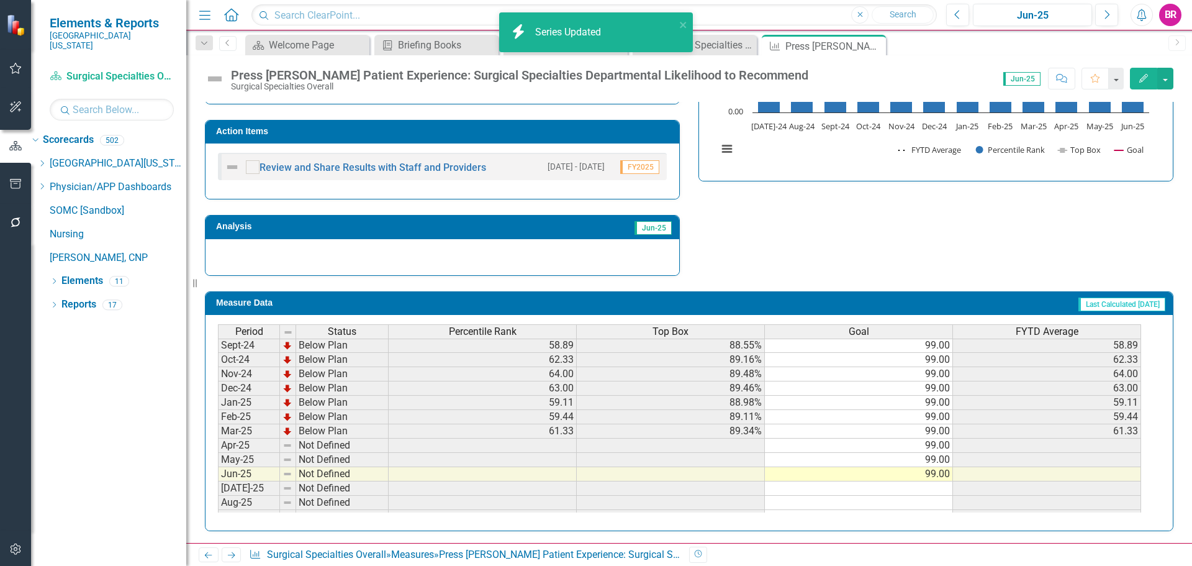
click at [670, 330] on span "Top Box" at bounding box center [670, 331] width 36 height 11
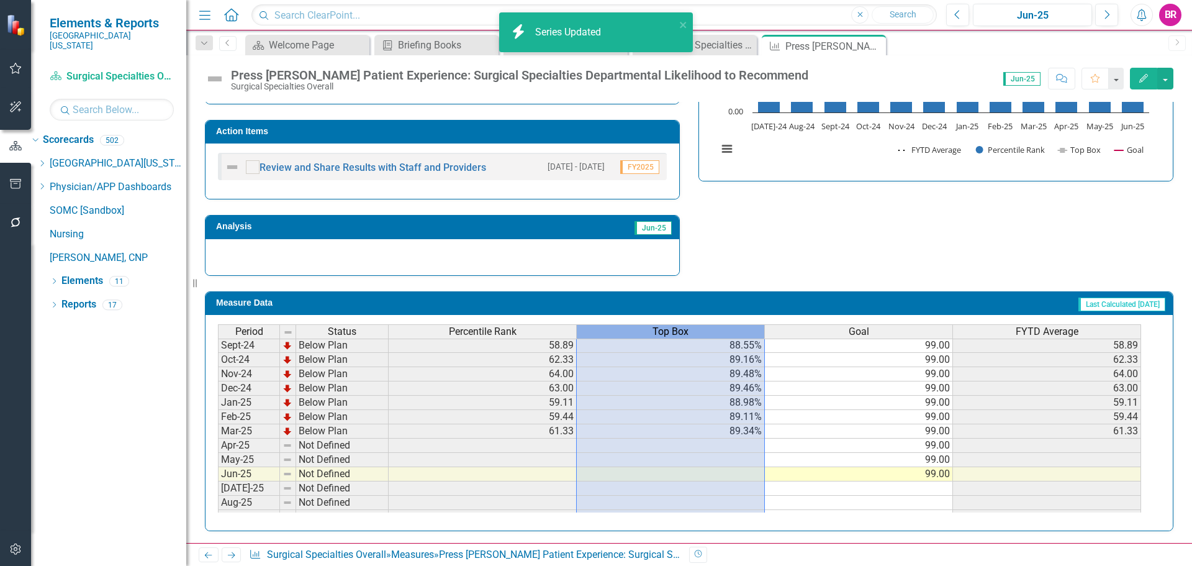
click at [670, 330] on span "Top Box" at bounding box center [670, 331] width 36 height 11
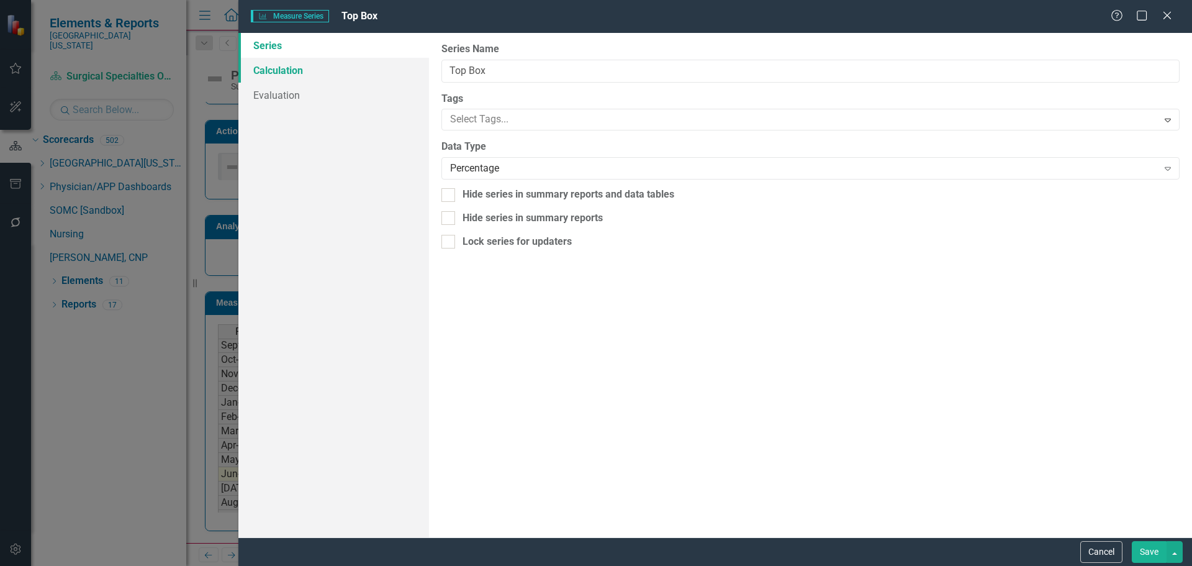
click at [268, 65] on link "Calculation" at bounding box center [333, 70] width 191 height 25
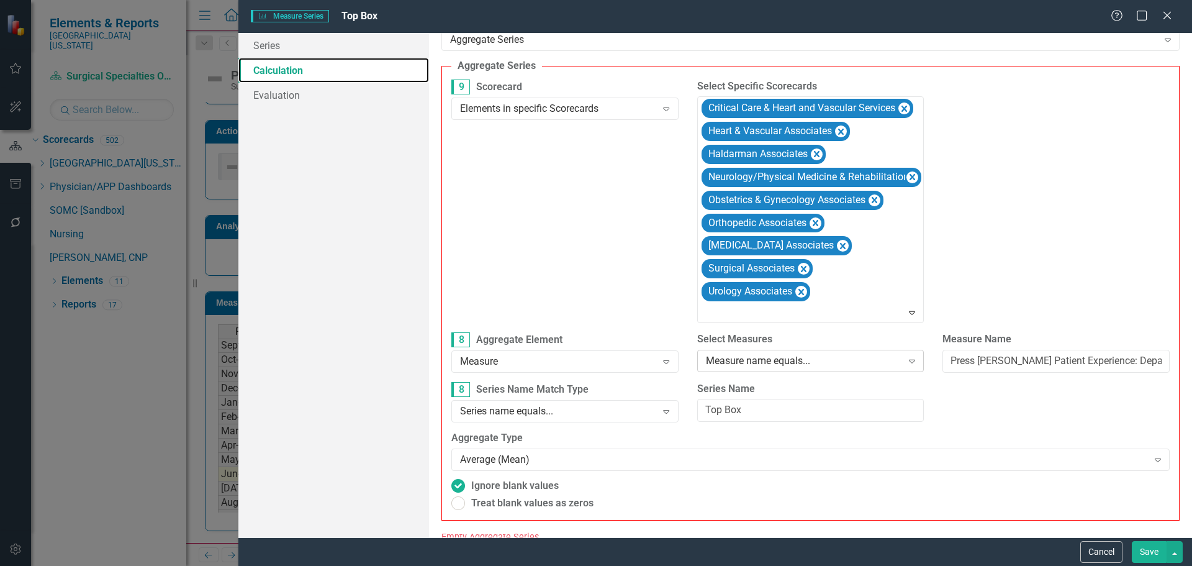
scroll to position [47, 0]
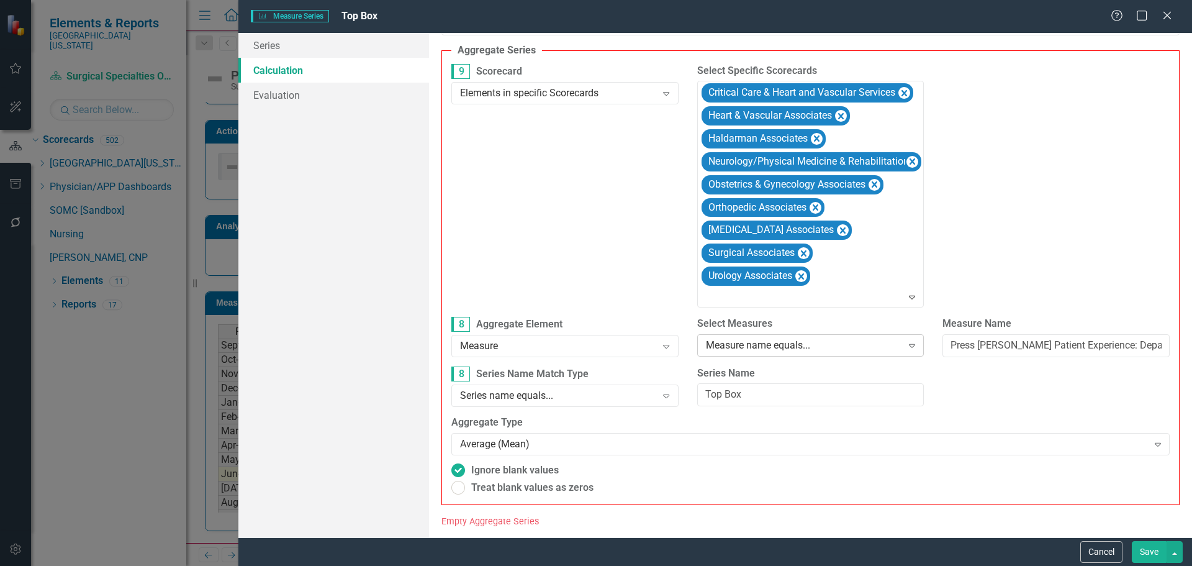
click at [812, 340] on div "Measure name equals..." at bounding box center [804, 345] width 196 height 14
click at [1158, 557] on button "Save" at bounding box center [1149, 552] width 35 height 22
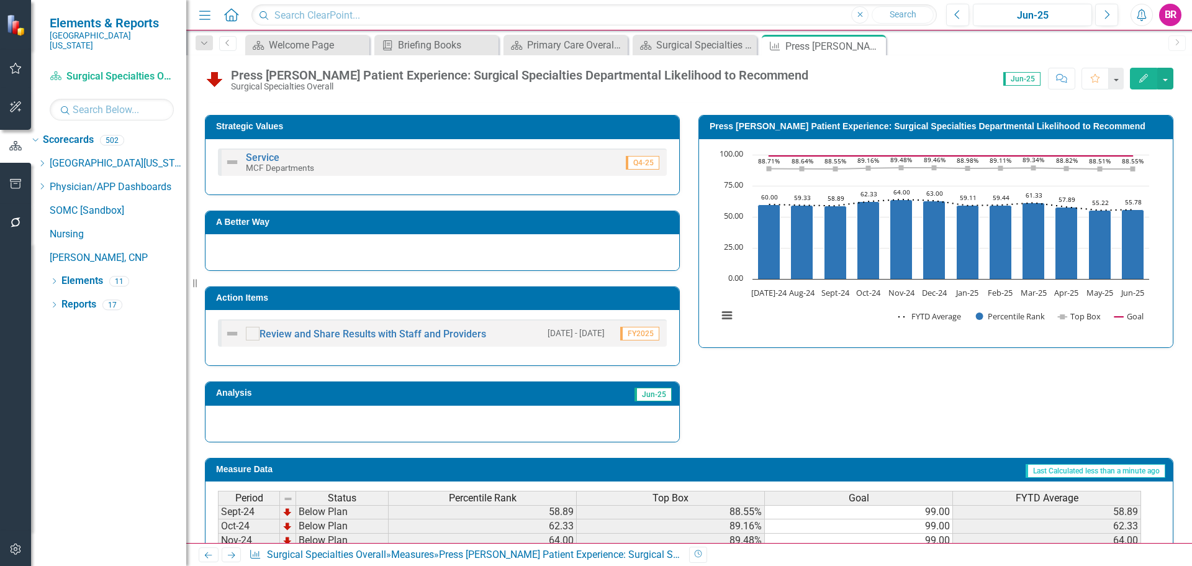
scroll to position [196, 0]
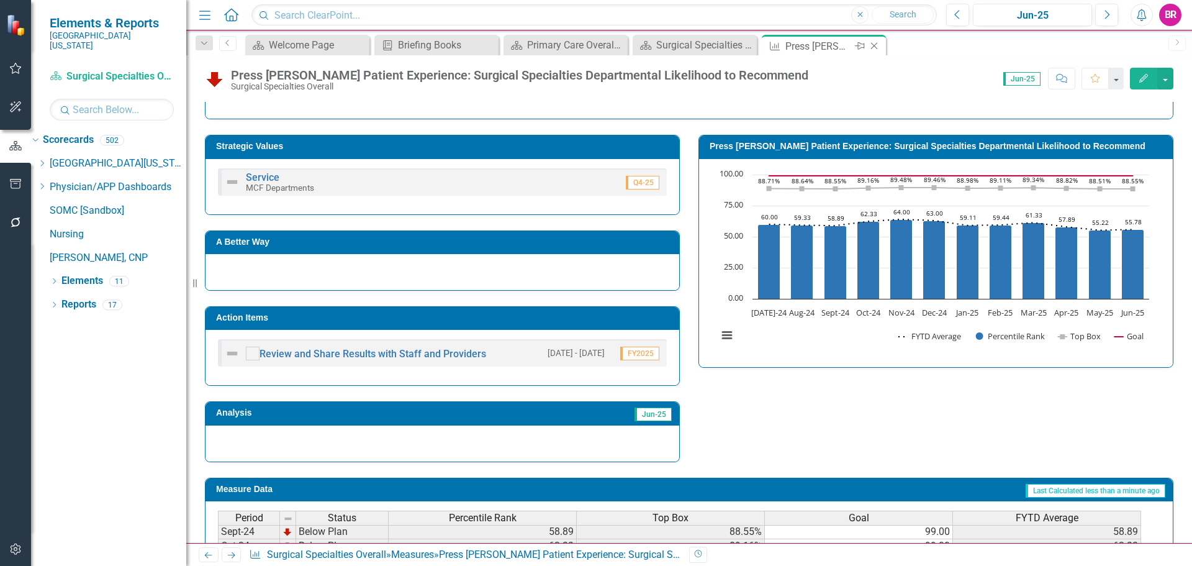
click at [877, 47] on icon "Close" at bounding box center [874, 46] width 12 height 10
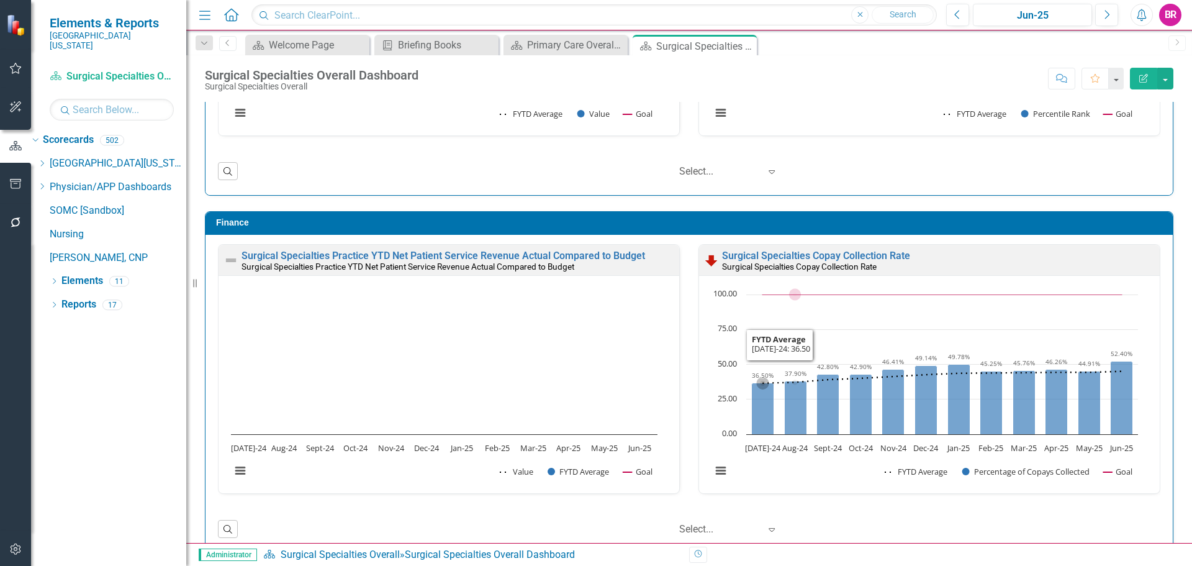
scroll to position [1341, 0]
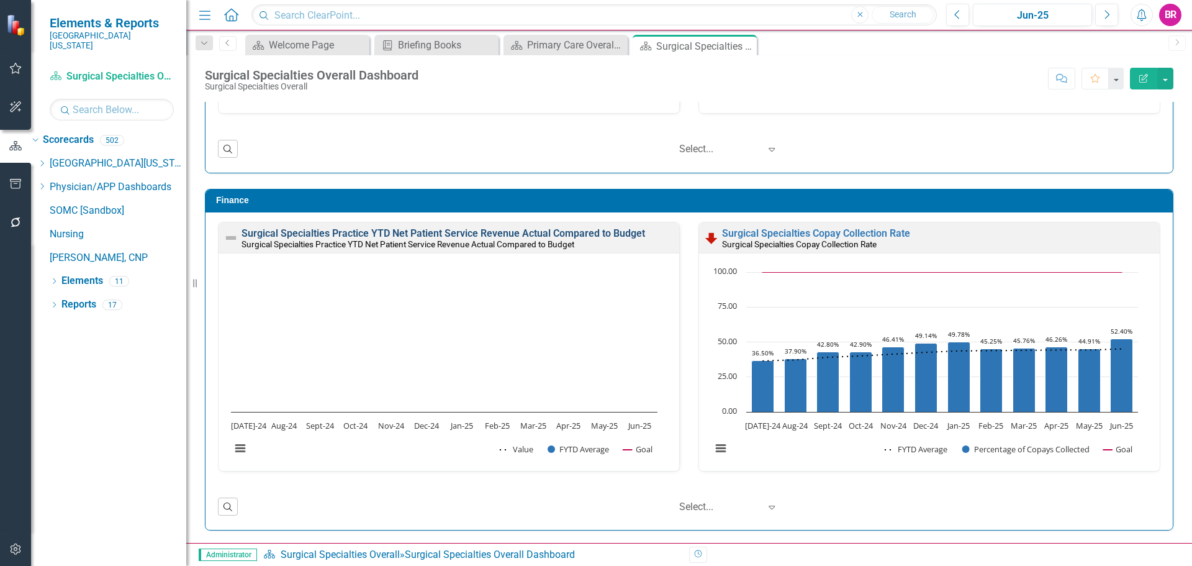
click at [426, 234] on link "Surgical Specialties Practice YTD Net Patient Service Revenue Actual Compared t…" at bounding box center [443, 233] width 404 height 12
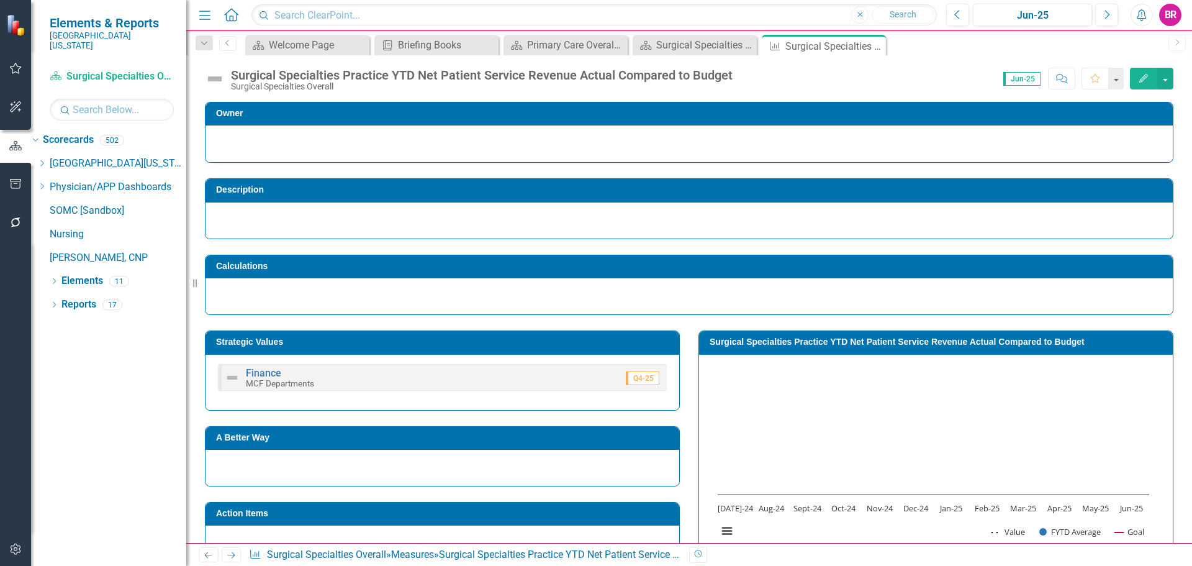
click at [932, 345] on h3 "Surgical Specialties Practice YTD Net Patient Service Revenue Actual Compared t…" at bounding box center [938, 341] width 457 height 9
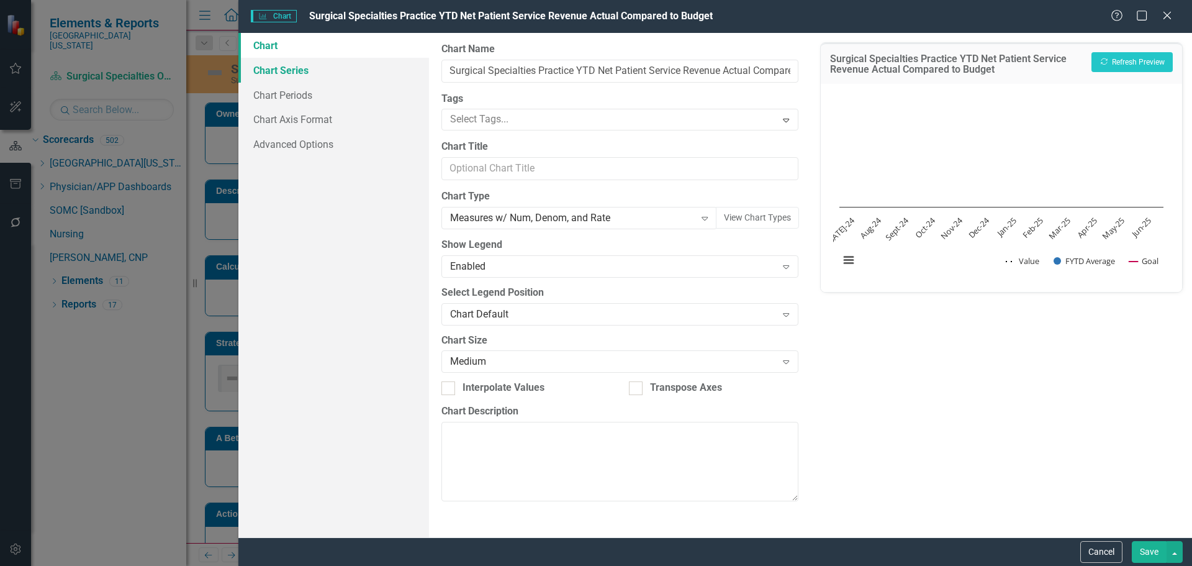
click at [301, 65] on link "Chart Series" at bounding box center [333, 70] width 191 height 25
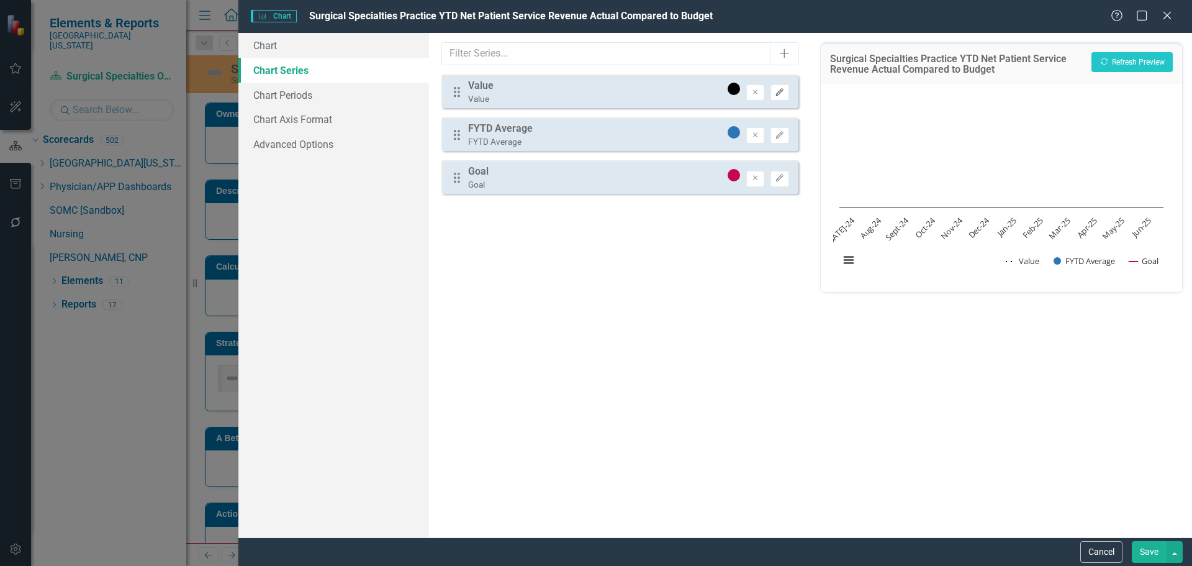
click at [785, 94] on button "Edit" at bounding box center [779, 92] width 18 height 16
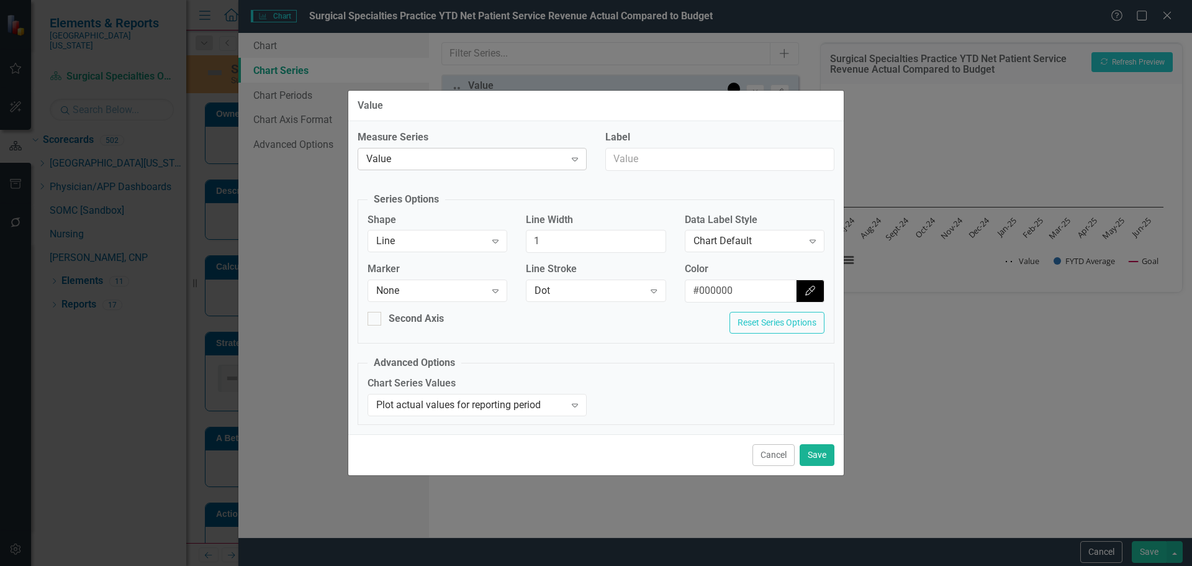
click at [492, 153] on div "Value" at bounding box center [465, 158] width 199 height 14
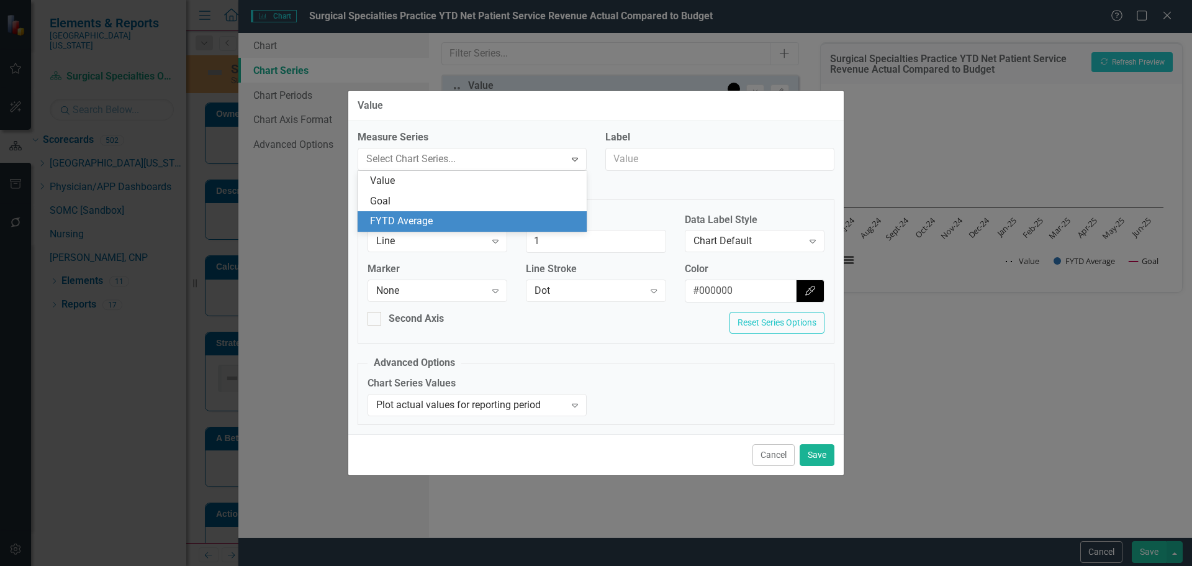
click at [500, 215] on div "FYTD Average" at bounding box center [474, 221] width 209 height 14
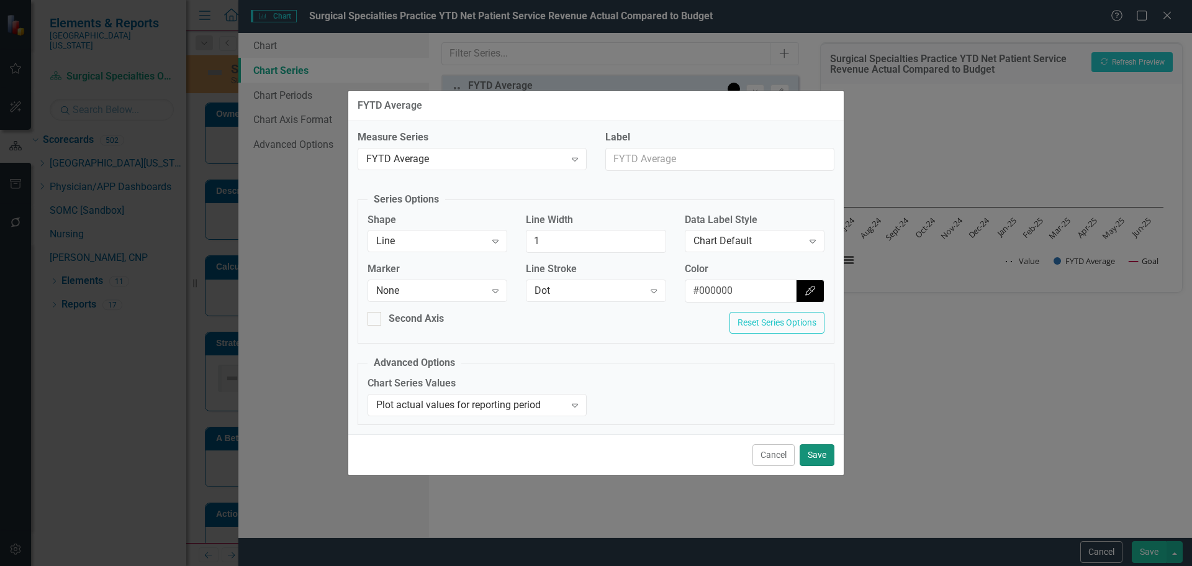
click at [830, 458] on button "Save" at bounding box center [817, 455] width 35 height 22
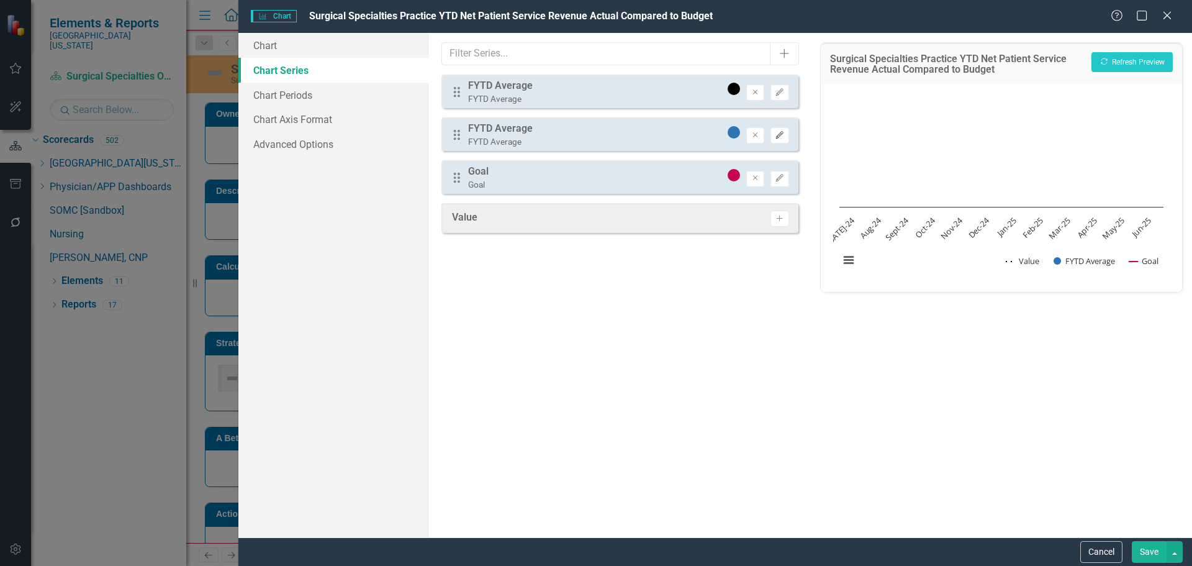
click at [774, 132] on button "Edit" at bounding box center [779, 135] width 18 height 16
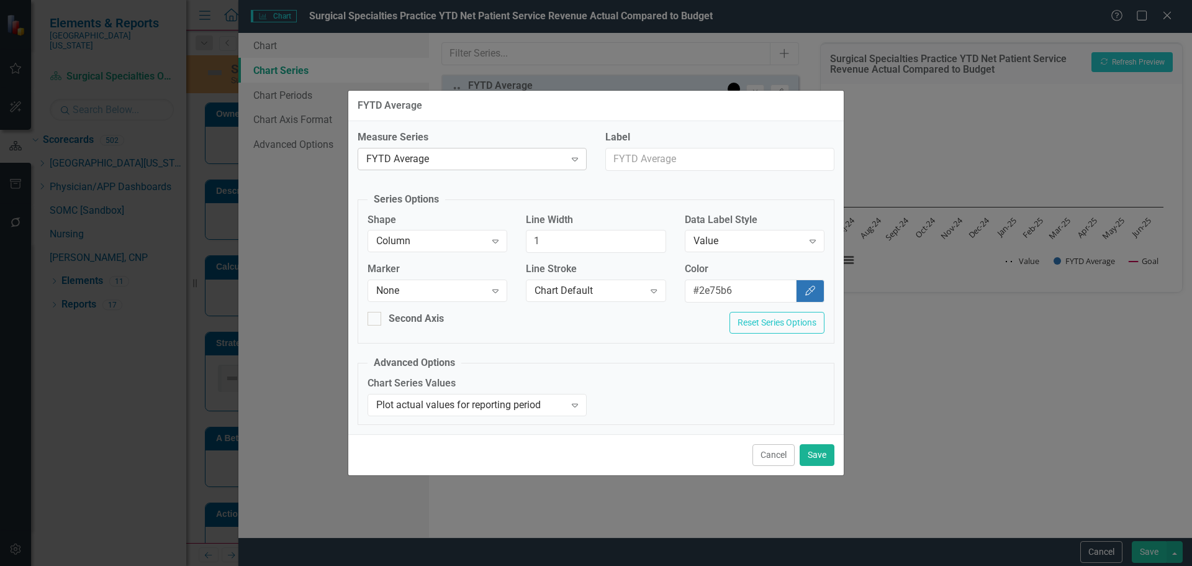
click at [438, 149] on div "FYTD Average Expand" at bounding box center [472, 159] width 229 height 22
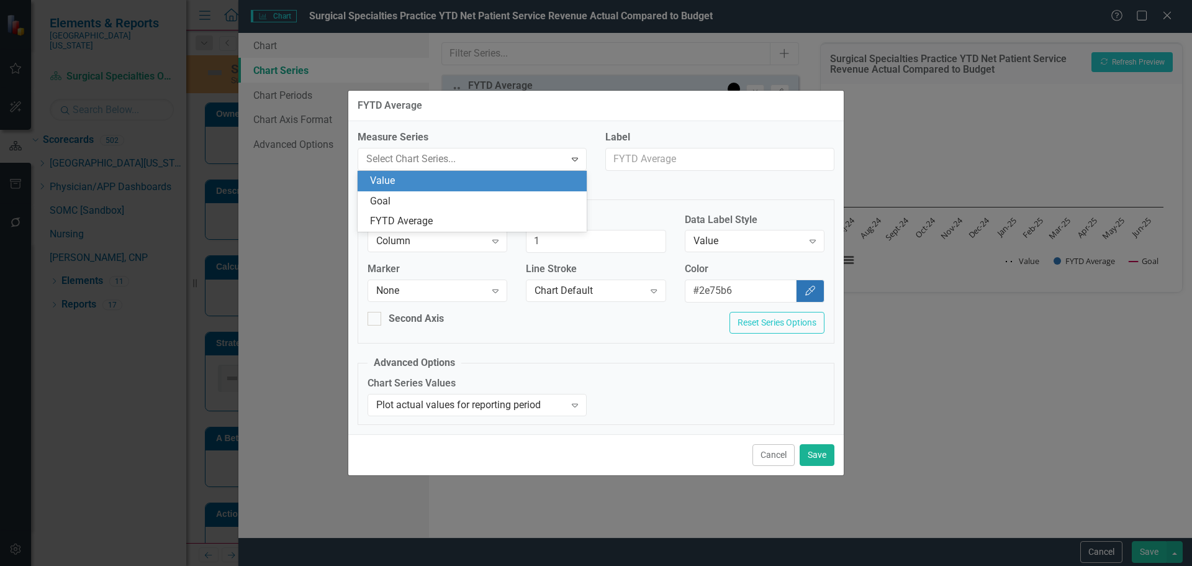
click at [444, 179] on div "Value" at bounding box center [474, 181] width 209 height 14
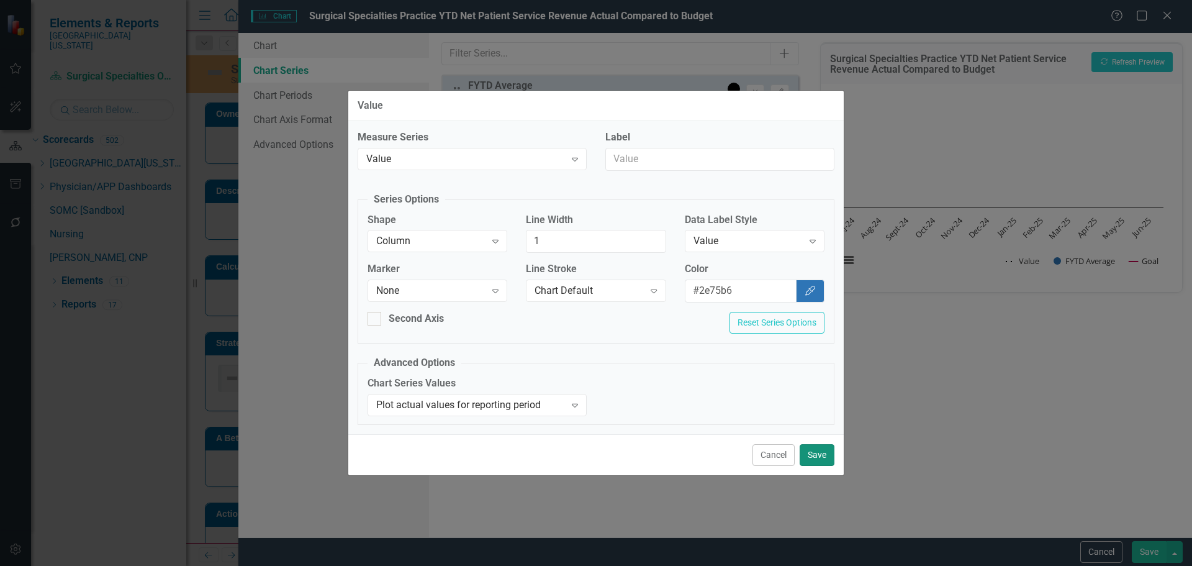
click at [810, 456] on button "Save" at bounding box center [817, 455] width 35 height 22
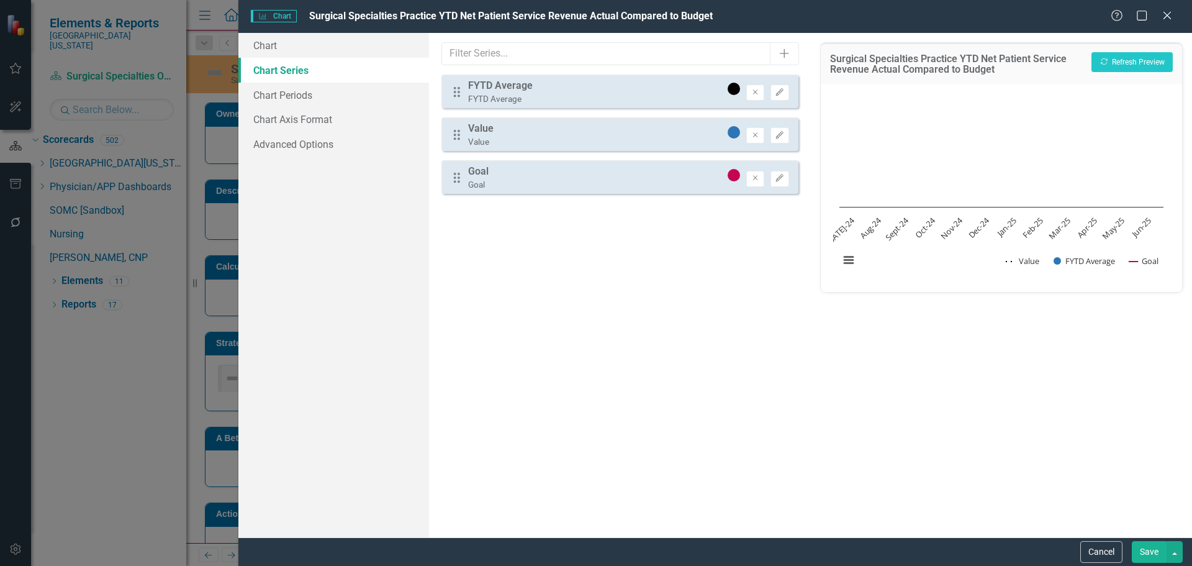
click at [1148, 554] on button "Save" at bounding box center [1149, 552] width 35 height 22
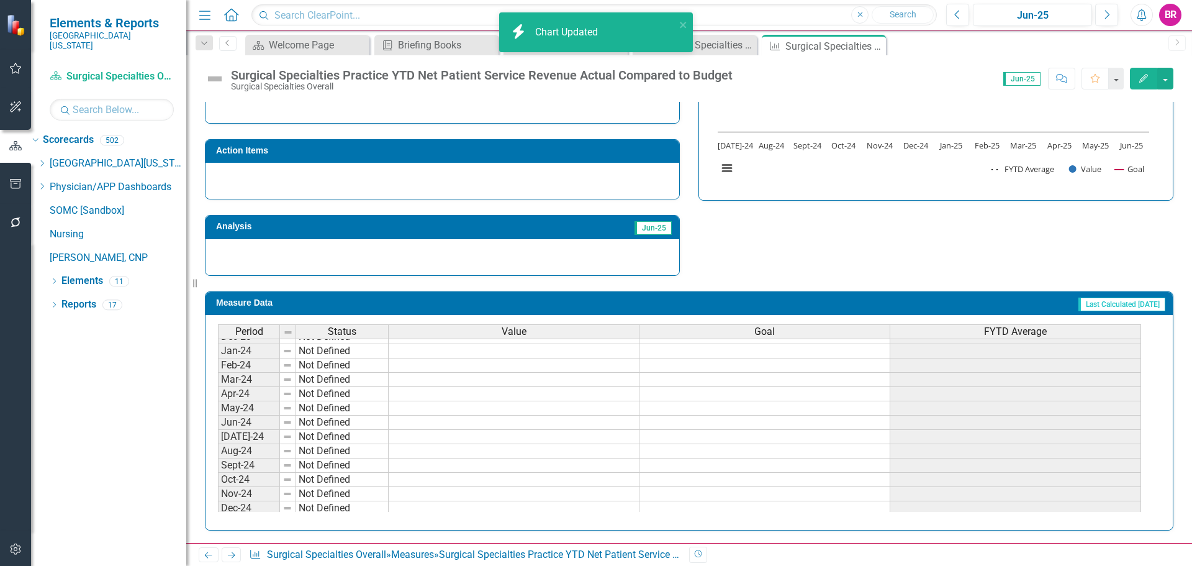
scroll to position [310, 0]
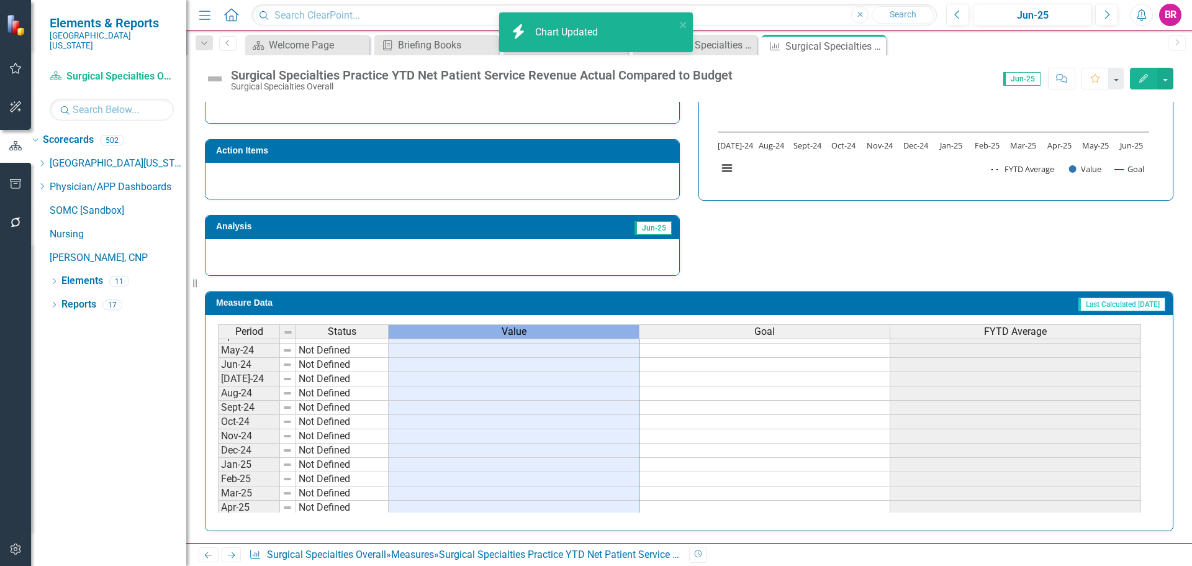
click at [595, 331] on div "Value" at bounding box center [514, 332] width 250 height 14
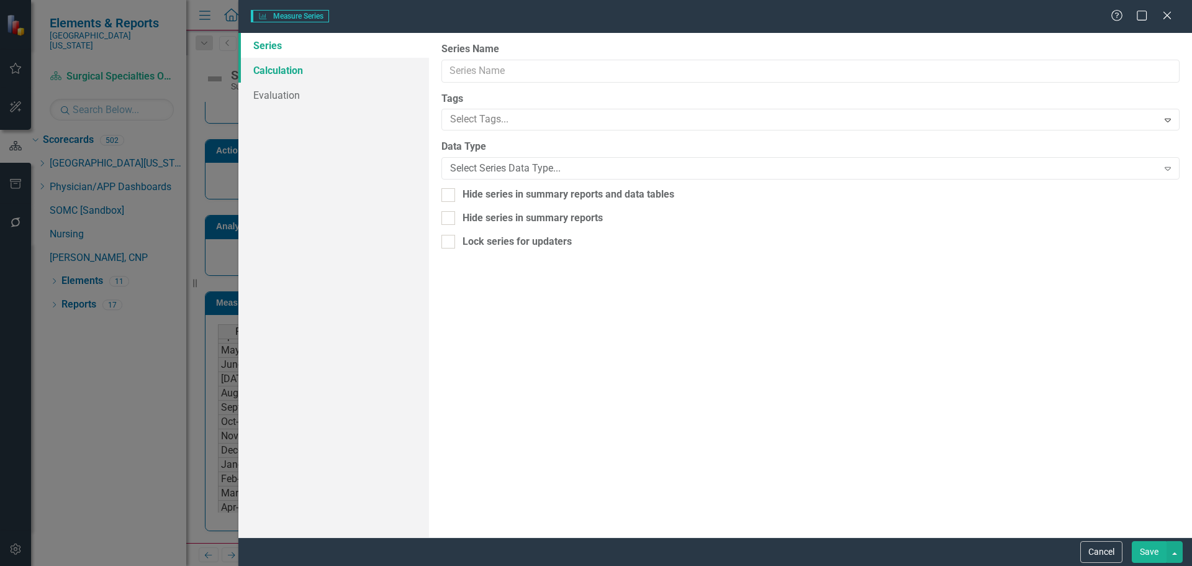
type input "Value"
click at [269, 73] on link "Calculation" at bounding box center [333, 70] width 191 height 25
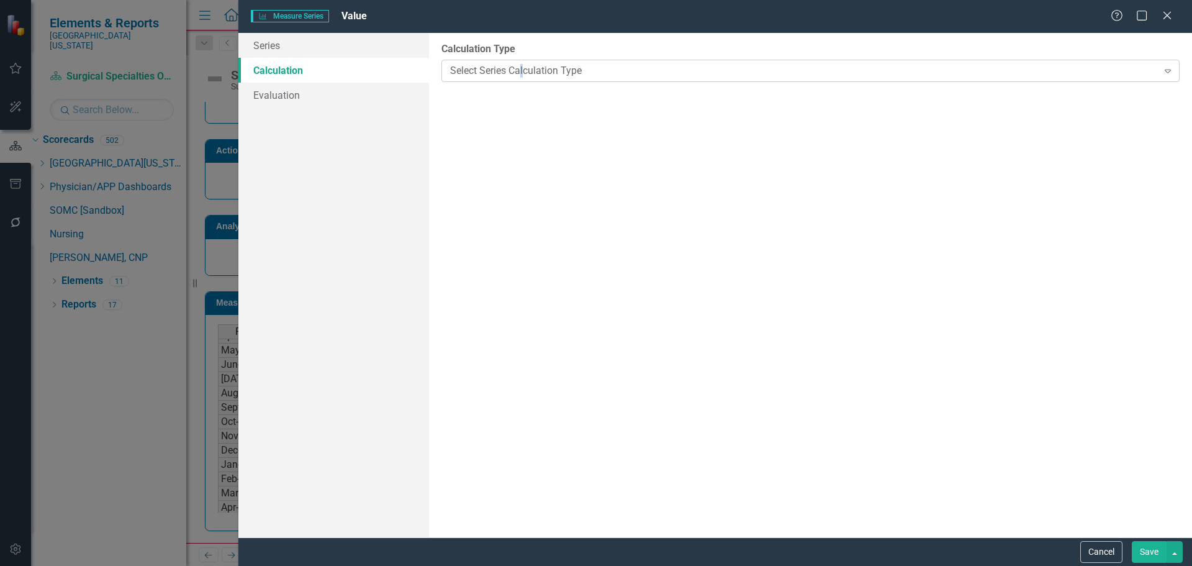
click at [523, 71] on div "Select Series Calculation Type" at bounding box center [803, 70] width 707 height 14
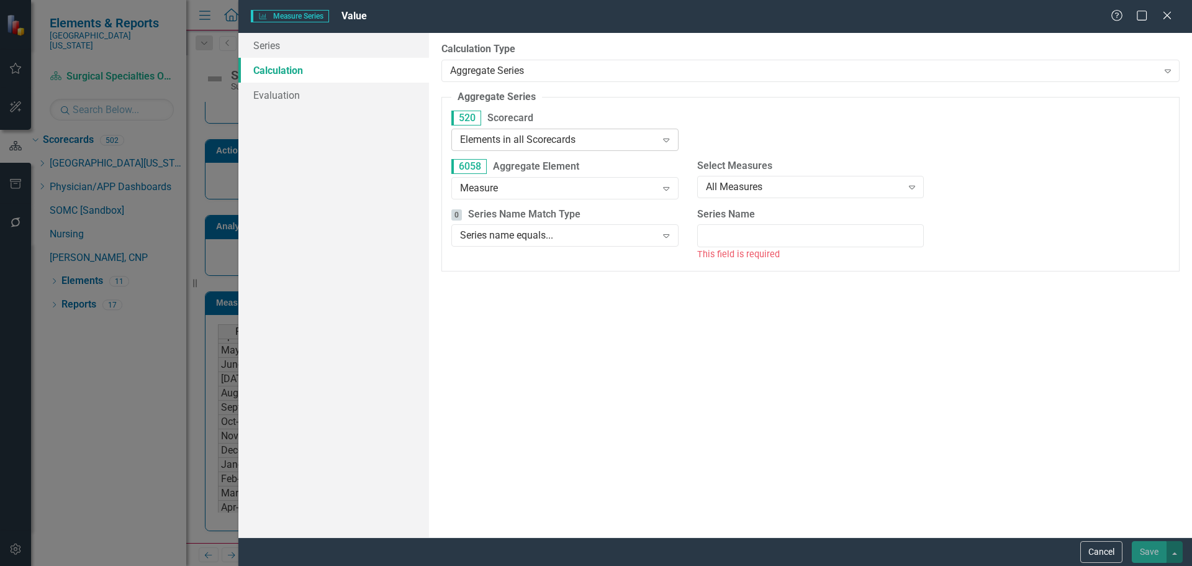
click at [557, 141] on div "Elements in all Scorecards" at bounding box center [558, 139] width 196 height 14
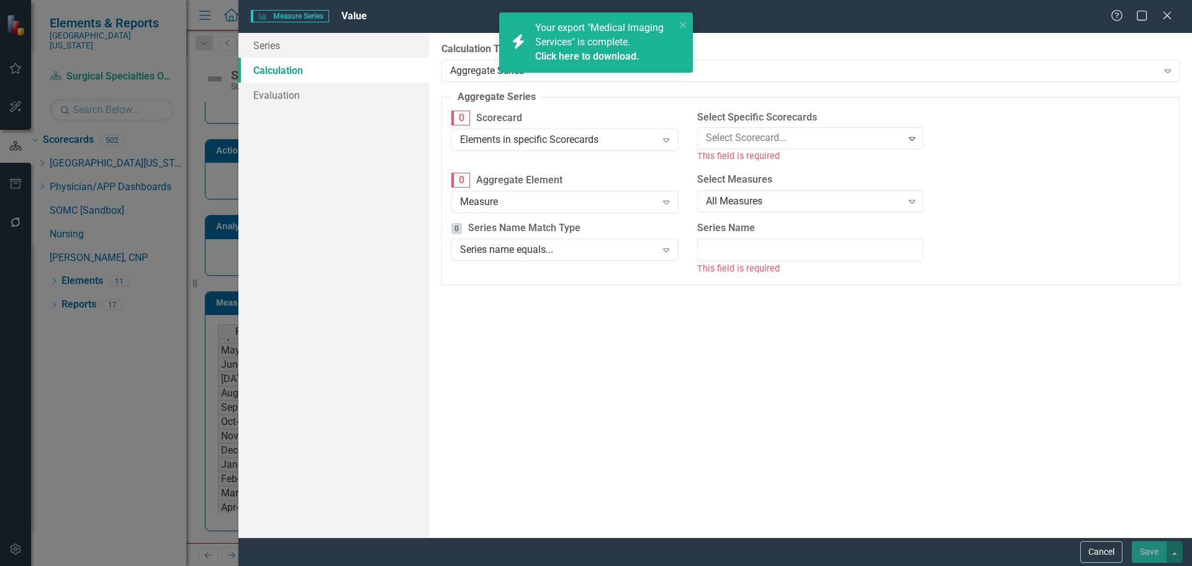
click at [565, 58] on link "Click here to download." at bounding box center [587, 56] width 104 height 12
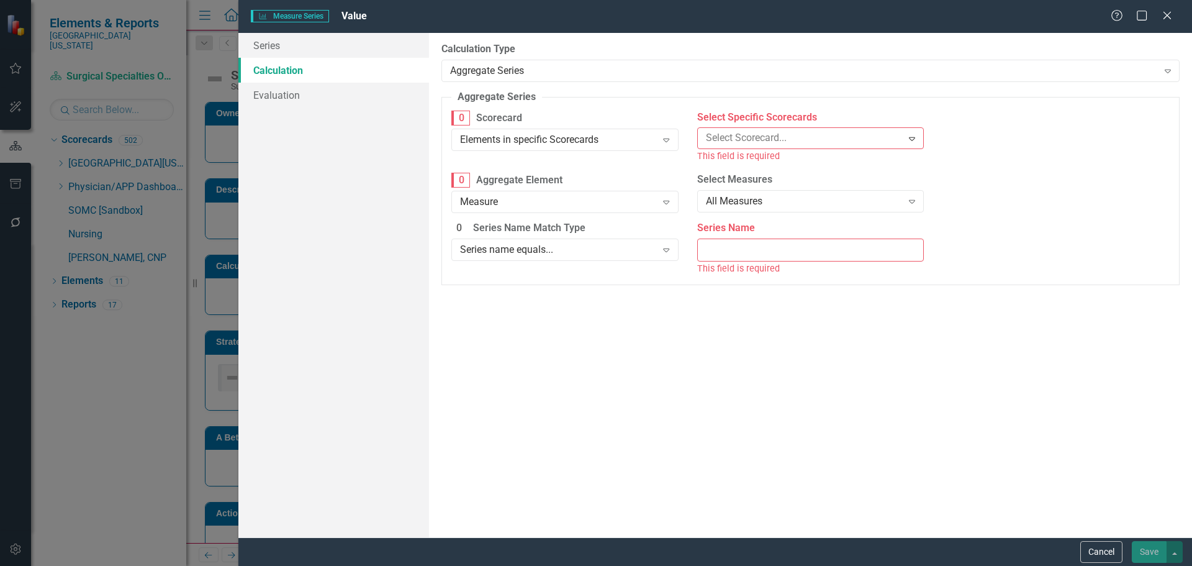
scroll to position [310, 0]
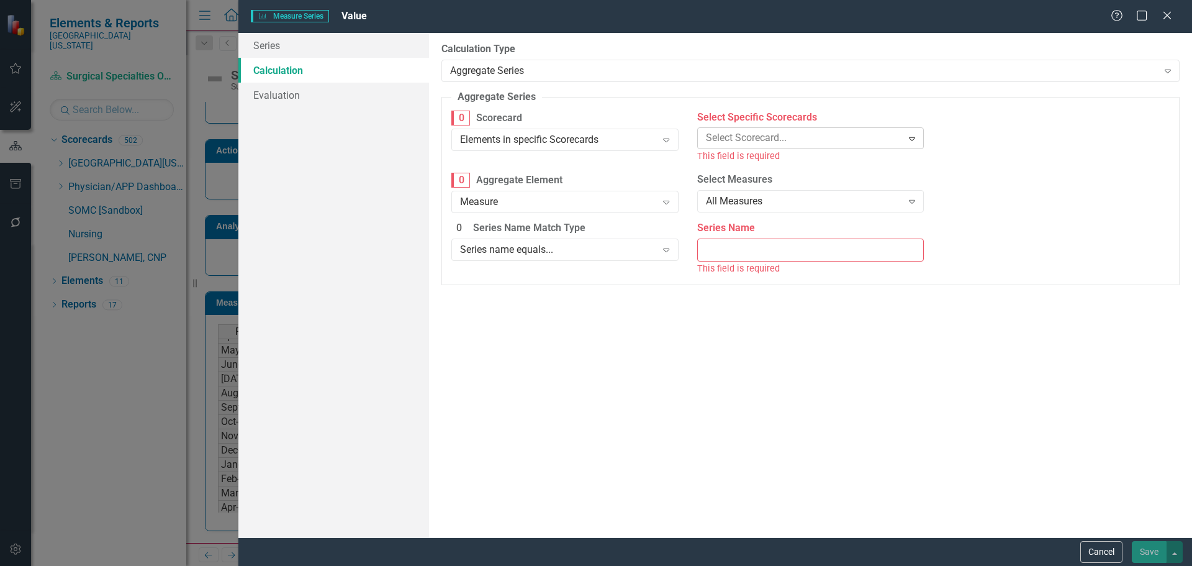
click at [828, 142] on div at bounding box center [801, 138] width 201 height 17
type input "ear"
type input "heart"
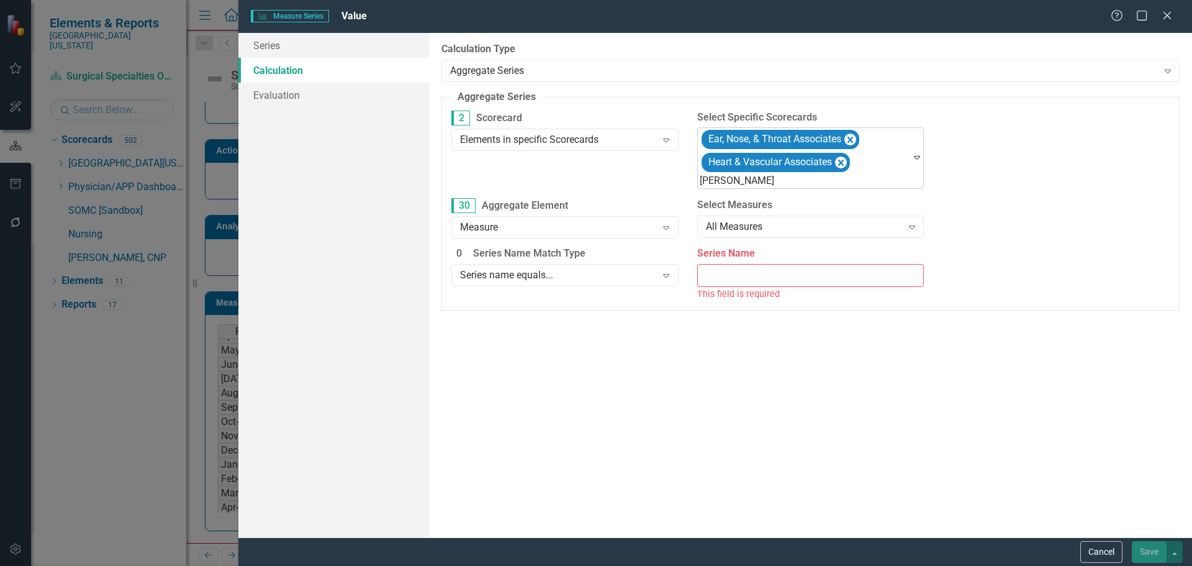
type input "haldarm"
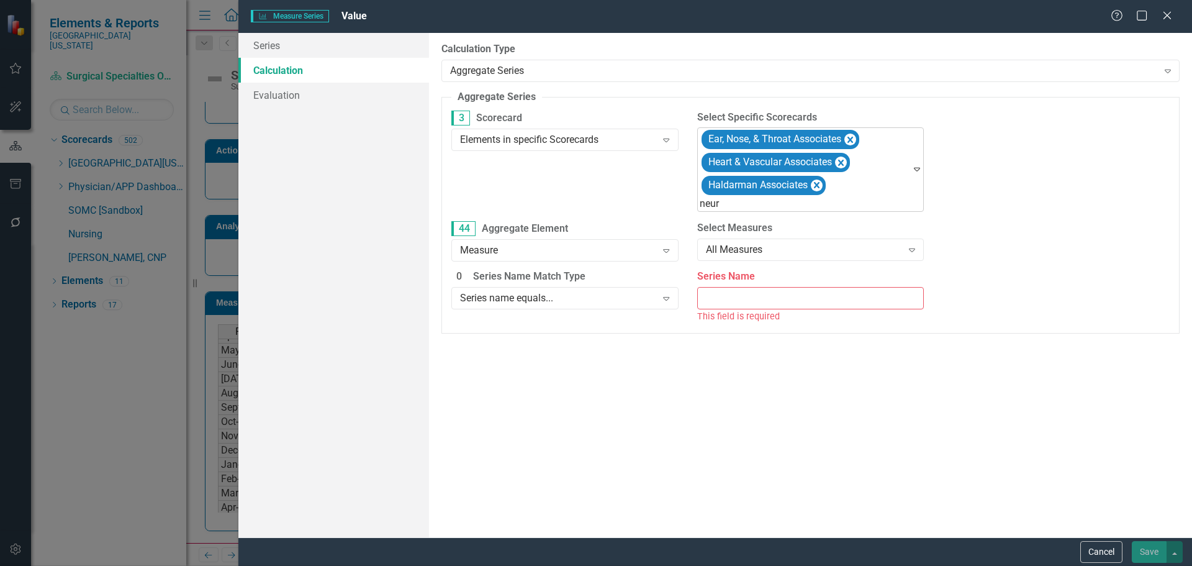
type input "neuro"
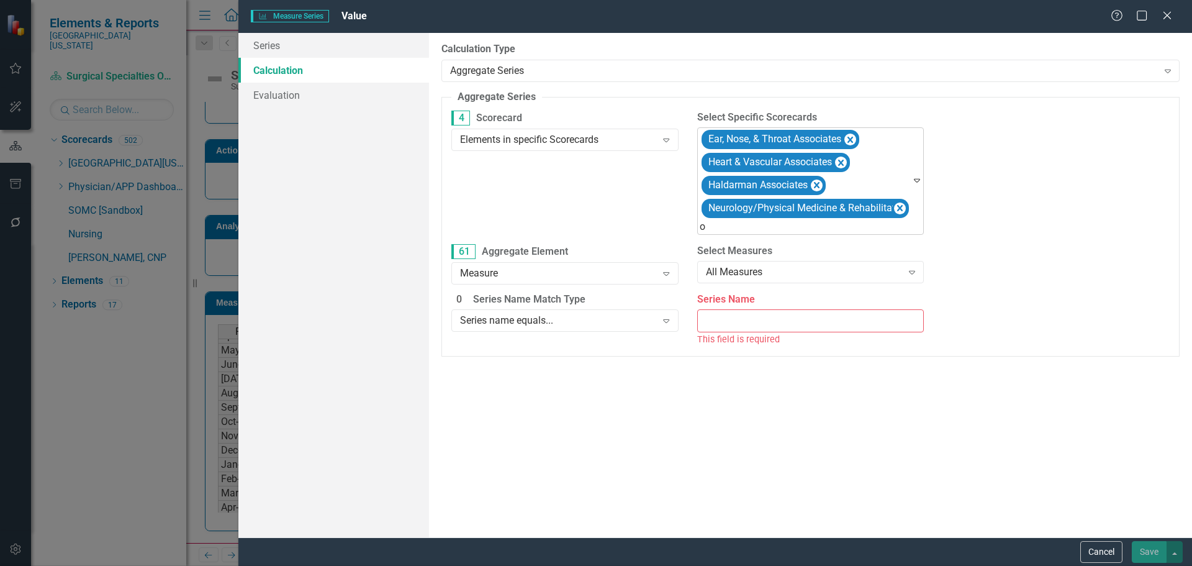
type input "ob"
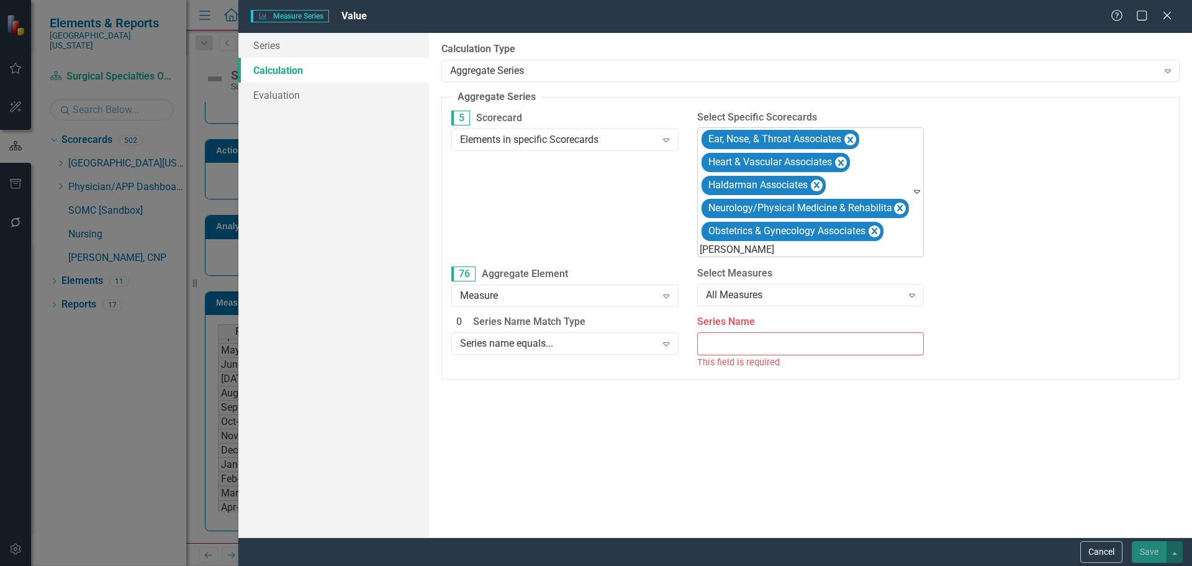
type input "ortho"
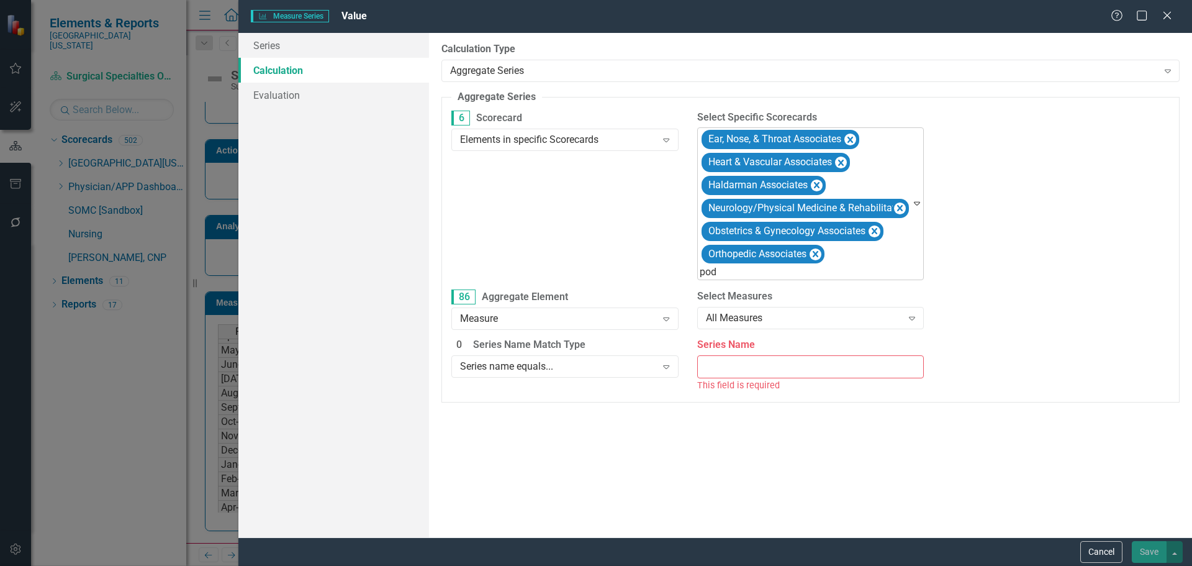
type input "podi"
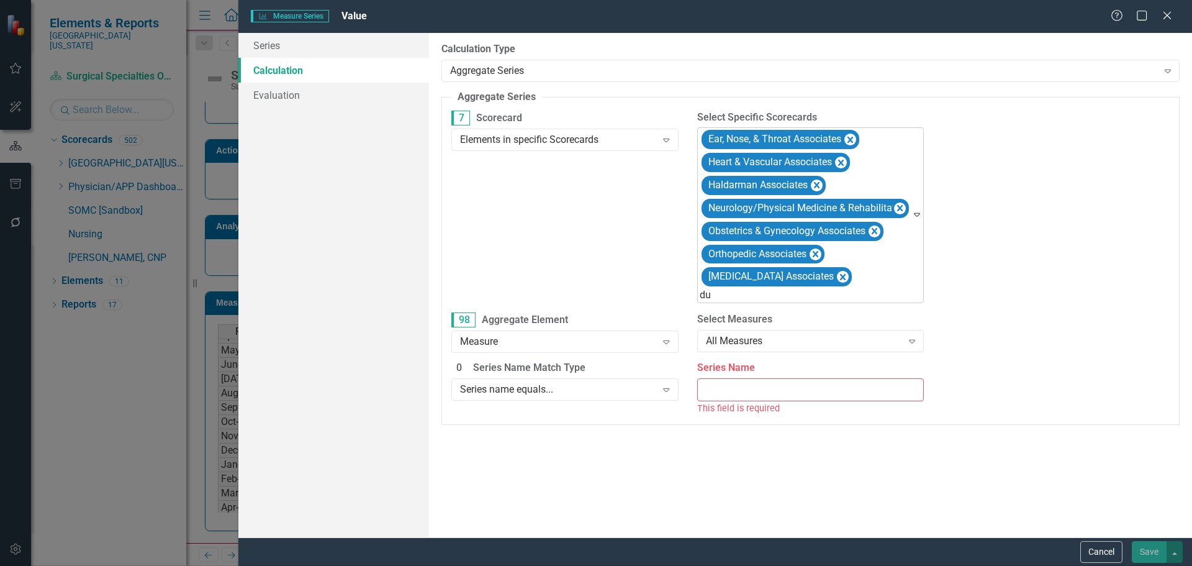
type input "d"
type input "surgical"
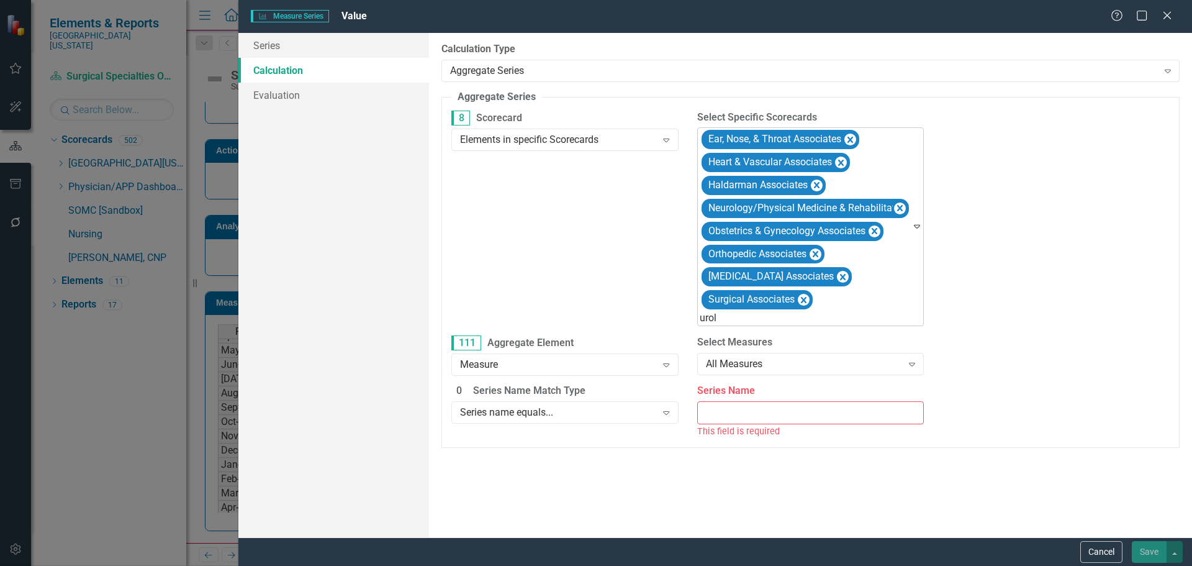
type input "urolo"
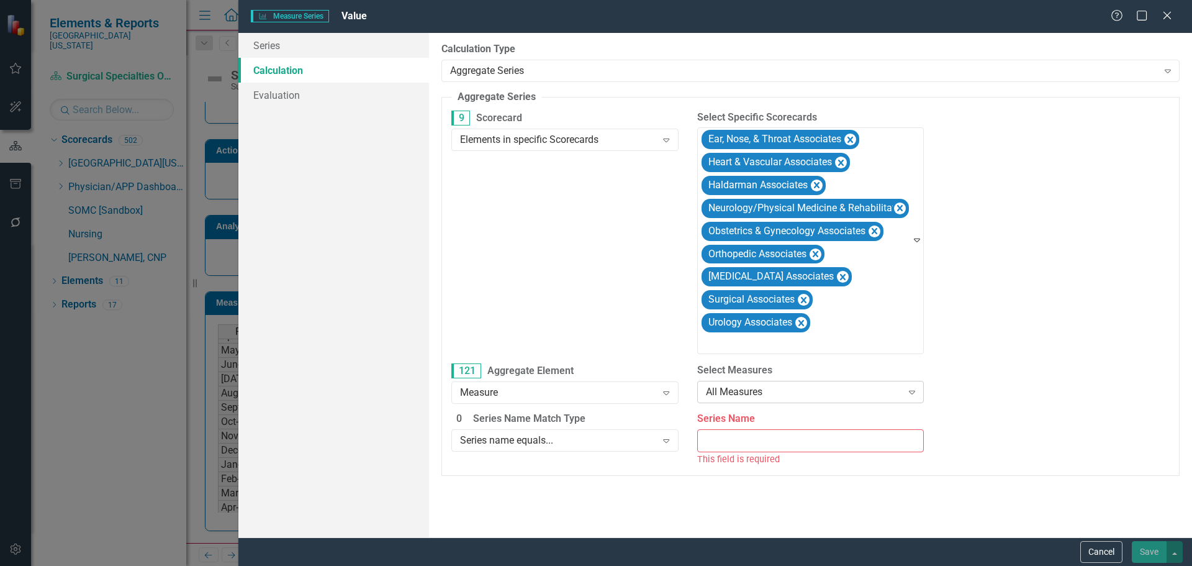
click at [837, 397] on div "All Measures" at bounding box center [804, 391] width 196 height 14
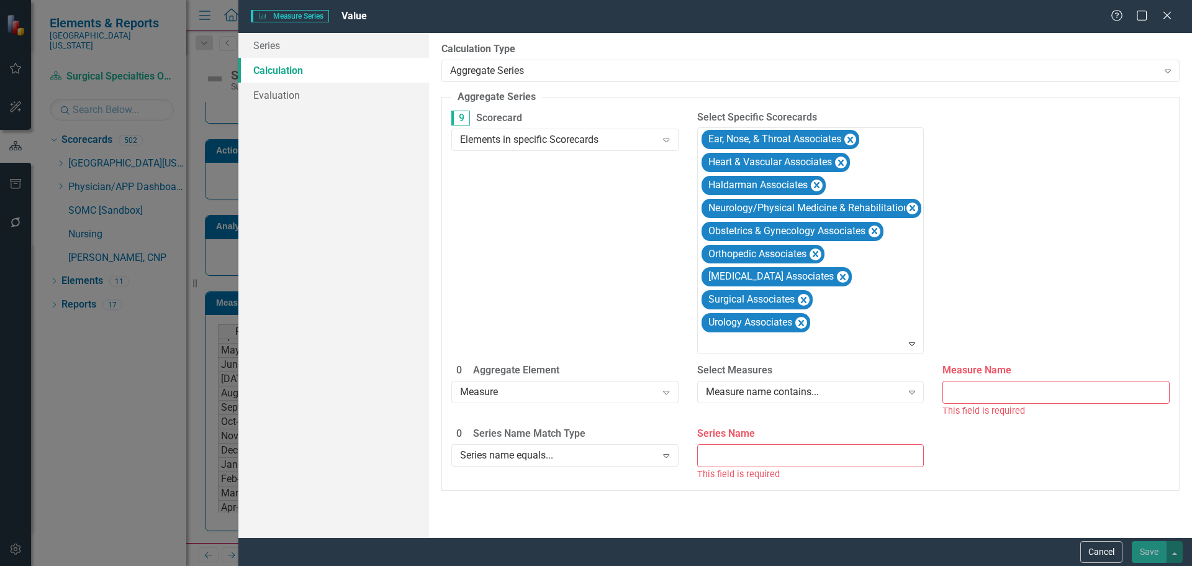
click at [988, 394] on input "Measure Name" at bounding box center [1055, 392] width 227 height 23
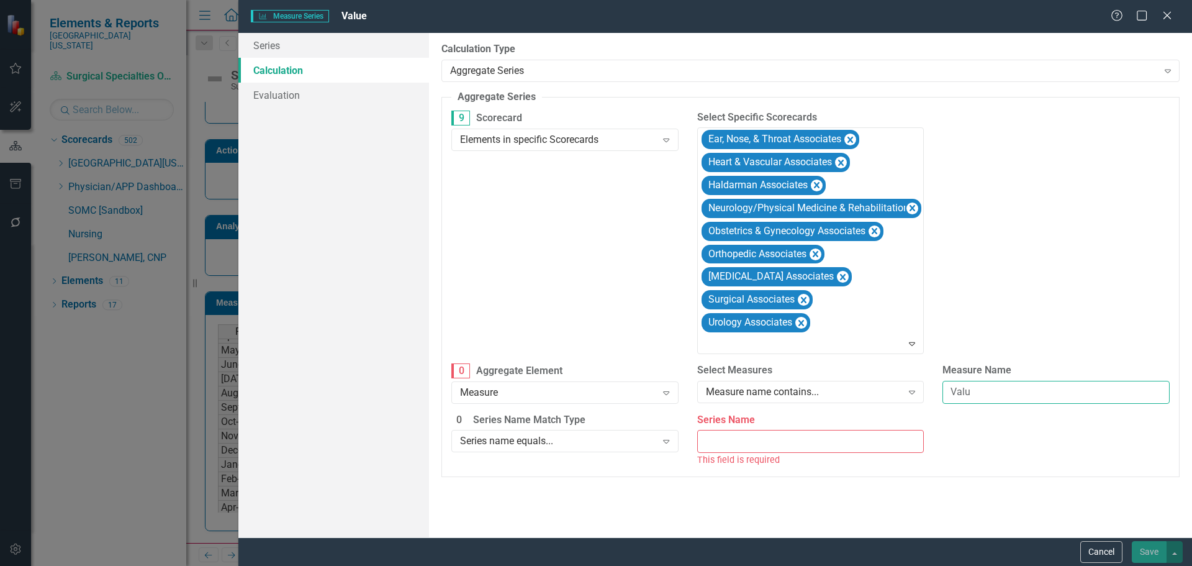
type input "Value"
drag, startPoint x: 994, startPoint y: 390, endPoint x: 908, endPoint y: 383, distance: 87.2
click at [908, 383] on div "0 Aggregate Element Measure Expand Select Measures Measure name contains... Exp…" at bounding box center [810, 388] width 737 height 50
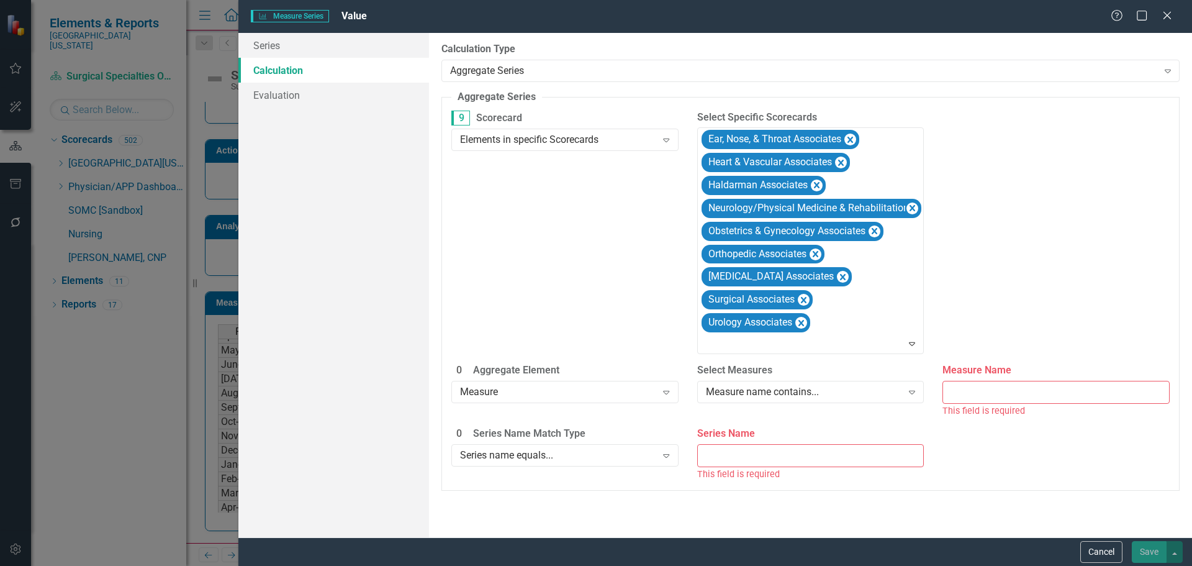
click at [970, 394] on input "Measure Name" at bounding box center [1055, 392] width 227 height 23
paste input "YTD Net Patient Service Revenue Actual Compared to Budget"
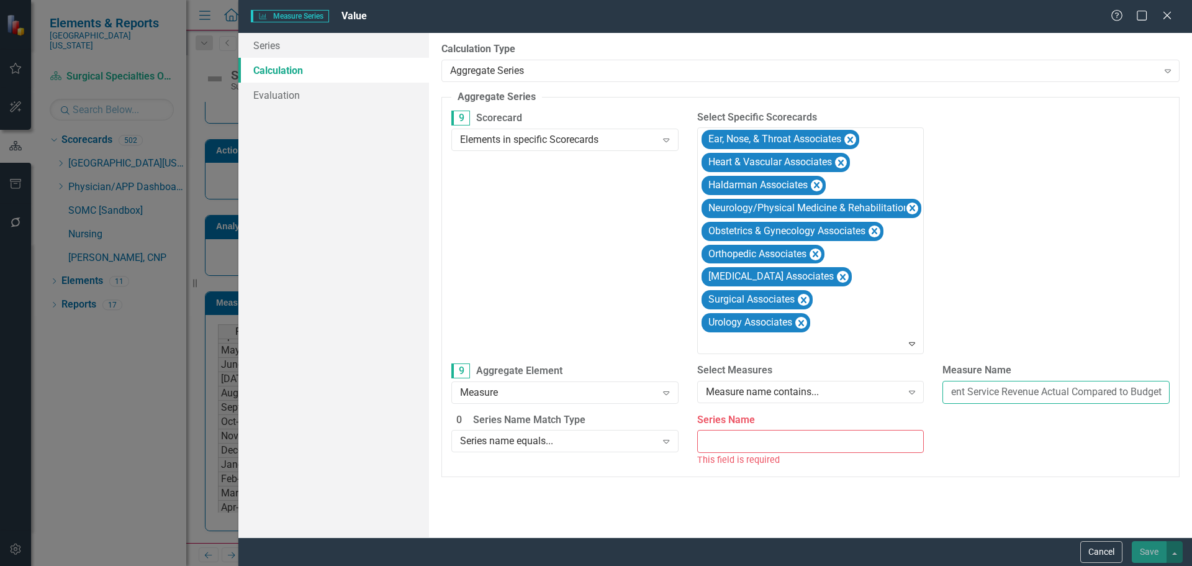
type input "YTD Net Patient Service Revenue Actual Compared to Budget"
click at [742, 438] on input "Series Name" at bounding box center [810, 441] width 227 height 23
type input "Value"
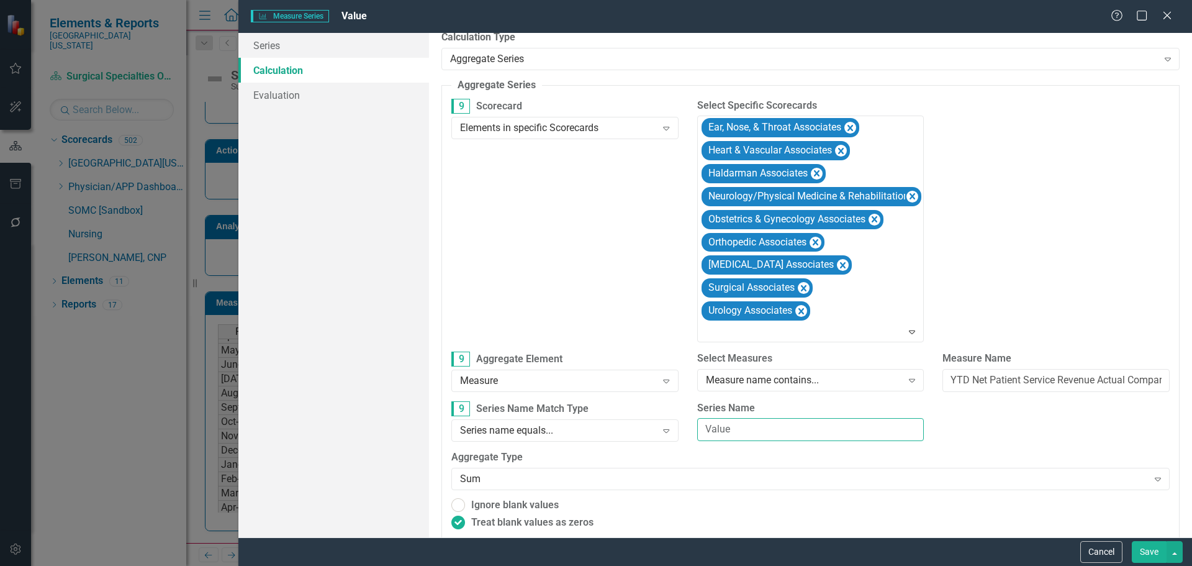
scroll to position [24, 0]
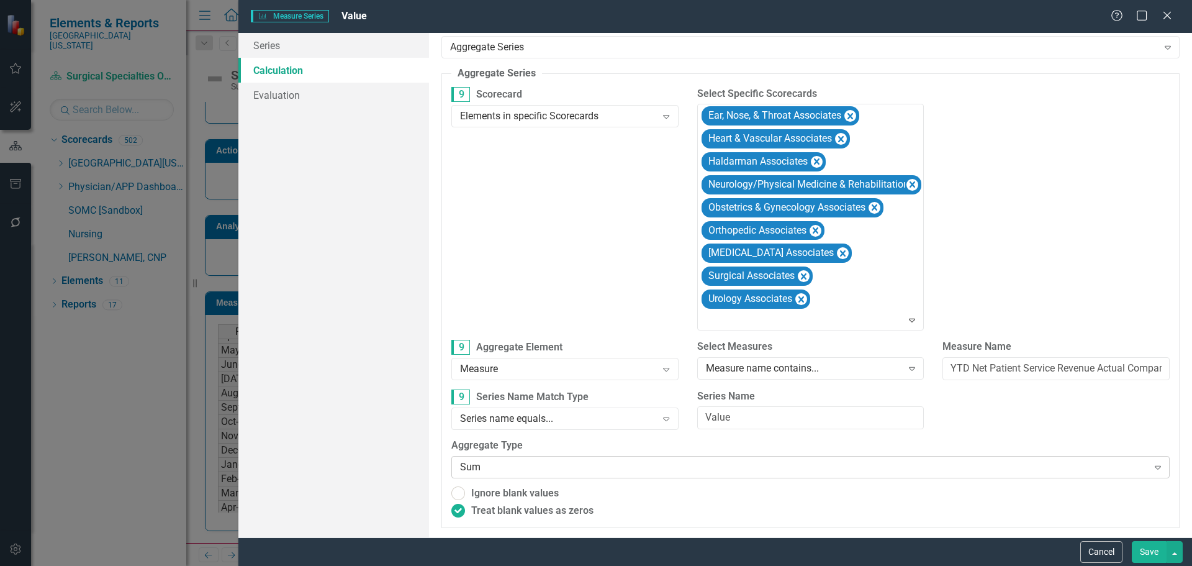
click at [541, 466] on div "Sum" at bounding box center [803, 467] width 687 height 14
click at [540, 491] on span "Ignore blank values" at bounding box center [515, 493] width 88 height 14
click at [468, 491] on input "Ignore blank values" at bounding box center [458, 493] width 19 height 19
radio input "true"
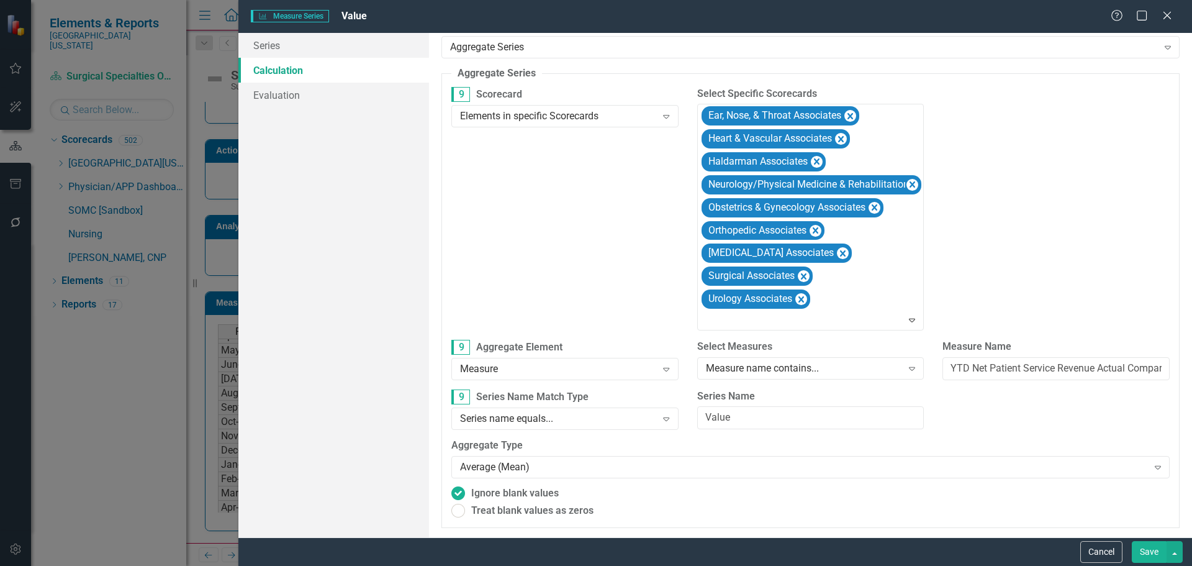
click at [1140, 556] on button "Save" at bounding box center [1149, 552] width 35 height 22
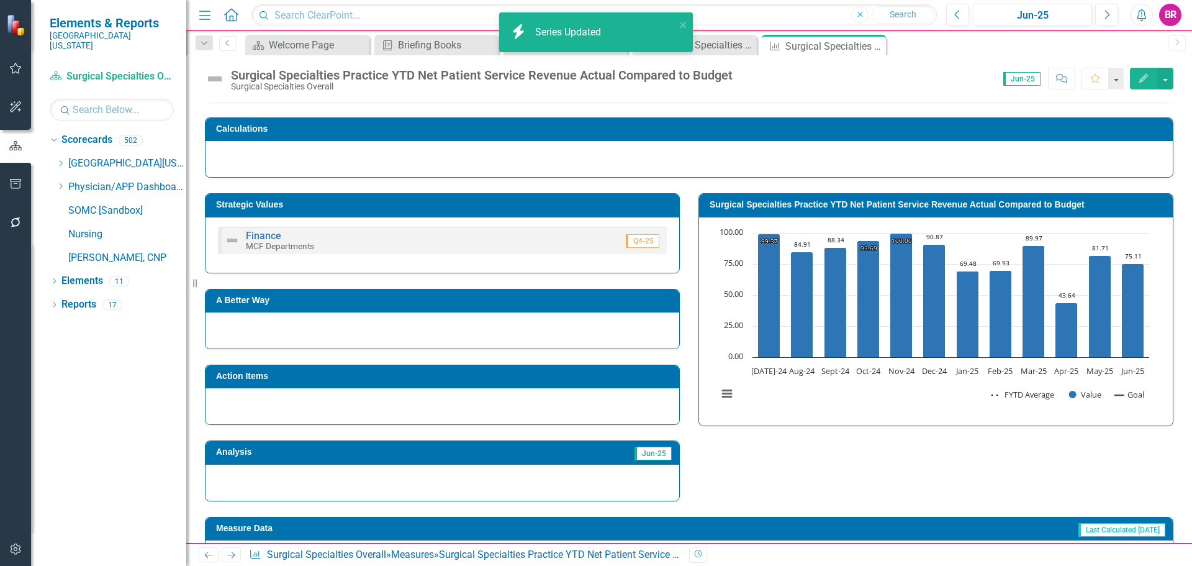
scroll to position [114, 0]
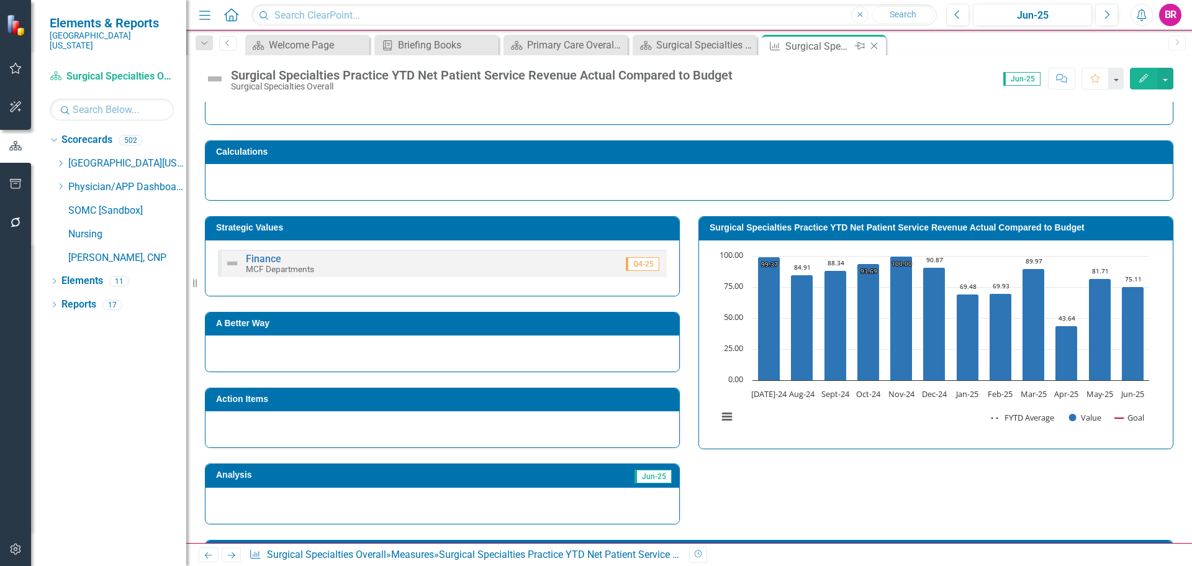
click at [877, 47] on icon "Close" at bounding box center [874, 46] width 12 height 10
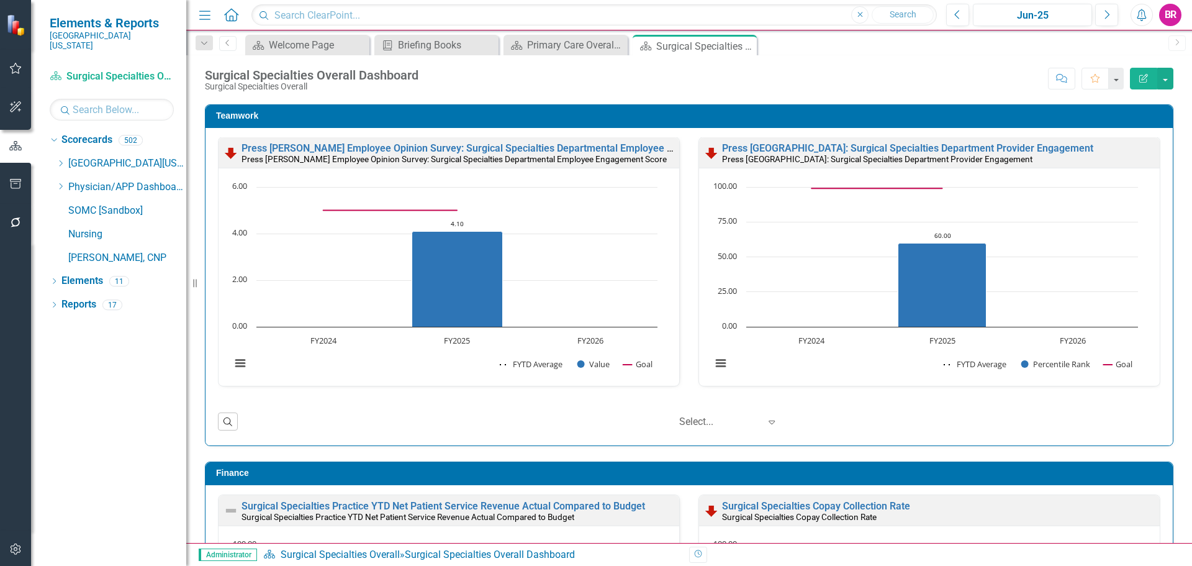
scroll to position [1341, 0]
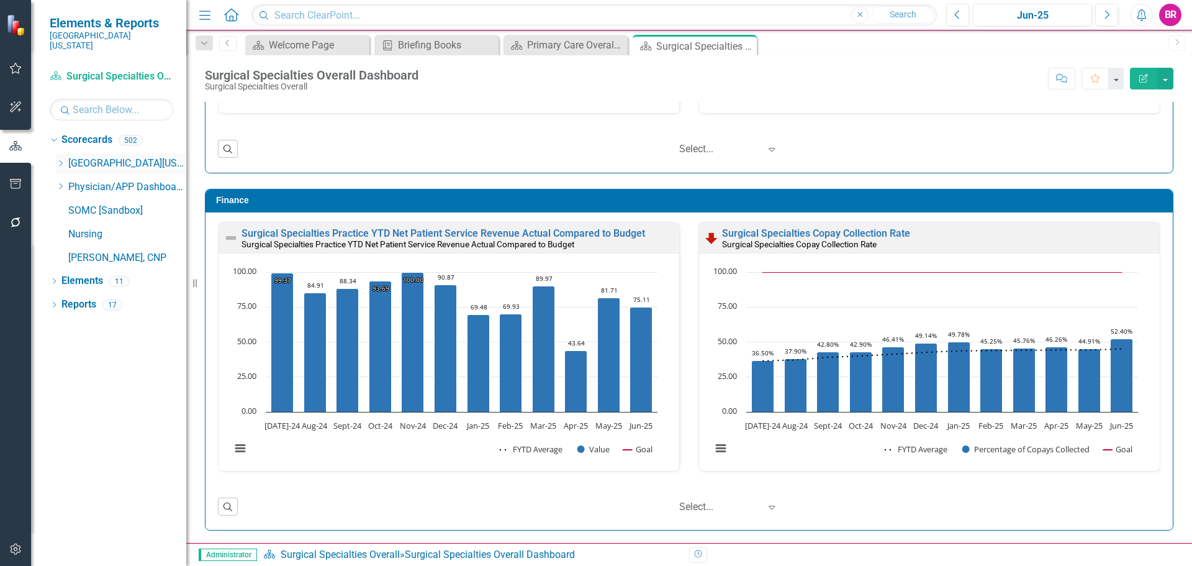
click at [63, 160] on icon "Dropdown" at bounding box center [60, 163] width 9 height 7
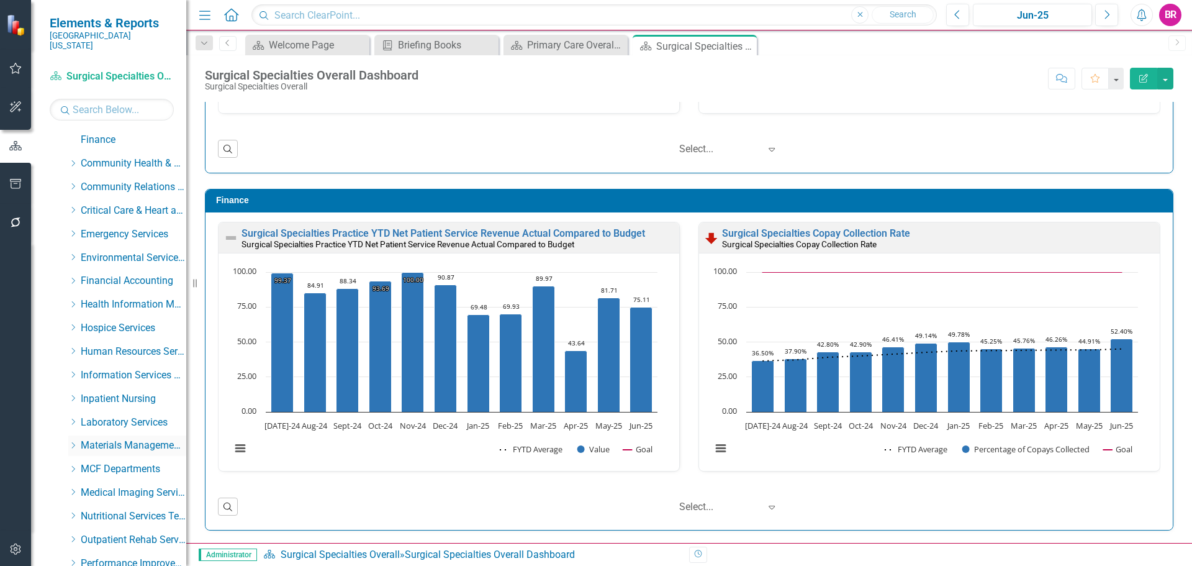
scroll to position [310, 0]
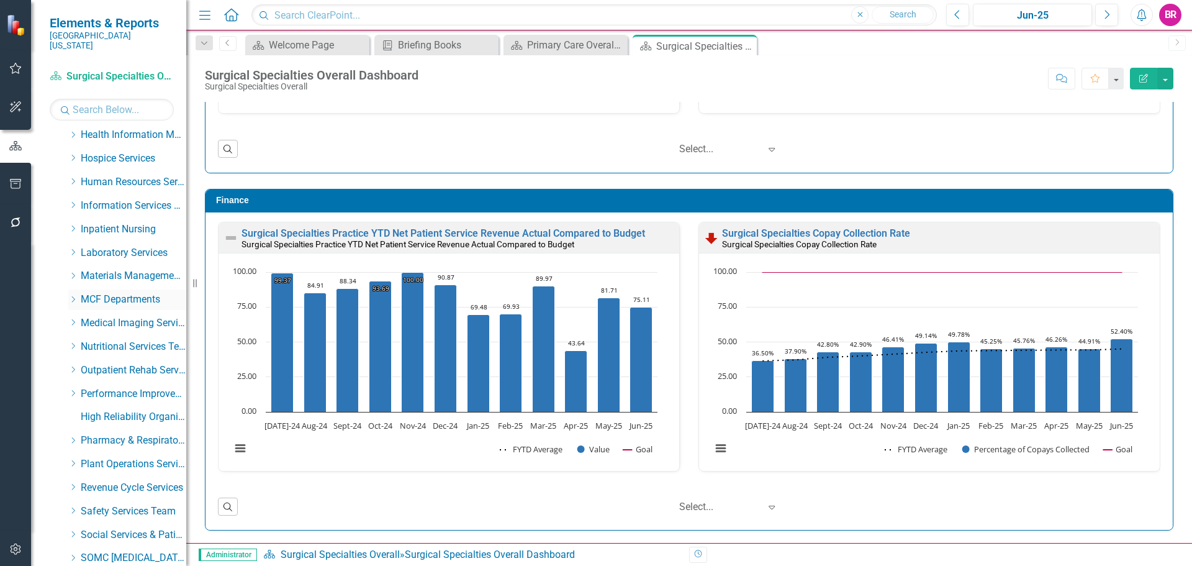
click at [71, 295] on icon "Dropdown" at bounding box center [72, 298] width 9 height 7
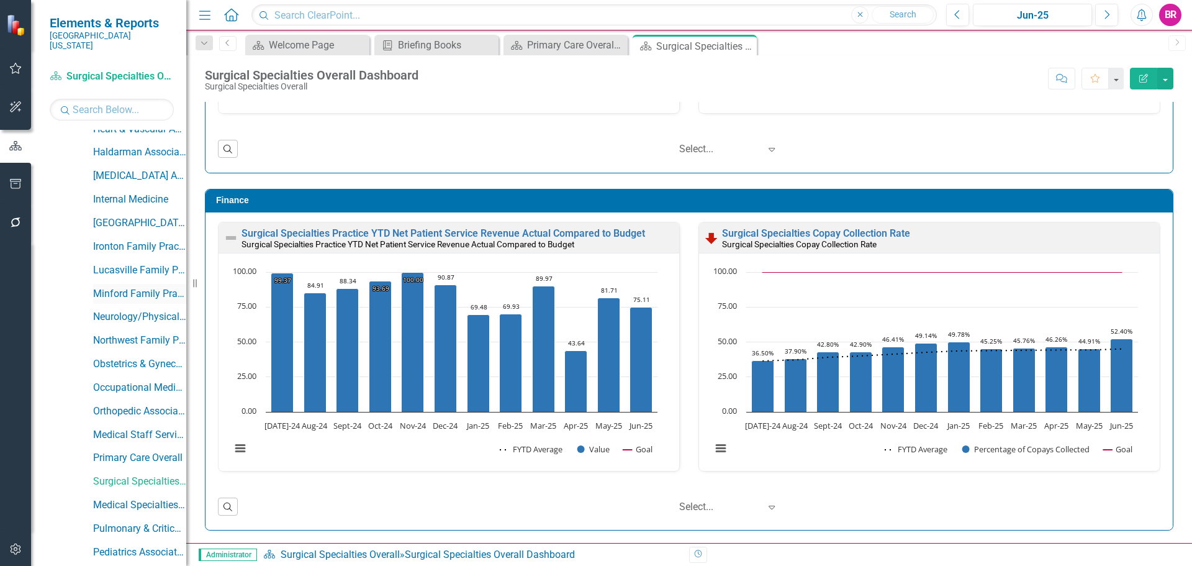
scroll to position [745, 0]
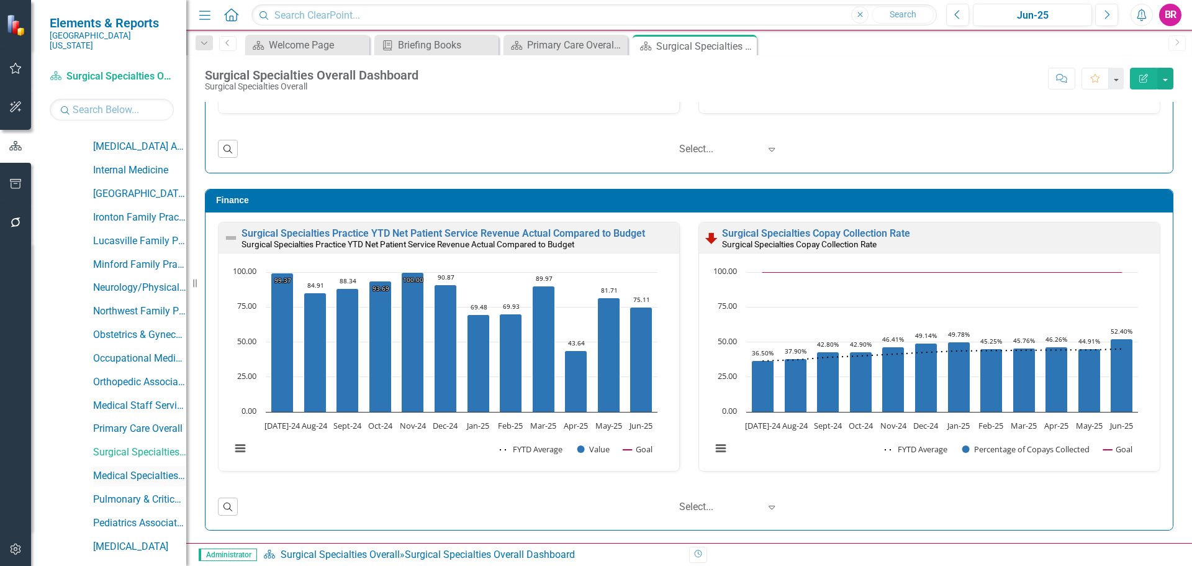
click at [156, 469] on link "Medical Specialties Overall" at bounding box center [139, 476] width 93 height 14
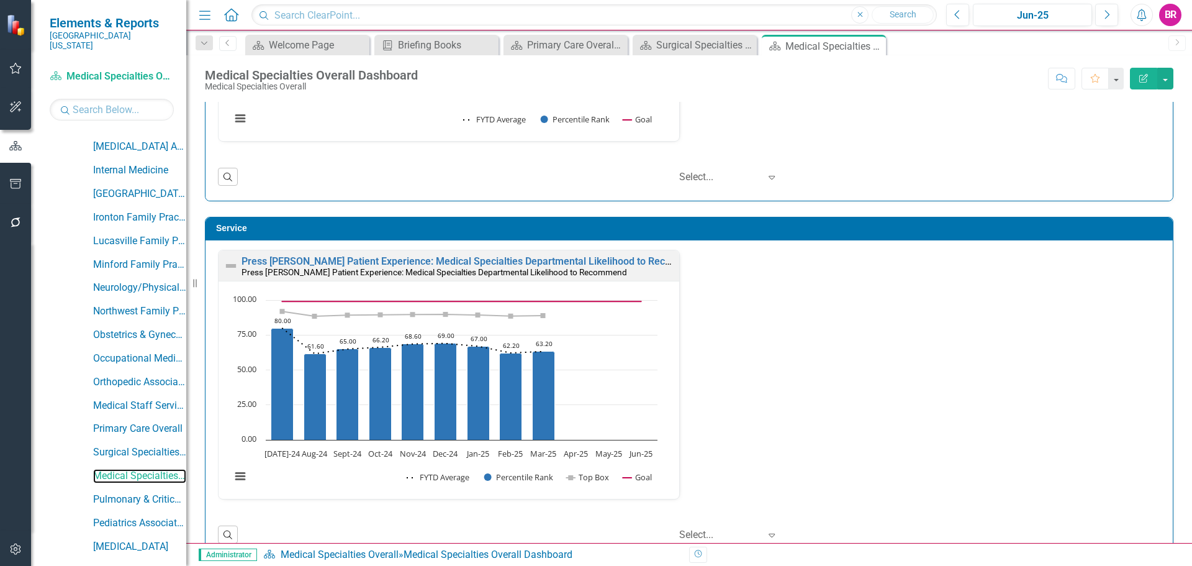
scroll to position [621, 0]
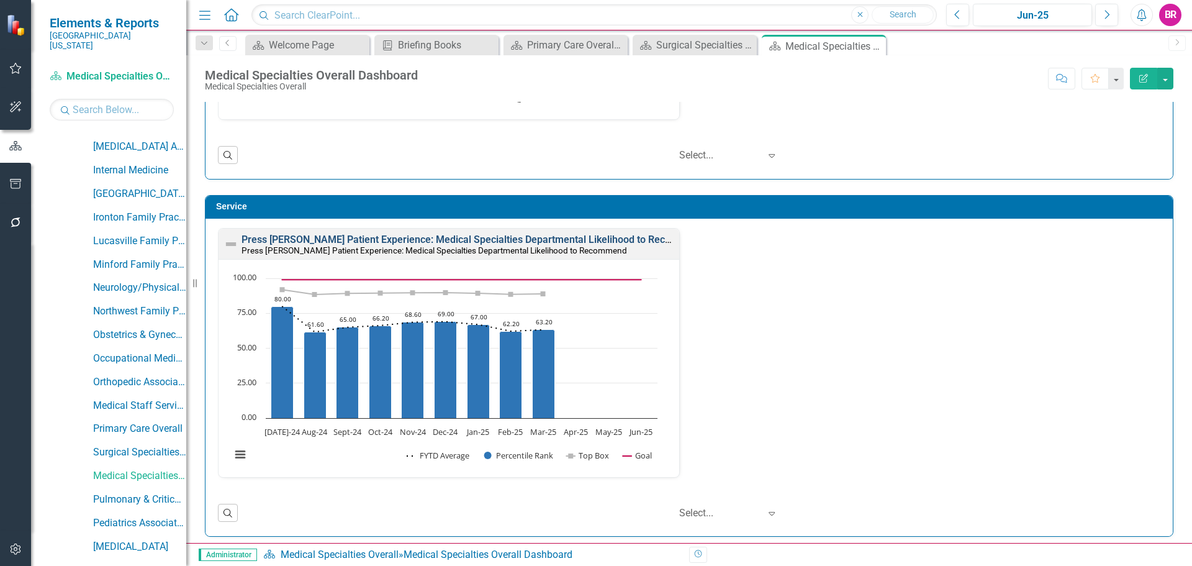
click at [552, 241] on link "Press Ganey Patient Experience: Medical Specialties Departmental Likelihood to …" at bounding box center [472, 239] width 463 height 12
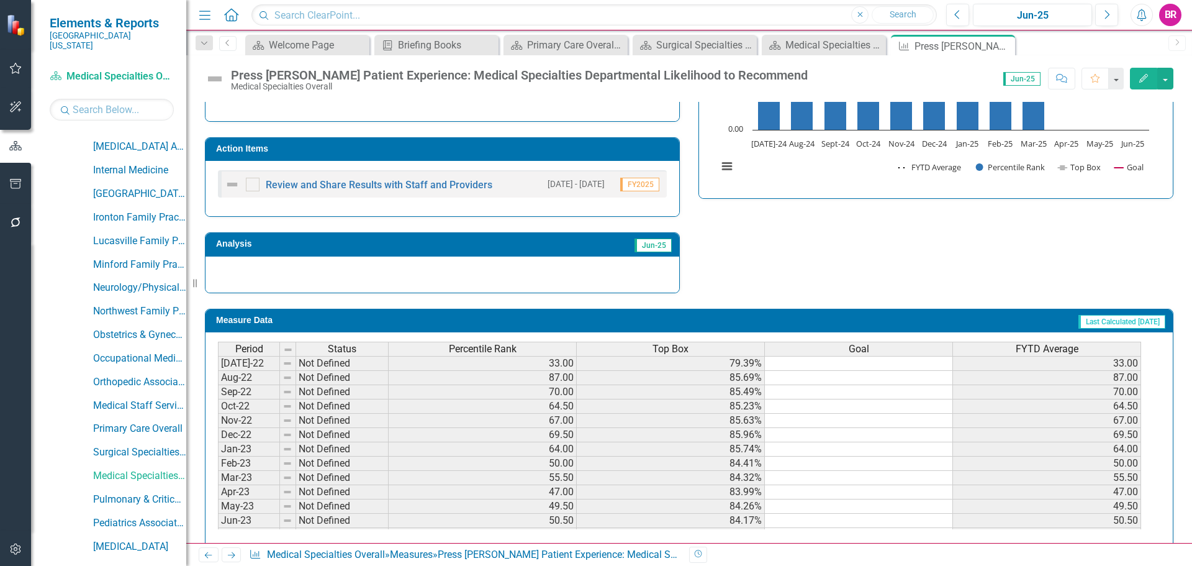
scroll to position [382, 0]
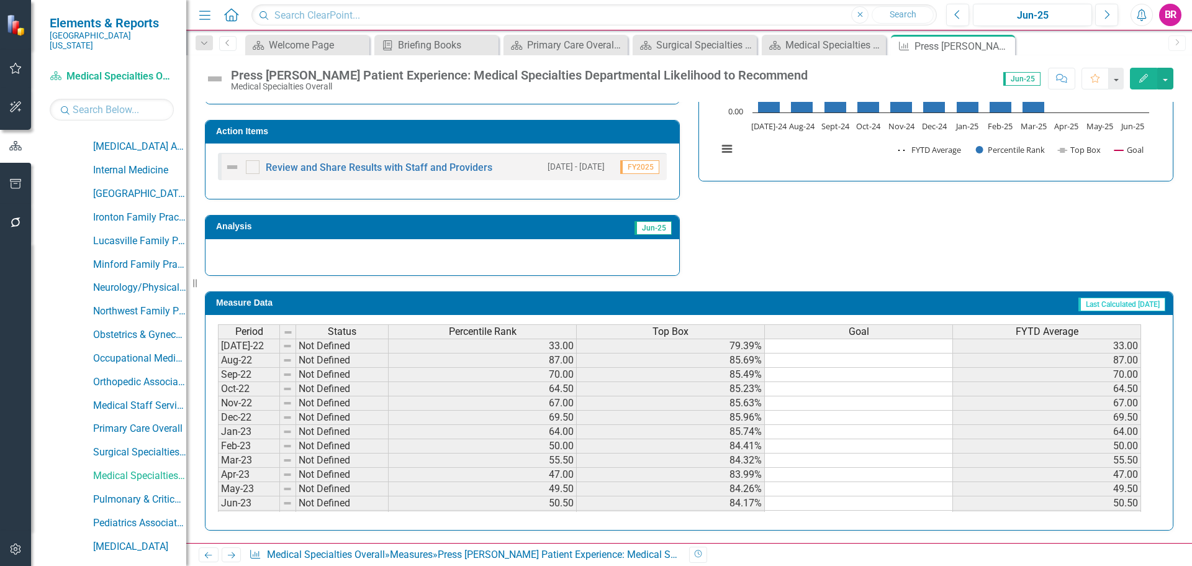
click at [539, 330] on div "Percentile Rank" at bounding box center [482, 332] width 187 height 14
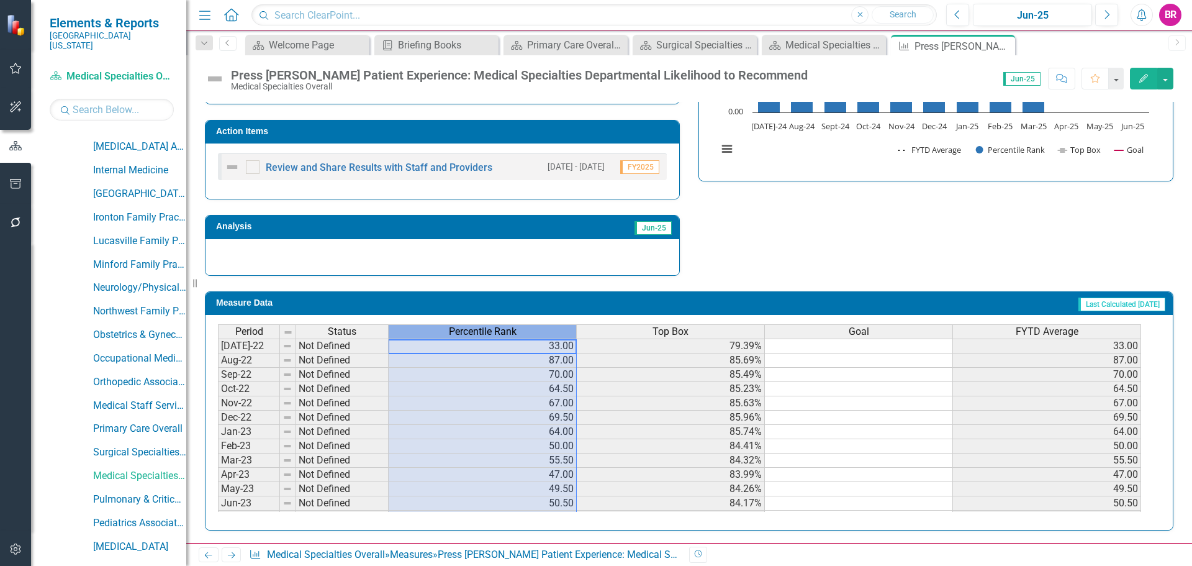
click at [539, 330] on div "Percentile Rank" at bounding box center [482, 332] width 187 height 14
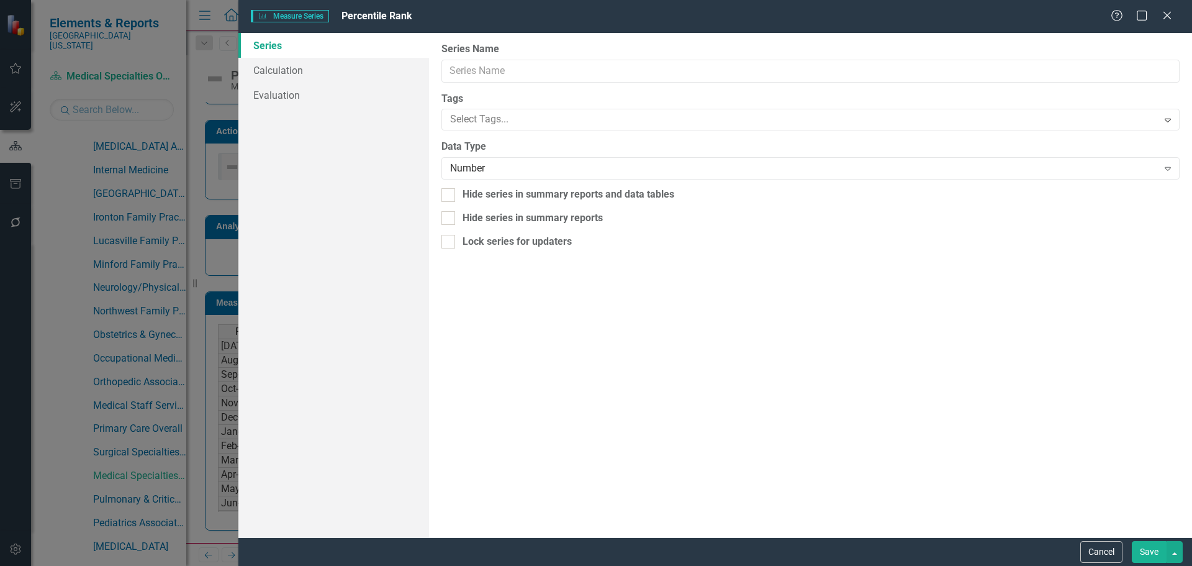
type input "Percentile Rank"
click at [279, 71] on link "Calculation" at bounding box center [333, 70] width 191 height 25
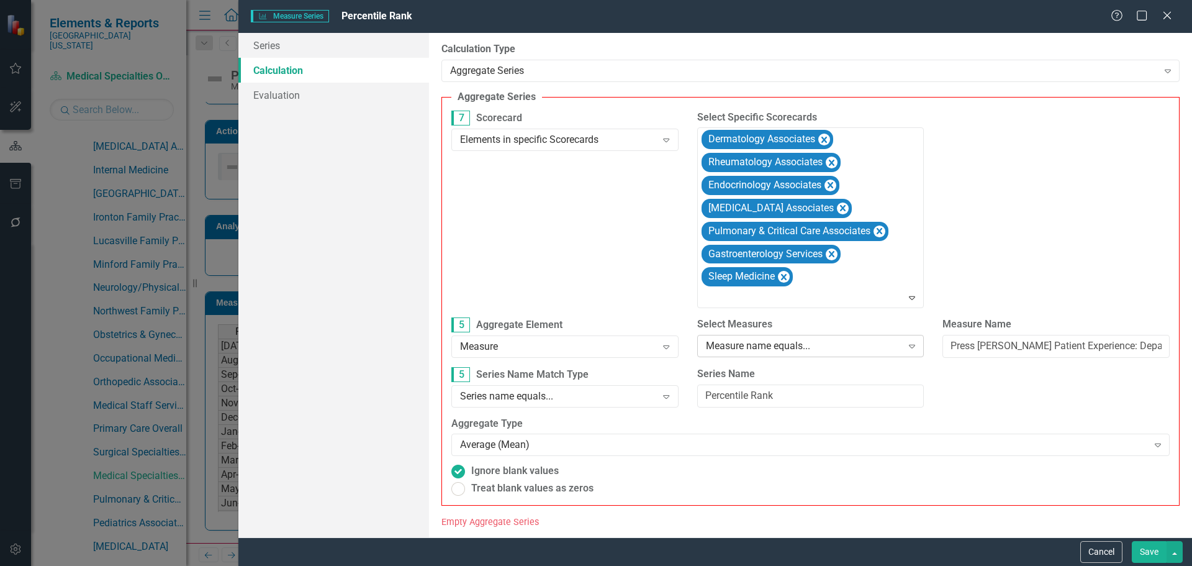
click at [779, 342] on div "Measure name equals..." at bounding box center [804, 346] width 196 height 14
click at [1143, 555] on button "Save" at bounding box center [1149, 552] width 35 height 22
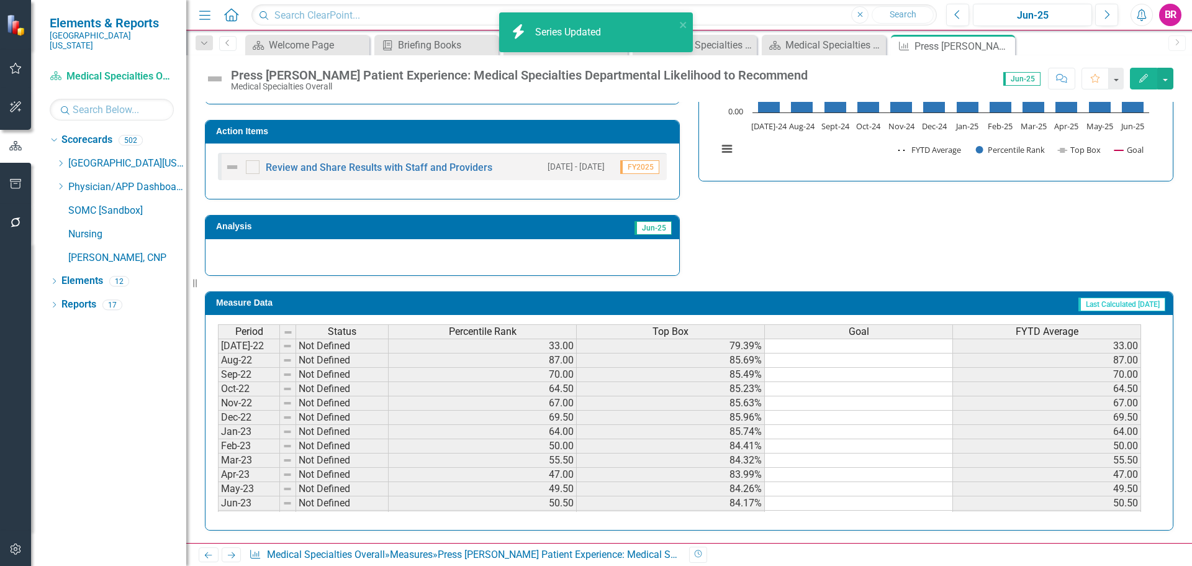
scroll to position [0, 0]
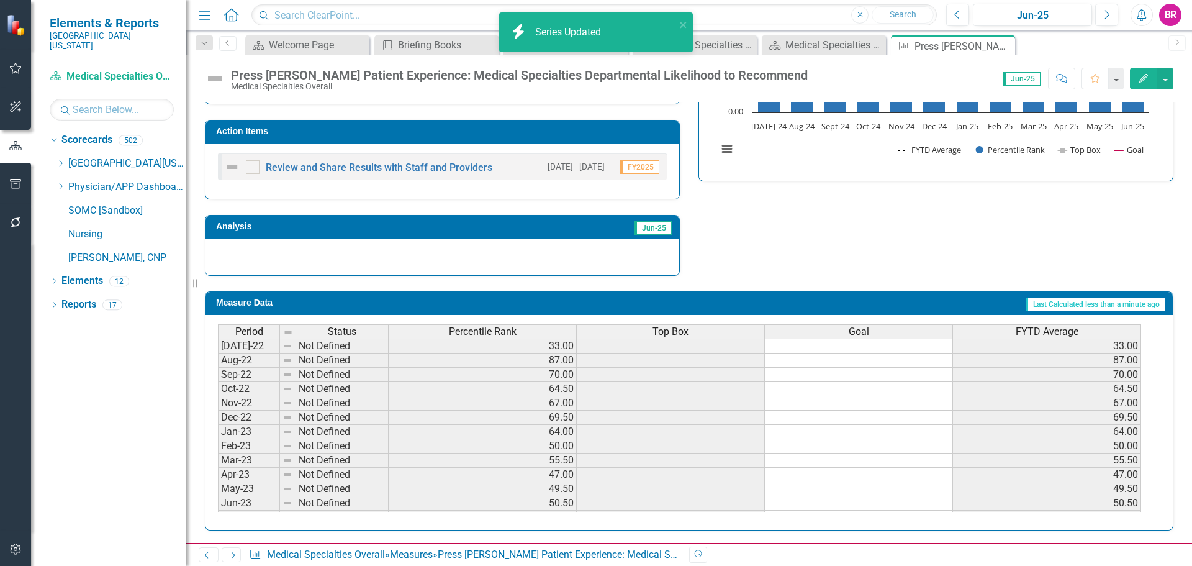
click at [685, 332] on span "Top Box" at bounding box center [670, 331] width 36 height 11
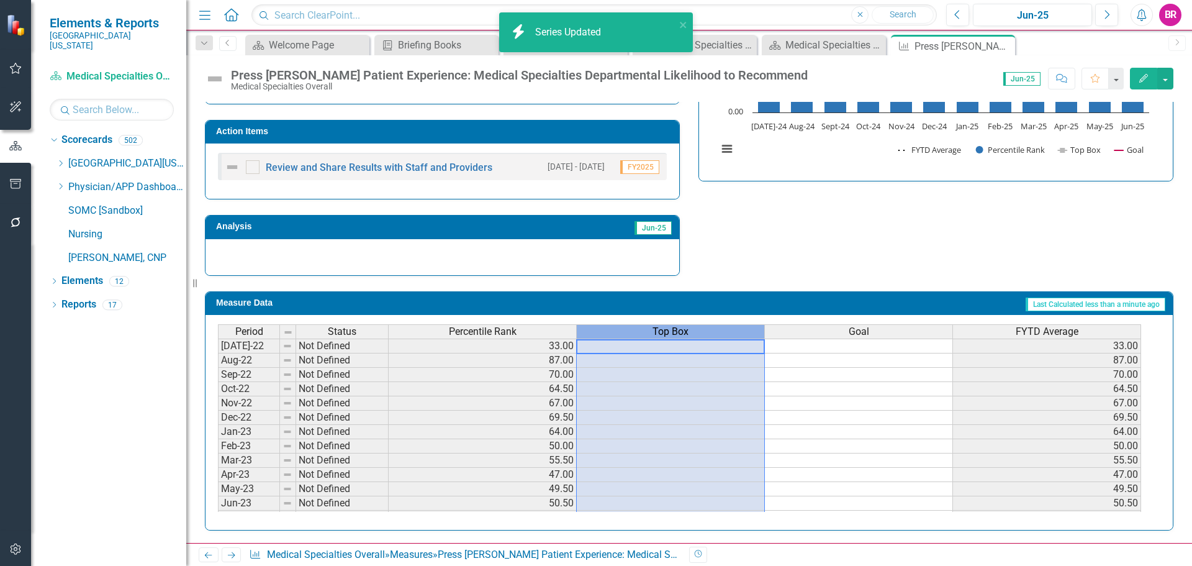
click at [685, 332] on span "Top Box" at bounding box center [670, 331] width 36 height 11
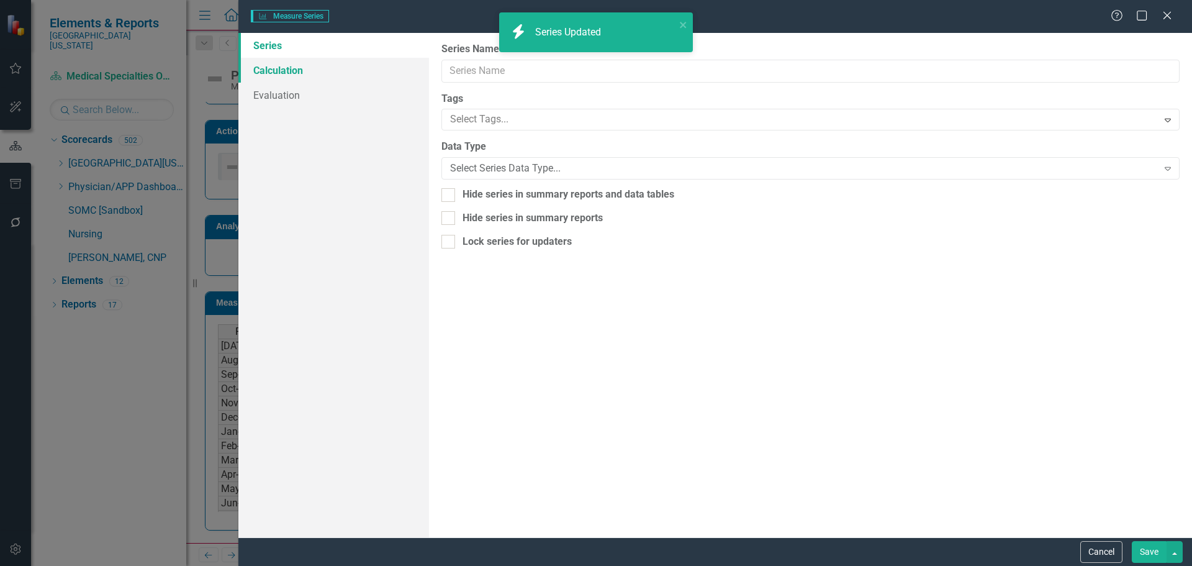
type input "Top Box"
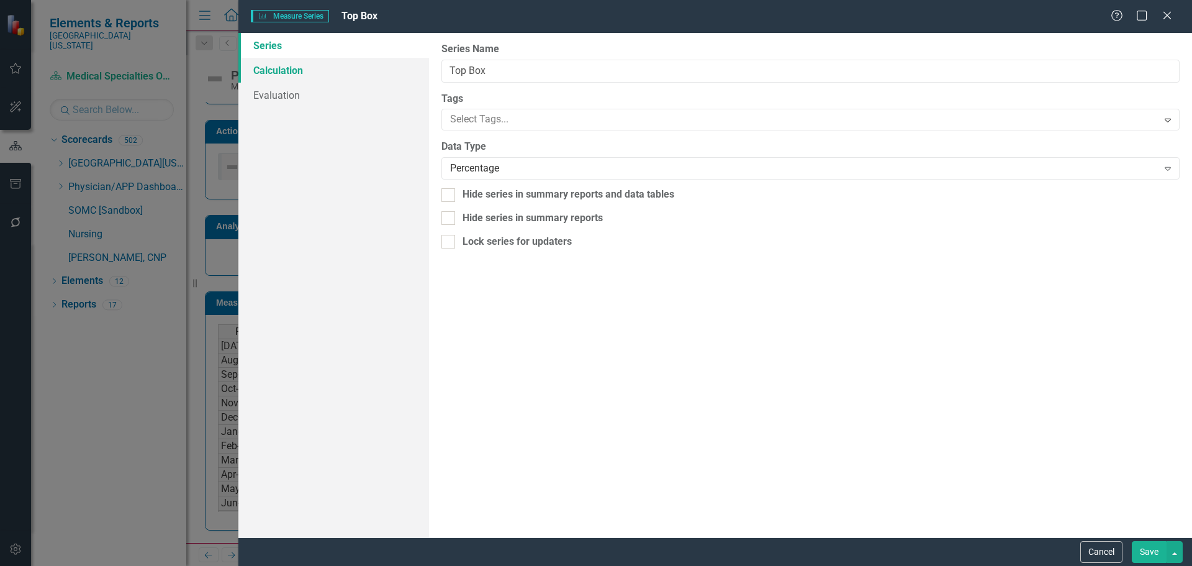
click at [283, 71] on link "Calculation" at bounding box center [333, 70] width 191 height 25
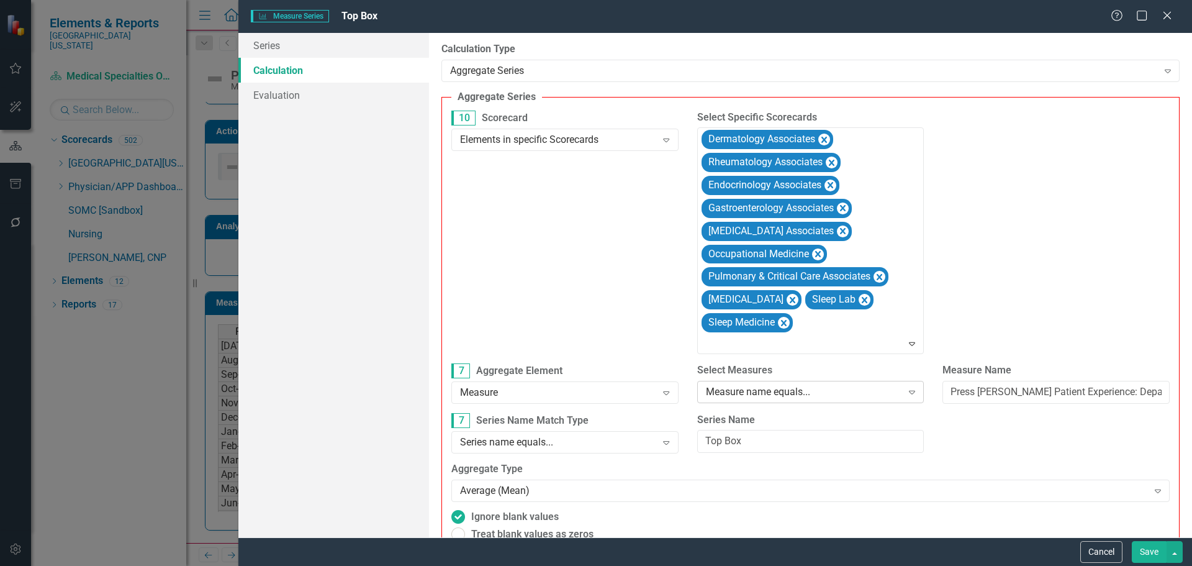
click at [737, 399] on div "Measure name equals... Expand" at bounding box center [810, 392] width 227 height 22
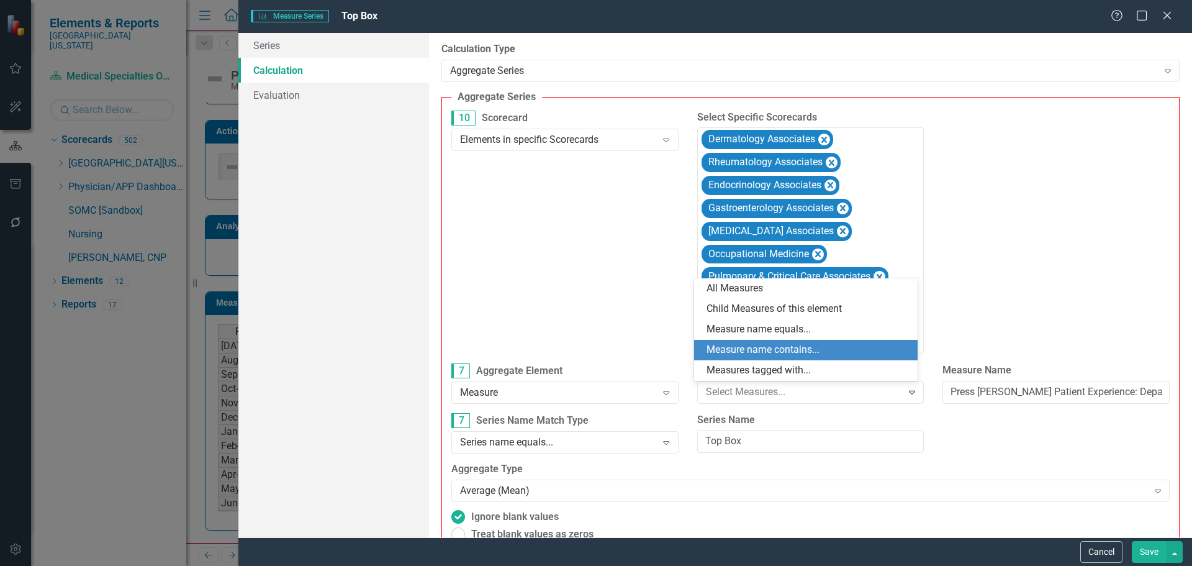
click at [731, 346] on div "Measure name contains..." at bounding box center [808, 350] width 204 height 14
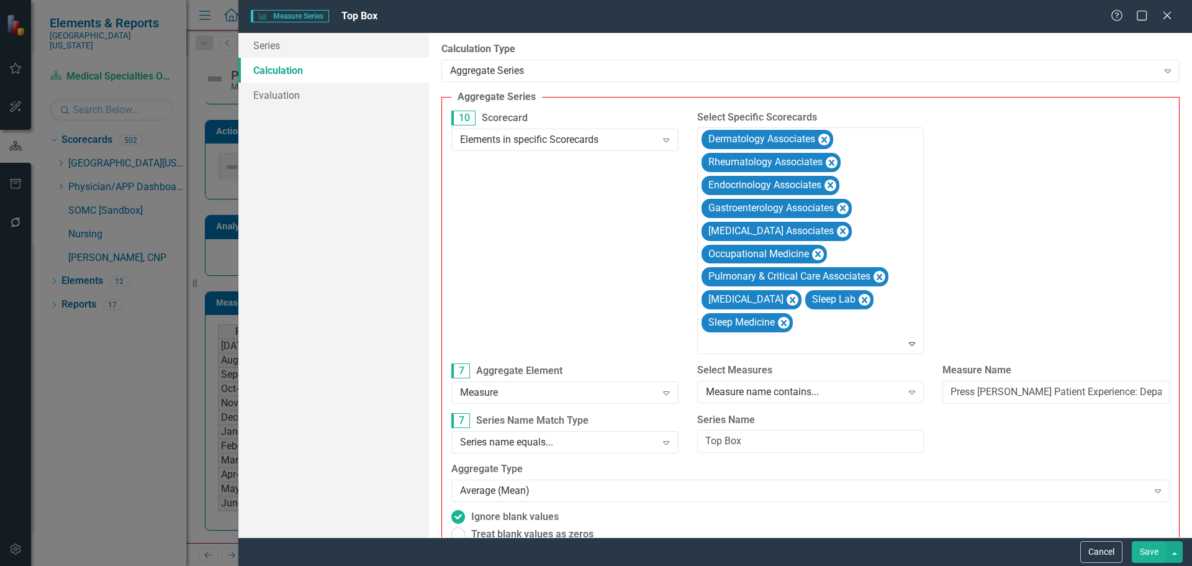
click at [1150, 548] on button "Save" at bounding box center [1149, 552] width 35 height 22
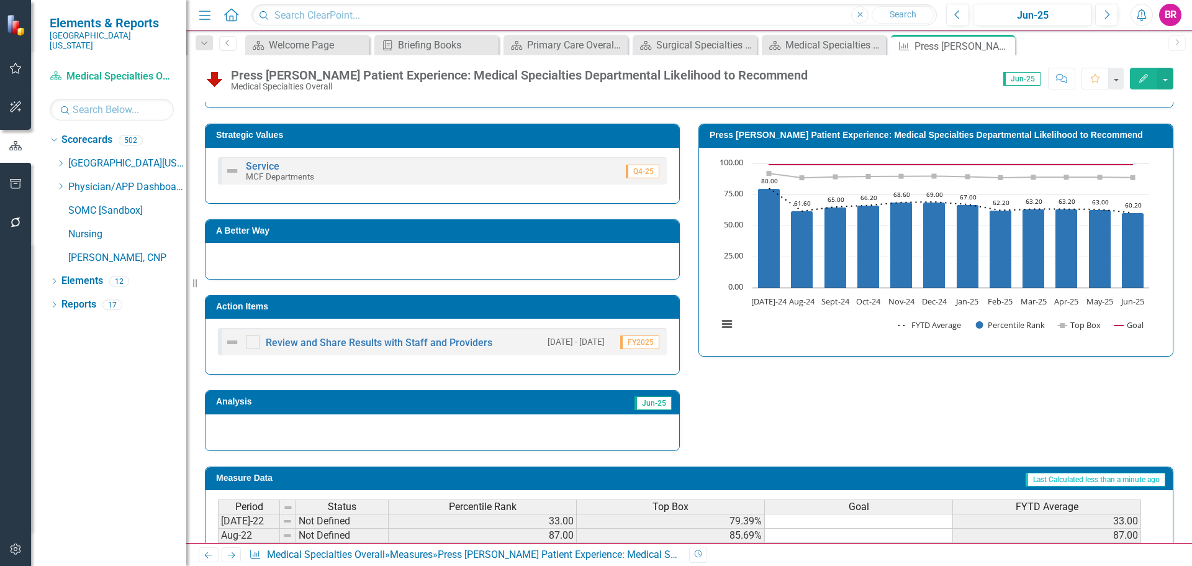
scroll to position [196, 0]
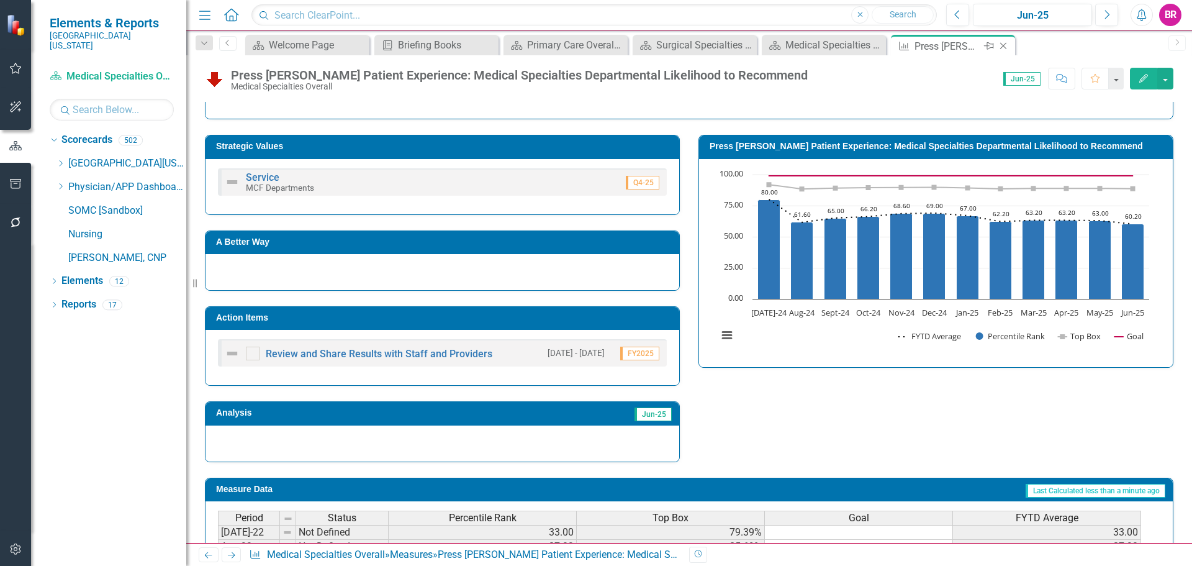
click at [1001, 48] on icon "Close" at bounding box center [1003, 46] width 12 height 10
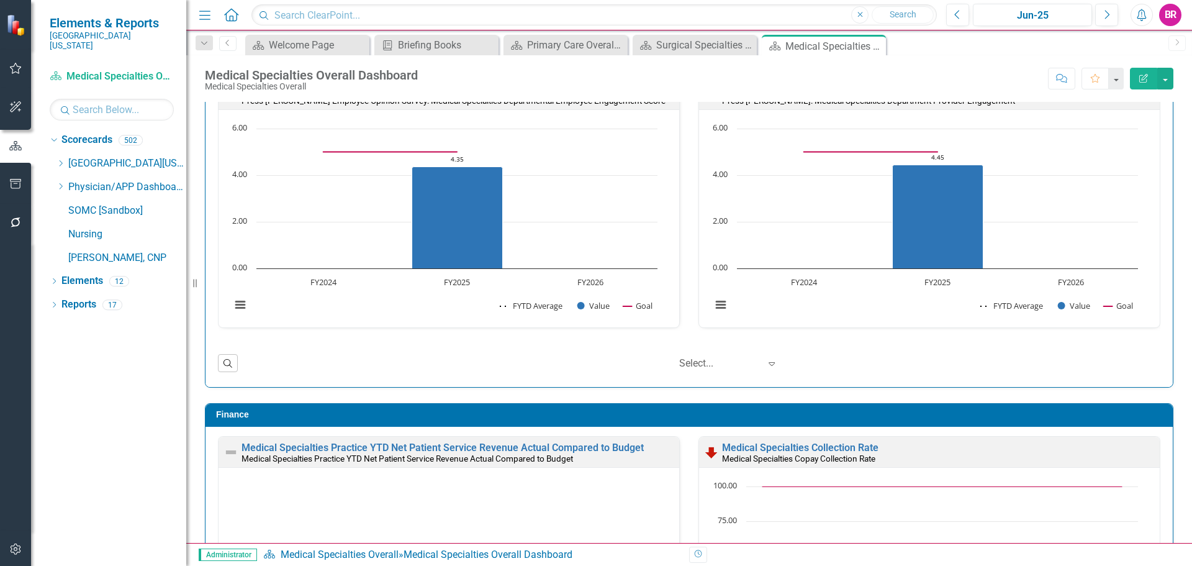
scroll to position [1341, 0]
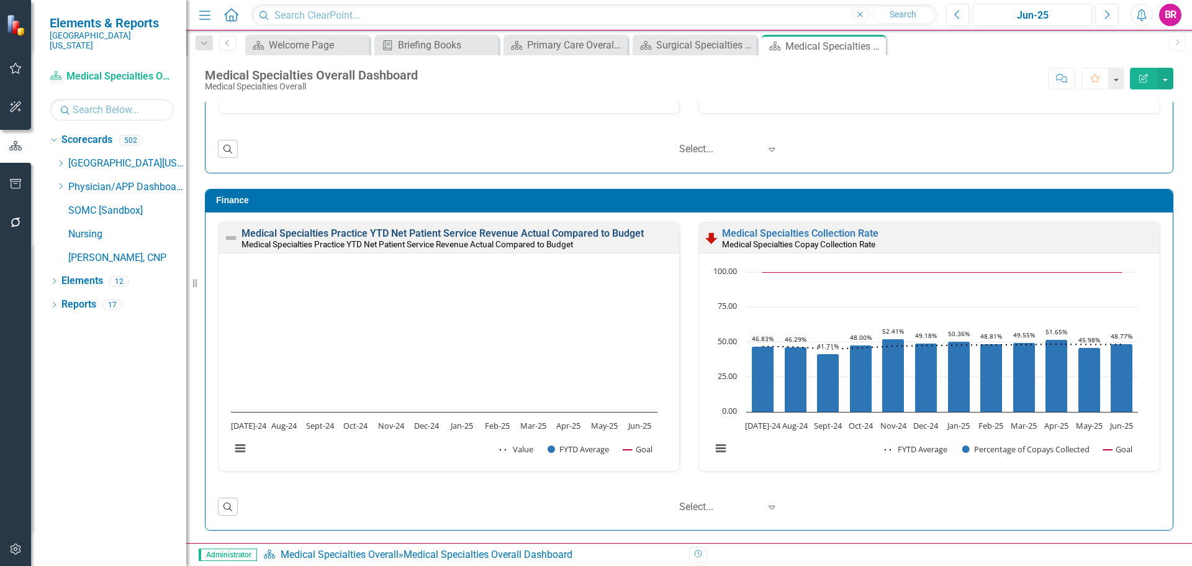
click at [513, 234] on link "Medical Specialties Practice YTD Net Patient Service Revenue Actual Compared to…" at bounding box center [442, 233] width 402 height 12
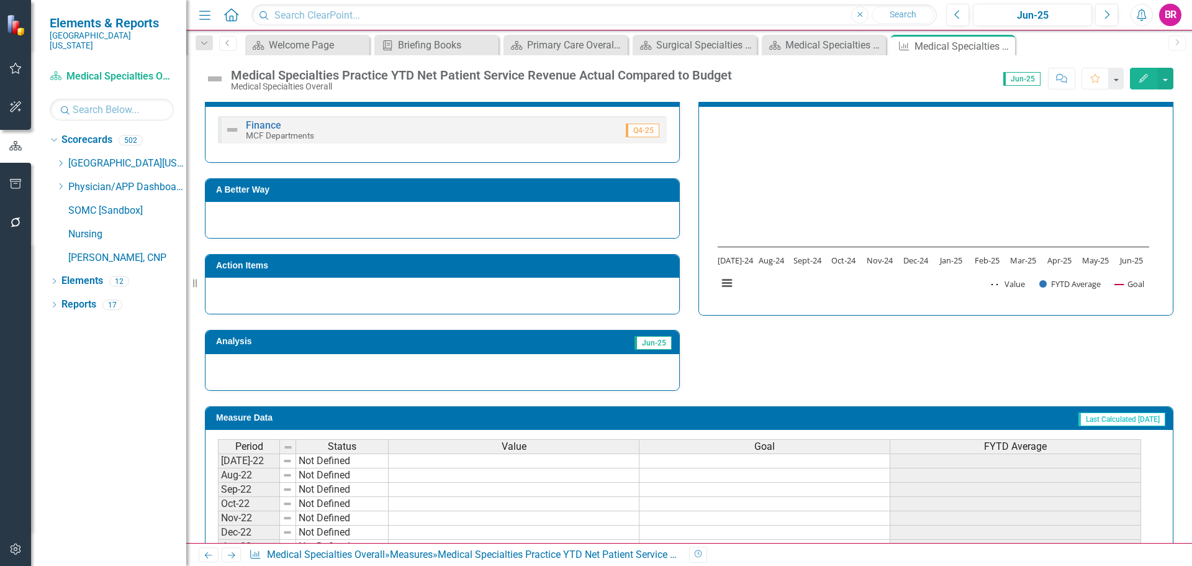
scroll to position [248, 0]
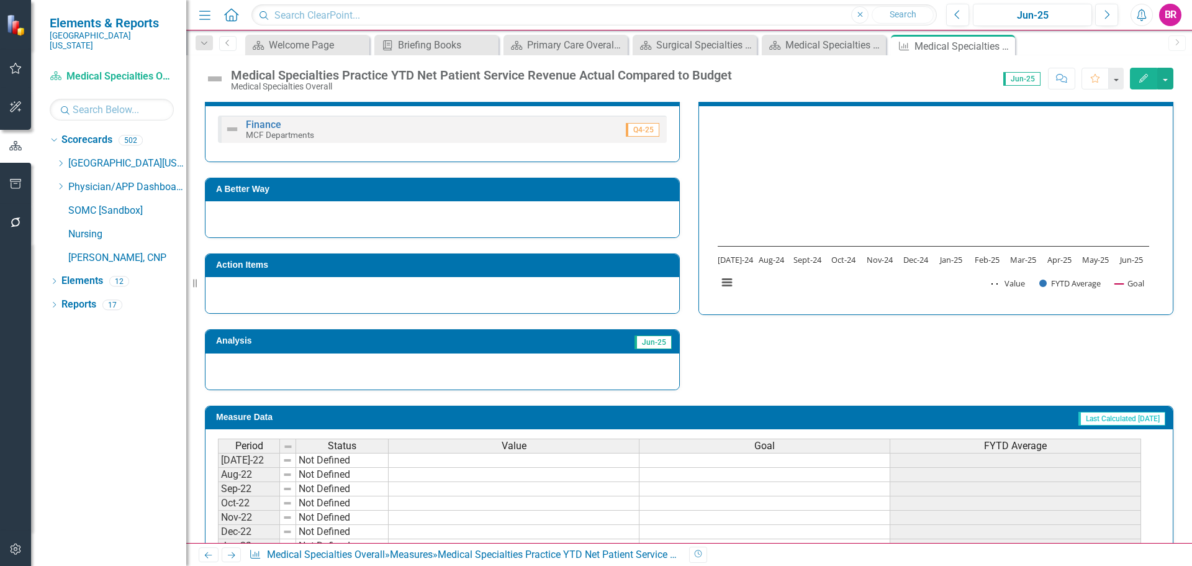
click at [585, 448] on div "Value" at bounding box center [514, 446] width 250 height 14
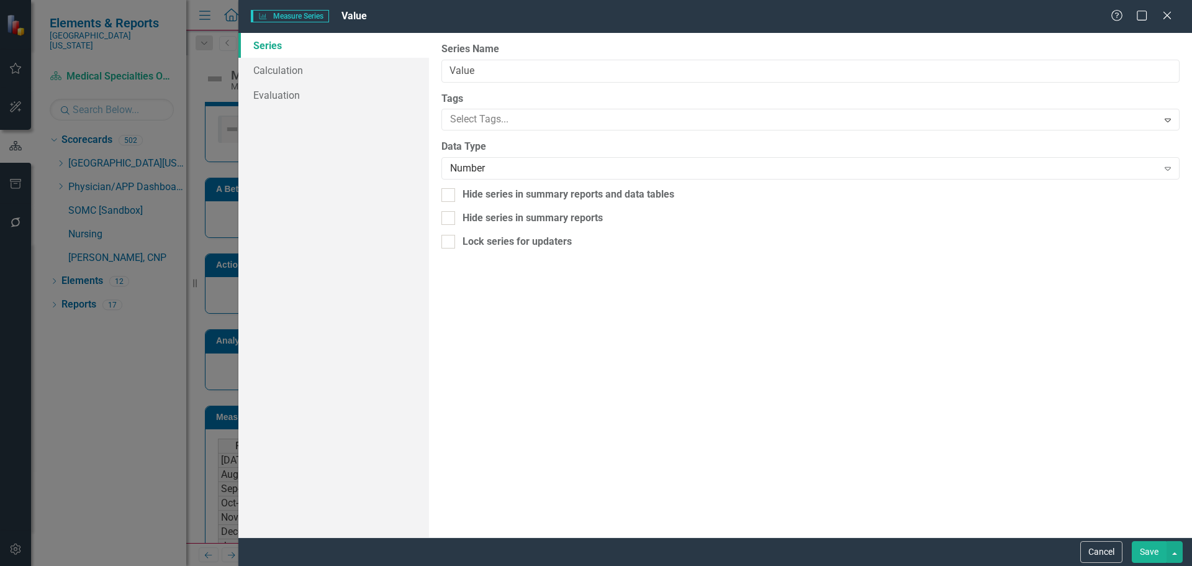
type input "Value"
click at [295, 97] on link "Evaluation" at bounding box center [333, 95] width 191 height 25
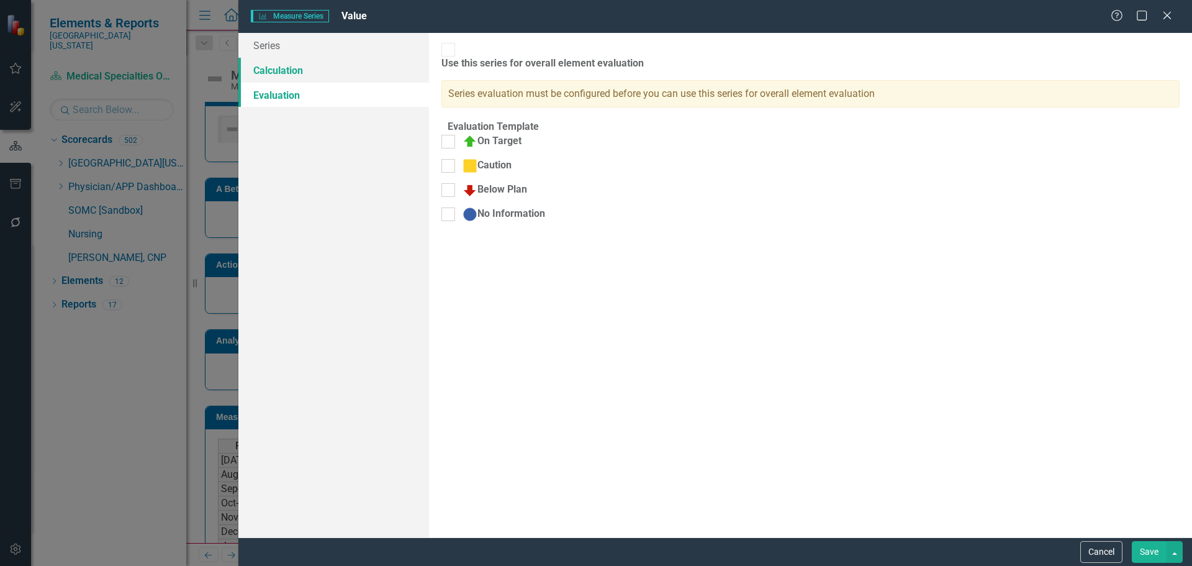
click at [305, 71] on link "Calculation" at bounding box center [333, 70] width 191 height 25
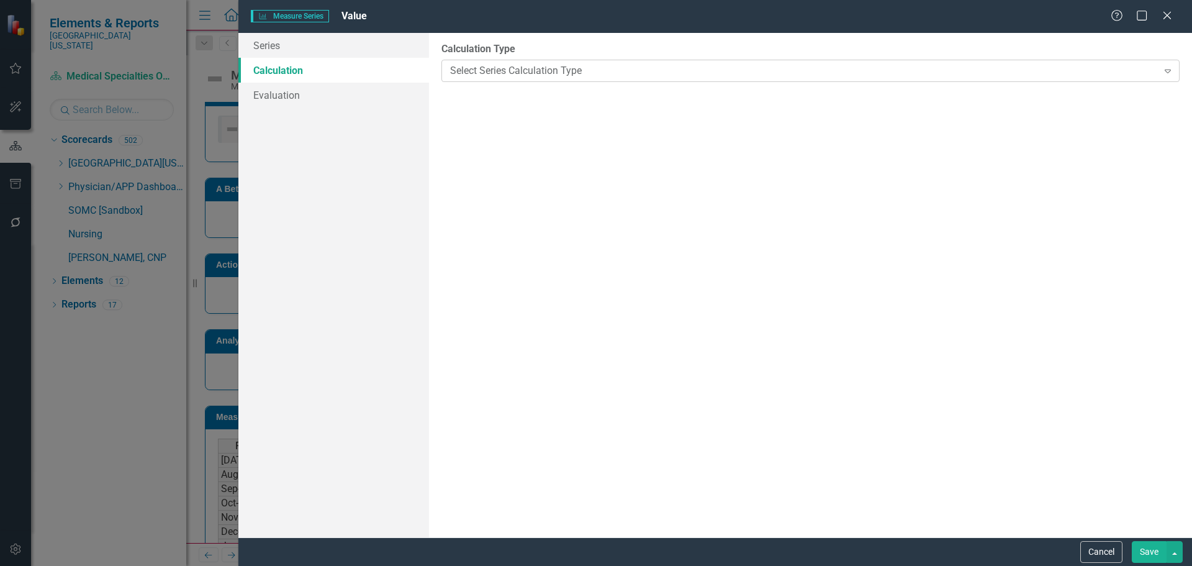
click at [539, 79] on div "Select Series Calculation Type Expand" at bounding box center [810, 71] width 738 height 22
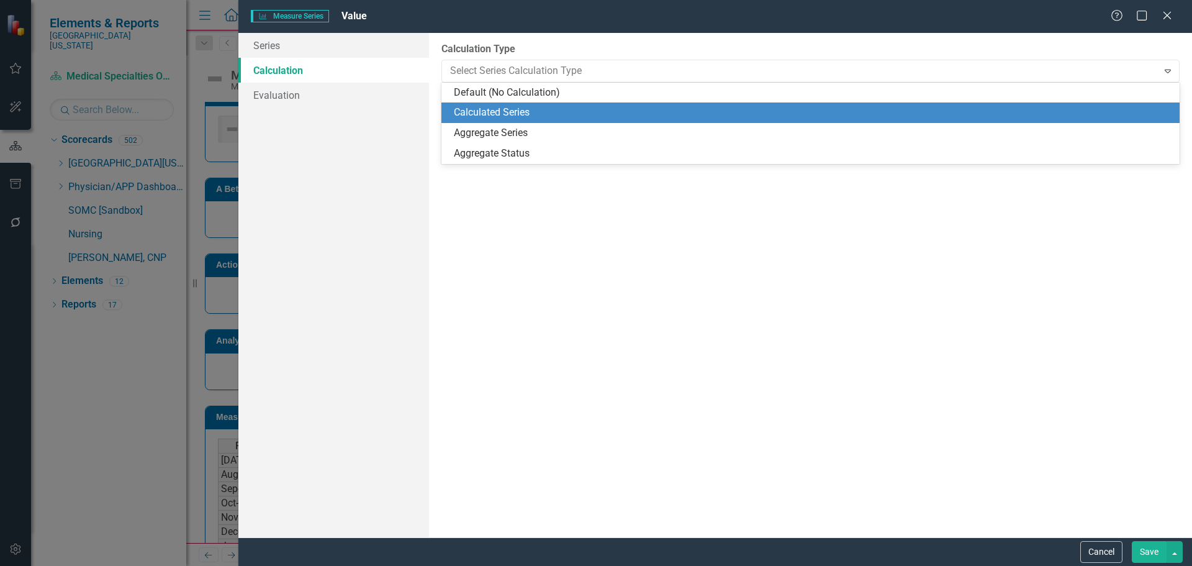
click at [542, 109] on div "Calculated Series" at bounding box center [813, 113] width 718 height 14
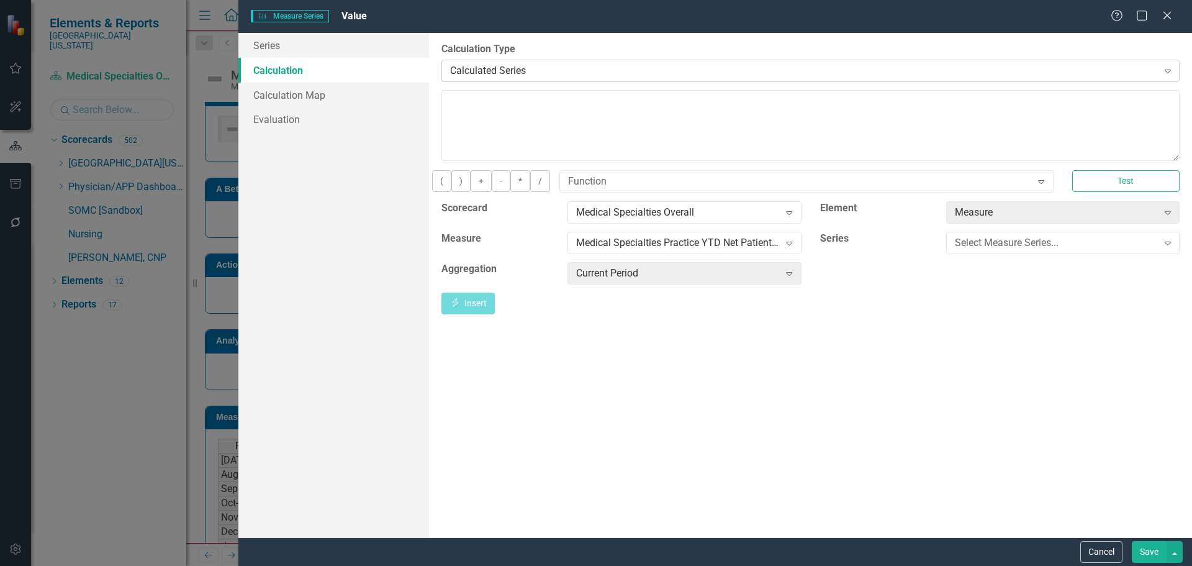
click at [485, 62] on div "Calculated Series Expand" at bounding box center [810, 71] width 738 height 22
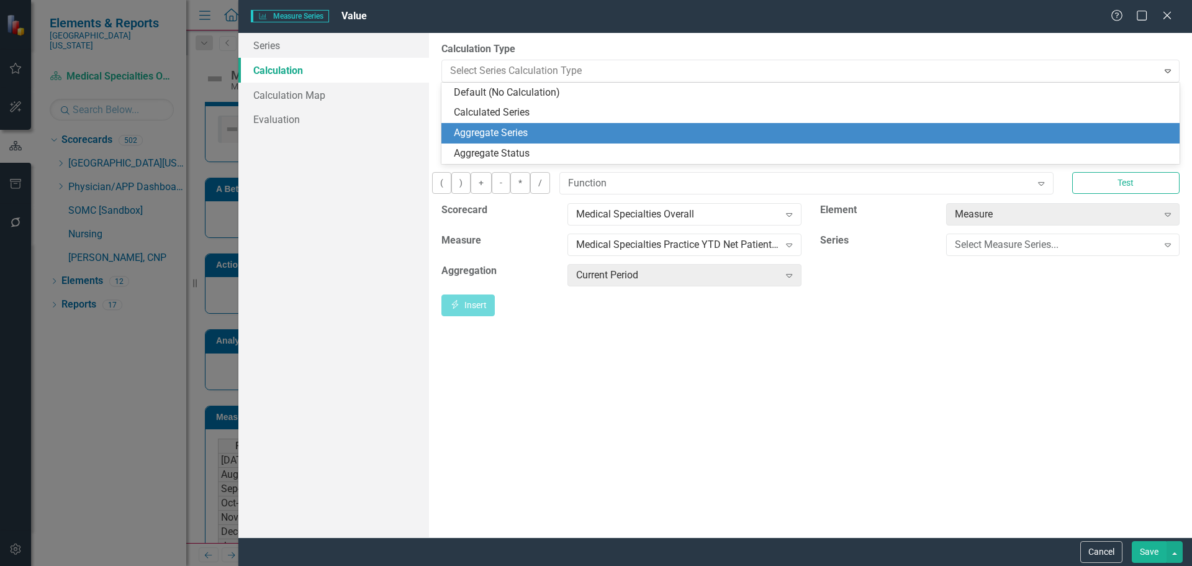
click at [480, 133] on div "Aggregate Series" at bounding box center [813, 133] width 718 height 14
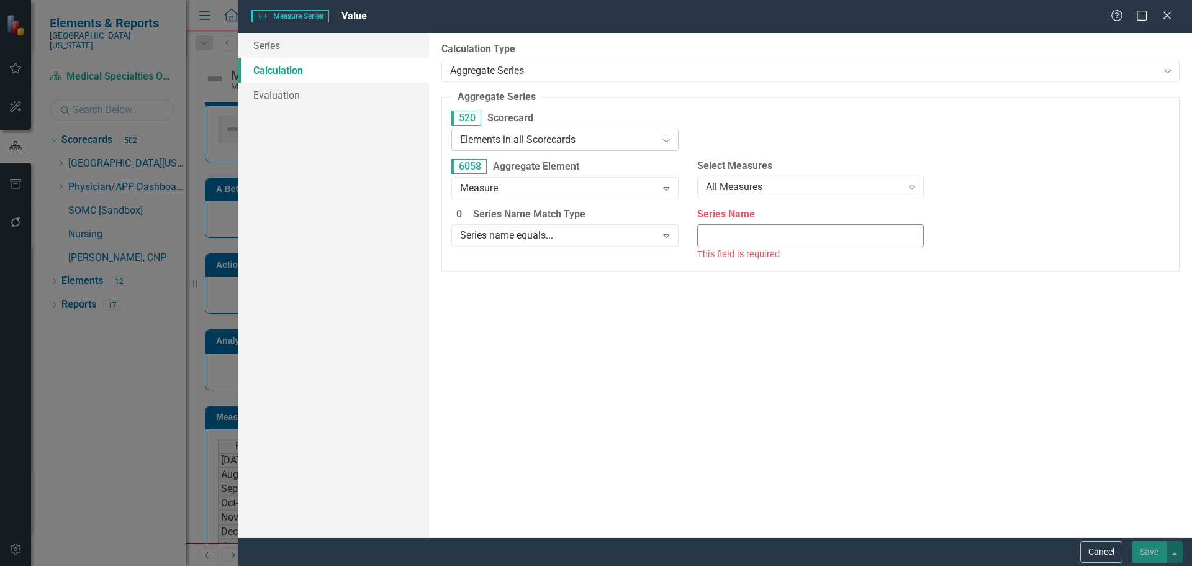
click at [532, 132] on div "Elements in all Scorecards Expand" at bounding box center [564, 140] width 227 height 22
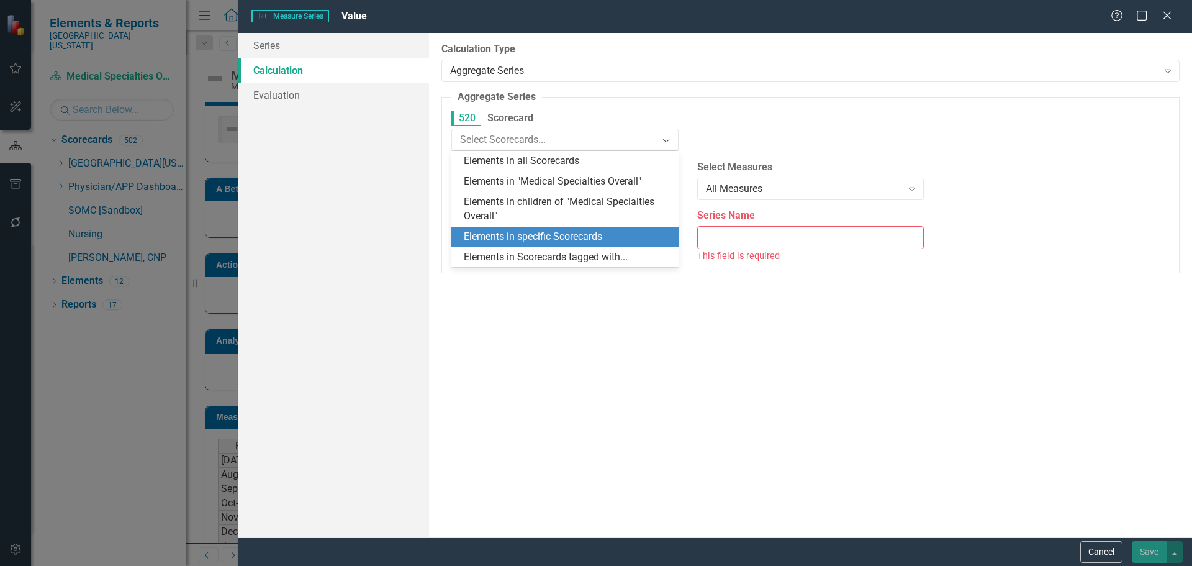
click at [554, 232] on div "Elements in specific Scorecards" at bounding box center [567, 237] width 207 height 14
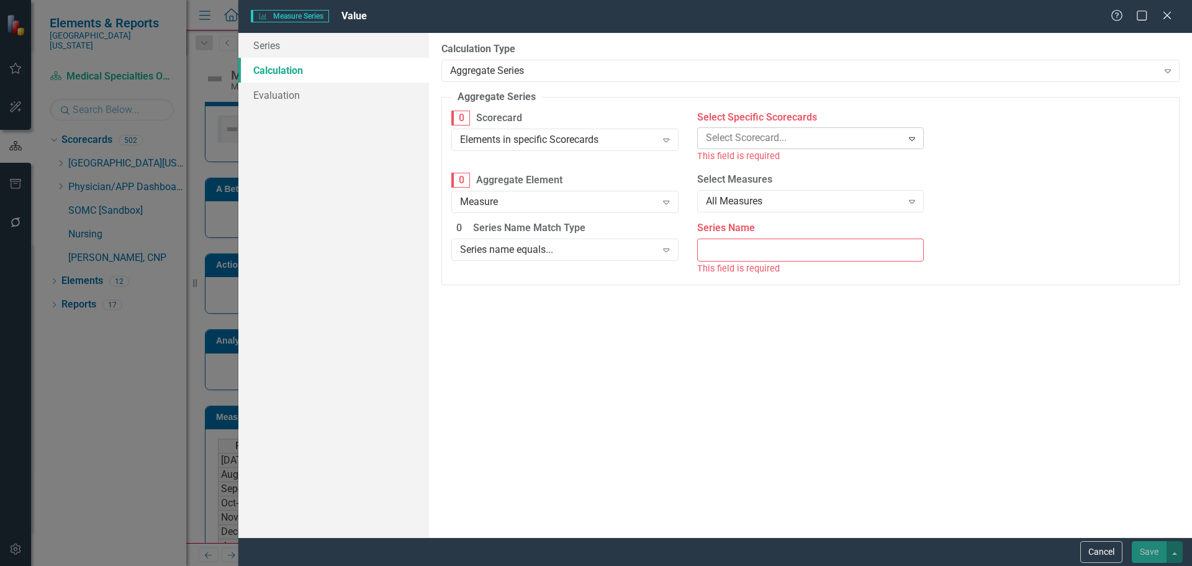
click at [779, 135] on div at bounding box center [801, 138] width 201 height 17
type input "ear"
type input "heart"
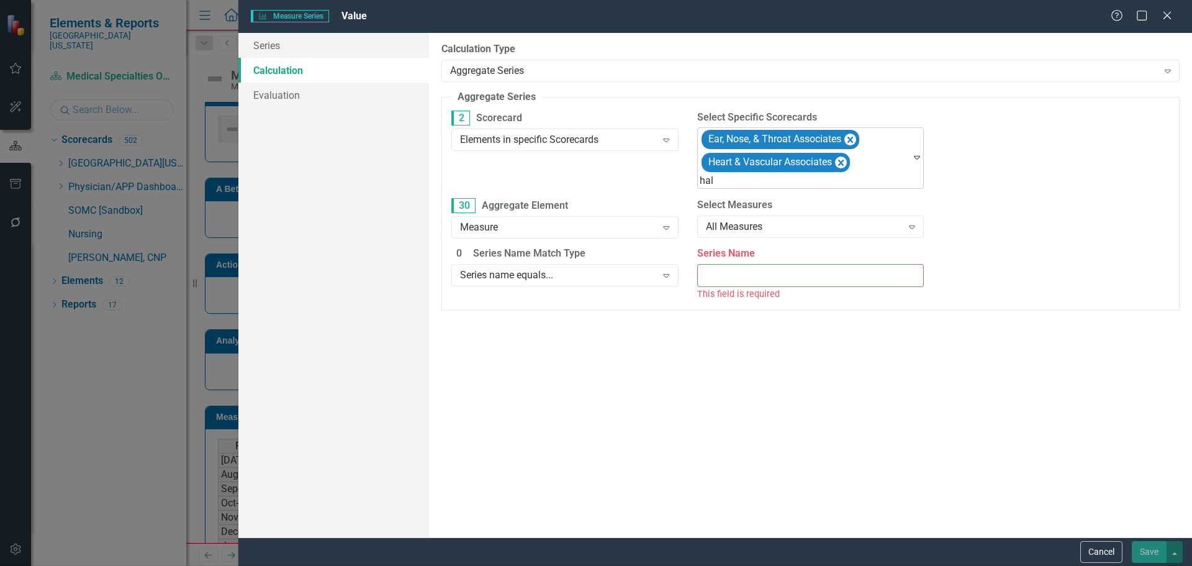
type input "hald"
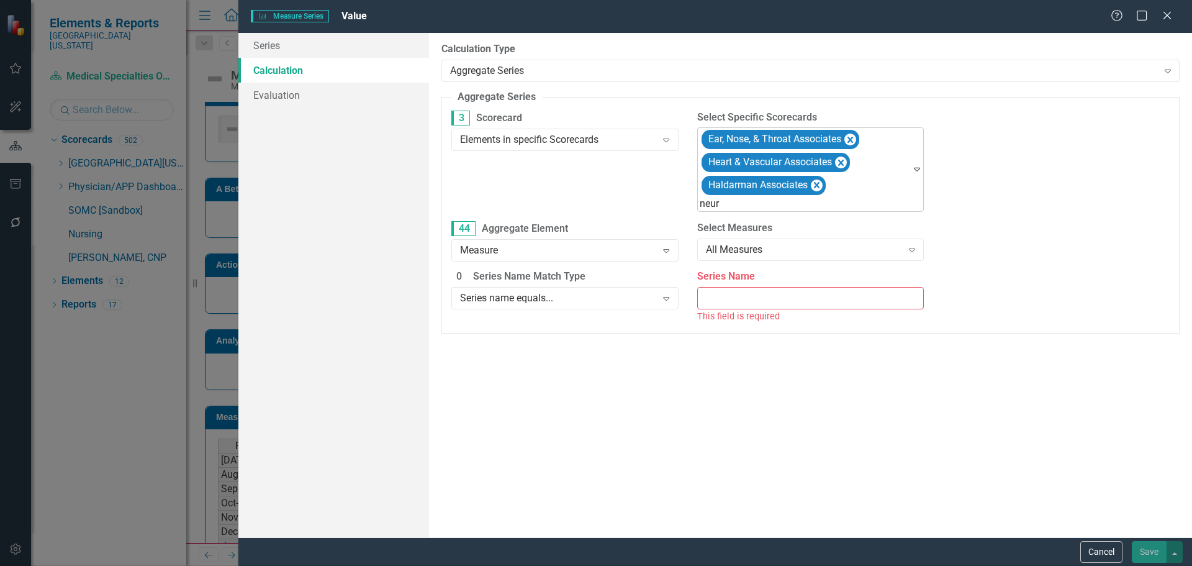
type input "neuro"
type input "neur"
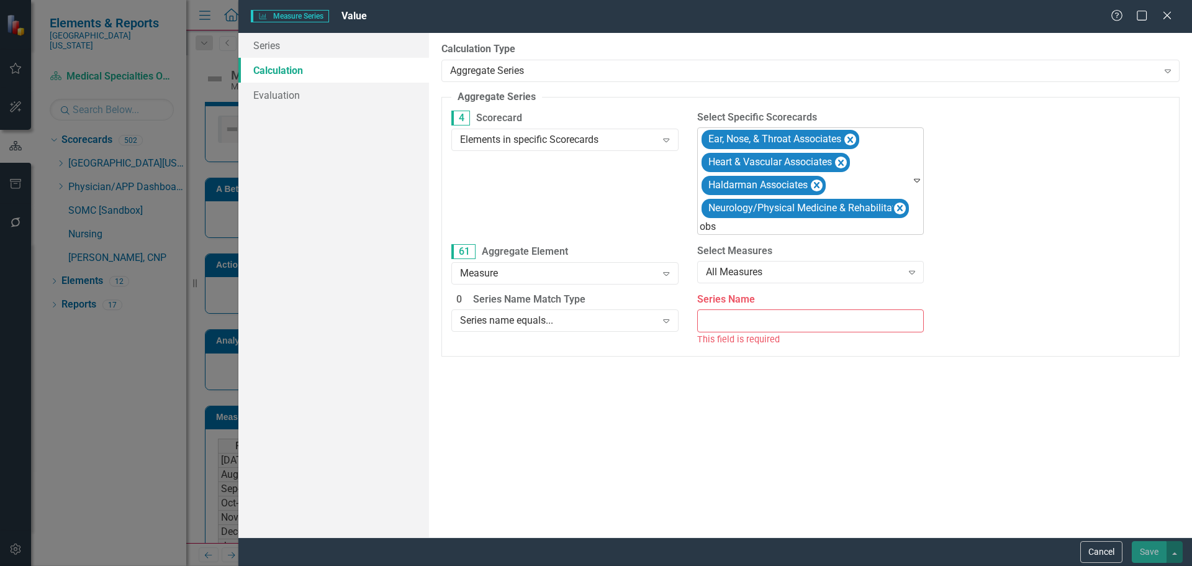
type input "obst"
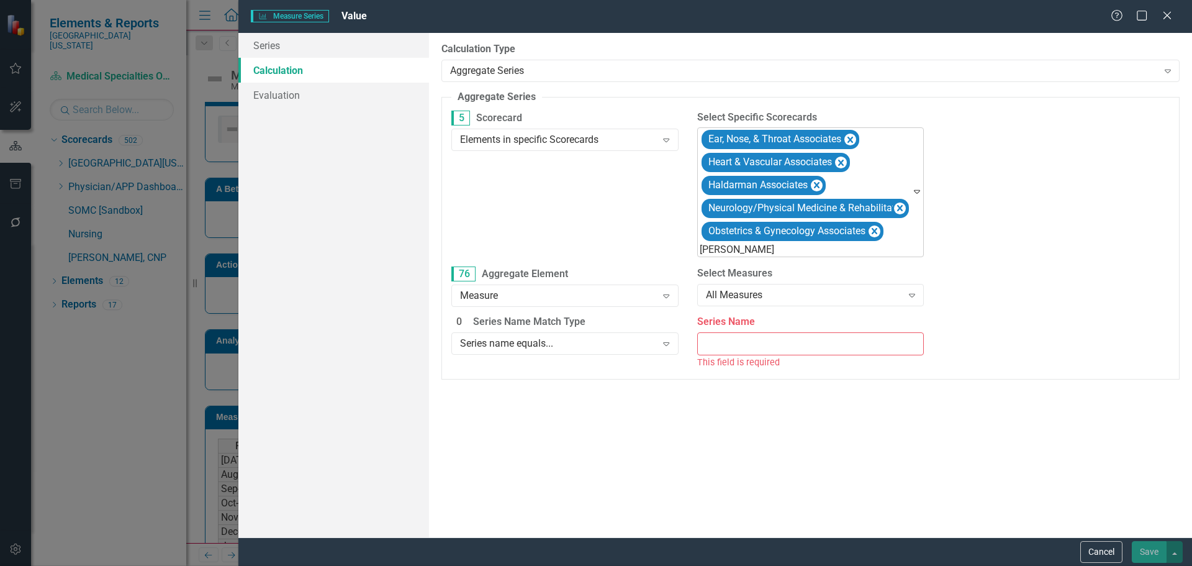
type input "ortho"
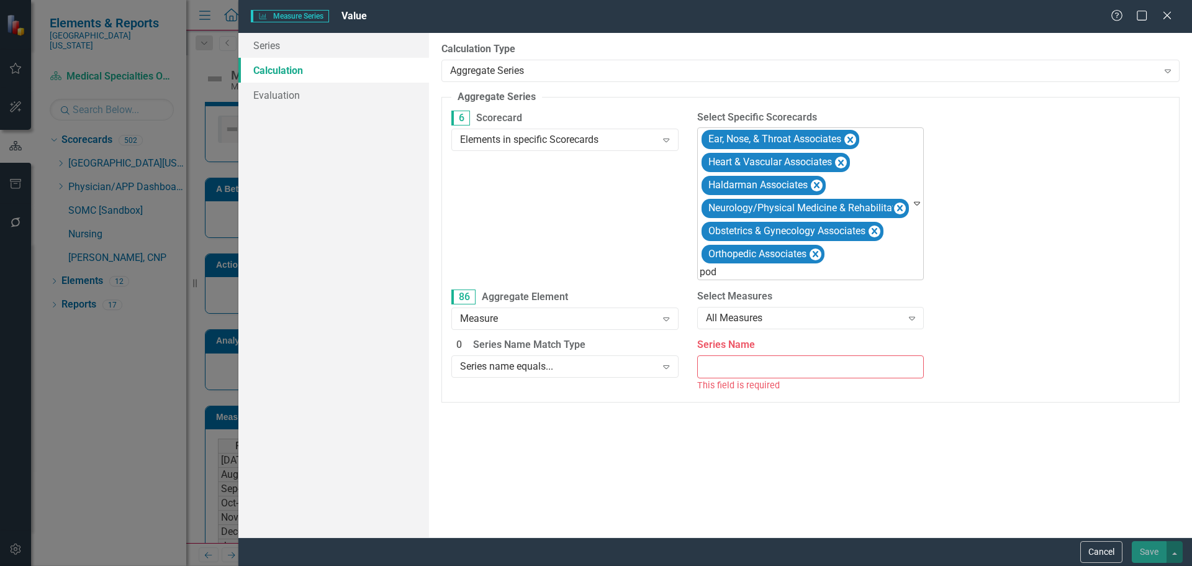
type input "podi"
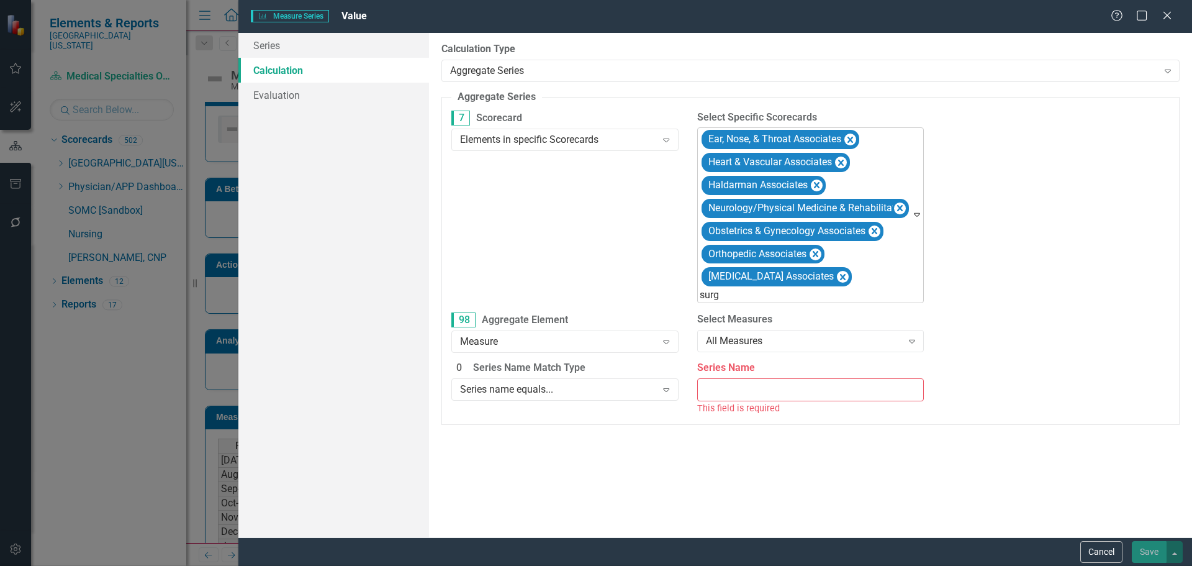
type input "surgi"
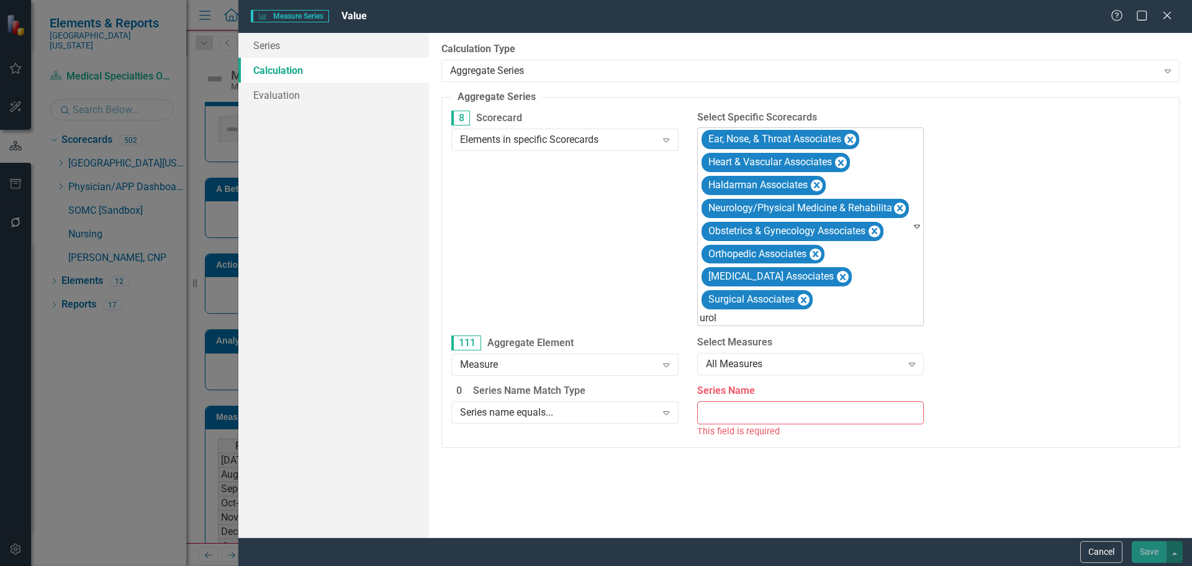
type input "urolo"
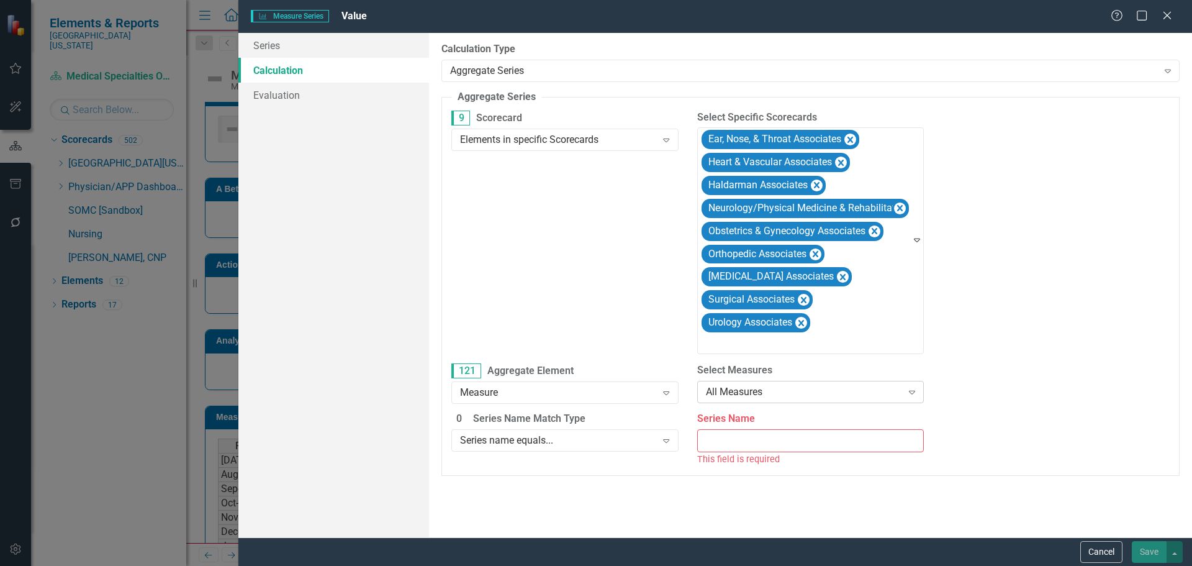
click at [823, 389] on div "All Measures" at bounding box center [804, 391] width 196 height 14
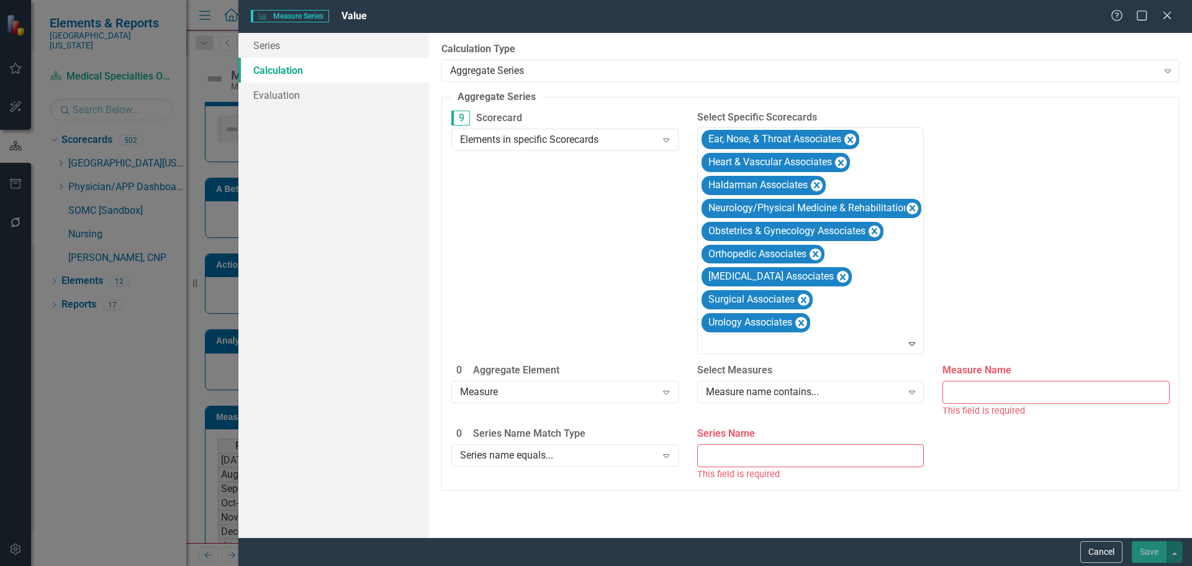
click at [1058, 392] on input "Measure Name" at bounding box center [1055, 392] width 227 height 23
paste input "YTD Net Patient Service Revenue Actual Compared to Budget"
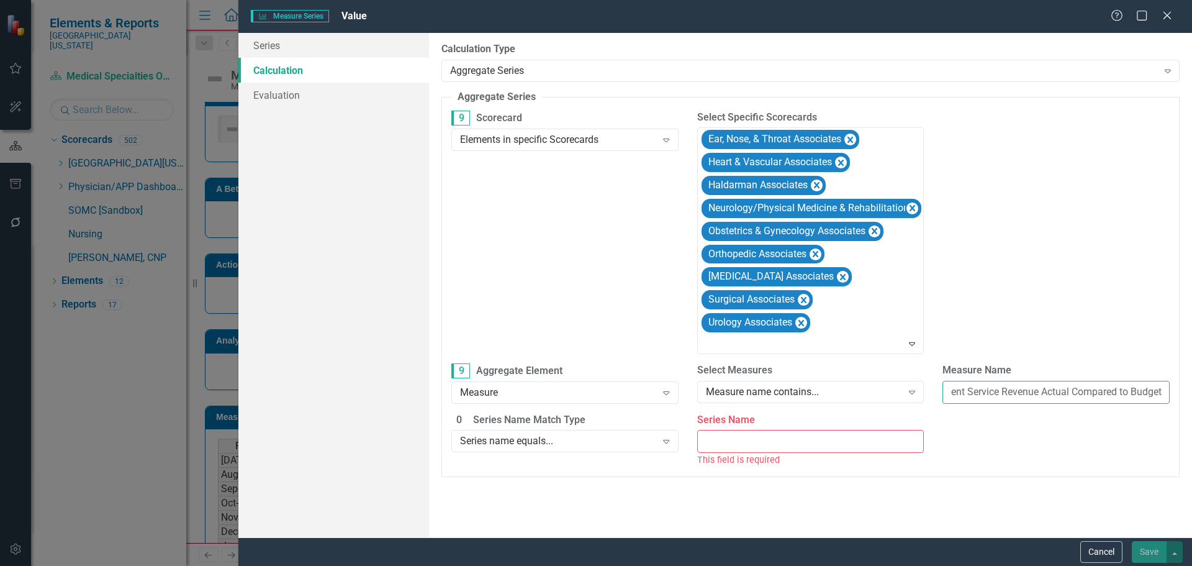
type input "YTD Net Patient Service Revenue Actual Compared to Budget"
click at [749, 440] on input "Series Name" at bounding box center [810, 441] width 227 height 23
type input "Value"
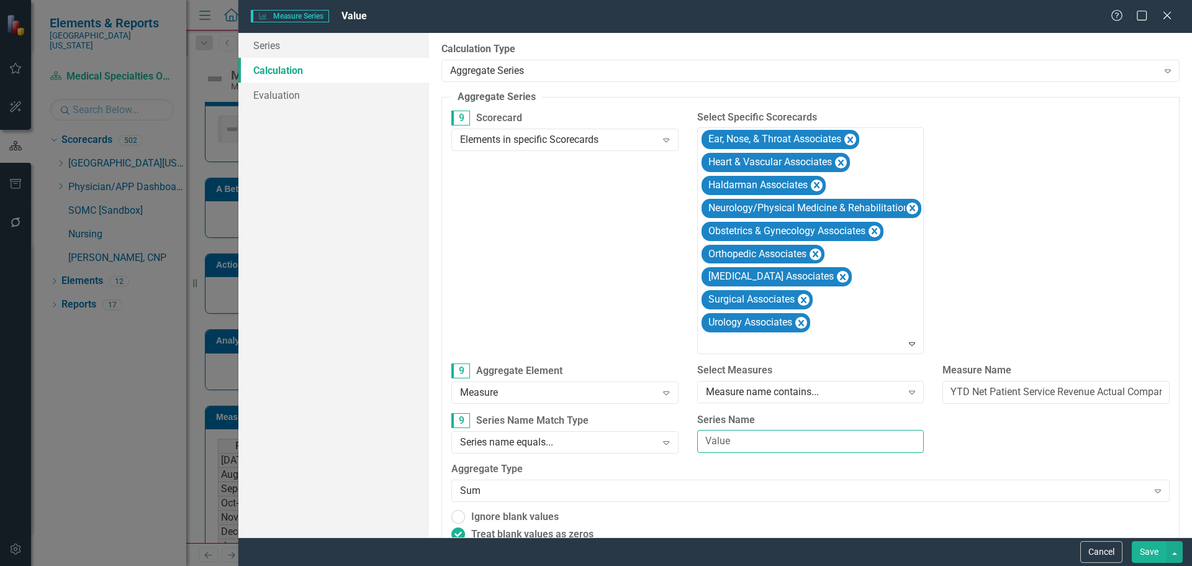
scroll to position [24, 0]
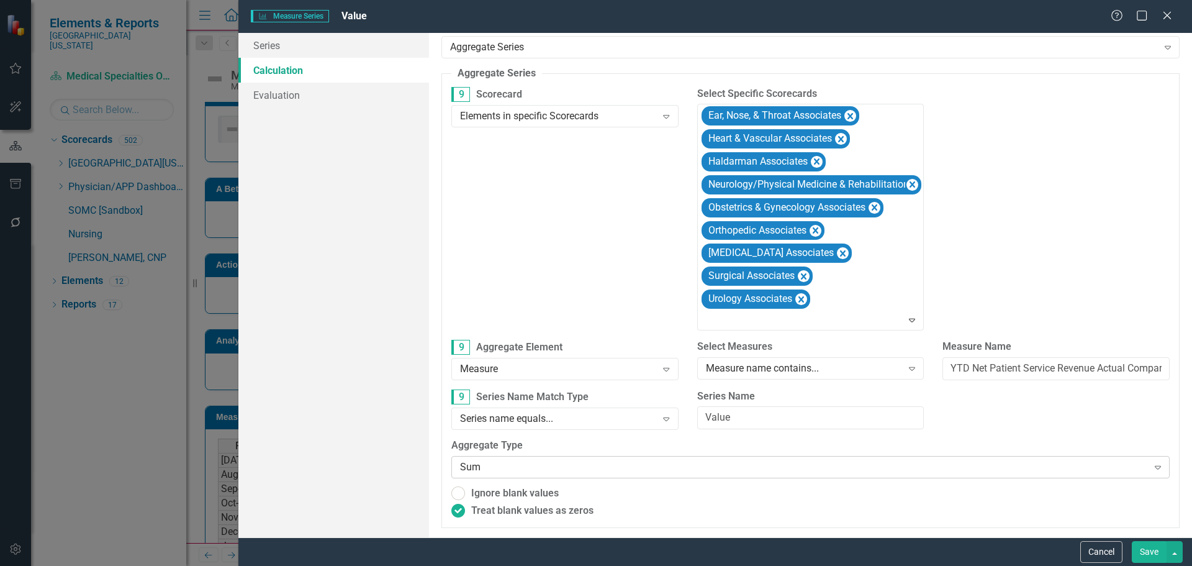
click at [580, 472] on div "Sum" at bounding box center [803, 467] width 687 height 14
click at [552, 493] on span "Ignore blank values" at bounding box center [515, 493] width 88 height 14
click at [468, 493] on input "Ignore blank values" at bounding box center [458, 493] width 19 height 19
radio input "true"
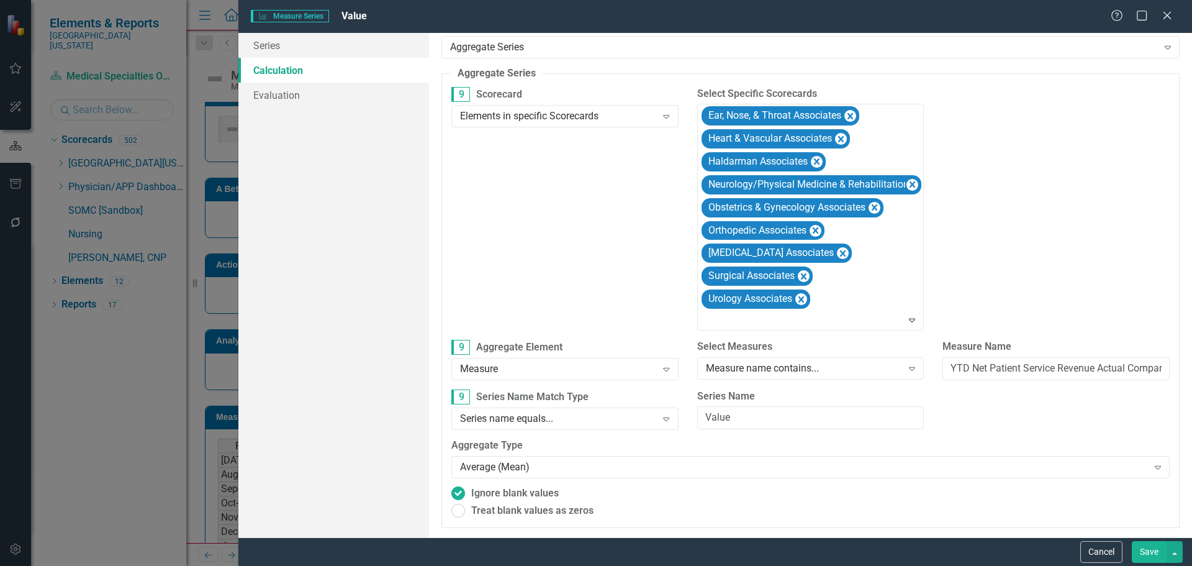
click at [1147, 549] on button "Save" at bounding box center [1149, 552] width 35 height 22
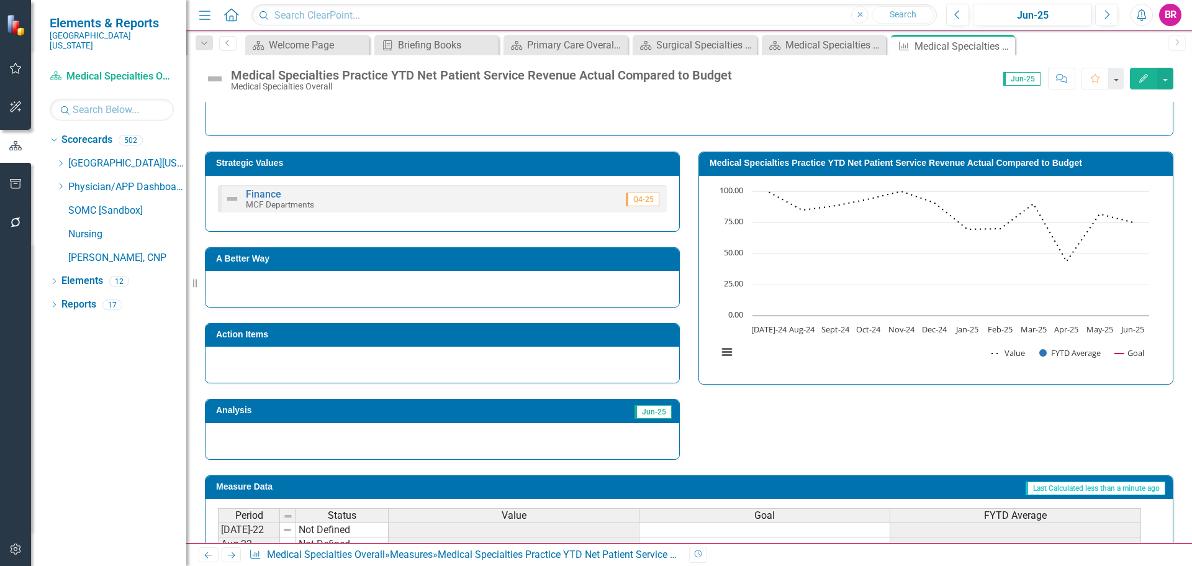
scroll to position [62, 0]
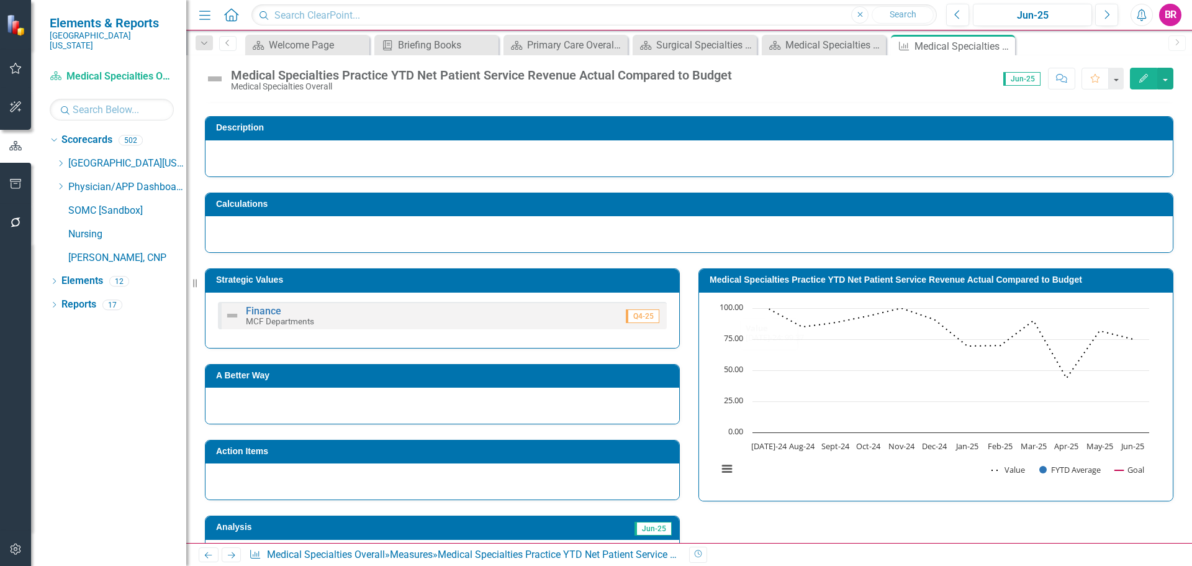
click at [777, 277] on h3 "Medical Specialties Practice YTD Net Patient Service Revenue Actual Compared to…" at bounding box center [938, 279] width 457 height 9
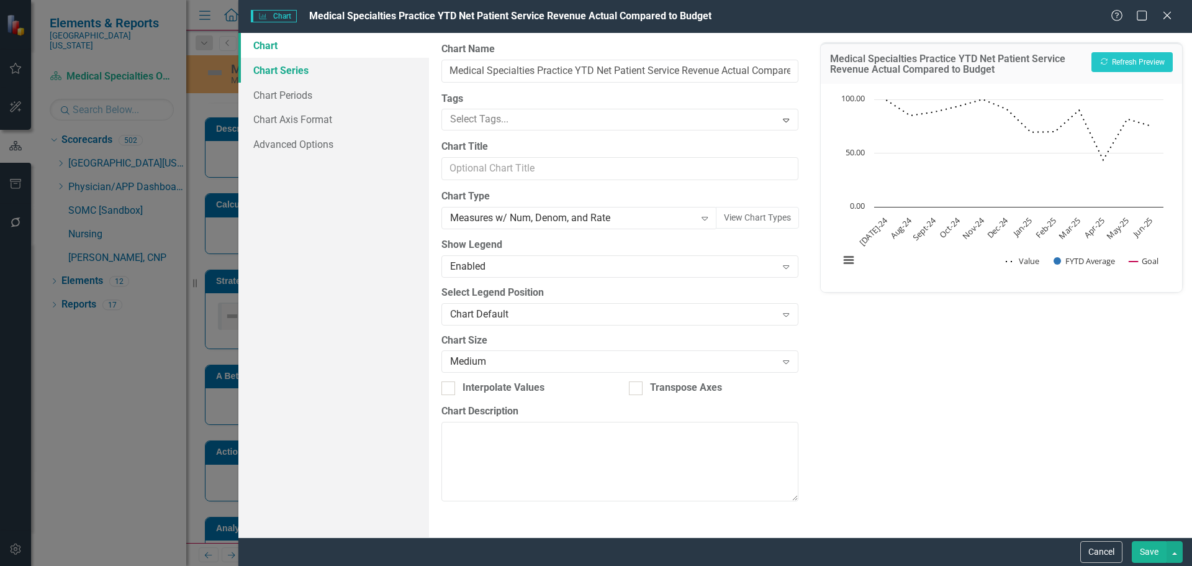
click at [278, 70] on link "Chart Series" at bounding box center [333, 70] width 191 height 25
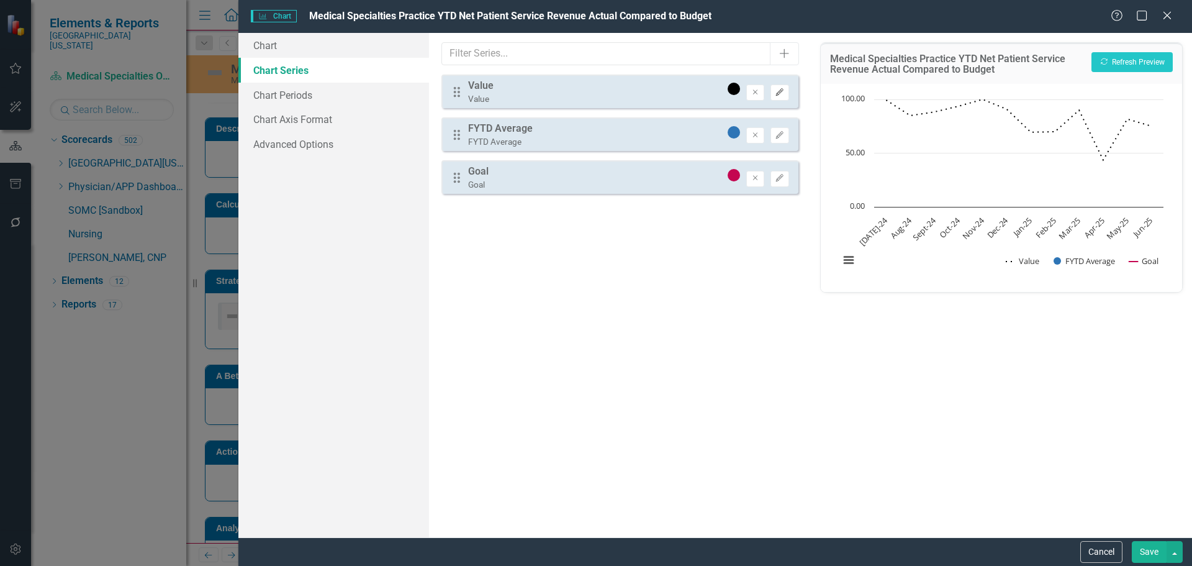
click at [784, 89] on icon "Edit" at bounding box center [779, 92] width 9 height 7
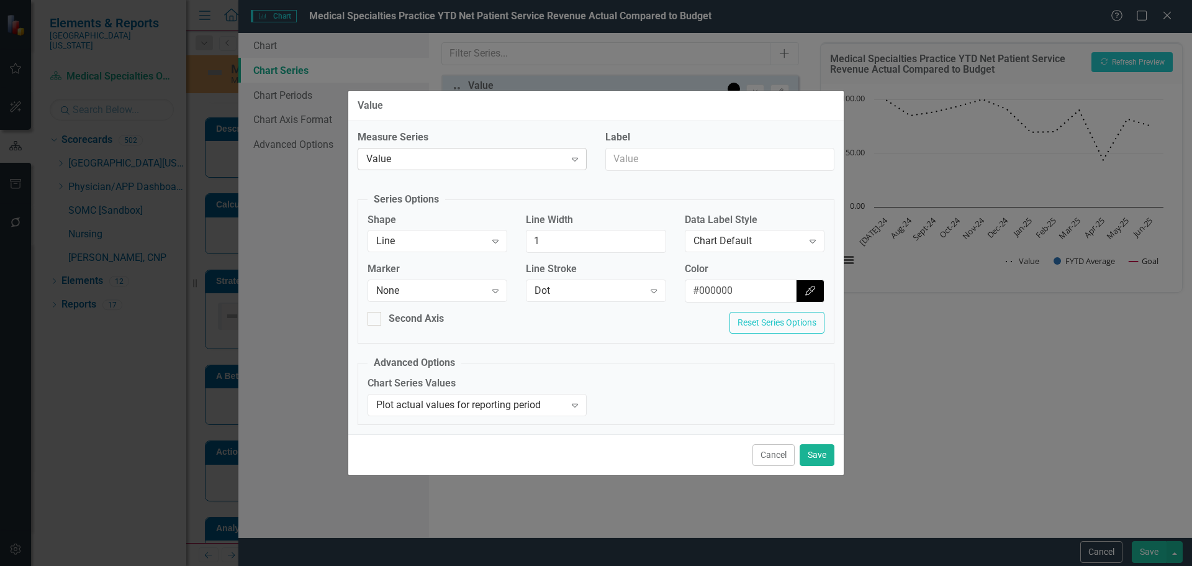
click at [537, 155] on div "Value" at bounding box center [465, 158] width 199 height 14
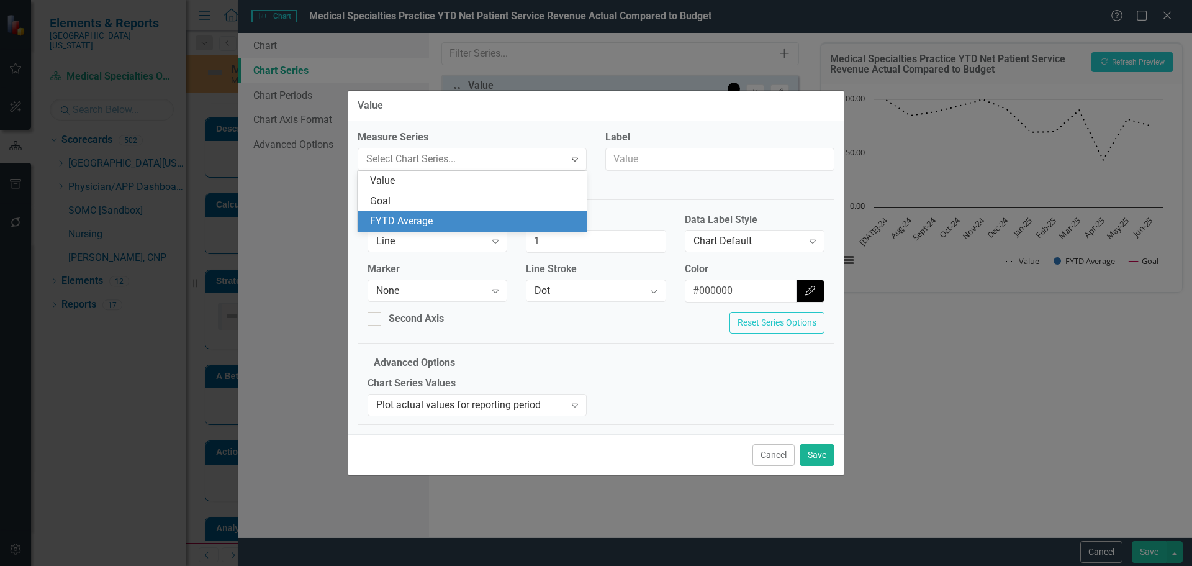
click at [498, 220] on div "FYTD Average" at bounding box center [474, 221] width 209 height 14
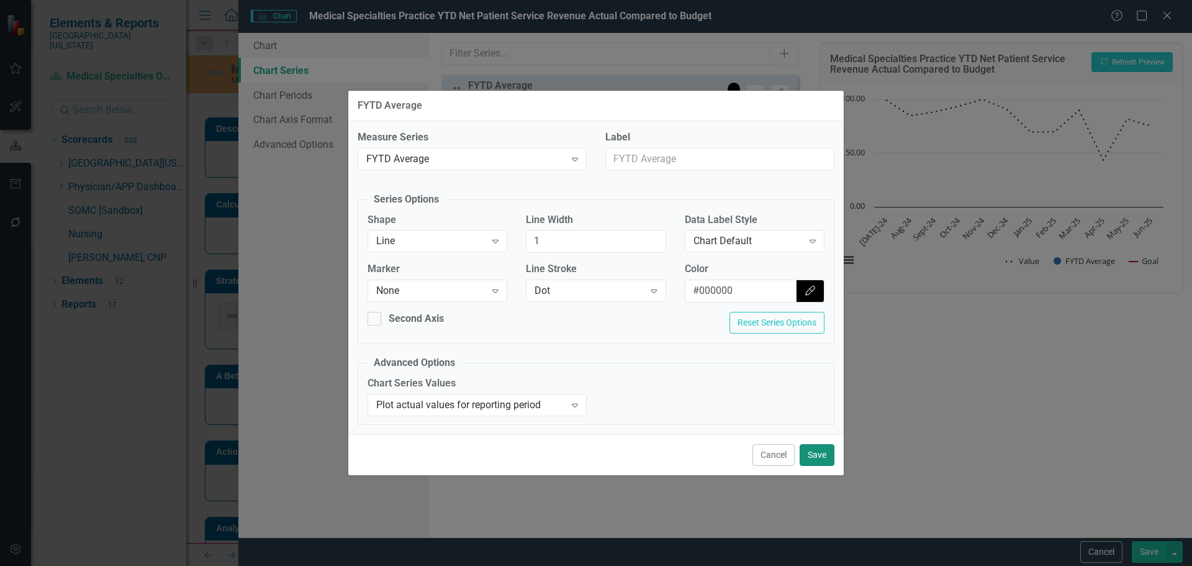
click at [830, 458] on button "Save" at bounding box center [817, 455] width 35 height 22
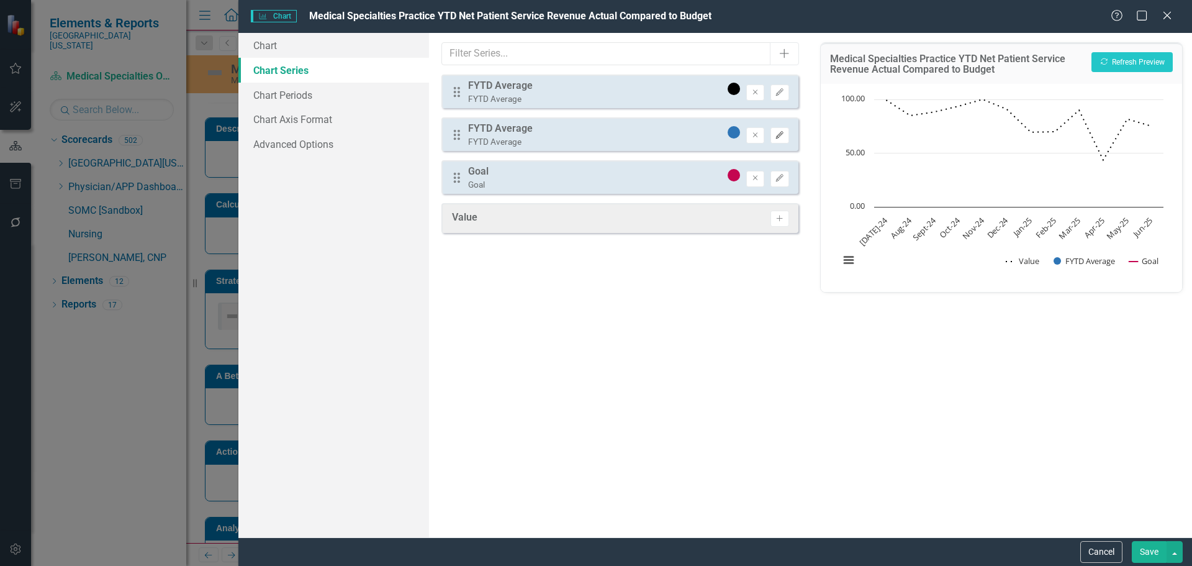
click at [782, 138] on icon "Edit" at bounding box center [779, 135] width 9 height 7
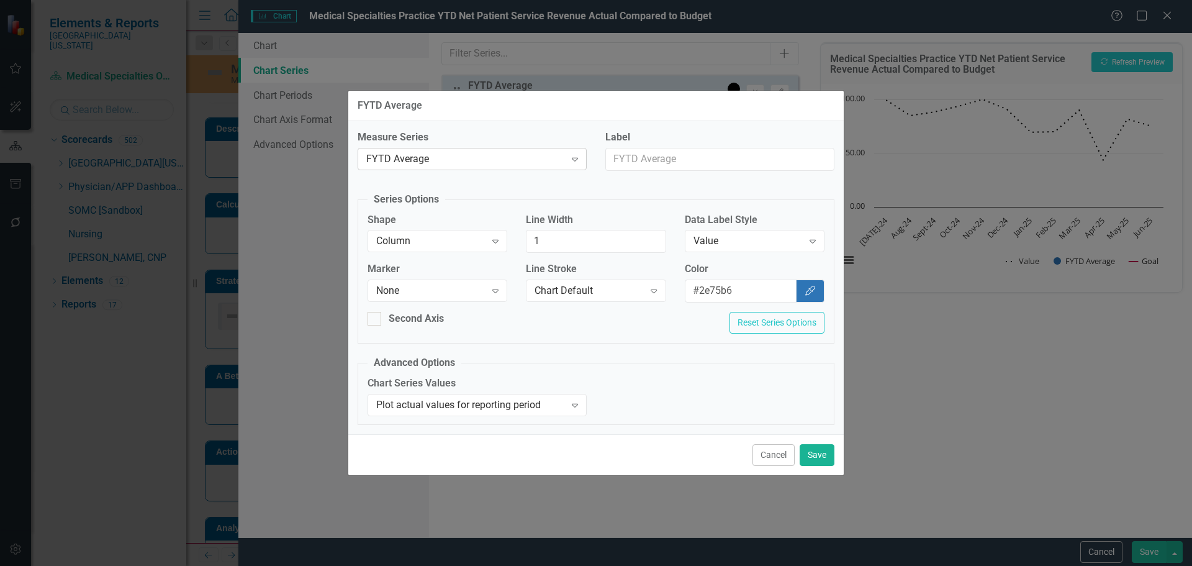
click at [428, 153] on div "FYTD Average" at bounding box center [465, 158] width 199 height 14
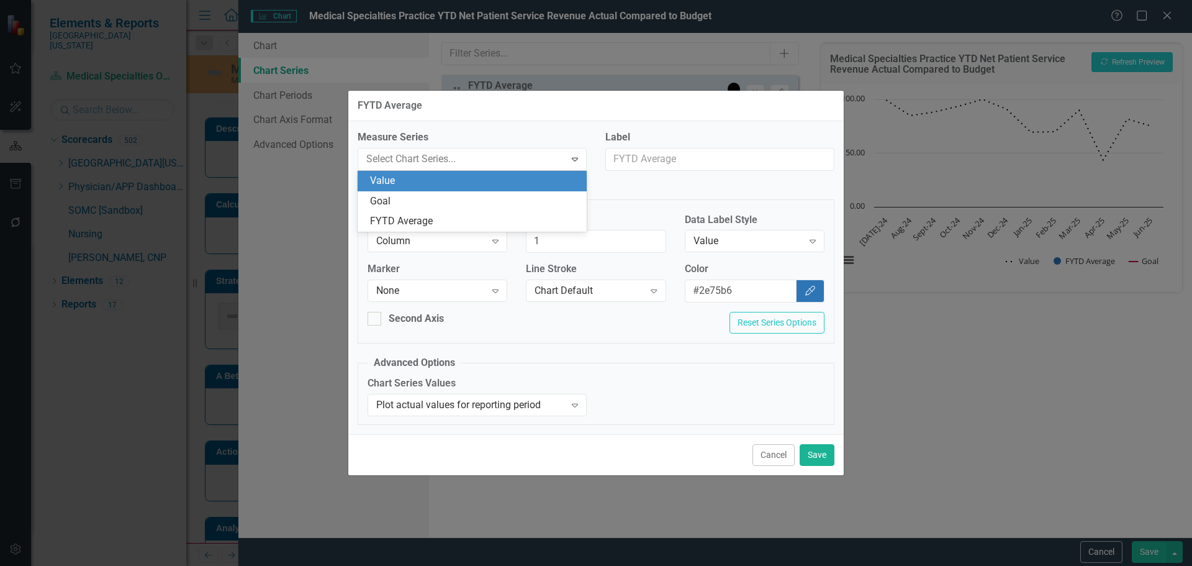
click at [446, 178] on div "Value" at bounding box center [474, 181] width 209 height 14
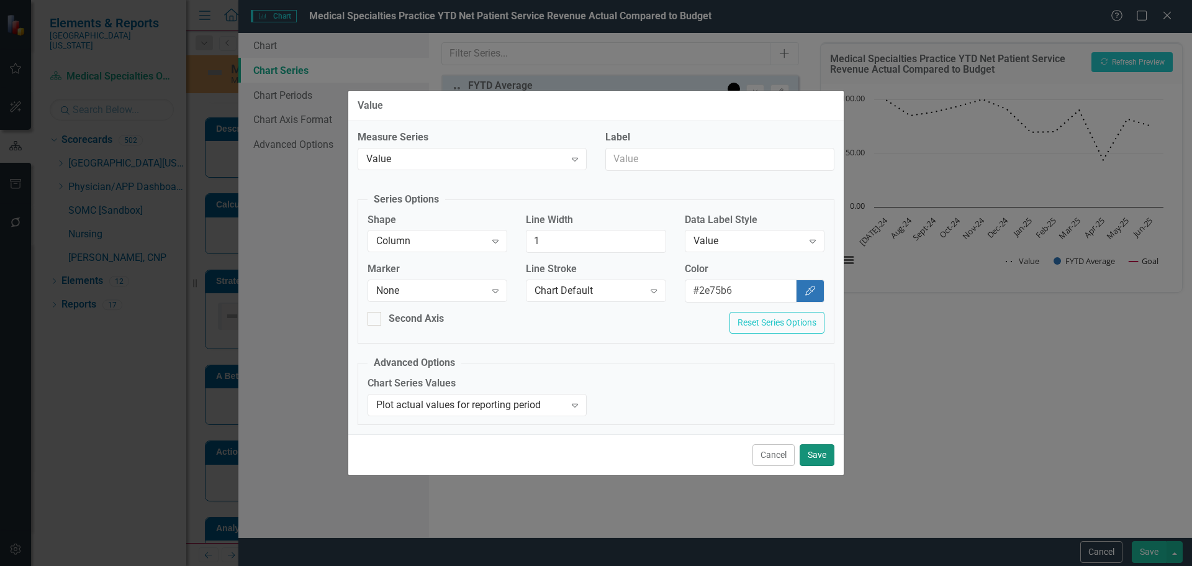
click at [806, 454] on button "Save" at bounding box center [817, 455] width 35 height 22
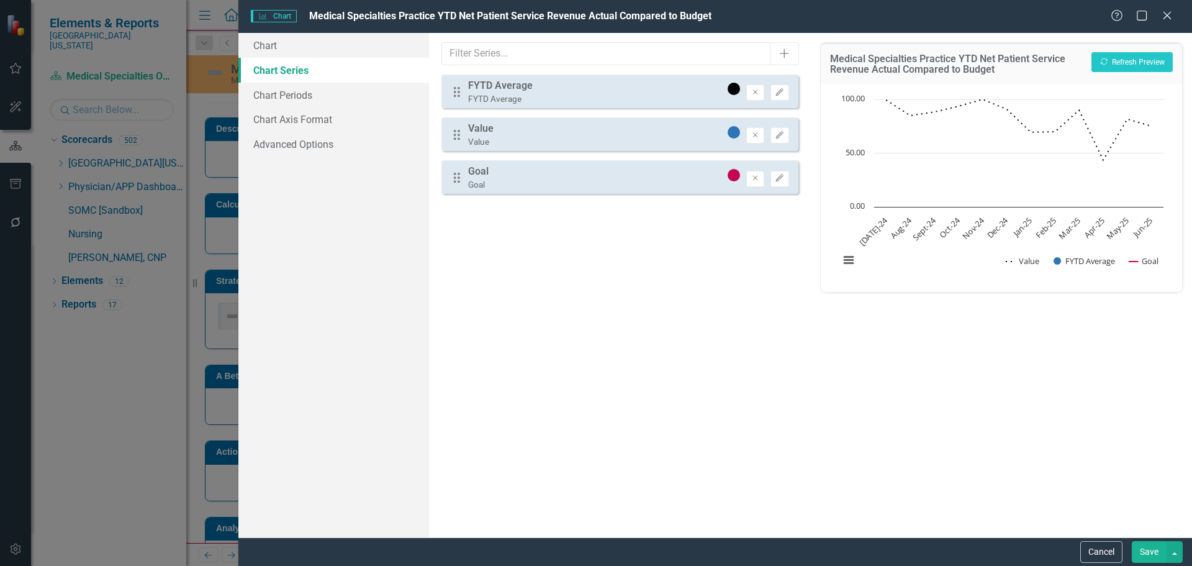
click at [1141, 551] on button "Save" at bounding box center [1149, 552] width 35 height 22
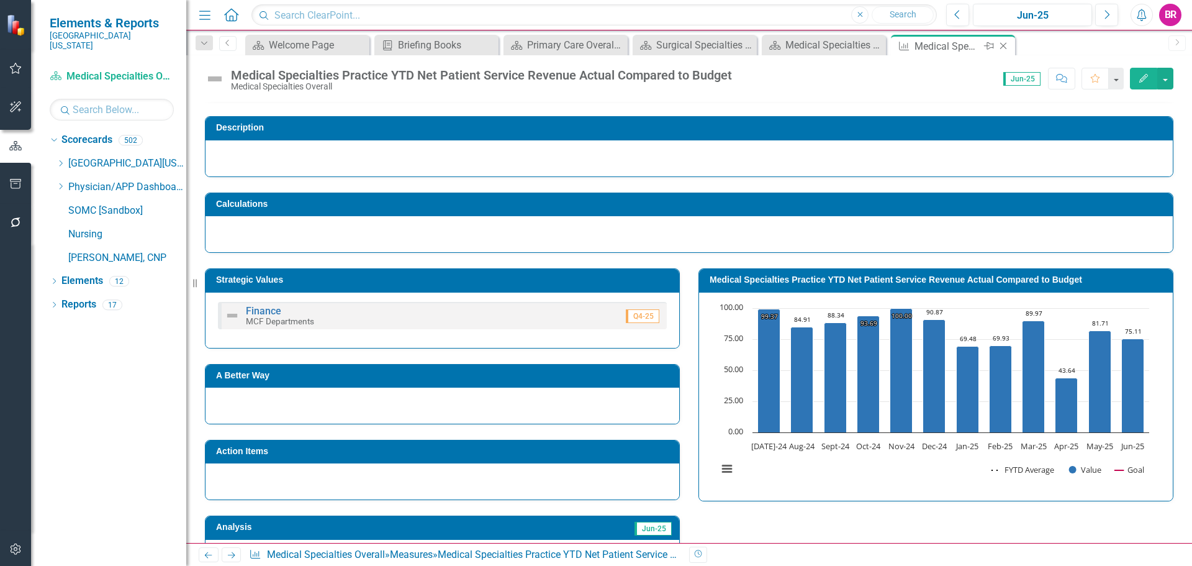
click at [1003, 47] on icon "Close" at bounding box center [1003, 46] width 12 height 10
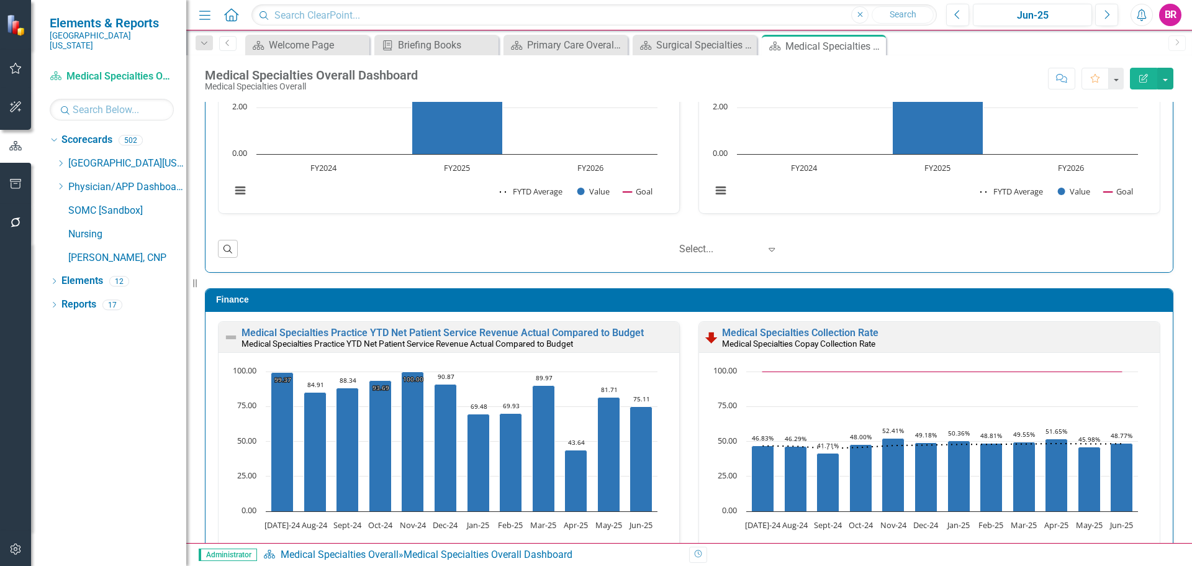
scroll to position [1341, 0]
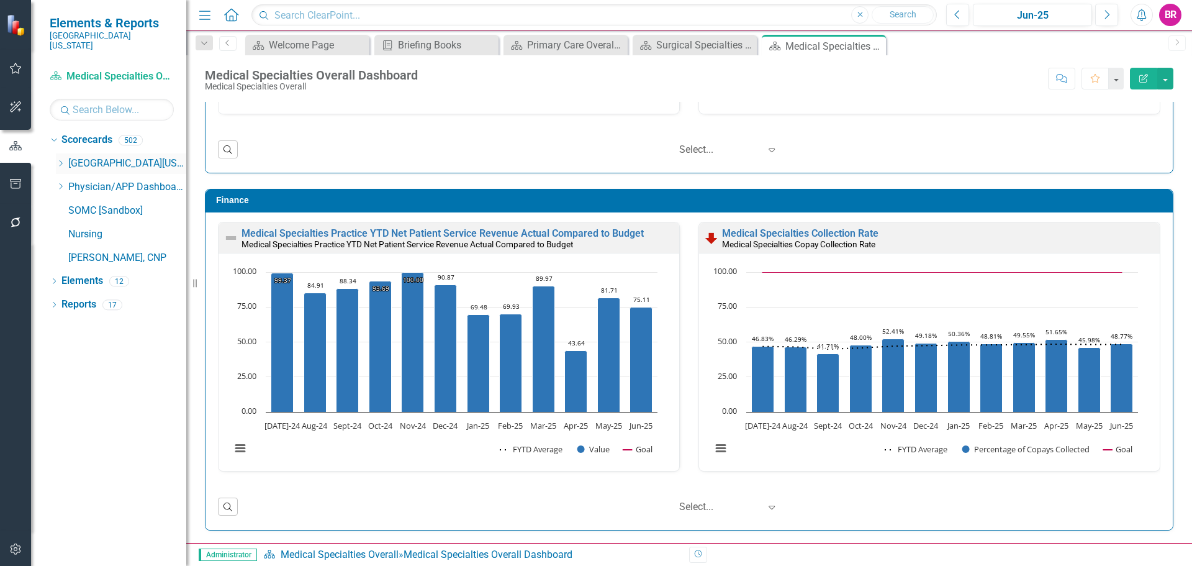
click at [61, 160] on icon at bounding box center [61, 163] width 3 height 6
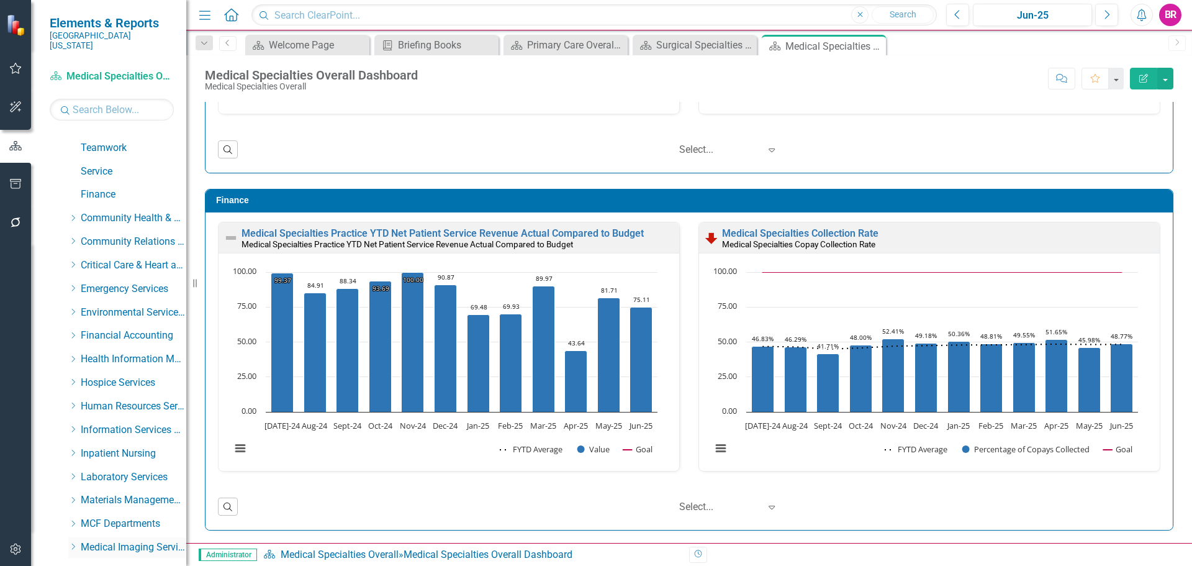
scroll to position [310, 0]
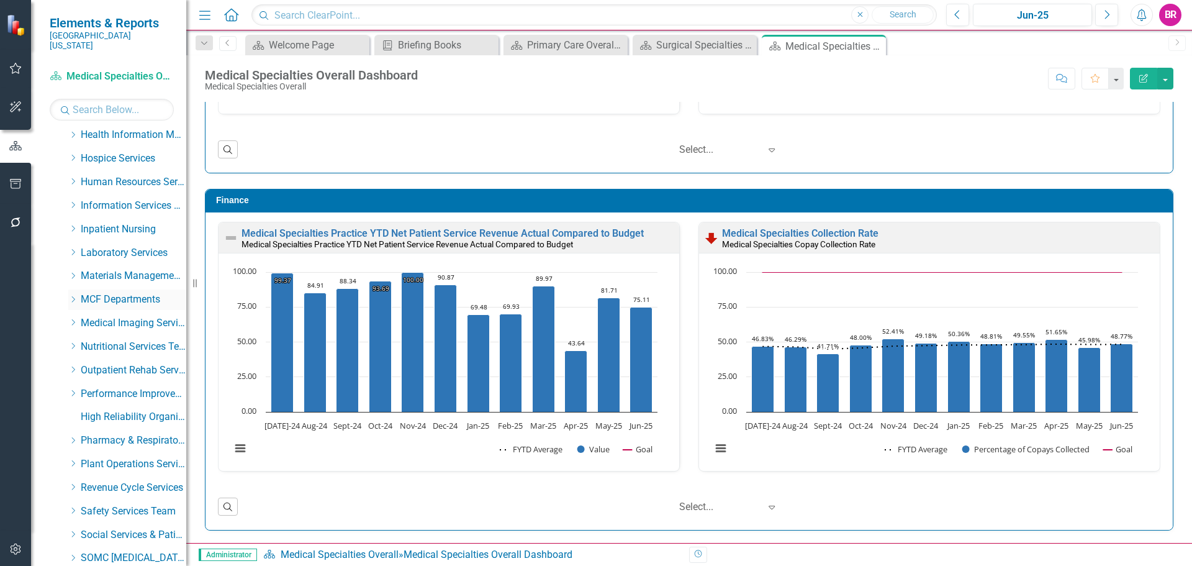
click at [72, 295] on icon "Dropdown" at bounding box center [72, 298] width 9 height 7
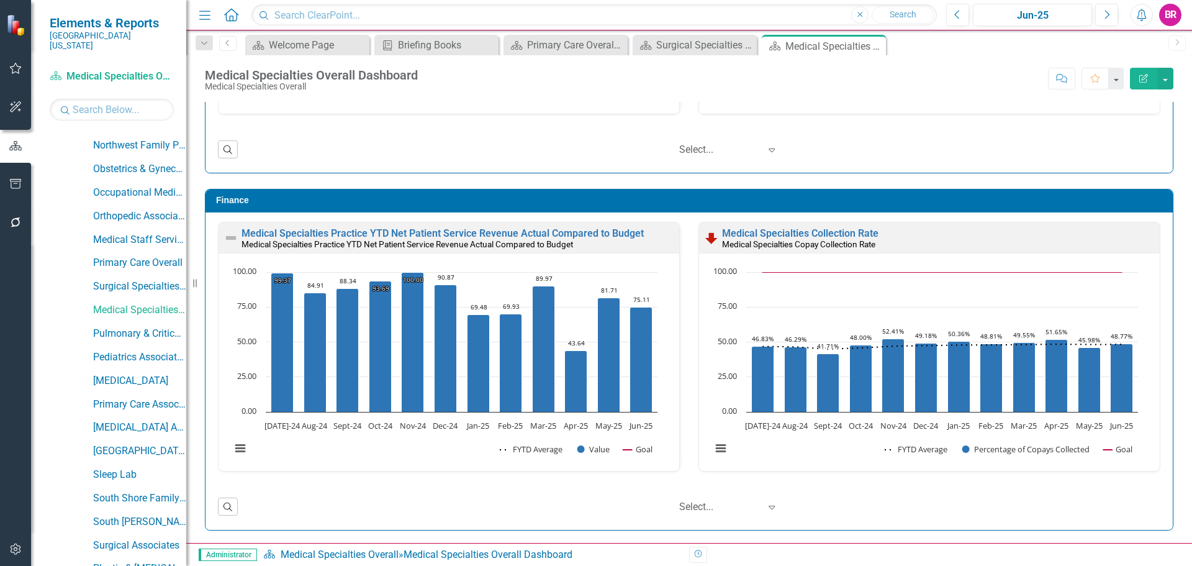
scroll to position [931, 0]
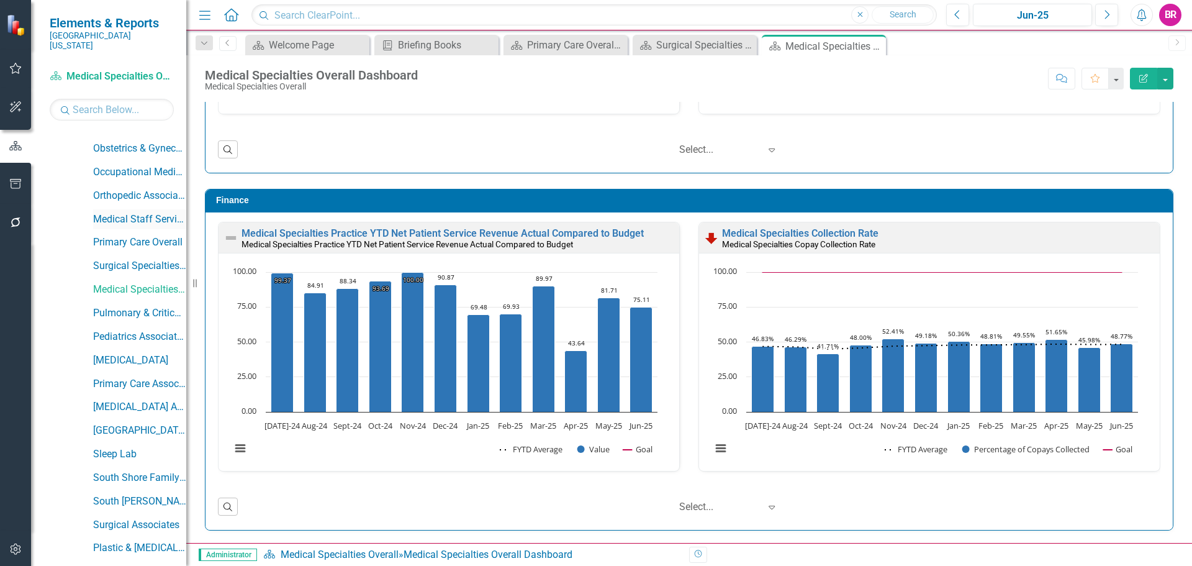
click at [124, 212] on link "Medical Staff Services Overall" at bounding box center [139, 219] width 93 height 14
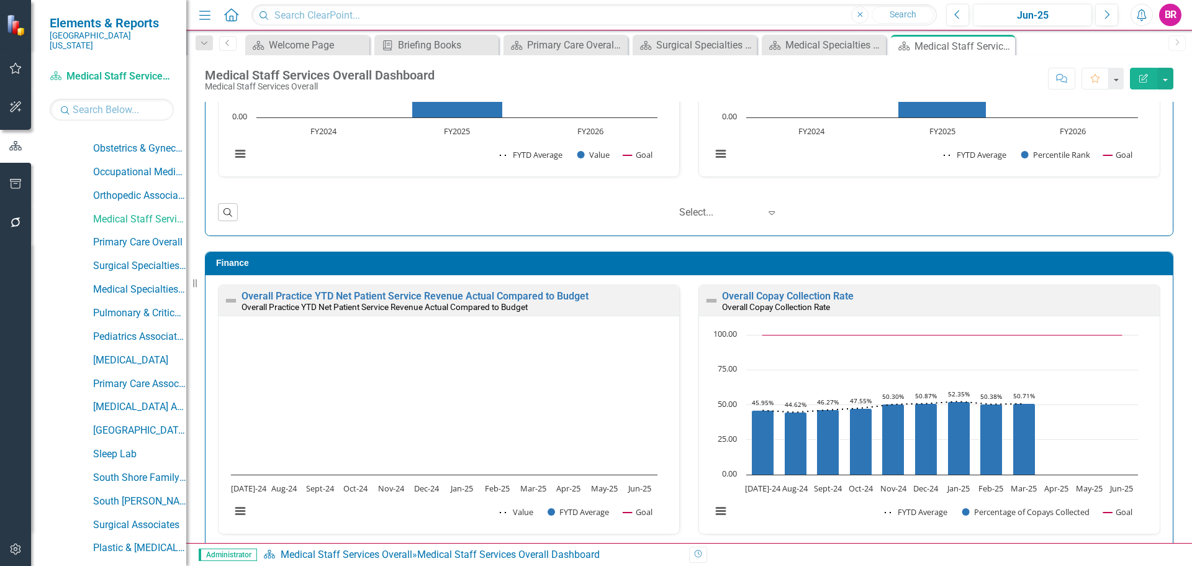
scroll to position [1341, 0]
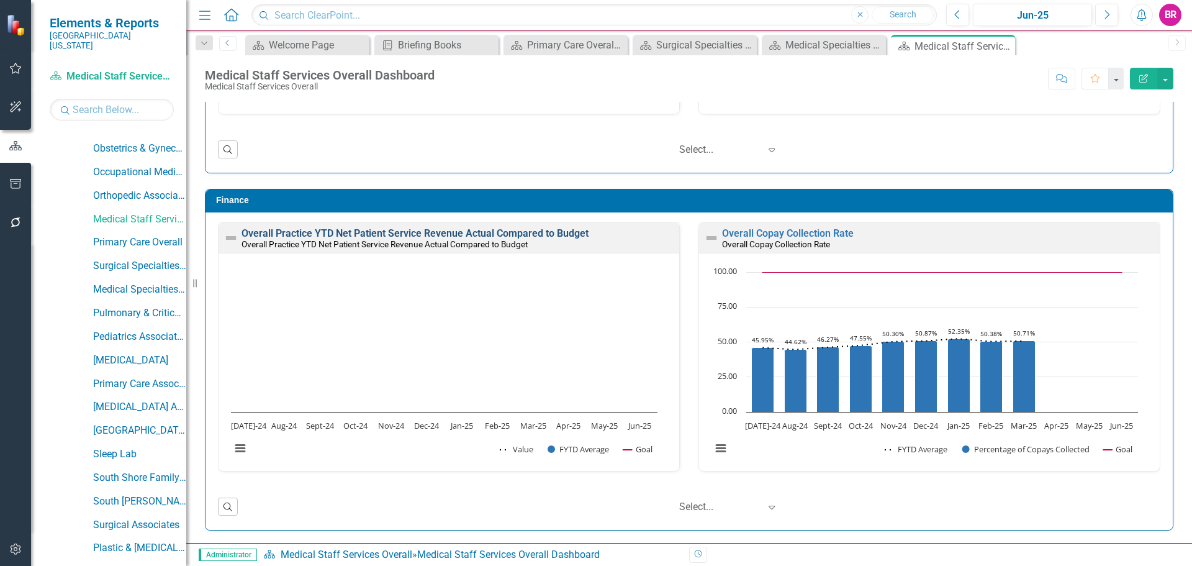
click at [355, 232] on link "Overall Practice YTD Net Patient Service Revenue Actual Compared to Budget" at bounding box center [414, 233] width 347 height 12
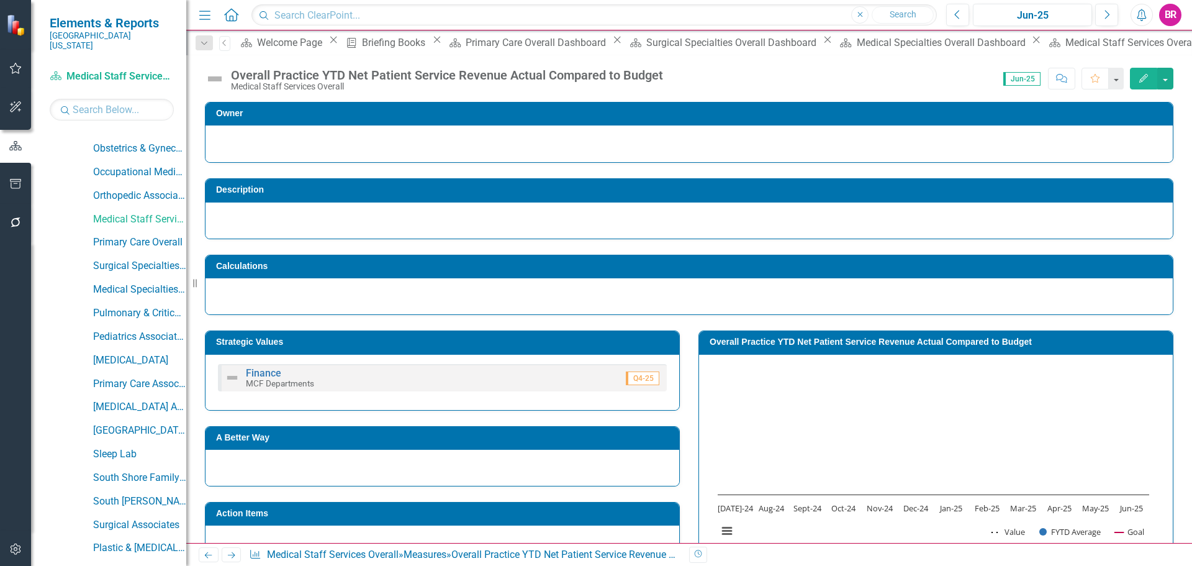
scroll to position [299, 0]
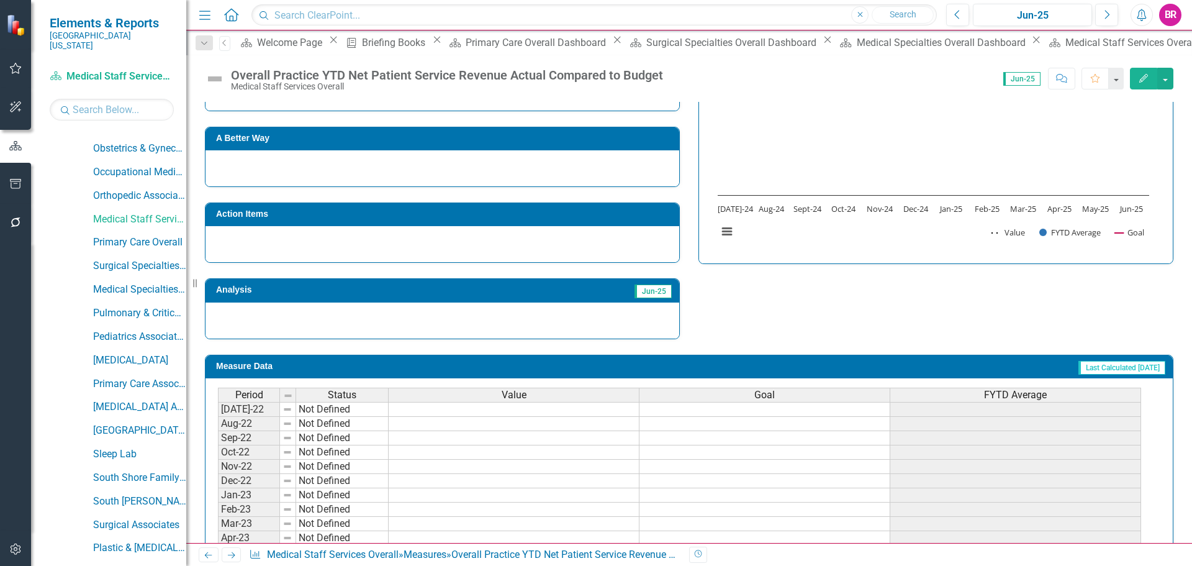
click at [489, 397] on div "Value" at bounding box center [514, 395] width 250 height 14
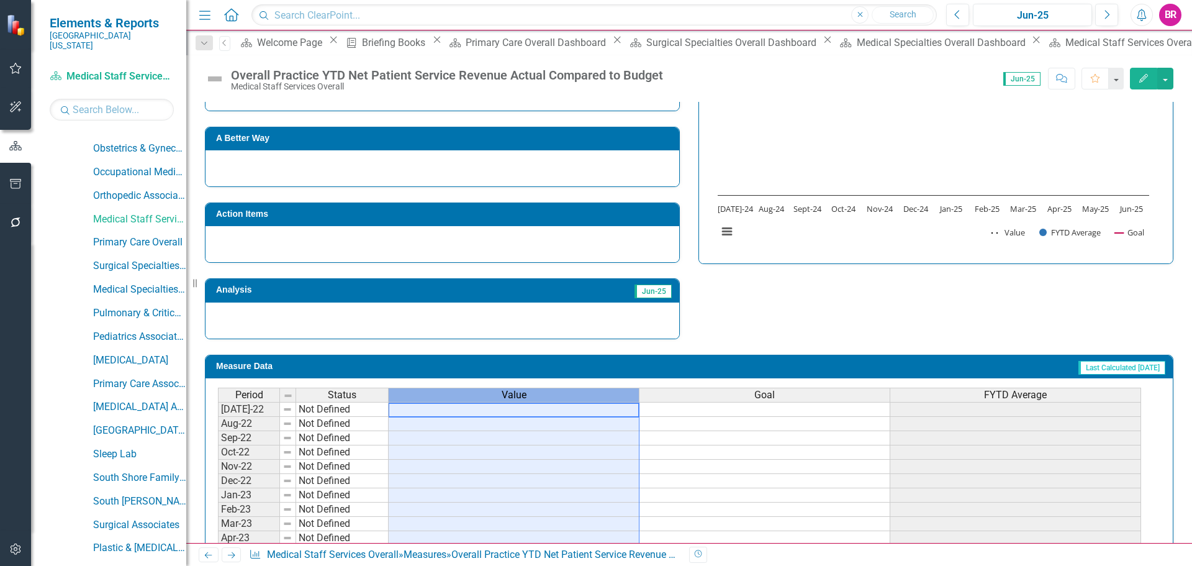
click at [489, 397] on div "Value" at bounding box center [514, 395] width 250 height 14
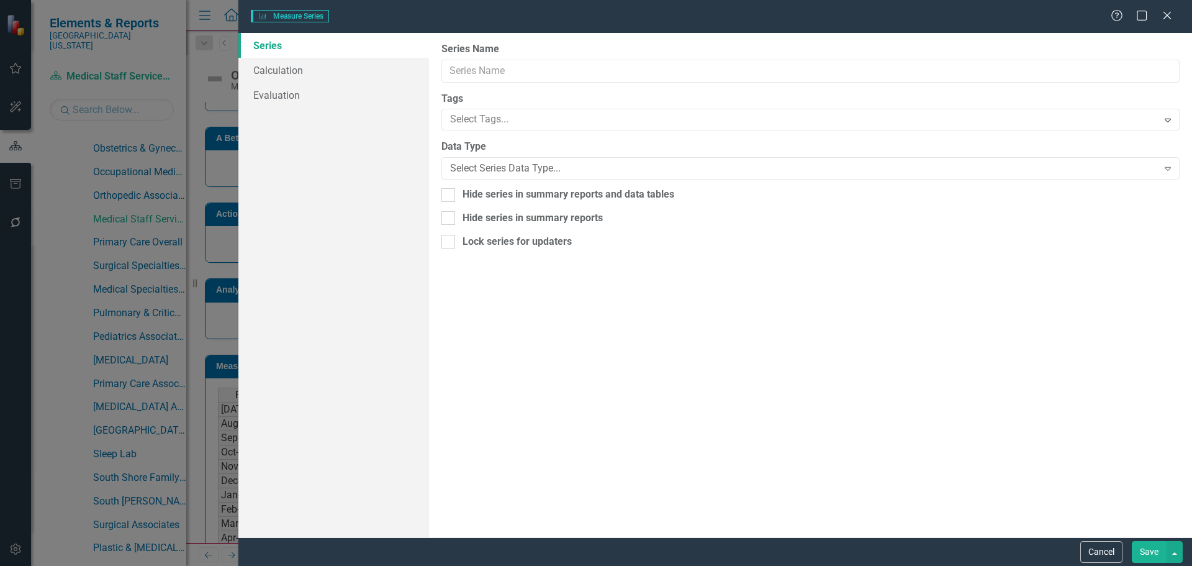
type input "Value"
click at [287, 65] on link "Calculation" at bounding box center [333, 70] width 191 height 25
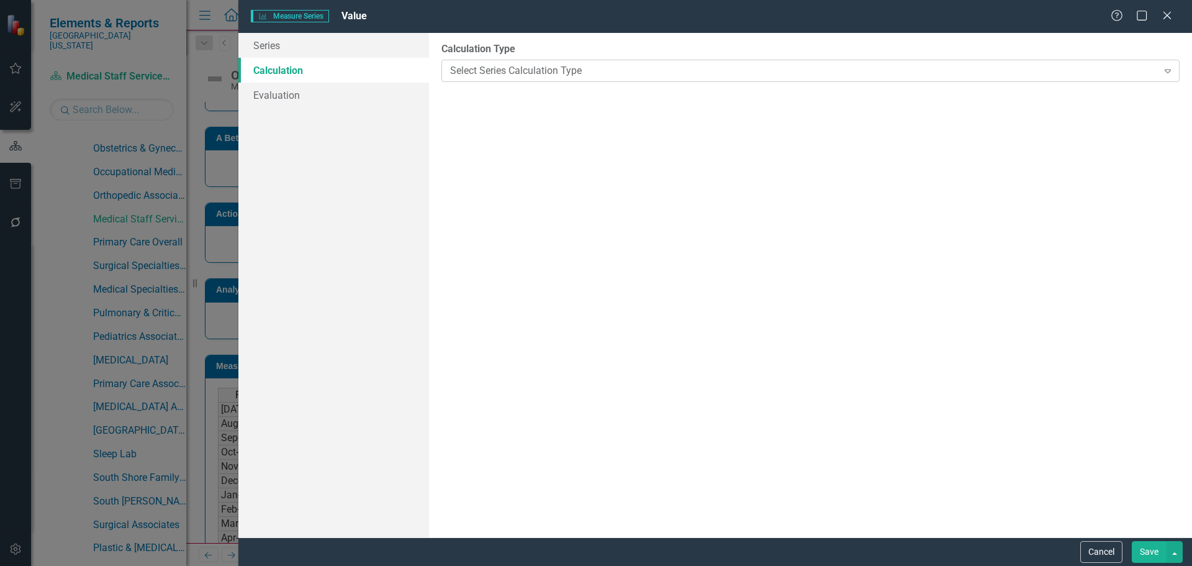
click at [527, 71] on div "Select Series Calculation Type" at bounding box center [803, 70] width 707 height 14
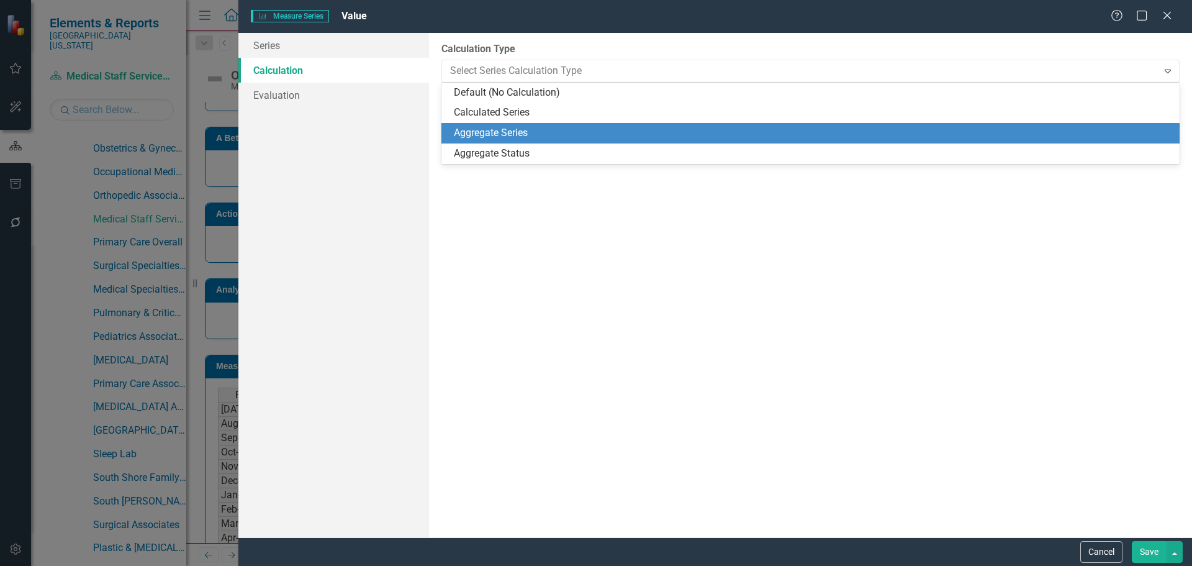
click at [510, 130] on div "Aggregate Series" at bounding box center [813, 133] width 718 height 14
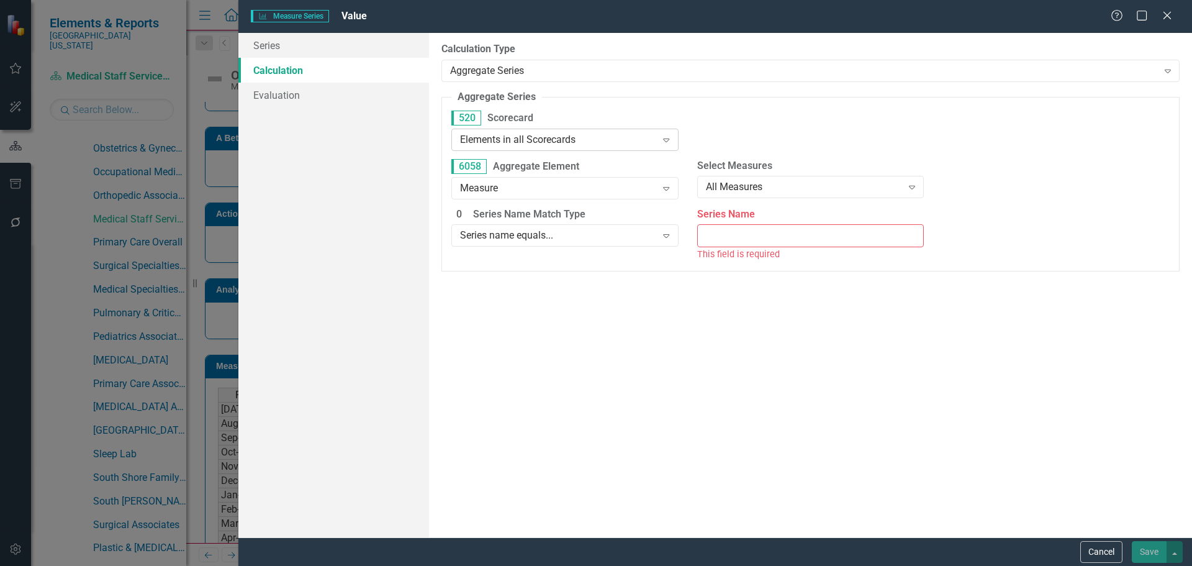
click at [563, 140] on div "Elements in all Scorecards" at bounding box center [558, 139] width 196 height 14
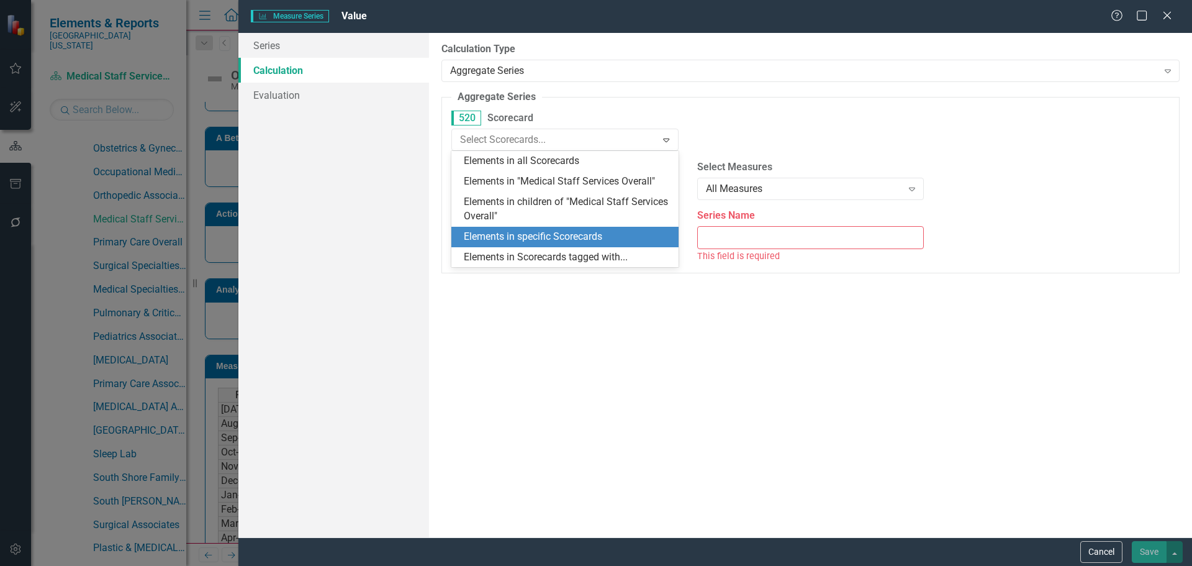
click at [620, 238] on div "Elements in specific Scorecards" at bounding box center [567, 237] width 207 height 14
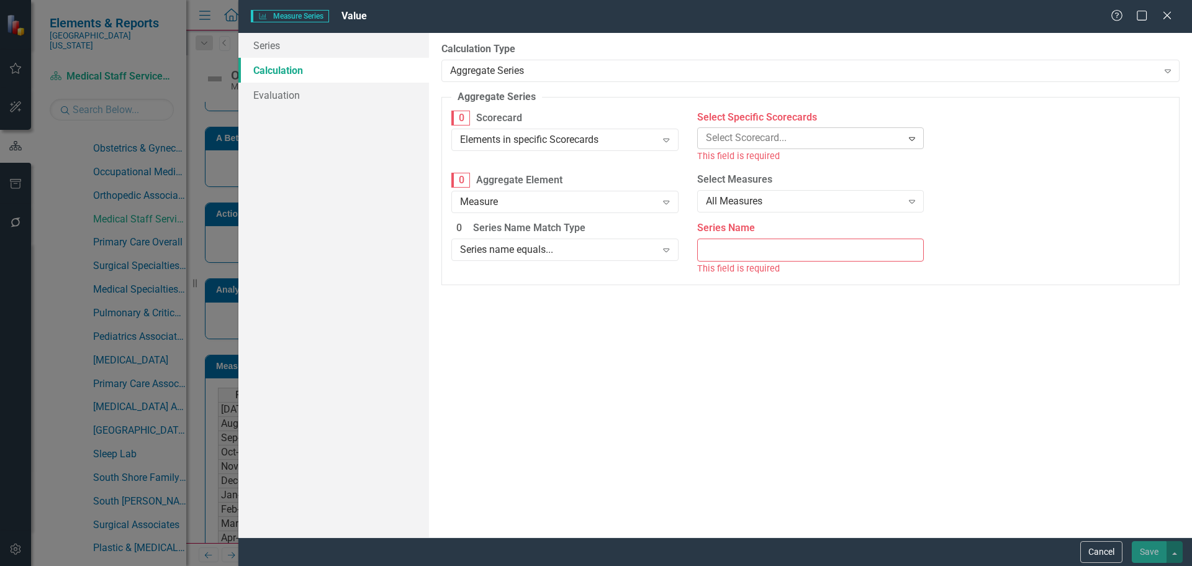
click at [745, 138] on div at bounding box center [801, 138] width 201 height 17
type input "ear"
type input "heart"
type input "ear"
type input "hear"
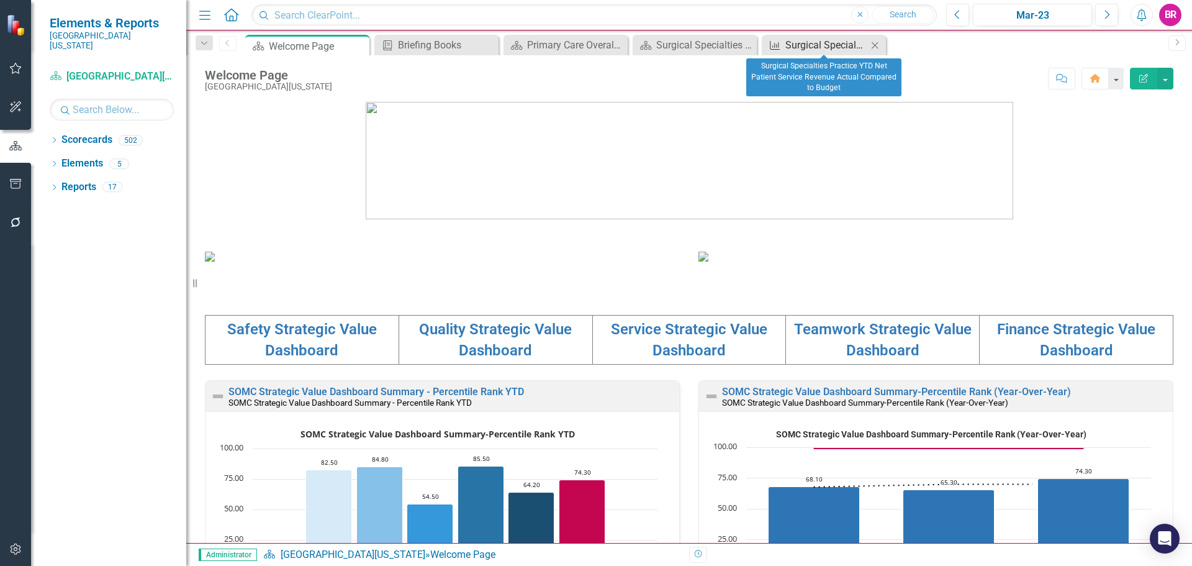
click at [826, 48] on div "Surgical Specialties Practice YTD Net Patient Service Revenue Actual Compared t…" at bounding box center [826, 45] width 82 height 16
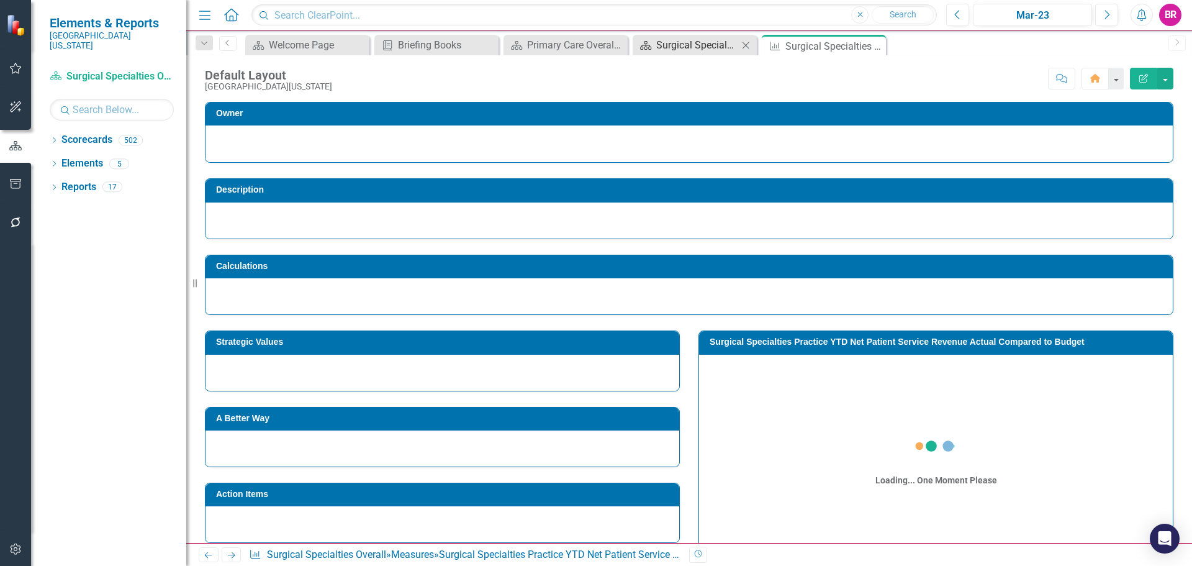
click at [724, 42] on div "Surgical Specialties Overall Dashboard" at bounding box center [697, 45] width 82 height 16
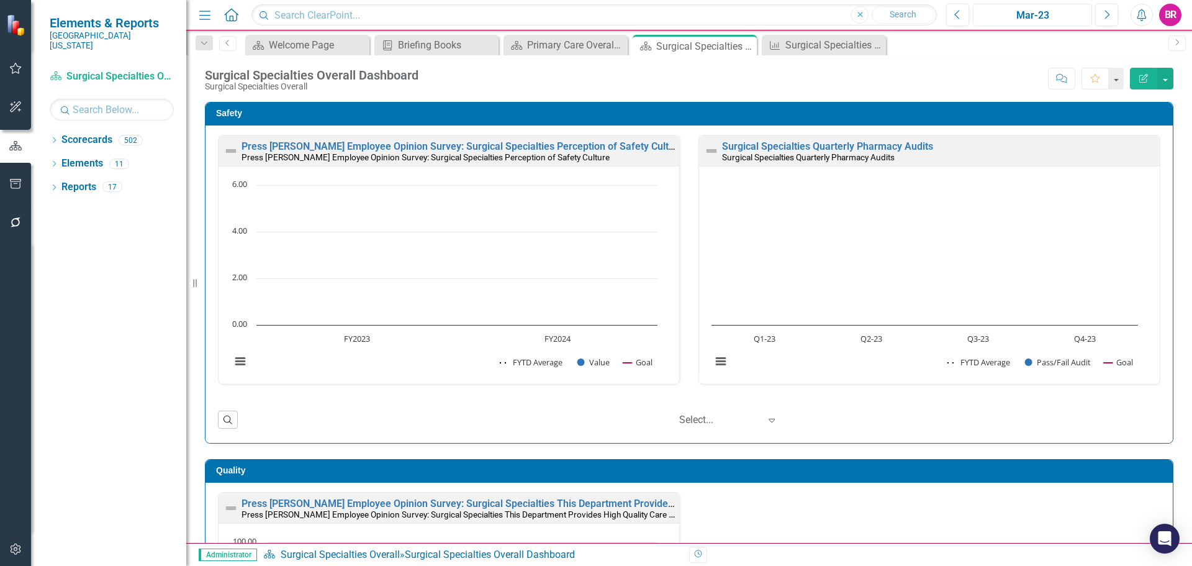
click at [1046, 17] on div "Mar-23" at bounding box center [1032, 15] width 110 height 15
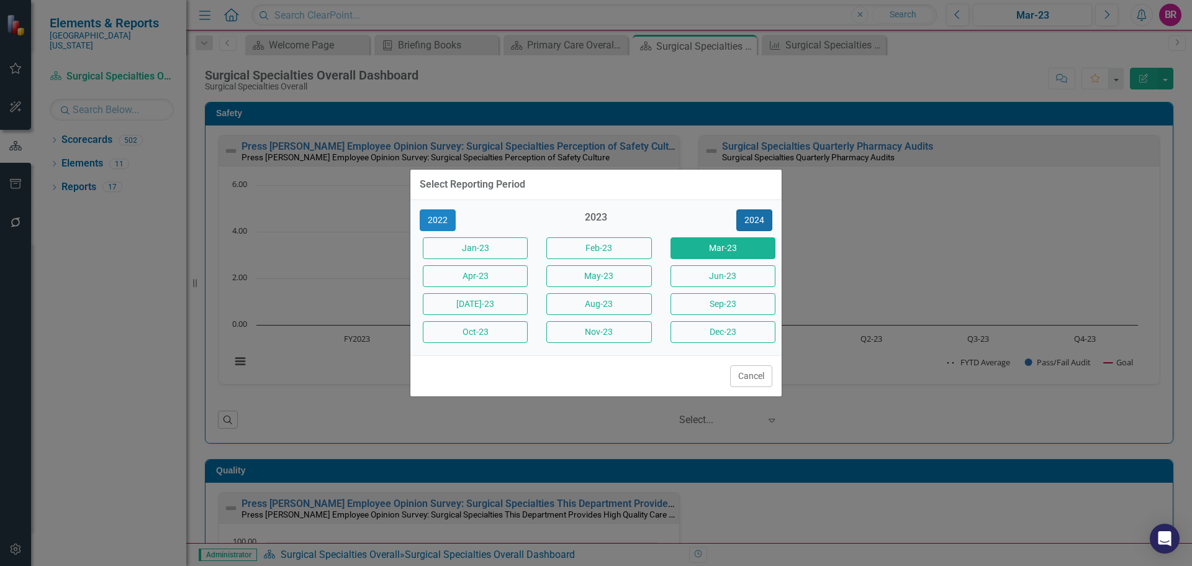
click at [753, 225] on button "2024" at bounding box center [754, 220] width 36 height 22
click at [753, 225] on button "2025" at bounding box center [754, 220] width 36 height 22
click at [704, 273] on button "Jun-25" at bounding box center [722, 276] width 105 height 22
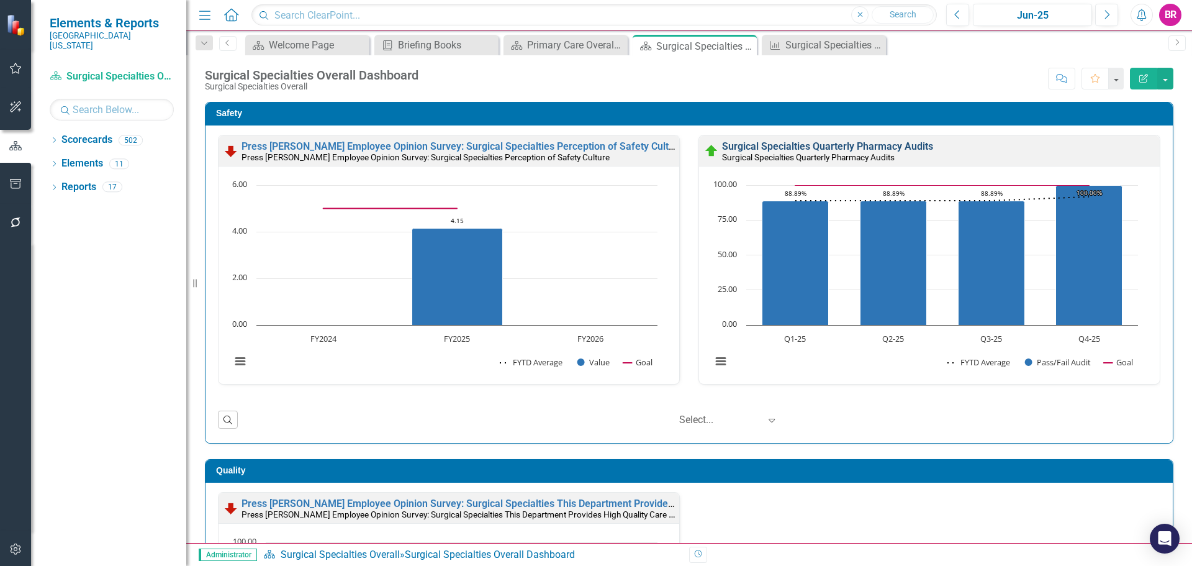
click at [771, 150] on link "Surgical Specialties Quarterly Pharmacy Audits" at bounding box center [827, 146] width 211 height 12
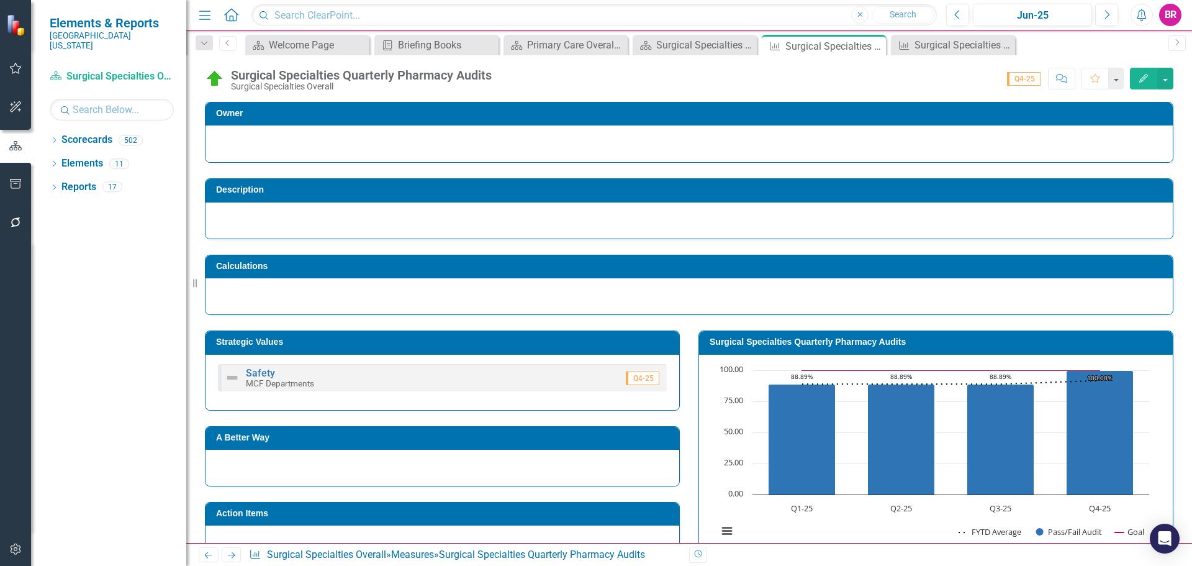
scroll to position [299, 0]
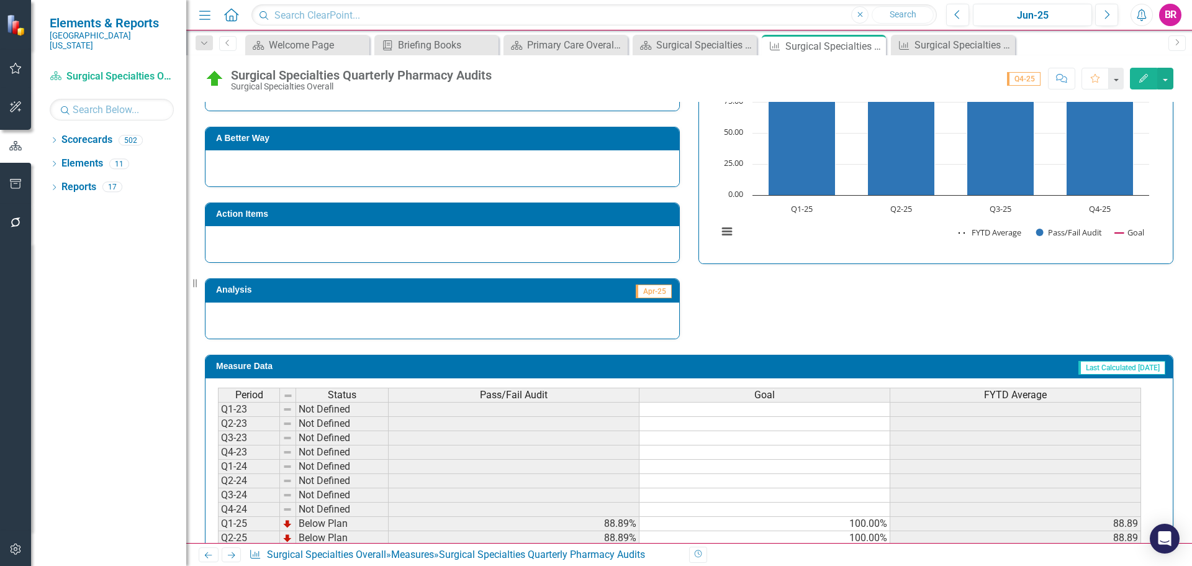
click at [581, 396] on div "Pass/Fail Audit" at bounding box center [514, 395] width 250 height 14
click at [582, 395] on div "Pass/Fail Audit" at bounding box center [514, 395] width 250 height 14
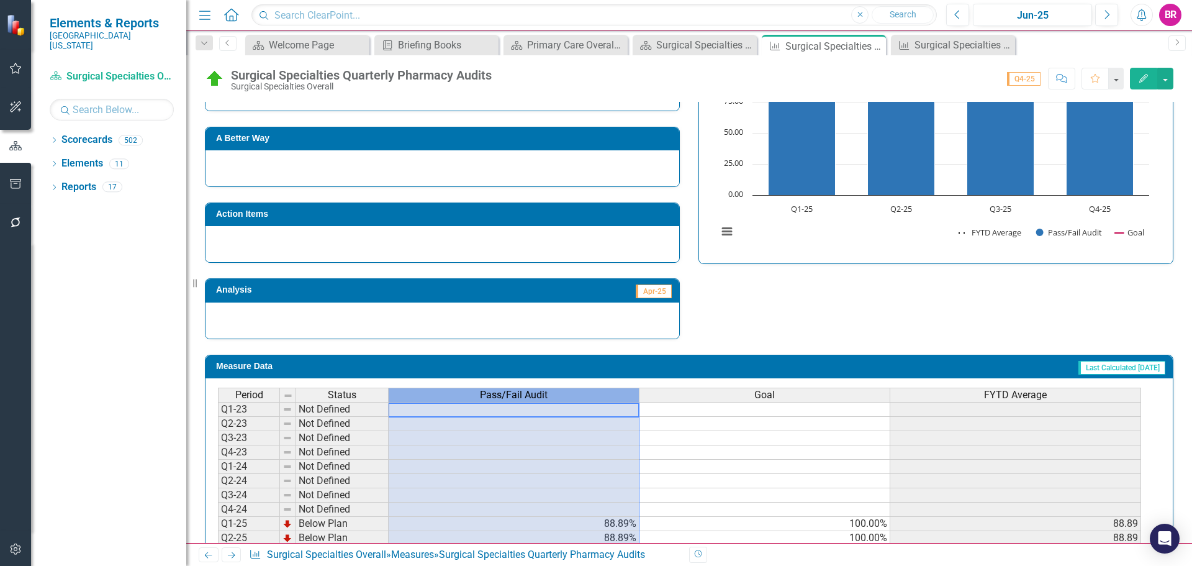
drag, startPoint x: 539, startPoint y: 384, endPoint x: 534, endPoint y: 393, distance: 10.0
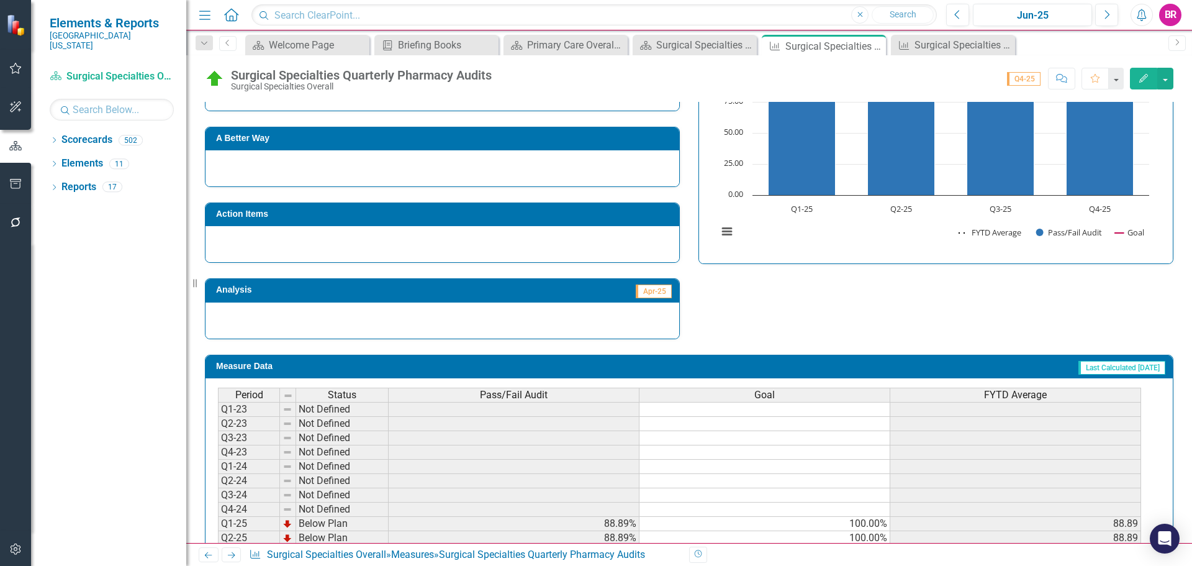
click at [536, 392] on span "Pass/Fail Audit" at bounding box center [514, 394] width 68 height 11
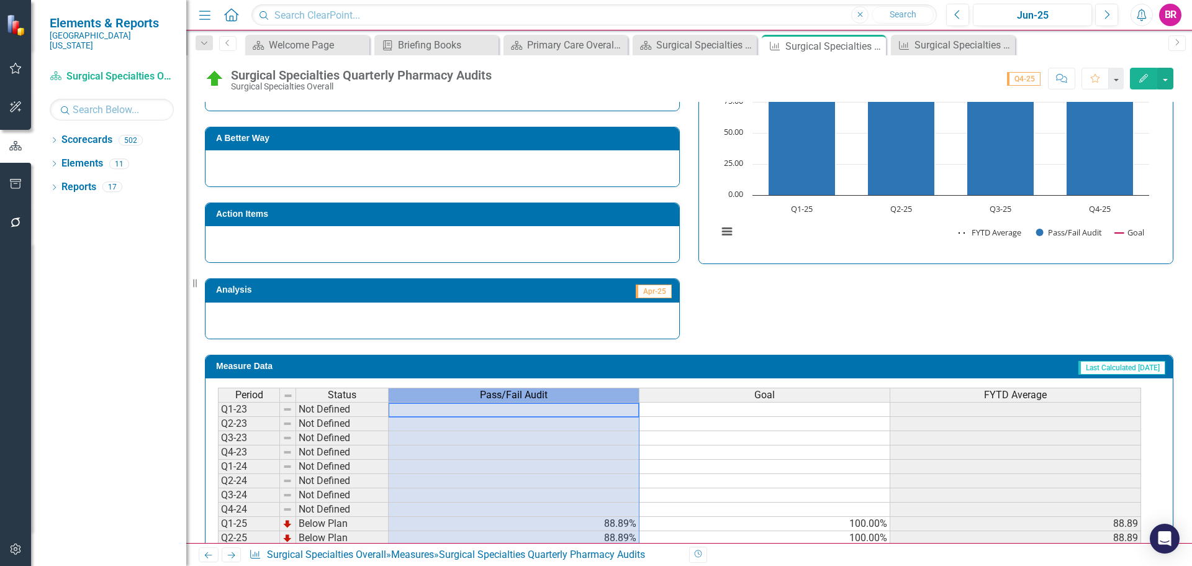
click at [536, 392] on span "Pass/Fail Audit" at bounding box center [514, 394] width 68 height 11
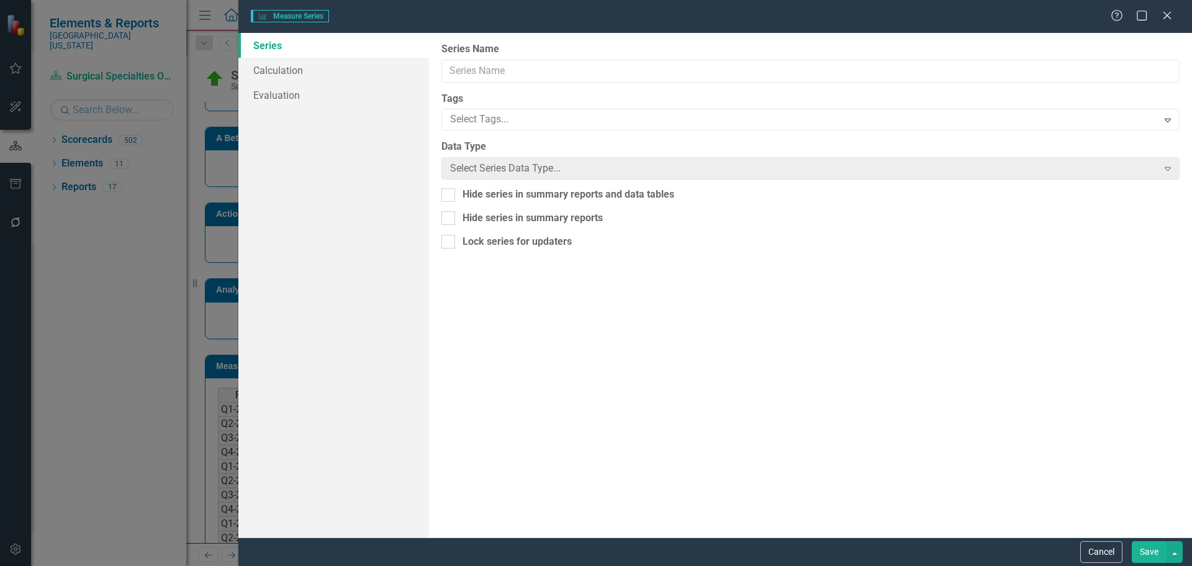
type input "Pass/Fail Audit"
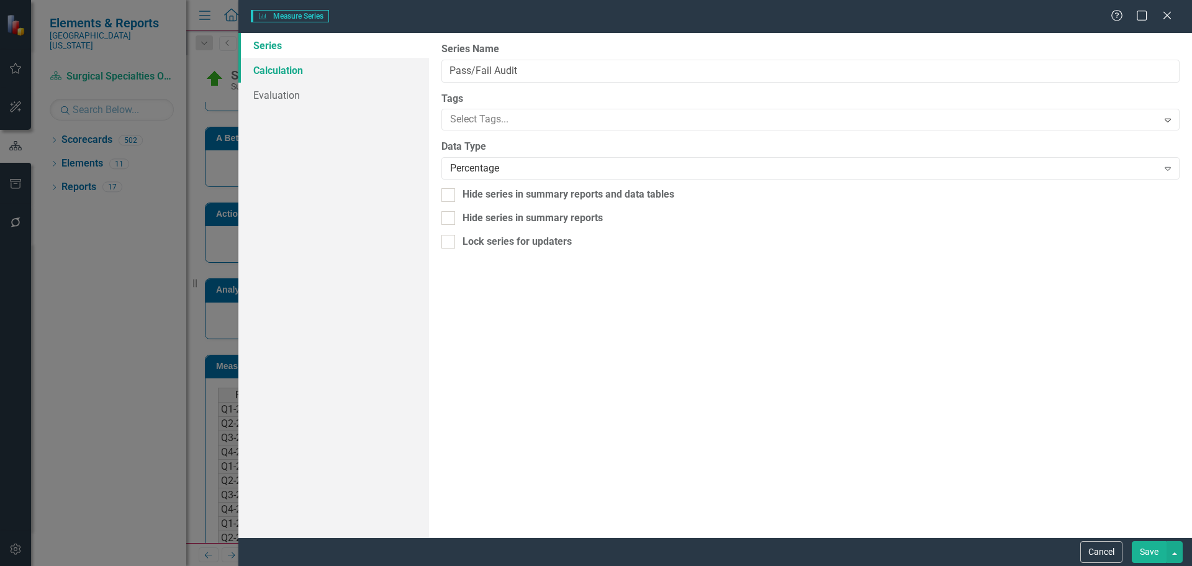
click at [259, 67] on link "Calculation" at bounding box center [333, 70] width 191 height 25
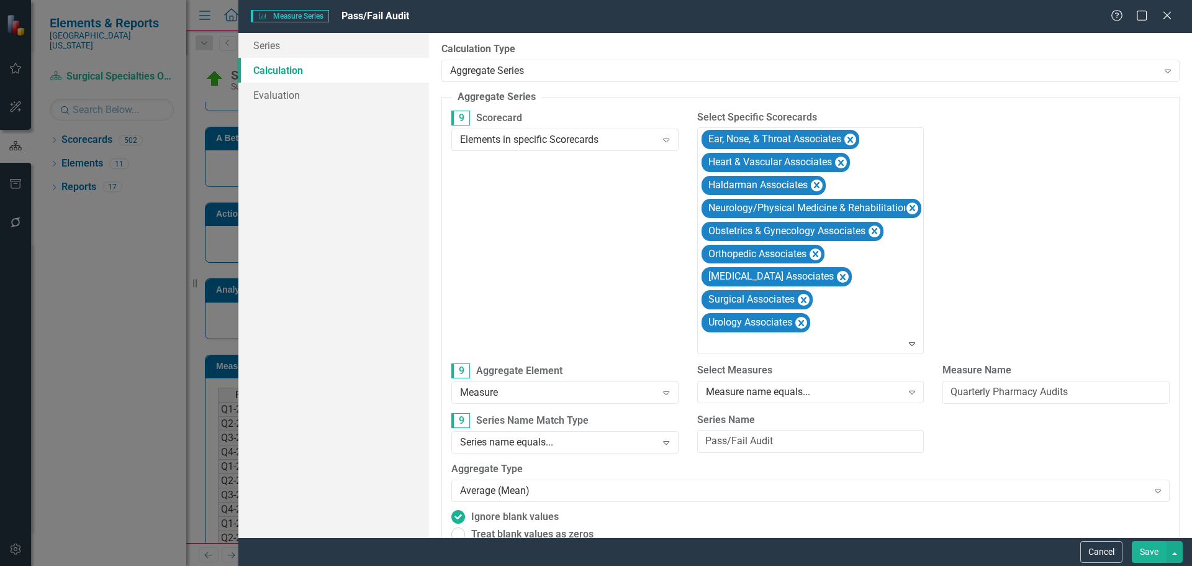
drag, startPoint x: 1117, startPoint y: 549, endPoint x: 1021, endPoint y: 413, distance: 165.7
click at [1117, 549] on button "Cancel" at bounding box center [1101, 552] width 42 height 22
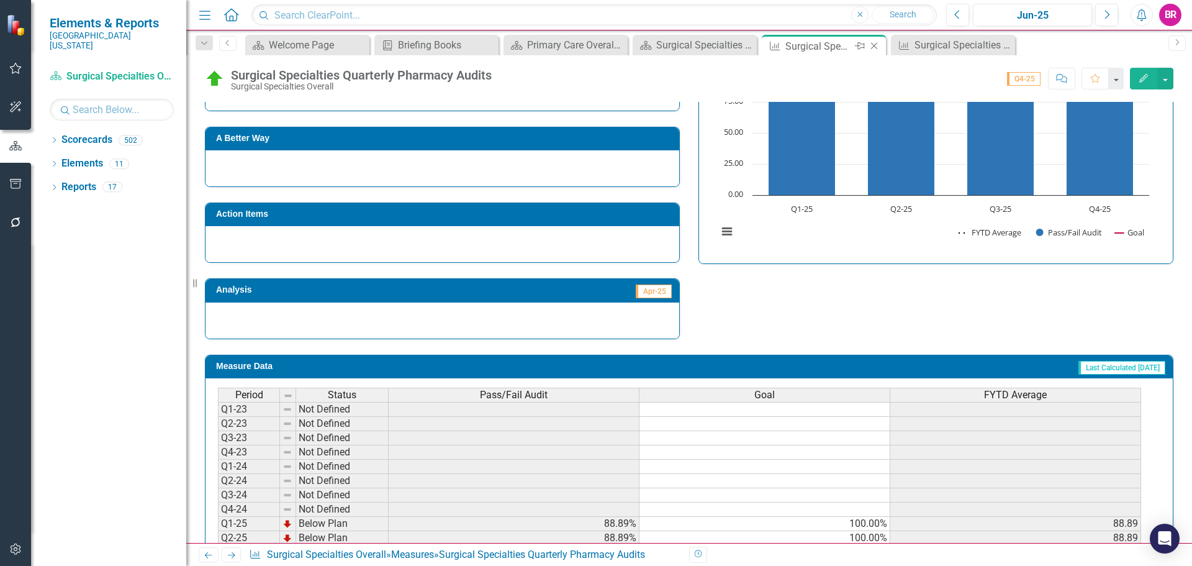
click at [877, 43] on icon "Close" at bounding box center [874, 46] width 12 height 10
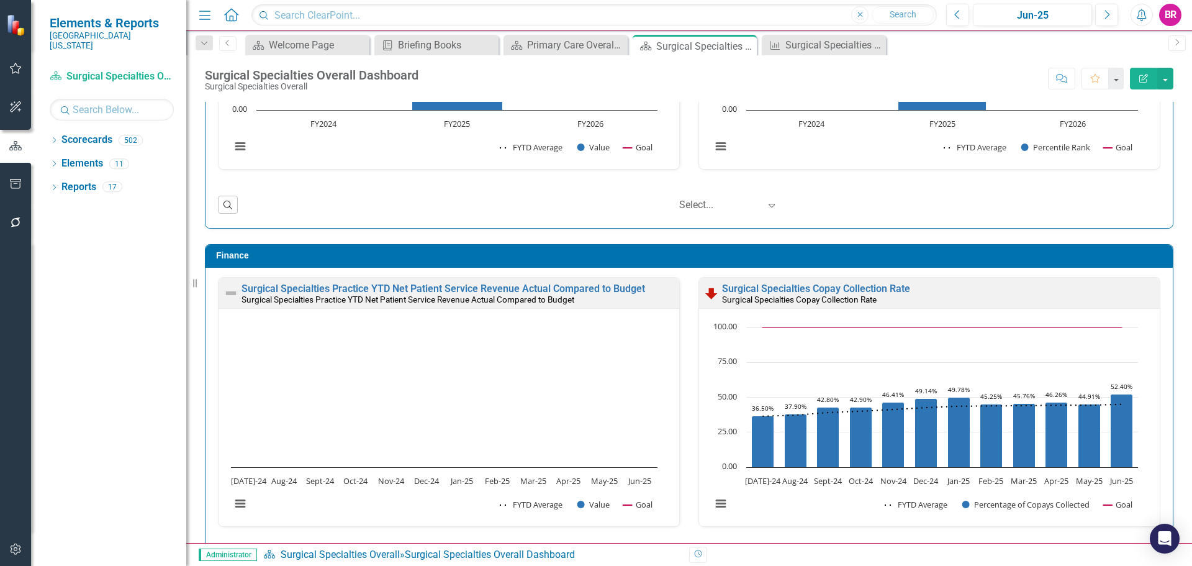
scroll to position [1341, 0]
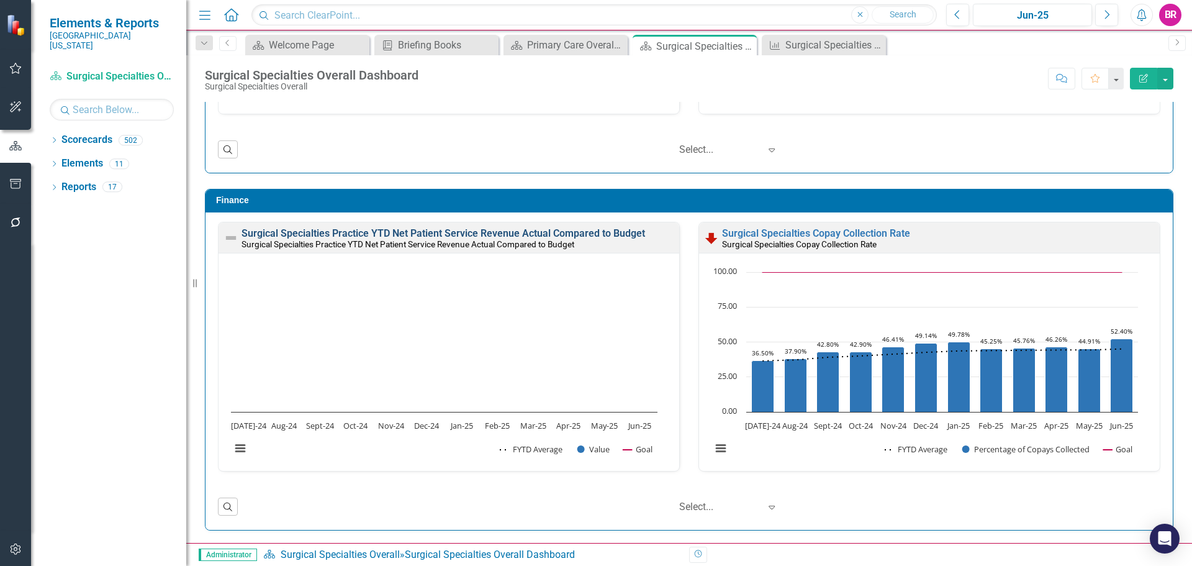
click at [487, 235] on link "Surgical Specialties Practice YTD Net Patient Service Revenue Actual Compared t…" at bounding box center [443, 233] width 404 height 12
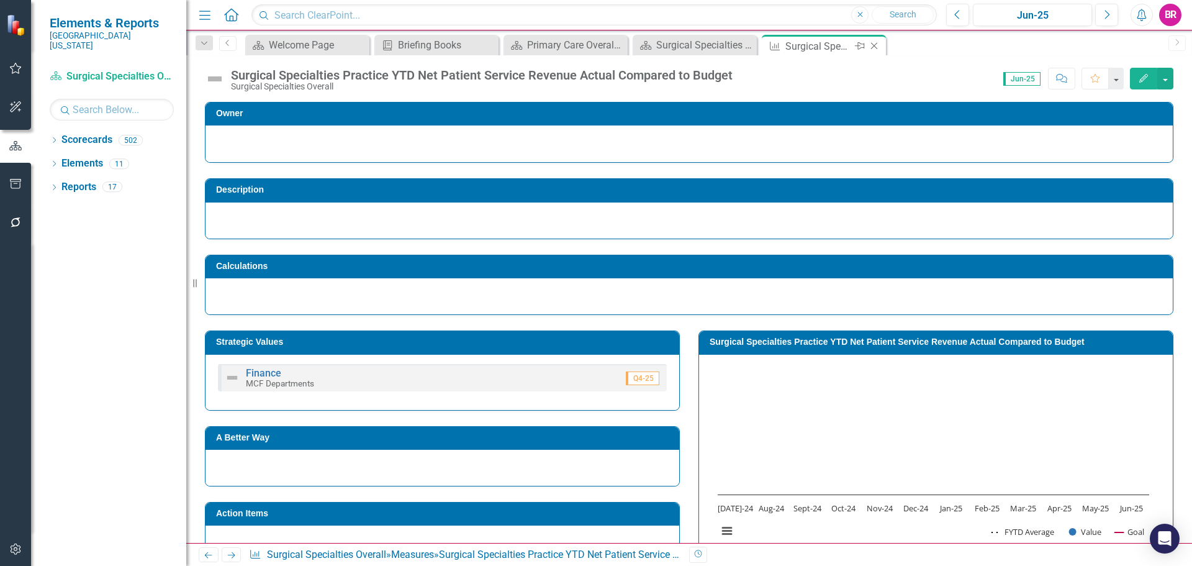
click at [873, 44] on icon "Close" at bounding box center [874, 46] width 12 height 10
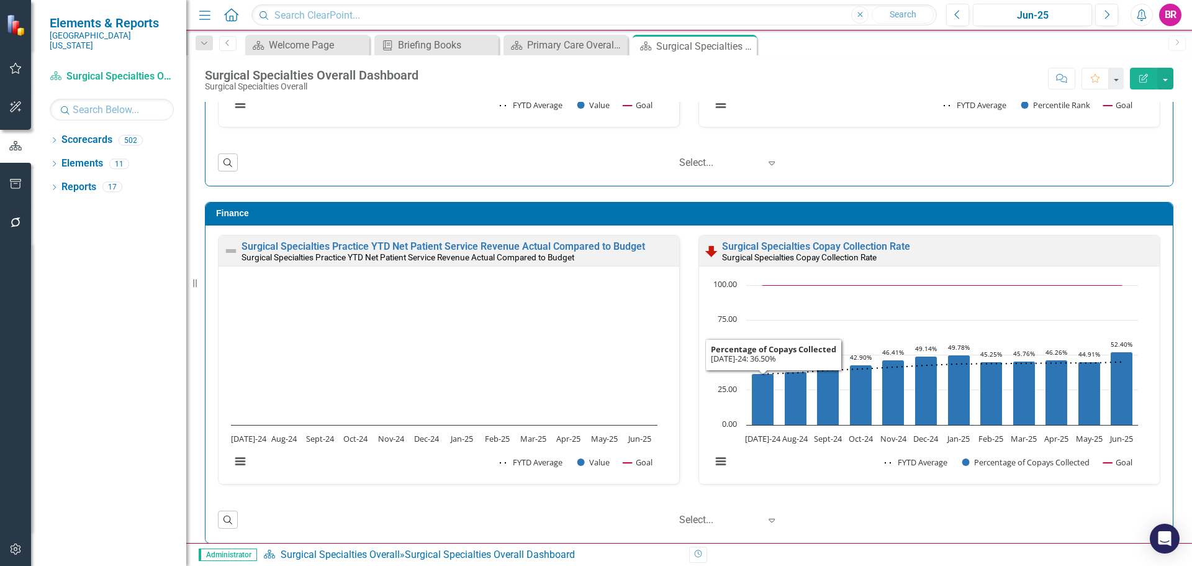
scroll to position [1341, 0]
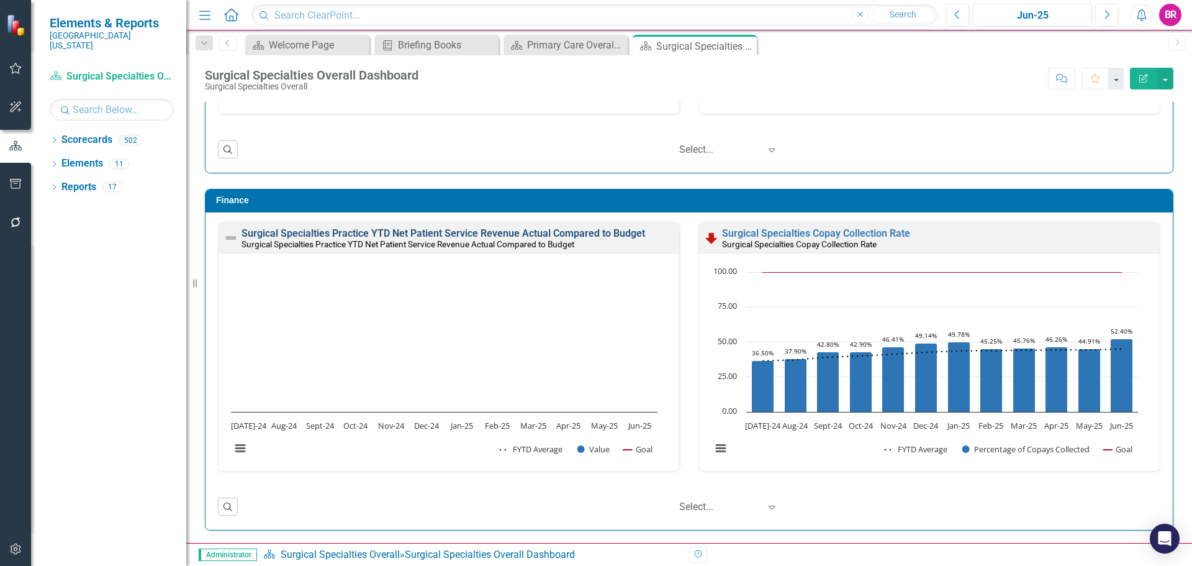
click at [492, 230] on link "Surgical Specialties Practice YTD Net Patient Service Revenue Actual Compared t…" at bounding box center [443, 233] width 404 height 12
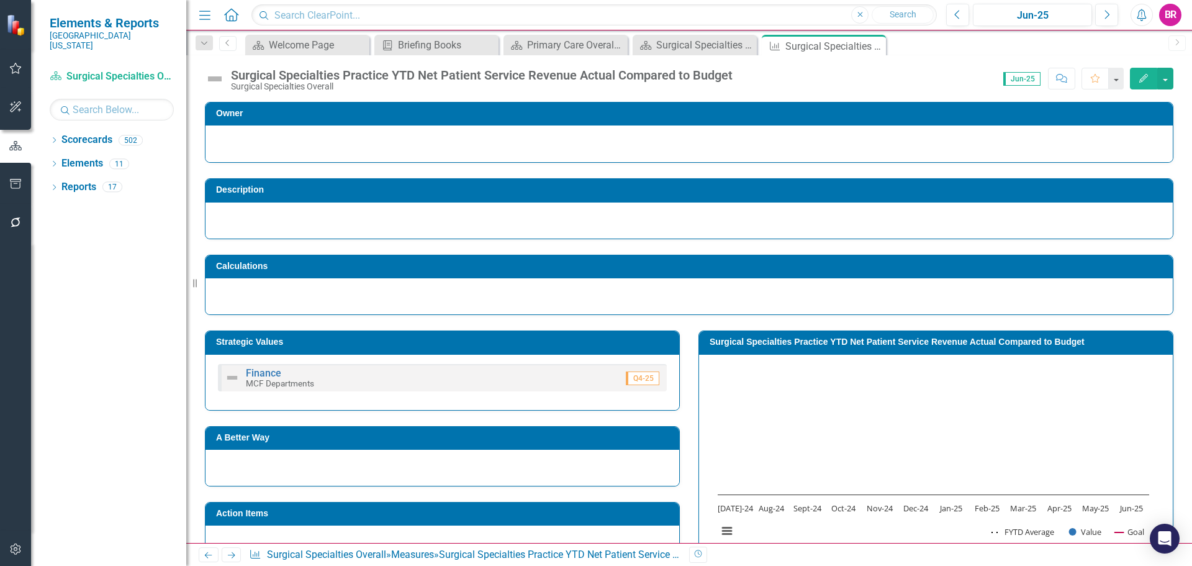
click at [847, 338] on h3 "Surgical Specialties Practice YTD Net Patient Service Revenue Actual Compared t…" at bounding box center [938, 341] width 457 height 9
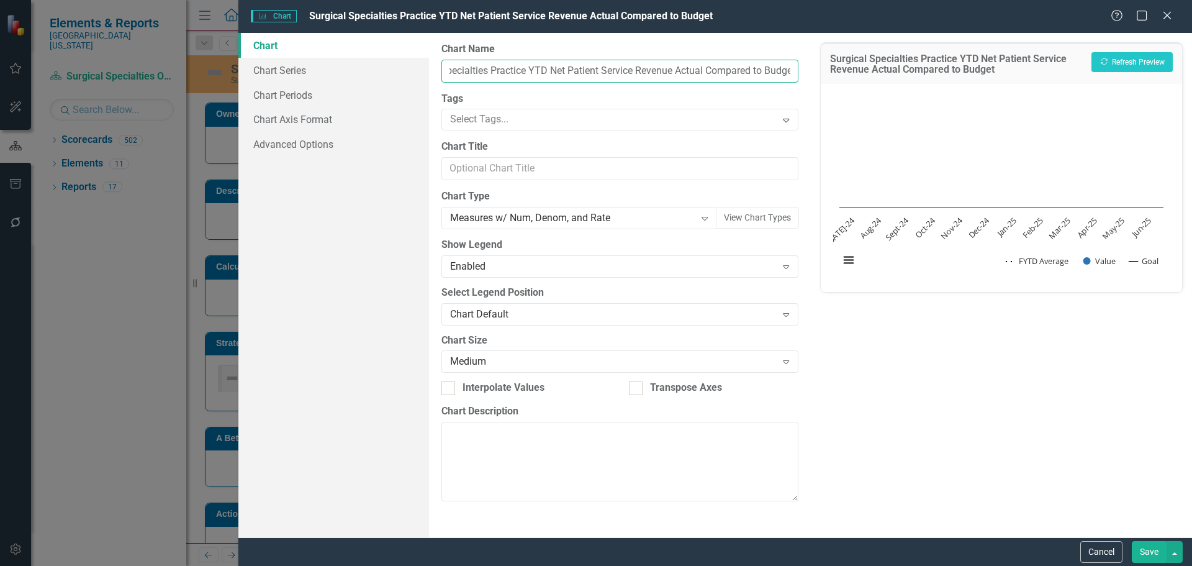
scroll to position [0, 56]
drag, startPoint x: 577, startPoint y: 70, endPoint x: 818, endPoint y: 65, distance: 240.3
click at [818, 65] on div "Chart Chart Series Chart Periods Chart Axis Format Advanced Options From this p…" at bounding box center [715, 285] width 954 height 504
click at [1090, 556] on button "Cancel" at bounding box center [1101, 552] width 42 height 22
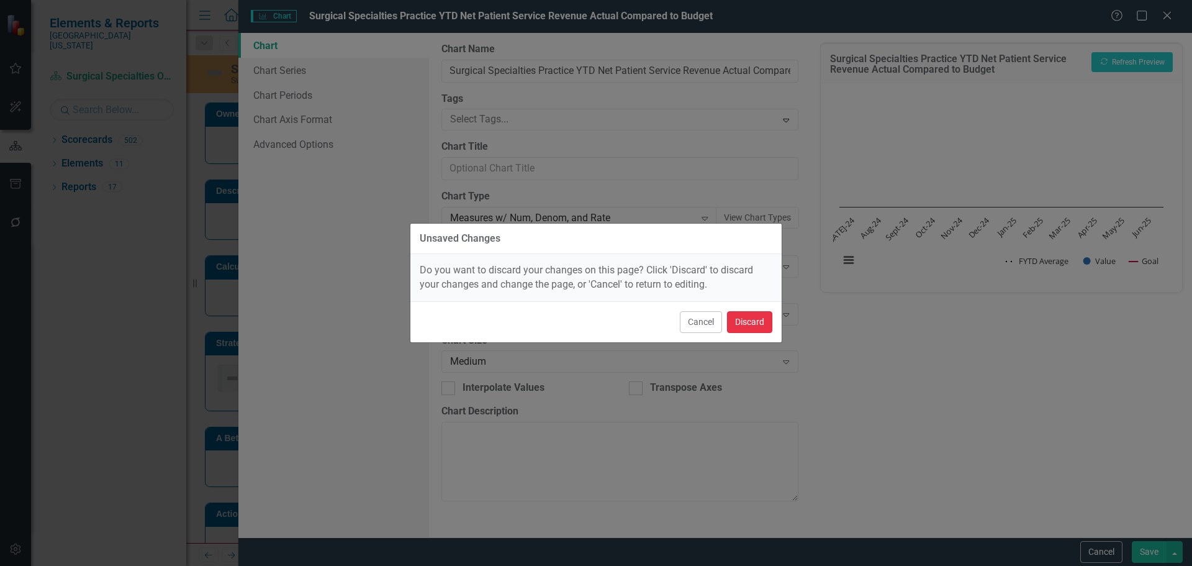
click at [758, 324] on button "Discard" at bounding box center [749, 322] width 45 height 22
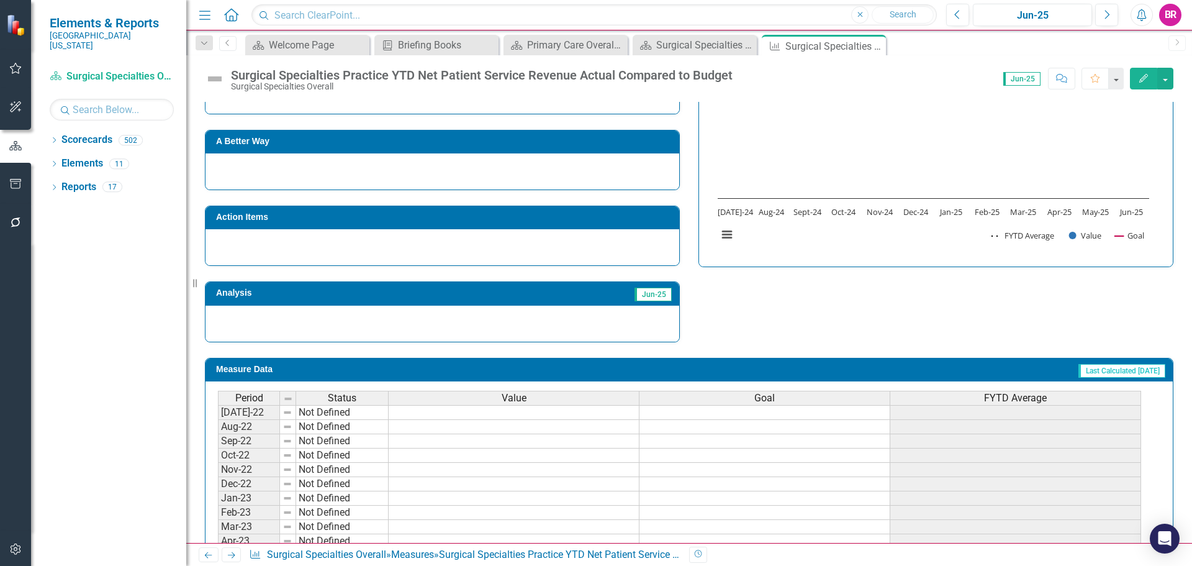
scroll to position [363, 0]
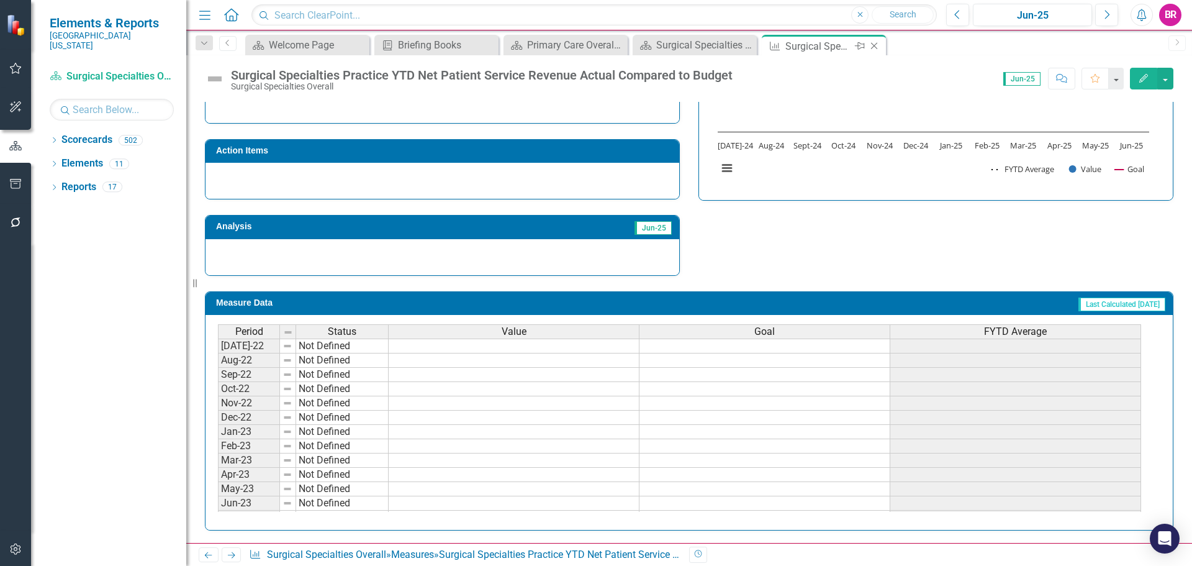
click at [876, 47] on icon "Close" at bounding box center [874, 46] width 12 height 10
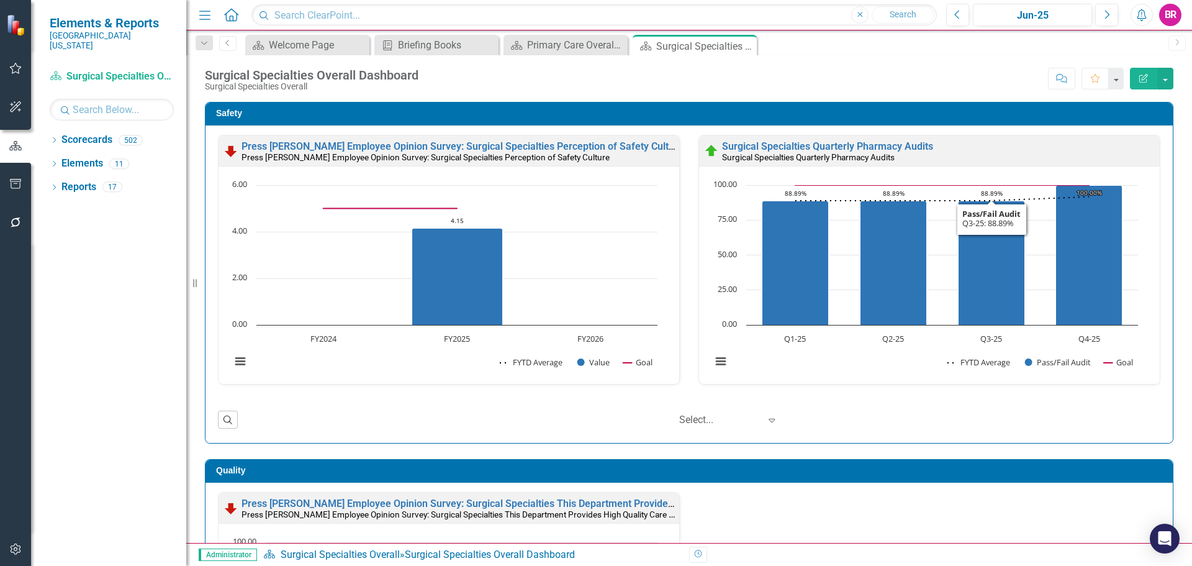
scroll to position [1, 0]
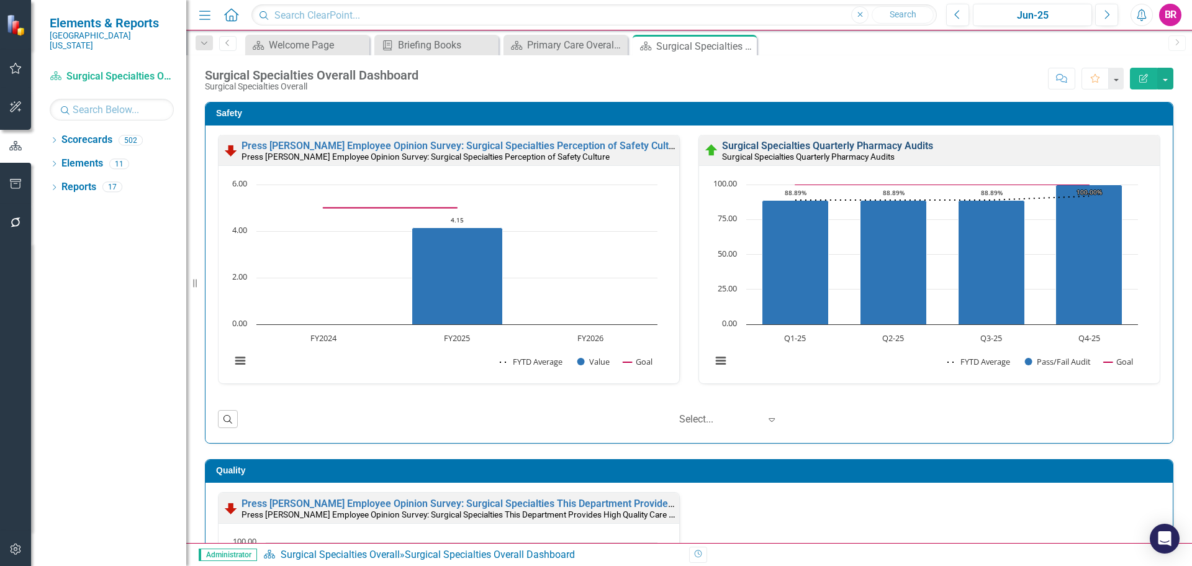
click at [818, 142] on link "Surgical Specialties Quarterly Pharmacy Audits" at bounding box center [827, 146] width 211 height 12
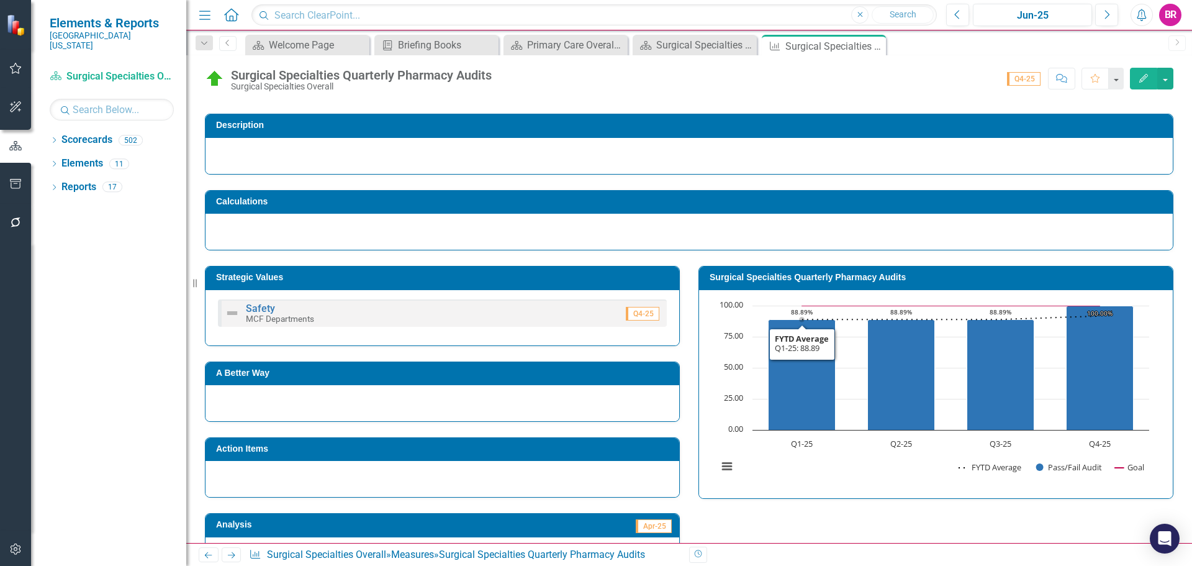
scroll to position [310, 0]
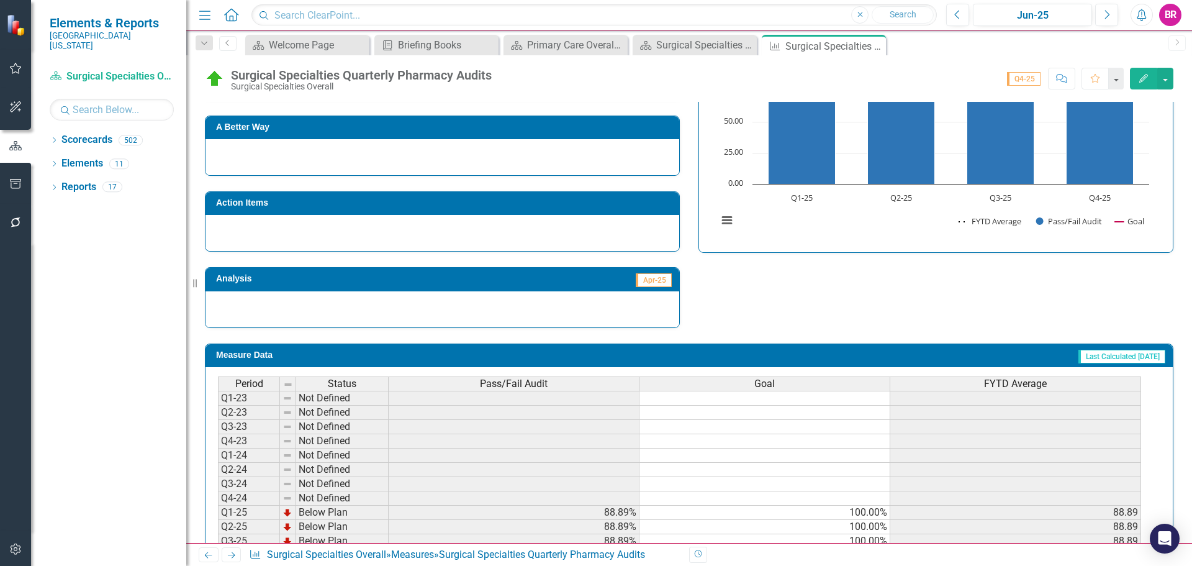
click at [615, 381] on div "Pass/Fail Audit" at bounding box center [514, 384] width 250 height 14
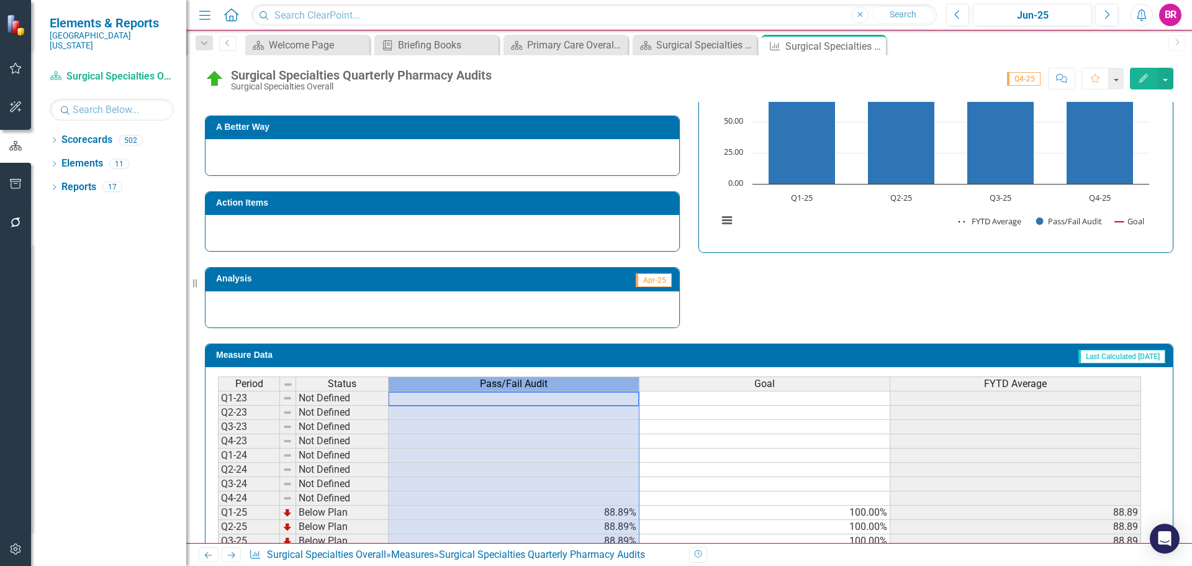
click at [615, 381] on div "Pass/Fail Audit" at bounding box center [514, 384] width 250 height 14
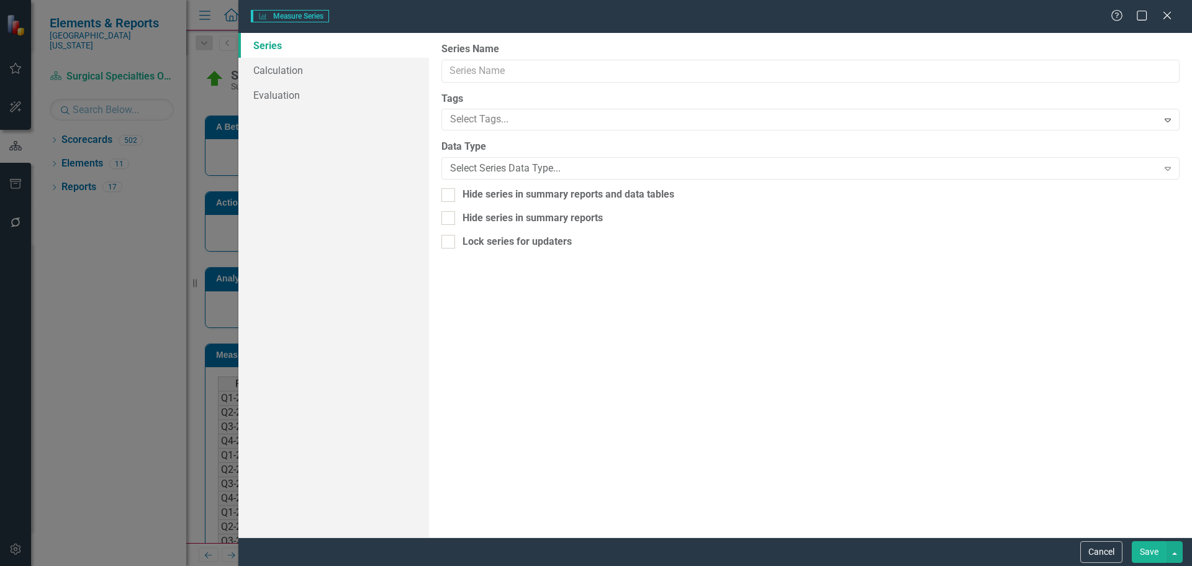
type input "Pass/Fail Audit"
click at [281, 65] on link "Calculation" at bounding box center [333, 70] width 191 height 25
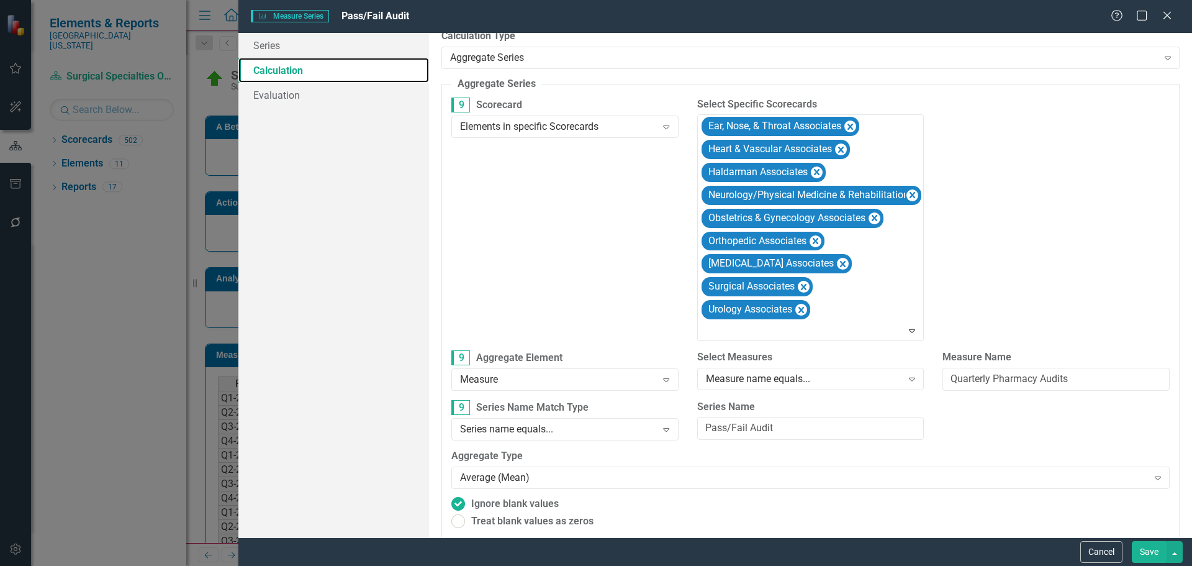
scroll to position [24, 0]
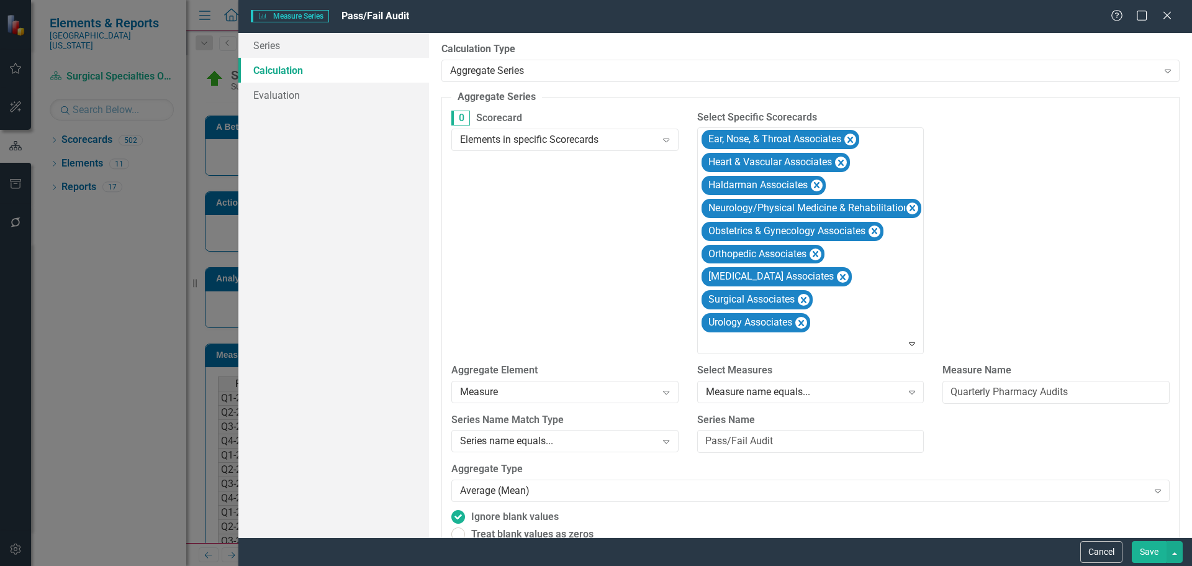
click at [1109, 553] on button "Cancel" at bounding box center [1101, 552] width 42 height 22
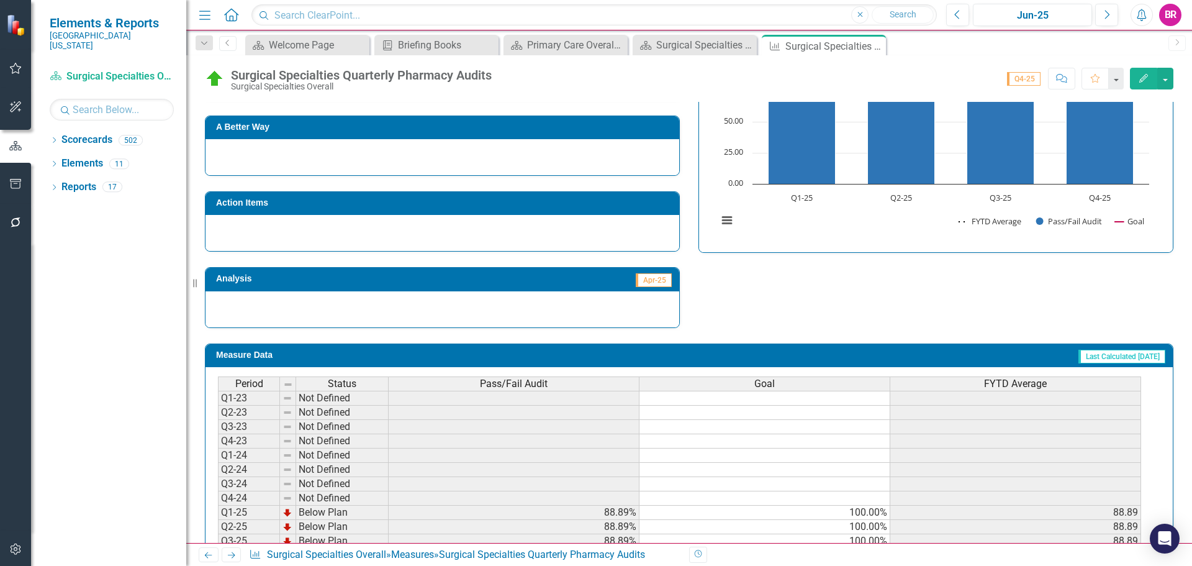
click at [545, 384] on span "Pass/Fail Audit" at bounding box center [514, 383] width 68 height 11
click at [546, 384] on div "Pass/Fail Audit" at bounding box center [514, 384] width 250 height 14
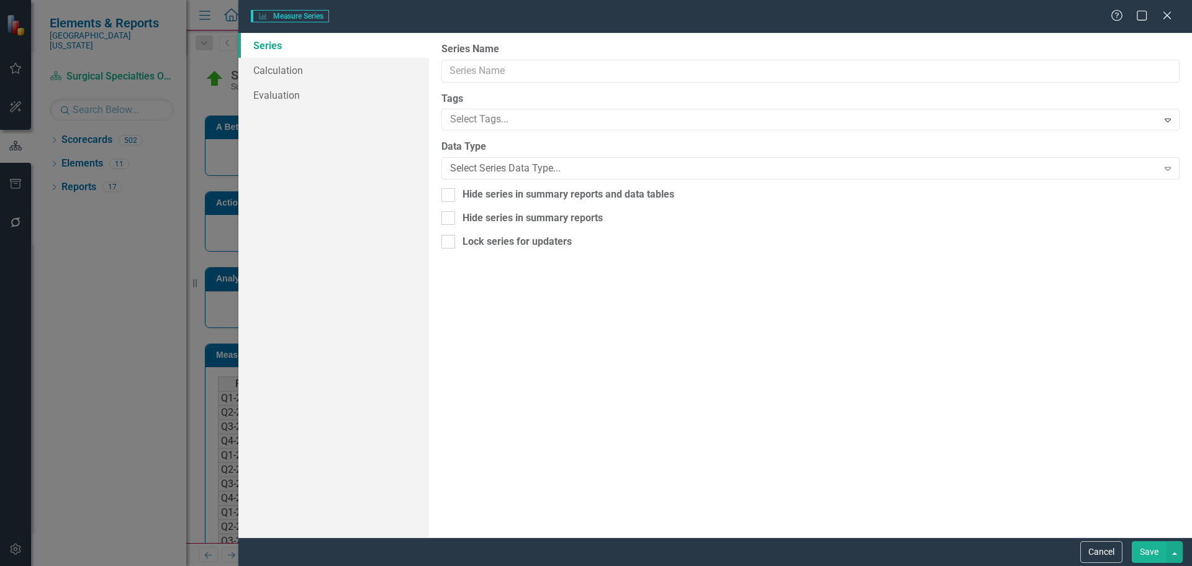
type input "Pass/Fail Audit"
click at [302, 73] on link "Calculation" at bounding box center [333, 70] width 191 height 25
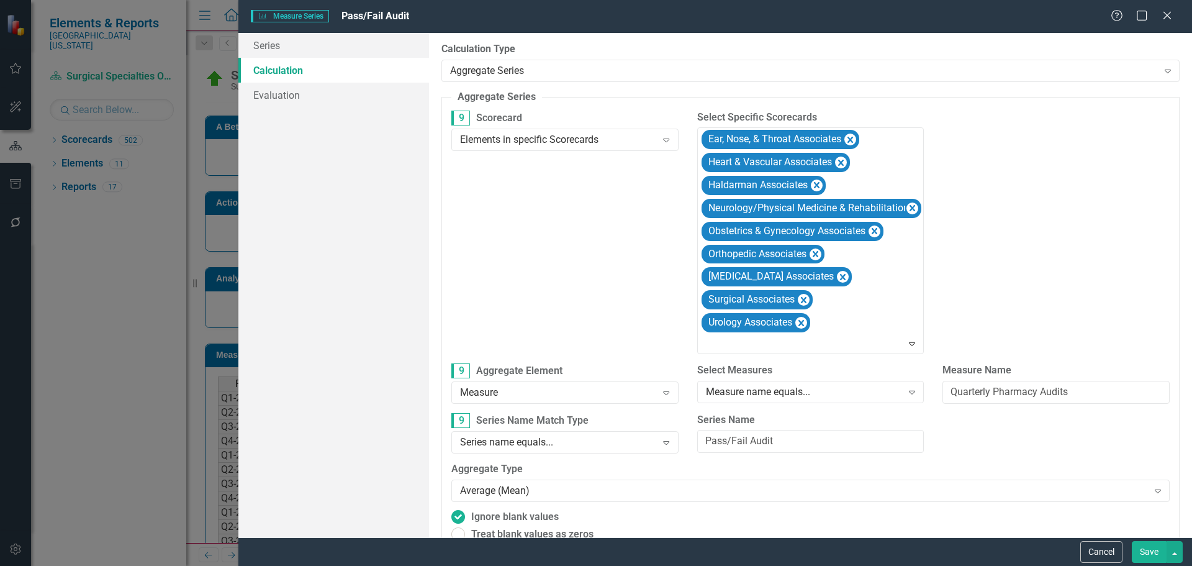
drag, startPoint x: 1094, startPoint y: 549, endPoint x: 1073, endPoint y: 500, distance: 53.4
click at [1094, 549] on button "Cancel" at bounding box center [1101, 552] width 42 height 22
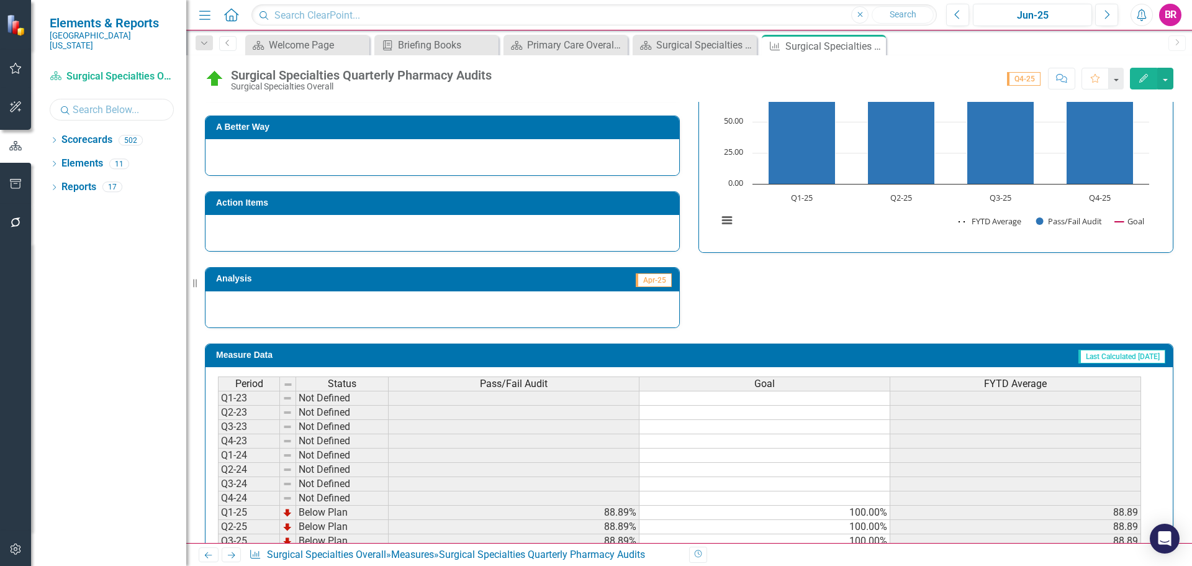
click at [89, 99] on input "text" at bounding box center [112, 110] width 124 height 22
type input "breast"
click at [56, 138] on icon "Dropdown" at bounding box center [54, 141] width 9 height 7
click at [128, 204] on link "Breast Center" at bounding box center [139, 211] width 93 height 14
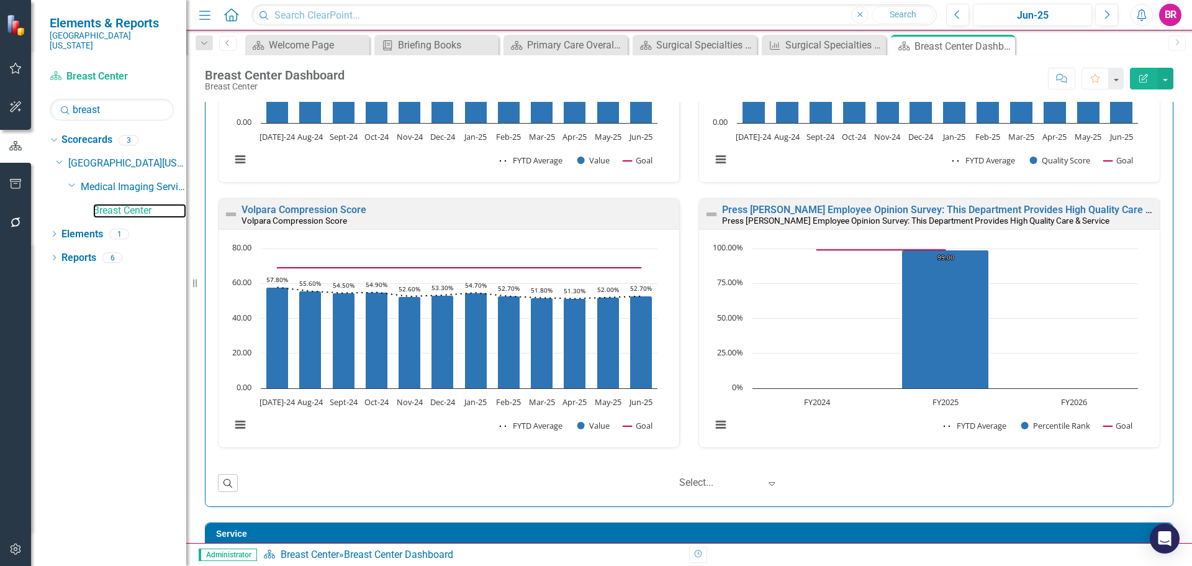
scroll to position [1, 0]
click at [88, 227] on link "Elements" at bounding box center [82, 234] width 42 height 14
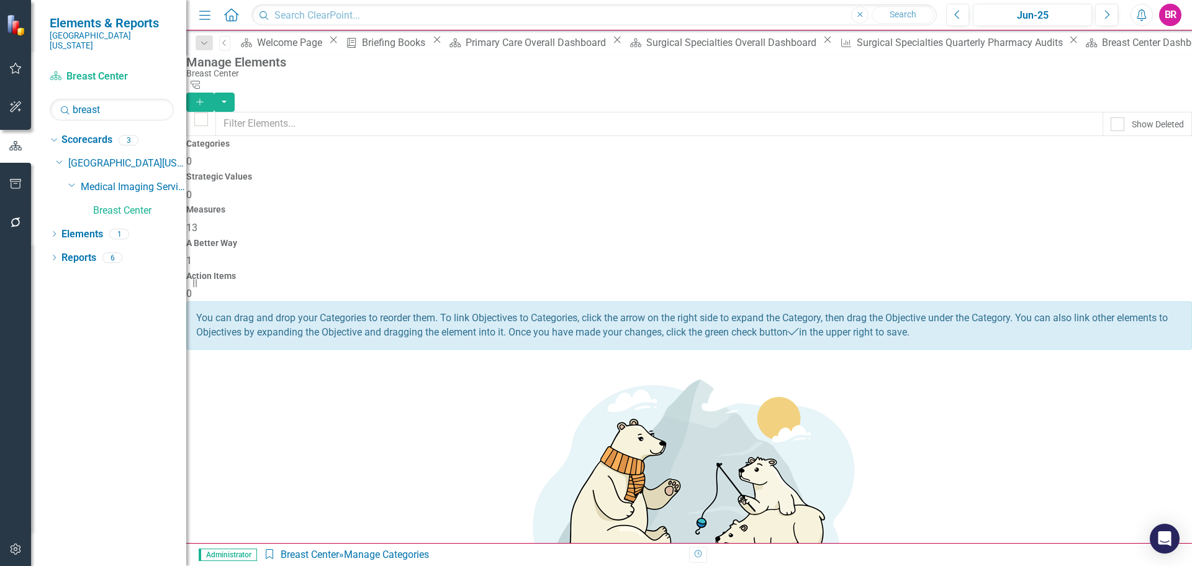
click at [670, 205] on div "Measures 13" at bounding box center [689, 220] width 1006 height 30
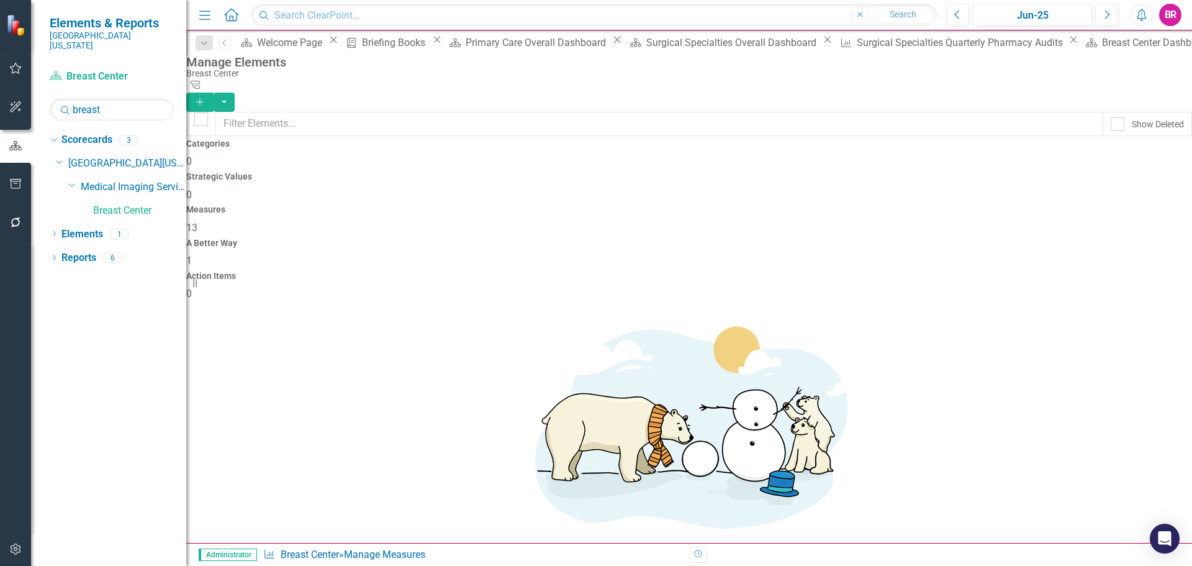
scroll to position [190, 0]
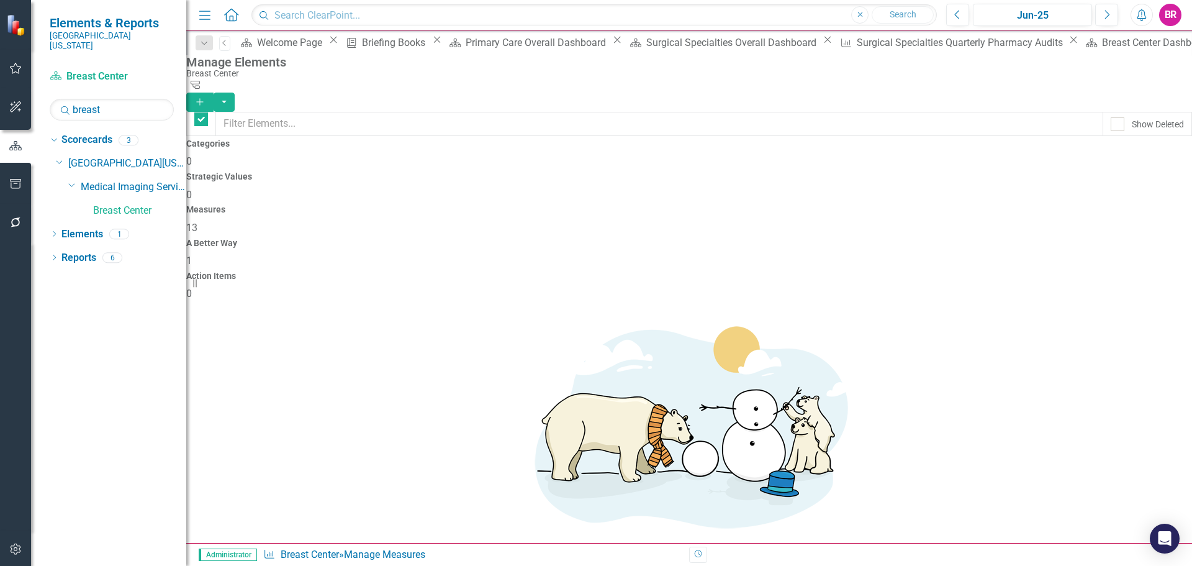
checkbox input "false"
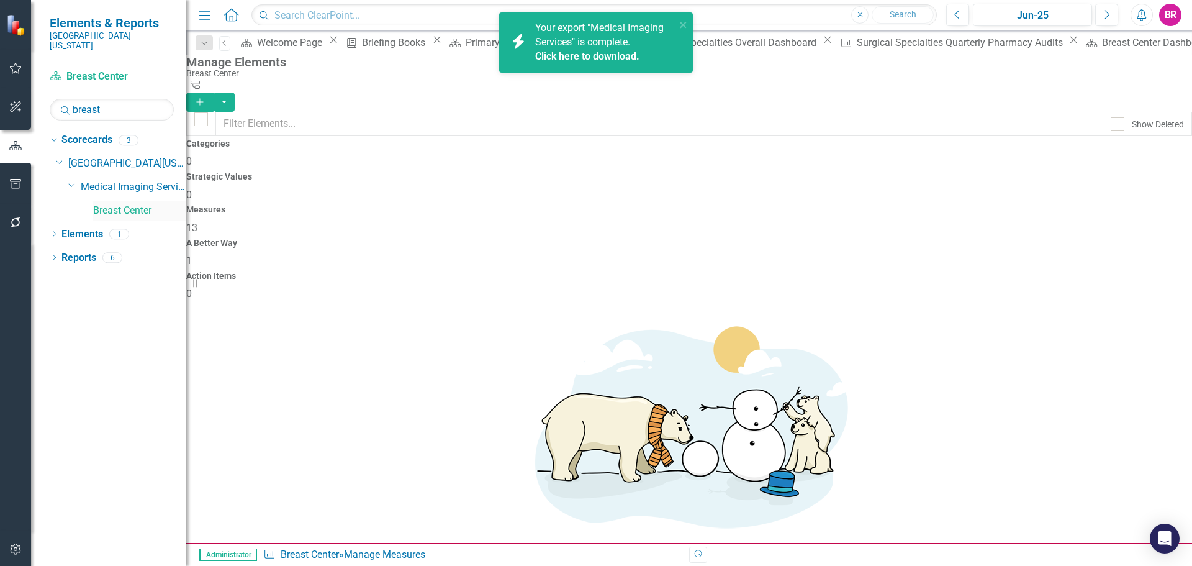
click at [131, 204] on link "Breast Center" at bounding box center [139, 211] width 93 height 14
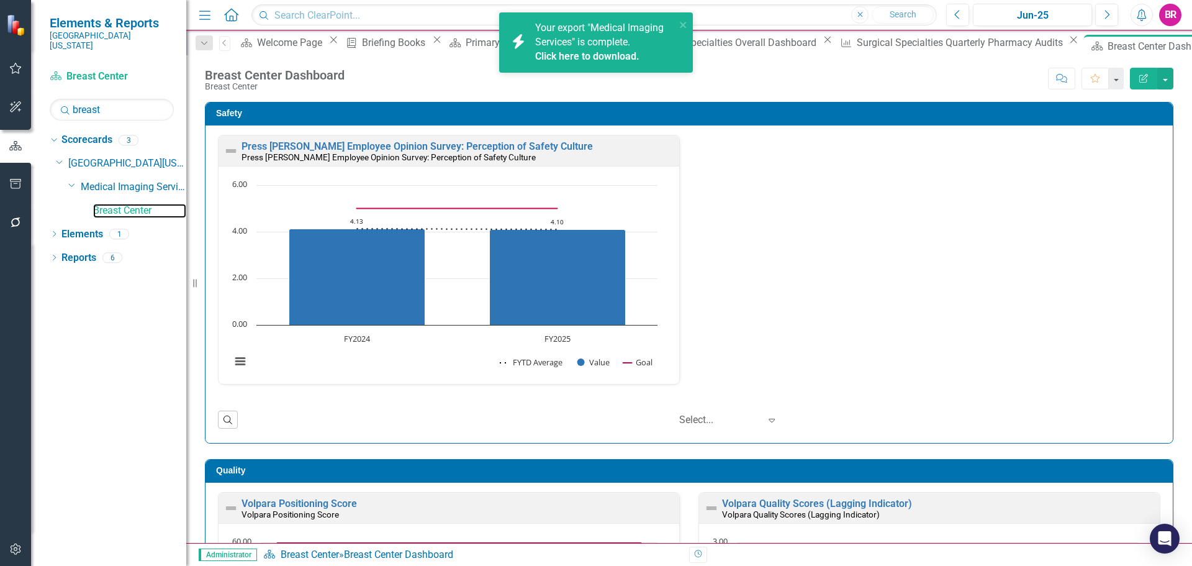
scroll to position [1, 0]
click at [928, 258] on div "Press Ganey Employee Opinion Survey: Perception of Safety Culture Press Ganey E…" at bounding box center [689, 266] width 961 height 265
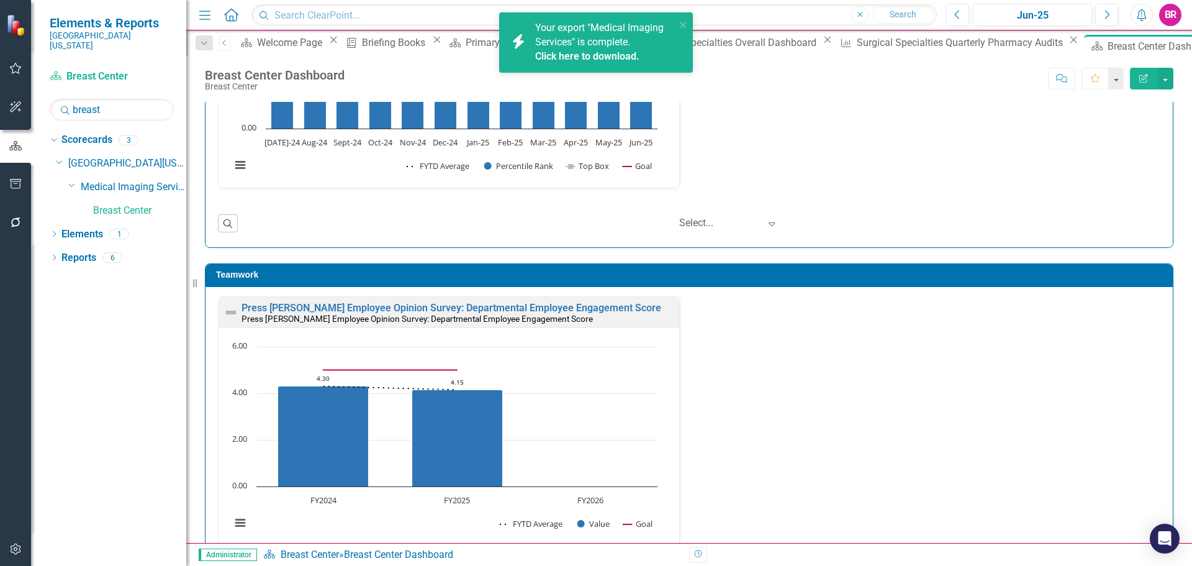
scroll to position [1296, 0]
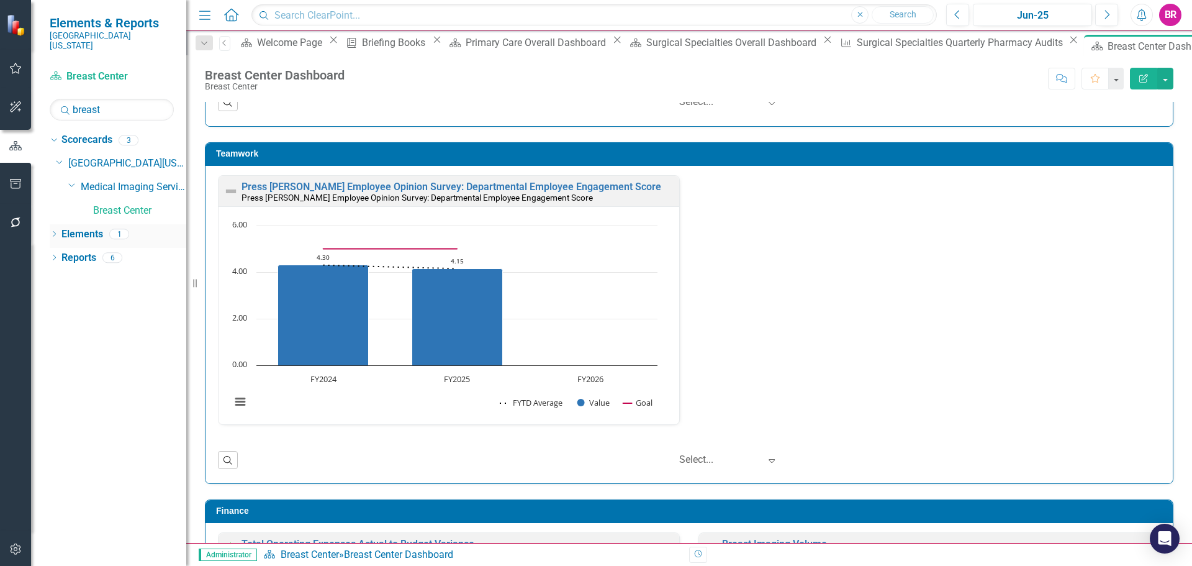
click at [84, 227] on link "Elements" at bounding box center [82, 234] width 42 height 14
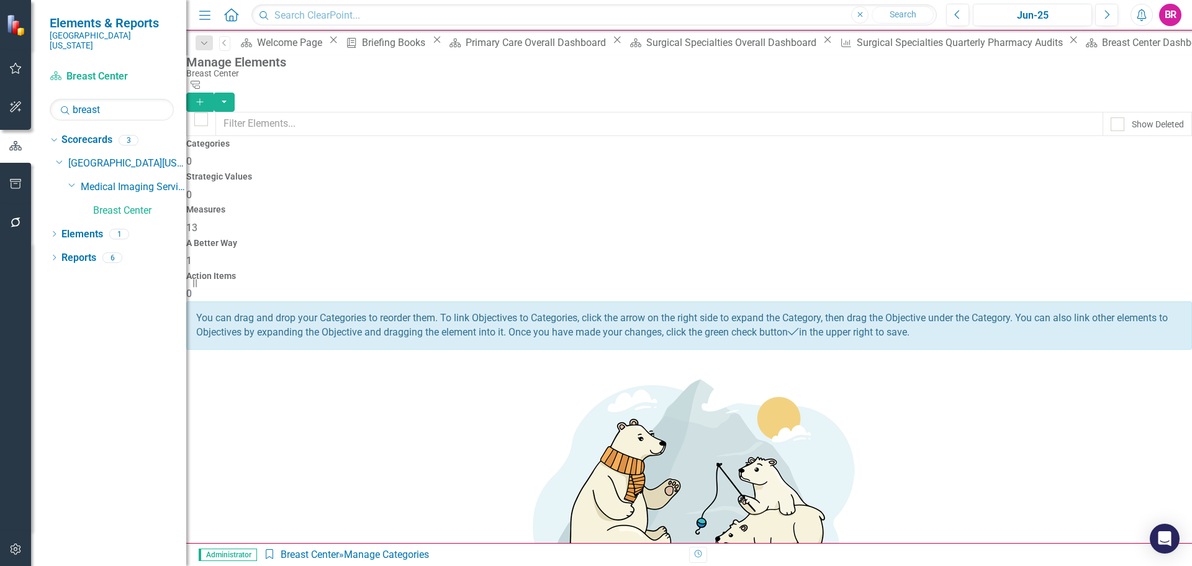
click at [712, 205] on div "Measures 13" at bounding box center [689, 220] width 1006 height 30
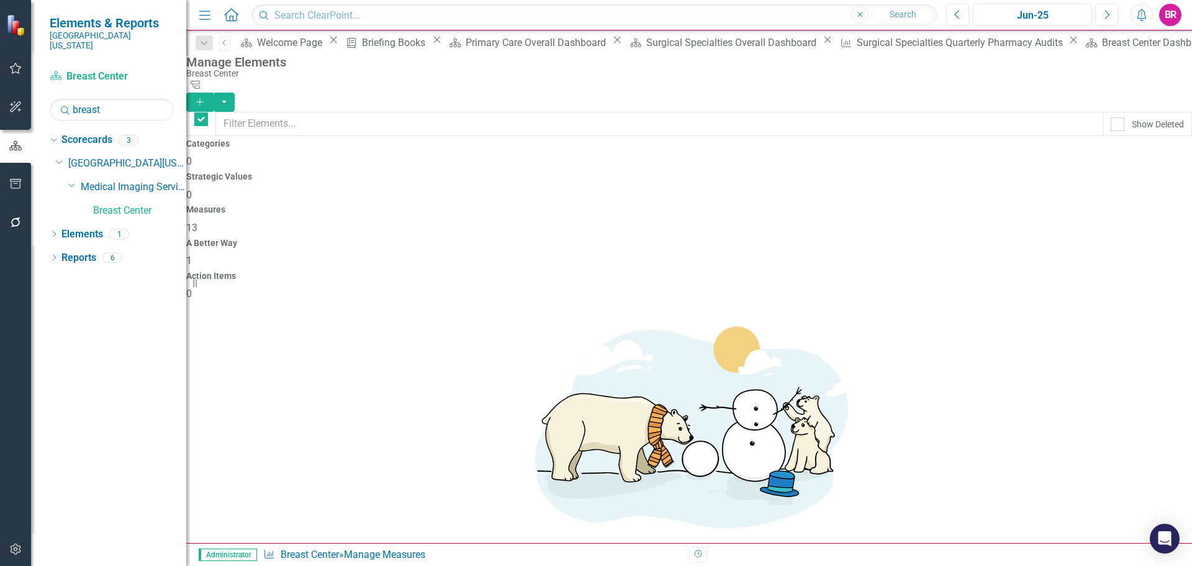
checkbox input "false"
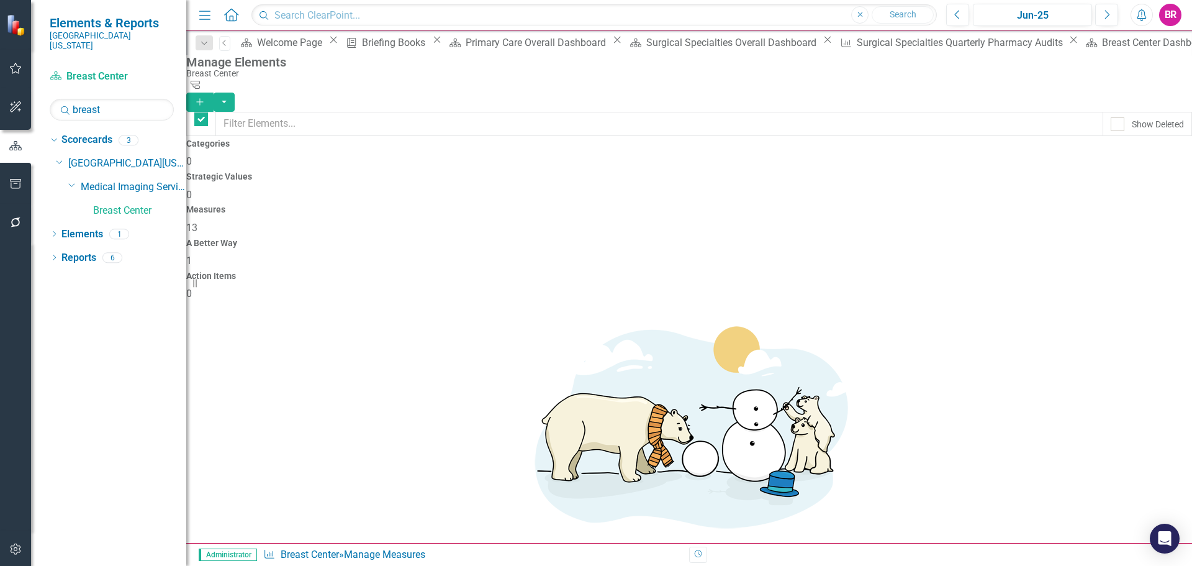
checkbox input "false"
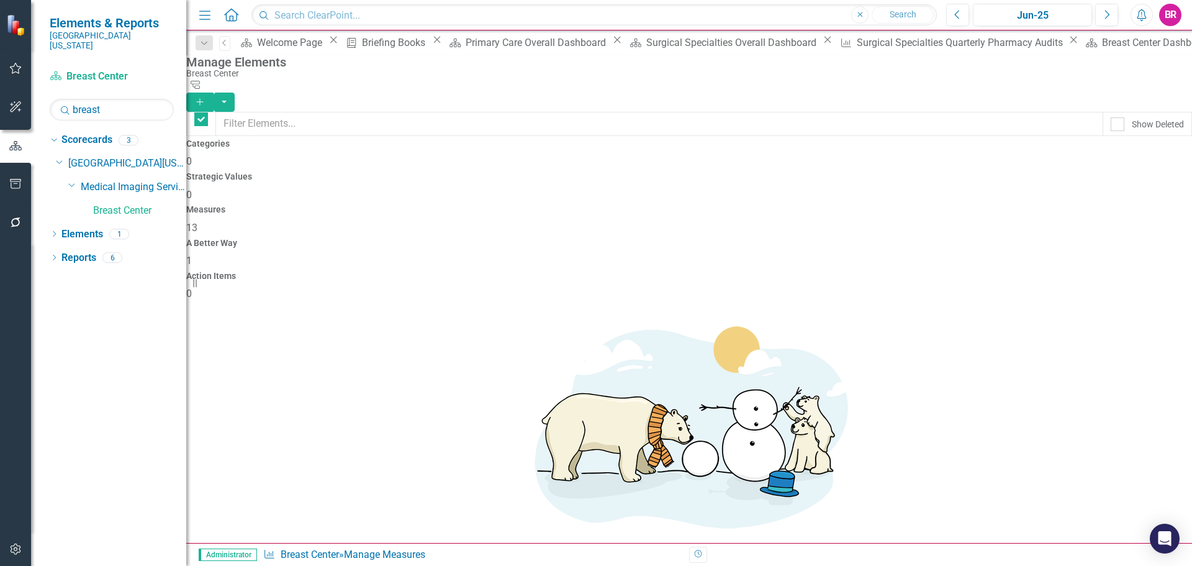
checkbox input "false"
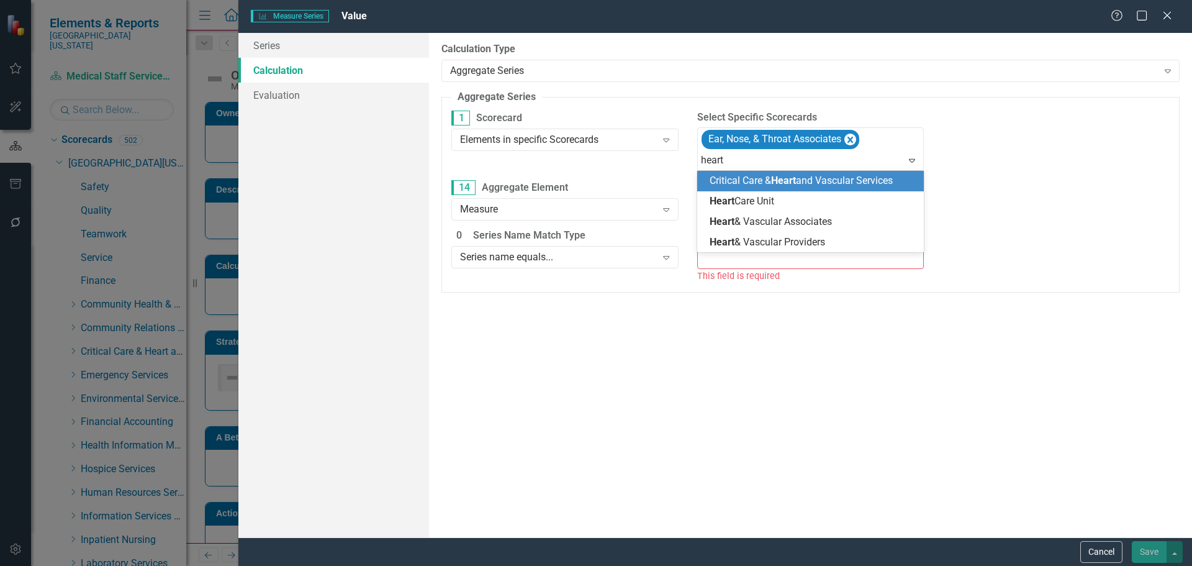
scroll to position [299, 0]
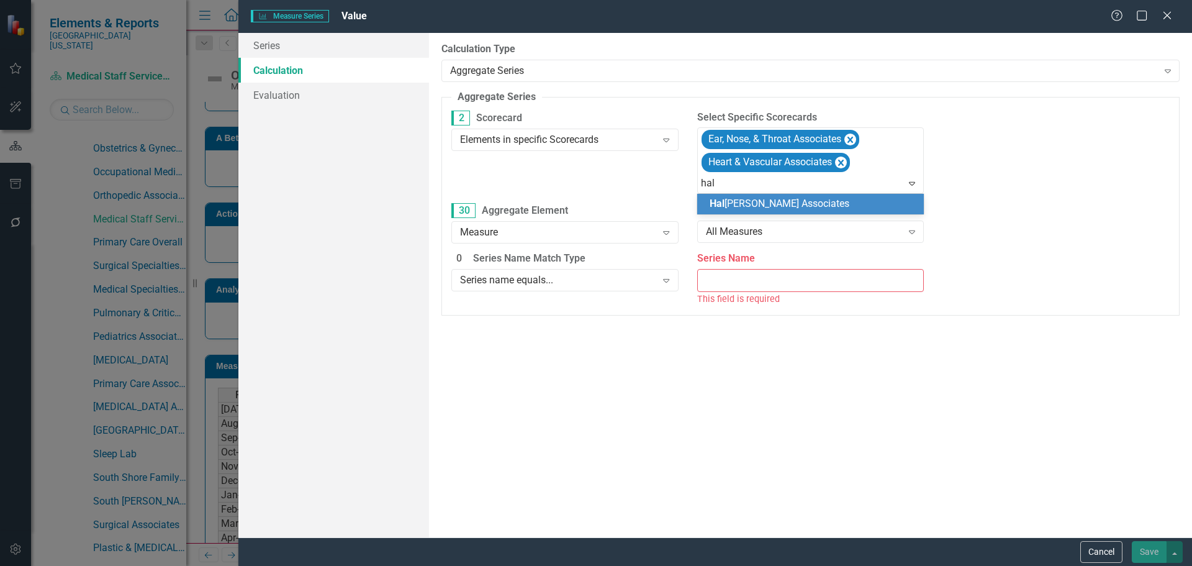
type input "hald"
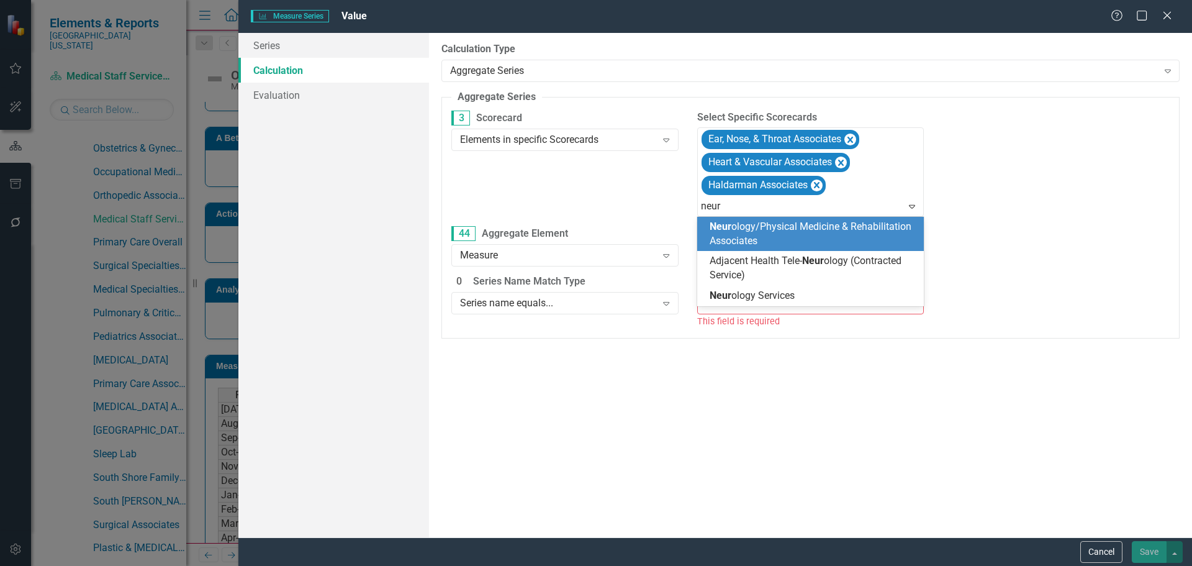
type input "neuro"
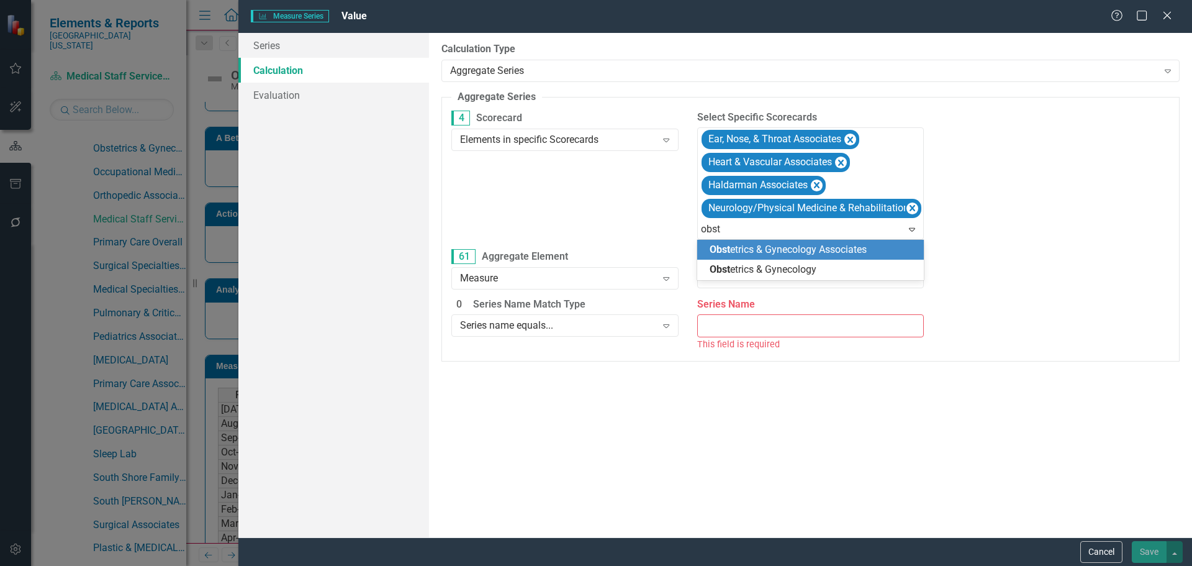
type input "obste"
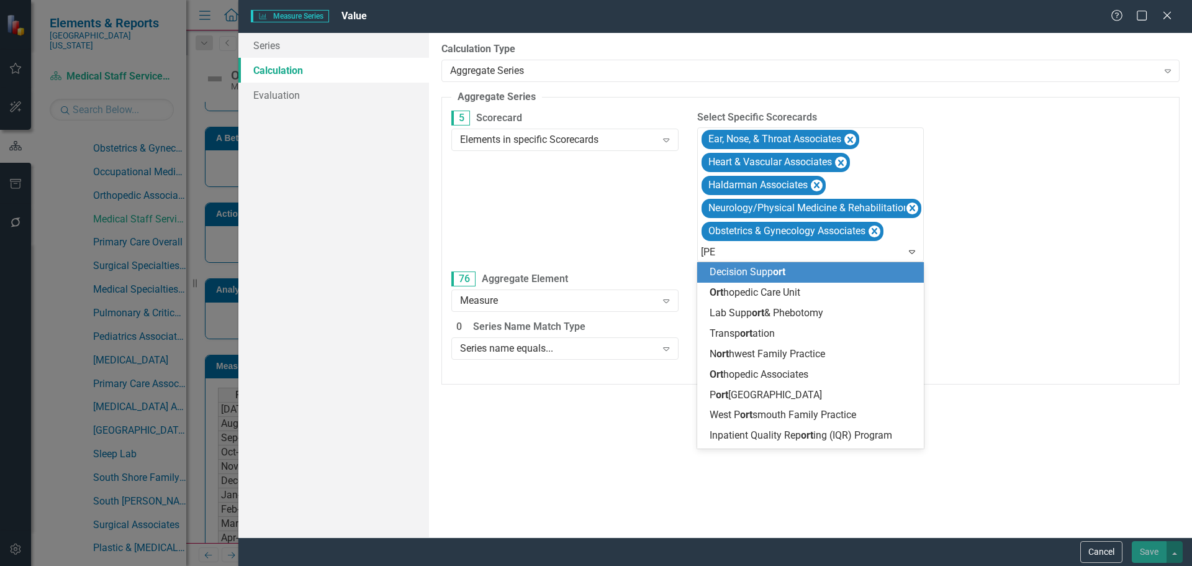
type input "ortho"
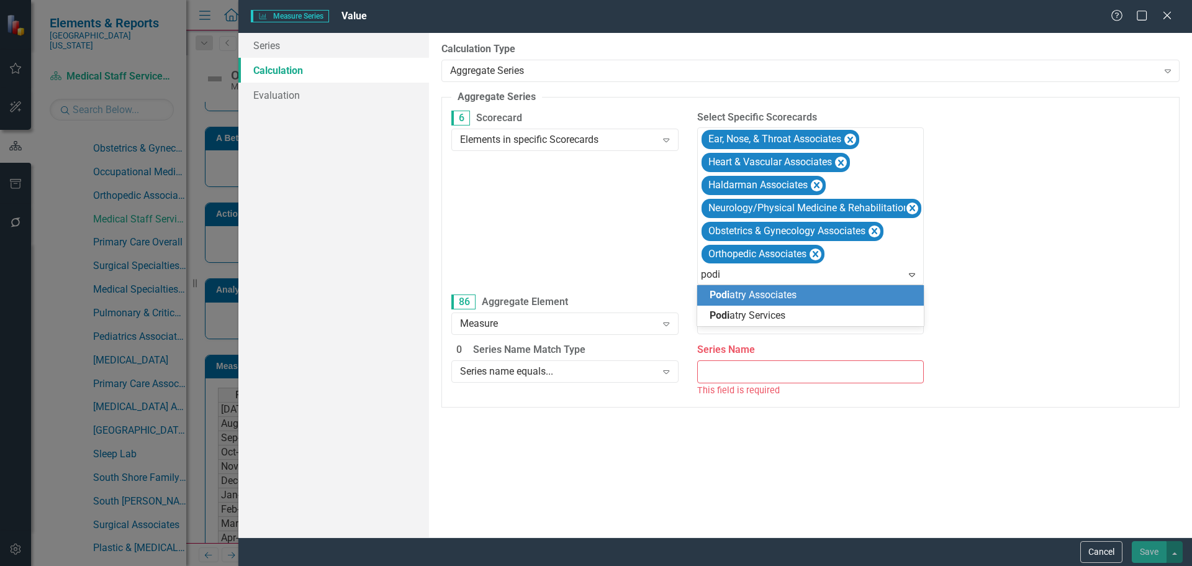
type input "podia"
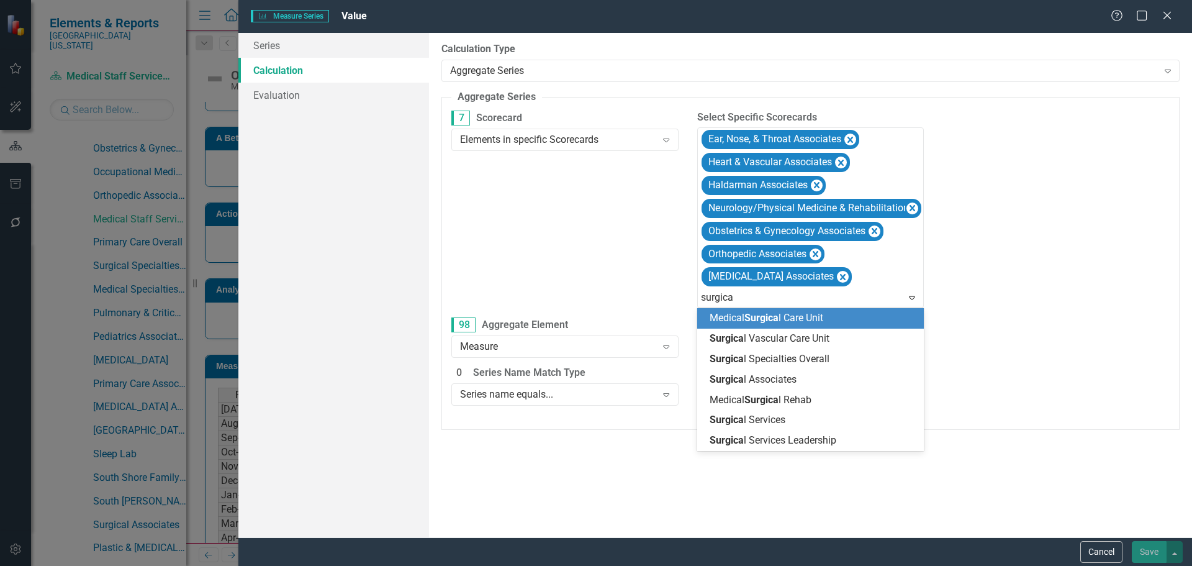
type input "surgical"
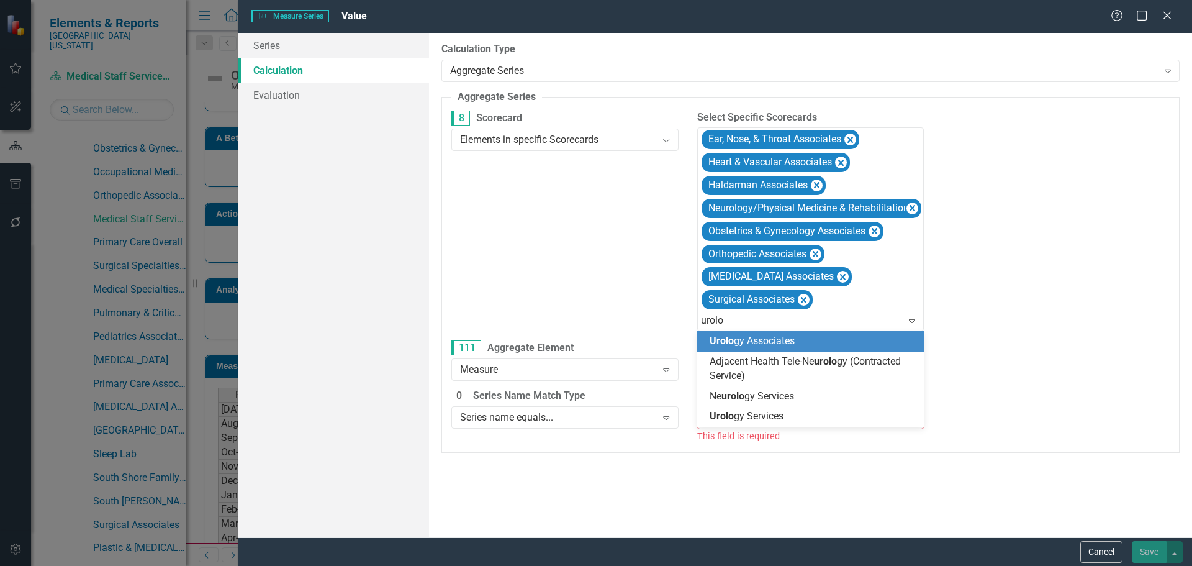
type input "urolog"
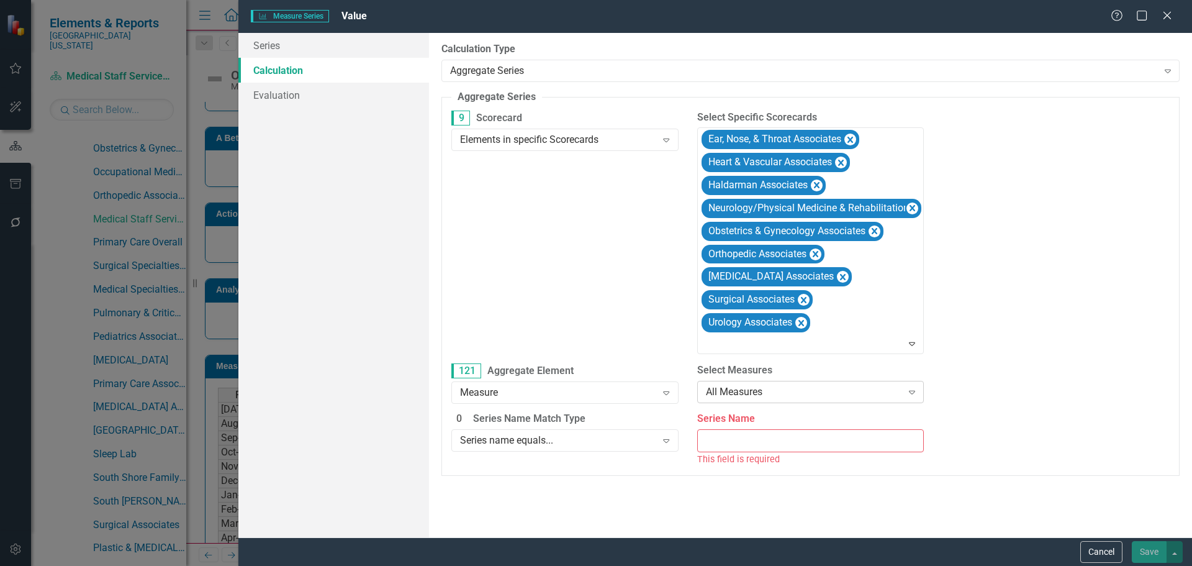
click at [777, 390] on div "All Measures" at bounding box center [804, 391] width 196 height 14
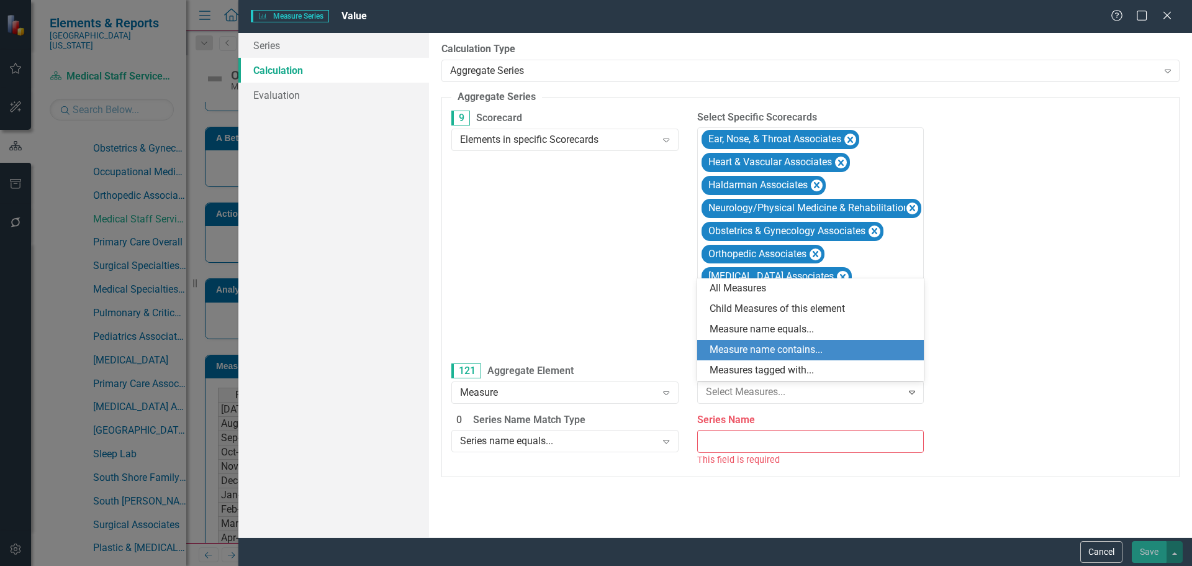
click at [805, 348] on div "Measure name contains..." at bounding box center [813, 350] width 207 height 14
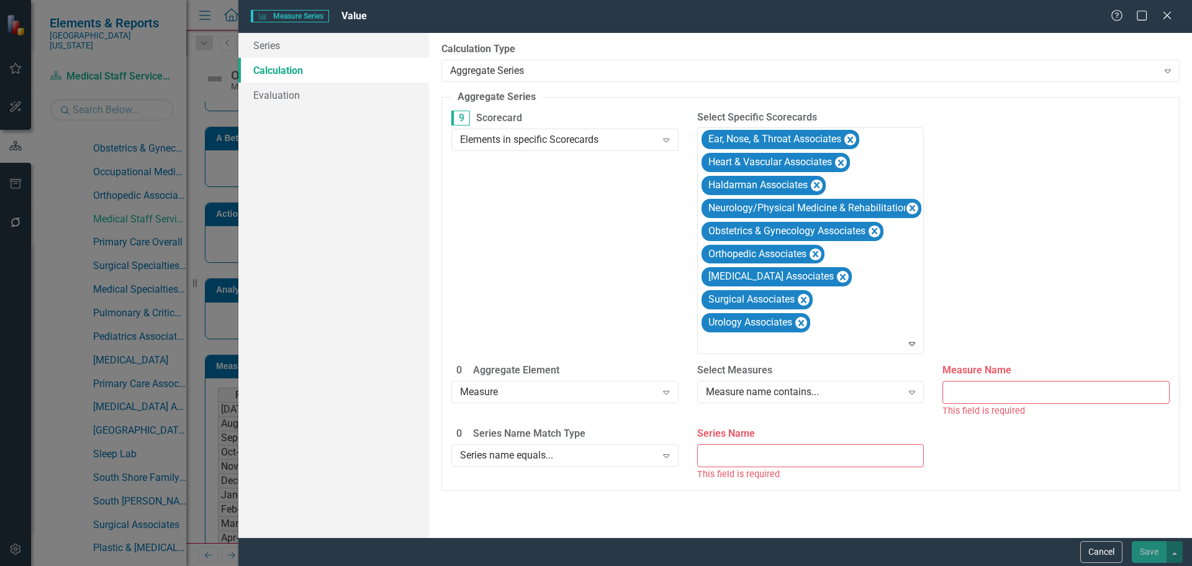
click at [995, 397] on input "Measure Name" at bounding box center [1055, 392] width 227 height 23
paste input "YTD Net Patient Service Revenue Actual Compared to Budget"
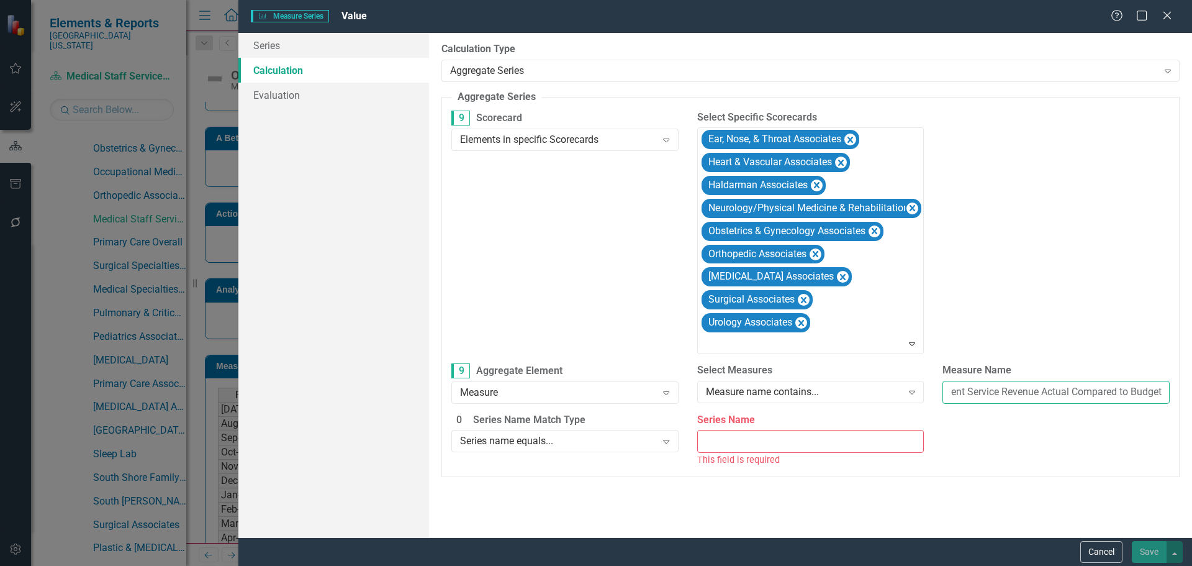
type input "YTD Net Patient Service Revenue Actual Compared to Budget"
click at [774, 435] on input "Series Name" at bounding box center [810, 441] width 227 height 23
type input "Value"
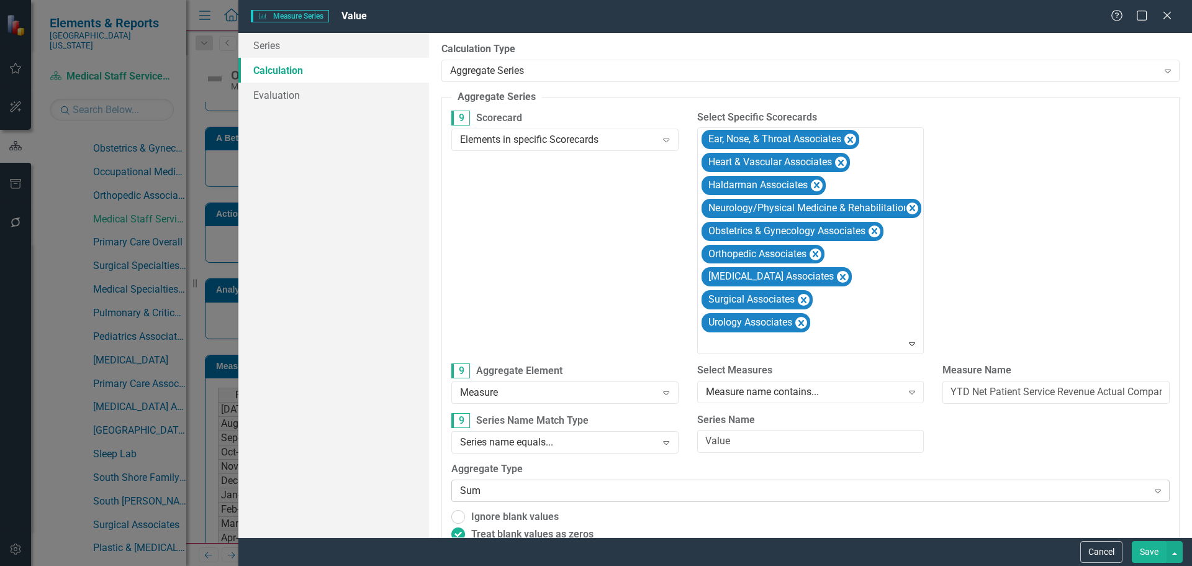
click at [603, 492] on div "Sum" at bounding box center [803, 491] width 687 height 14
click at [522, 522] on span "Ignore blank values" at bounding box center [515, 517] width 88 height 14
click at [468, 522] on input "Ignore blank values" at bounding box center [458, 516] width 19 height 19
radio input "true"
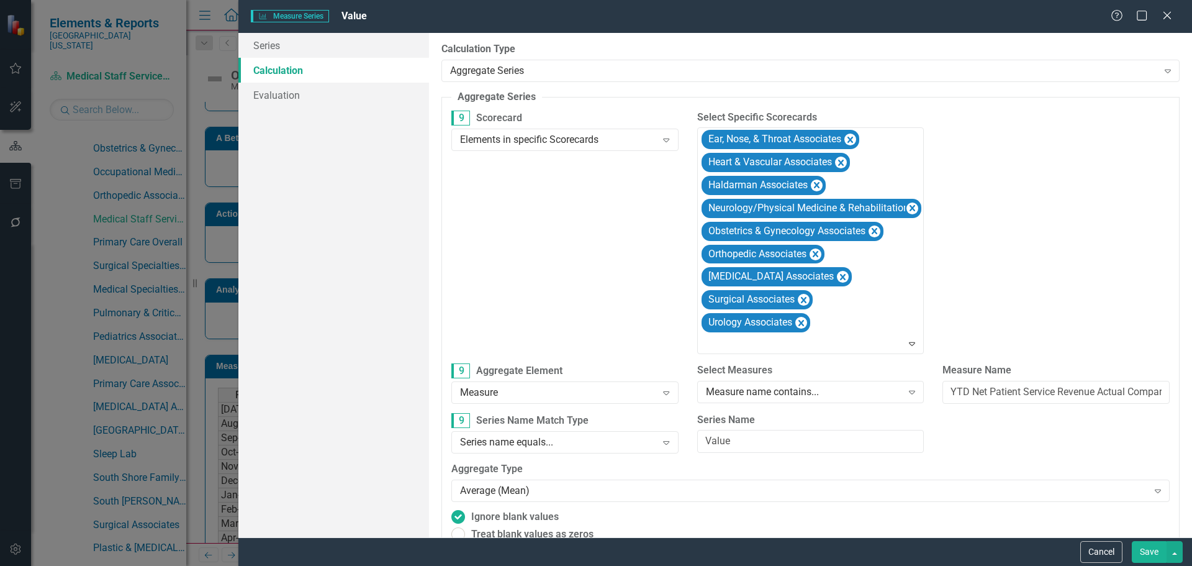
click at [1157, 551] on button "Save" at bounding box center [1149, 552] width 35 height 22
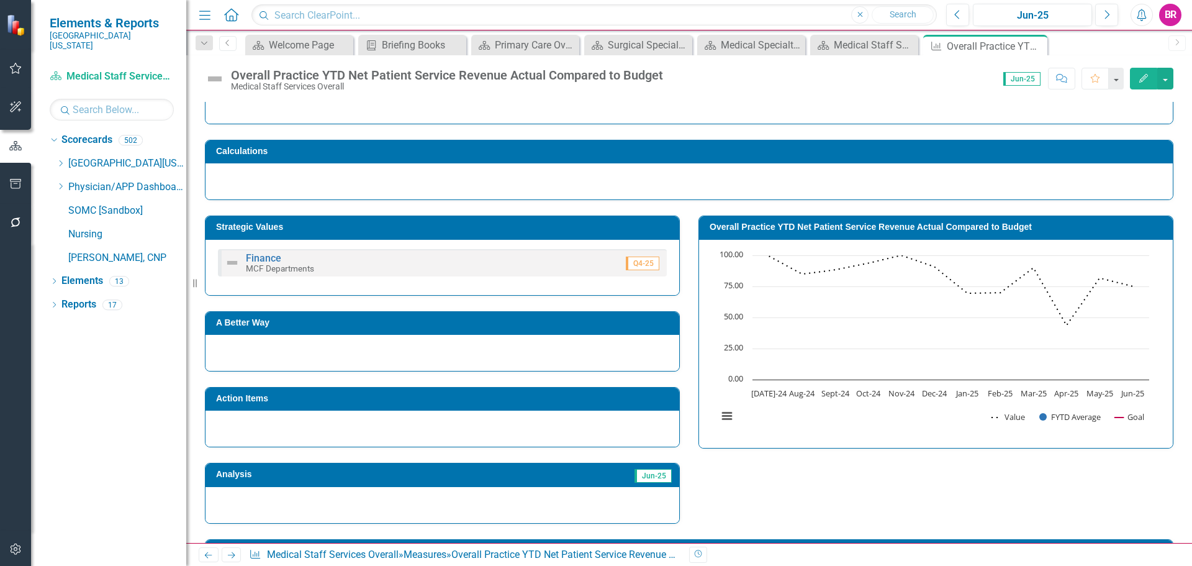
scroll to position [113, 0]
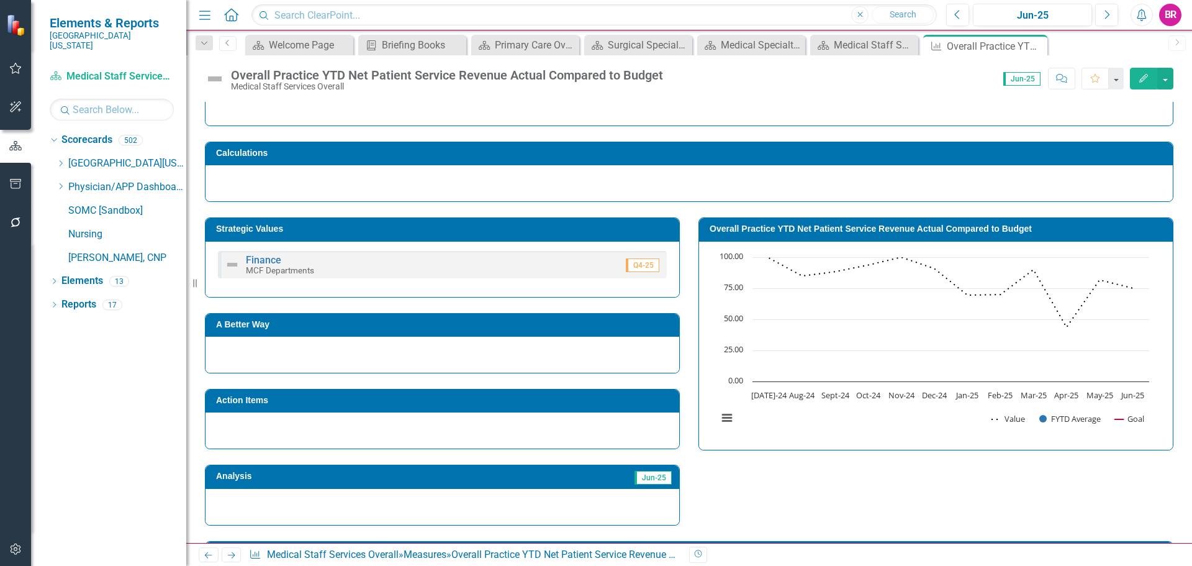
click at [755, 232] on h3 "Overall Practice YTD Net Patient Service Revenue Actual Compared to Budget" at bounding box center [938, 228] width 457 height 9
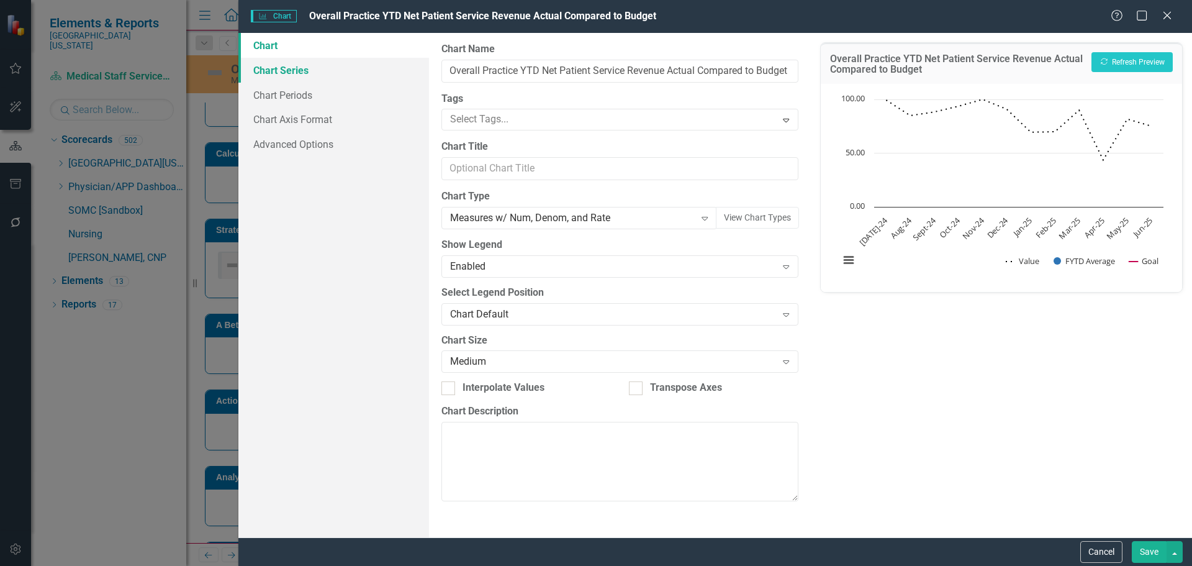
click at [284, 68] on link "Chart Series" at bounding box center [333, 70] width 191 height 25
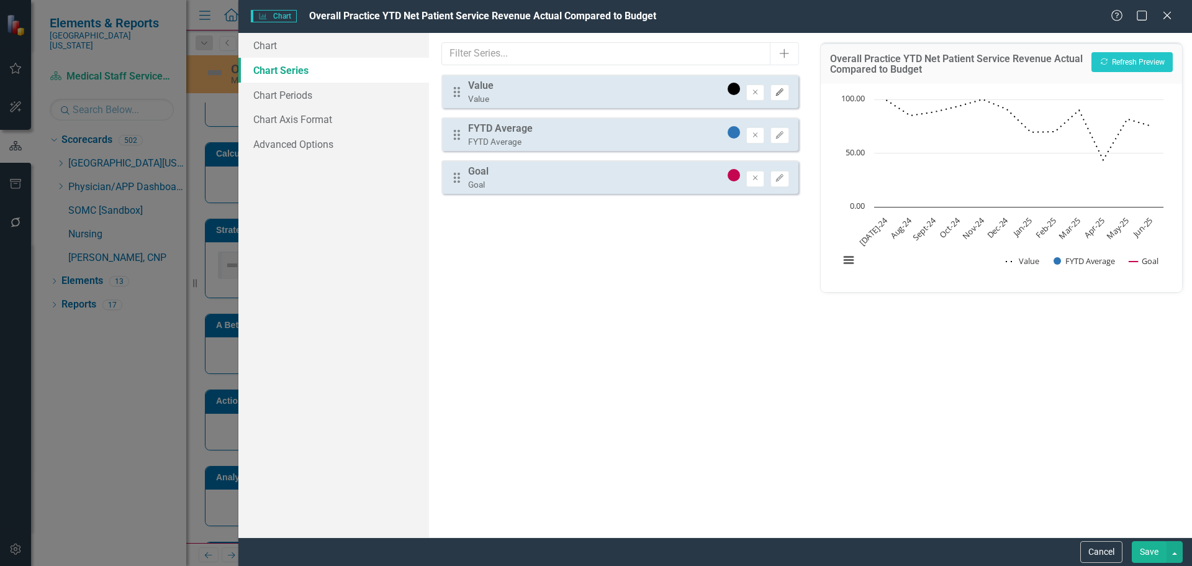
click at [786, 96] on button "Edit" at bounding box center [779, 92] width 18 height 16
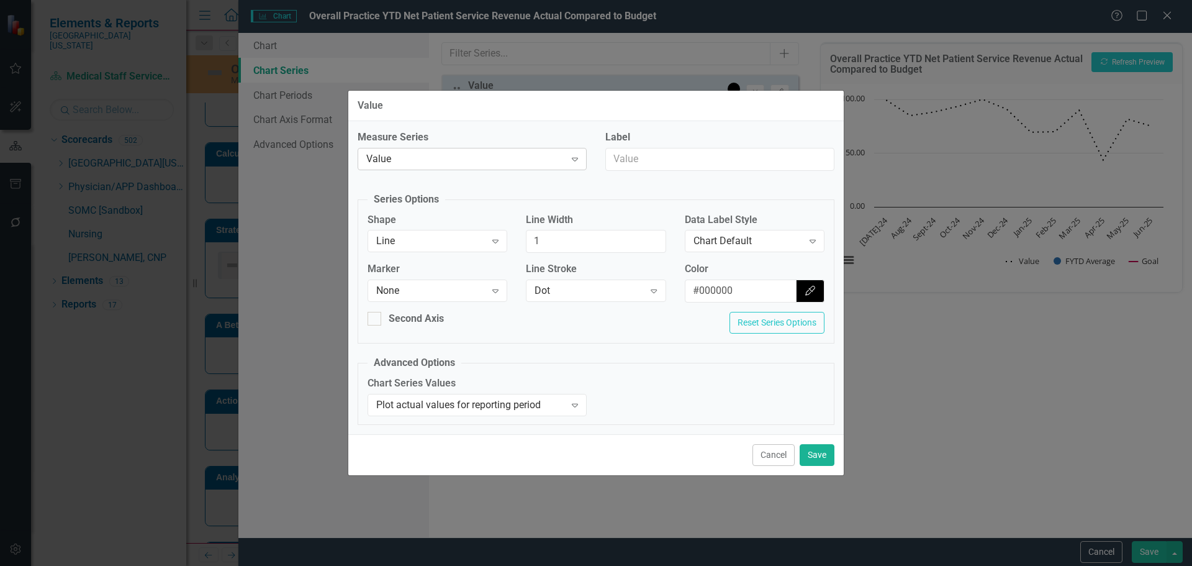
click at [486, 161] on div "Value" at bounding box center [465, 158] width 199 height 14
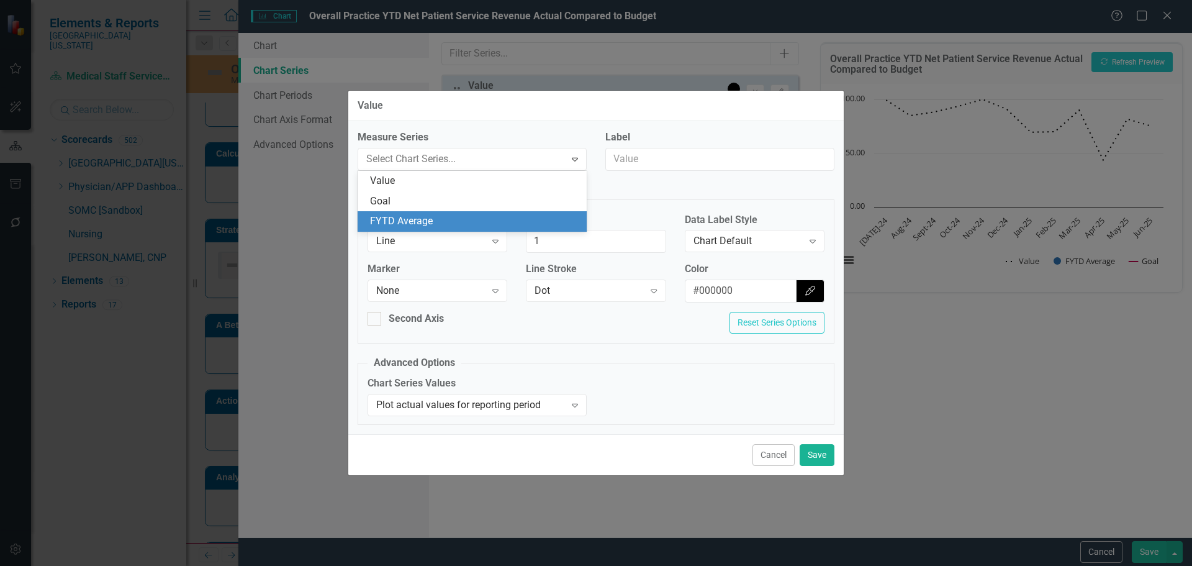
click at [456, 220] on div "FYTD Average" at bounding box center [474, 221] width 209 height 14
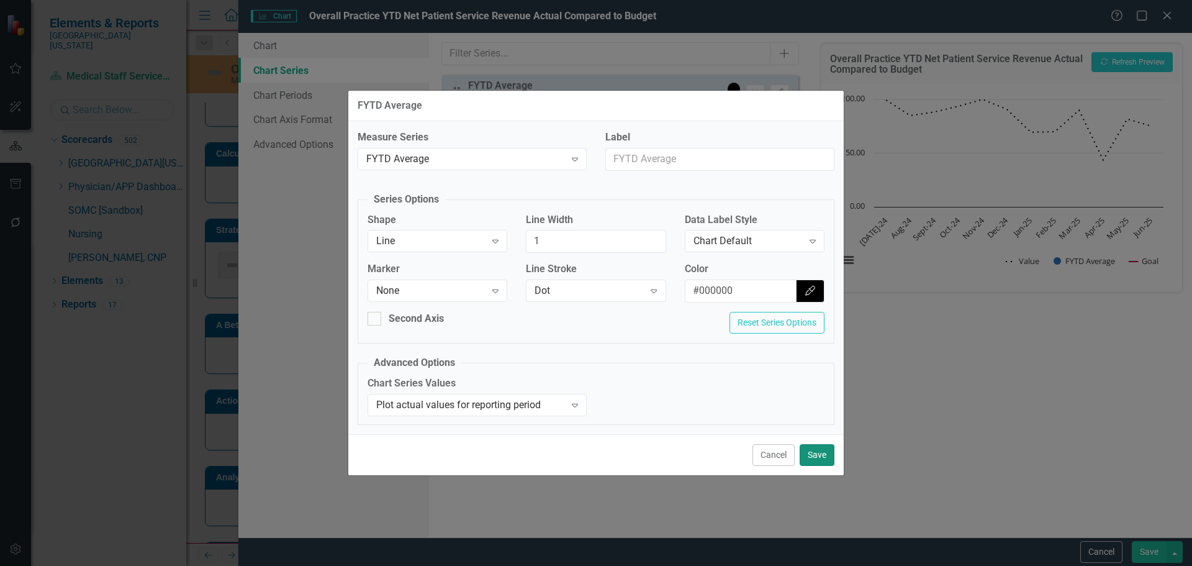
click at [829, 466] on div "Cancel Save" at bounding box center [595, 454] width 495 height 41
click at [822, 453] on button "Save" at bounding box center [817, 455] width 35 height 22
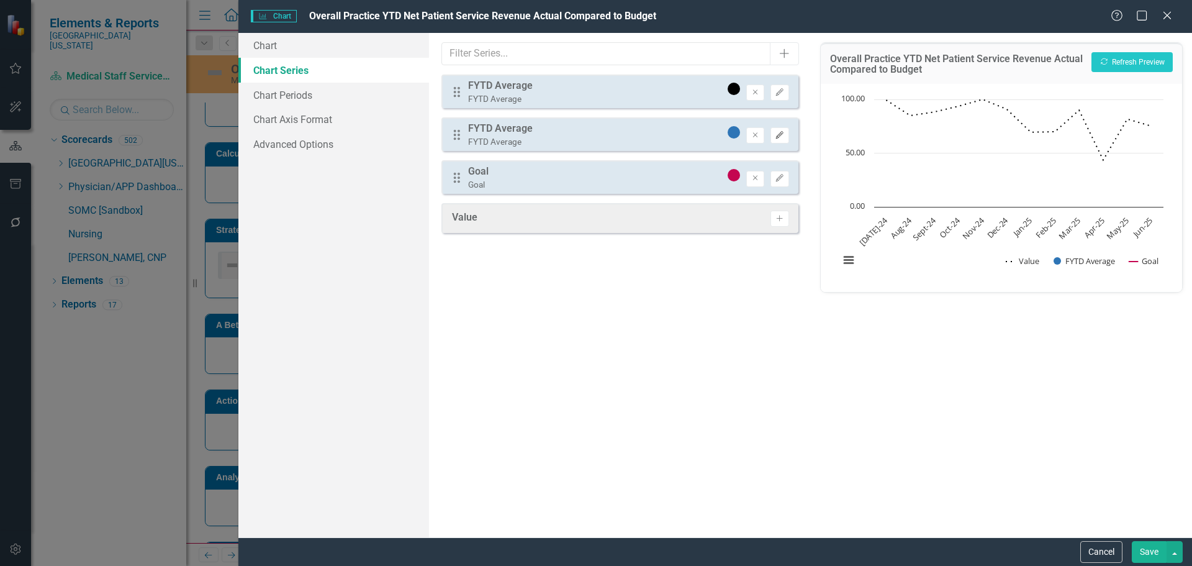
click at [783, 134] on button "Edit" at bounding box center [779, 135] width 18 height 16
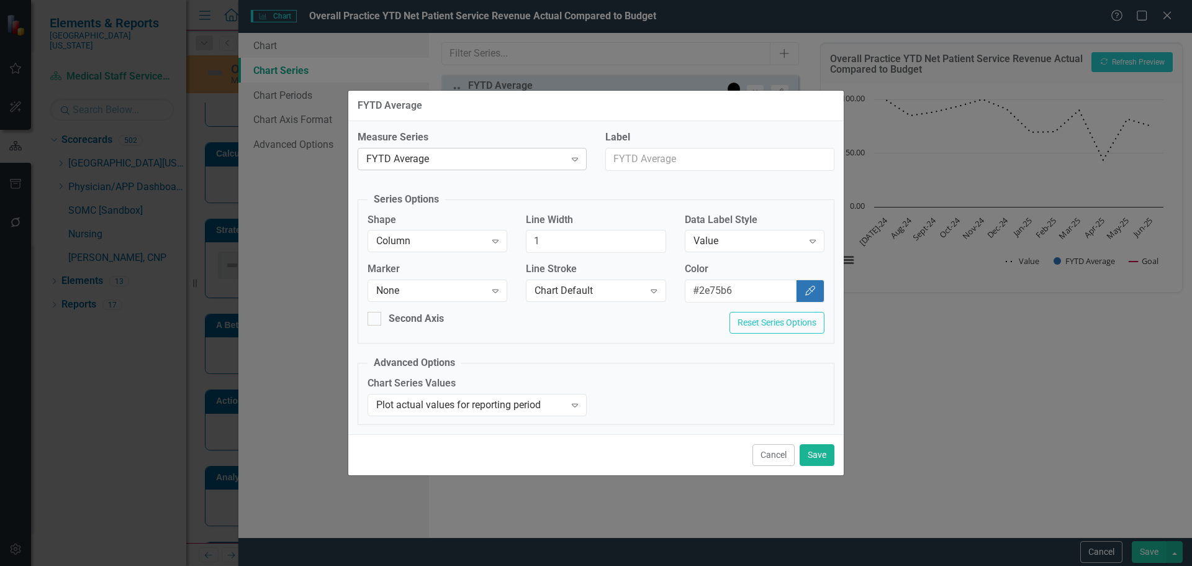
click at [513, 161] on div "FYTD Average" at bounding box center [465, 158] width 199 height 14
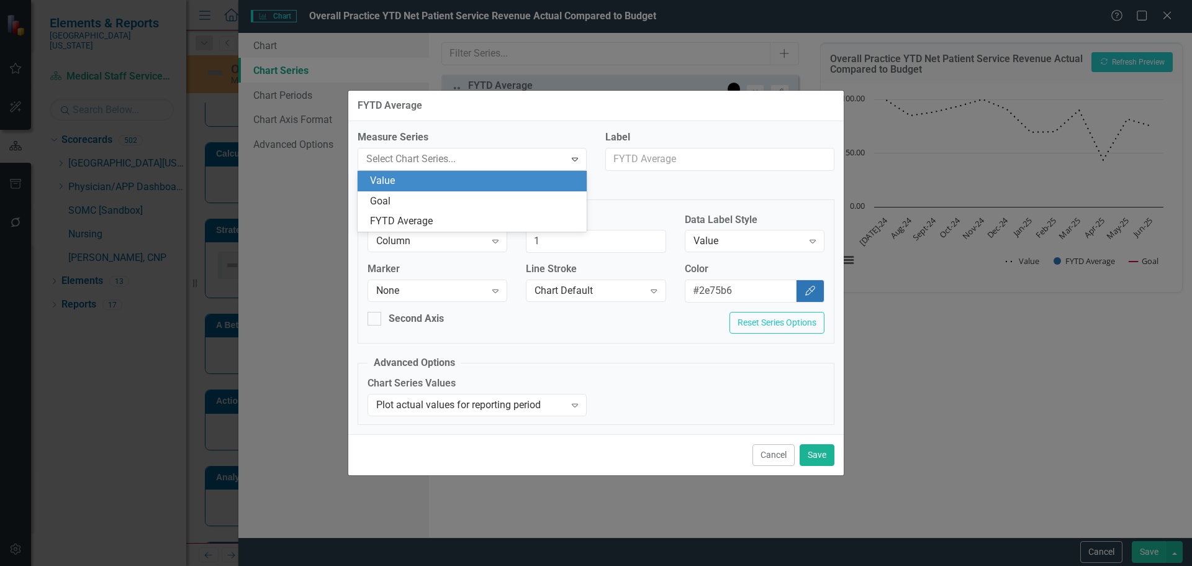
click at [500, 178] on div "Value" at bounding box center [474, 181] width 209 height 14
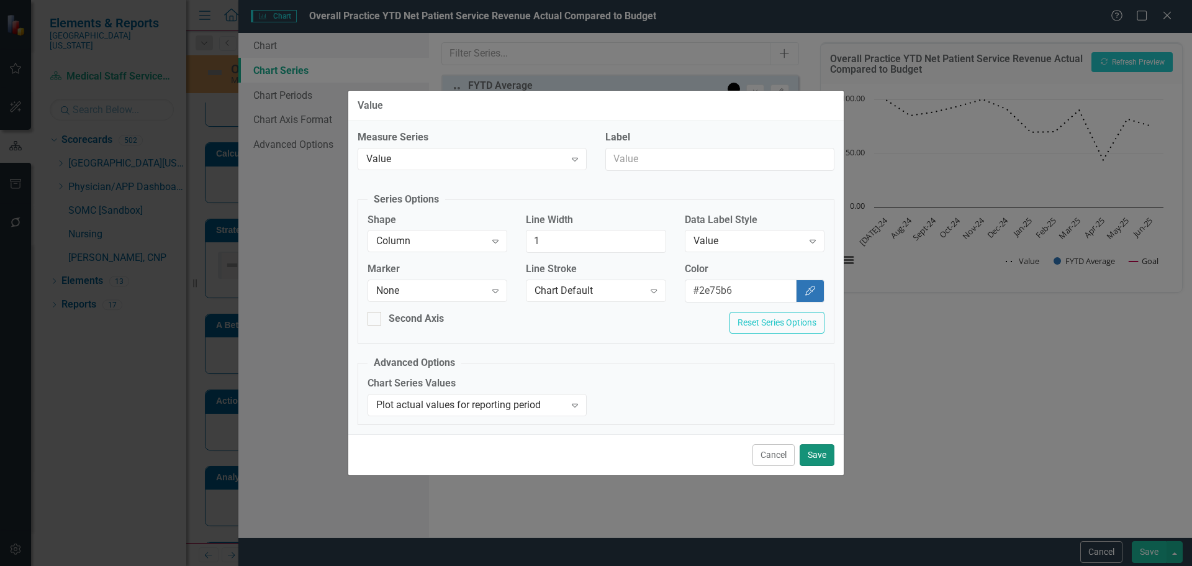
click at [821, 455] on button "Save" at bounding box center [817, 455] width 35 height 22
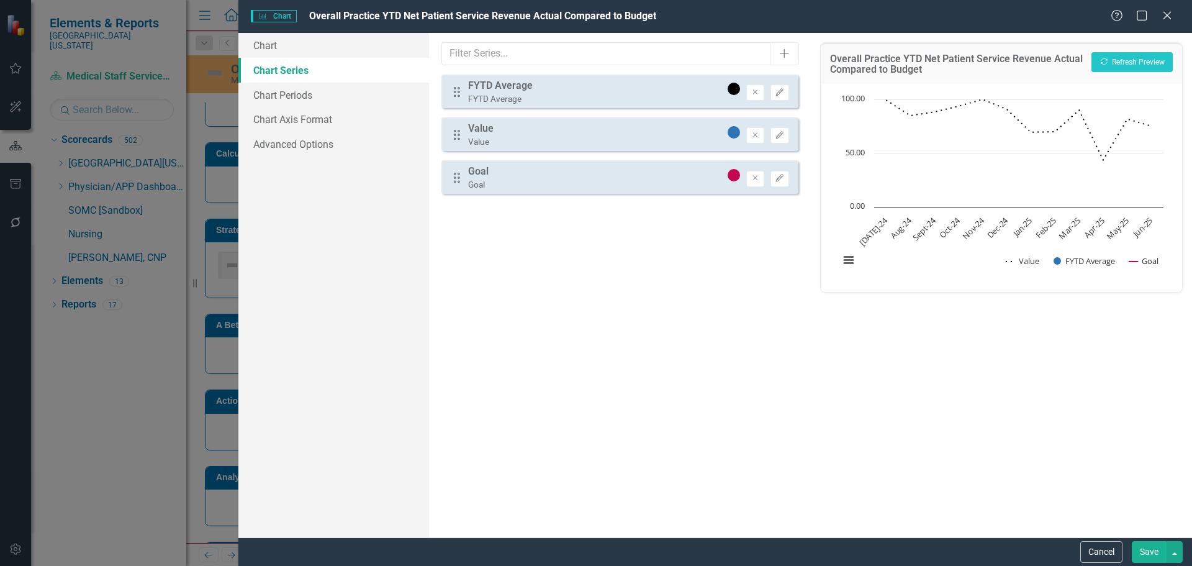
click at [1161, 551] on button "Save" at bounding box center [1149, 552] width 35 height 22
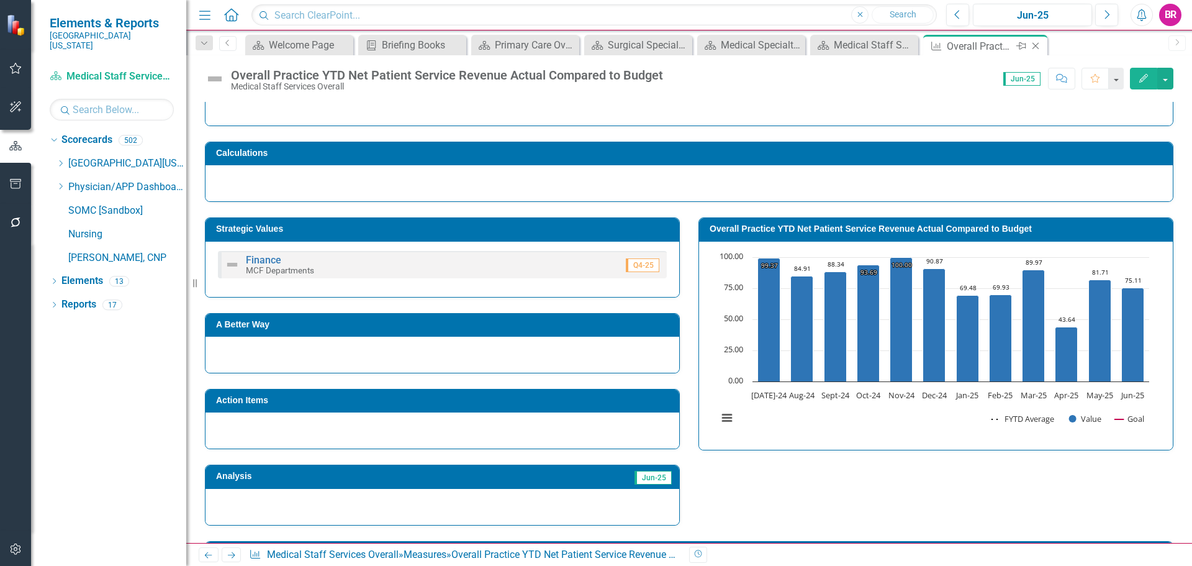
click at [1032, 44] on icon "Close" at bounding box center [1035, 46] width 12 height 10
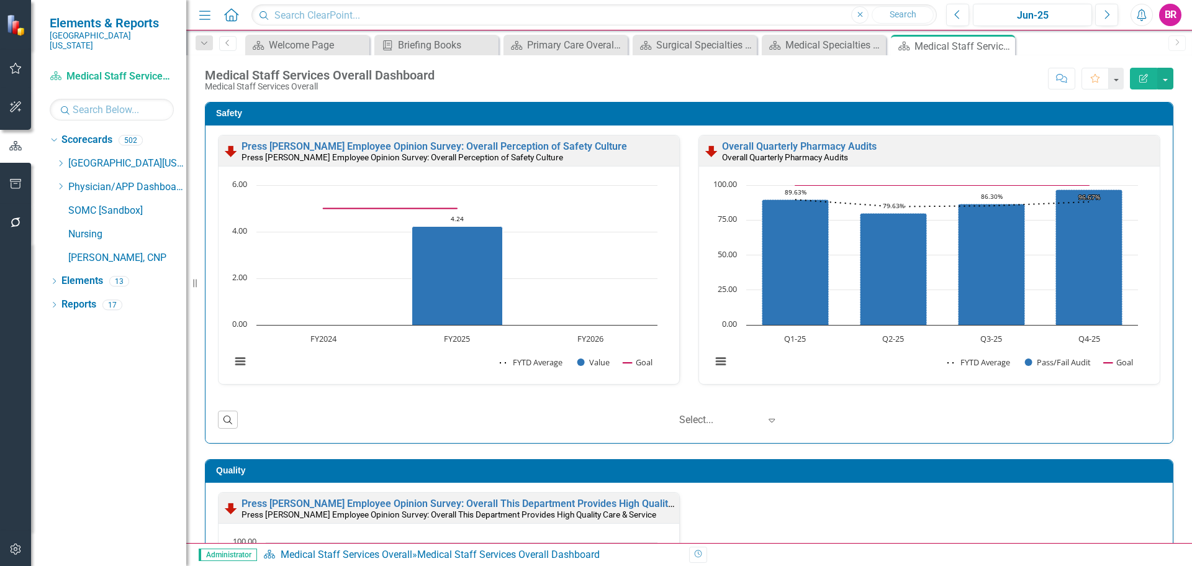
drag, startPoint x: 1005, startPoint y: 45, endPoint x: 917, endPoint y: 43, distance: 88.2
click at [0, 0] on icon "Close" at bounding box center [0, 0] width 0 height 0
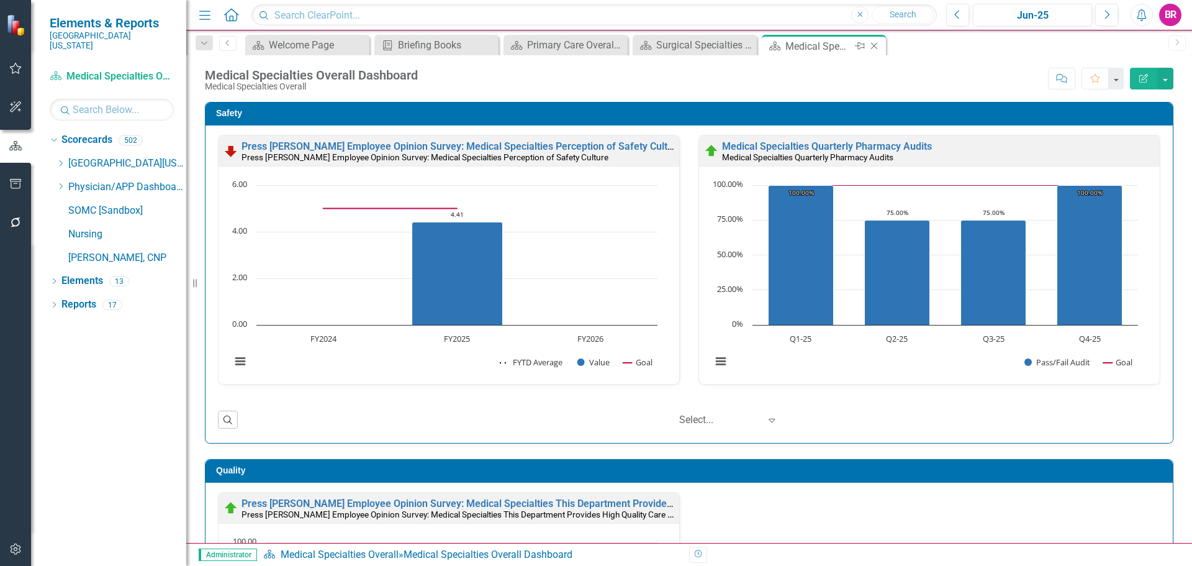
click at [875, 48] on icon "Close" at bounding box center [874, 46] width 12 height 10
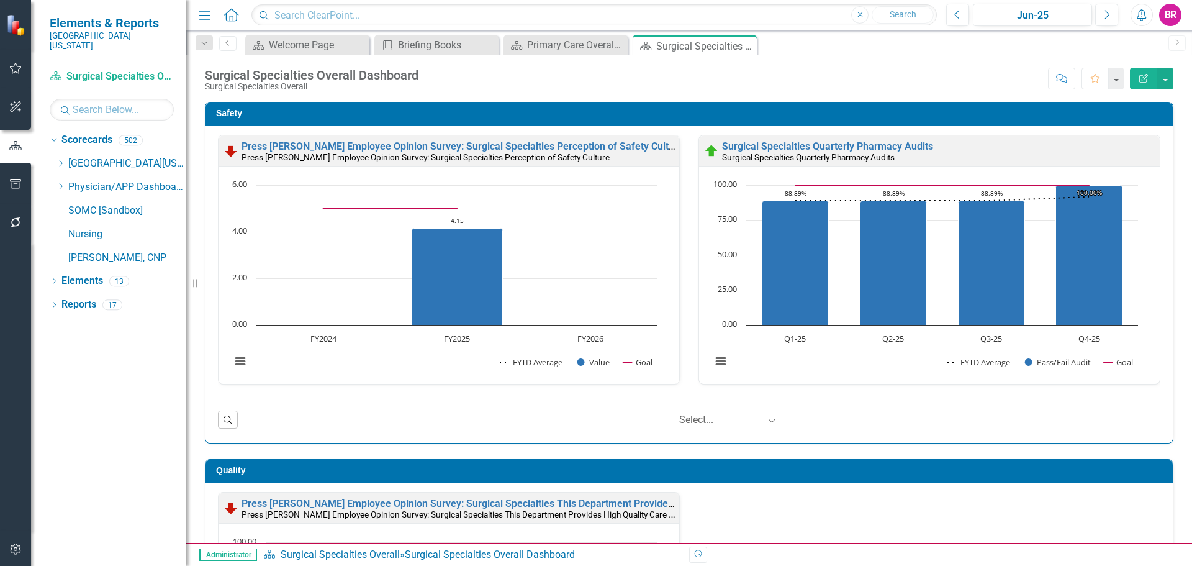
click at [0, 0] on icon "Close" at bounding box center [0, 0] width 0 height 0
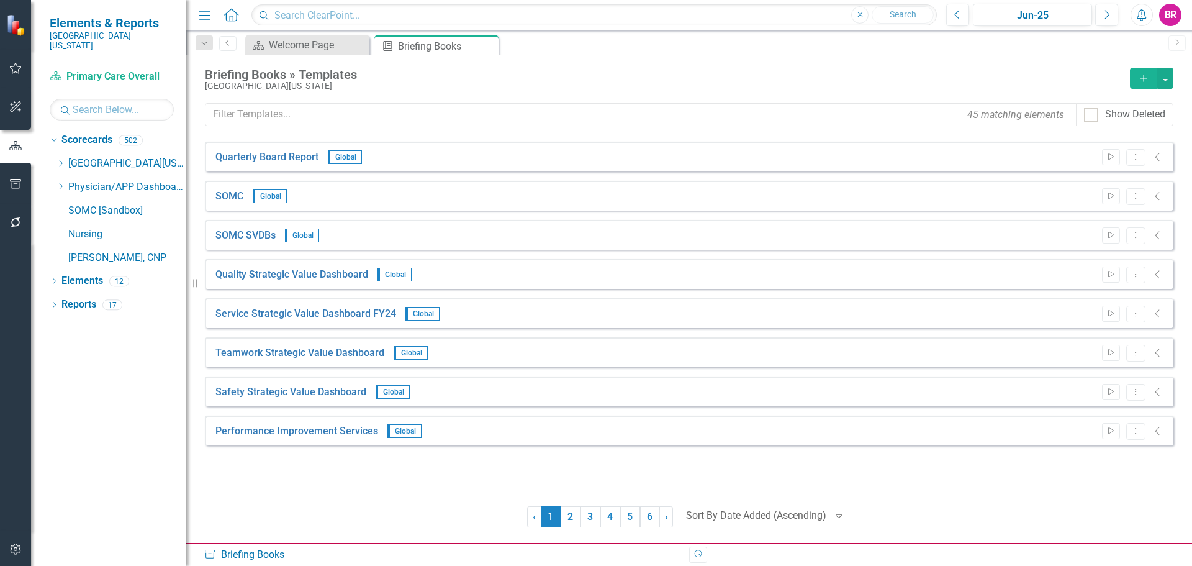
click at [332, 118] on input "text" at bounding box center [641, 114] width 872 height 23
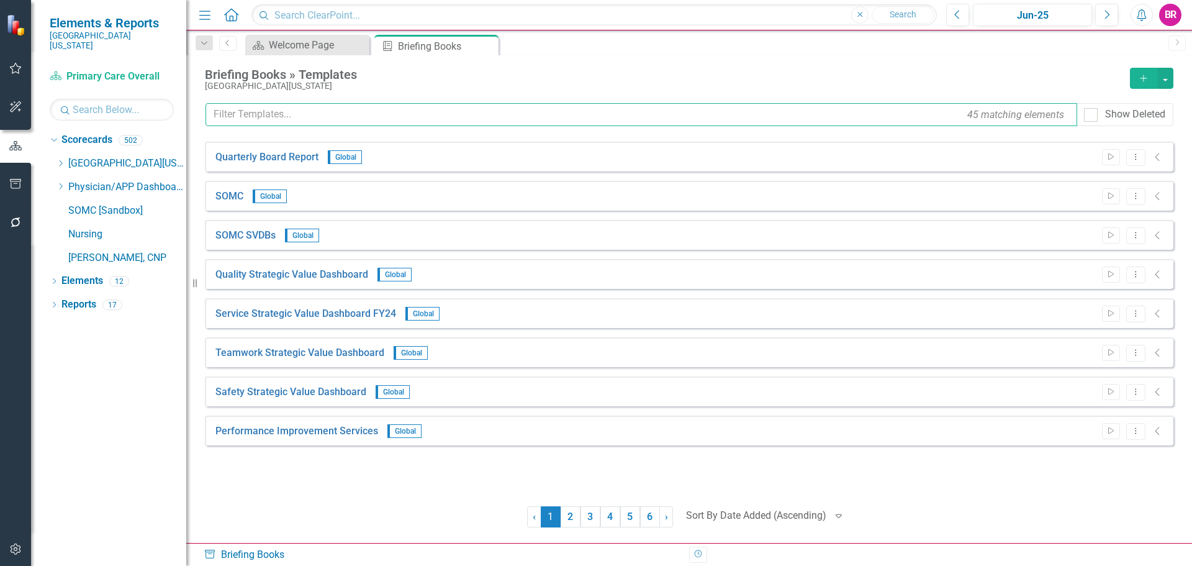
click at [336, 117] on input "text" at bounding box center [641, 114] width 872 height 23
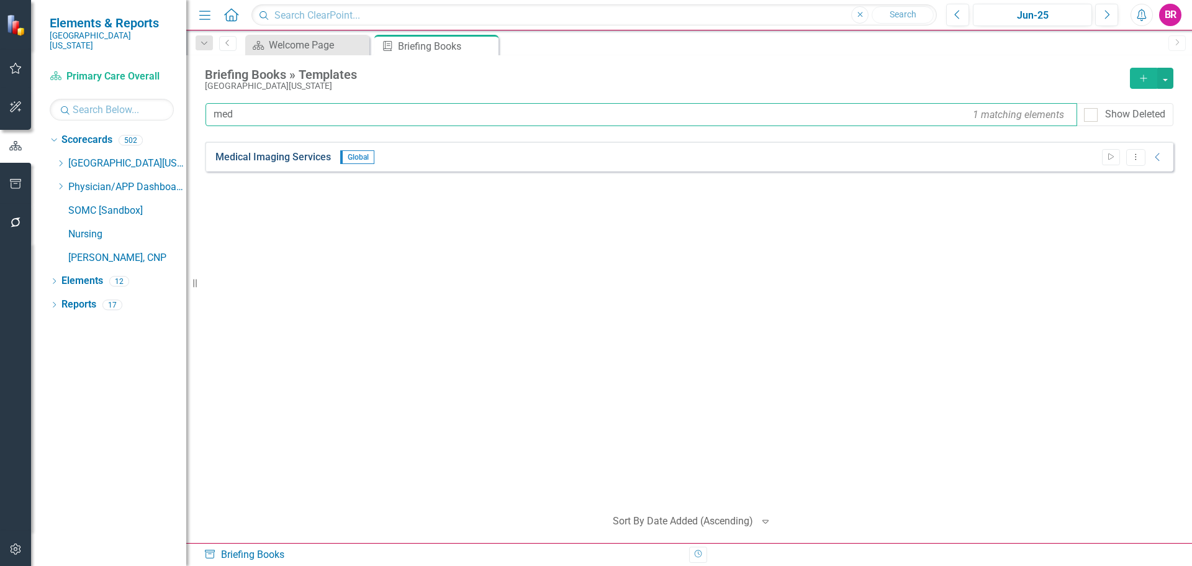
type input "med"
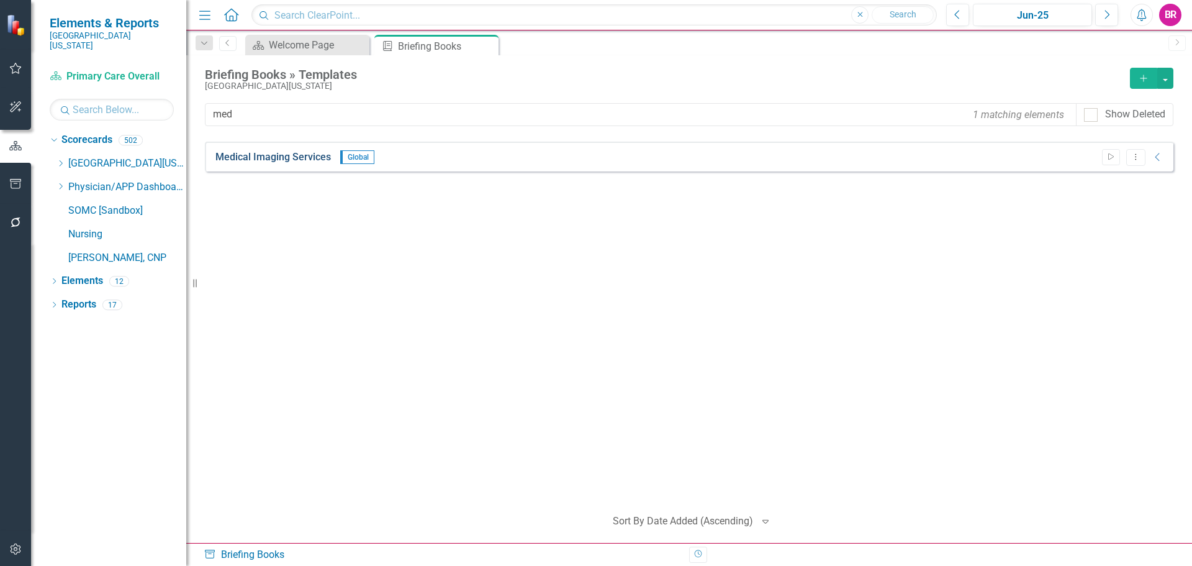
click at [255, 160] on link "Medical Imaging Services" at bounding box center [272, 157] width 115 height 14
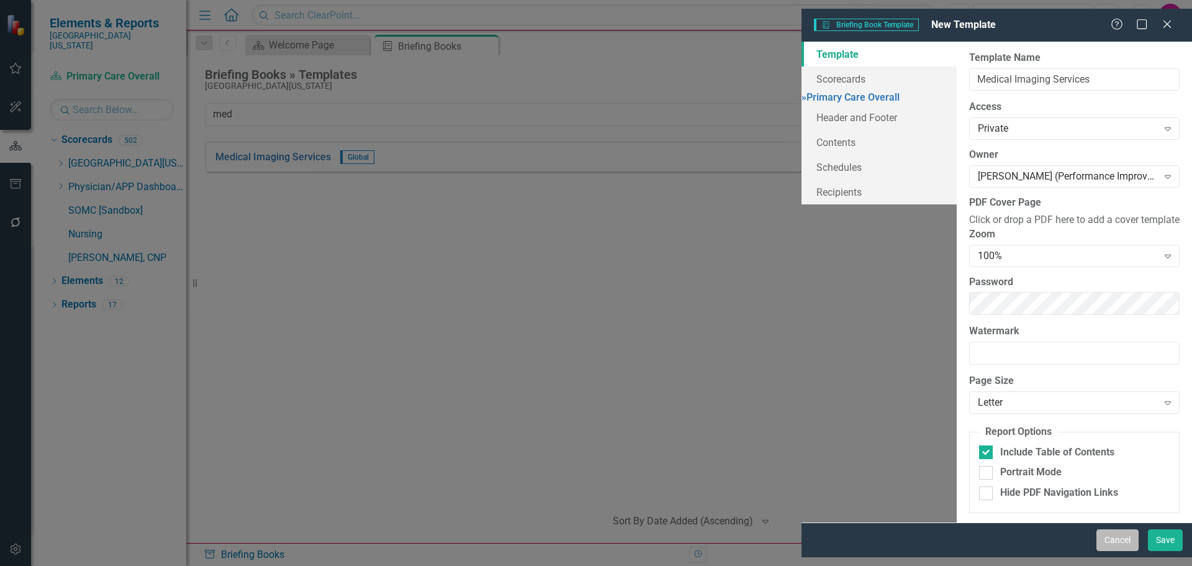
click at [1130, 549] on button "Cancel" at bounding box center [1117, 540] width 42 height 22
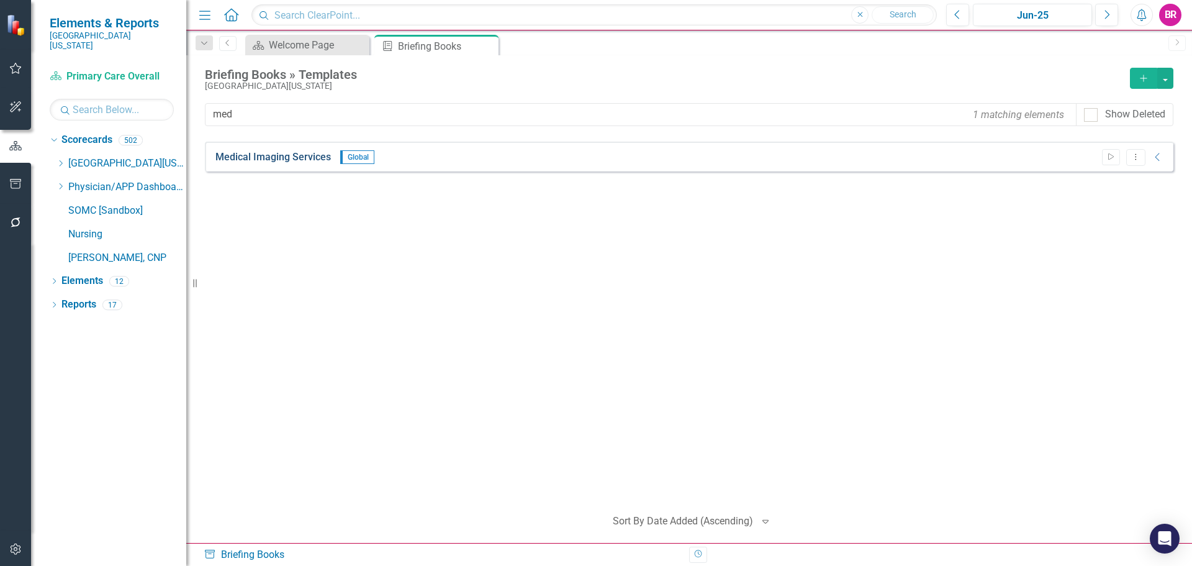
click at [244, 151] on link "Medical Imaging Services" at bounding box center [272, 157] width 115 height 14
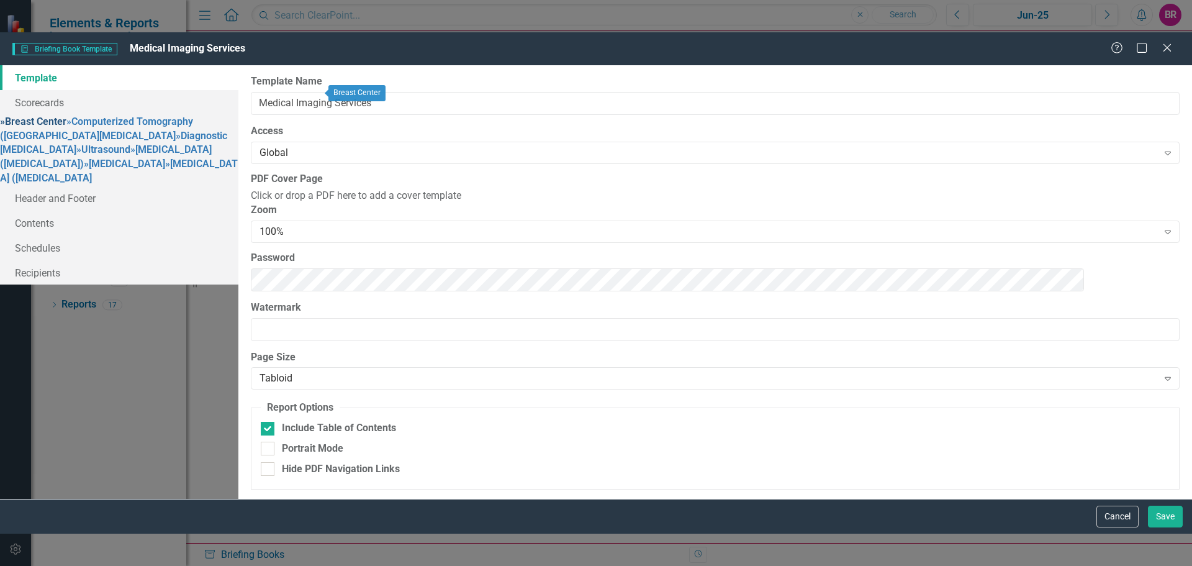
click at [66, 115] on link "» Breast Center" at bounding box center [33, 121] width 66 height 12
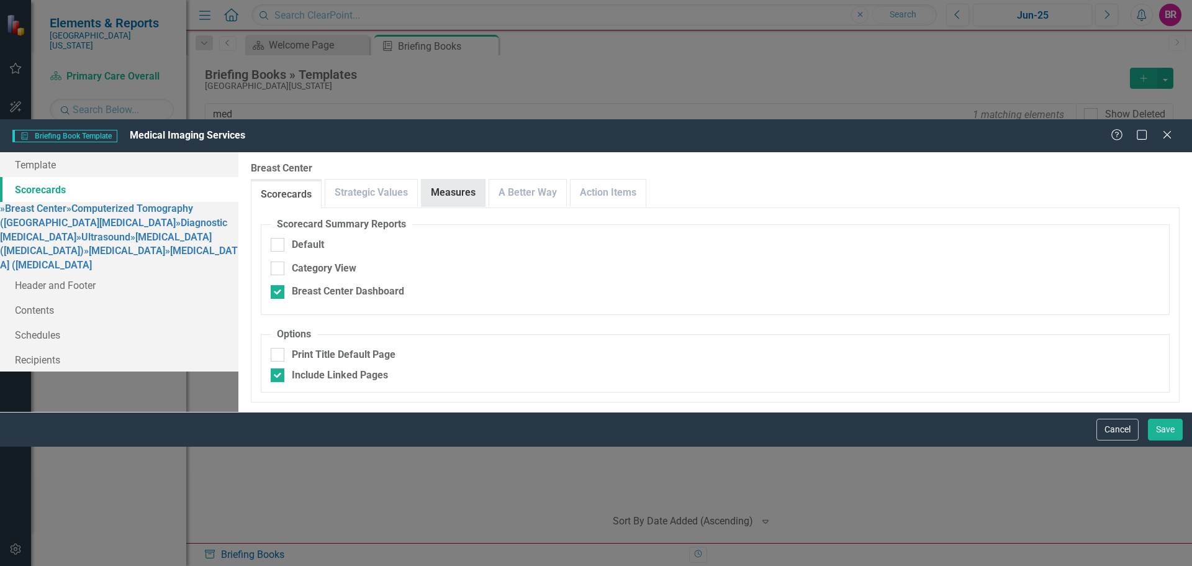
click at [485, 179] on link "Measures" at bounding box center [453, 192] width 63 height 27
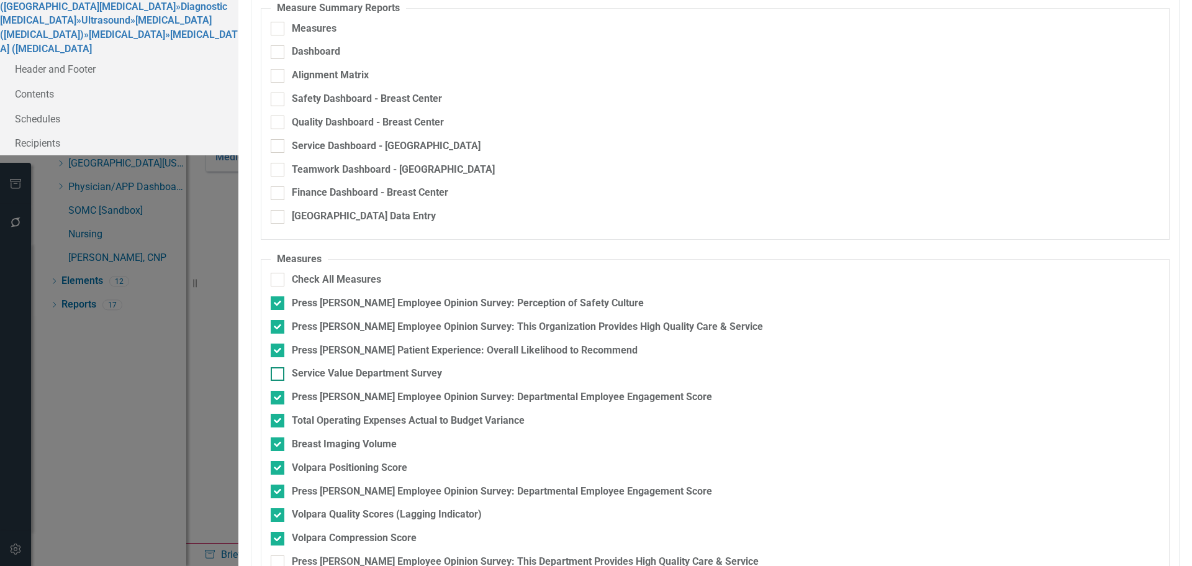
scroll to position [125, 0]
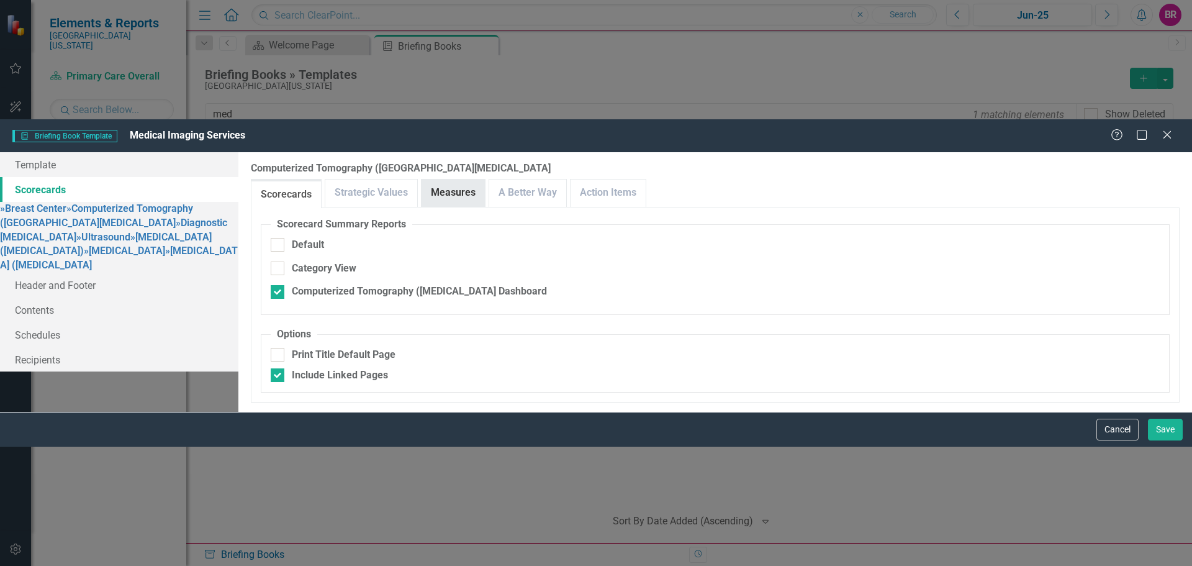
click at [485, 179] on link "Measures" at bounding box center [453, 192] width 63 height 27
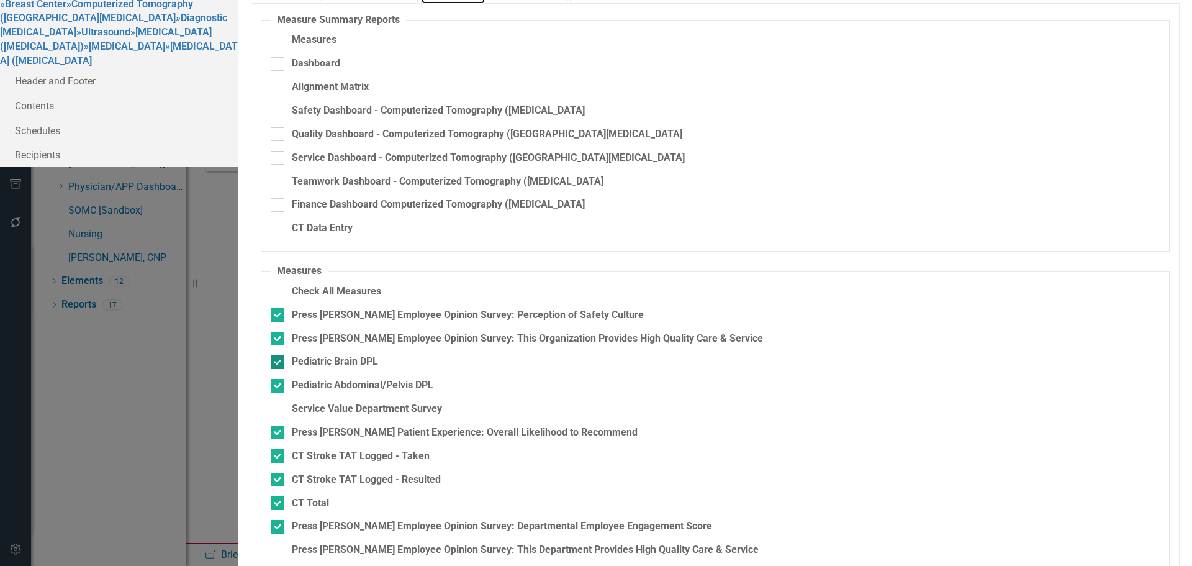
scroll to position [104, 0]
click at [674, 519] on div "Press [PERSON_NAME] Employee Opinion Survey: Departmental Employee Engagement S…" at bounding box center [502, 526] width 420 height 14
click at [279, 520] on input "Press [PERSON_NAME] Employee Opinion Survey: Departmental Employee Engagement S…" at bounding box center [275, 524] width 8 height 8
checkbox input "false"
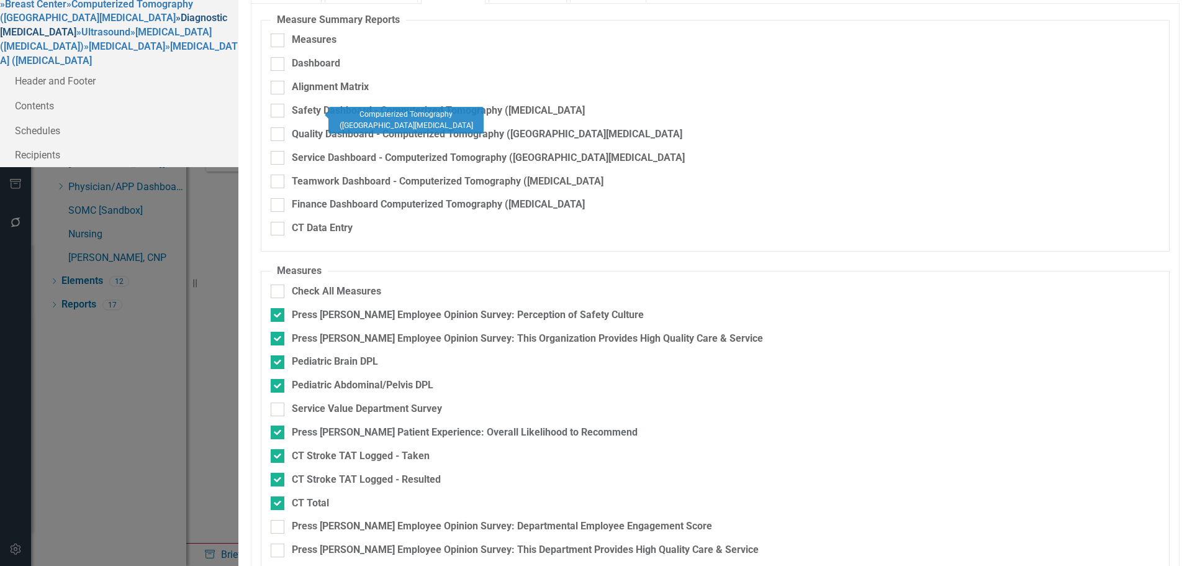
click at [212, 38] on link "» Diagnostic Radiology" at bounding box center [113, 25] width 227 height 26
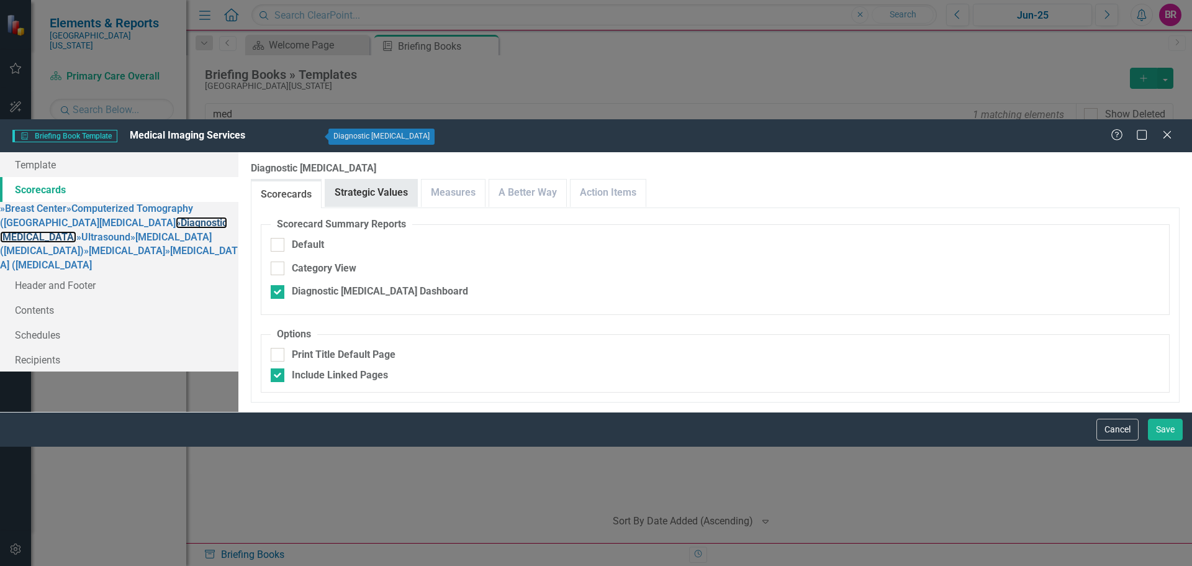
checkbox input "false"
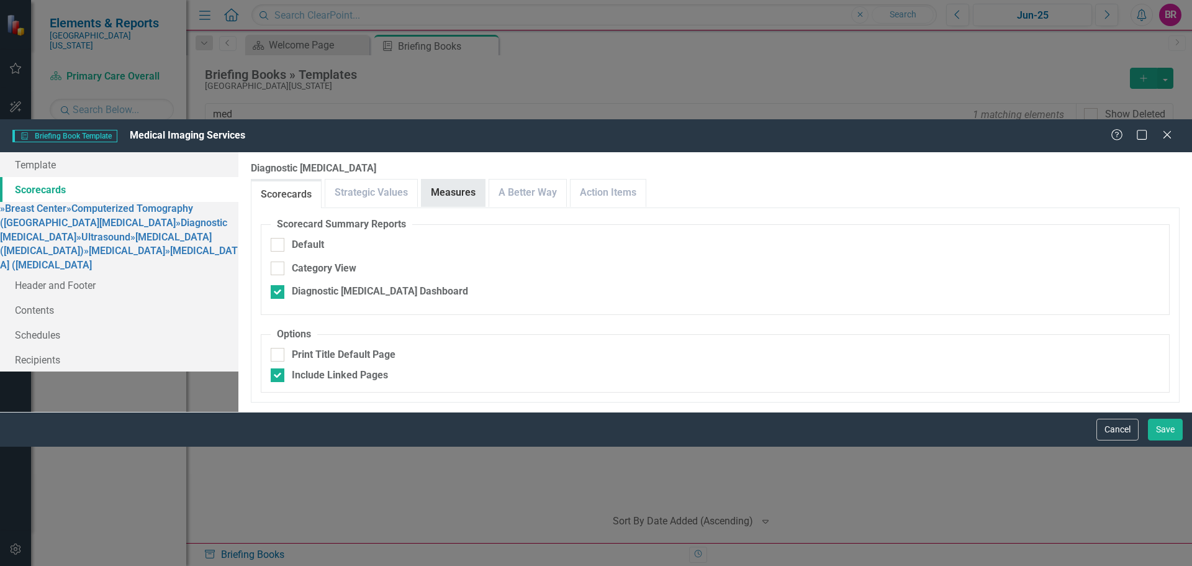
click at [485, 179] on link "Measures" at bounding box center [453, 192] width 63 height 27
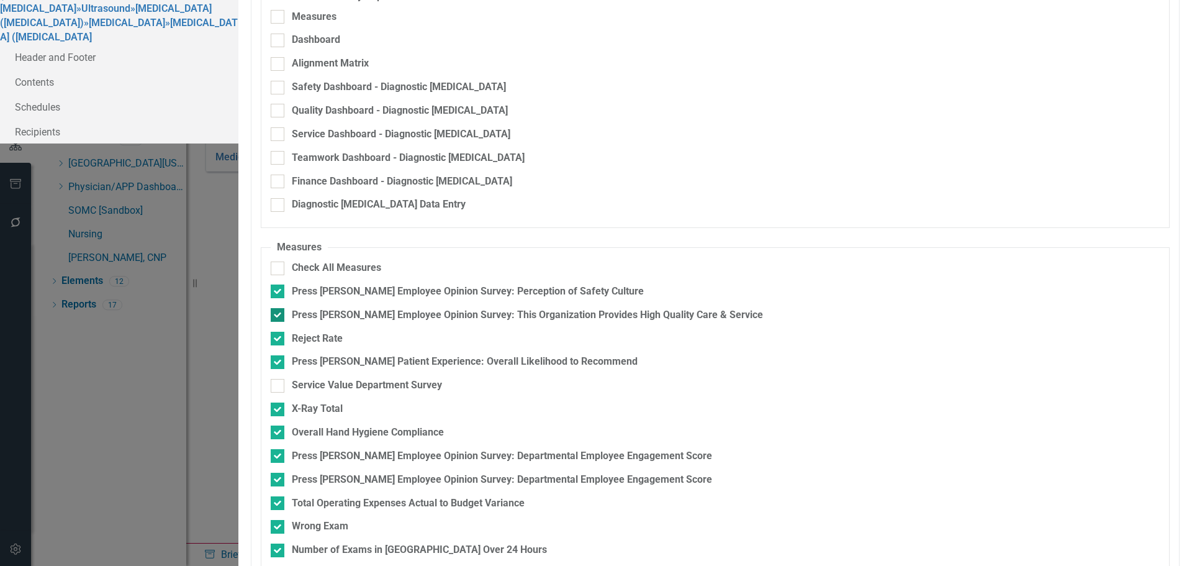
scroll to position [145, 0]
click at [490, 449] on div "Press [PERSON_NAME] Employee Opinion Survey: Departmental Employee Engagement S…" at bounding box center [502, 456] width 420 height 14
click at [279, 449] on input "Press [PERSON_NAME] Employee Opinion Survey: Departmental Employee Engagement S…" at bounding box center [275, 453] width 8 height 8
checkbox input "false"
click at [489, 472] on div "Press [PERSON_NAME] Employee Opinion Survey: Departmental Employee Engagement S…" at bounding box center [502, 479] width 420 height 14
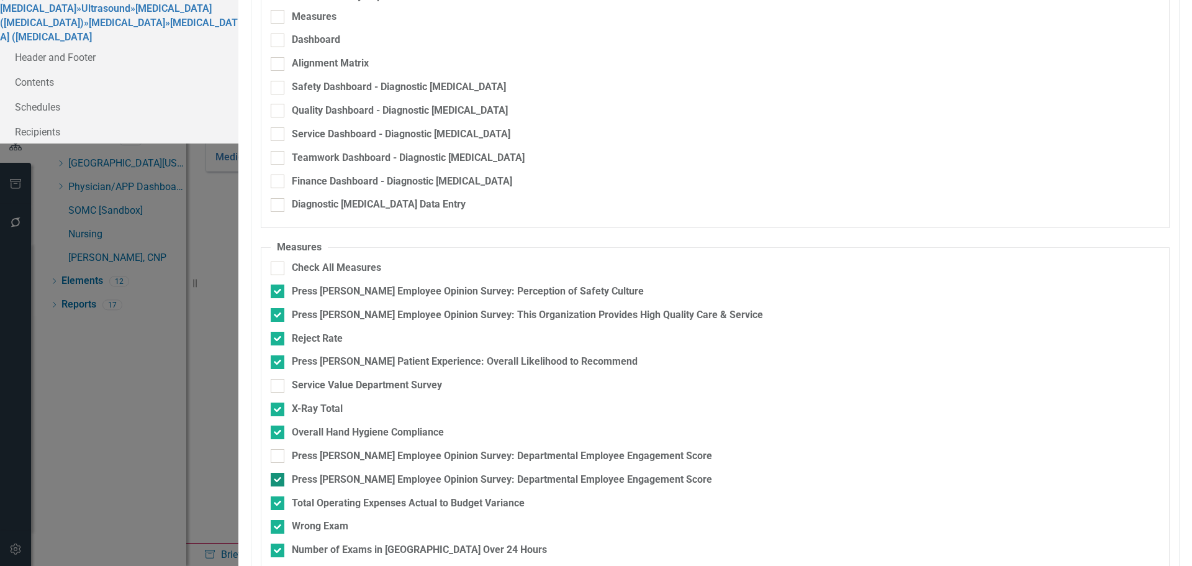
click at [279, 472] on input "Press [PERSON_NAME] Employee Opinion Survey: Departmental Employee Engagement S…" at bounding box center [275, 476] width 8 height 8
checkbox input "false"
click at [130, 14] on link "» Ultrasound" at bounding box center [103, 8] width 54 height 12
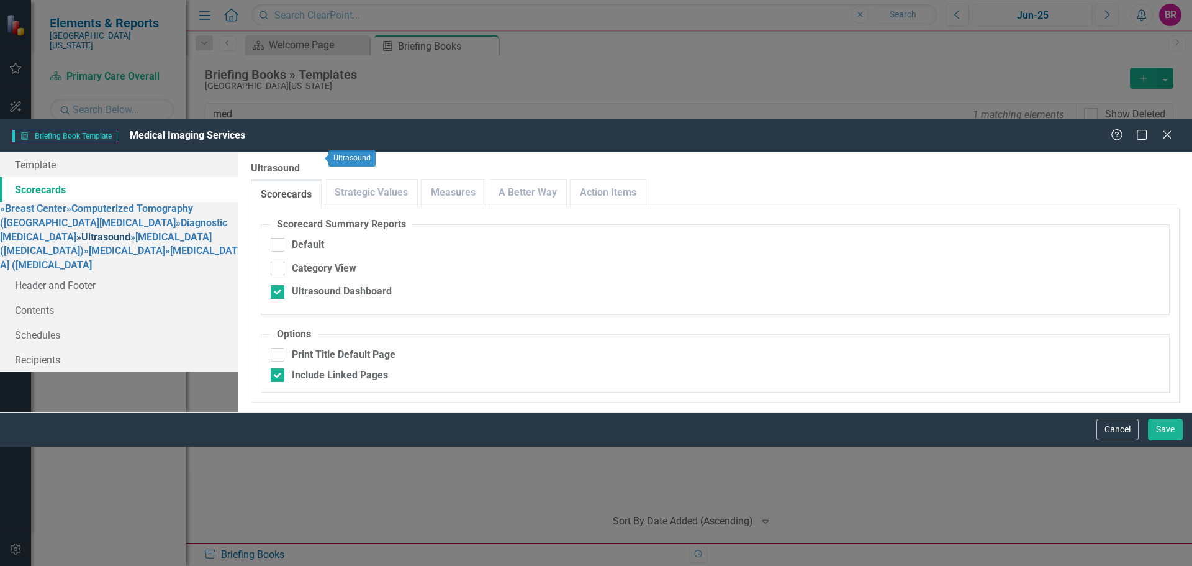
click at [485, 179] on link "Measures" at bounding box center [453, 192] width 63 height 27
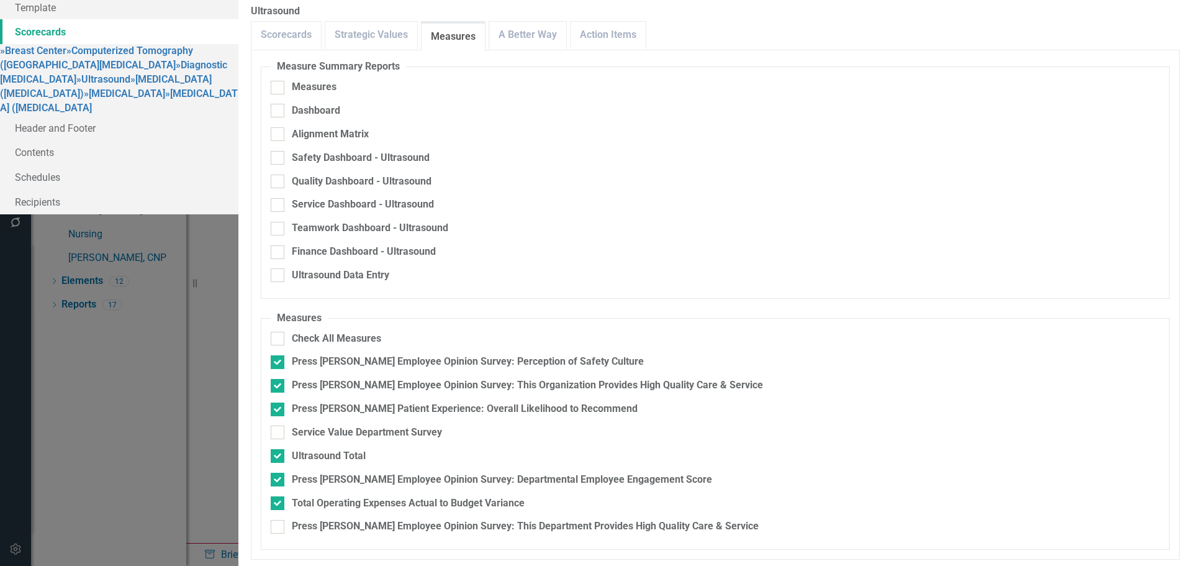
scroll to position [23, 0]
click at [693, 472] on div "Press [PERSON_NAME] Employee Opinion Survey: Departmental Employee Engagement S…" at bounding box center [502, 479] width 420 height 14
click at [279, 472] on input "Press [PERSON_NAME] Employee Opinion Survey: Departmental Employee Engagement S…" at bounding box center [275, 476] width 8 height 8
click at [712, 472] on div "Press [PERSON_NAME] Employee Opinion Survey: Departmental Employee Engagement S…" at bounding box center [502, 479] width 420 height 14
click at [279, 472] on input "Press [PERSON_NAME] Employee Opinion Survey: Departmental Employee Engagement S…" at bounding box center [275, 476] width 8 height 8
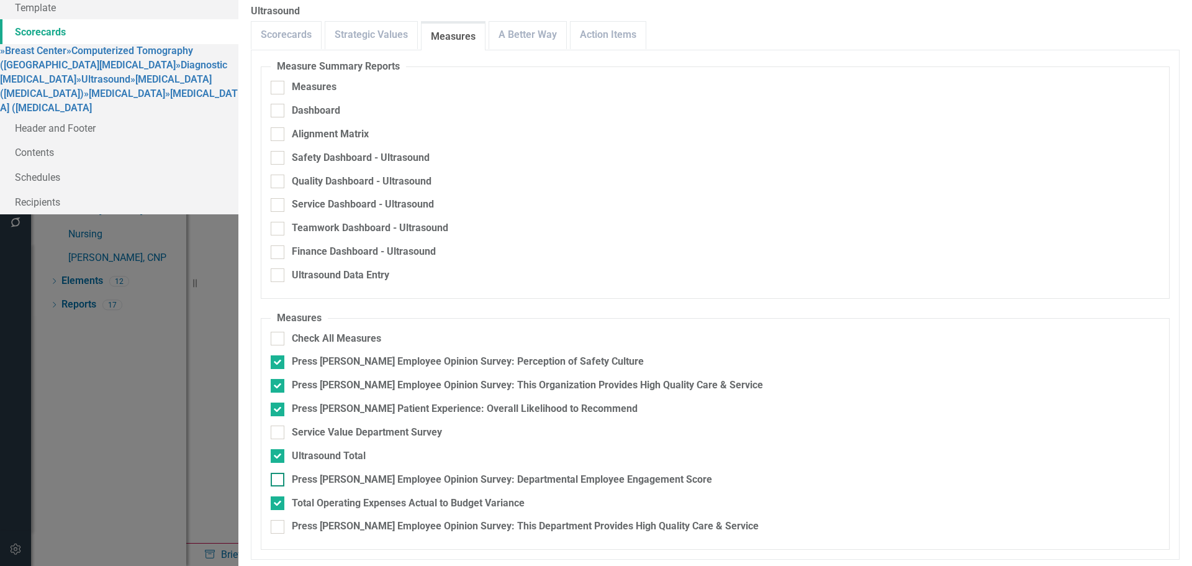
checkbox input "true"
click at [186, 85] on link "» Diagnostic Radiology" at bounding box center [113, 72] width 227 height 26
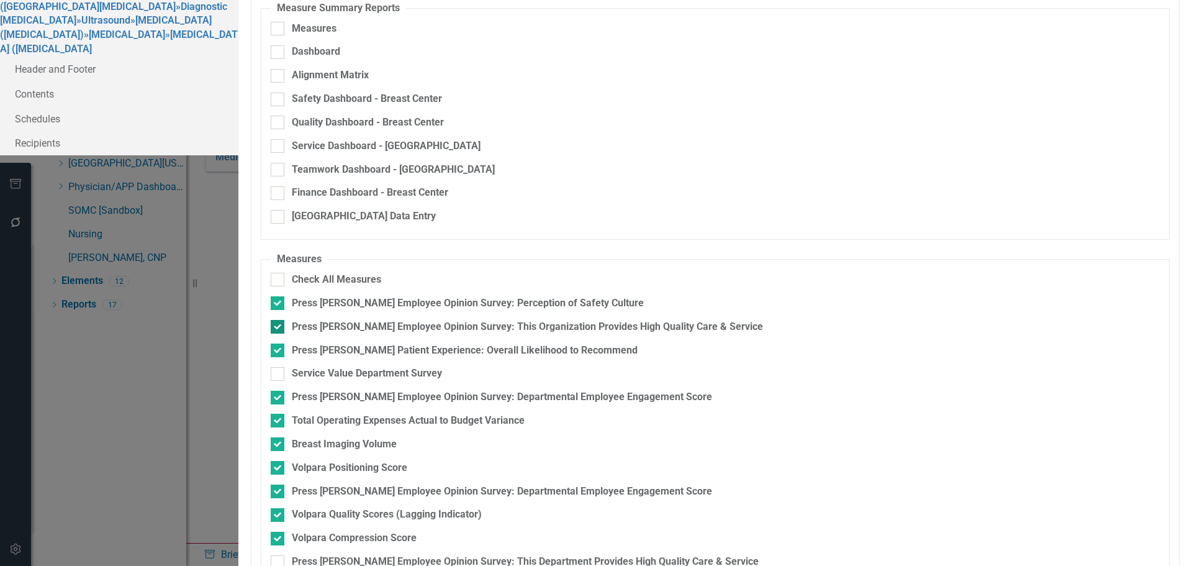
click at [533, 320] on div "Press [PERSON_NAME] Employee Opinion Survey: This Organization Provides High Qu…" at bounding box center [527, 327] width 471 height 14
click at [279, 320] on input "Press [PERSON_NAME] Employee Opinion Survey: This Organization Provides High Qu…" at bounding box center [275, 324] width 8 height 8
checkbox input "false"
click at [631, 554] on div "Press [PERSON_NAME] Employee Opinion Survey: This Department Provides High Qual…" at bounding box center [525, 561] width 467 height 14
click at [279, 555] on input "Press [PERSON_NAME] Employee Opinion Survey: This Department Provides High Qual…" at bounding box center [275, 559] width 8 height 8
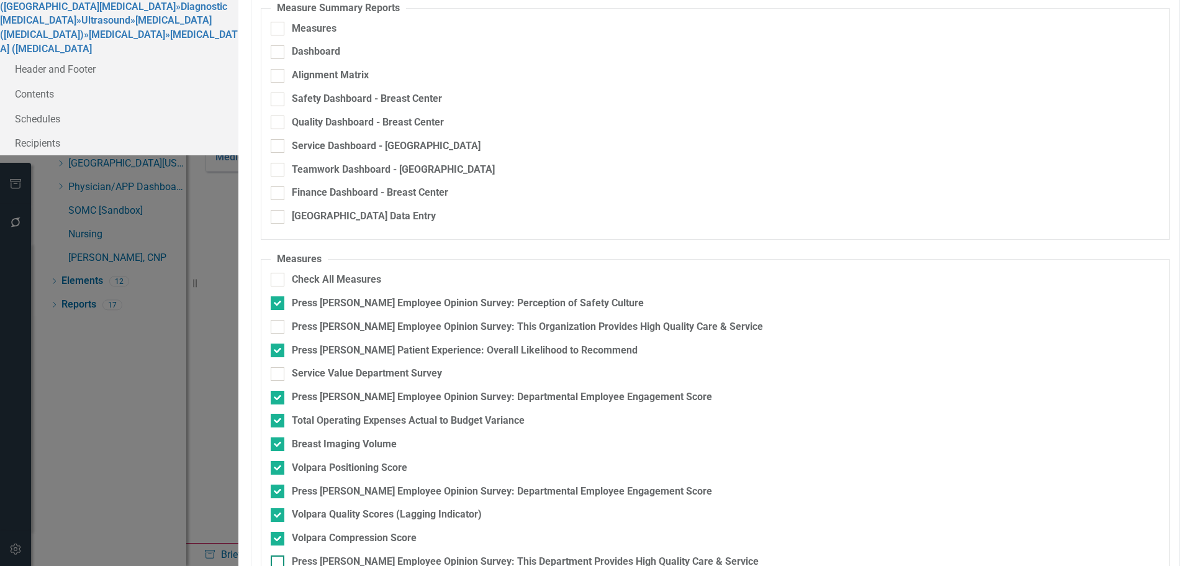
checkbox input "true"
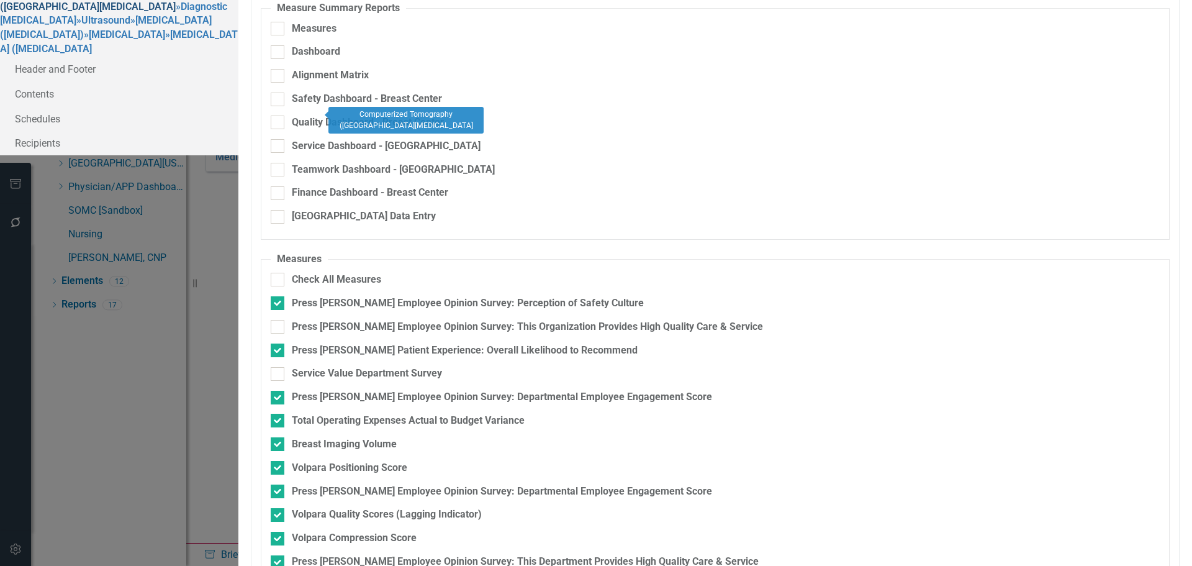
drag, startPoint x: 258, startPoint y: 116, endPoint x: 266, endPoint y: 117, distance: 8.8
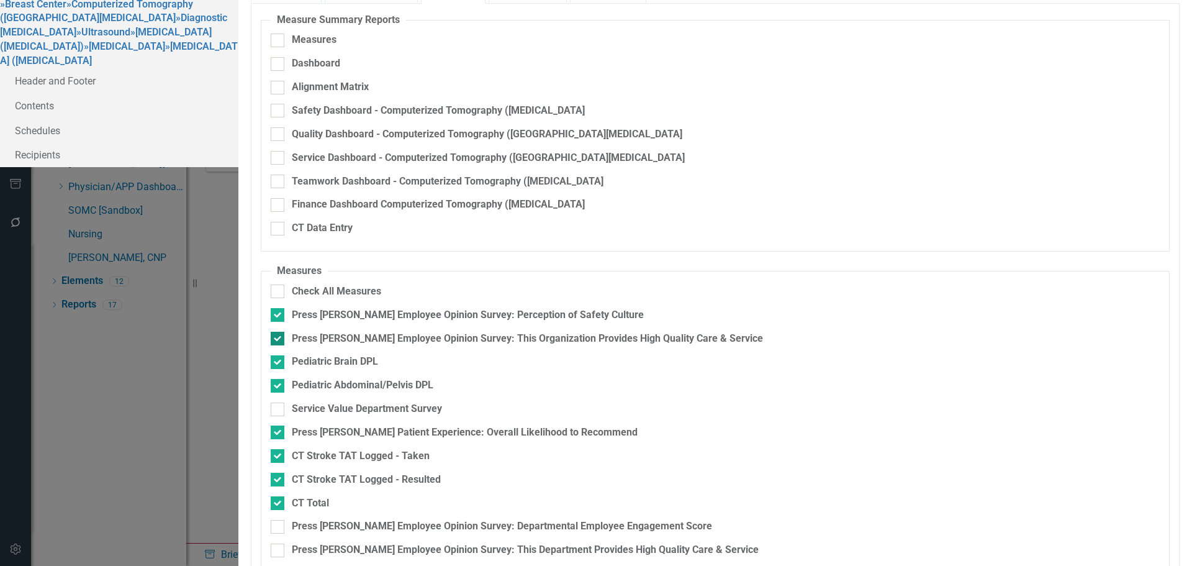
click at [572, 331] on div "Press [PERSON_NAME] Employee Opinion Survey: This Organization Provides High Qu…" at bounding box center [527, 338] width 471 height 14
click at [279, 331] on input "Press [PERSON_NAME] Employee Opinion Survey: This Organization Provides High Qu…" at bounding box center [275, 335] width 8 height 8
checkbox input "false"
click at [587, 519] on div "Press [PERSON_NAME] Employee Opinion Survey: Departmental Employee Engagement S…" at bounding box center [502, 526] width 420 height 14
click at [279, 520] on input "Press [PERSON_NAME] Employee Opinion Survey: Departmental Employee Engagement S…" at bounding box center [275, 524] width 8 height 8
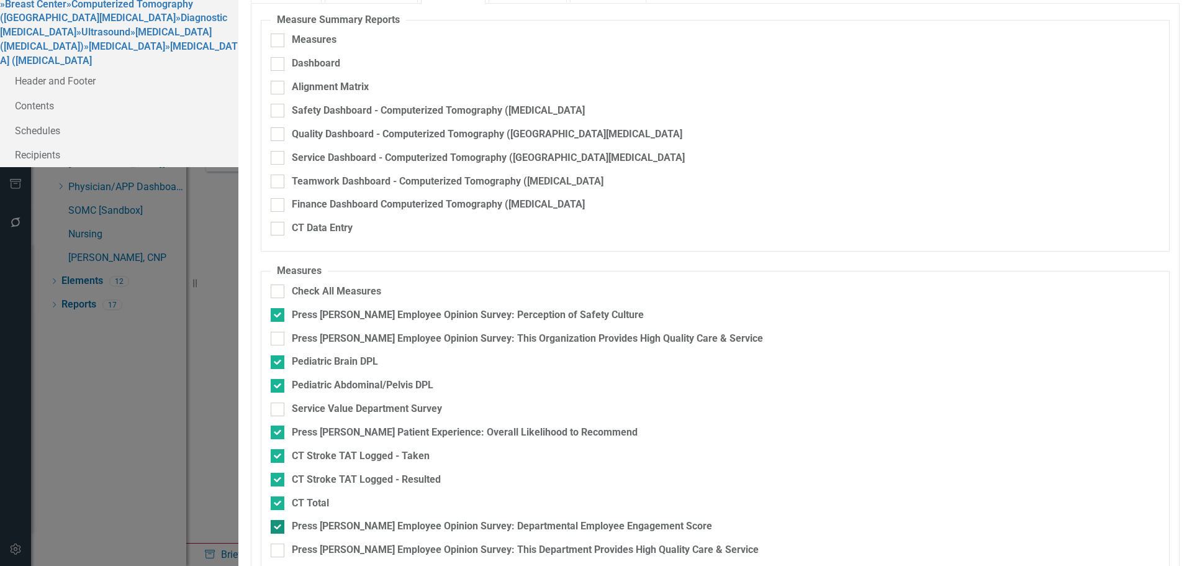
click at [641, 519] on div "Press [PERSON_NAME] Employee Opinion Survey: Departmental Employee Engagement S…" at bounding box center [502, 526] width 420 height 14
click at [279, 520] on input "Press [PERSON_NAME] Employee Opinion Survey: Departmental Employee Engagement S…" at bounding box center [275, 524] width 8 height 8
checkbox input "false"
click at [637, 543] on div "Press [PERSON_NAME] Employee Opinion Survey: This Department Provides High Qual…" at bounding box center [525, 550] width 467 height 14
click at [279, 543] on input "Press [PERSON_NAME] Employee Opinion Survey: This Department Provides High Qual…" at bounding box center [275, 547] width 8 height 8
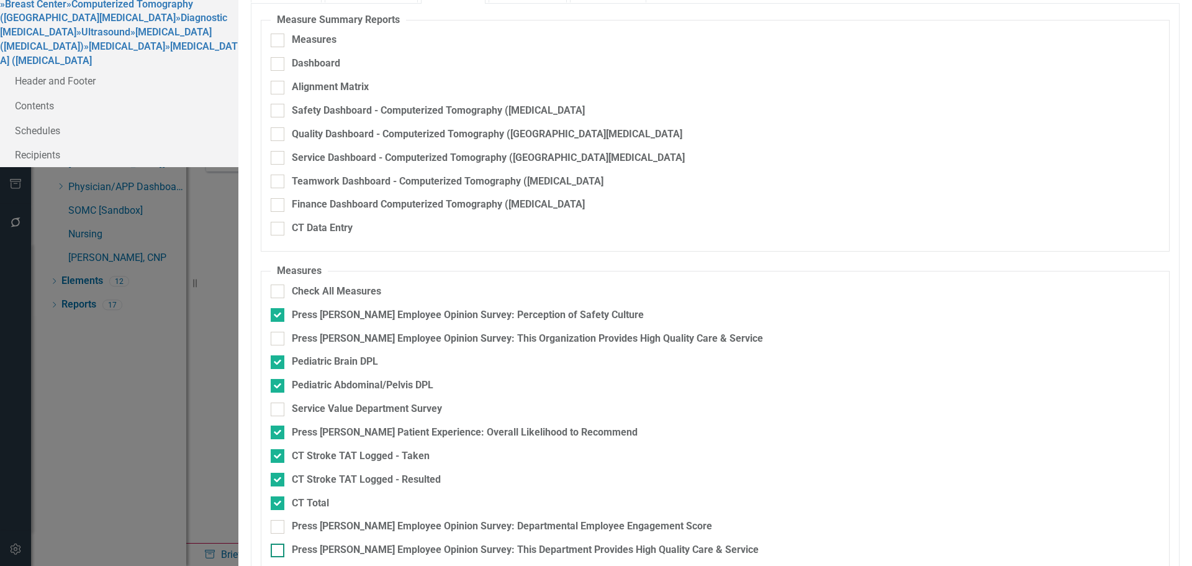
checkbox input "true"
click at [640, 519] on div "Press [PERSON_NAME] Employee Opinion Survey: Departmental Employee Engagement S…" at bounding box center [502, 526] width 420 height 14
click at [279, 520] on input "Press [PERSON_NAME] Employee Opinion Survey: Departmental Employee Engagement S…" at bounding box center [275, 524] width 8 height 8
checkbox input "true"
click at [179, 38] on link "» Diagnostic Radiology" at bounding box center [113, 25] width 227 height 26
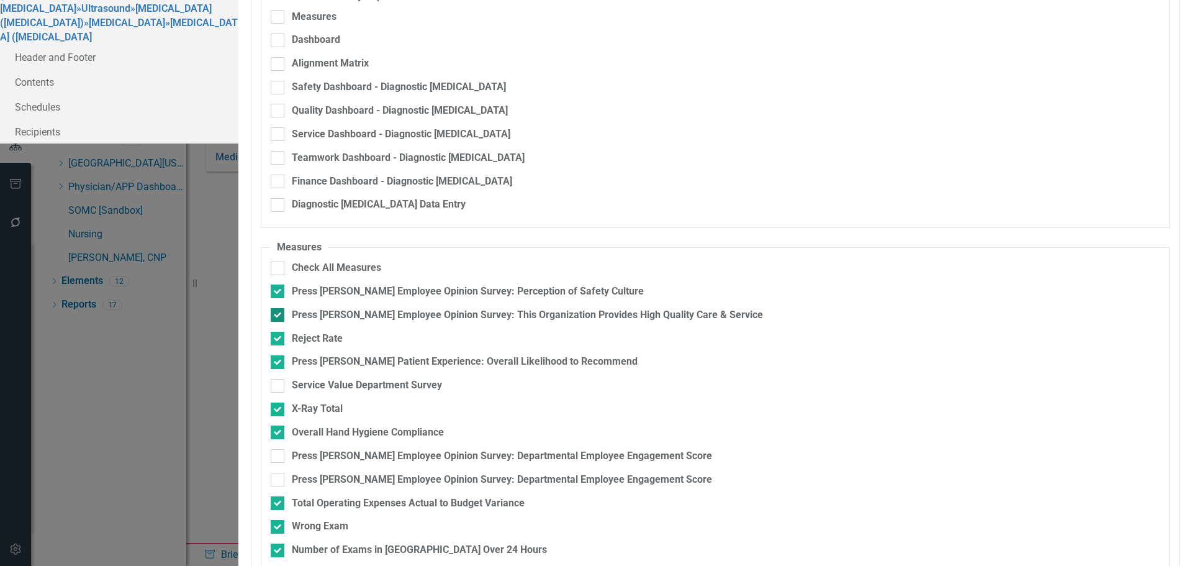
click at [474, 308] on div "Press [PERSON_NAME] Employee Opinion Survey: This Organization Provides High Qu…" at bounding box center [527, 315] width 471 height 14
click at [279, 308] on input "Press [PERSON_NAME] Employee Opinion Survey: This Organization Provides High Qu…" at bounding box center [275, 312] width 8 height 8
checkbox input "false"
drag, startPoint x: 530, startPoint y: 498, endPoint x: 497, endPoint y: 495, distance: 33.7
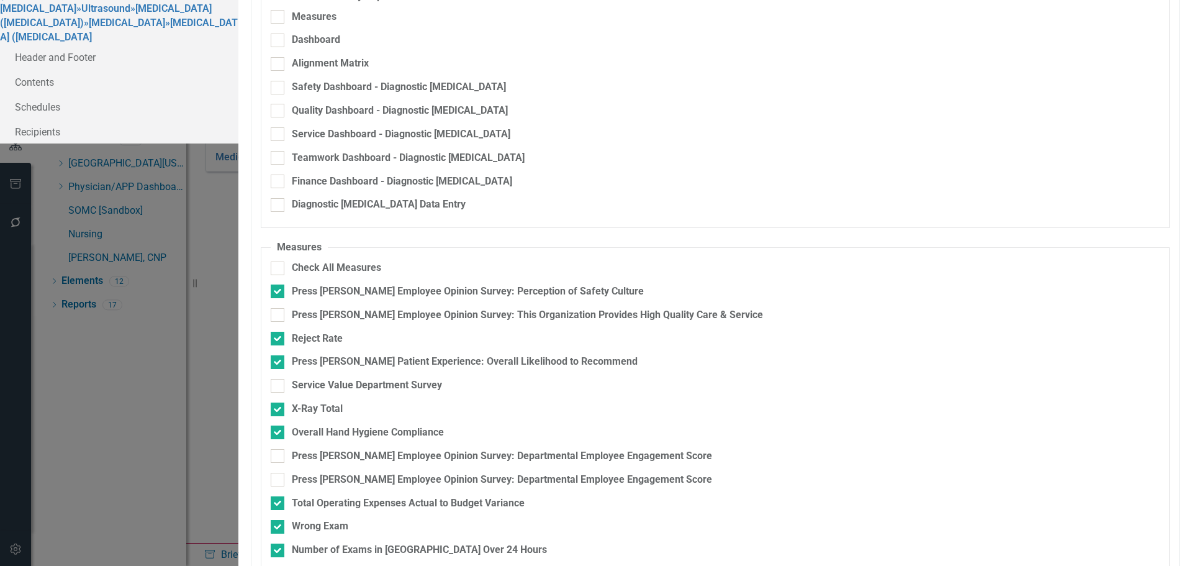
checkbox input "true"
click at [284, 472] on div at bounding box center [278, 479] width 14 height 14
click at [279, 472] on input "Press [PERSON_NAME] Employee Opinion Survey: Departmental Employee Engagement S…" at bounding box center [275, 476] width 8 height 8
checkbox input "true"
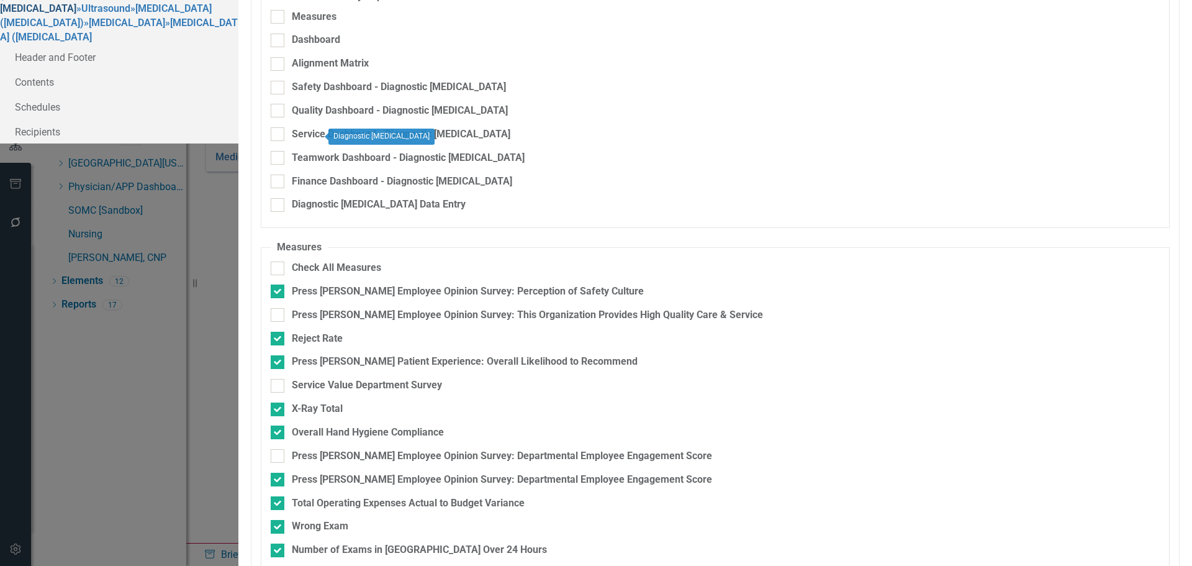
click at [204, 15] on link "» Diagnostic Radiology" at bounding box center [113, 2] width 227 height 26
click at [198, 15] on link "» Diagnostic Radiology" at bounding box center [113, 2] width 227 height 26
click at [130, 14] on link "» Ultrasound" at bounding box center [103, 8] width 54 height 12
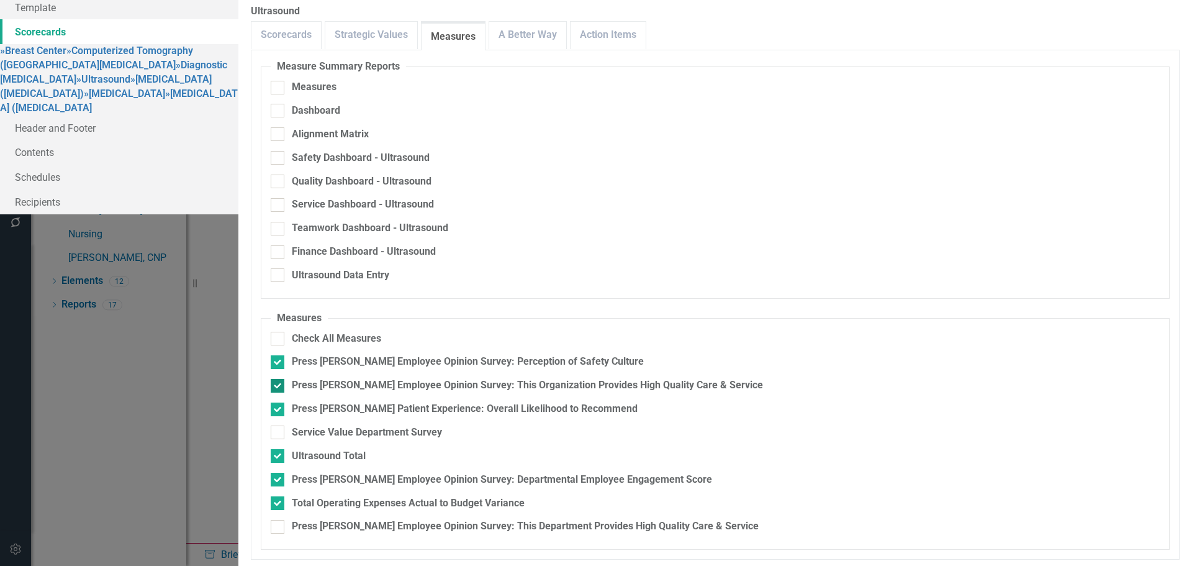
click at [435, 378] on div "Press [PERSON_NAME] Employee Opinion Survey: This Organization Provides High Qu…" at bounding box center [527, 385] width 471 height 14
click at [279, 379] on input "Press [PERSON_NAME] Employee Opinion Survey: This Organization Provides High Qu…" at bounding box center [275, 383] width 8 height 8
checkbox input "false"
click at [499, 519] on div "Press [PERSON_NAME] Employee Opinion Survey: This Department Provides High Qual…" at bounding box center [525, 526] width 467 height 14
click at [279, 520] on input "Press [PERSON_NAME] Employee Opinion Survey: This Department Provides High Qual…" at bounding box center [275, 524] width 8 height 8
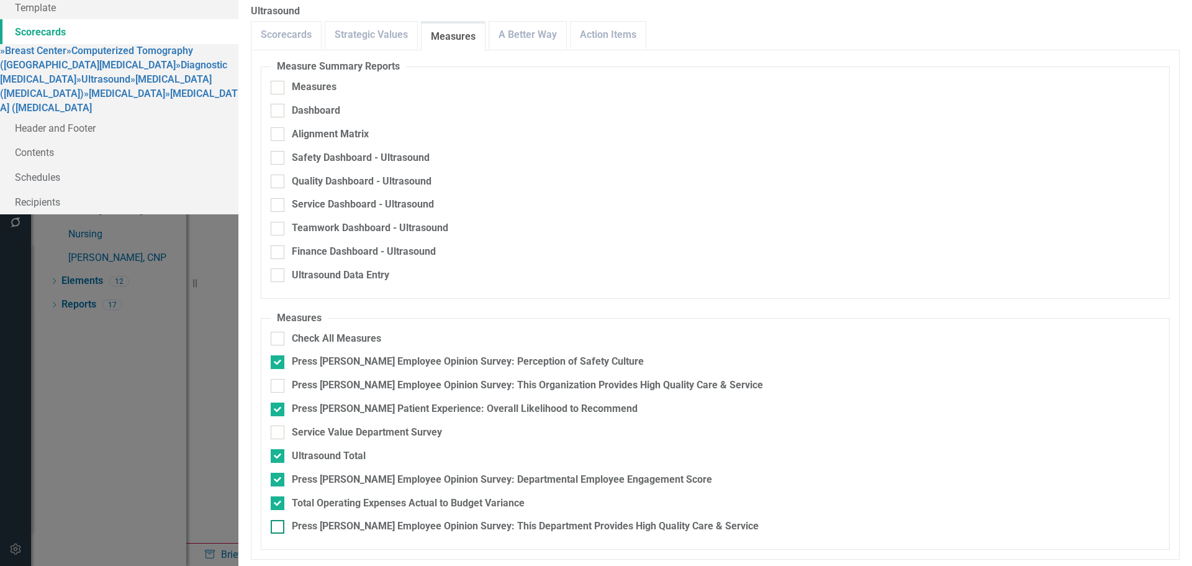
checkbox input "true"
click at [183, 99] on link "» Magnetic Resonance Imaging (MRI)" at bounding box center [106, 86] width 212 height 26
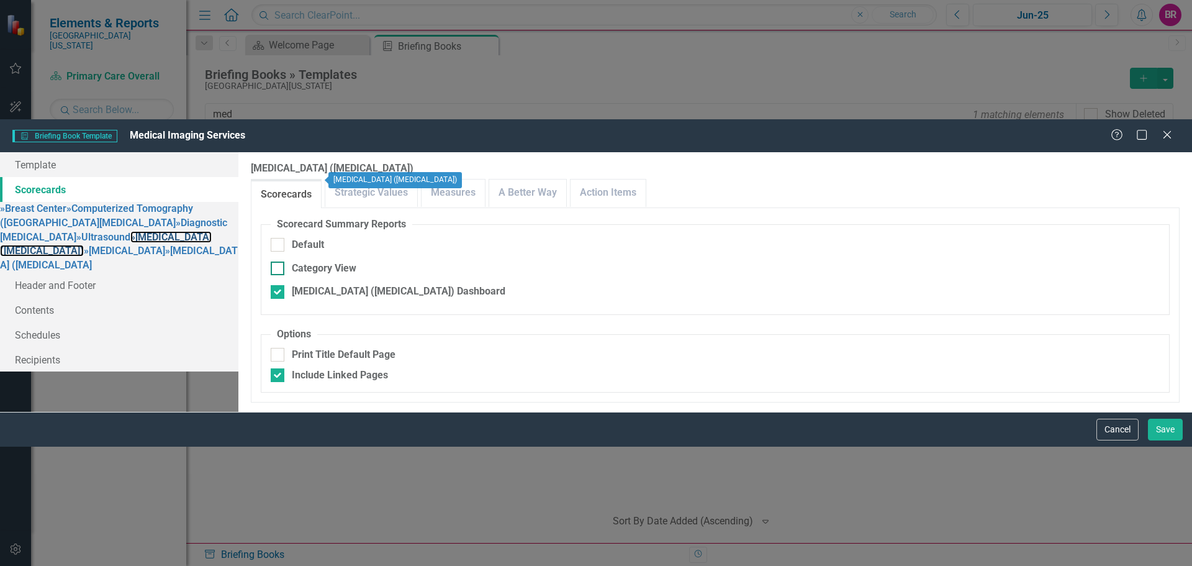
checkbox input "false"
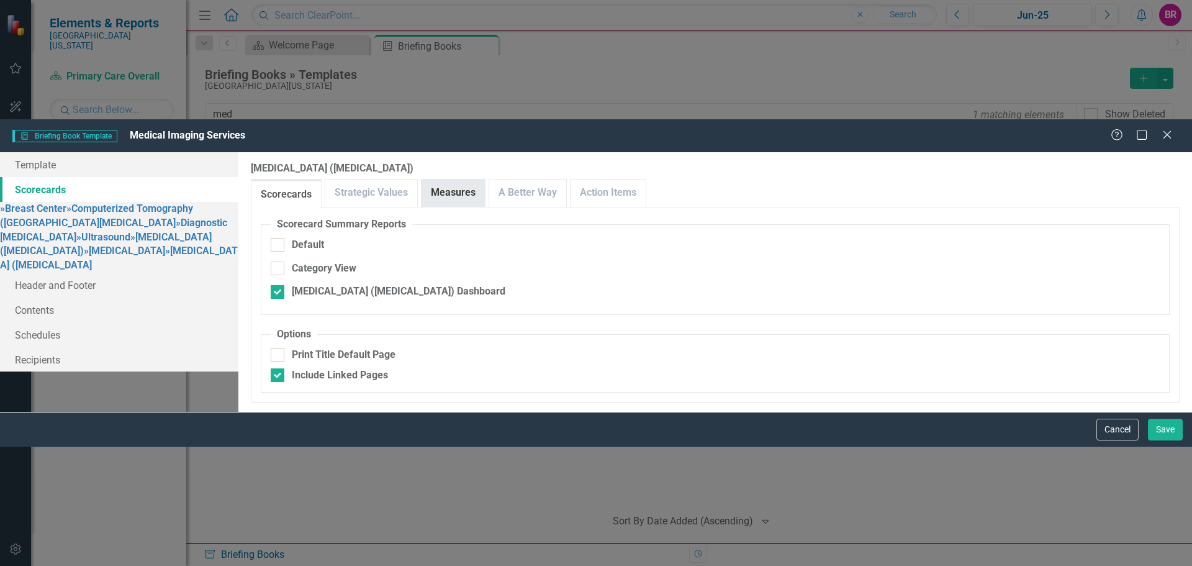
click at [485, 179] on link "Measures" at bounding box center [453, 192] width 63 height 27
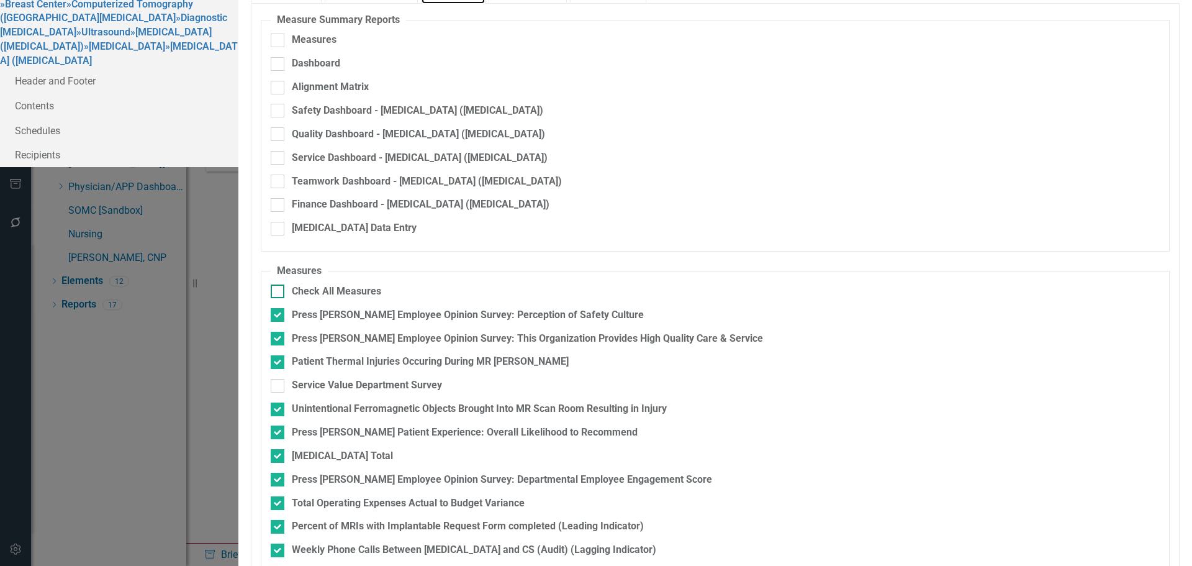
scroll to position [104, 0]
click at [480, 565] on div "Press [PERSON_NAME] Employee Opinion Survey: This Department Provides High Qual…" at bounding box center [525, 573] width 467 height 14
click at [279, 565] on input "Press [PERSON_NAME] Employee Opinion Survey: This Department Provides High Qual…" at bounding box center [275, 570] width 8 height 8
checkbox input "true"
click at [562, 331] on div "Press [PERSON_NAME] Employee Opinion Survey: This Organization Provides High Qu…" at bounding box center [527, 338] width 471 height 14
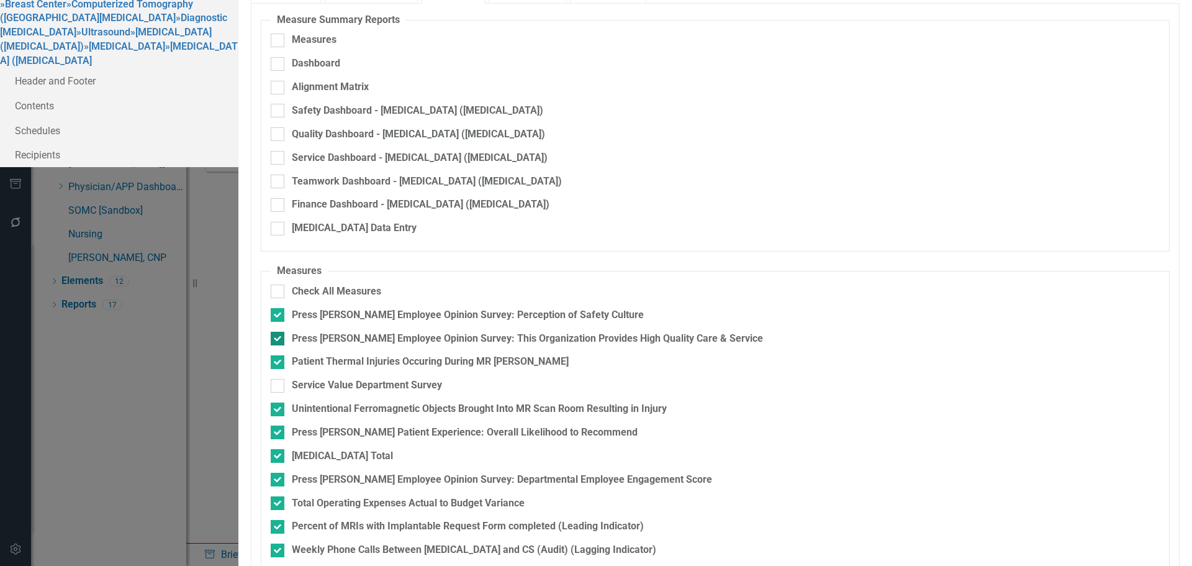
click at [279, 331] on input "Press [PERSON_NAME] Employee Opinion Survey: This Organization Provides High Qu…" at bounding box center [275, 335] width 8 height 8
checkbox input "false"
click at [165, 52] on link "» Nuclear Medicine" at bounding box center [124, 46] width 81 height 12
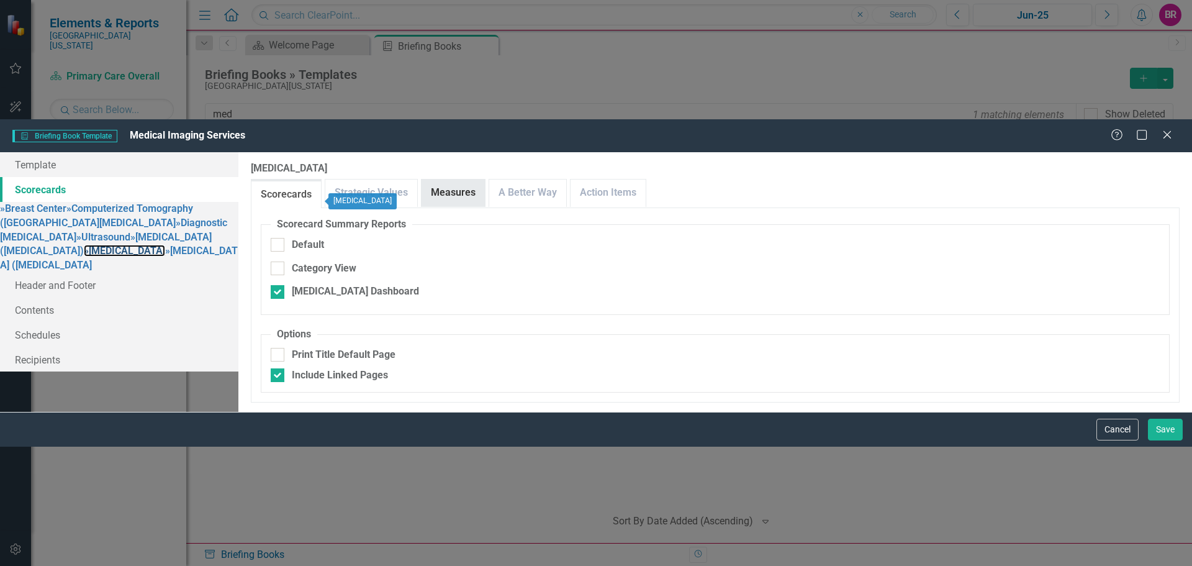
checkbox input "false"
click at [485, 179] on link "Measures" at bounding box center [453, 192] width 63 height 27
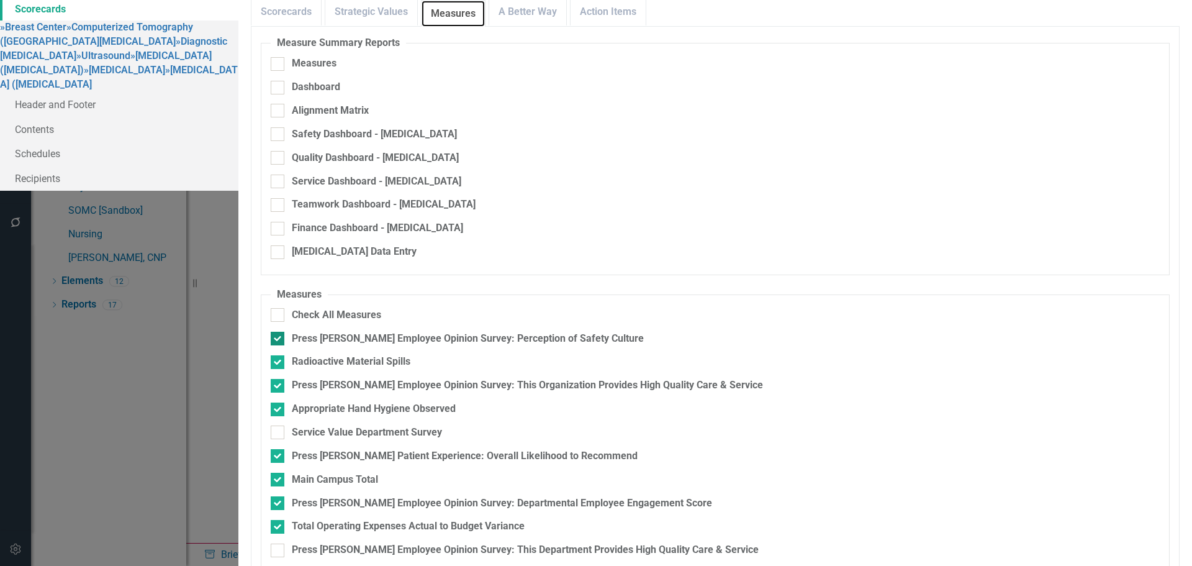
scroll to position [63, 0]
click at [478, 378] on div "Press [PERSON_NAME] Employee Opinion Survey: This Organization Provides High Qu…" at bounding box center [527, 385] width 471 height 14
click at [279, 379] on input "Press [PERSON_NAME] Employee Opinion Survey: This Organization Provides High Qu…" at bounding box center [275, 383] width 8 height 8
checkbox input "false"
click at [465, 489] on fieldset "Measures Check All Measures Press Ganey Employee Opinion Survey: Perception of …" at bounding box center [715, 430] width 909 height 286
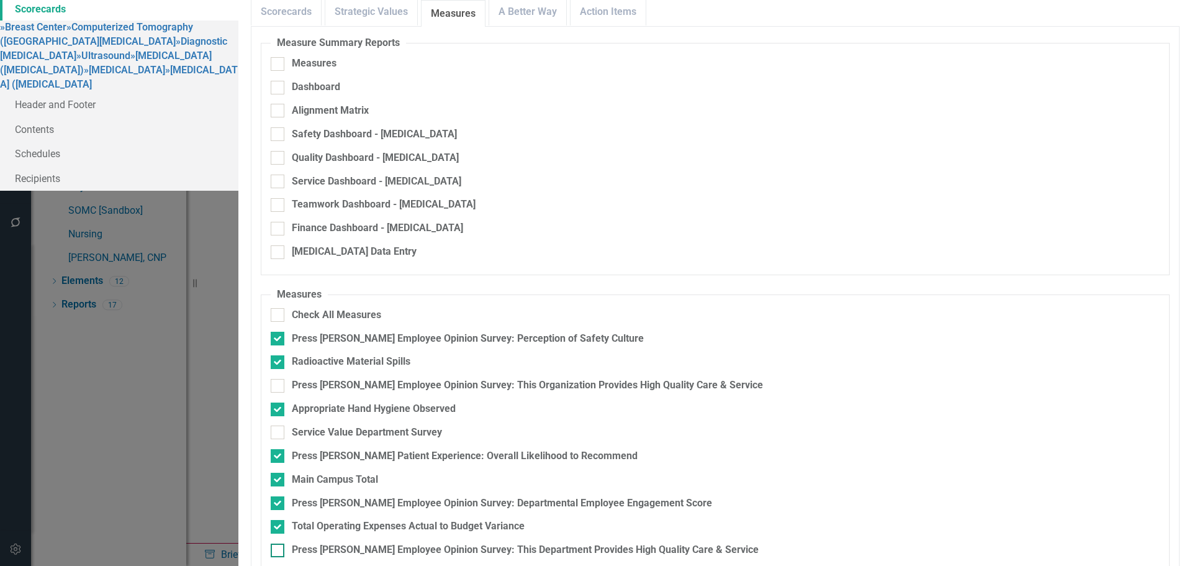
click at [461, 543] on div "Press [PERSON_NAME] Employee Opinion Survey: This Department Provides High Qual…" at bounding box center [525, 550] width 467 height 14
click at [279, 543] on input "Press [PERSON_NAME] Employee Opinion Survey: This Department Provides High Qual…" at bounding box center [275, 547] width 8 height 8
checkbox input "true"
click at [197, 90] on link "» Positron Emission Tomography (PET) Scan" at bounding box center [119, 77] width 238 height 26
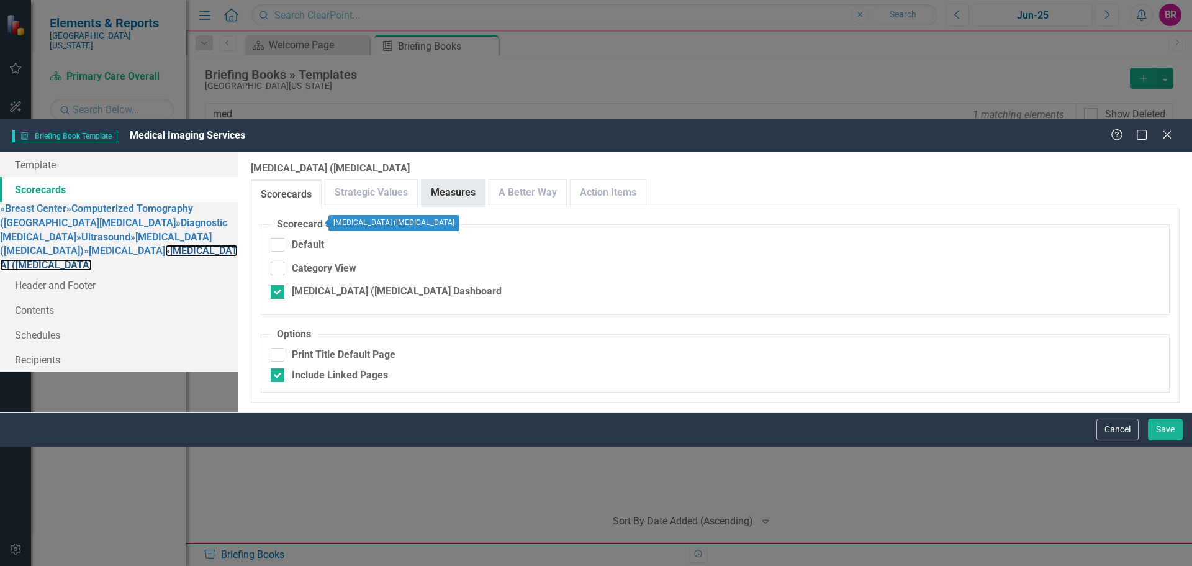
checkbox input "false"
click at [485, 179] on link "Measures" at bounding box center [453, 192] width 63 height 27
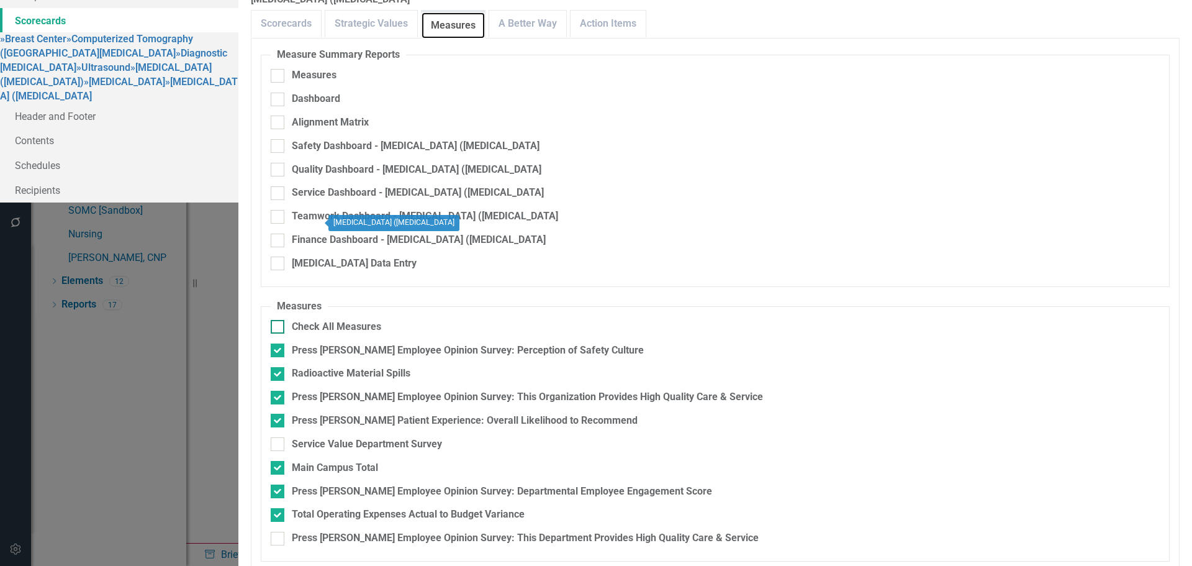
scroll to position [43, 0]
click at [628, 390] on div "Press [PERSON_NAME] Employee Opinion Survey: This Organization Provides High Qu…" at bounding box center [527, 397] width 471 height 14
click at [279, 390] on input "Press [PERSON_NAME] Employee Opinion Survey: This Organization Provides High Qu…" at bounding box center [275, 394] width 8 height 8
checkbox input "false"
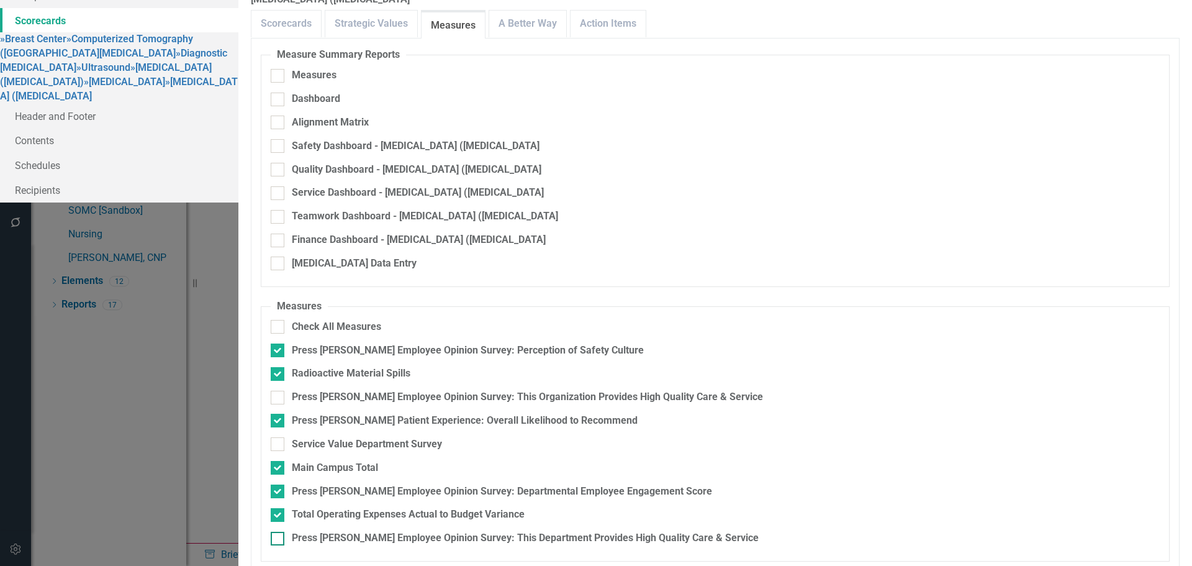
click at [487, 531] on div "Press [PERSON_NAME] Employee Opinion Survey: This Department Provides High Qual…" at bounding box center [525, 538] width 467 height 14
click at [279, 531] on input "Press [PERSON_NAME] Employee Opinion Survey: This Department Provides High Qual…" at bounding box center [275, 535] width 8 height 8
checkbox input "true"
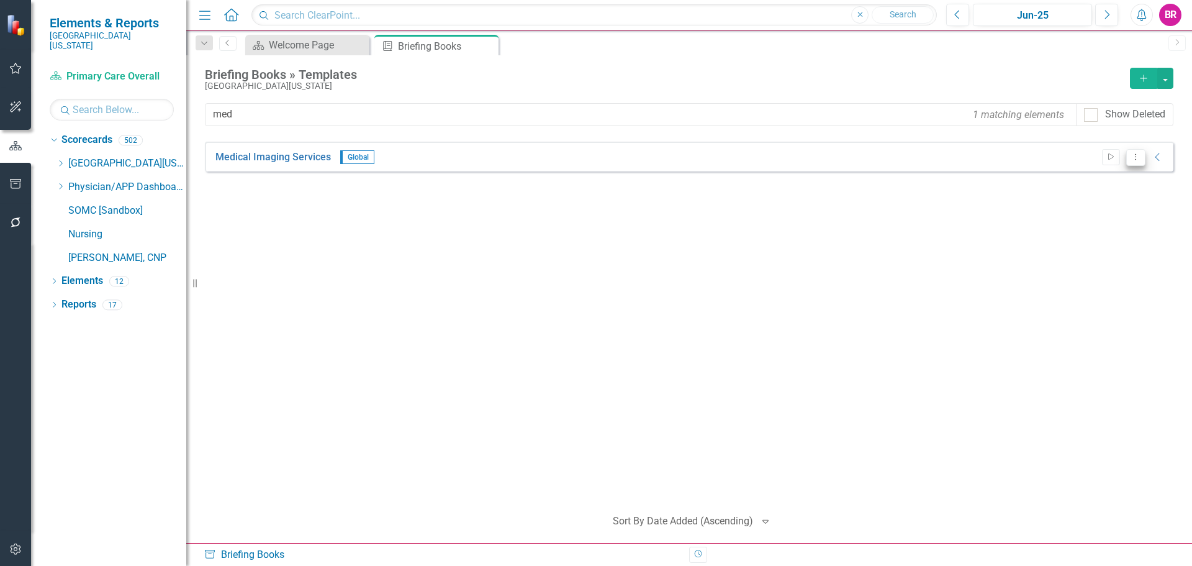
click at [1139, 153] on icon "Dropdown Menu" at bounding box center [1135, 157] width 11 height 8
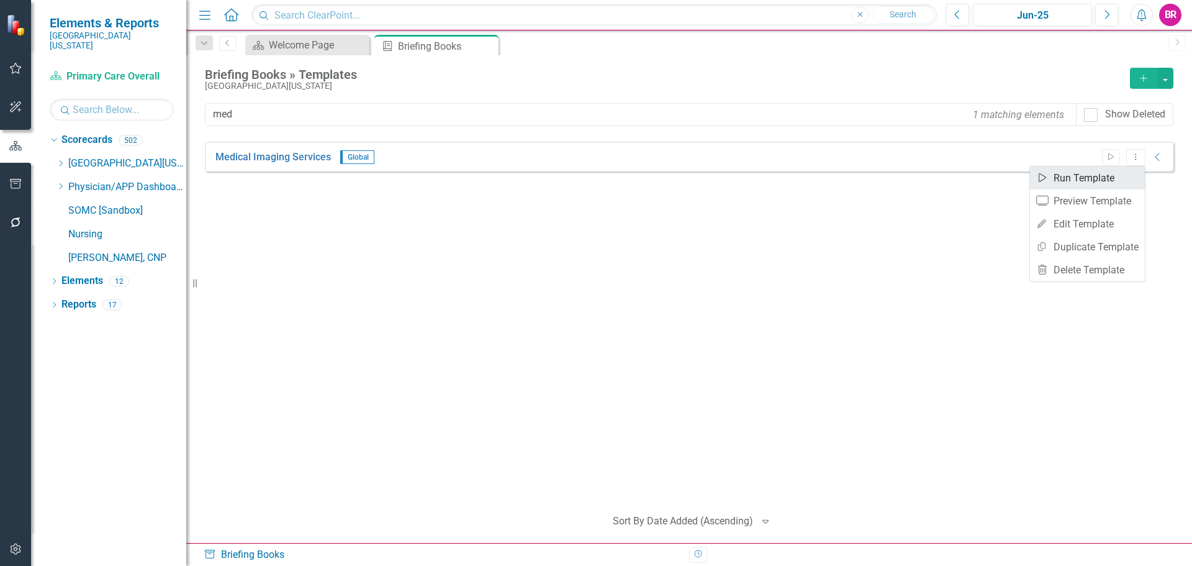
click at [1107, 184] on link "Start Run Template" at bounding box center [1087, 177] width 115 height 23
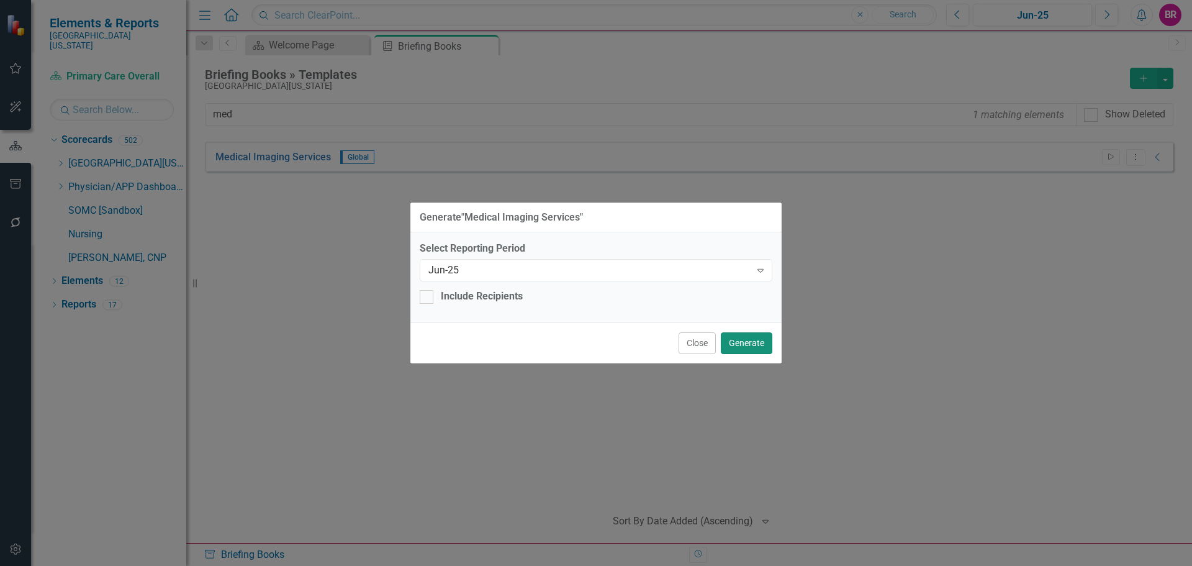
click at [762, 336] on button "Generate" at bounding box center [747, 343] width 52 height 22
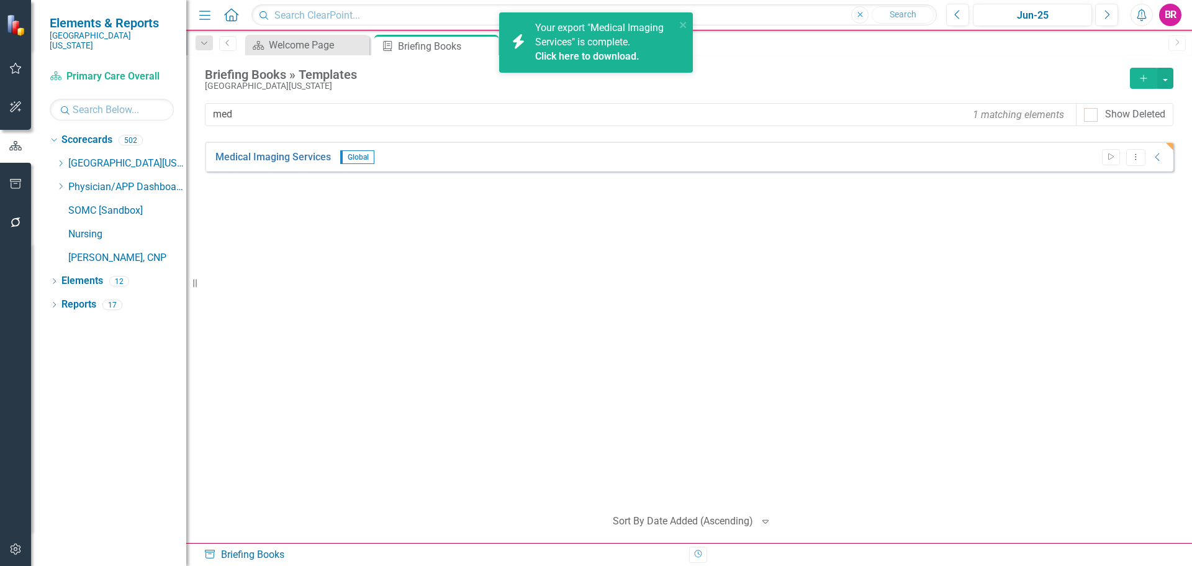
click at [627, 56] on link "Click here to download." at bounding box center [587, 56] width 104 height 12
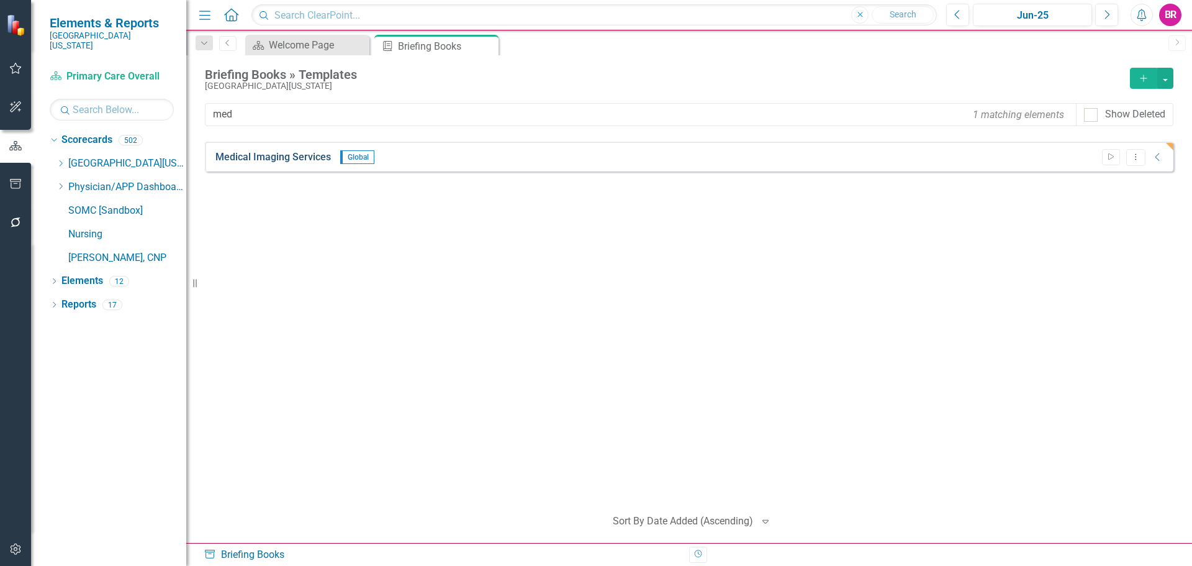
click at [268, 158] on link "Medical Imaging Services" at bounding box center [272, 157] width 115 height 14
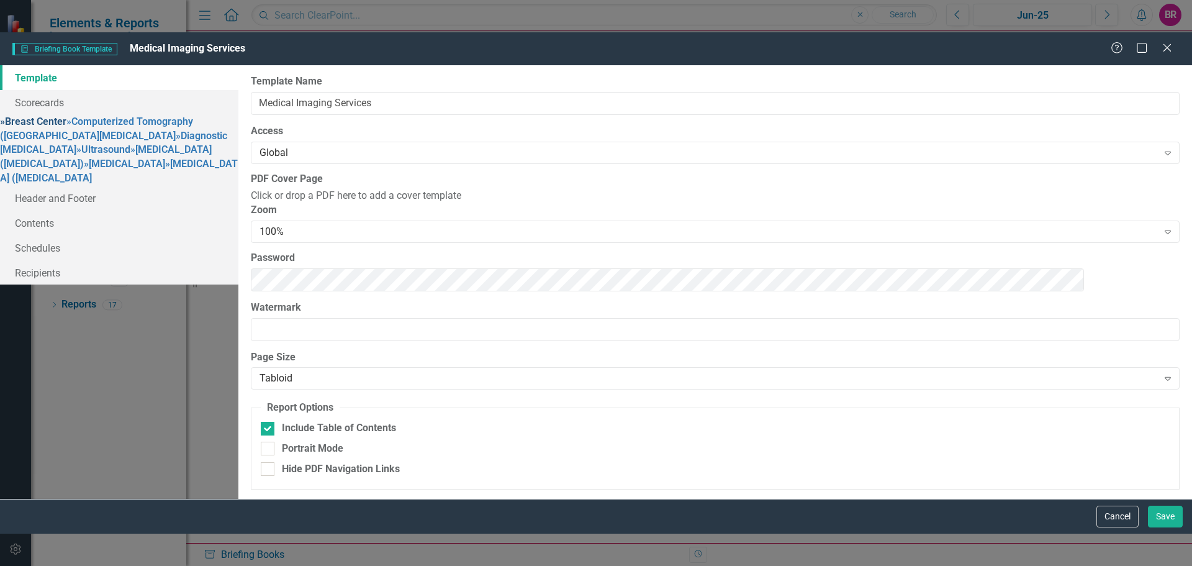
drag, startPoint x: 169, startPoint y: 91, endPoint x: 176, endPoint y: 96, distance: 8.4
click at [66, 115] on link "» Breast Center" at bounding box center [33, 121] width 66 height 12
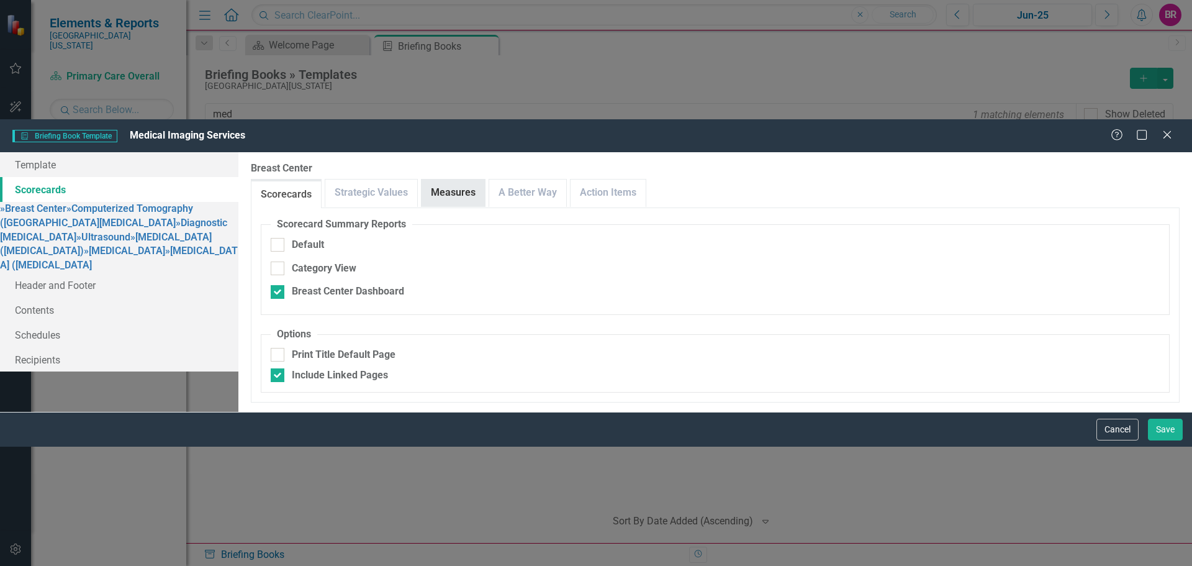
click at [485, 179] on link "Measures" at bounding box center [453, 192] width 63 height 27
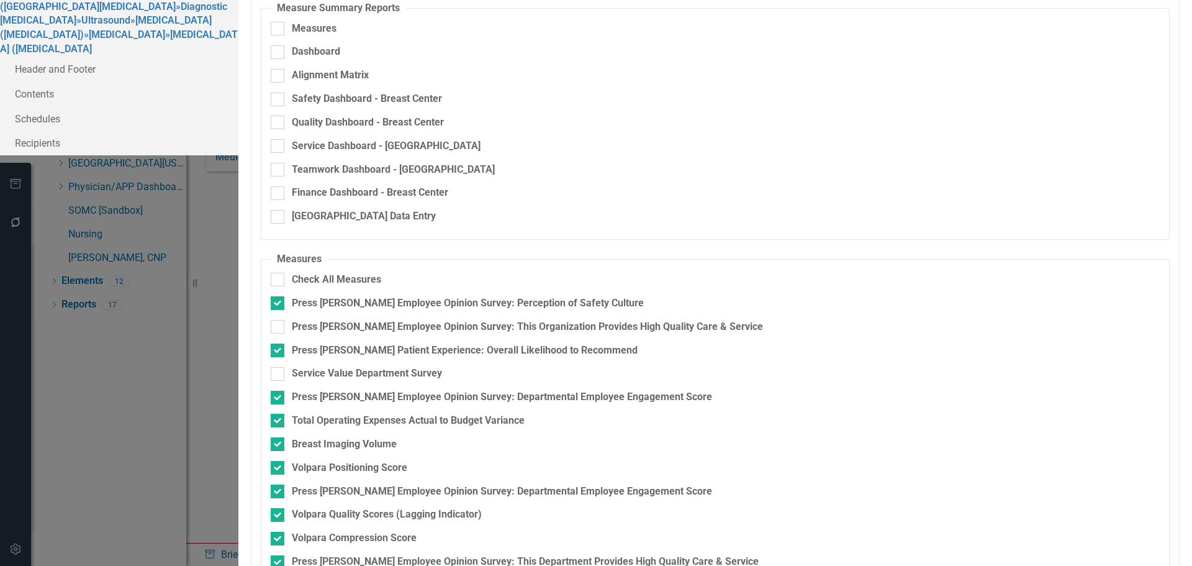
scroll to position [125, 0]
checkbox input "true"
click at [479, 390] on div "Press [PERSON_NAME] Employee Opinion Survey: Departmental Employee Engagement S…" at bounding box center [502, 397] width 420 height 14
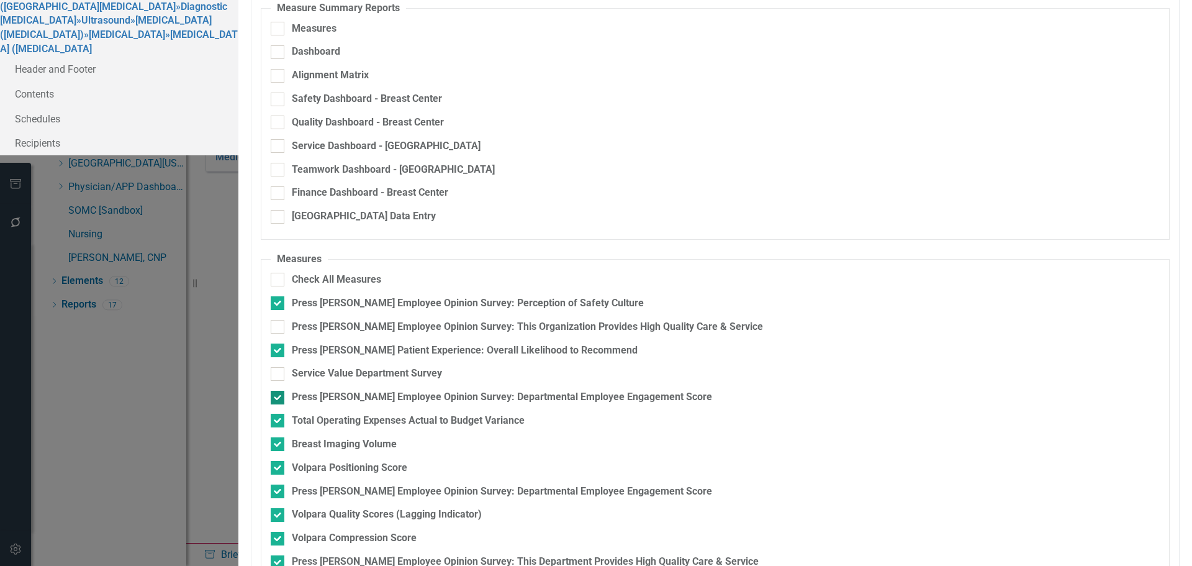
click at [279, 390] on input "Press [PERSON_NAME] Employee Opinion Survey: Departmental Employee Engagement S…" at bounding box center [275, 394] width 8 height 8
checkbox input "false"
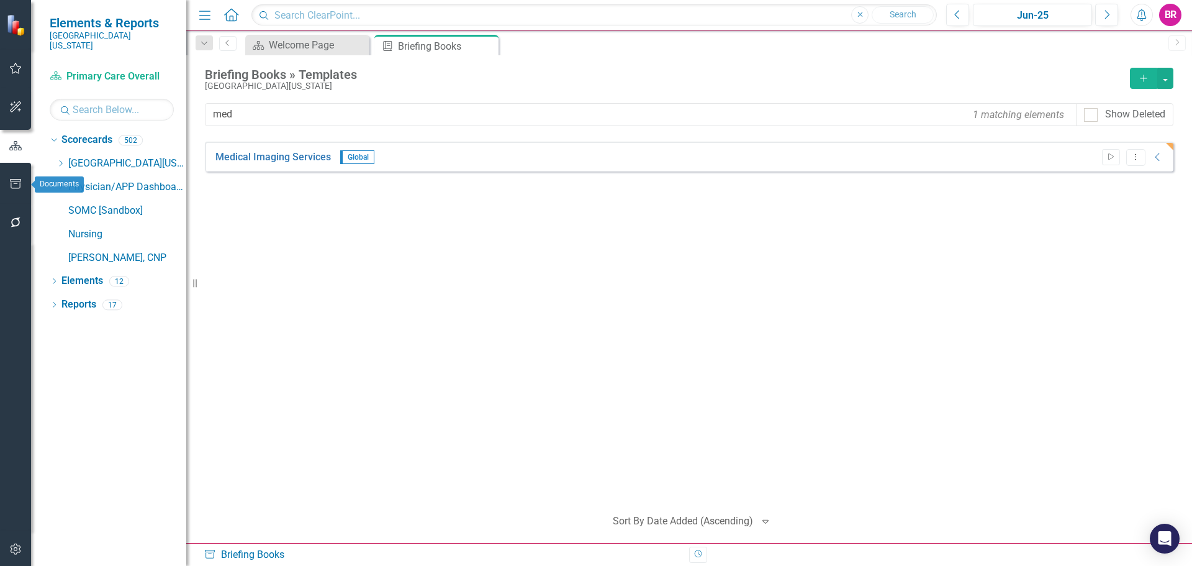
click at [16, 180] on icon "button" at bounding box center [15, 184] width 13 height 10
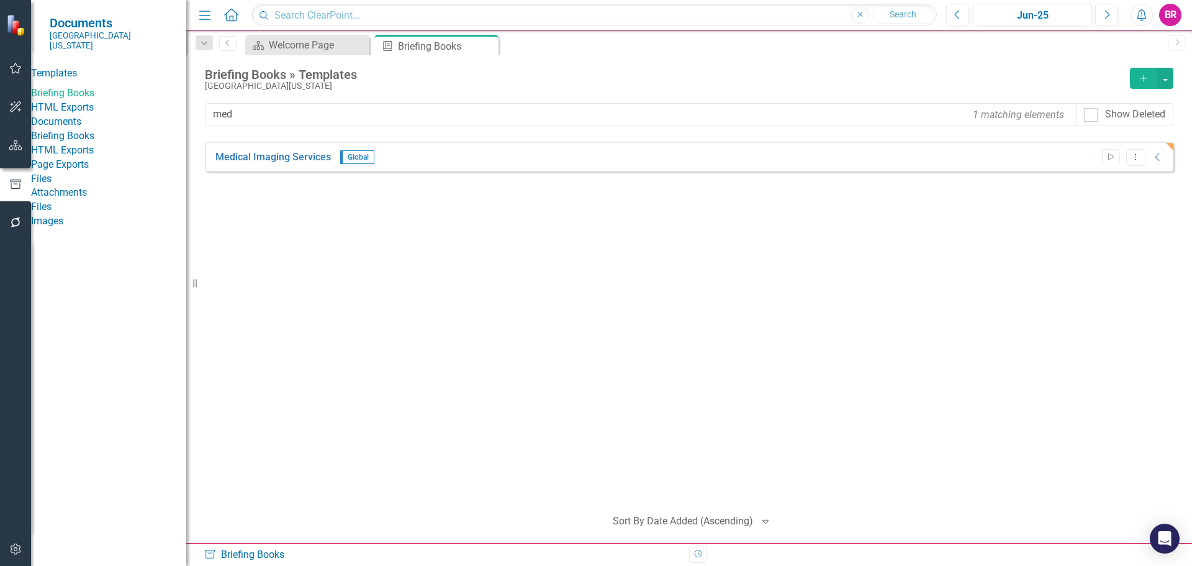
click at [86, 115] on link "HTML Exports" at bounding box center [108, 108] width 155 height 14
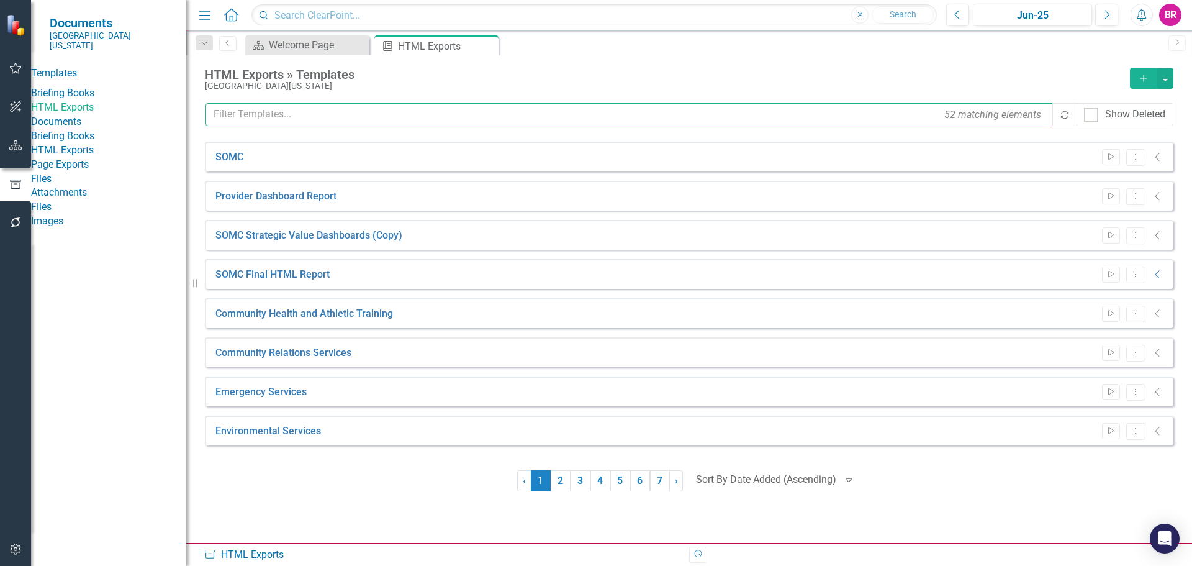
drag, startPoint x: 312, startPoint y: 115, endPoint x: 322, endPoint y: 115, distance: 10.0
click at [312, 114] on input "text" at bounding box center [629, 114] width 849 height 23
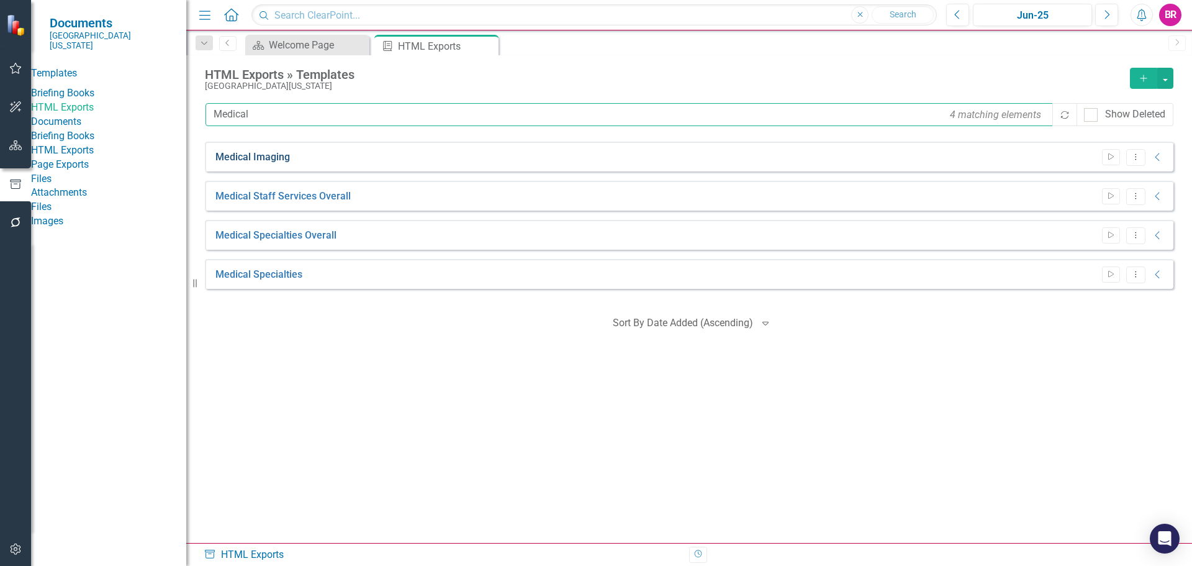
type input "Medical"
click at [253, 156] on link "Medical Imaging" at bounding box center [252, 157] width 74 height 14
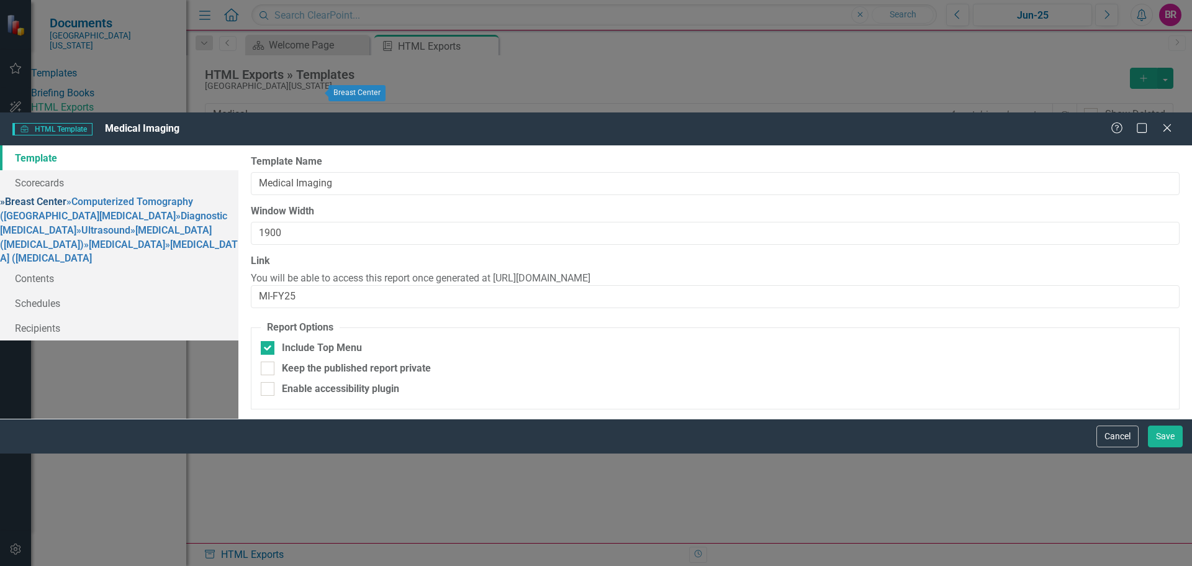
click at [66, 196] on link "» Breast Center" at bounding box center [33, 202] width 66 height 12
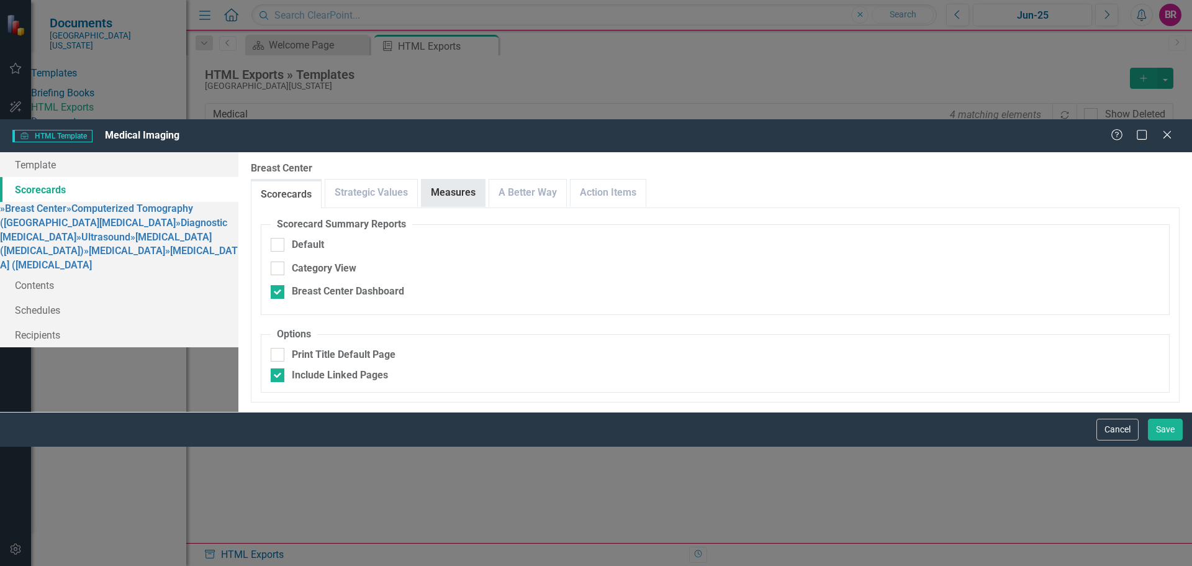
click at [485, 179] on link "Measures" at bounding box center [453, 192] width 63 height 27
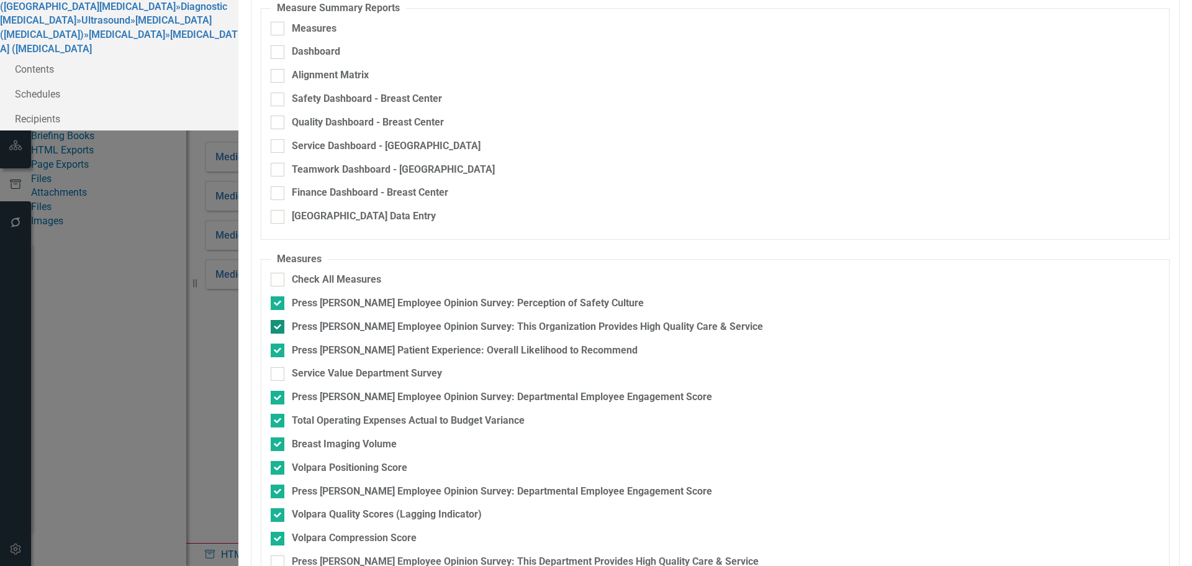
scroll to position [122, 0]
click at [732, 554] on div "Press [PERSON_NAME] Employee Opinion Survey: This Department Provides High Qual…" at bounding box center [525, 561] width 467 height 14
click at [279, 555] on input "Press [PERSON_NAME] Employee Opinion Survey: This Department Provides High Qual…" at bounding box center [275, 559] width 8 height 8
checkbox input "true"
click at [616, 320] on div "Press [PERSON_NAME] Employee Opinion Survey: This Organization Provides High Qu…" at bounding box center [527, 327] width 471 height 14
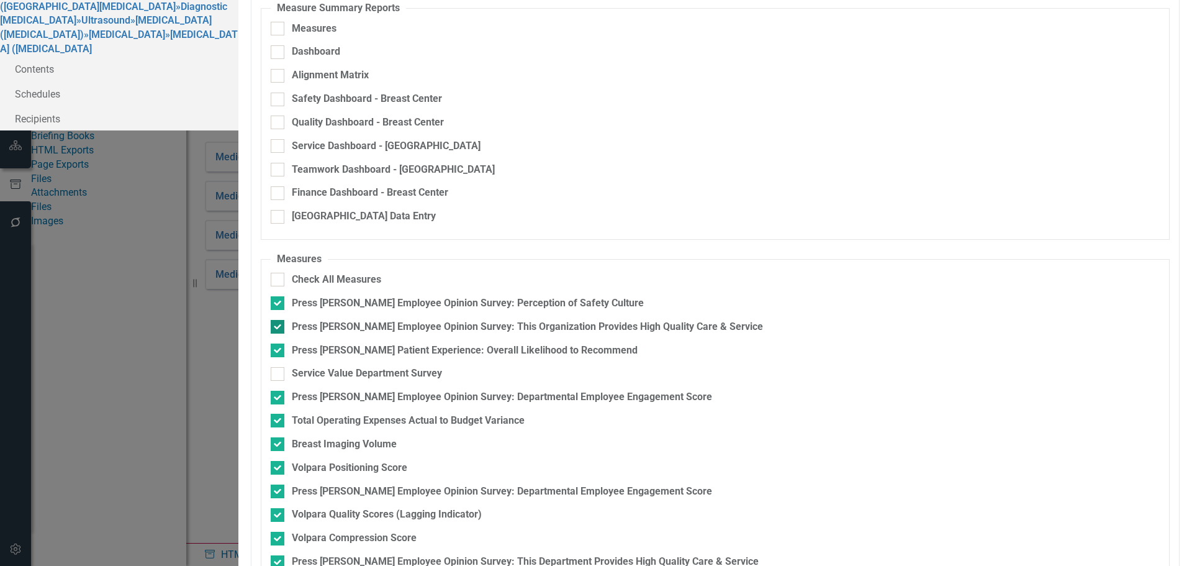
click at [279, 320] on input "Press [PERSON_NAME] Employee Opinion Survey: This Organization Provides High Qu…" at bounding box center [275, 324] width 8 height 8
checkbox input "false"
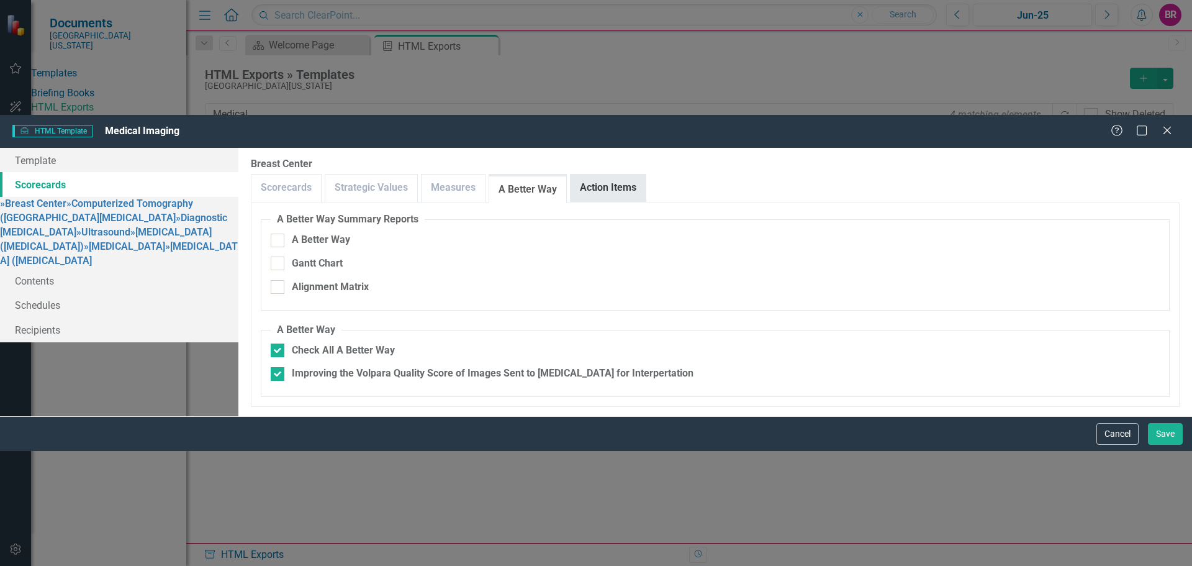
click at [646, 174] on link "Action Items" at bounding box center [607, 187] width 75 height 27
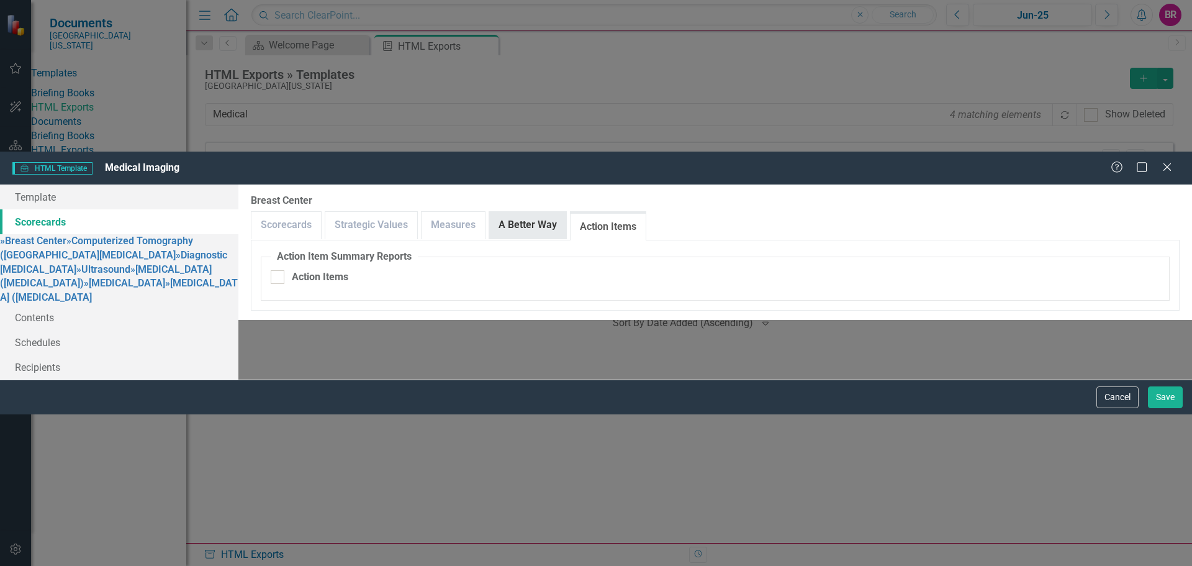
click at [566, 212] on link "A Better Way" at bounding box center [527, 225] width 77 height 27
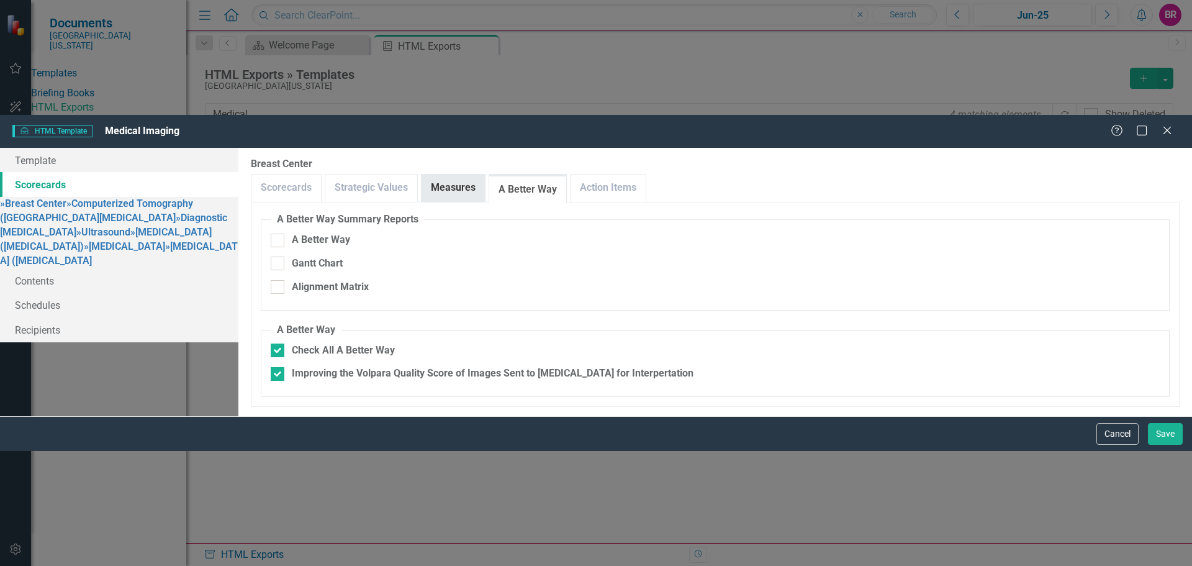
click at [485, 174] on link "Measures" at bounding box center [453, 187] width 63 height 27
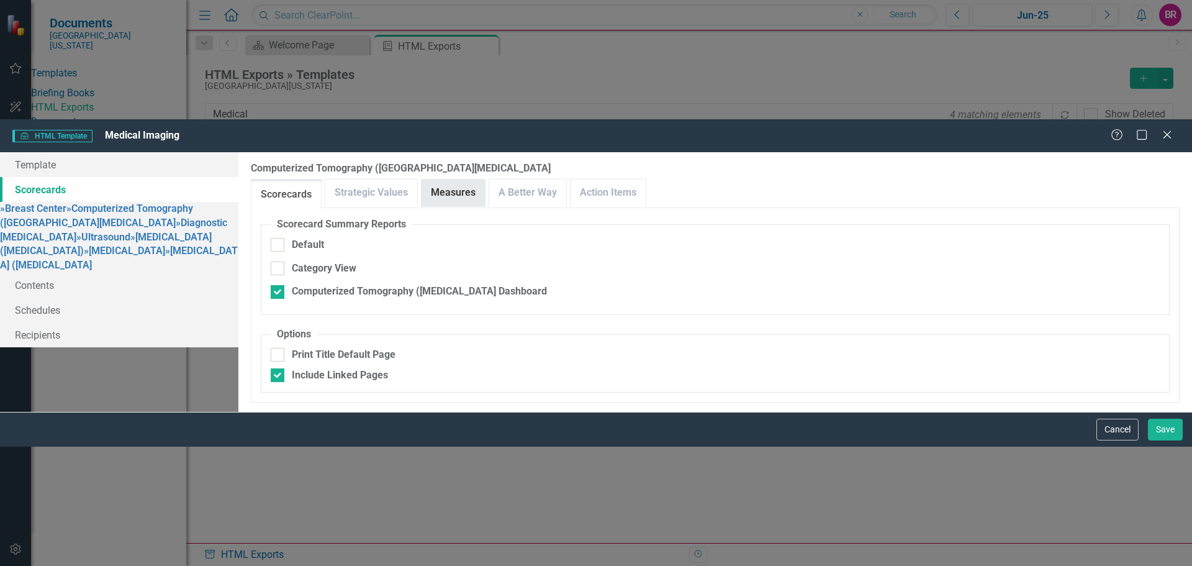
click at [485, 179] on link "Measures" at bounding box center [453, 192] width 63 height 27
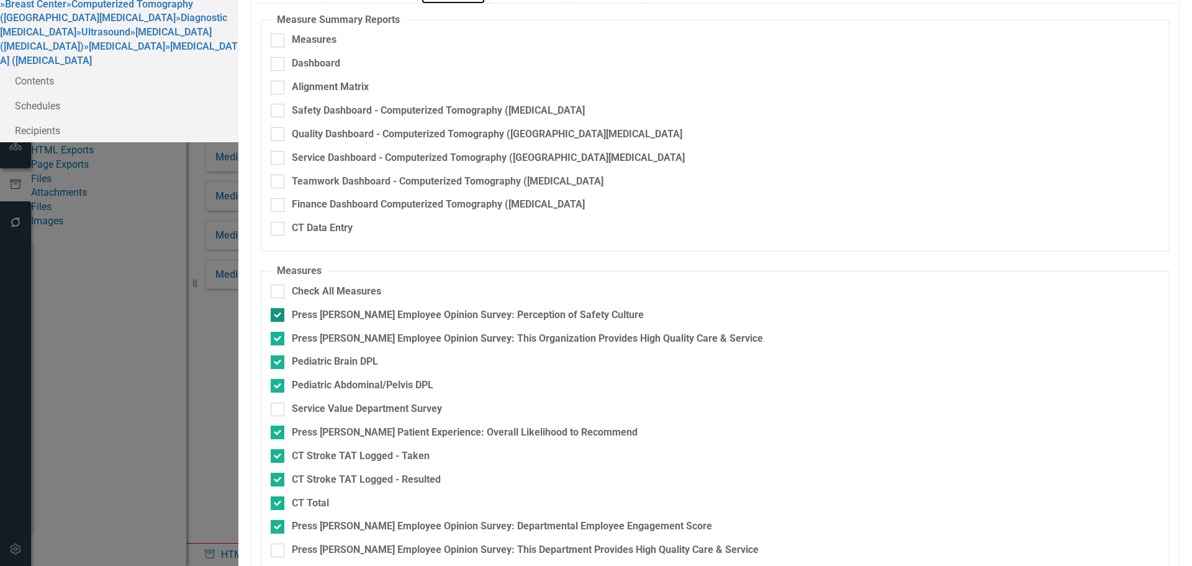
scroll to position [101, 0]
click at [618, 331] on div "Press [PERSON_NAME] Employee Opinion Survey: This Organization Provides High Qu…" at bounding box center [527, 338] width 471 height 14
click at [279, 331] on input "Press [PERSON_NAME] Employee Opinion Survey: This Organization Provides High Qu…" at bounding box center [275, 335] width 8 height 8
checkbox input "false"
click at [713, 543] on div "Press [PERSON_NAME] Employee Opinion Survey: This Department Provides High Qual…" at bounding box center [525, 550] width 467 height 14
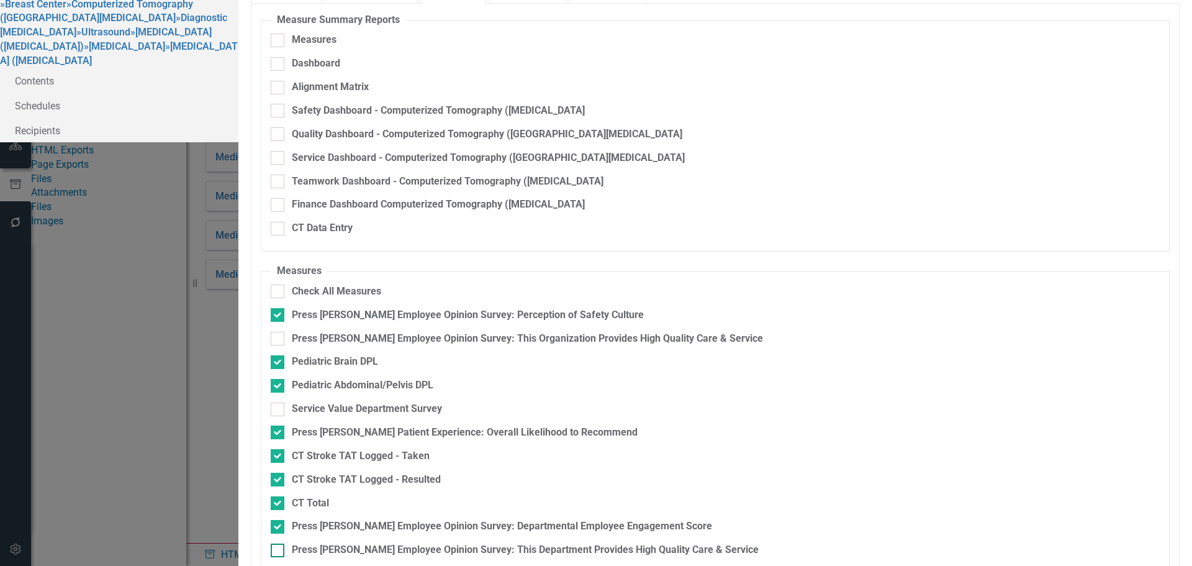
click at [279, 543] on input "Press [PERSON_NAME] Employee Opinion Survey: This Department Provides High Qual…" at bounding box center [275, 547] width 8 height 8
checkbox input "true"
click at [189, 38] on link "» Diagnostic Radiology" at bounding box center [113, 25] width 227 height 26
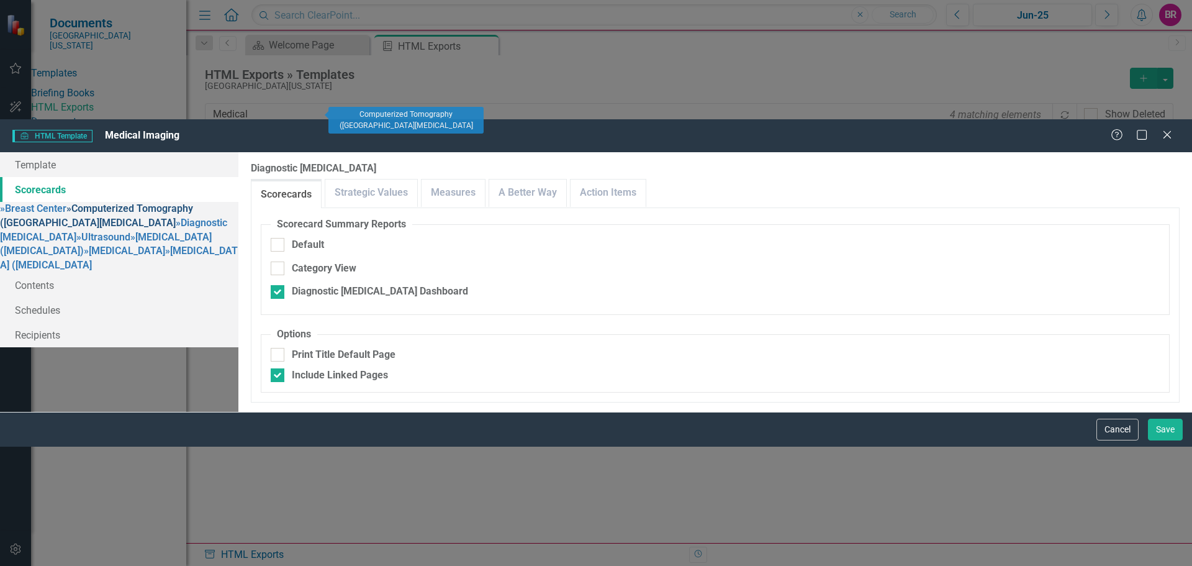
click at [193, 202] on link "» Computerized Tomography (CT) Scan" at bounding box center [96, 215] width 193 height 26
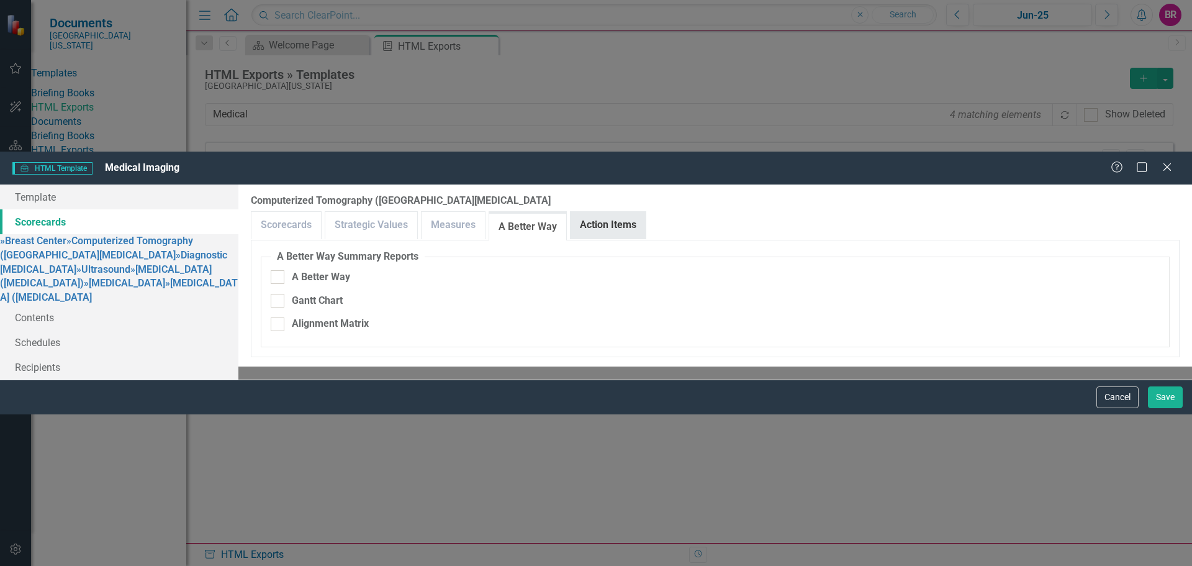
click at [646, 212] on link "Action Items" at bounding box center [607, 225] width 75 height 27
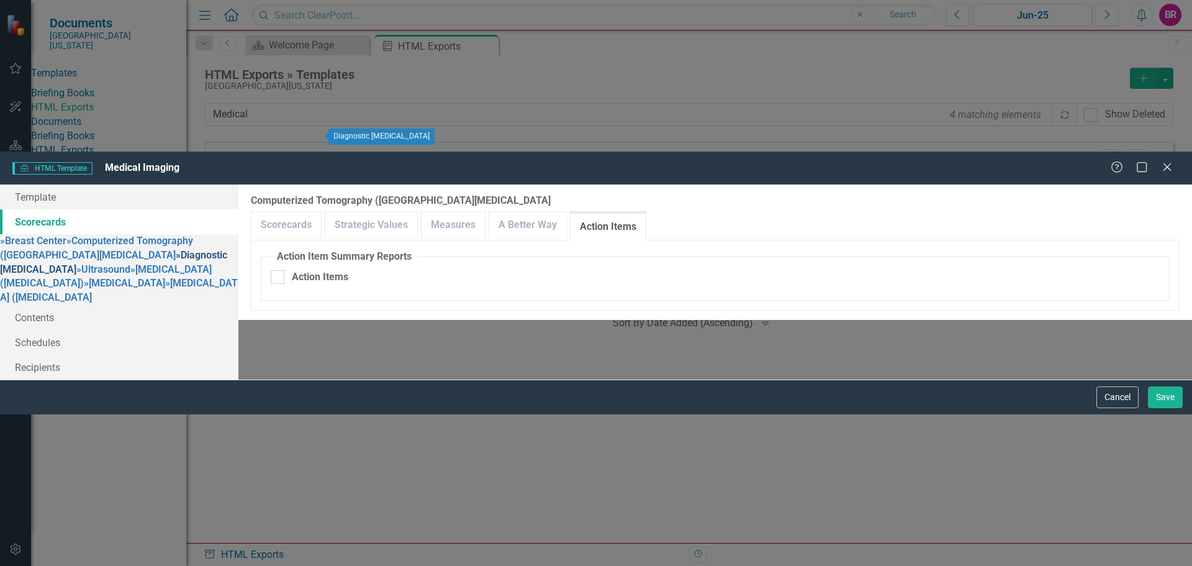
click at [191, 249] on link "» Diagnostic Radiology" at bounding box center [113, 262] width 227 height 26
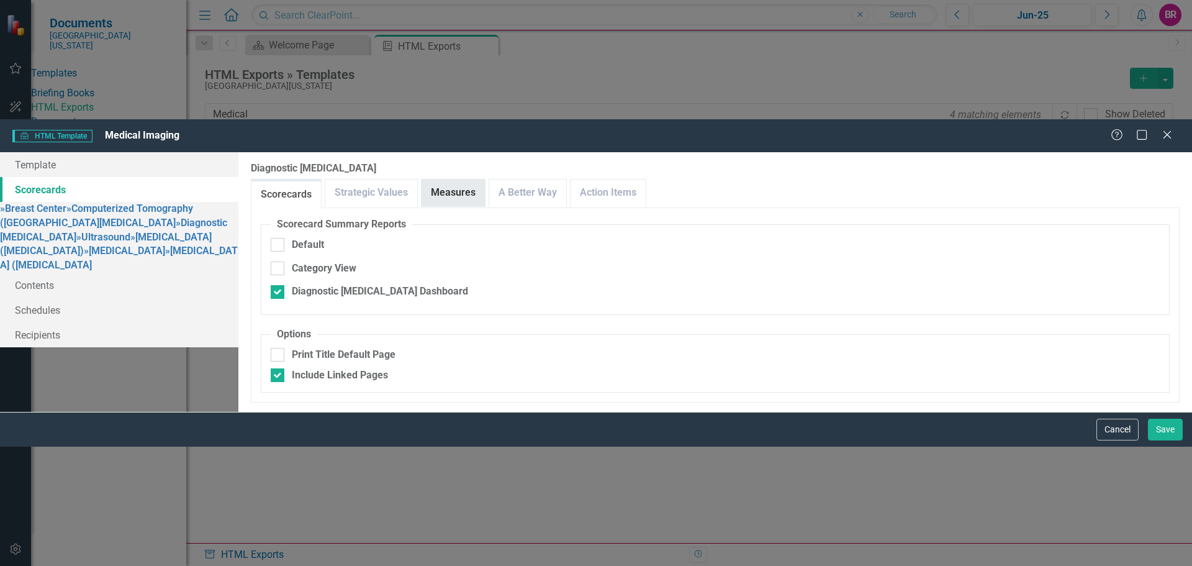
click at [485, 179] on link "Measures" at bounding box center [453, 192] width 63 height 27
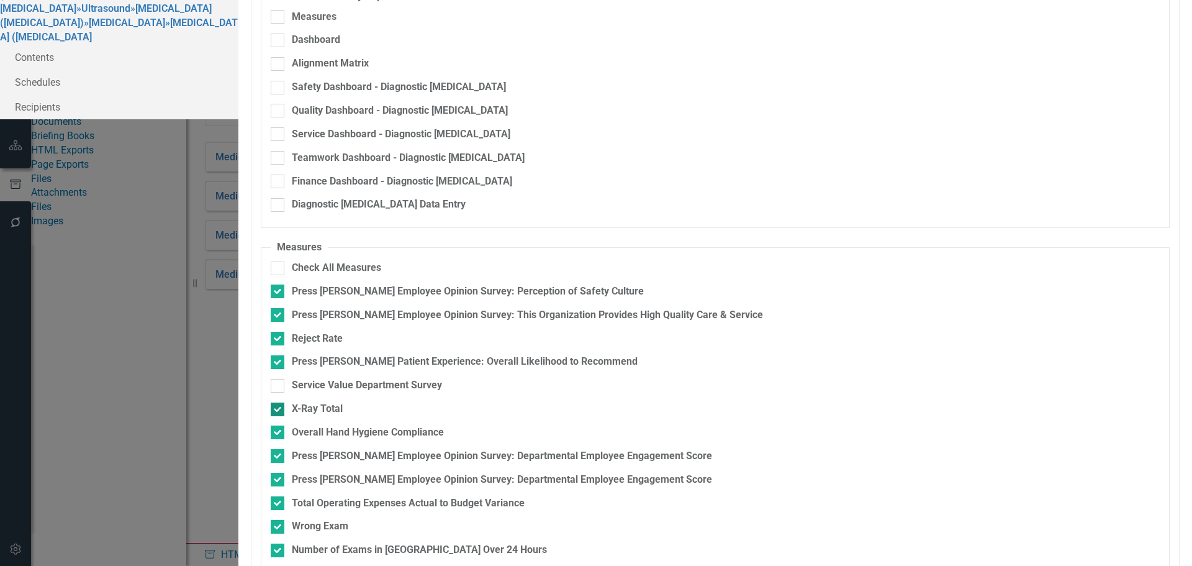
scroll to position [142, 0]
checkbox input "true"
click at [641, 308] on div "Press [PERSON_NAME] Employee Opinion Survey: This Organization Provides High Qu…" at bounding box center [527, 315] width 471 height 14
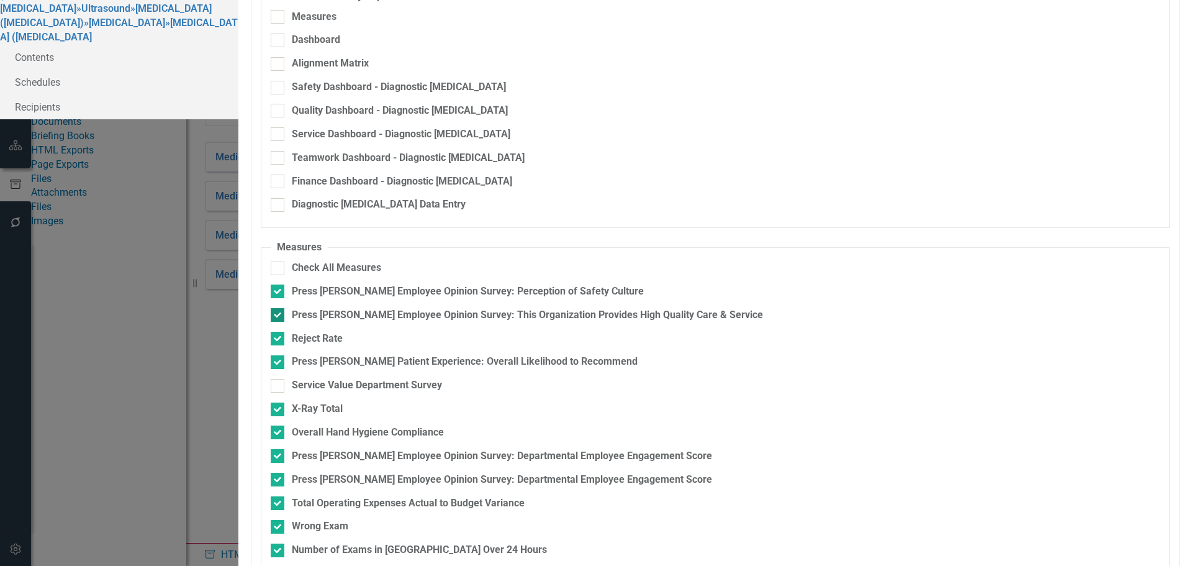
click at [279, 308] on input "Press [PERSON_NAME] Employee Opinion Survey: This Organization Provides High Qu…" at bounding box center [275, 312] width 8 height 8
checkbox input "false"
drag, startPoint x: 194, startPoint y: 159, endPoint x: 253, endPoint y: 149, distance: 60.4
click at [130, 14] on link "» Ultrasound" at bounding box center [103, 8] width 54 height 12
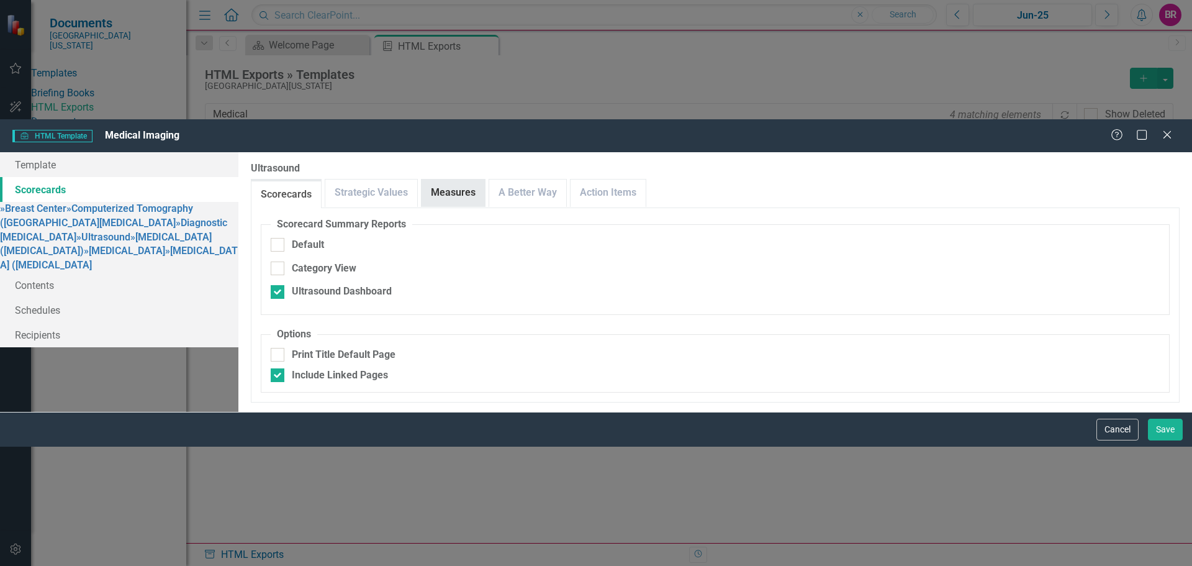
click at [485, 179] on link "Measures" at bounding box center [453, 192] width 63 height 27
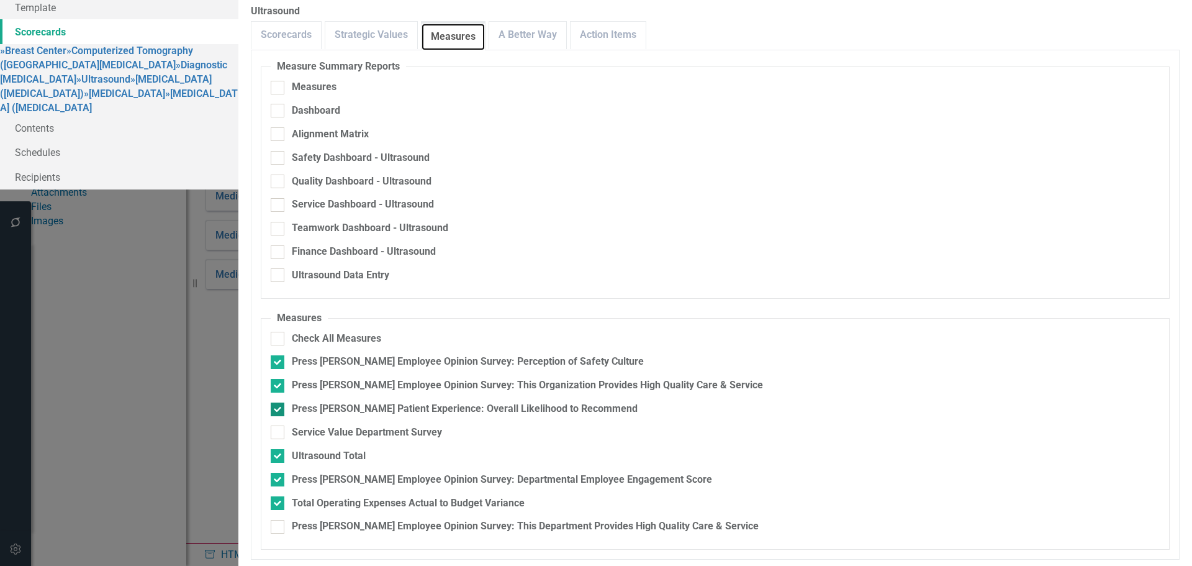
scroll to position [20, 0]
click at [600, 519] on div "Press [PERSON_NAME] Employee Opinion Survey: This Department Provides High Qual…" at bounding box center [525, 526] width 467 height 14
click at [279, 520] on input "Press [PERSON_NAME] Employee Opinion Survey: This Department Provides High Qual…" at bounding box center [275, 524] width 8 height 8
checkbox input "true"
click at [629, 378] on div "Press [PERSON_NAME] Employee Opinion Survey: This Organization Provides High Qu…" at bounding box center [527, 385] width 471 height 14
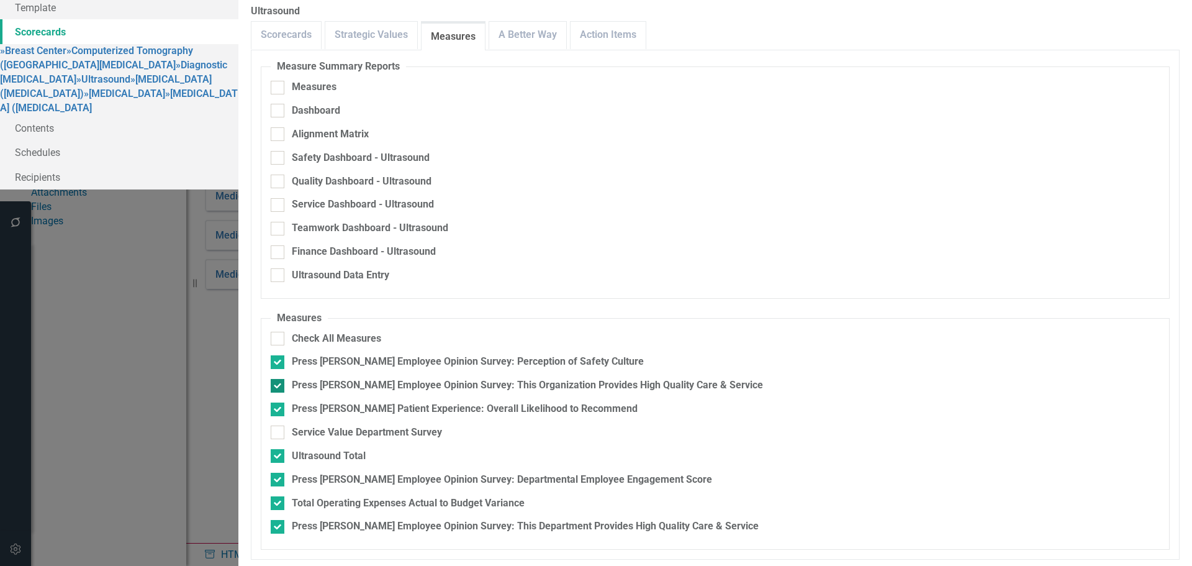
click at [279, 379] on input "Press [PERSON_NAME] Employee Opinion Survey: This Organization Provides High Qu…" at bounding box center [275, 383] width 8 height 8
checkbox input "false"
click at [566, 48] on link "A Better Way" at bounding box center [527, 35] width 77 height 27
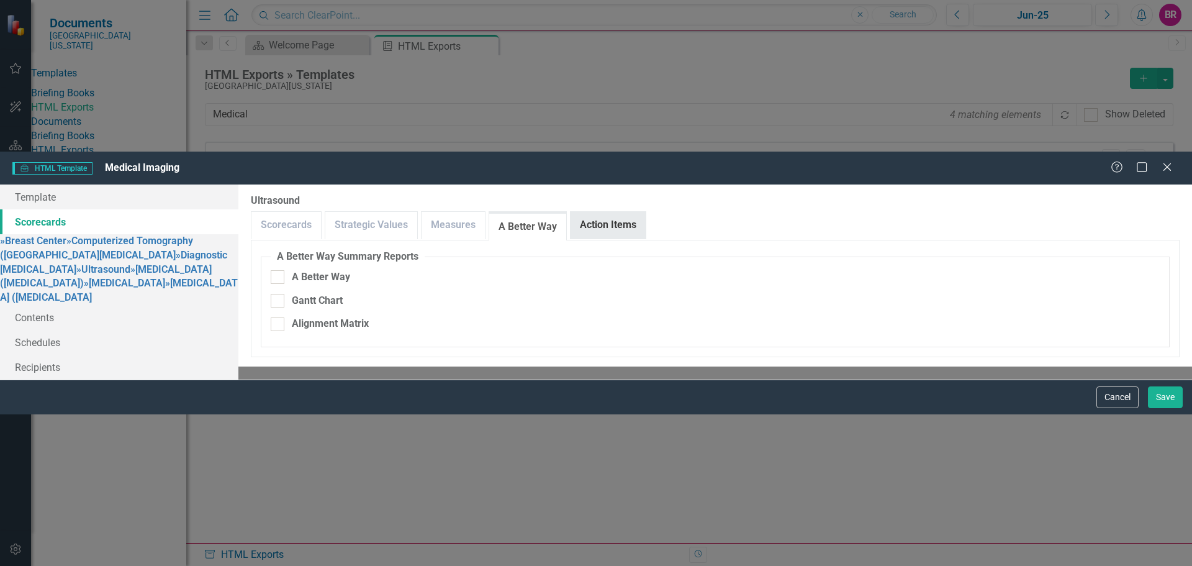
click at [646, 212] on link "Action Items" at bounding box center [607, 225] width 75 height 27
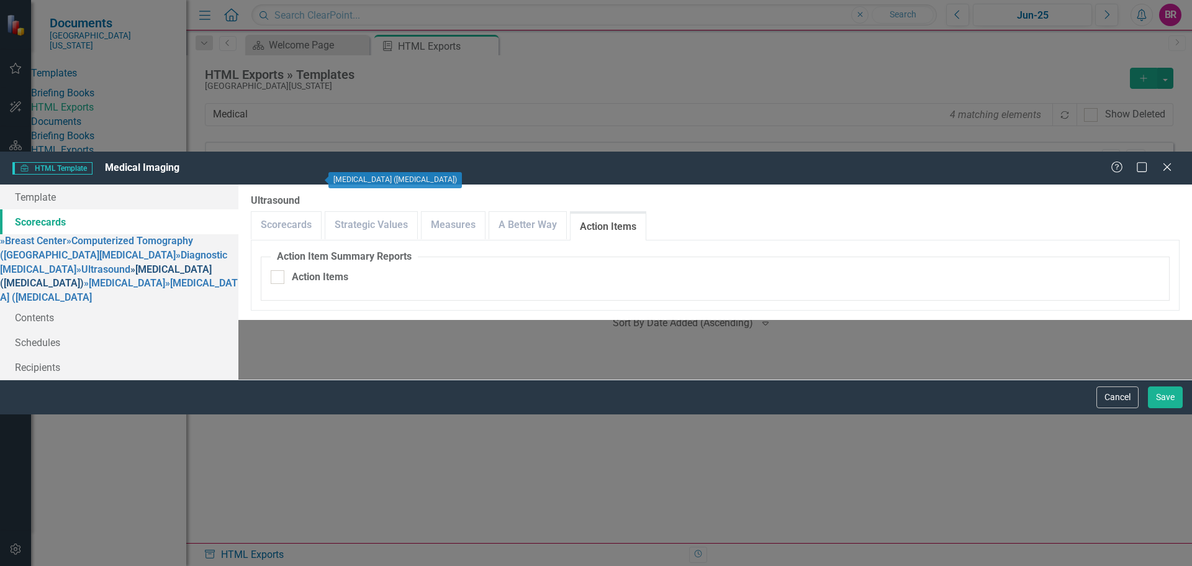
click at [178, 263] on link "» Magnetic Resonance Imaging (MRI)" at bounding box center [106, 276] width 212 height 26
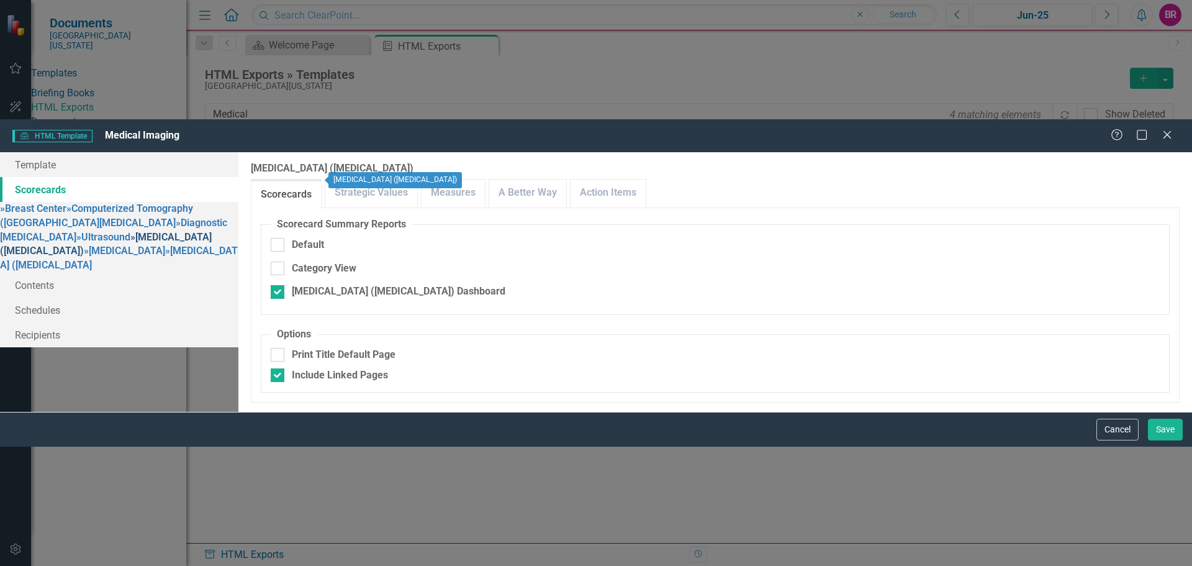
checkbox input "false"
click at [485, 179] on link "Measures" at bounding box center [453, 192] width 63 height 27
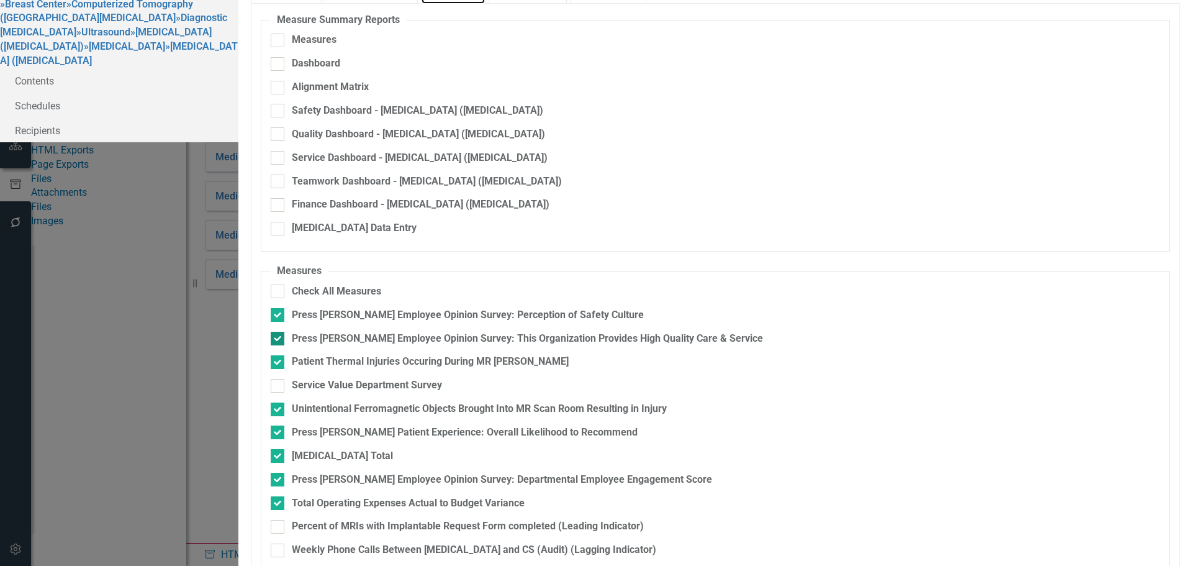
scroll to position [101, 0]
click at [688, 331] on div "Press [PERSON_NAME] Employee Opinion Survey: This Organization Provides High Qu…" at bounding box center [527, 338] width 471 height 14
click at [279, 331] on input "Press [PERSON_NAME] Employee Opinion Survey: This Organization Provides High Qu…" at bounding box center [275, 335] width 8 height 8
checkbox input "false"
click at [630, 565] on div "Press [PERSON_NAME] Employee Opinion Survey: This Department Provides High Qual…" at bounding box center [525, 573] width 467 height 14
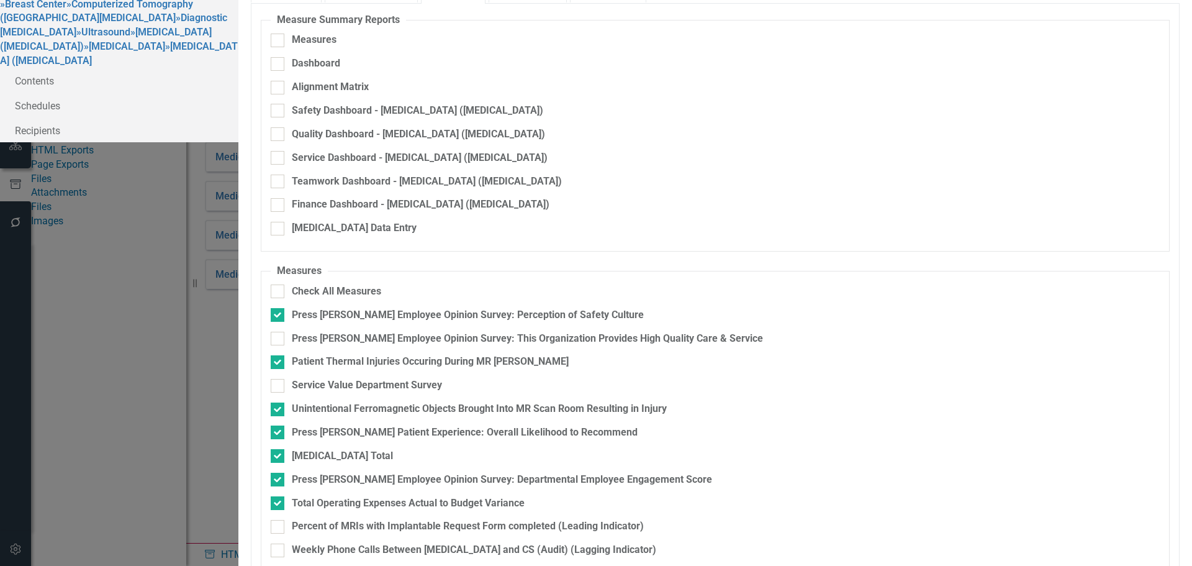
click at [279, 565] on input "Press [PERSON_NAME] Employee Opinion Survey: This Department Provides High Qual…" at bounding box center [275, 570] width 8 height 8
checkbox input "true"
click at [605, 58] on div "Magnetic Resonance Imaging (MRI) Please select the elements you would like incl…" at bounding box center [715, 282] width 954 height 668
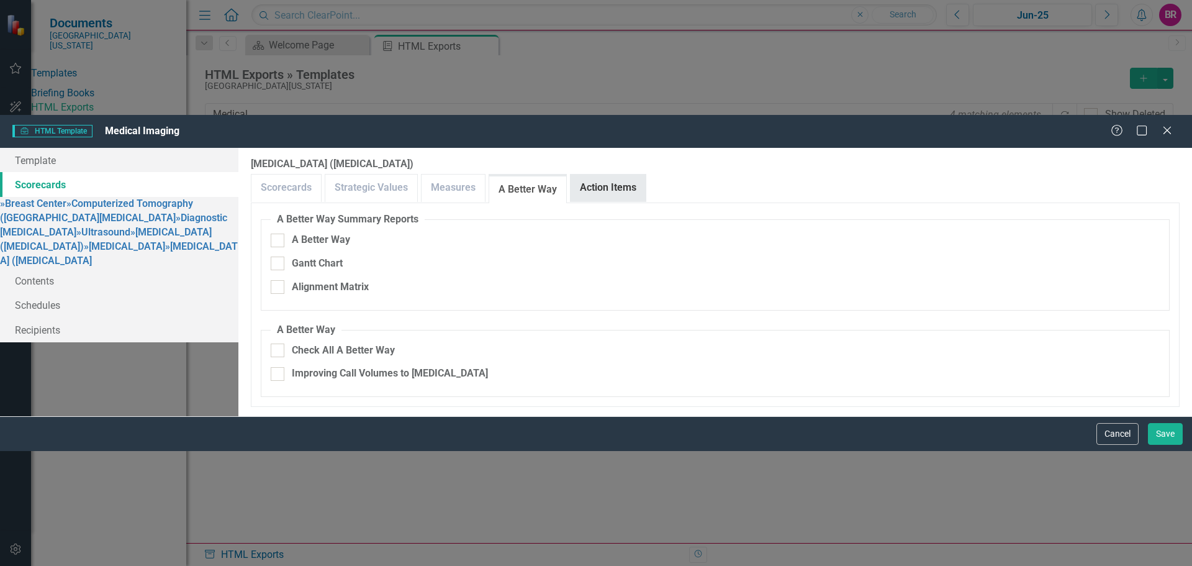
click at [646, 174] on link "Action Items" at bounding box center [607, 187] width 75 height 27
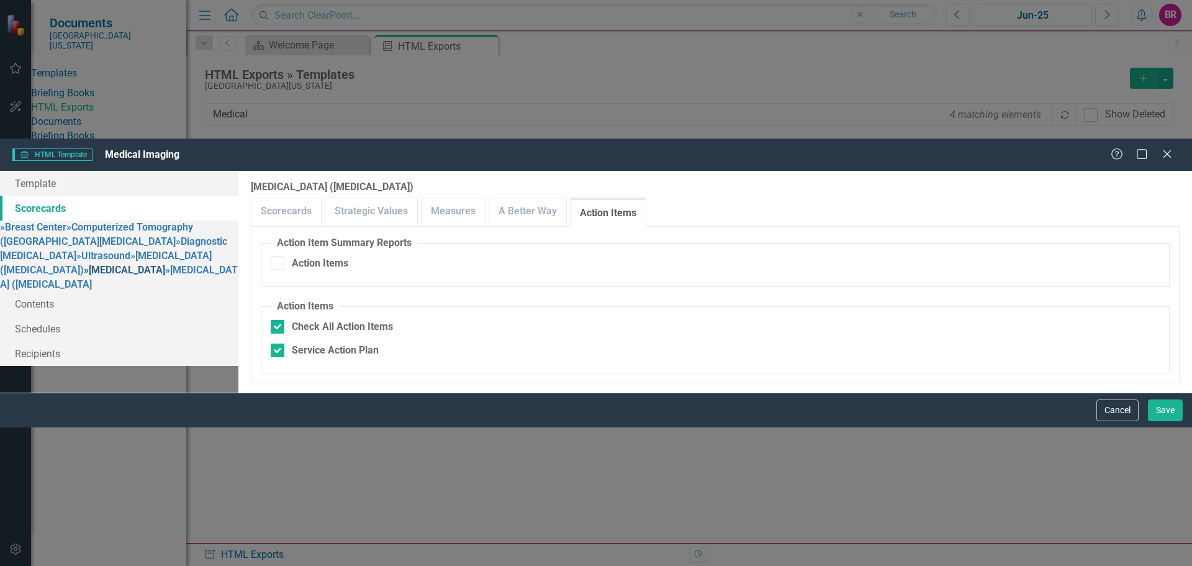
click at [165, 264] on link "» Nuclear Medicine" at bounding box center [124, 270] width 81 height 12
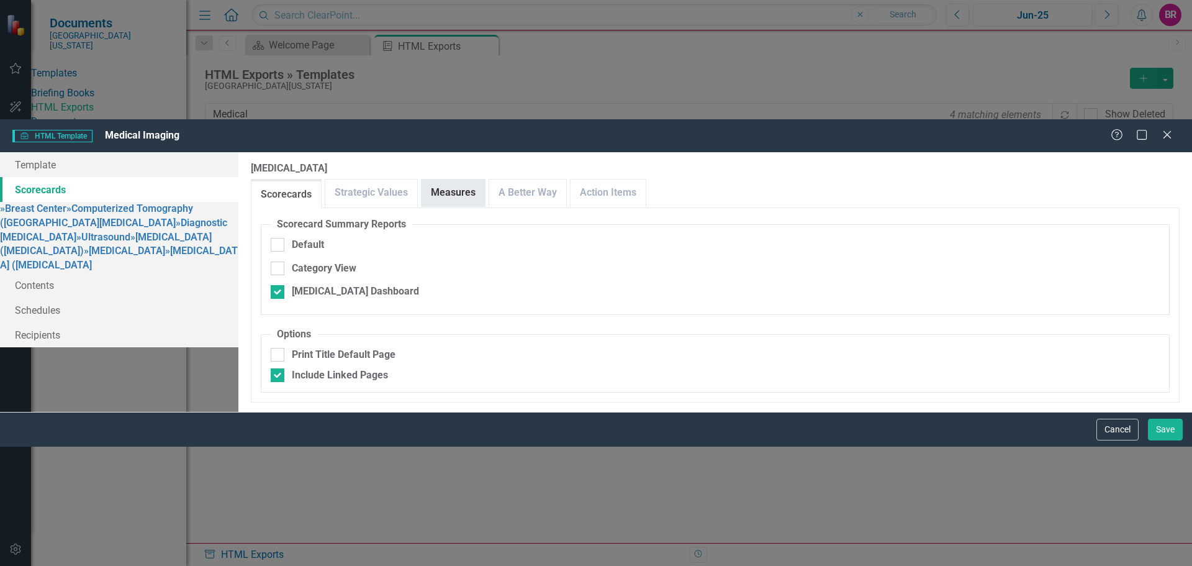
click at [485, 179] on link "Measures" at bounding box center [453, 192] width 63 height 27
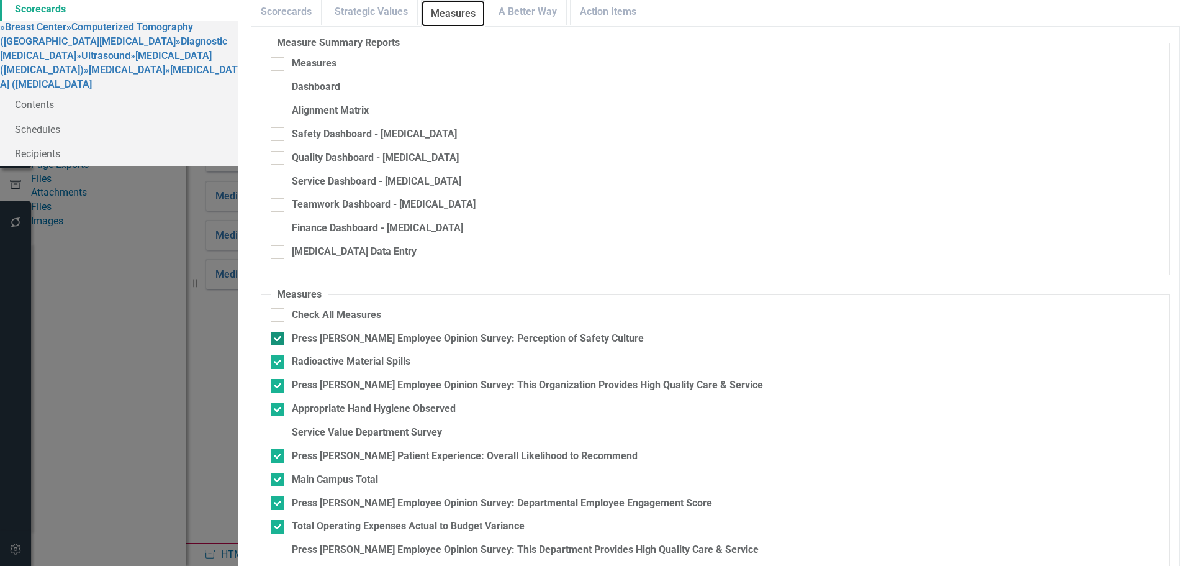
scroll to position [60, 0]
click at [609, 543] on div "Press [PERSON_NAME] Employee Opinion Survey: This Department Provides High Qual…" at bounding box center [525, 550] width 467 height 14
click at [279, 543] on input "Press [PERSON_NAME] Employee Opinion Survey: This Department Provides High Qual…" at bounding box center [275, 547] width 8 height 8
checkbox input "true"
click at [616, 378] on div "Press [PERSON_NAME] Employee Opinion Survey: This Organization Provides High Qu…" at bounding box center [527, 385] width 471 height 14
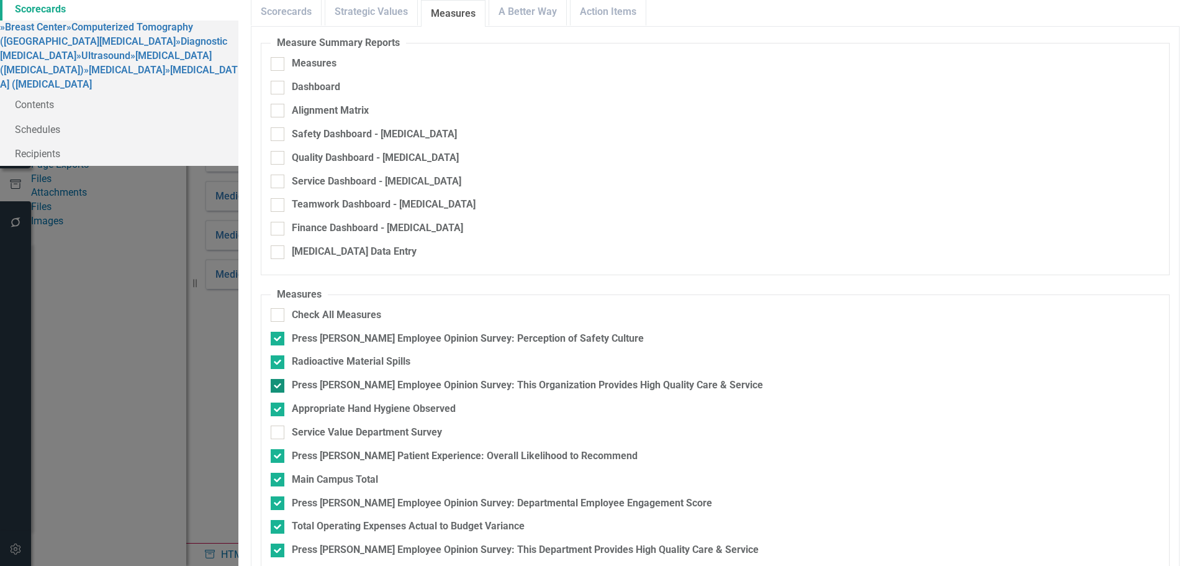
click at [279, 379] on input "Press [PERSON_NAME] Employee Opinion Survey: This Organization Provides High Qu…" at bounding box center [275, 383] width 8 height 8
checkbox input "false"
click at [646, 25] on link "Action Items" at bounding box center [607, 12] width 75 height 27
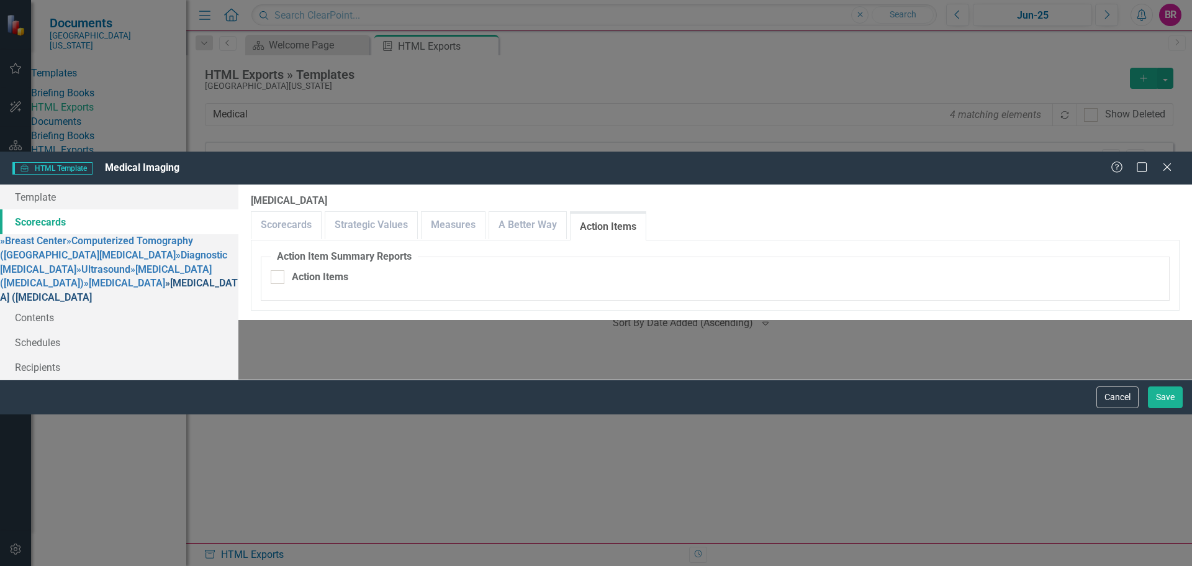
click at [192, 277] on link "» Positron Emission Tomography (PET) Scan" at bounding box center [119, 290] width 238 height 26
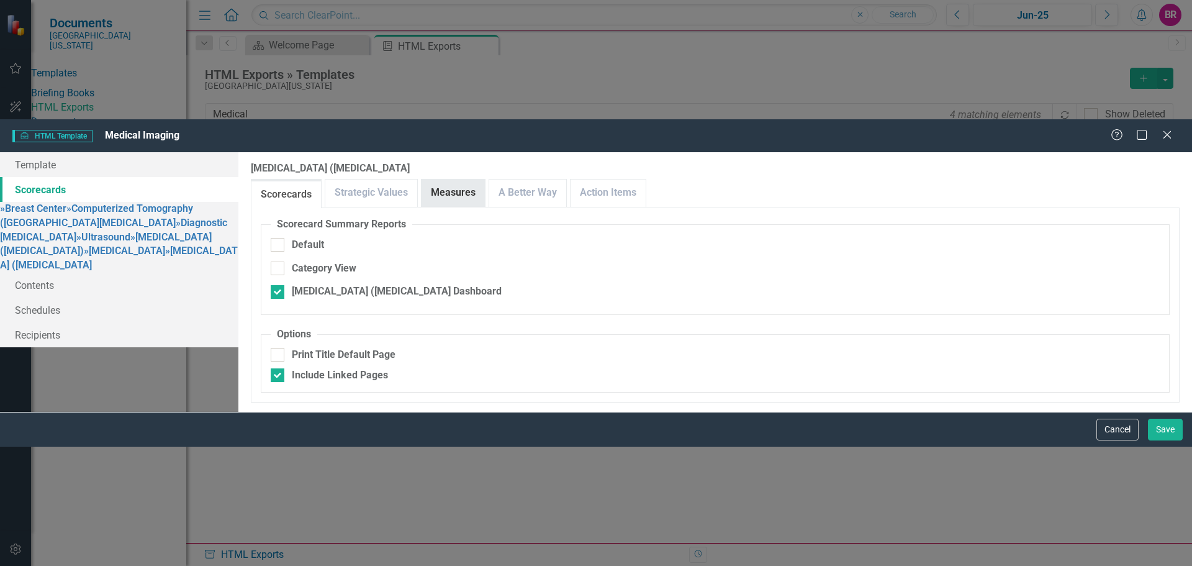
click at [485, 179] on link "Measures" at bounding box center [453, 192] width 63 height 27
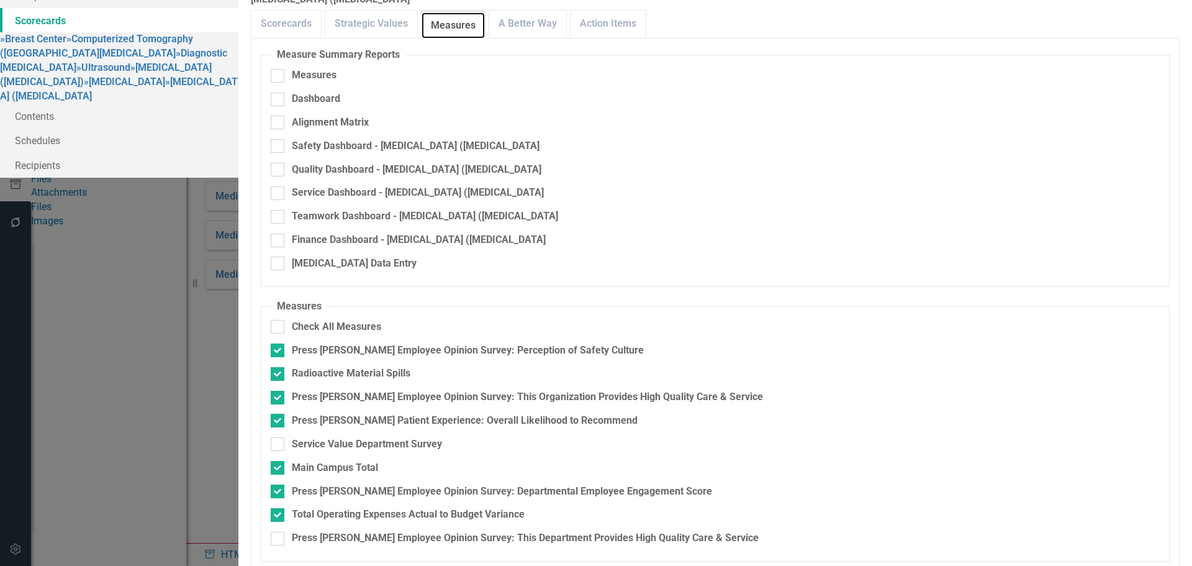
scroll to position [40, 0]
click at [612, 390] on div "Press [PERSON_NAME] Employee Opinion Survey: This Organization Provides High Qu…" at bounding box center [527, 397] width 471 height 14
click at [279, 390] on input "Press [PERSON_NAME] Employee Opinion Survey: This Organization Provides High Qu…" at bounding box center [275, 394] width 8 height 8
checkbox input "false"
click at [649, 531] on div "Press [PERSON_NAME] Employee Opinion Survey: This Department Provides High Qual…" at bounding box center [525, 538] width 467 height 14
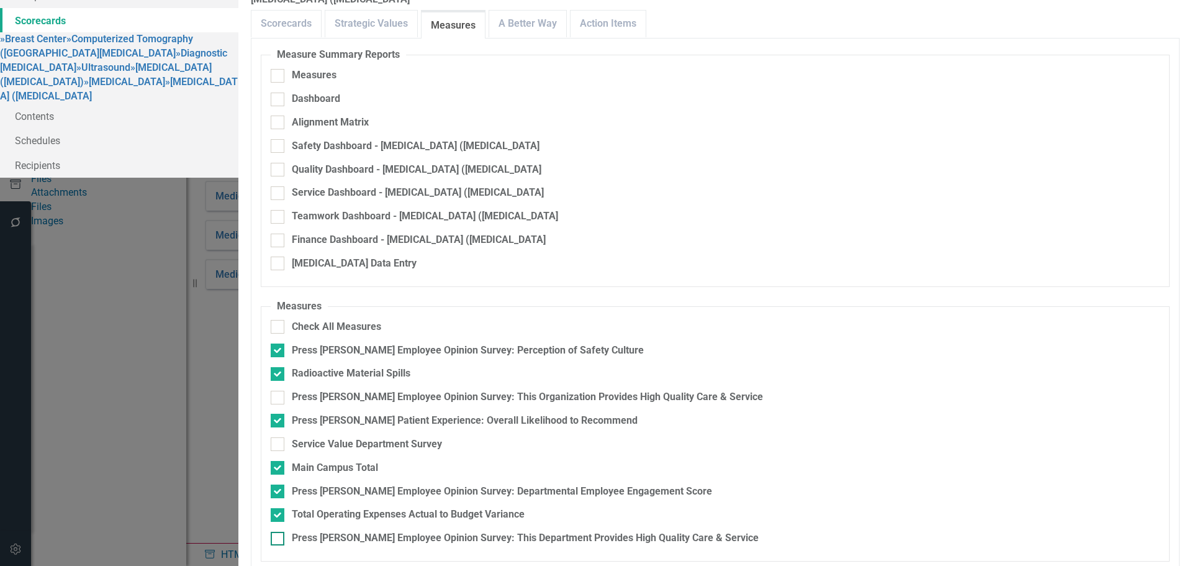
click at [279, 531] on input "Press [PERSON_NAME] Employee Opinion Survey: This Department Provides High Qual…" at bounding box center [275, 535] width 8 height 8
checkbox input "true"
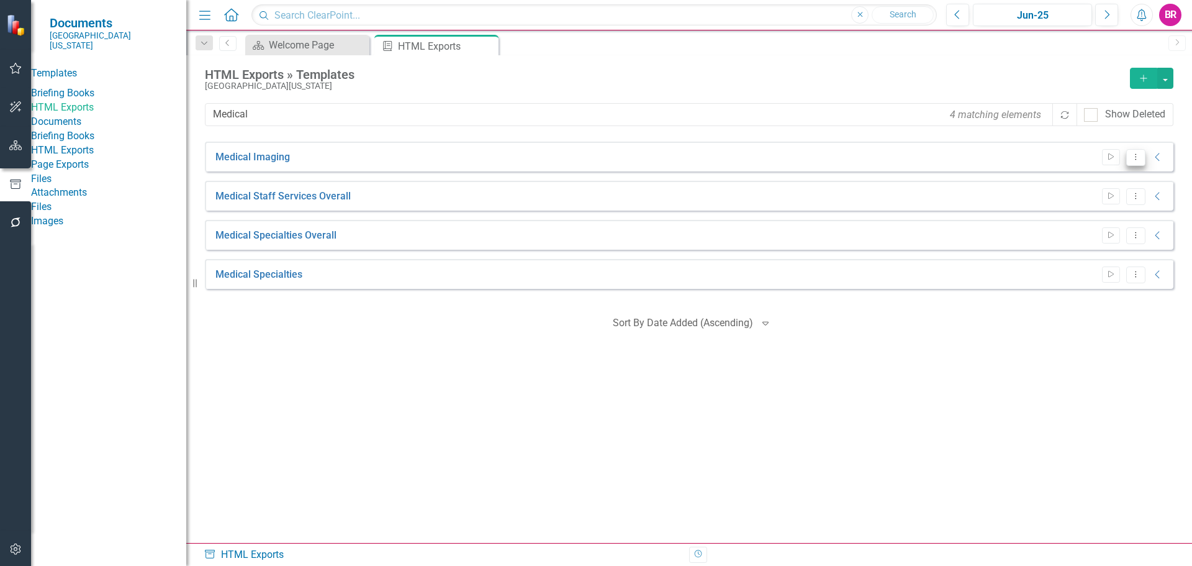
click at [1134, 157] on icon "Dropdown Menu" at bounding box center [1135, 157] width 11 height 8
click at [1121, 178] on link "Start Run Template" at bounding box center [1087, 177] width 115 height 23
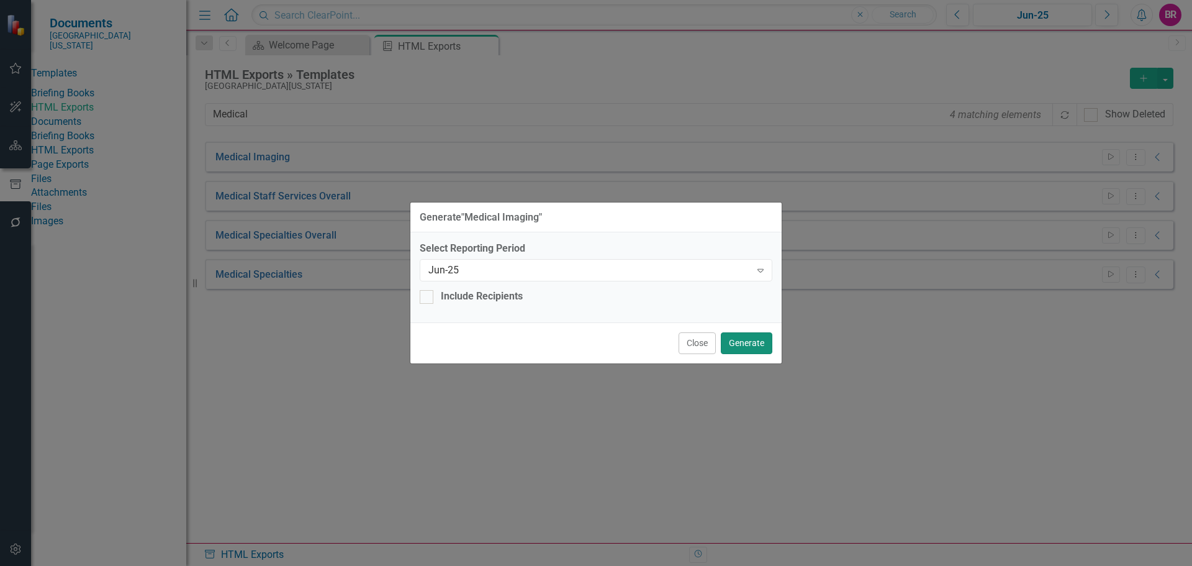
click at [742, 343] on button "Generate" at bounding box center [747, 343] width 52 height 22
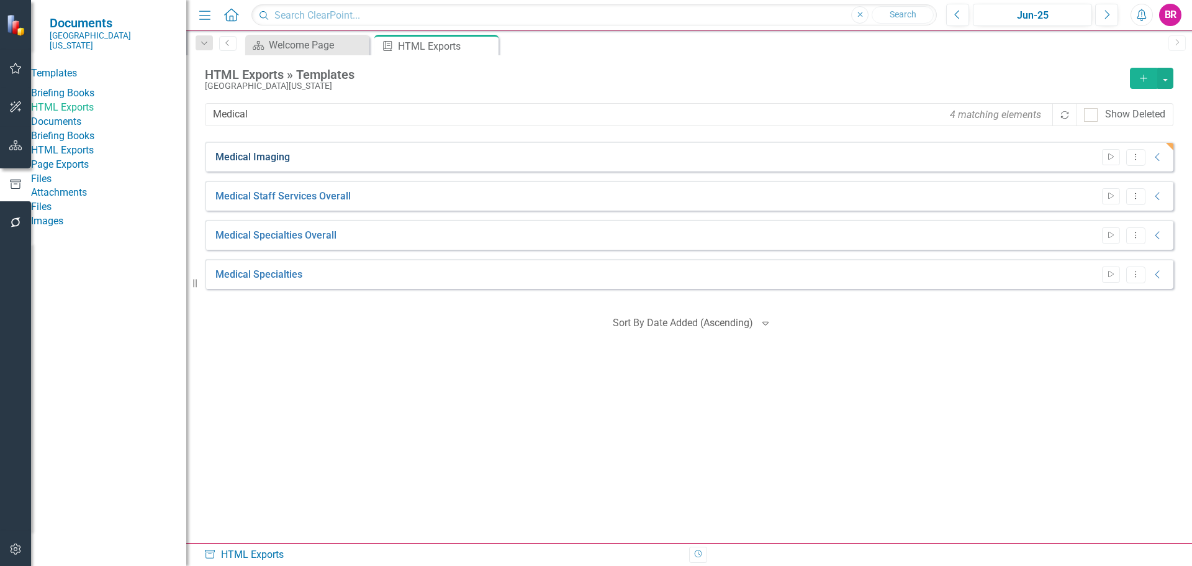
click at [280, 156] on link "Medical Imaging" at bounding box center [252, 157] width 74 height 14
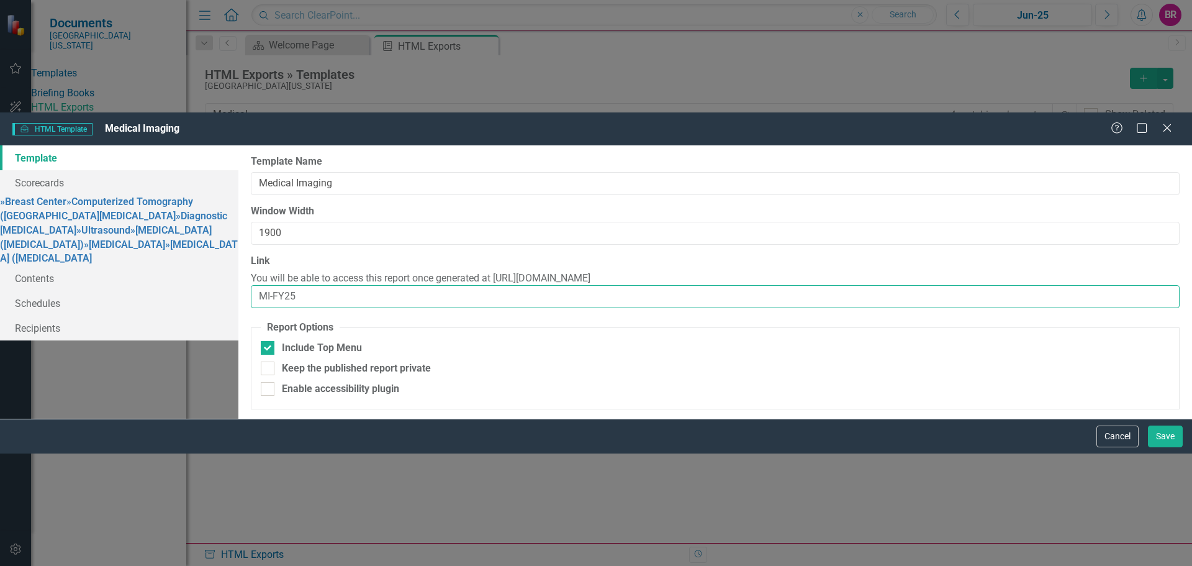
drag, startPoint x: 404, startPoint y: 181, endPoint x: 366, endPoint y: 191, distance: 39.0
click at [366, 285] on input "MI-FY25" at bounding box center [715, 296] width 929 height 23
type input "MI"
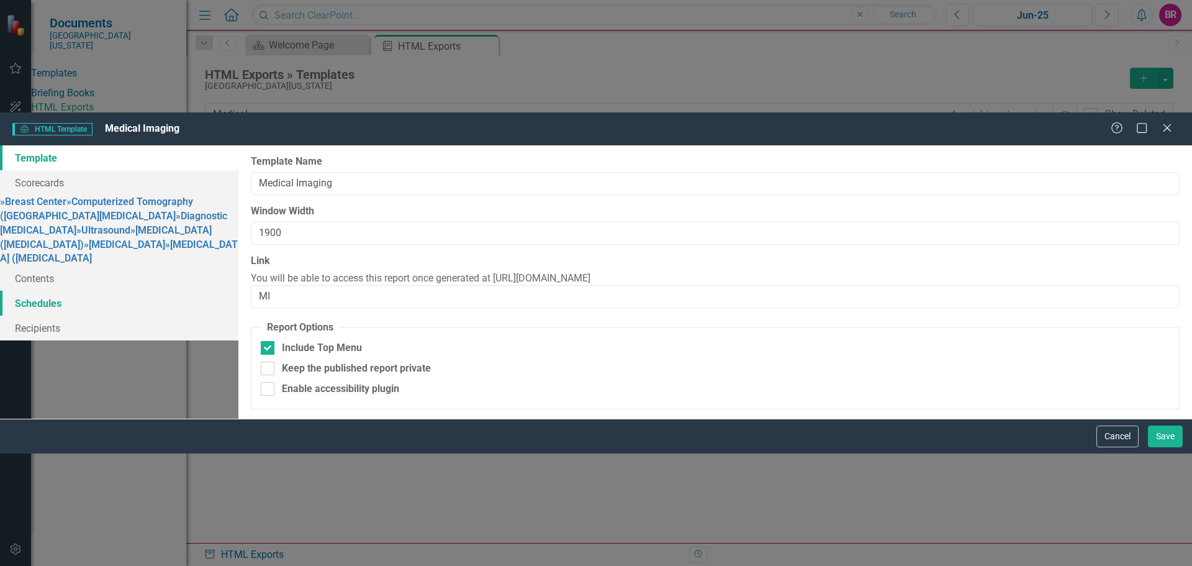
click at [163, 291] on link "Schedules" at bounding box center [119, 303] width 238 height 25
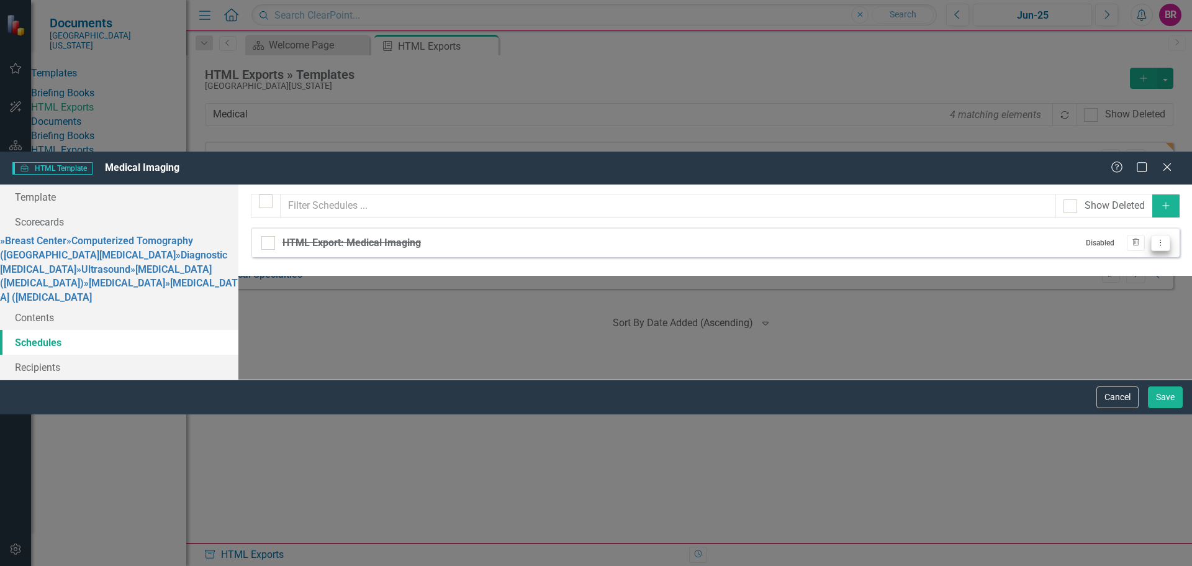
click at [1158, 238] on icon "Dropdown Menu" at bounding box center [1160, 242] width 11 height 8
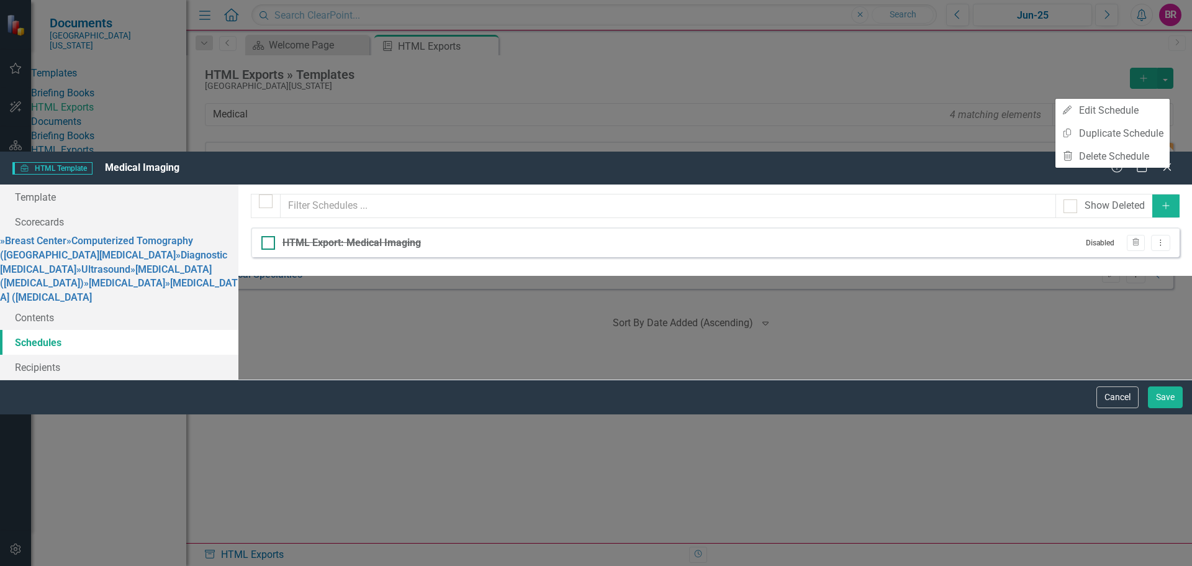
click at [275, 236] on div at bounding box center [268, 243] width 14 height 14
click at [269, 236] on input "HTML Export: Medical Imaging" at bounding box center [265, 240] width 8 height 8
checkbox input "true"
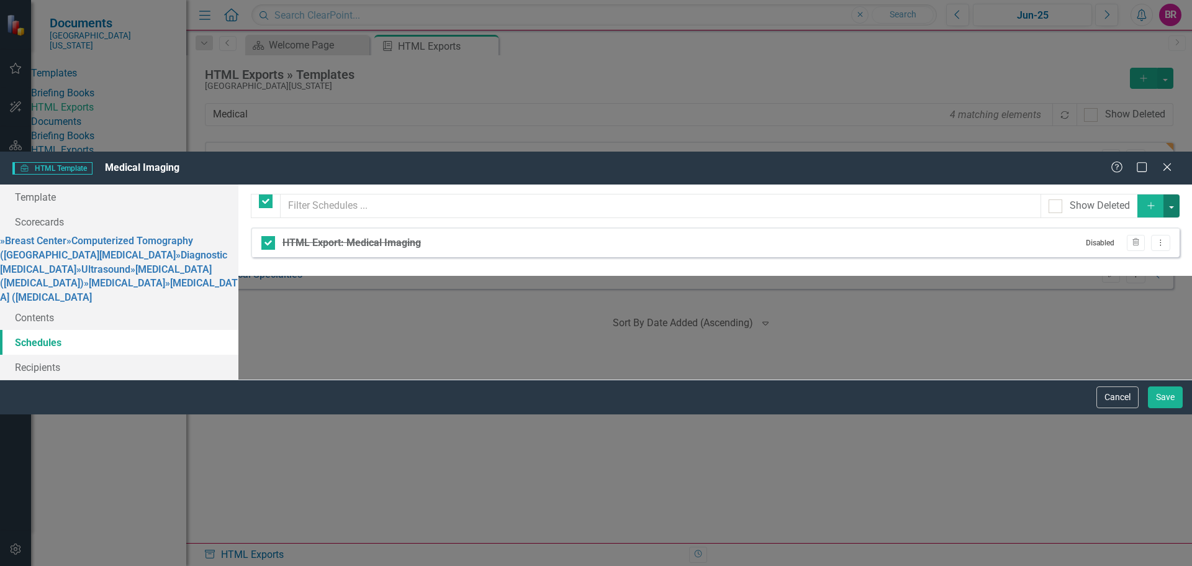
click at [1172, 194] on button "button" at bounding box center [1171, 205] width 16 height 23
click at [955, 201] on div "Briefing books and exports can be run on schedules that you define below. If yo…" at bounding box center [715, 229] width 954 height 91
click at [1157, 238] on icon "Dropdown Menu" at bounding box center [1160, 242] width 11 height 8
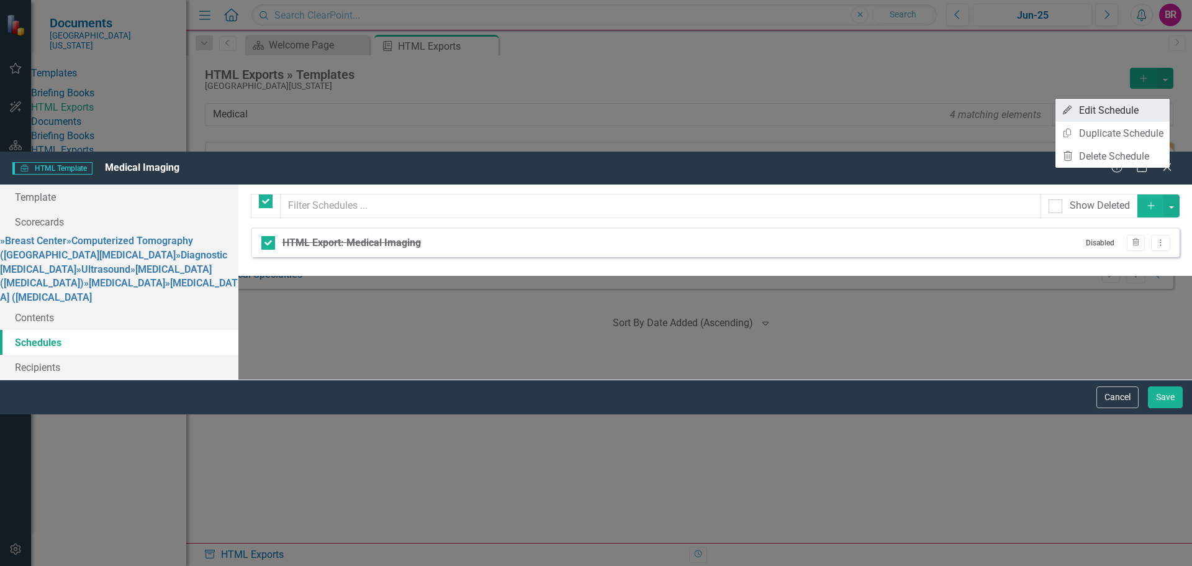
click at [1148, 110] on link "Edit Edit Schedule" at bounding box center [1112, 110] width 114 height 23
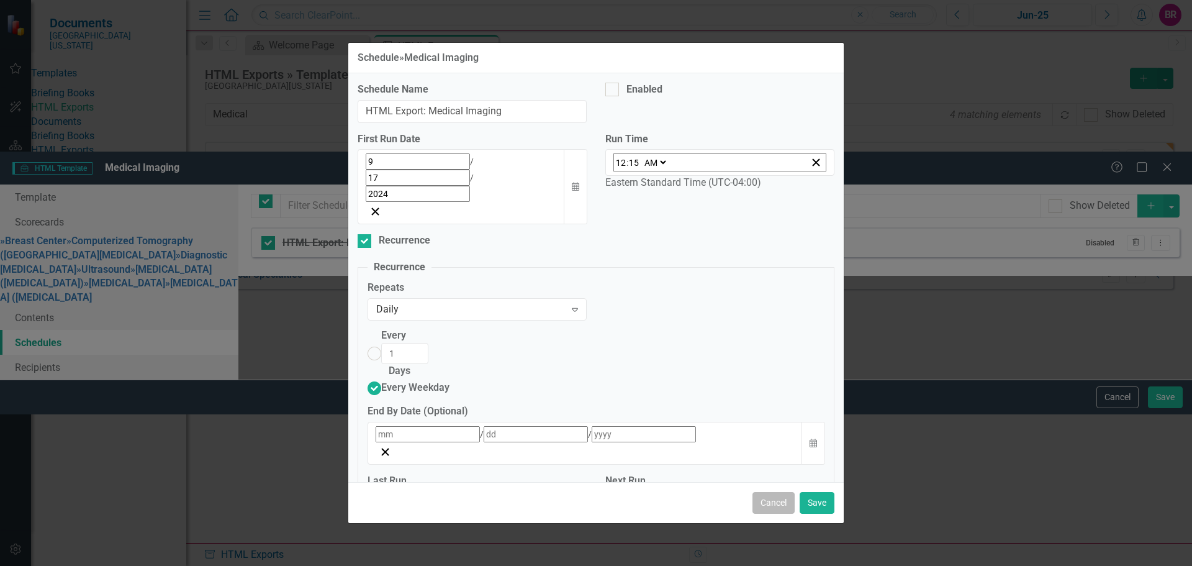
click at [775, 492] on button "Cancel" at bounding box center [773, 503] width 42 height 22
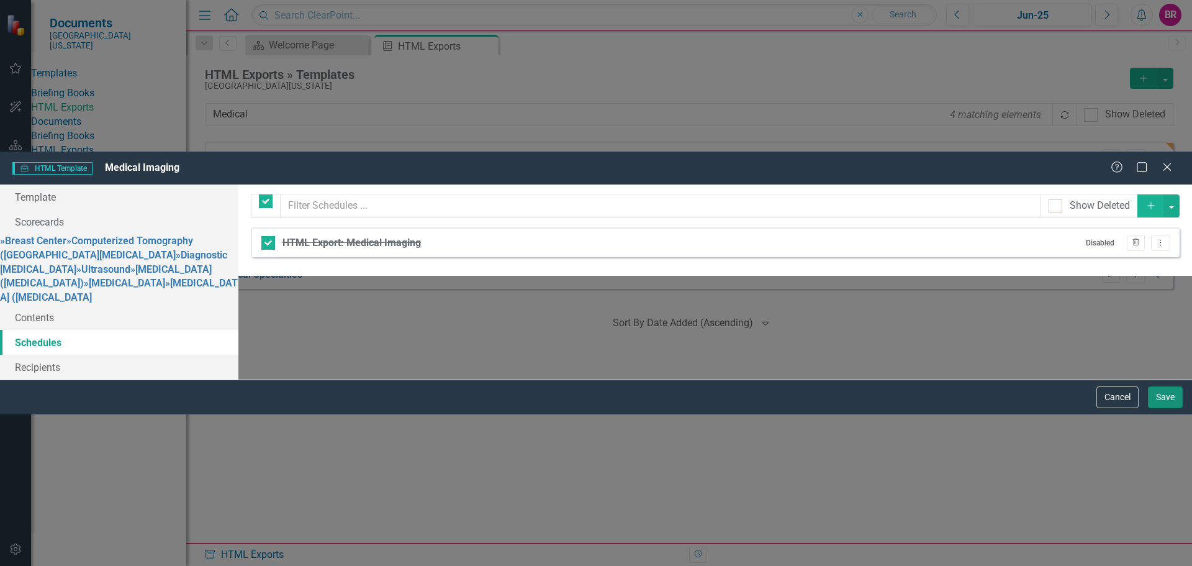
click at [1163, 408] on button "Save" at bounding box center [1165, 397] width 35 height 22
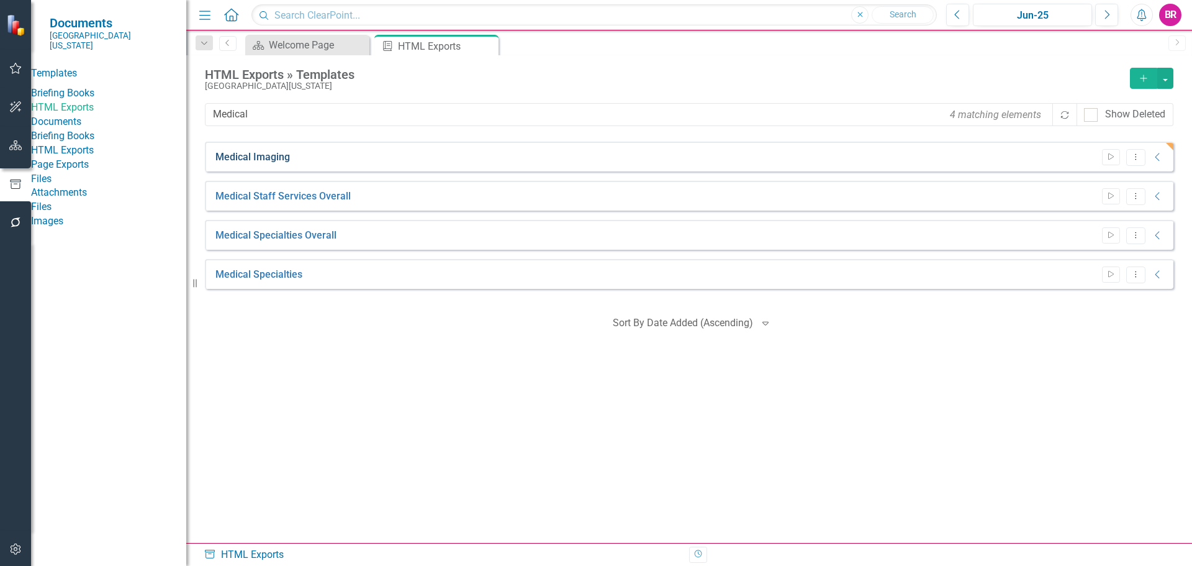
click at [243, 156] on link "Medical Imaging" at bounding box center [252, 157] width 74 height 14
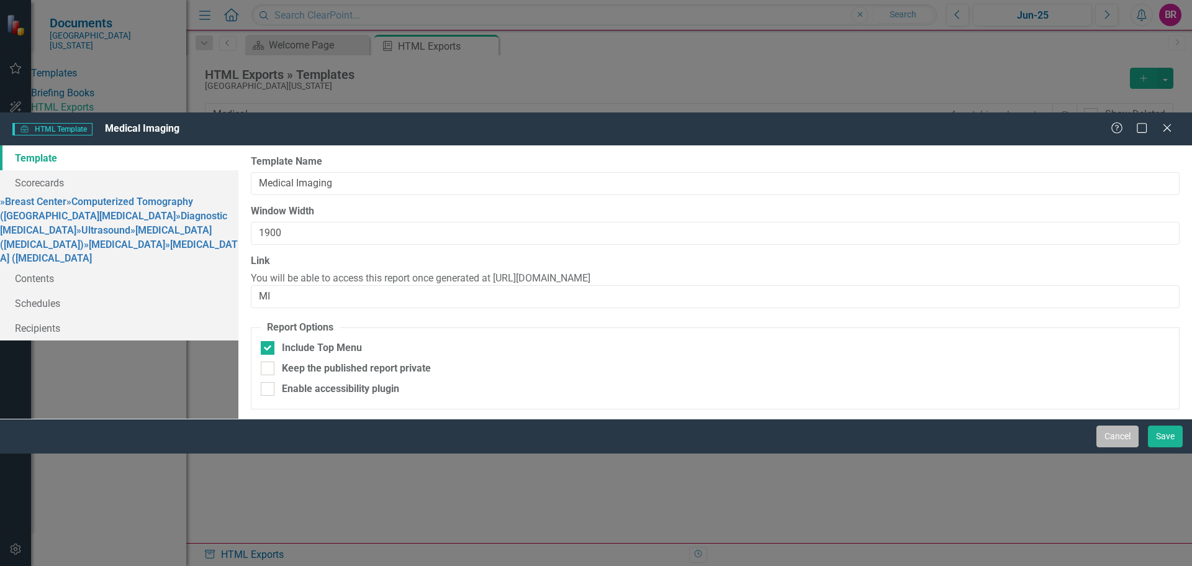
click at [1126, 447] on button "Cancel" at bounding box center [1117, 436] width 42 height 22
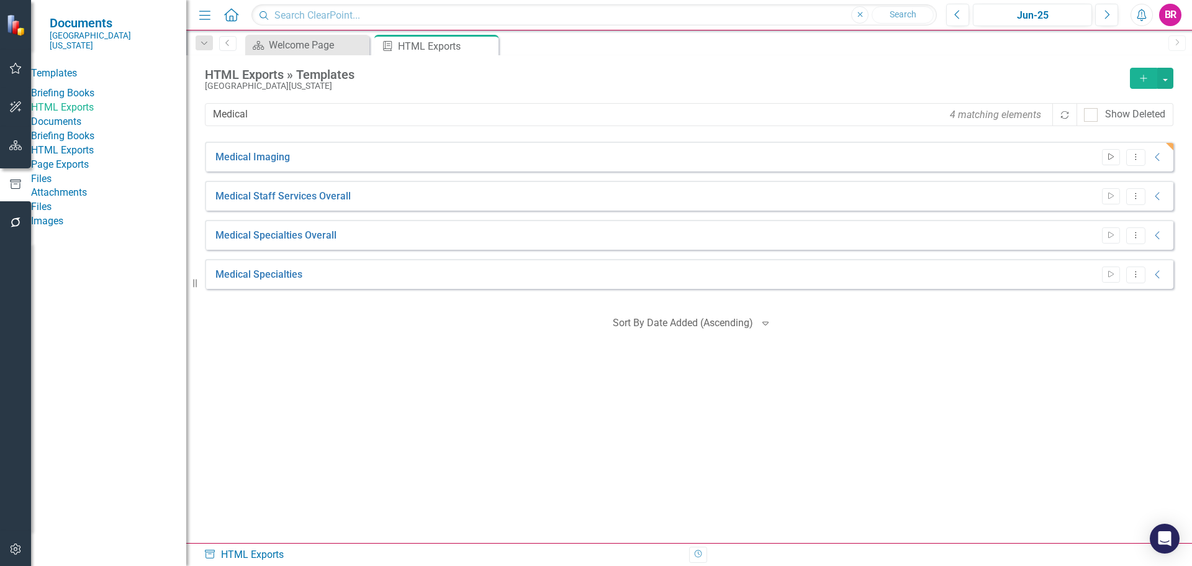
click at [1114, 160] on icon "Start" at bounding box center [1110, 156] width 9 height 7
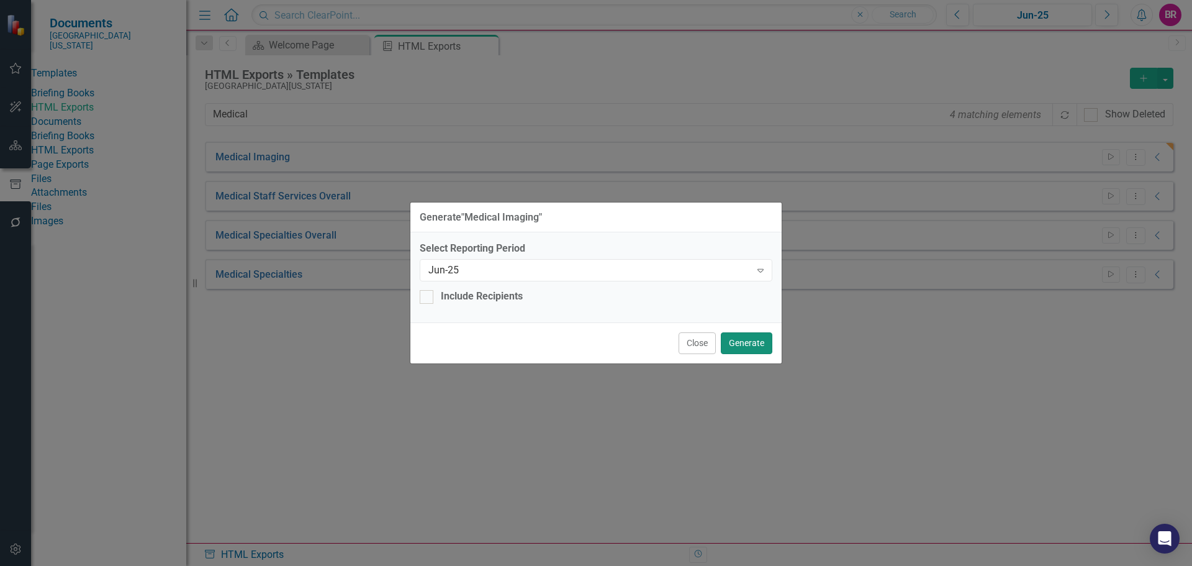
click at [762, 340] on button "Generate" at bounding box center [747, 343] width 52 height 22
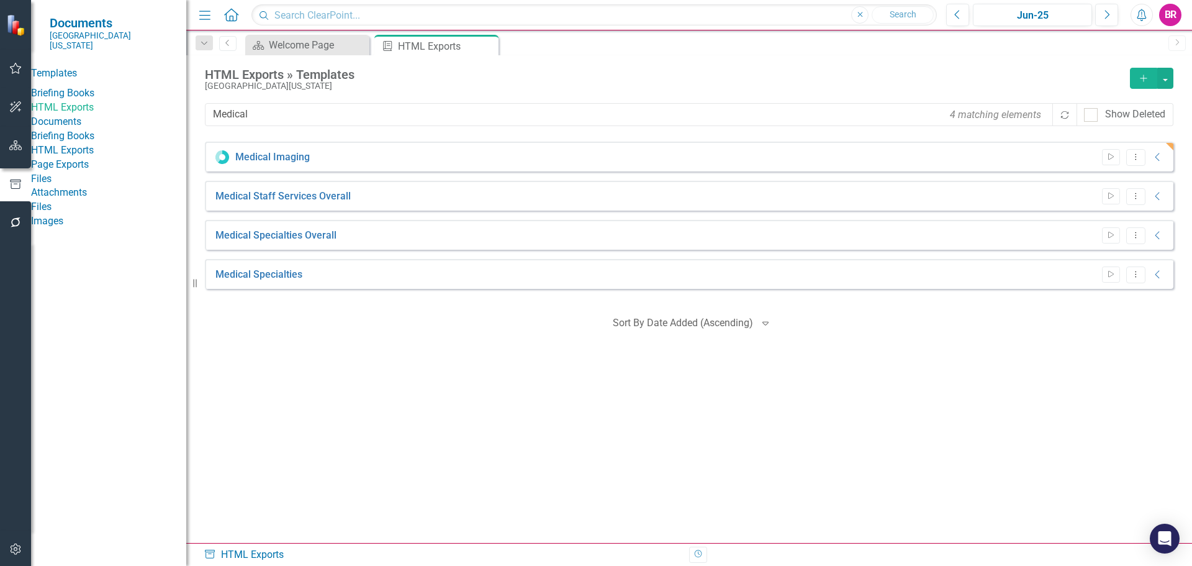
click at [610, 298] on div "Medical Imaging Start Dropdown Menu Collapse HTML Medical Imaging In Process 61…" at bounding box center [689, 220] width 968 height 156
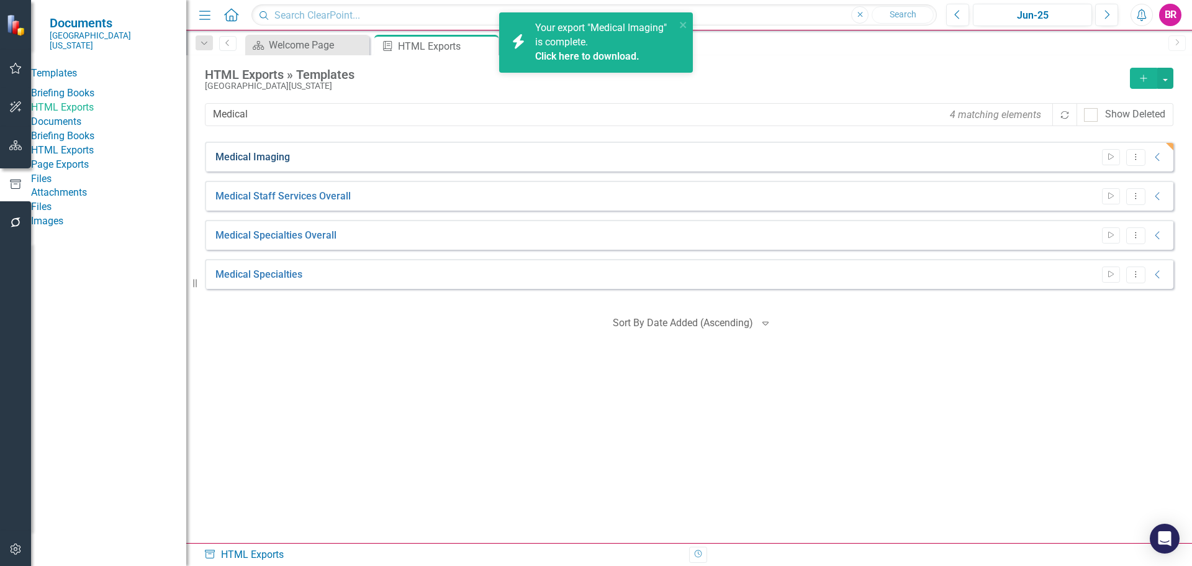
click at [274, 155] on link "Medical Imaging" at bounding box center [252, 157] width 74 height 14
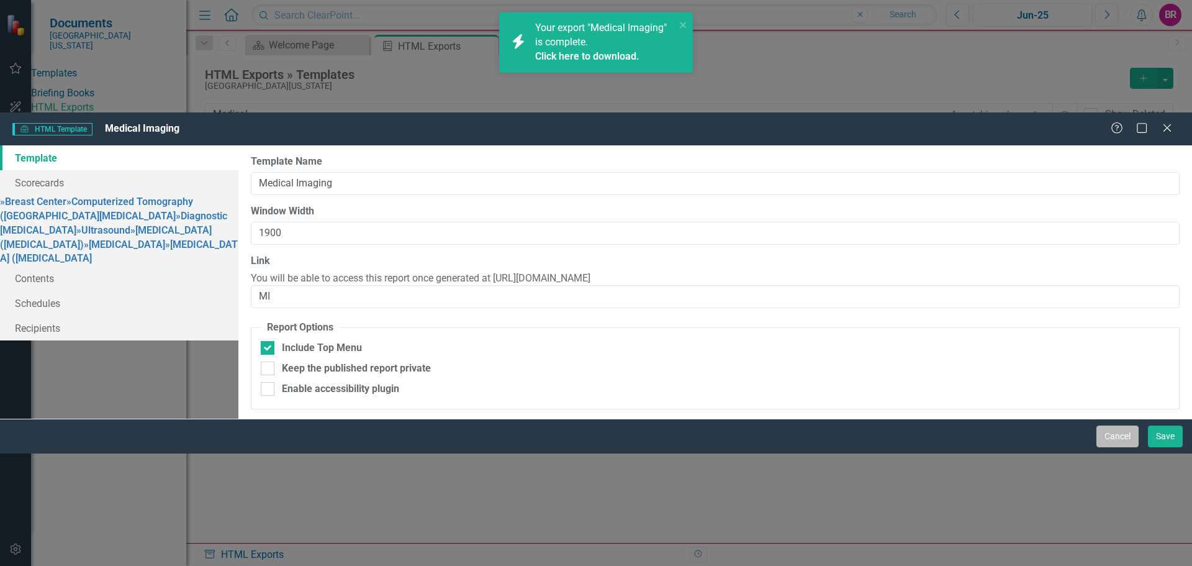
click at [1117, 447] on button "Cancel" at bounding box center [1117, 436] width 42 height 22
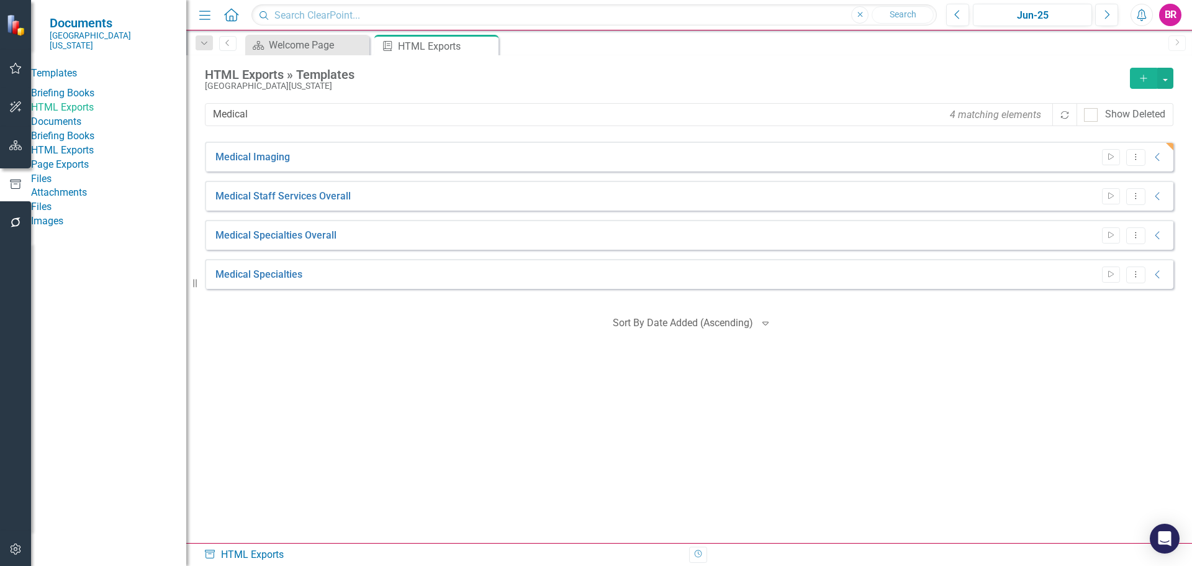
click at [20, 151] on button "button" at bounding box center [16, 146] width 28 height 26
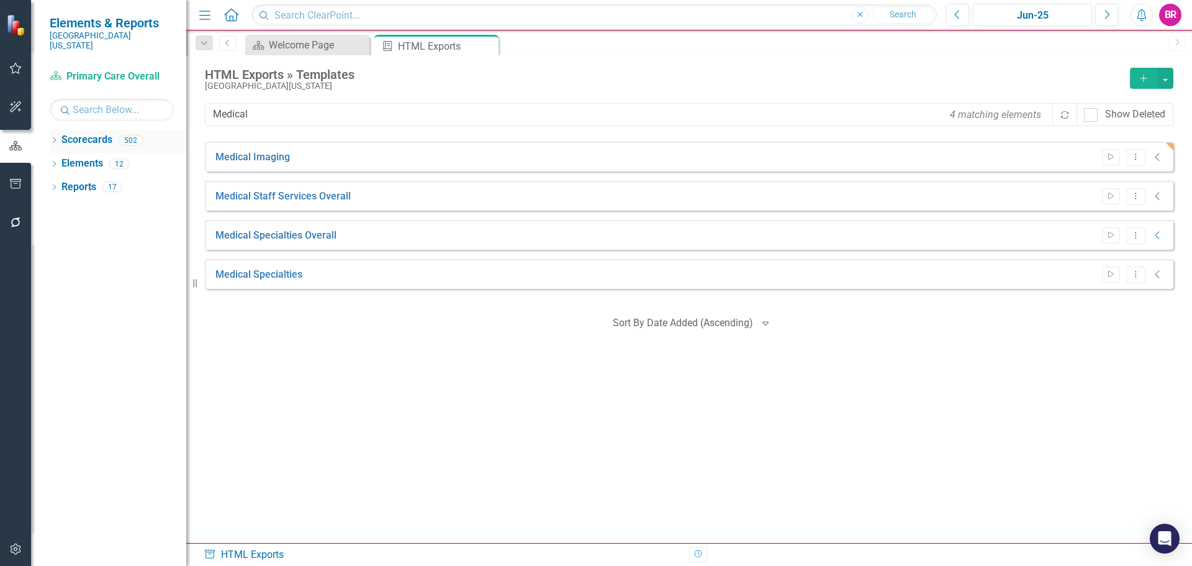
click at [53, 138] on icon "Dropdown" at bounding box center [54, 141] width 9 height 7
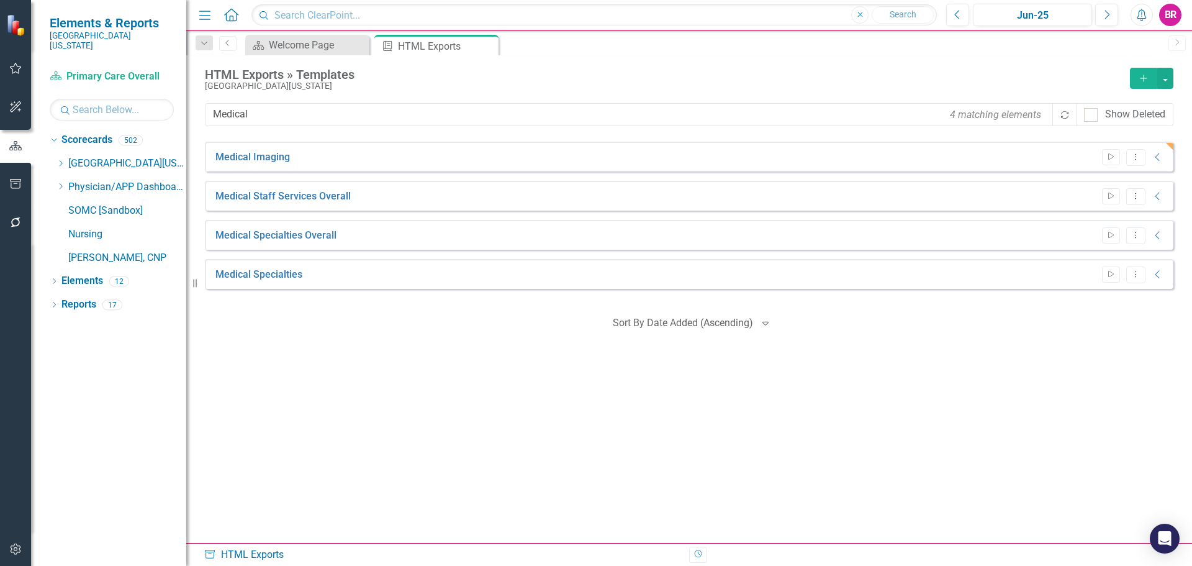
drag, startPoint x: 62, startPoint y: 154, endPoint x: 78, endPoint y: 166, distance: 20.0
click at [62, 160] on icon "Dropdown" at bounding box center [60, 163] width 9 height 7
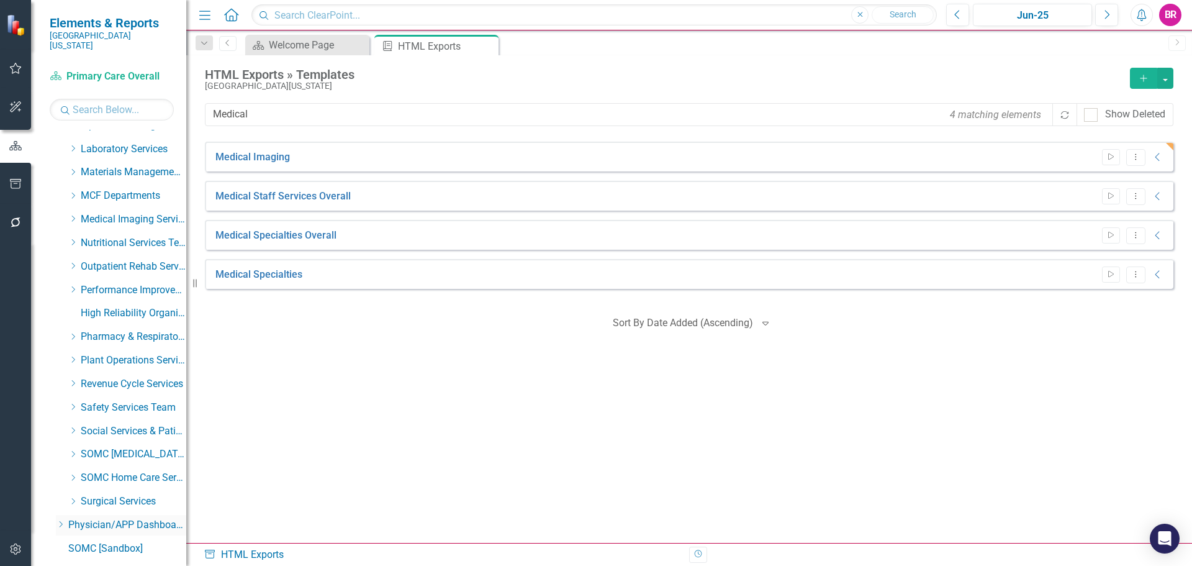
scroll to position [494, 0]
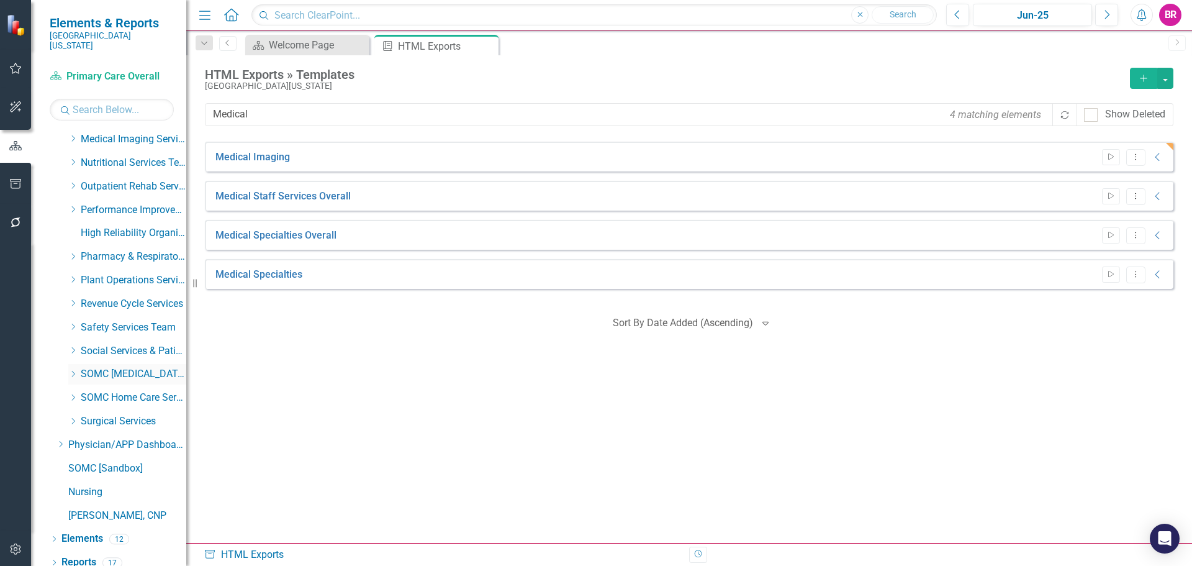
click at [73, 369] on div "Dropdown" at bounding box center [72, 374] width 9 height 11
click at [110, 414] on link "Lung Care" at bounding box center [139, 421] width 93 height 14
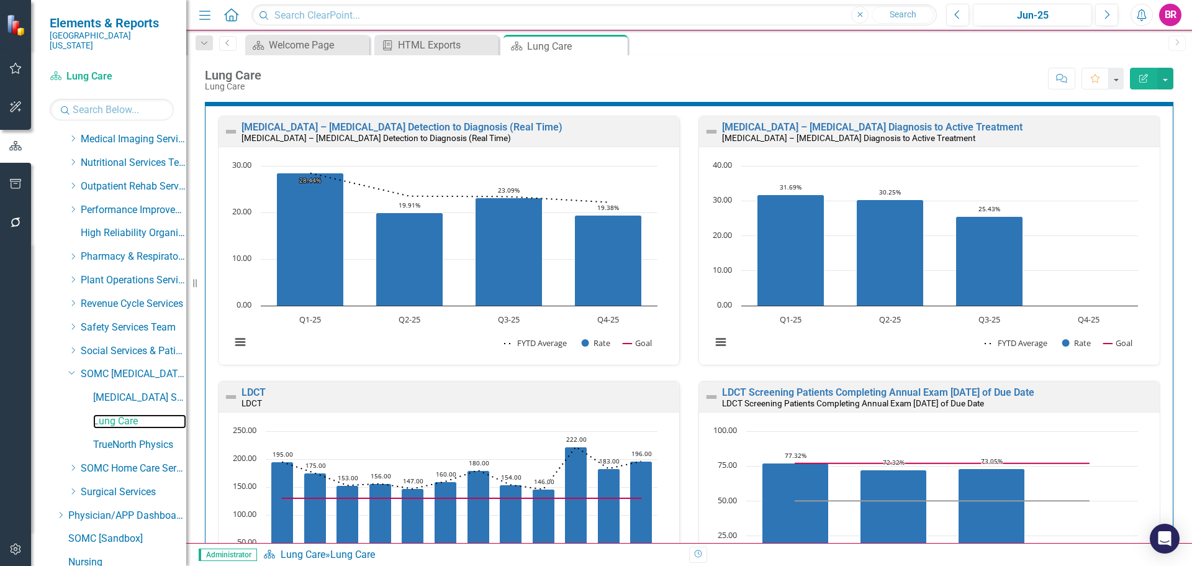
scroll to position [21, 0]
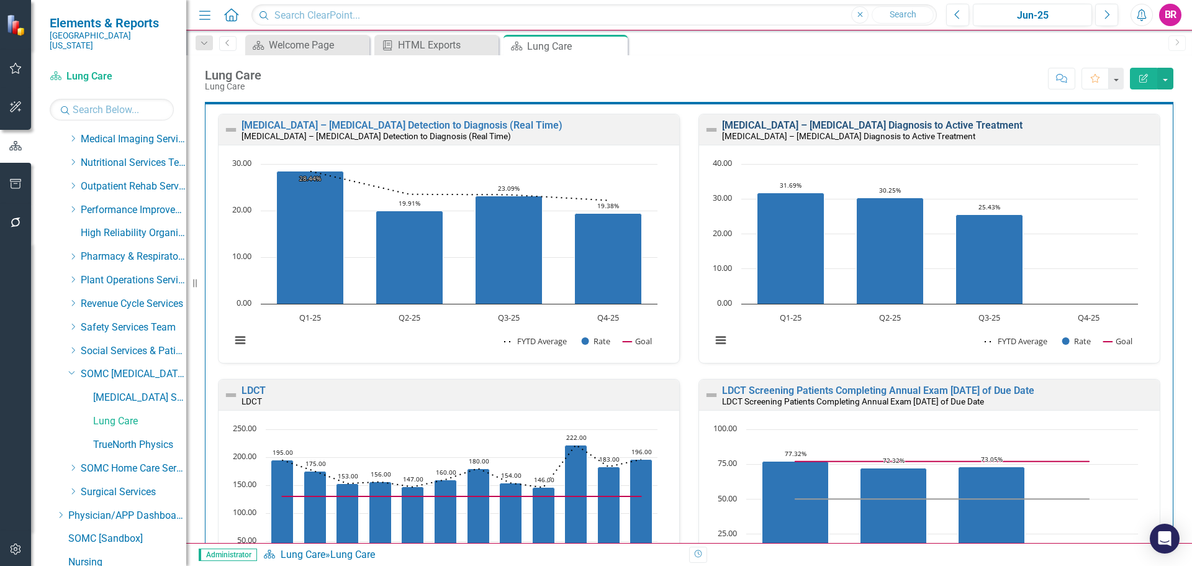
click at [904, 127] on link "Lung Cancer – NSCLC Diagnosis to Active Treatment" at bounding box center [872, 125] width 300 height 12
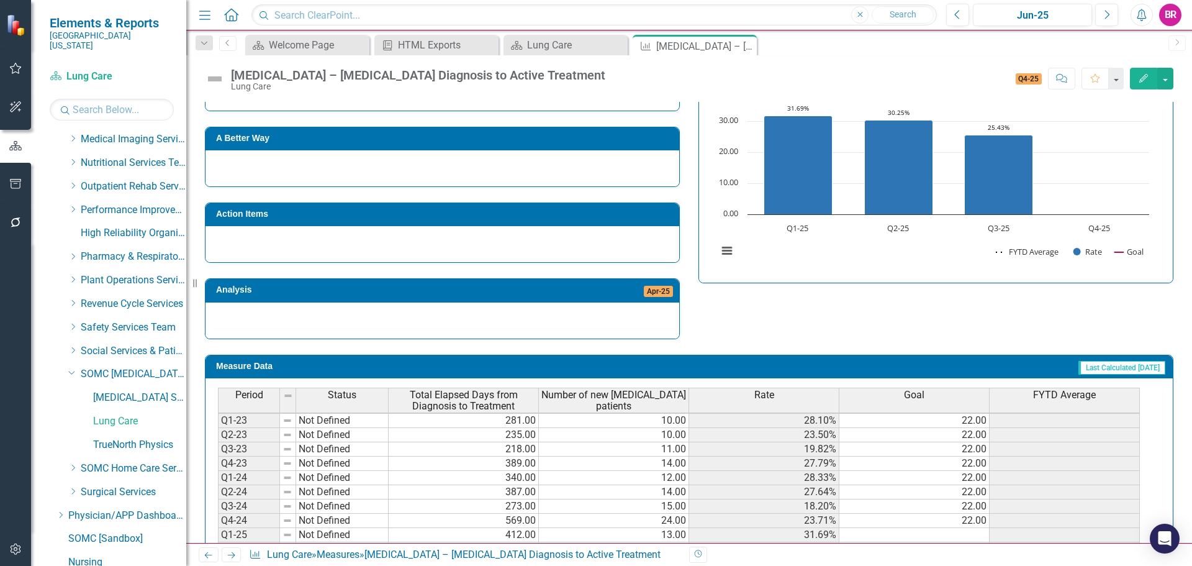
scroll to position [56, 0]
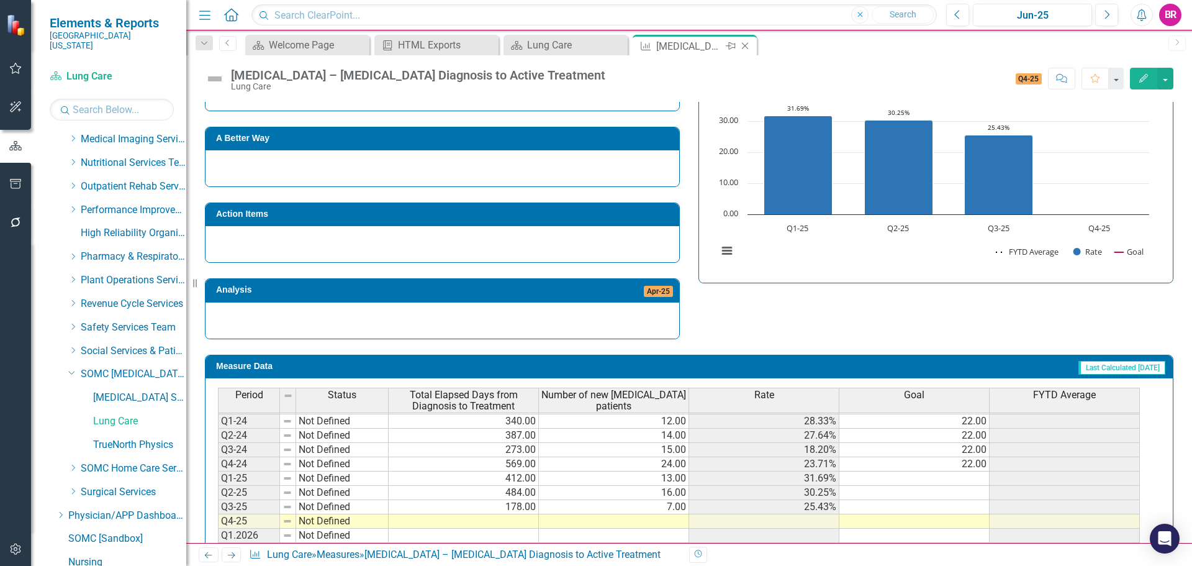
click at [743, 43] on icon "Close" at bounding box center [745, 46] width 12 height 10
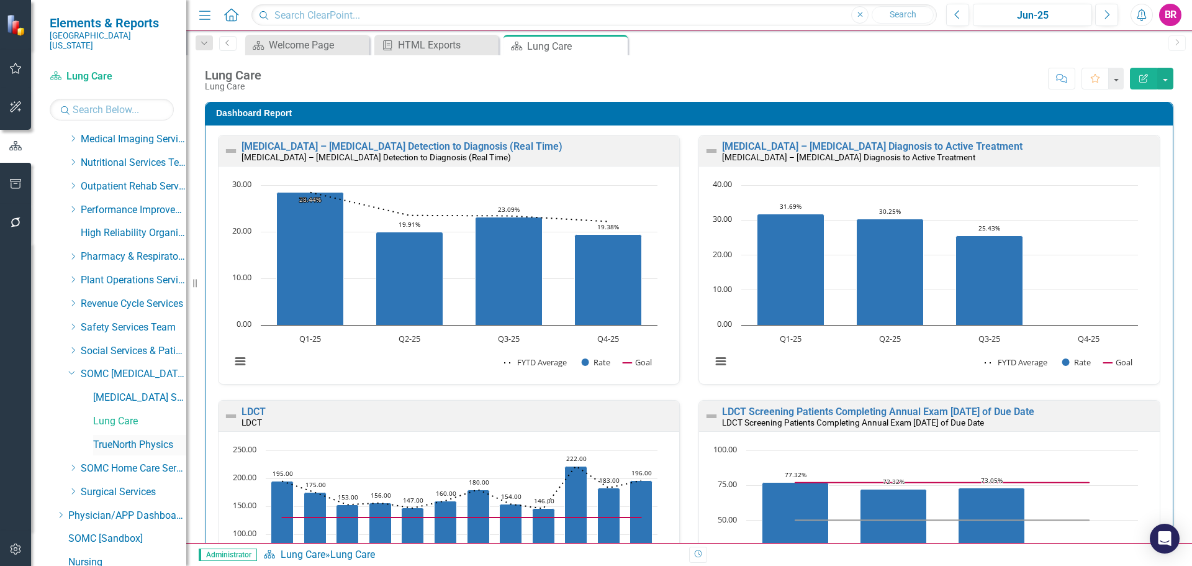
drag, startPoint x: 142, startPoint y: 433, endPoint x: 158, endPoint y: 431, distance: 15.6
click at [142, 438] on link "TrueNorth Physics" at bounding box center [139, 445] width 93 height 14
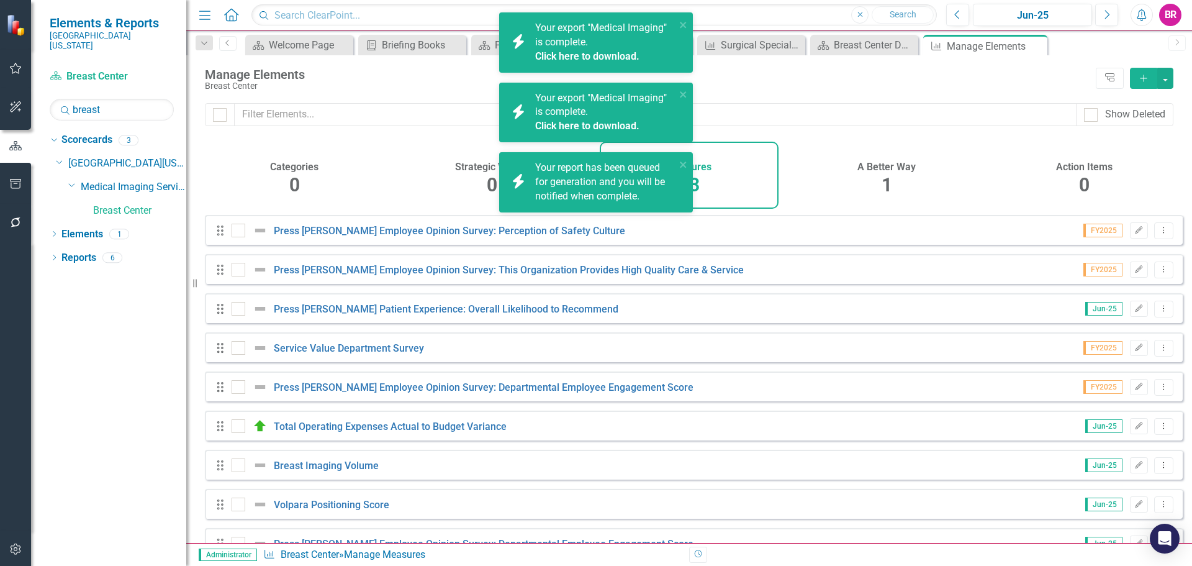
scroll to position [190, 0]
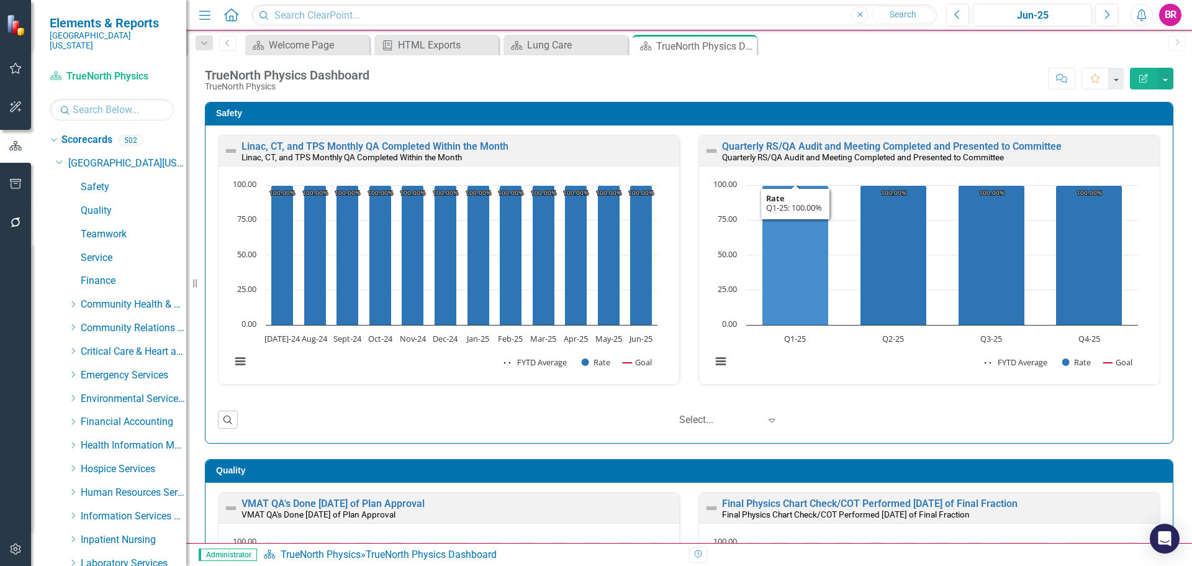
scroll to position [494, 0]
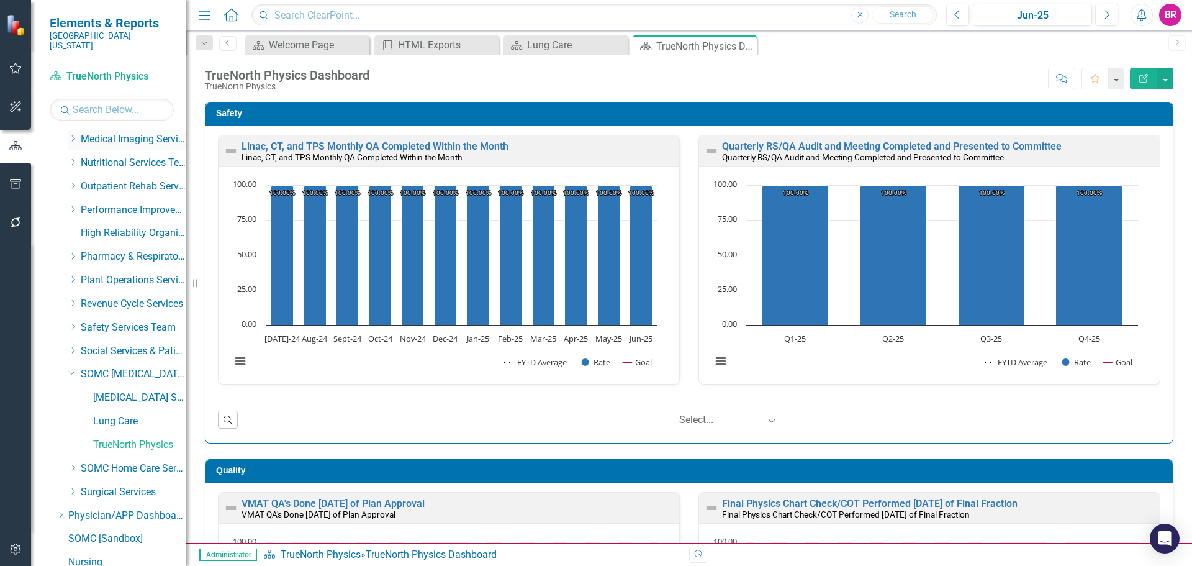
click at [74, 135] on icon "Dropdown" at bounding box center [72, 138] width 9 height 7
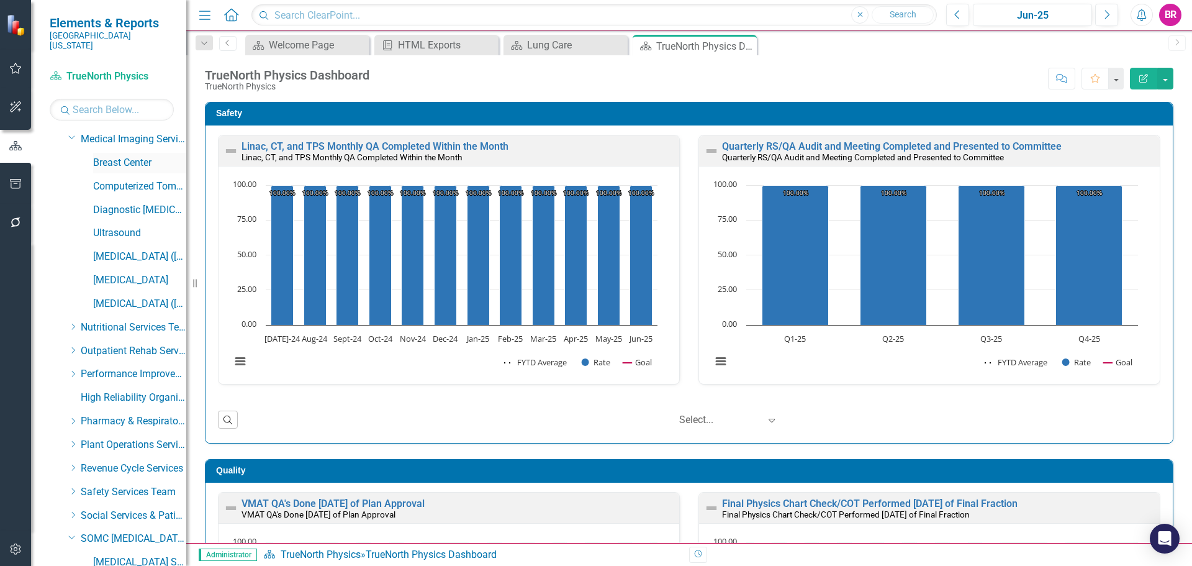
scroll to position [496, 0]
click at [748, 45] on icon "Close" at bounding box center [745, 46] width 12 height 10
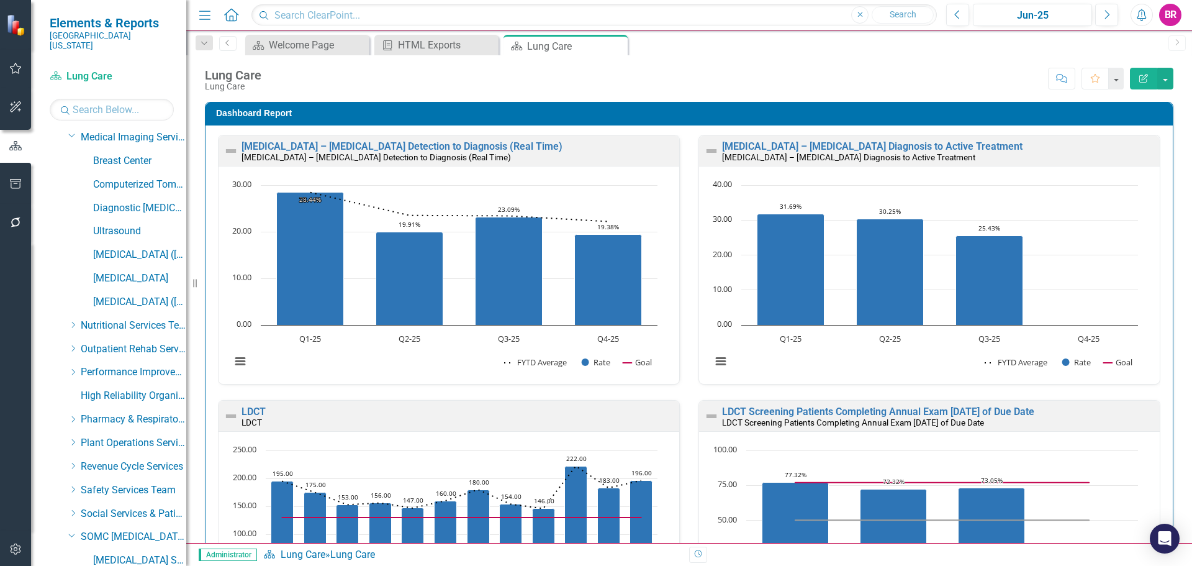
click at [0, 0] on icon "Close" at bounding box center [0, 0] width 0 height 0
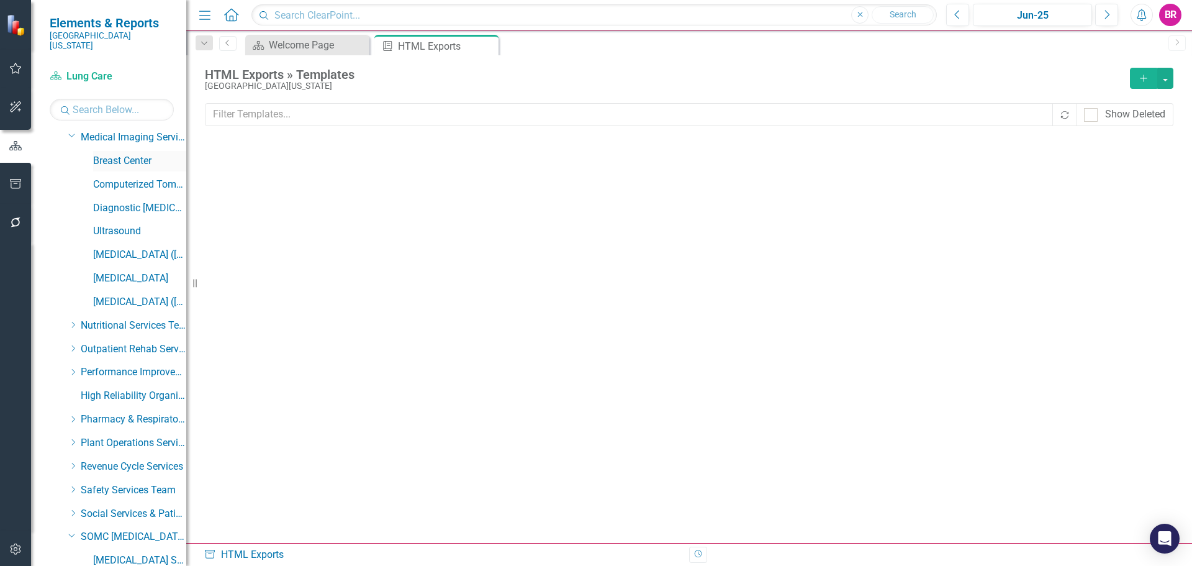
click at [0, 0] on icon at bounding box center [0, 0] width 0 height 0
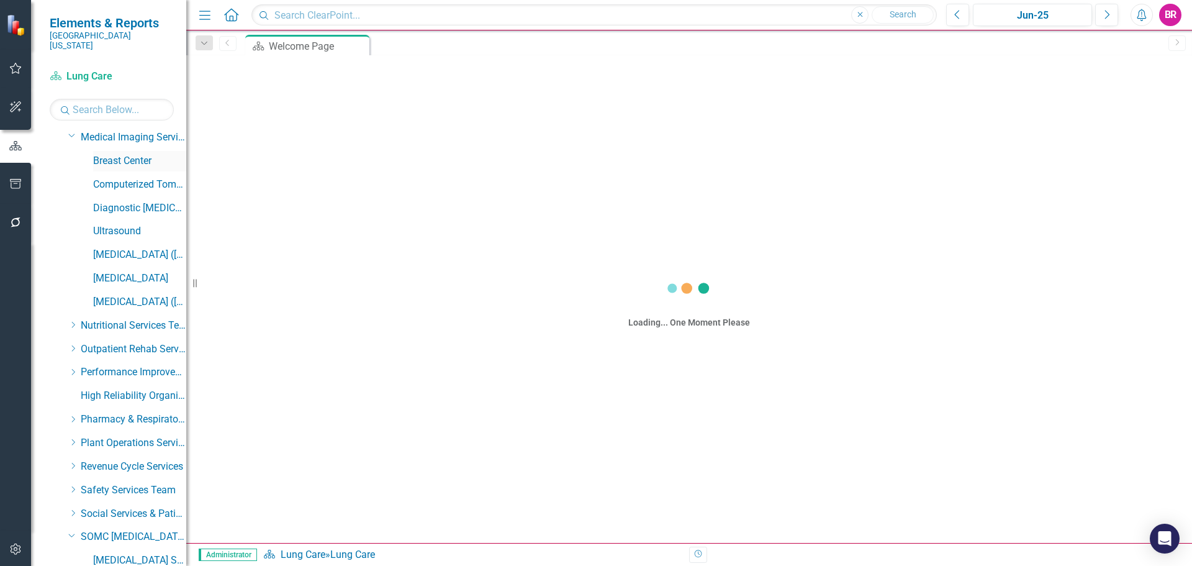
click at [101, 154] on link "Breast Center" at bounding box center [139, 161] width 93 height 14
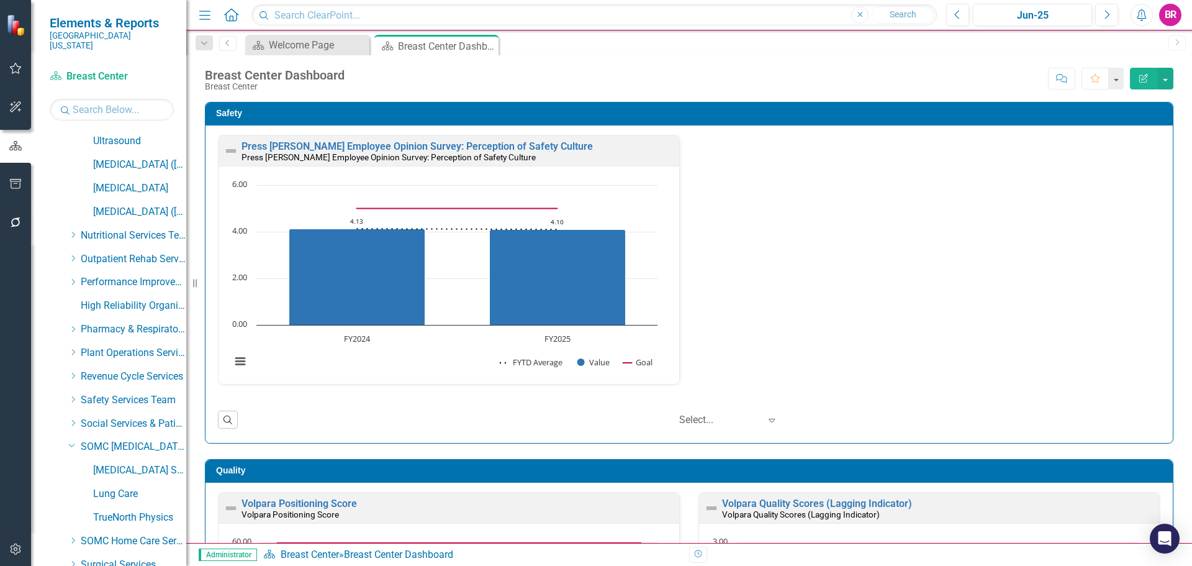
scroll to position [729, 0]
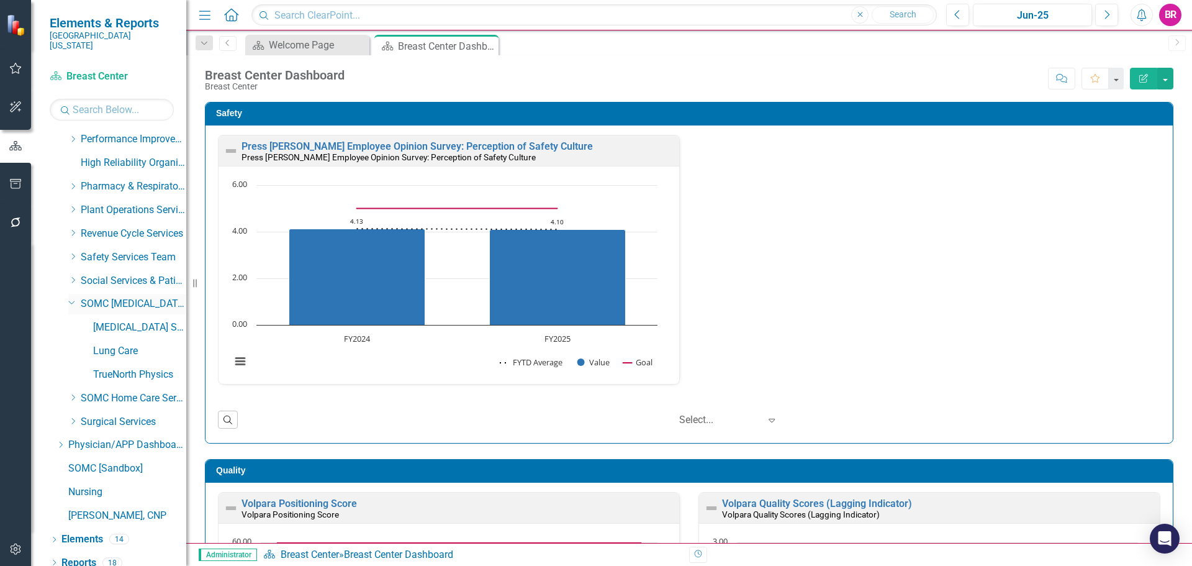
click at [74, 297] on icon "Dropdown" at bounding box center [71, 301] width 7 height 9
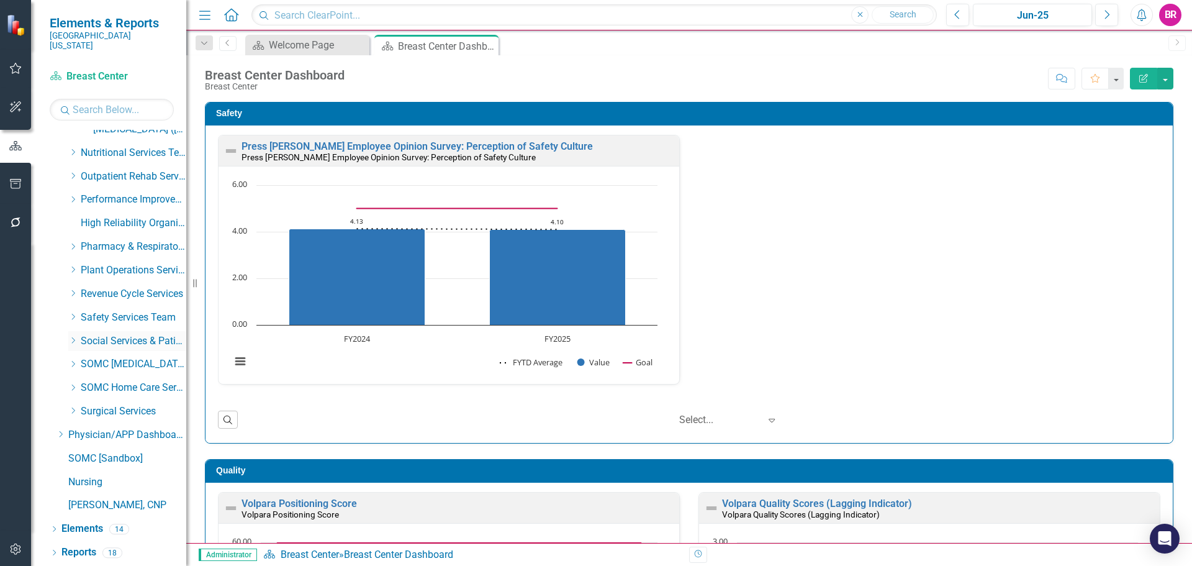
scroll to position [659, 0]
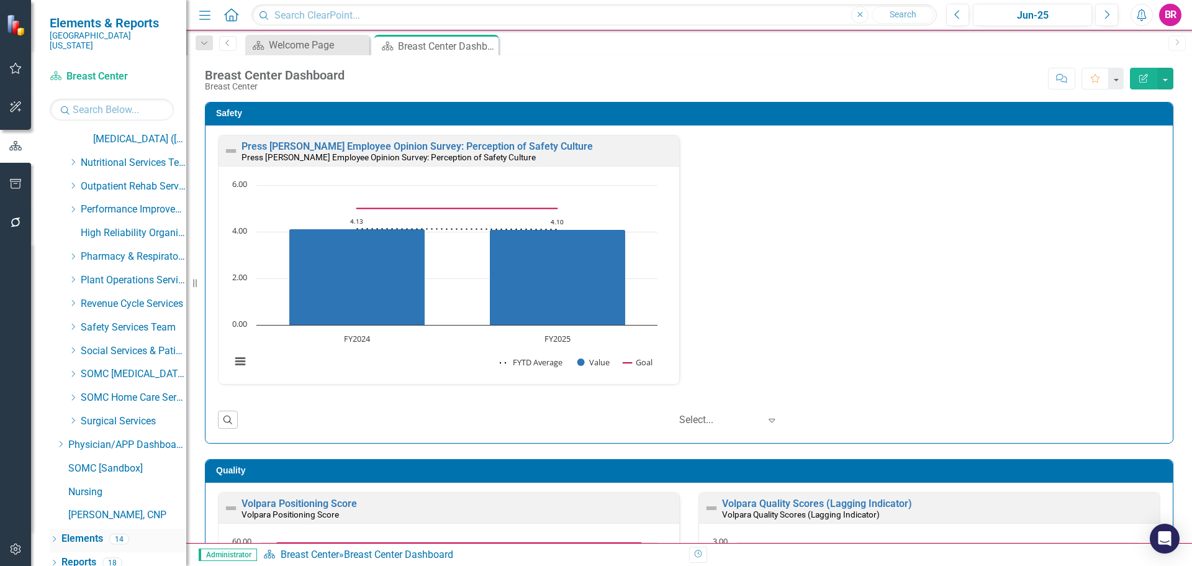
click at [85, 531] on link "Elements" at bounding box center [82, 538] width 42 height 14
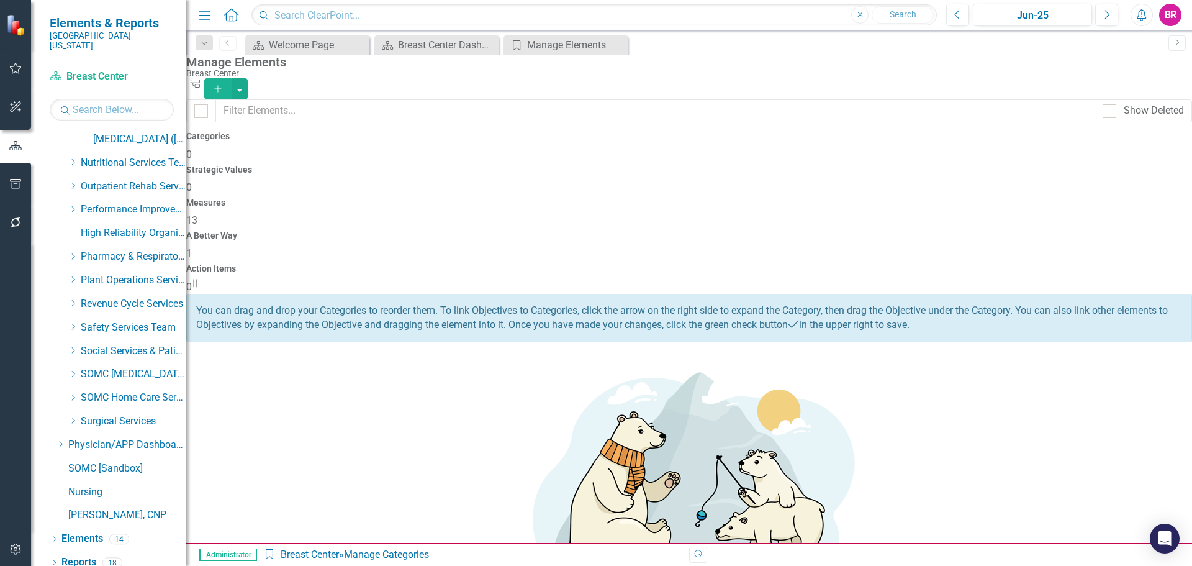
click at [197, 214] on span "13" at bounding box center [191, 220] width 11 height 12
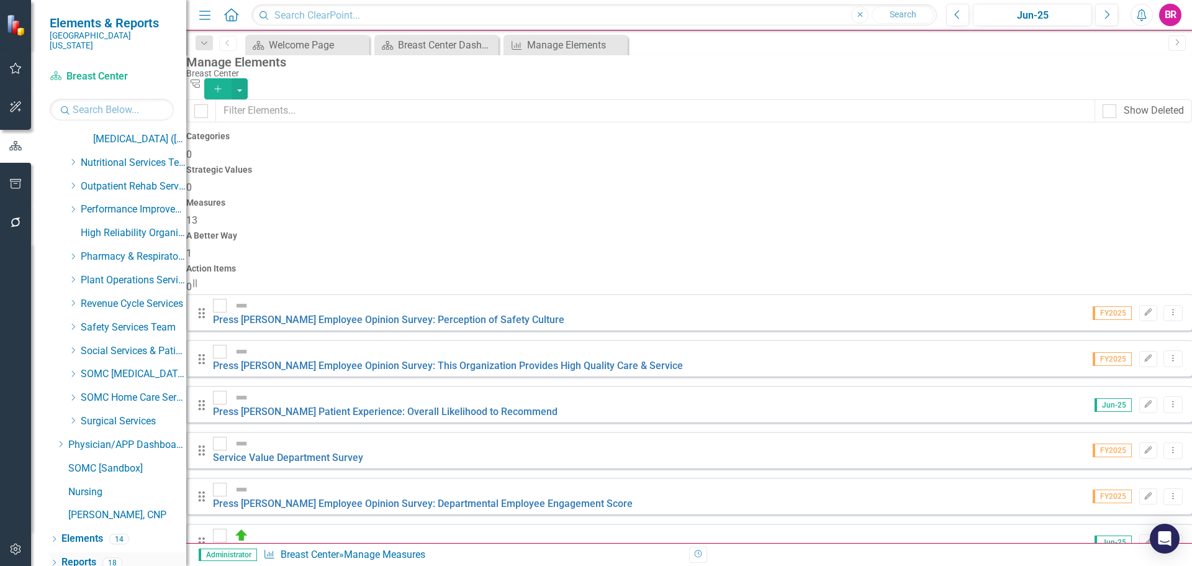
click at [89, 555] on link "Reports" at bounding box center [78, 562] width 35 height 14
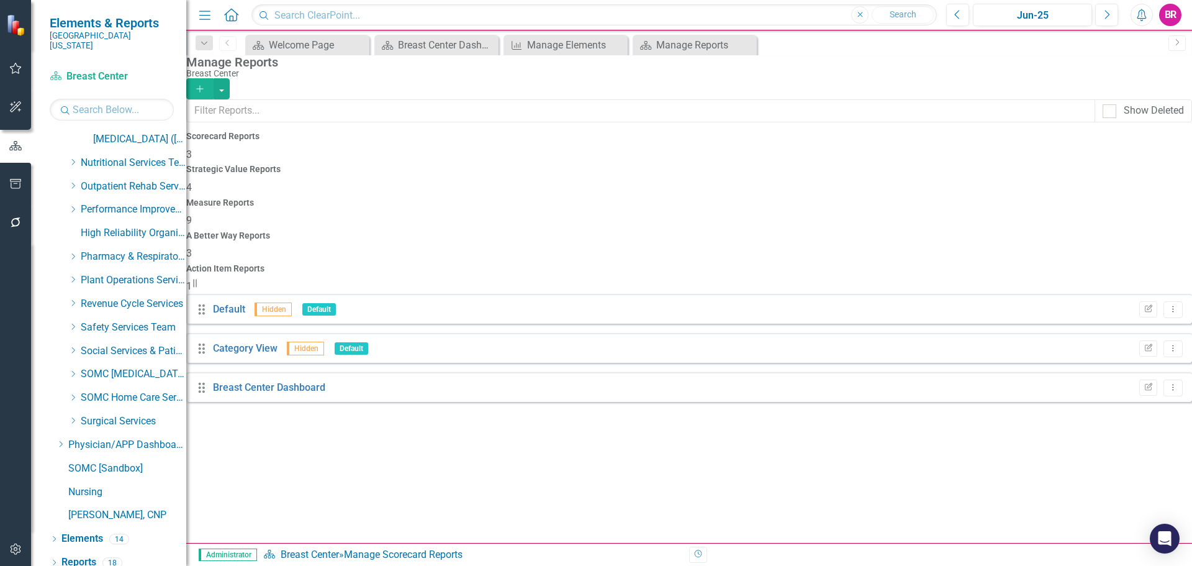
click at [519, 171] on h4 "Strategic Value Reports" at bounding box center [689, 169] width 1006 height 9
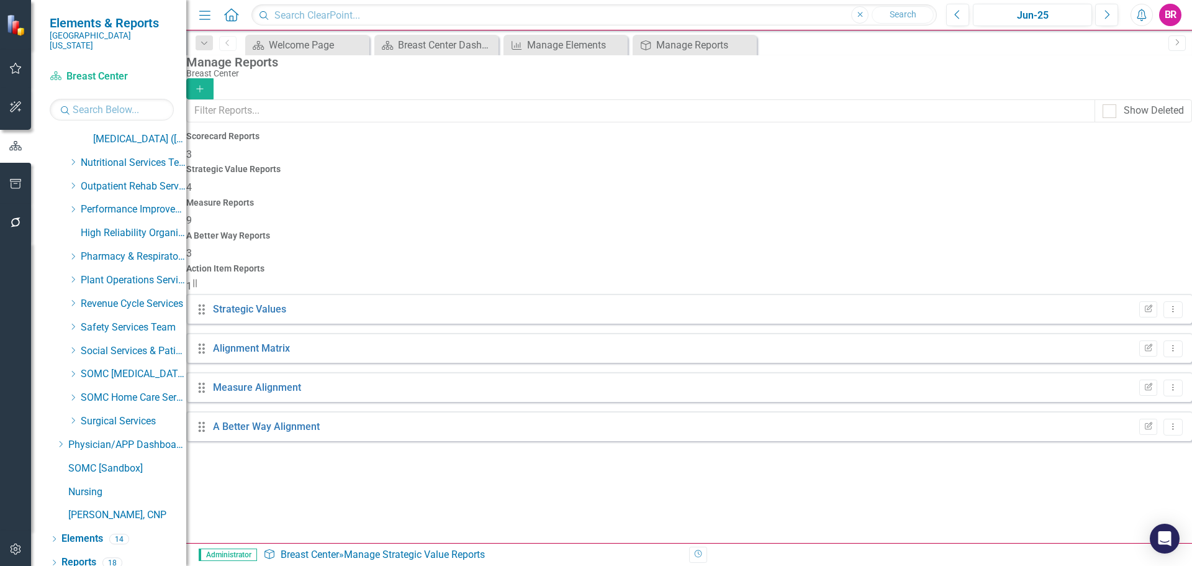
click at [701, 198] on h4 "Measure Reports" at bounding box center [689, 202] width 1006 height 9
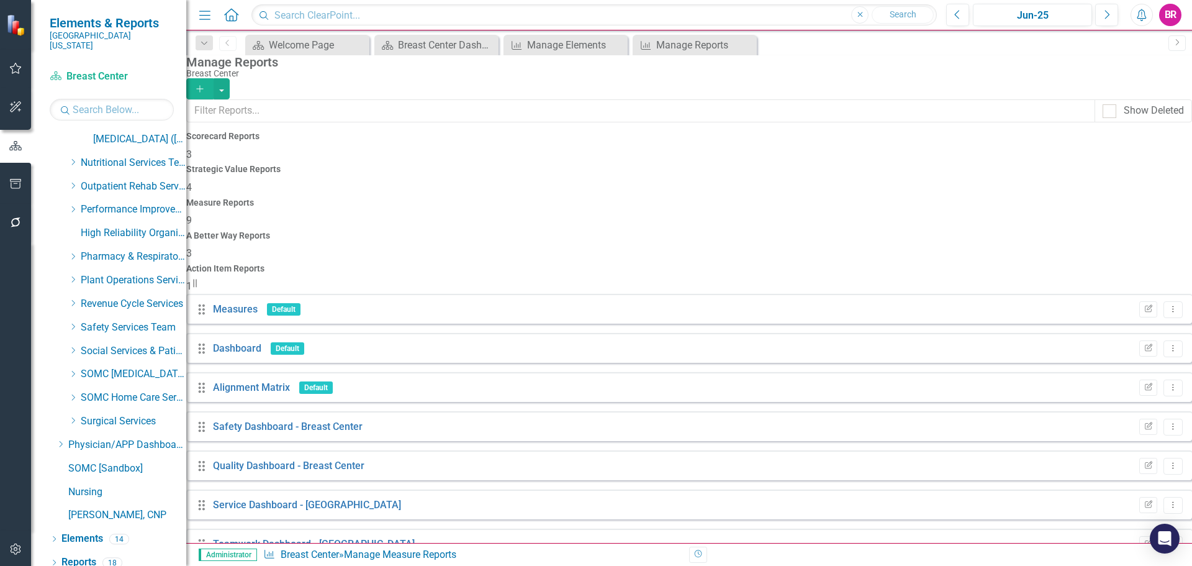
scroll to position [34, 0]
click at [1143, 501] on icon "Edit Report" at bounding box center [1147, 504] width 9 height 7
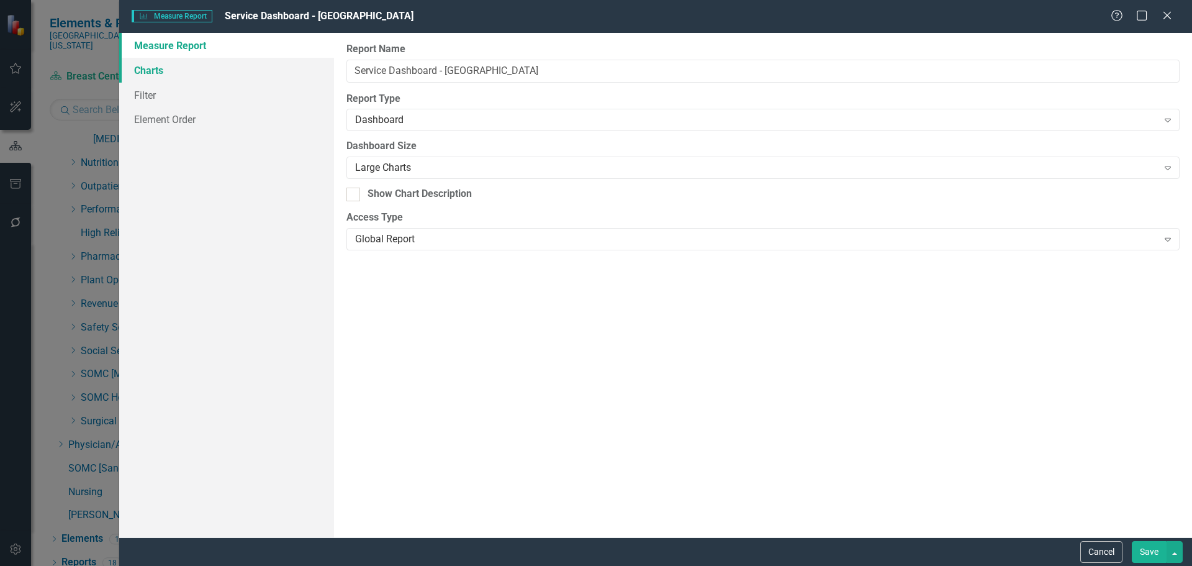
click at [165, 63] on link "Charts" at bounding box center [226, 70] width 215 height 25
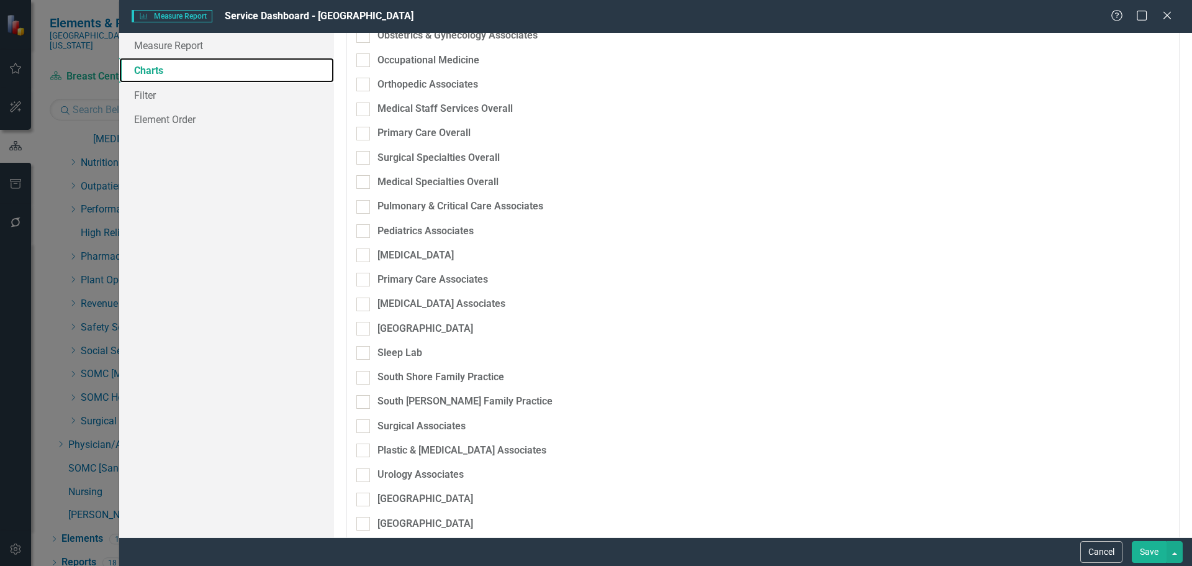
scroll to position [2173, 0]
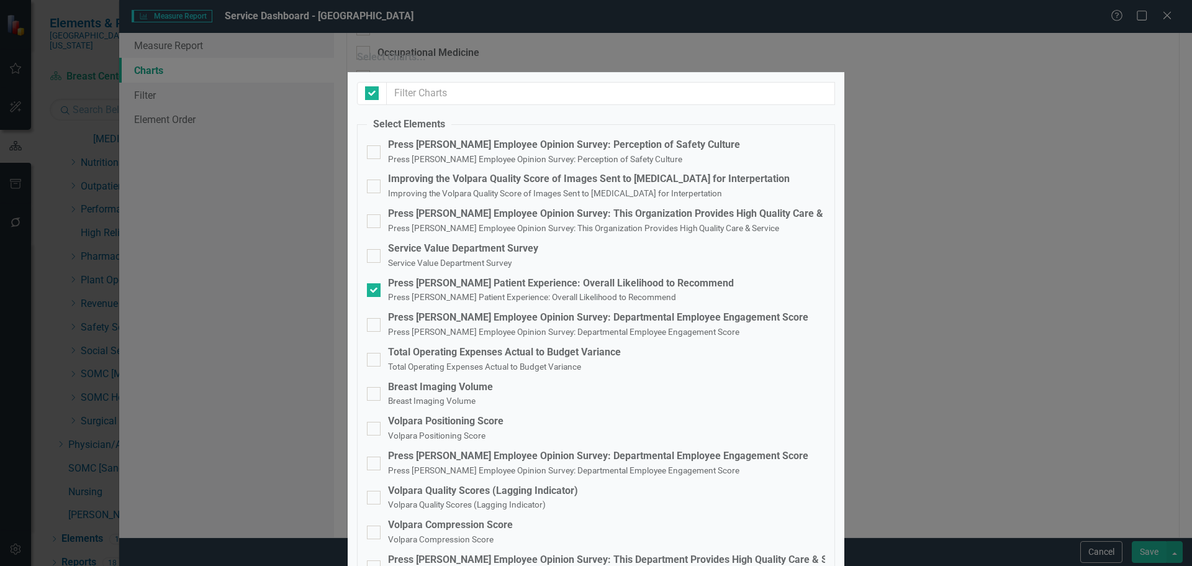
checkbox input "false"
click at [463, 266] on small "Service Value Department Survey" at bounding box center [450, 263] width 124 height 10
click at [375, 257] on input "Service Value Department Survey Service Value Department Survey" at bounding box center [371, 253] width 8 height 8
checkbox input "true"
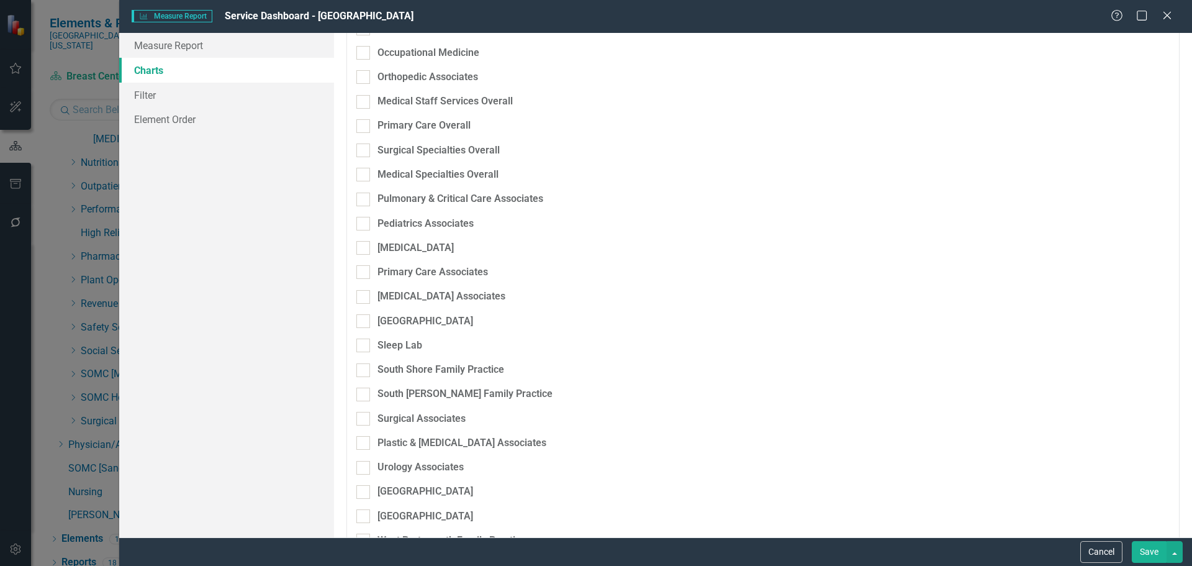
click at [1143, 554] on button "Save" at bounding box center [1149, 552] width 35 height 22
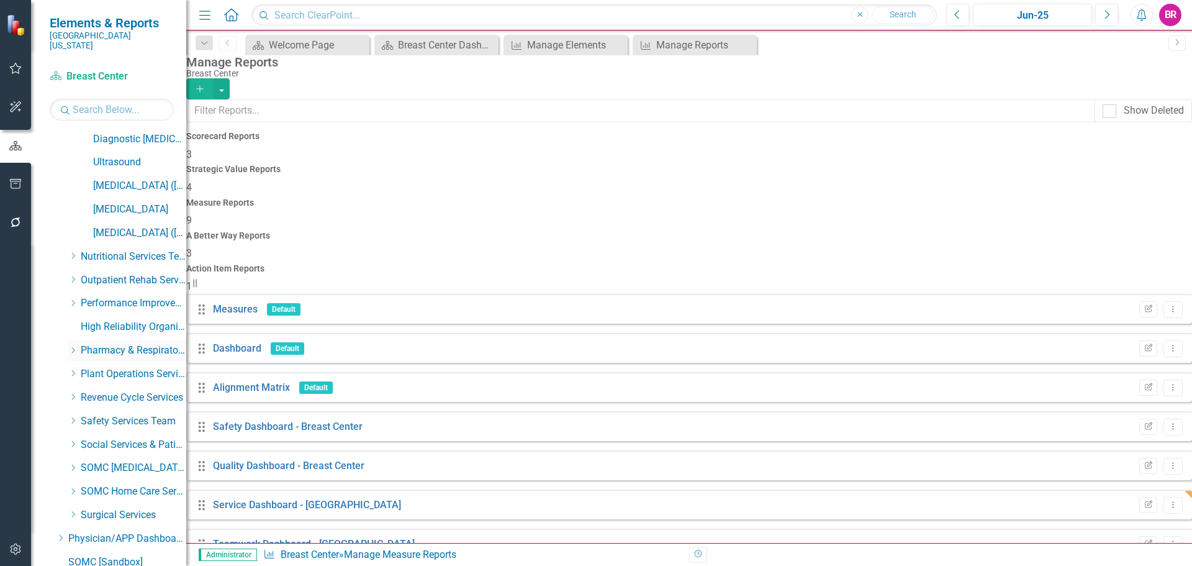
scroll to position [410, 0]
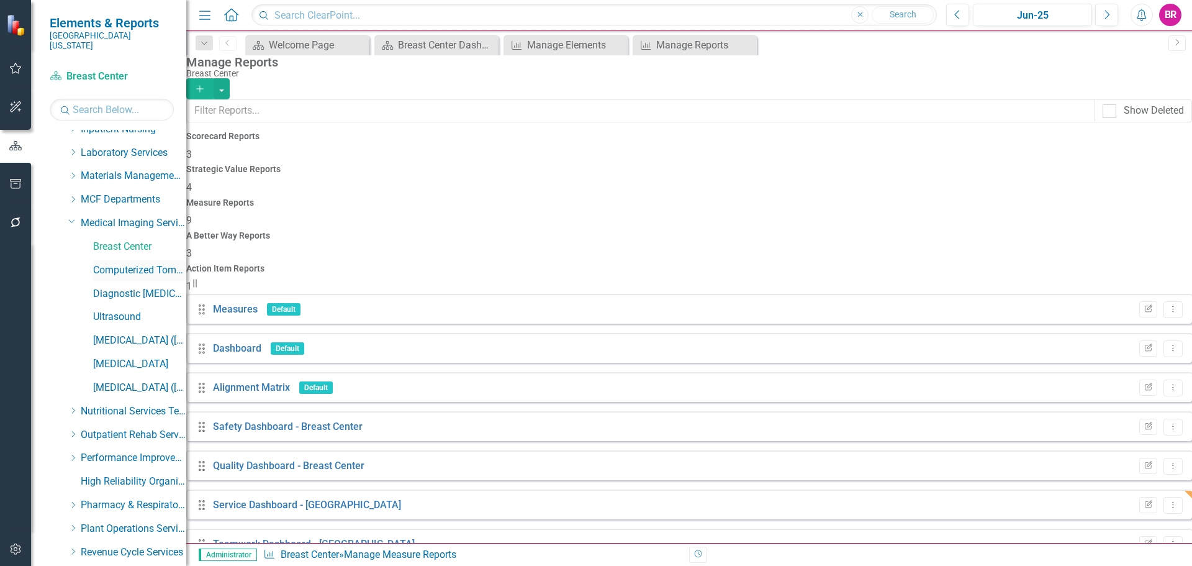
click at [132, 263] on link "Computerized Tomography ([GEOGRAPHIC_DATA][MEDICAL_DATA]" at bounding box center [139, 270] width 93 height 14
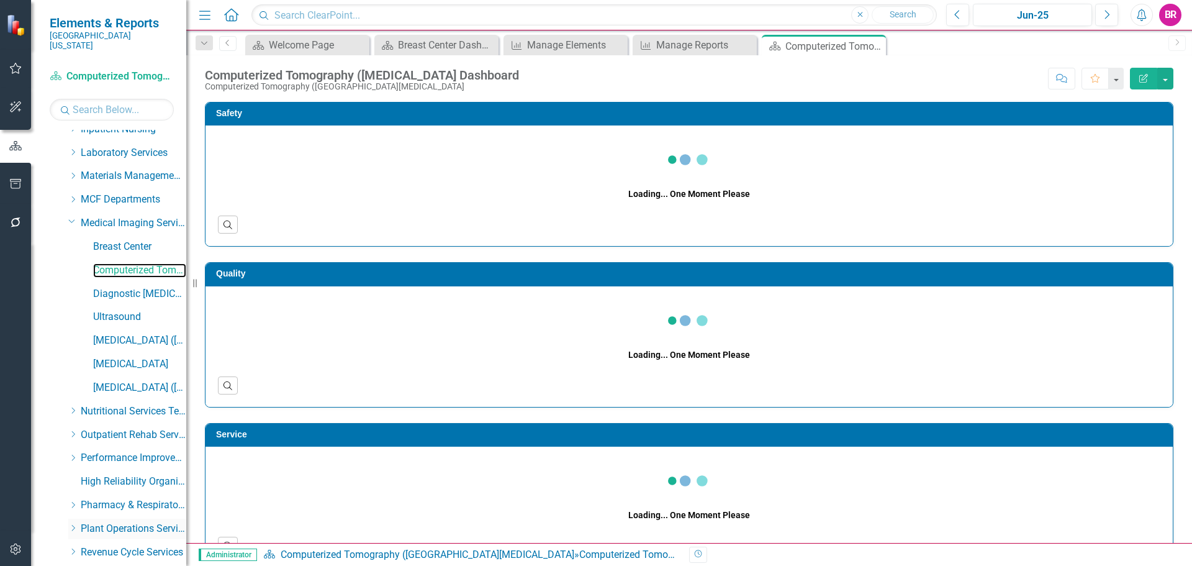
scroll to position [659, 0]
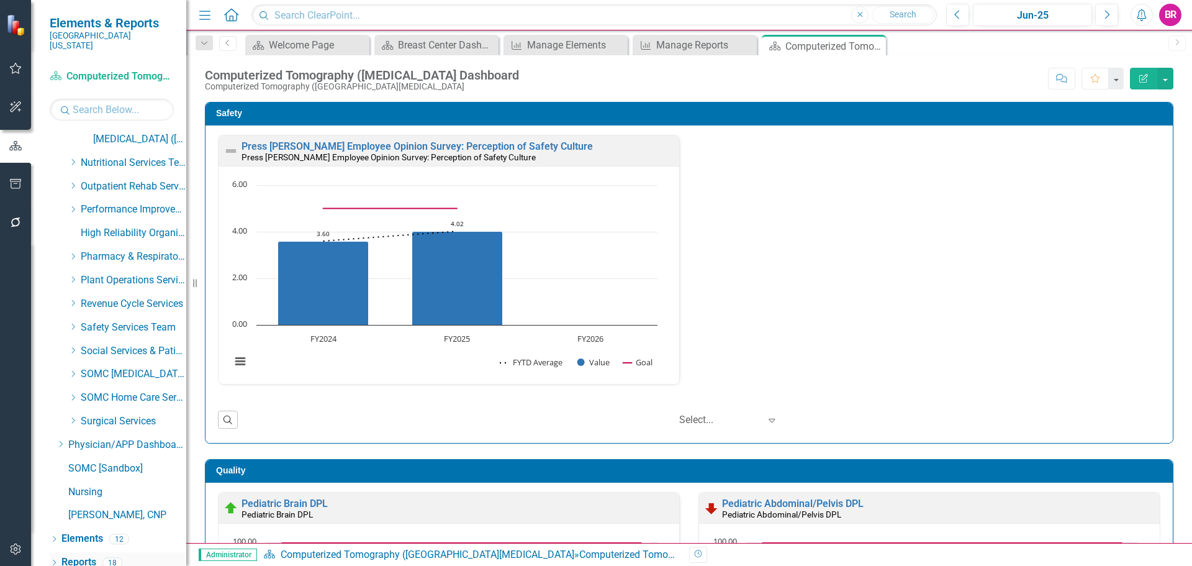
click at [80, 555] on link "Reports" at bounding box center [78, 562] width 35 height 14
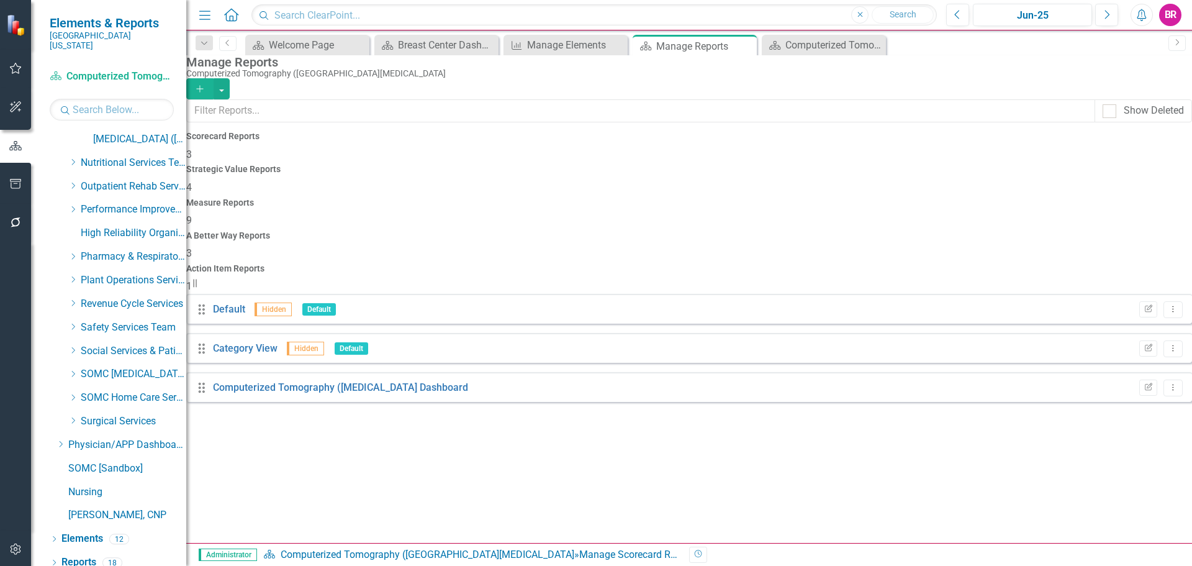
click at [698, 198] on div "Measure Reports 9" at bounding box center [689, 213] width 1006 height 30
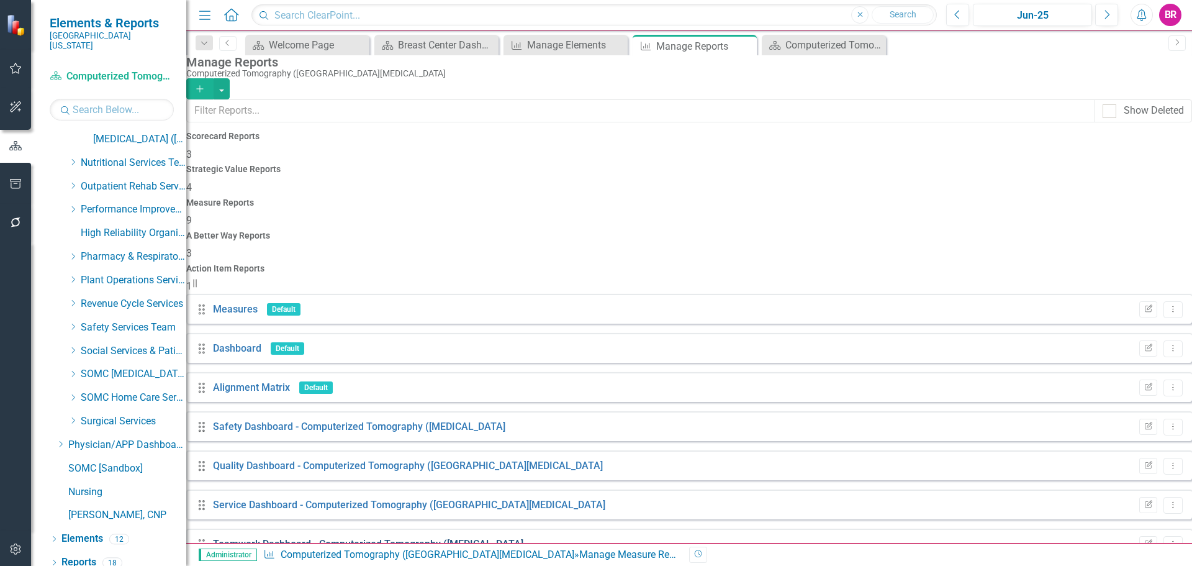
scroll to position [34, 0]
click at [1143, 501] on icon "Edit Report" at bounding box center [1147, 504] width 9 height 7
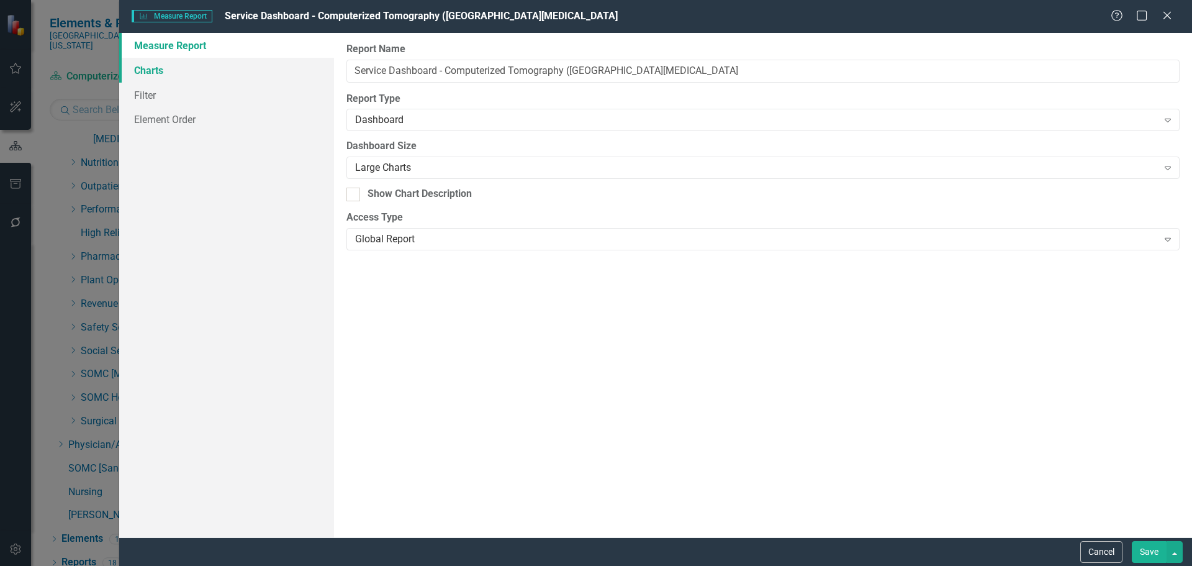
click at [167, 73] on link "Charts" at bounding box center [226, 70] width 215 height 25
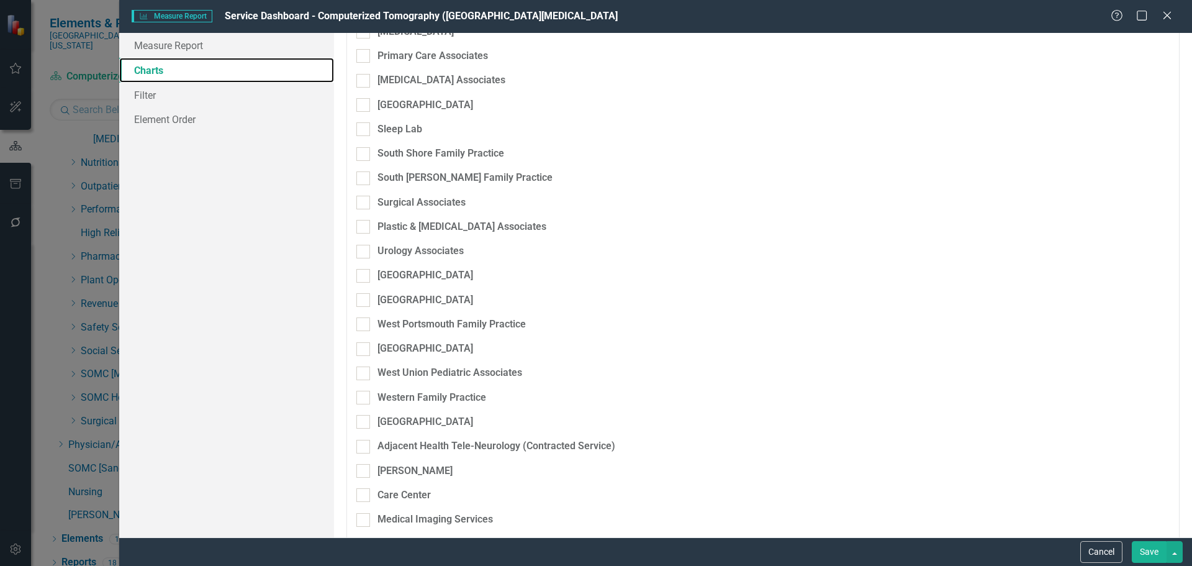
scroll to position [2297, 0]
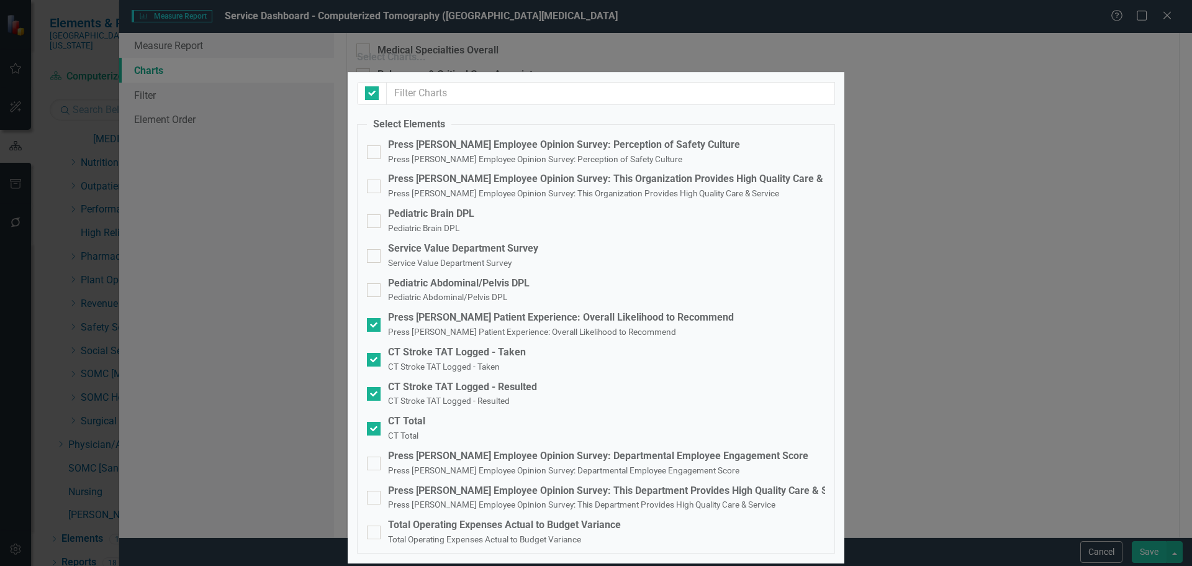
checkbox input "true"
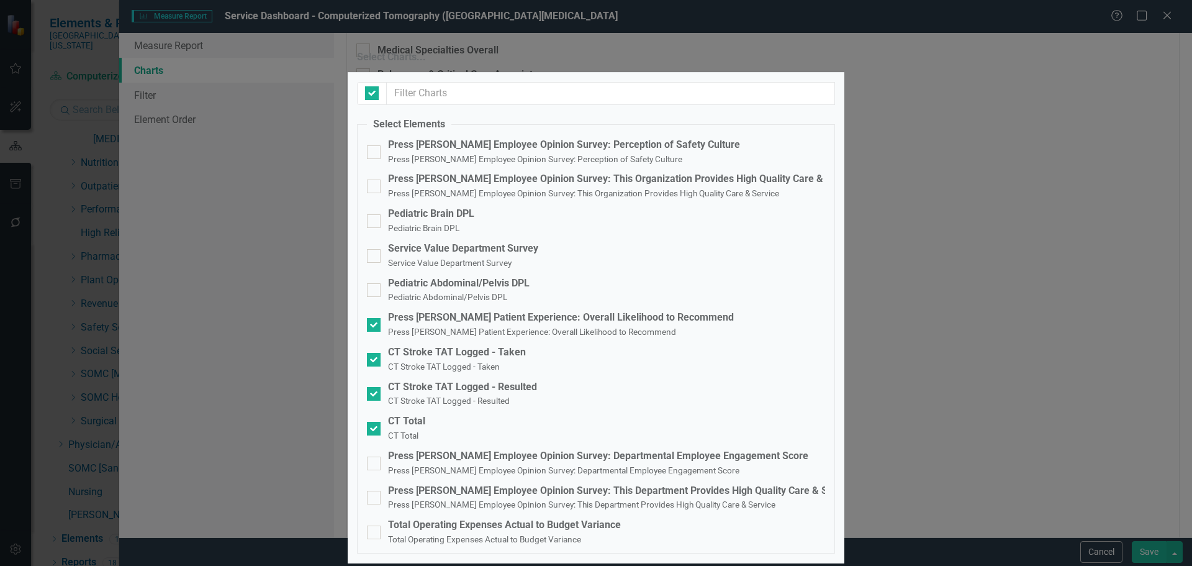
checkbox input "false"
click at [465, 256] on div "Service Value Department Survey" at bounding box center [463, 248] width 150 height 14
click at [375, 257] on input "Service Value Department Survey Service Value Department Survey" at bounding box center [371, 253] width 8 height 8
click at [452, 256] on div "Service Value Department Survey" at bounding box center [463, 248] width 150 height 14
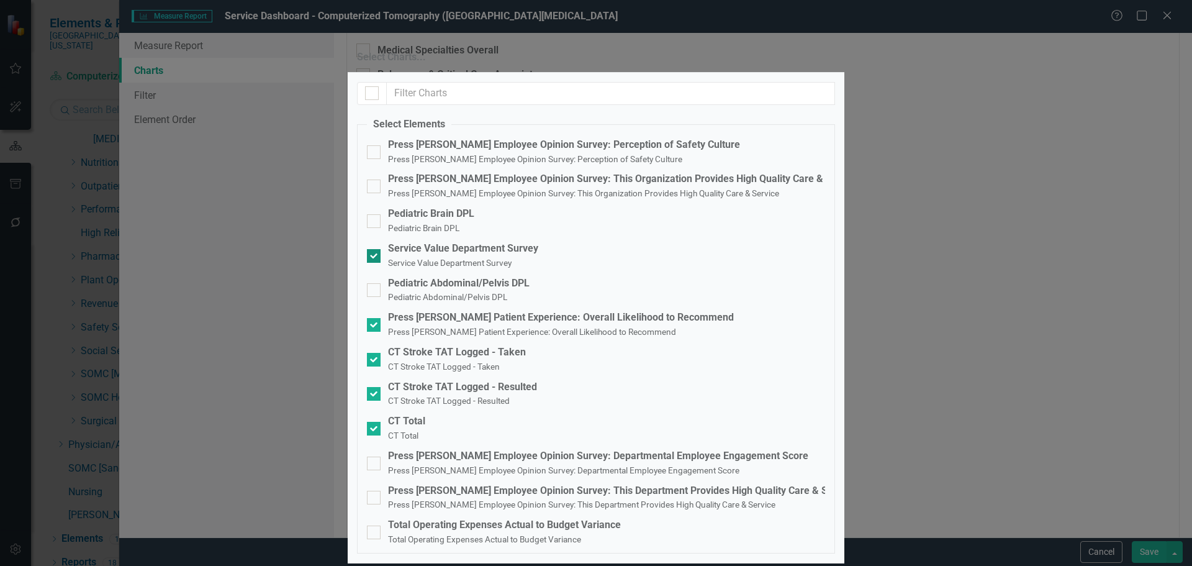
click at [375, 257] on input "Service Value Department Survey Service Value Department Survey" at bounding box center [371, 253] width 8 height 8
checkbox input "false"
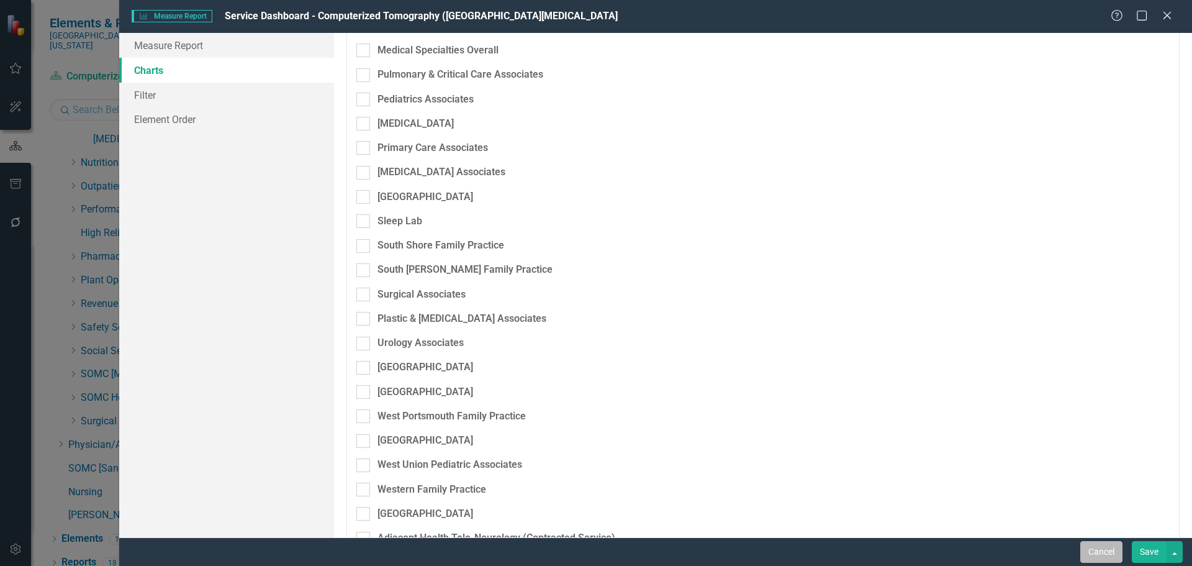
click at [1112, 556] on button "Cancel" at bounding box center [1101, 552] width 42 height 22
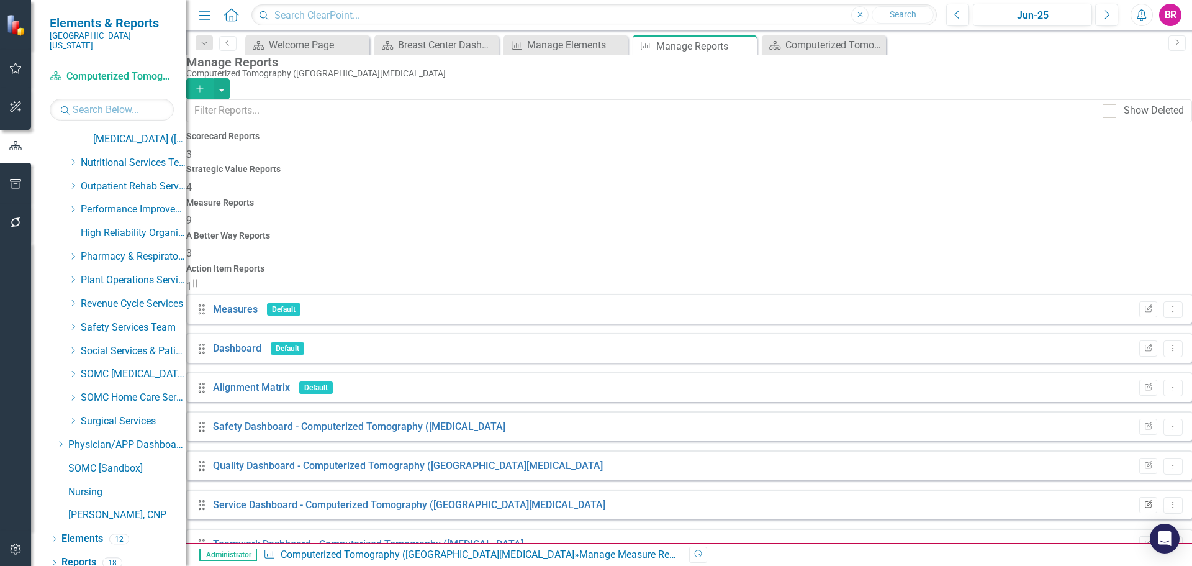
click at [1139, 497] on button "Edit Report" at bounding box center [1148, 505] width 18 height 16
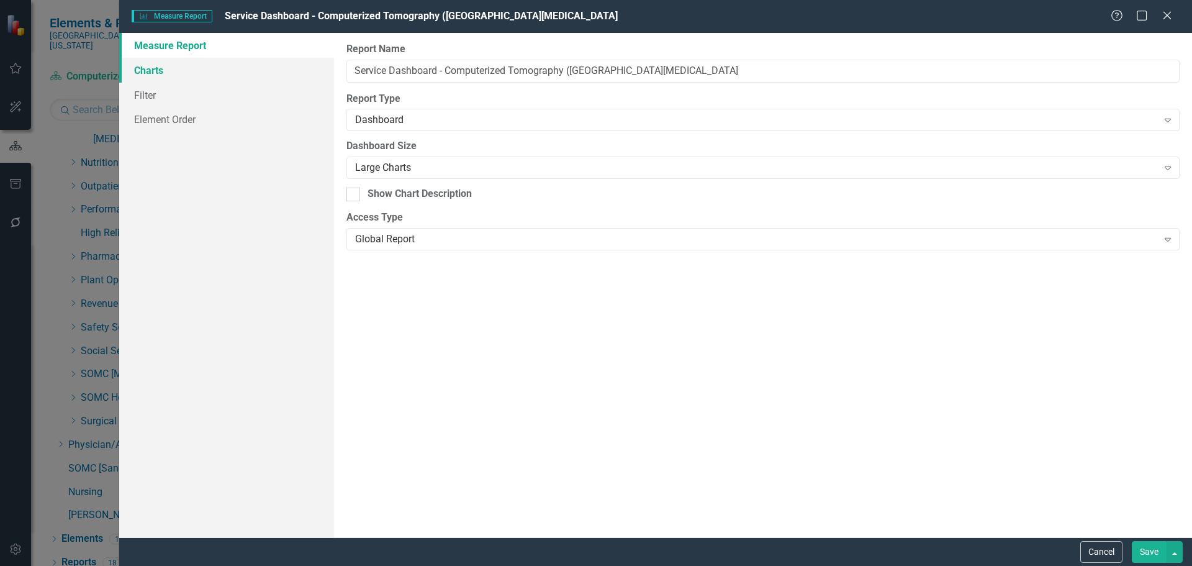
click at [162, 73] on link "Charts" at bounding box center [226, 70] width 215 height 25
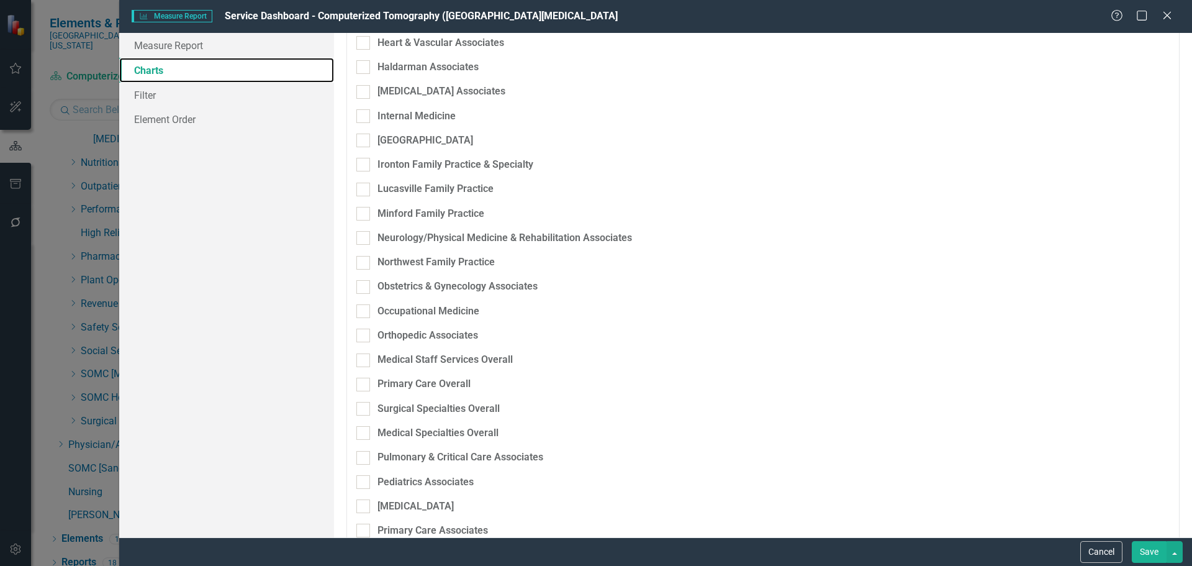
scroll to position [1987, 0]
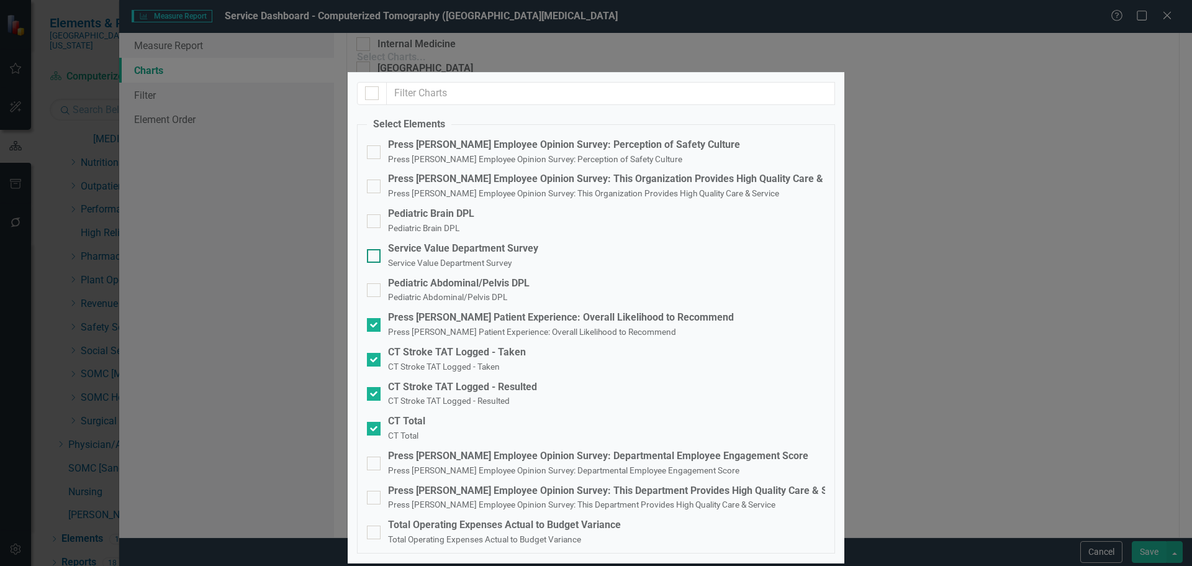
click at [434, 256] on div "Service Value Department Survey" at bounding box center [463, 248] width 150 height 14
click at [375, 257] on input "Service Value Department Survey Service Value Department Survey" at bounding box center [371, 253] width 8 height 8
checkbox input "true"
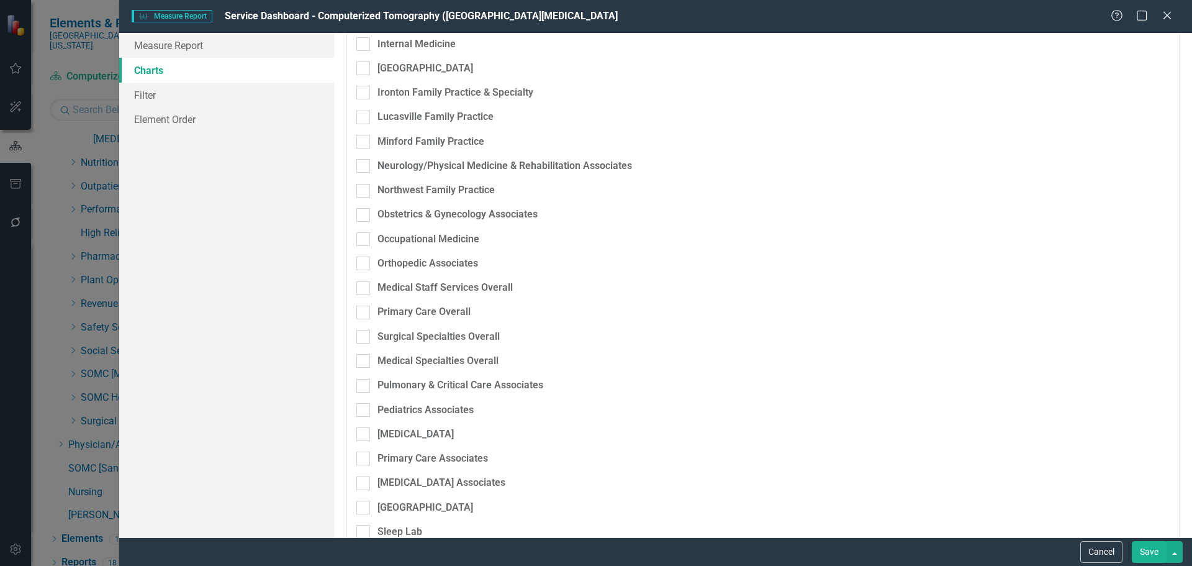
click at [1143, 551] on button "Save" at bounding box center [1149, 552] width 35 height 22
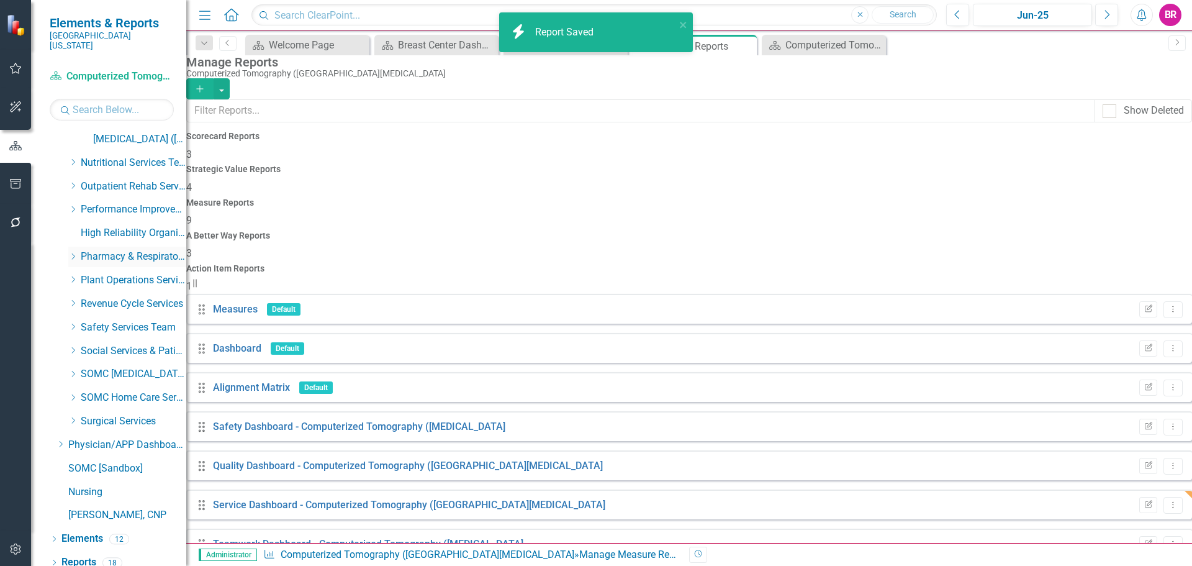
scroll to position [472, 0]
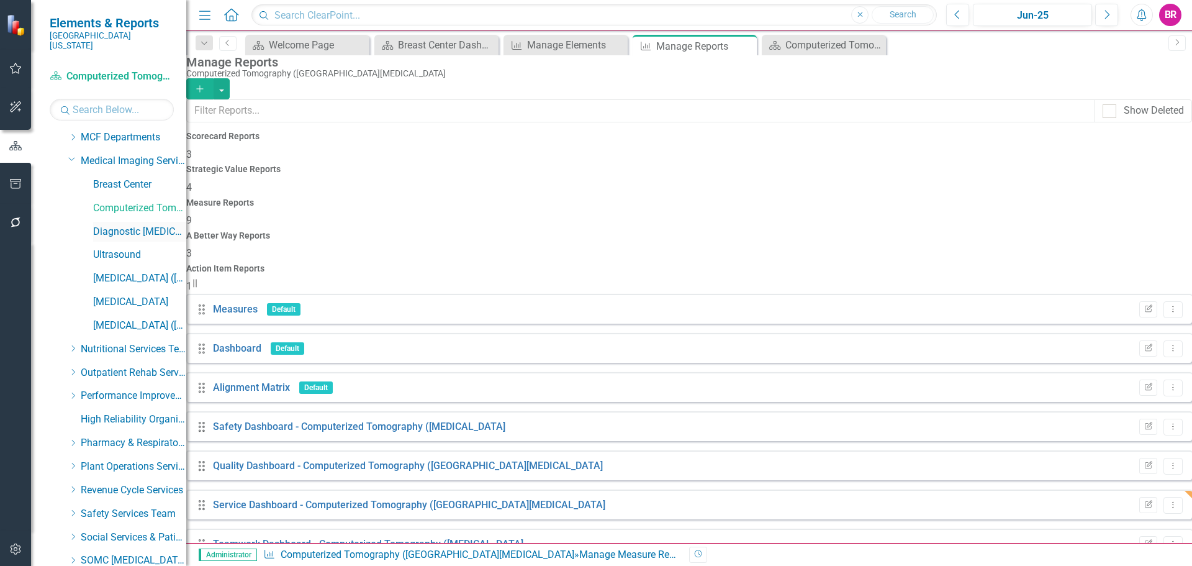
click at [137, 225] on link "Diagnostic [MEDICAL_DATA]" at bounding box center [139, 232] width 93 height 14
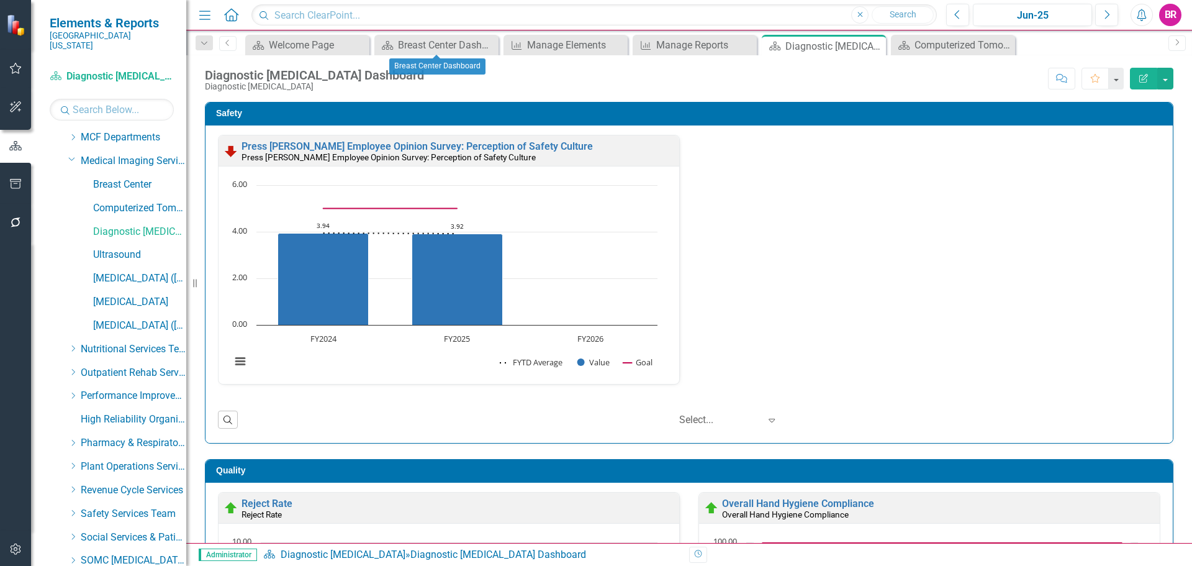
drag, startPoint x: 487, startPoint y: 46, endPoint x: 72, endPoint y: 351, distance: 515.2
click at [0, 0] on icon "Close" at bounding box center [0, 0] width 0 height 0
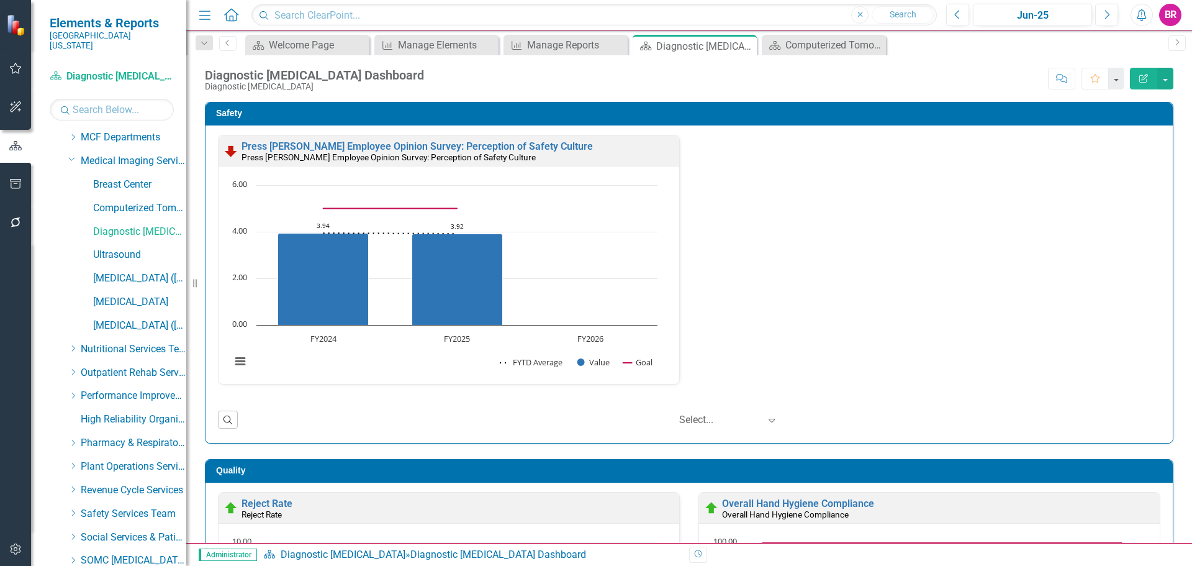
scroll to position [659, 0]
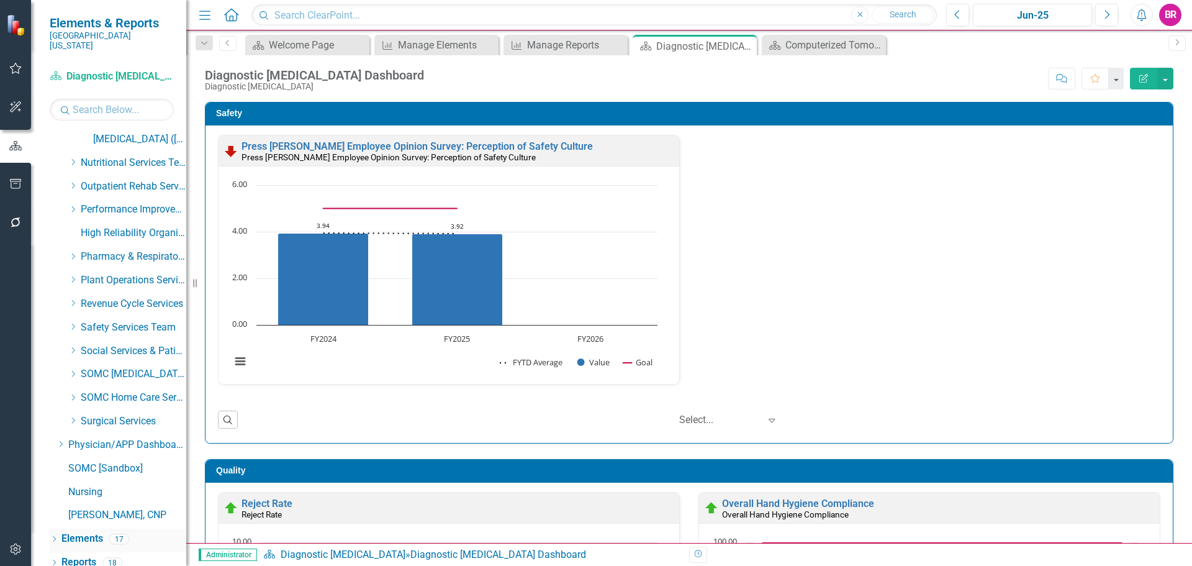
click at [96, 531] on link "Elements" at bounding box center [82, 538] width 42 height 14
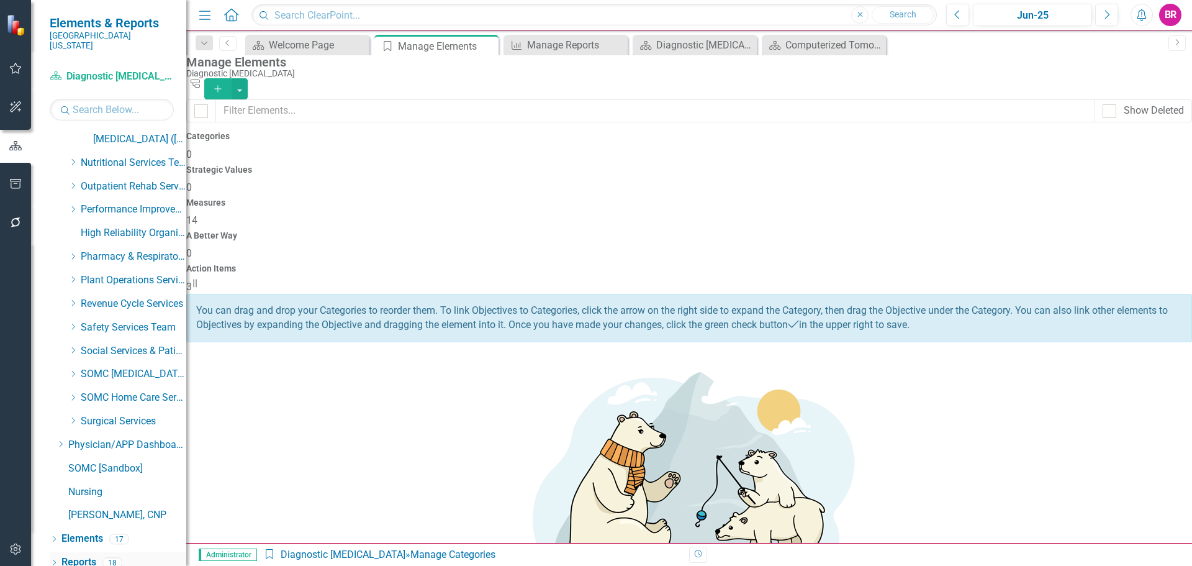
click at [88, 555] on link "Reports" at bounding box center [78, 562] width 35 height 14
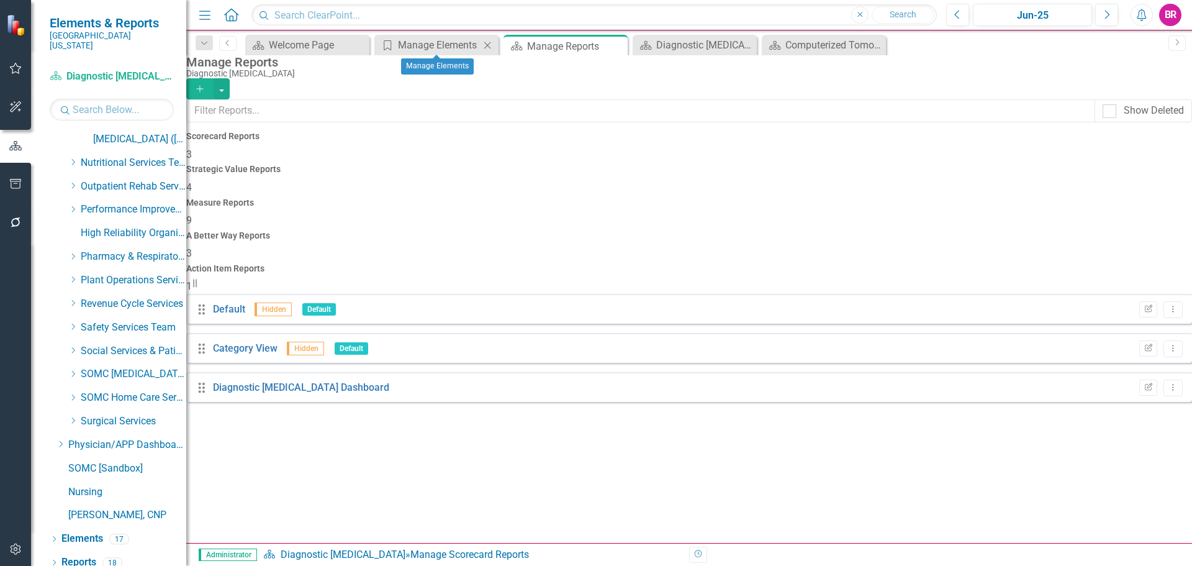
click at [485, 46] on icon "Close" at bounding box center [487, 45] width 12 height 10
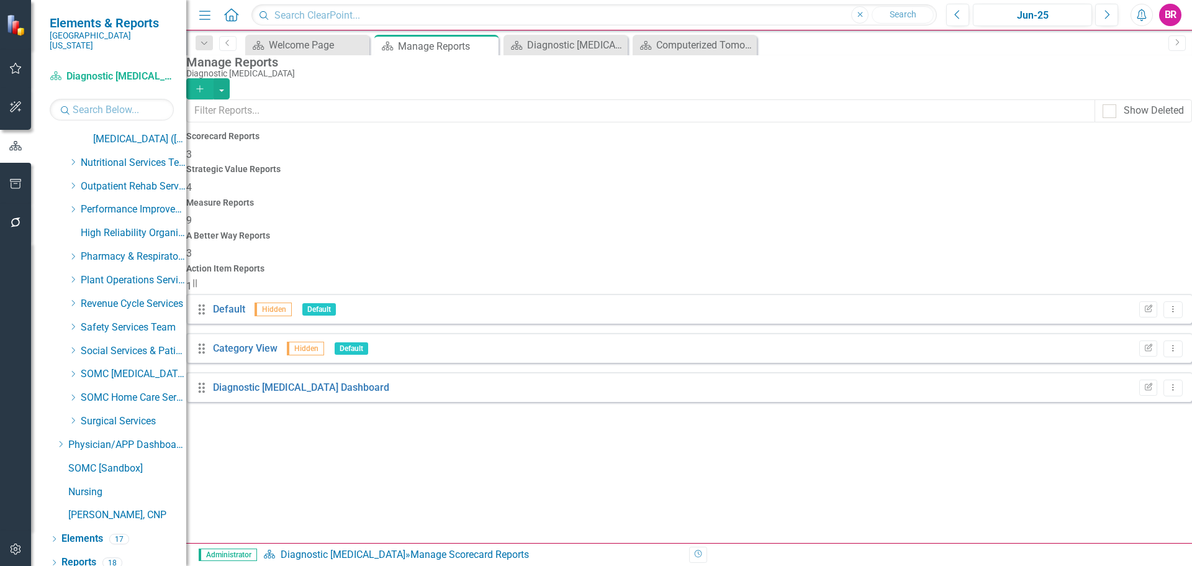
click at [683, 198] on div "Measure Reports 9" at bounding box center [689, 213] width 1006 height 30
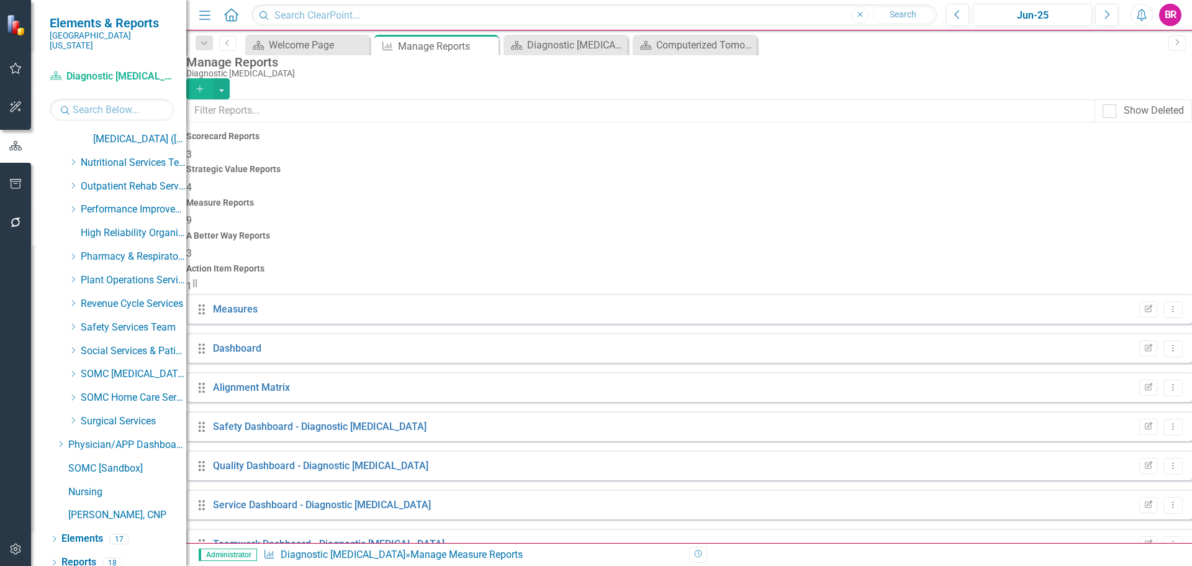
scroll to position [34, 0]
click at [1139, 497] on button "Edit Report" at bounding box center [1148, 505] width 18 height 16
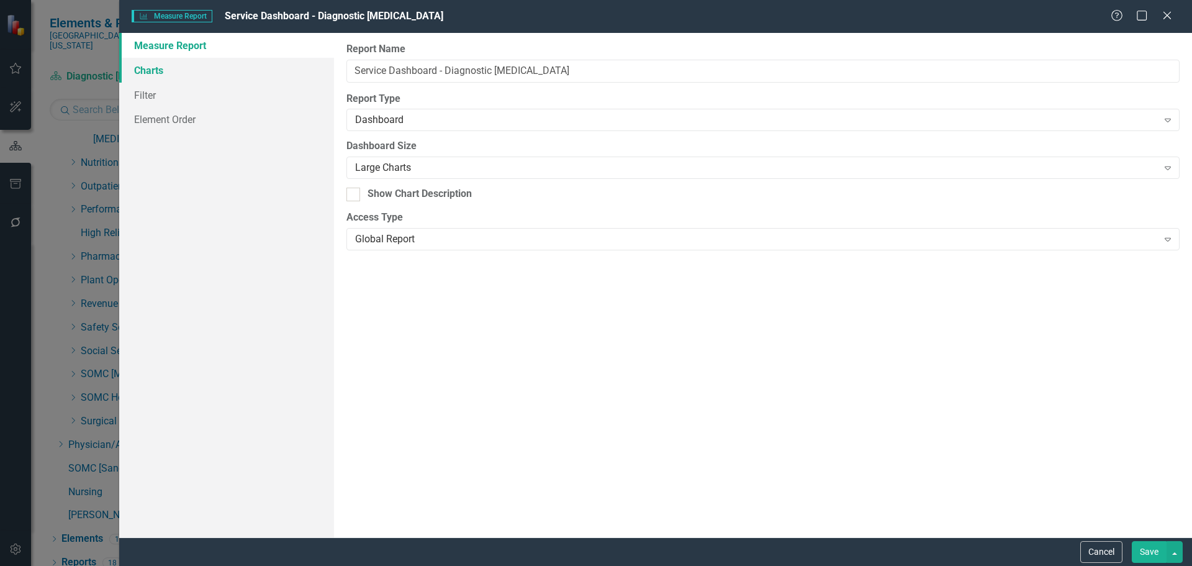
click at [207, 80] on link "Charts" at bounding box center [226, 70] width 215 height 25
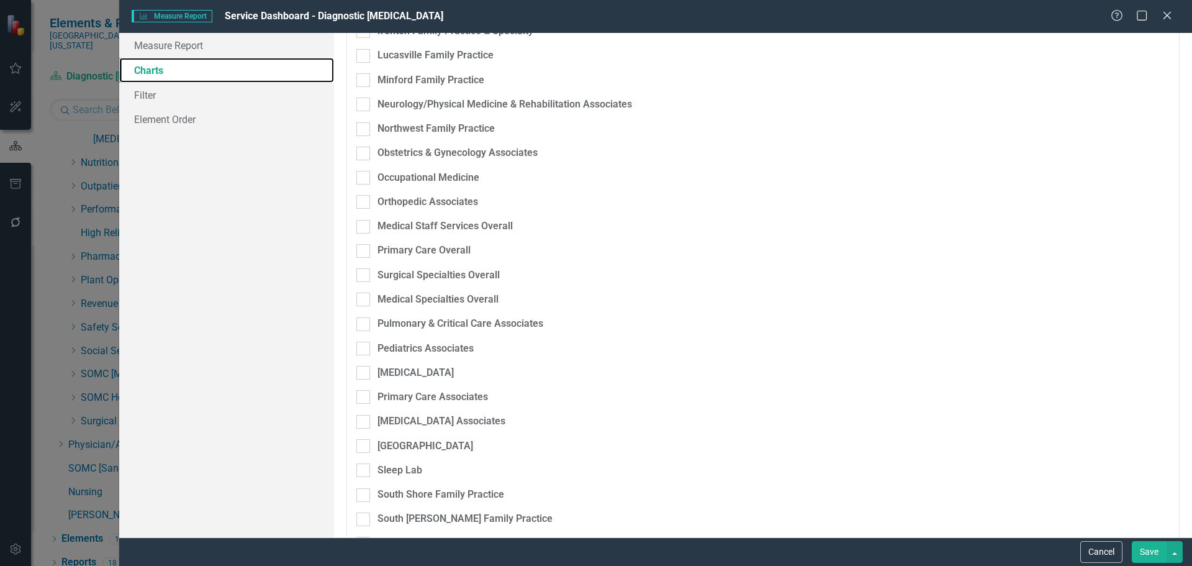
scroll to position [2049, 0]
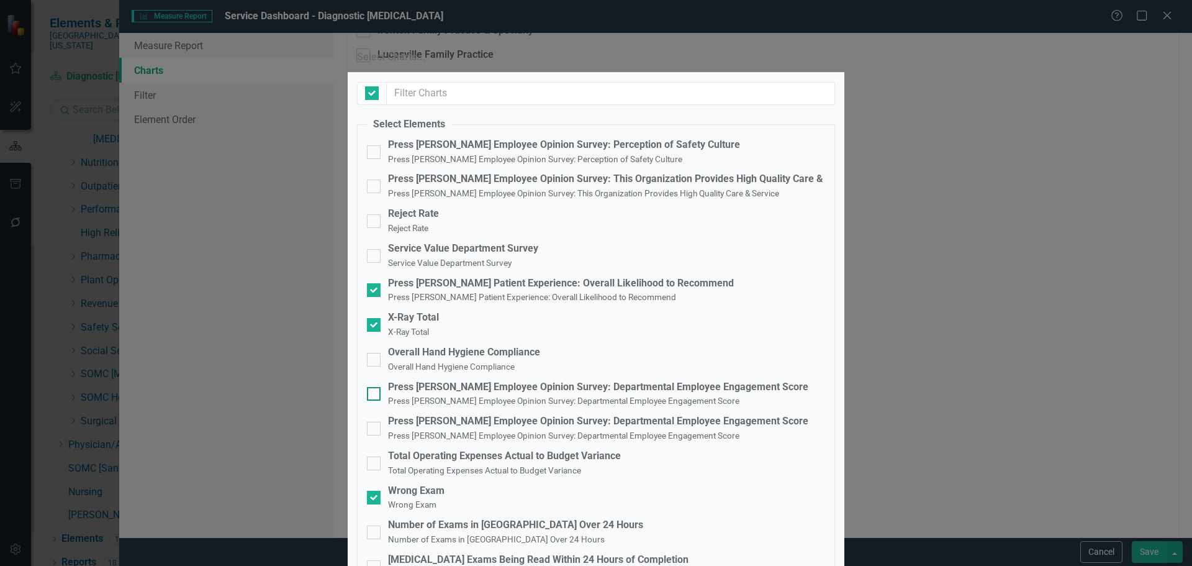
checkbox input "false"
click at [467, 256] on div "Service Value Department Survey" at bounding box center [463, 248] width 150 height 14
click at [375, 257] on input "Service Value Department Survey Service Value Department Survey" at bounding box center [371, 253] width 8 height 8
checkbox input "true"
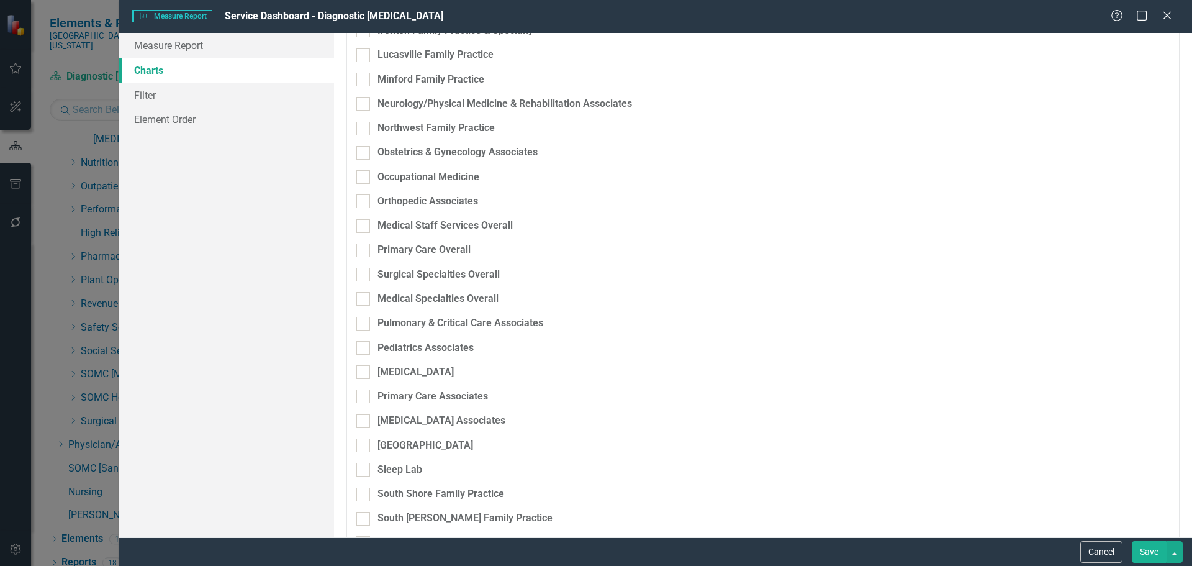
click at [1163, 549] on button "Save" at bounding box center [1149, 552] width 35 height 22
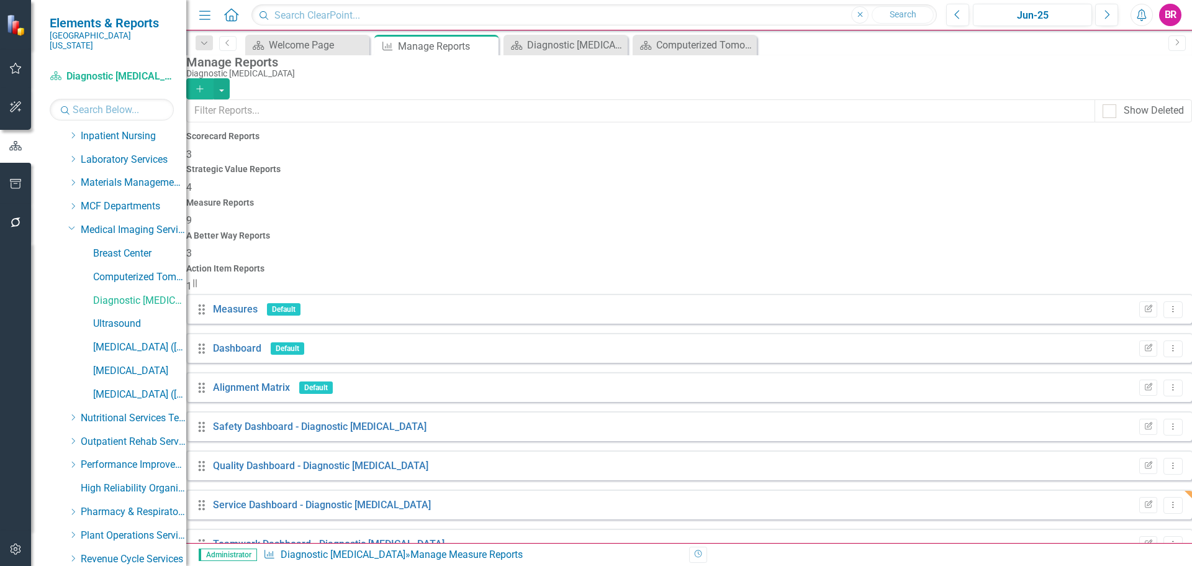
scroll to position [410, 0]
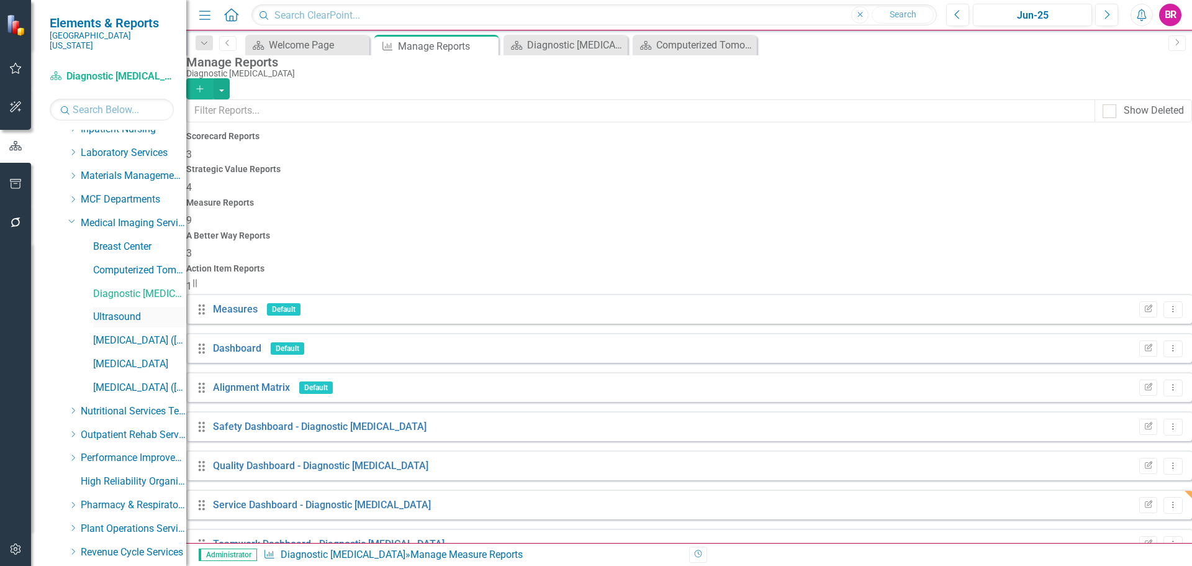
click at [118, 313] on link "Ultrasound" at bounding box center [139, 317] width 93 height 14
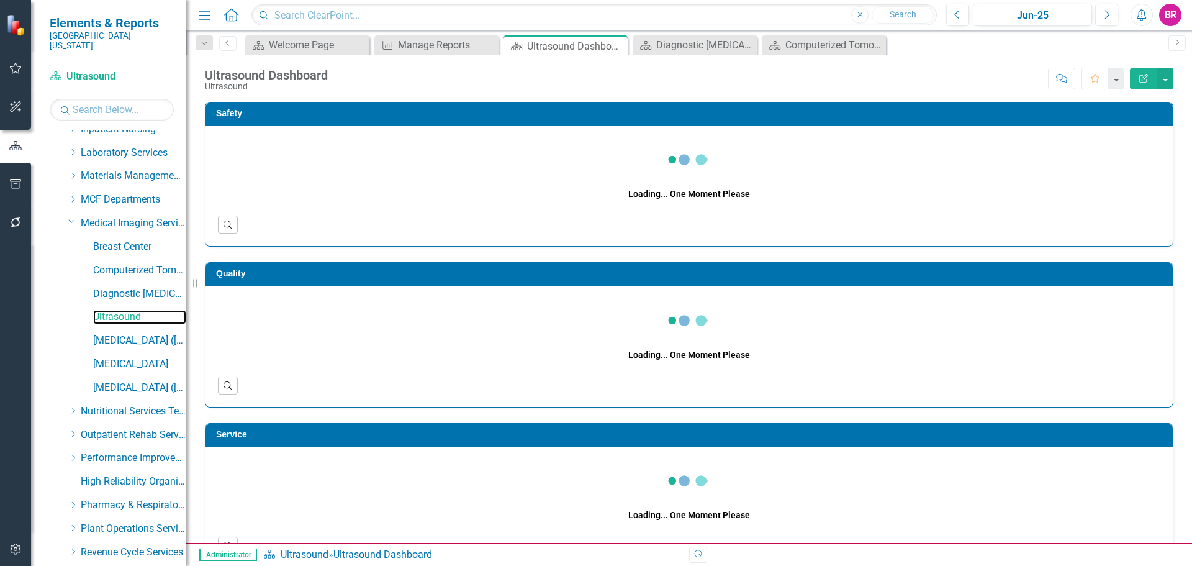
scroll to position [659, 0]
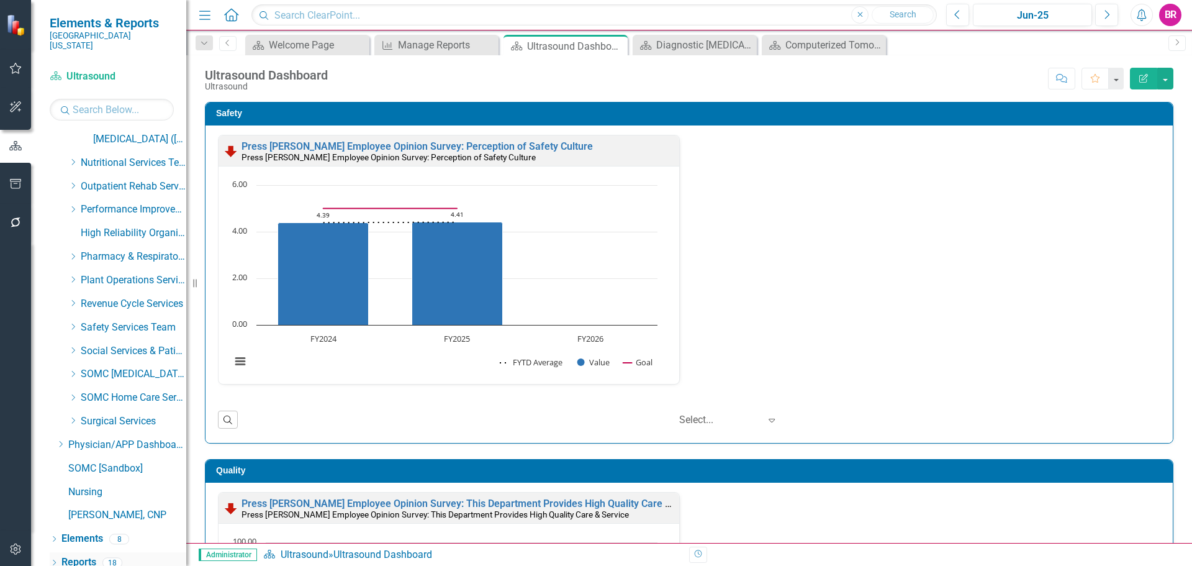
click at [85, 555] on link "Reports" at bounding box center [78, 562] width 35 height 14
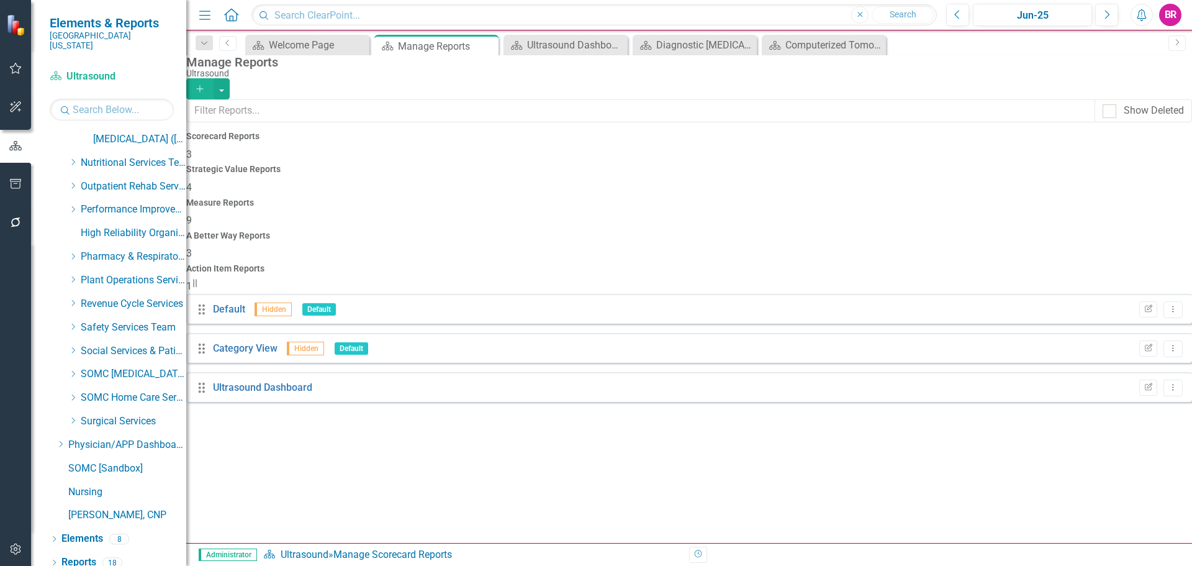
click at [694, 198] on h4 "Measure Reports" at bounding box center [689, 202] width 1006 height 9
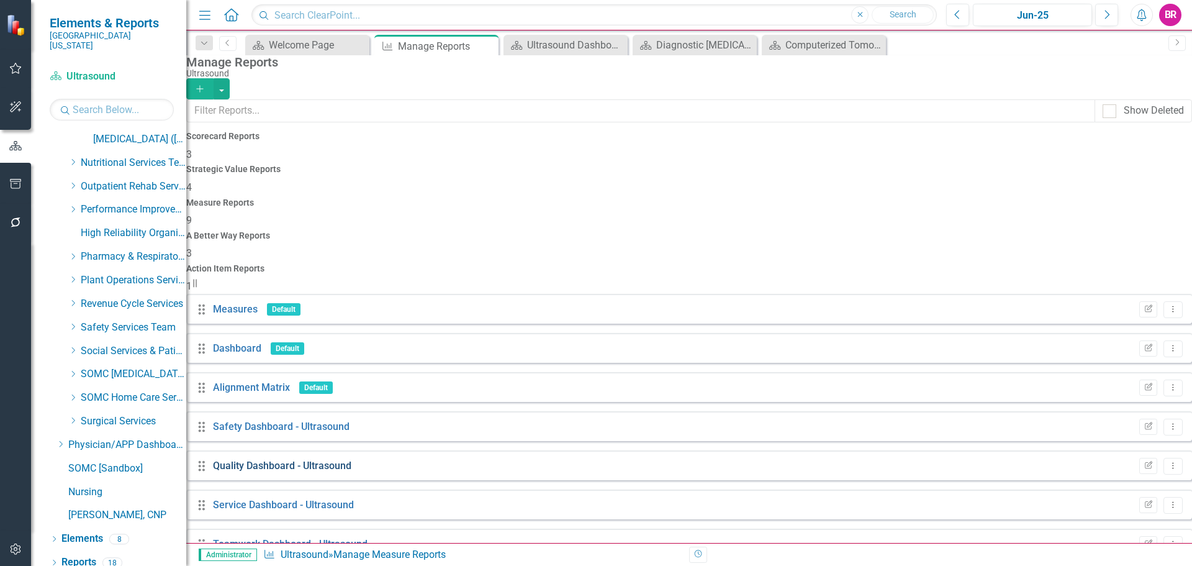
scroll to position [34, 0]
click at [1143, 423] on icon "Edit Report" at bounding box center [1147, 426] width 9 height 7
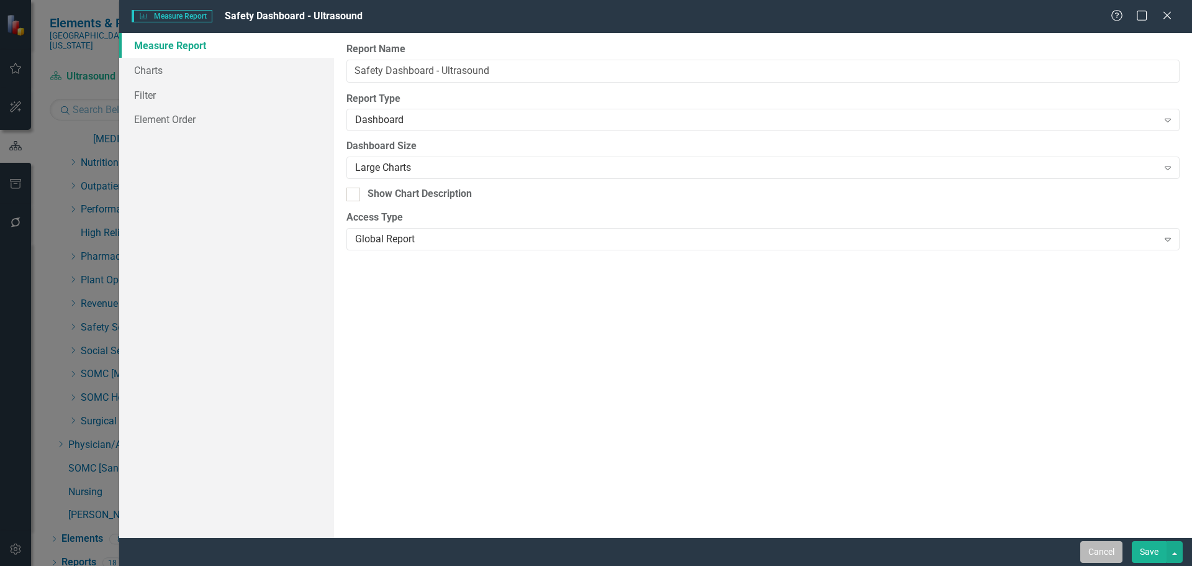
click at [1122, 553] on button "Cancel" at bounding box center [1101, 552] width 42 height 22
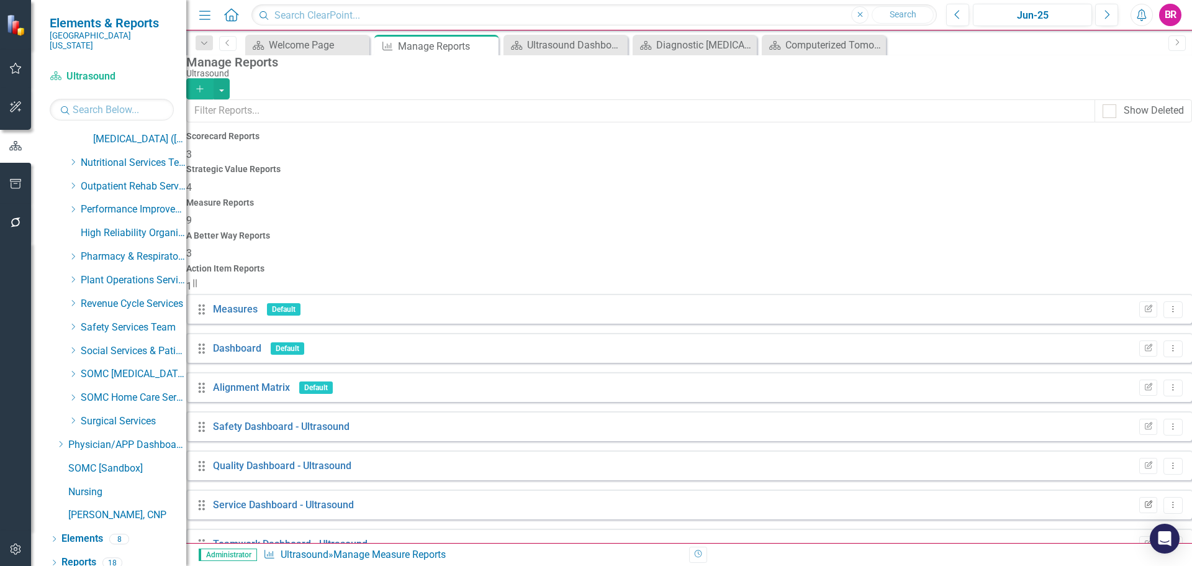
click at [1143, 501] on icon "Edit Report" at bounding box center [1147, 504] width 9 height 7
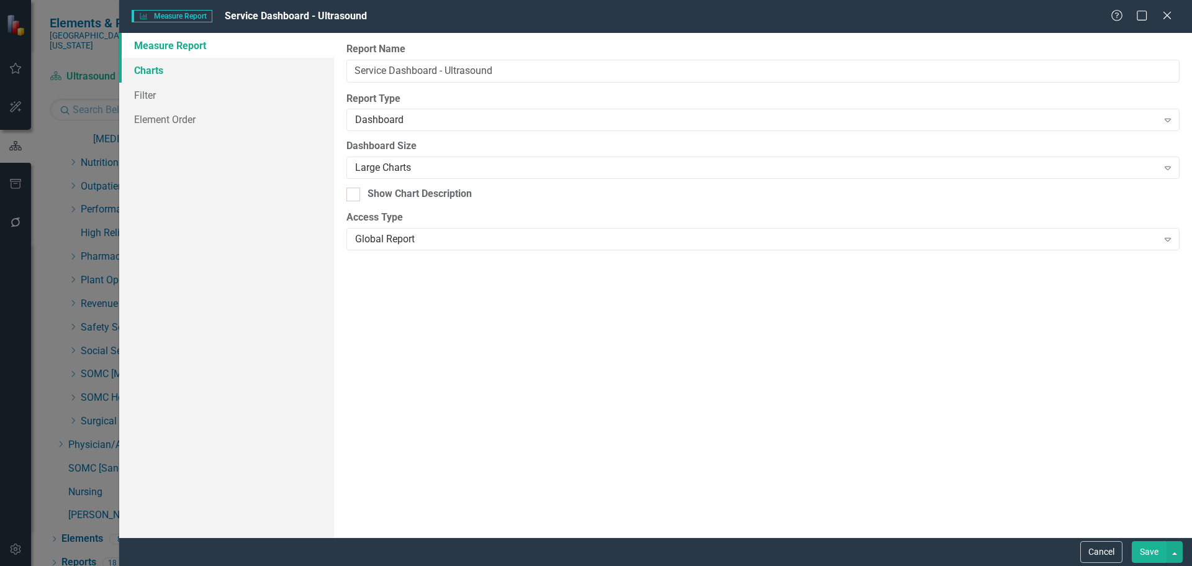
click at [166, 75] on link "Charts" at bounding box center [226, 70] width 215 height 25
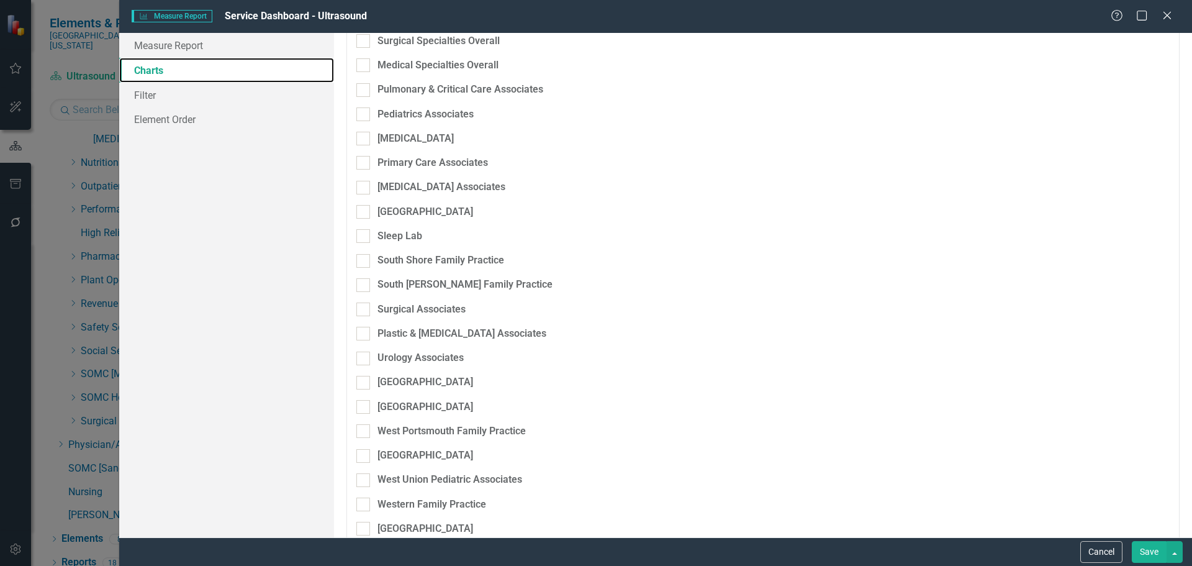
scroll to position [2297, 0]
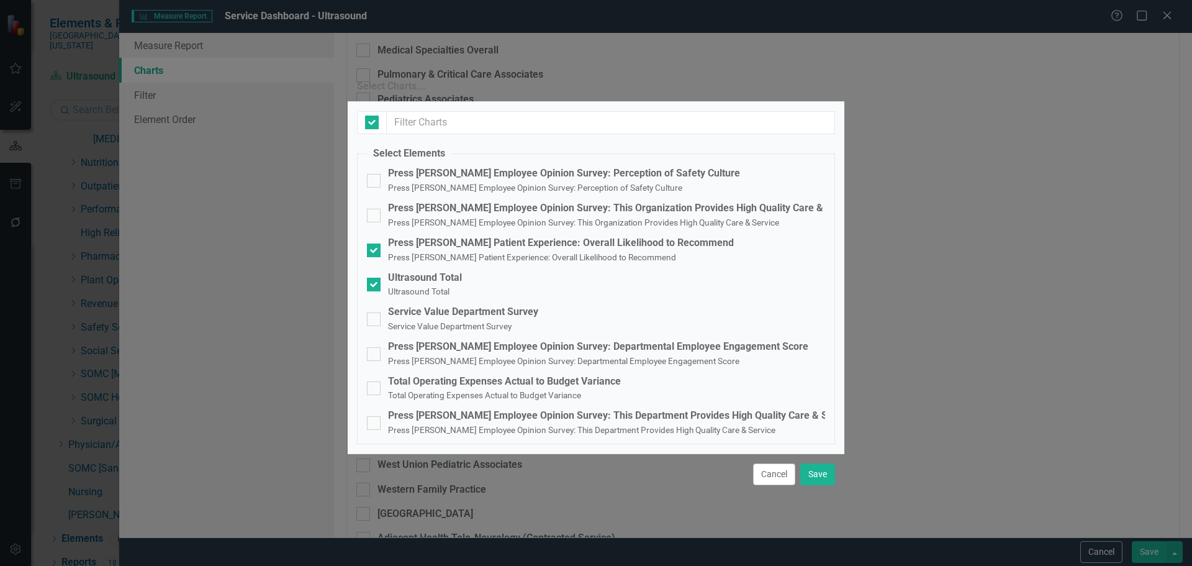
checkbox input "false"
click at [473, 321] on small "Service Value Department Survey" at bounding box center [450, 326] width 124 height 10
click at [375, 312] on input "Service Value Department Survey Service Value Department Survey" at bounding box center [371, 316] width 8 height 8
checkbox input "true"
click at [832, 478] on button "Save" at bounding box center [817, 474] width 35 height 22
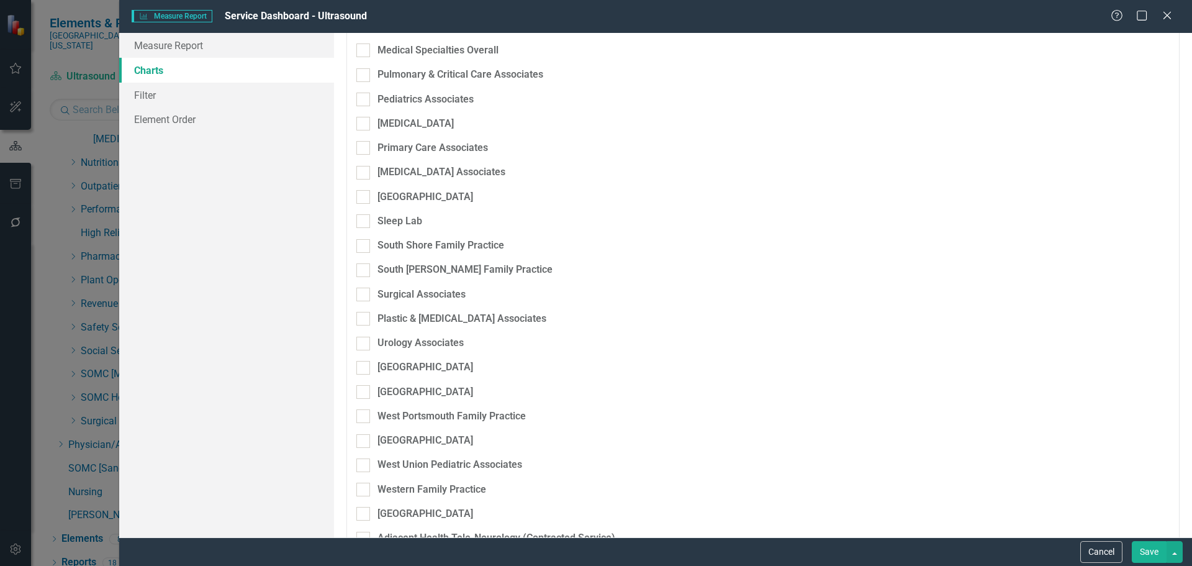
click at [1155, 549] on button "Save" at bounding box center [1149, 552] width 35 height 22
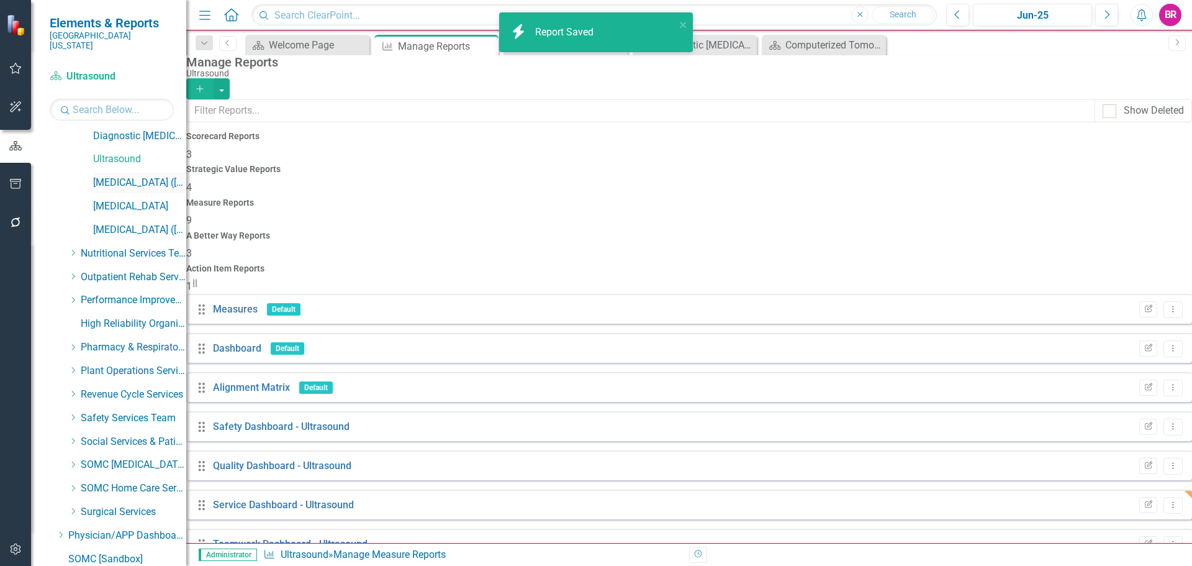
scroll to position [472, 0]
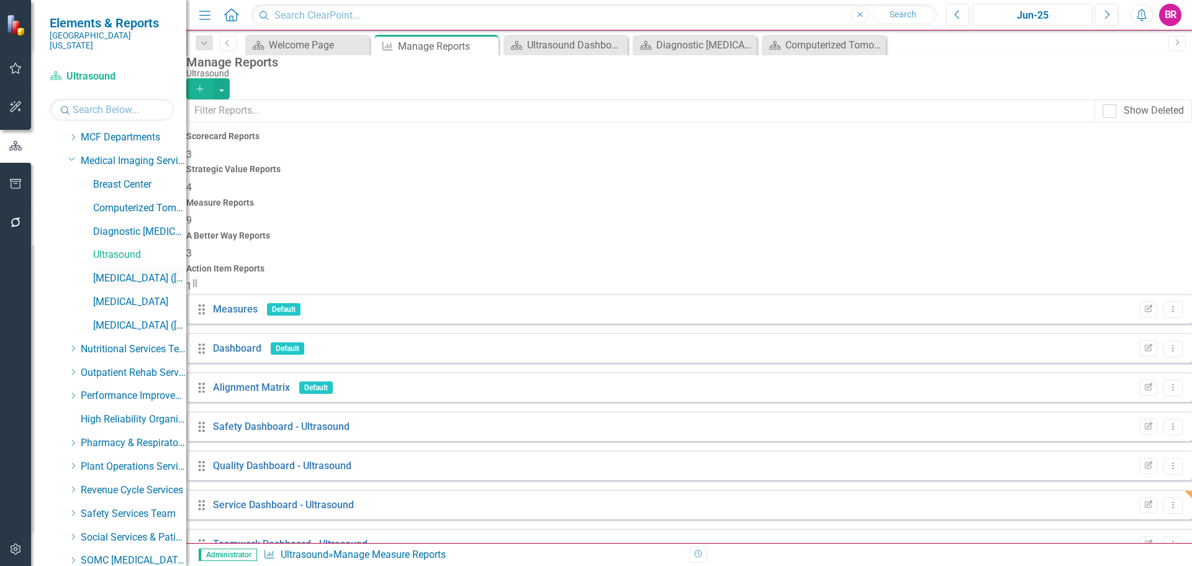
click at [145, 271] on link "[MEDICAL_DATA] ([MEDICAL_DATA])" at bounding box center [139, 278] width 93 height 14
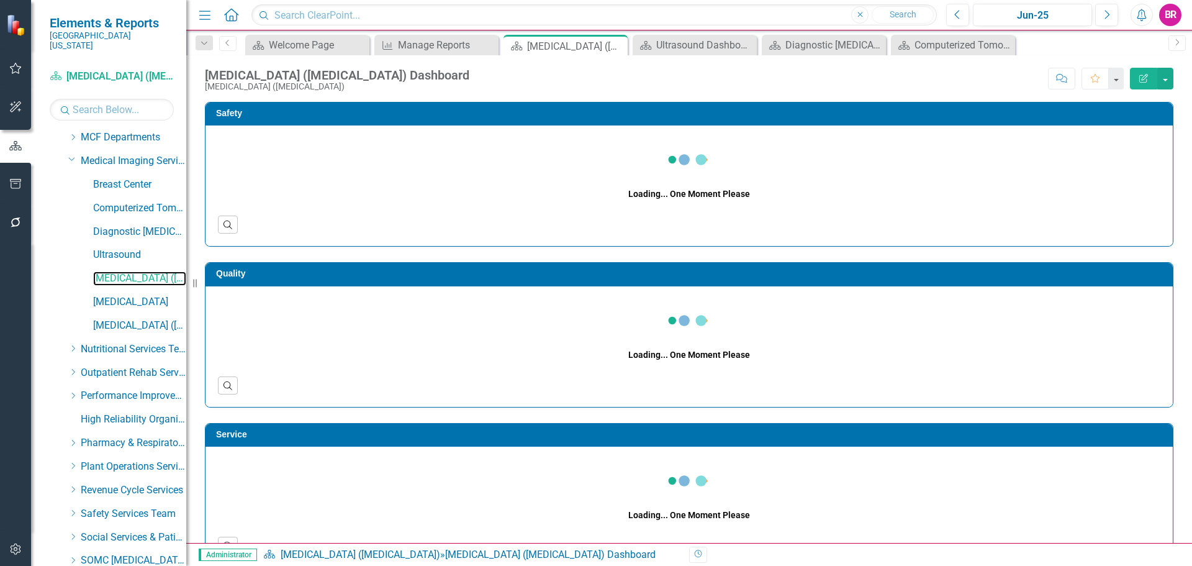
scroll to position [659, 0]
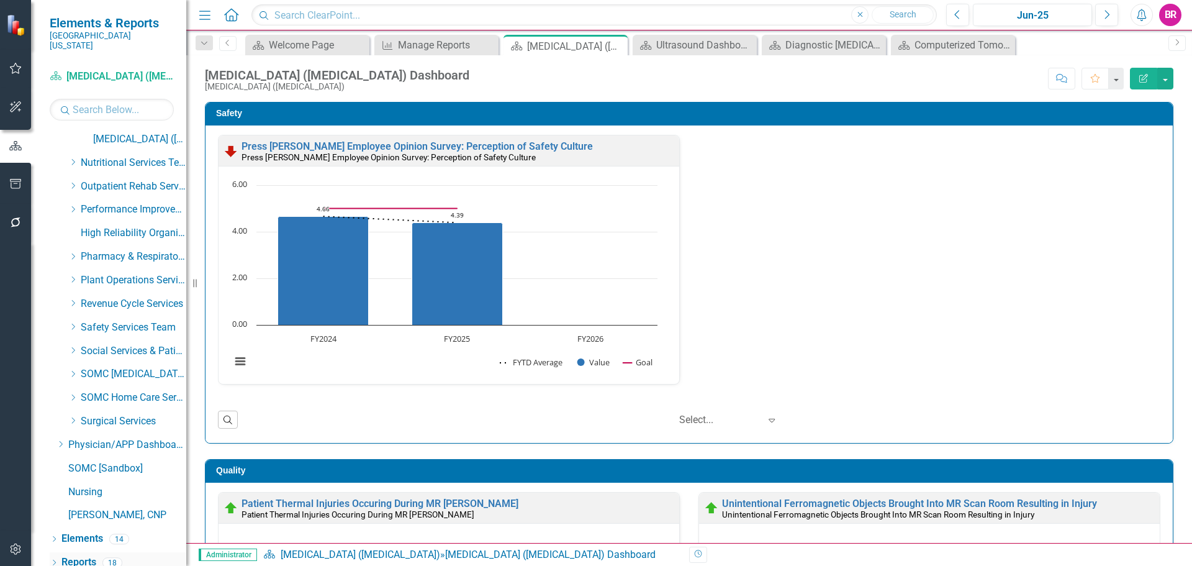
click at [78, 555] on link "Reports" at bounding box center [78, 562] width 35 height 14
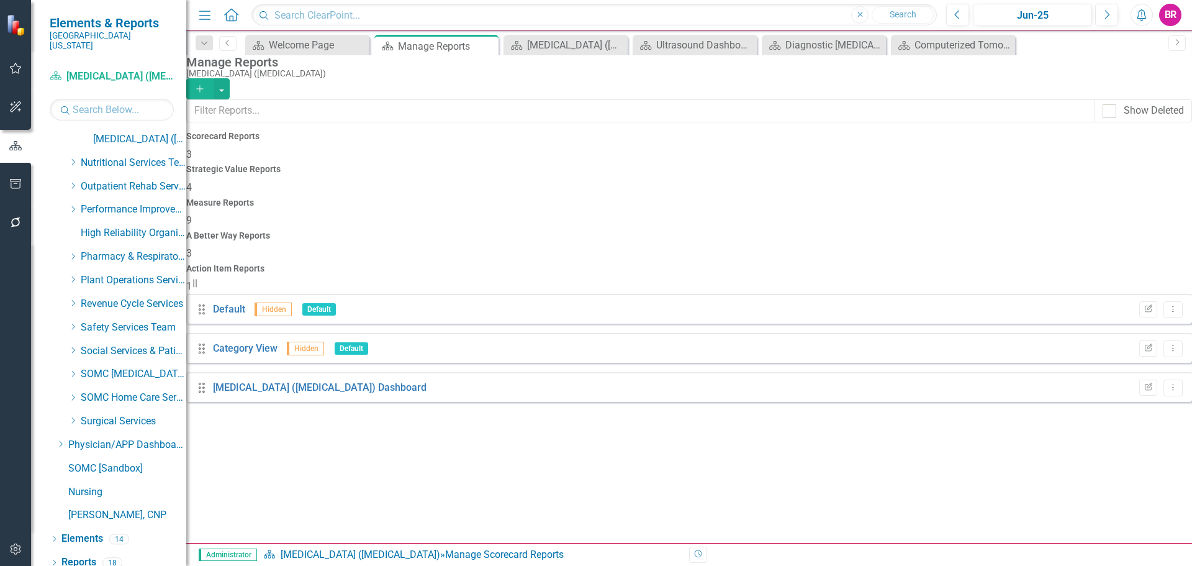
click at [695, 198] on div "Measure Reports 9" at bounding box center [689, 213] width 1006 height 30
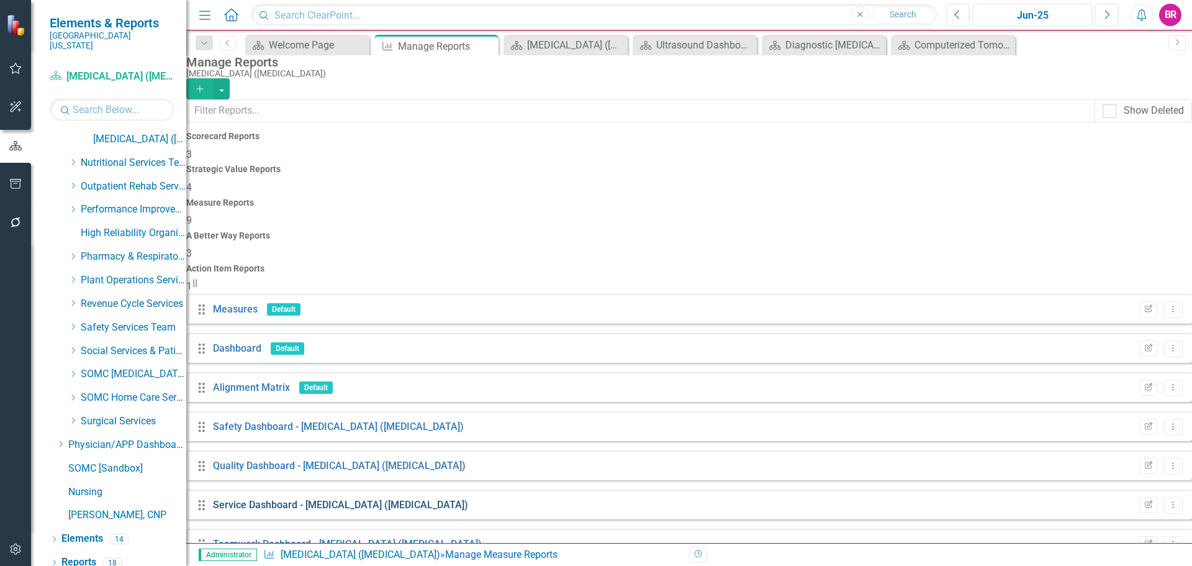
scroll to position [34, 0]
click at [1143, 501] on icon "Edit Report" at bounding box center [1147, 504] width 9 height 7
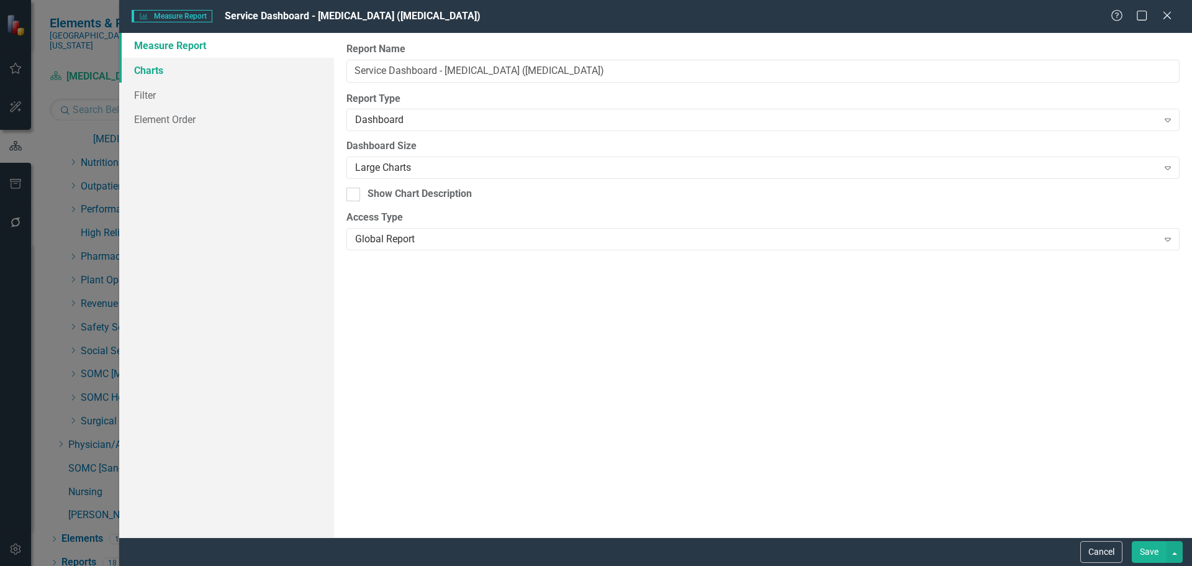
click at [140, 68] on link "Charts" at bounding box center [226, 70] width 215 height 25
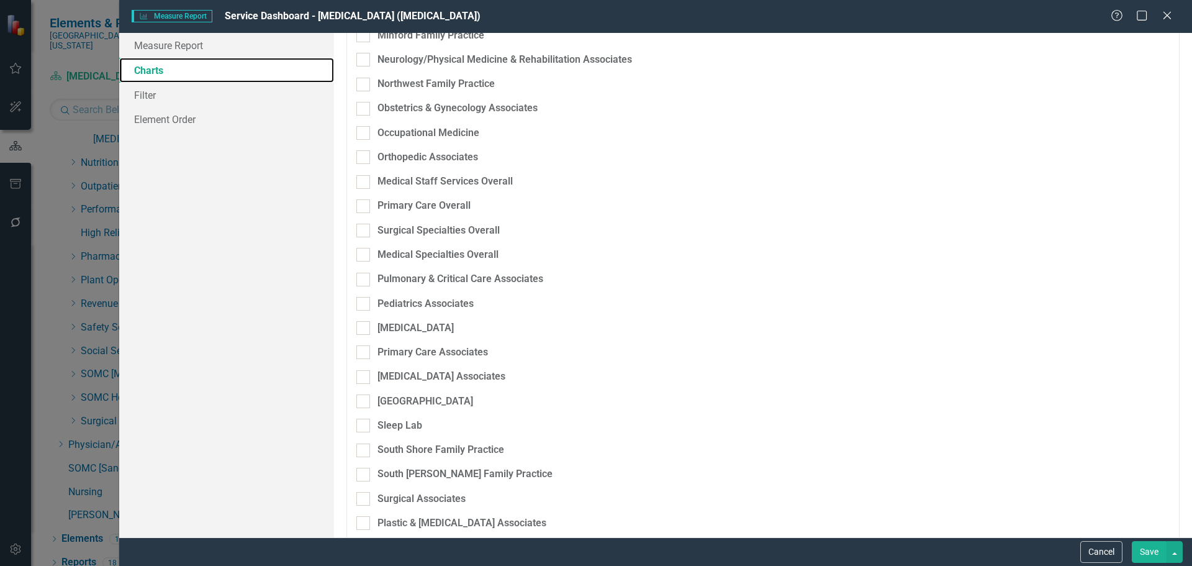
scroll to position [2235, 0]
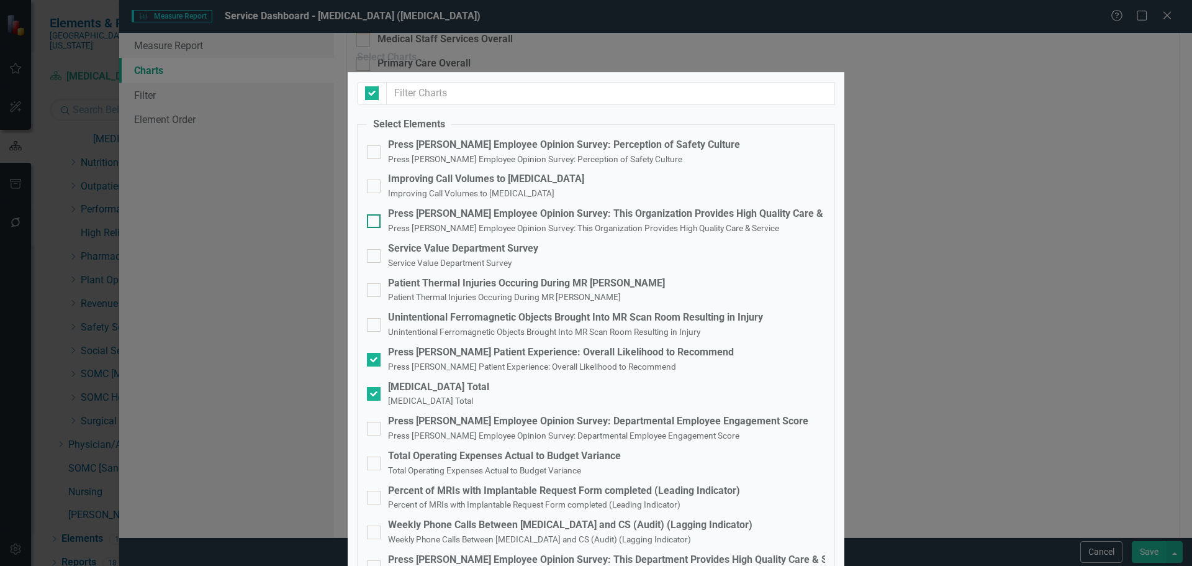
checkbox input "false"
click at [465, 241] on div "Service Value Department Survey" at bounding box center [463, 248] width 150 height 14
click at [375, 249] on input "Service Value Department Survey Service Value Department Survey" at bounding box center [371, 253] width 8 height 8
checkbox input "true"
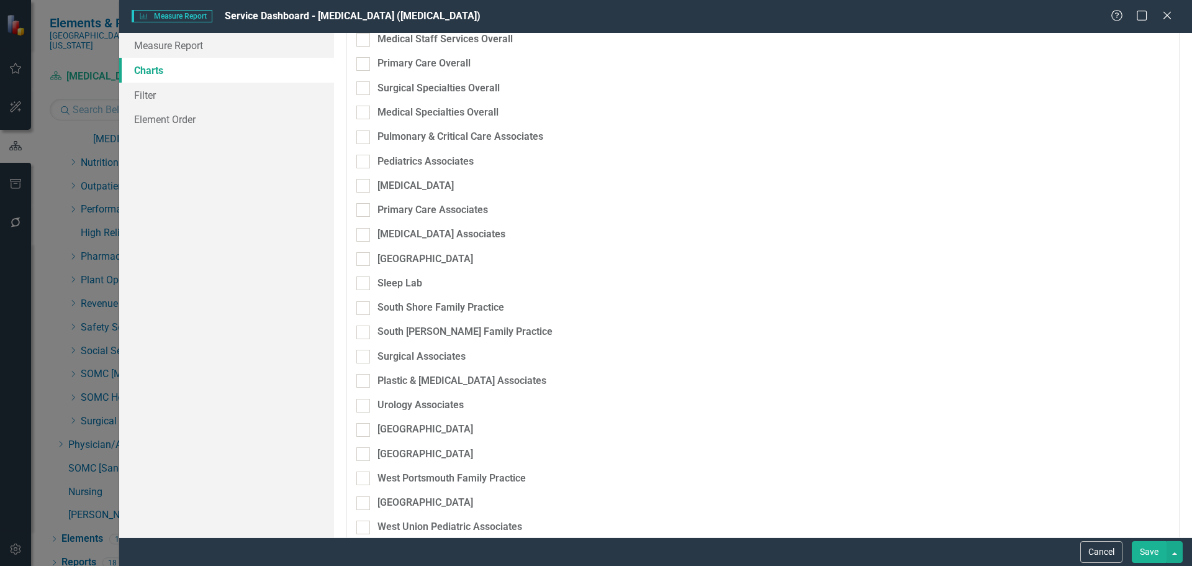
click at [1152, 552] on button "Save" at bounding box center [1149, 552] width 35 height 22
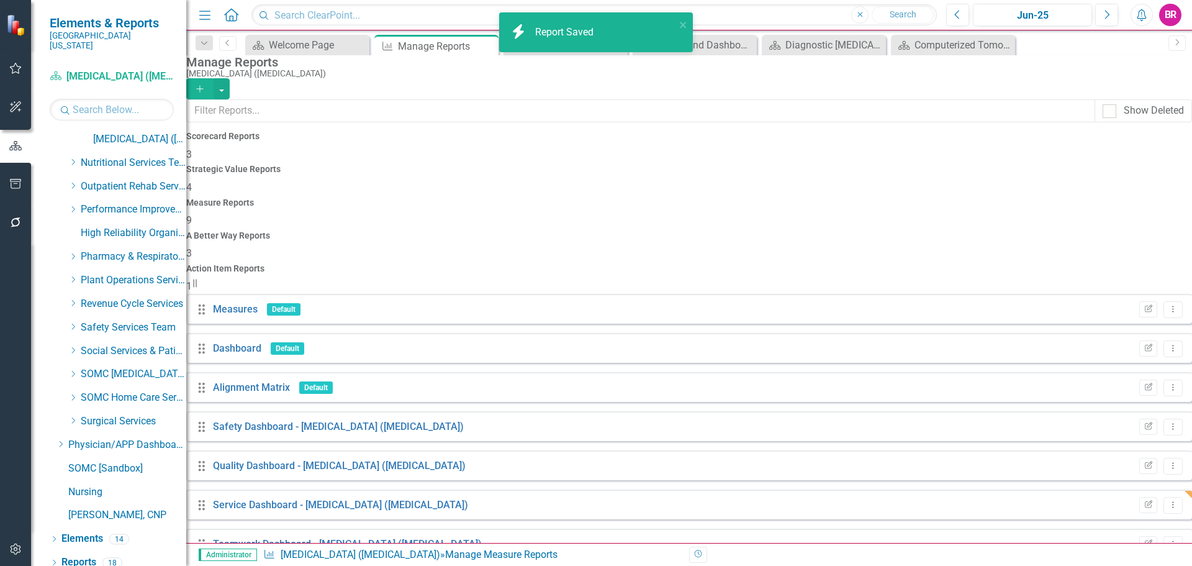
scroll to position [472, 0]
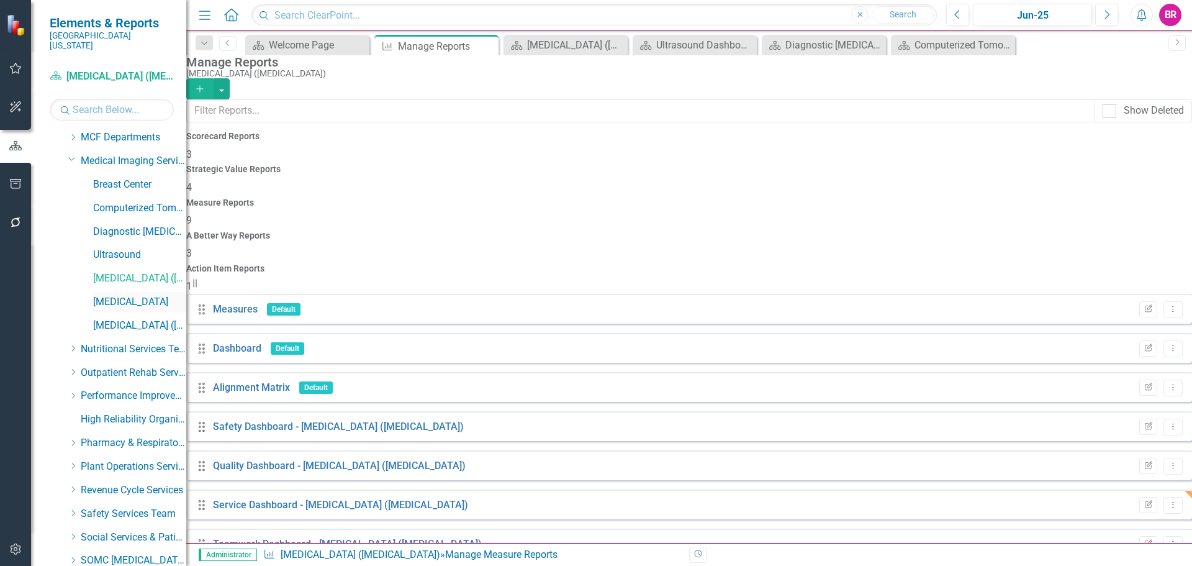
click at [129, 295] on link "[MEDICAL_DATA]" at bounding box center [139, 302] width 93 height 14
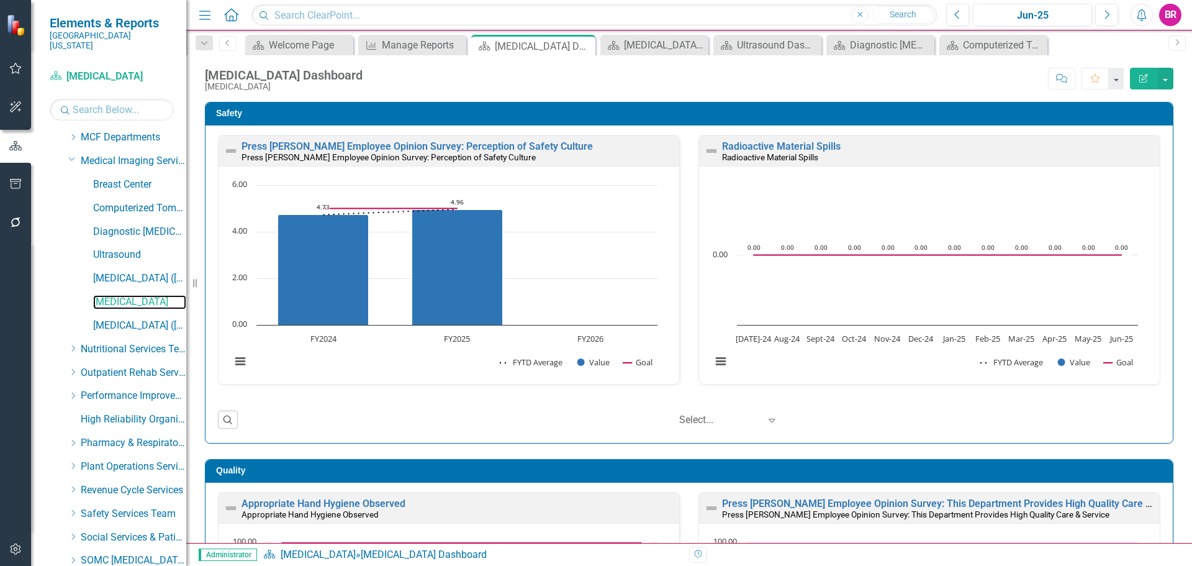
scroll to position [659, 0]
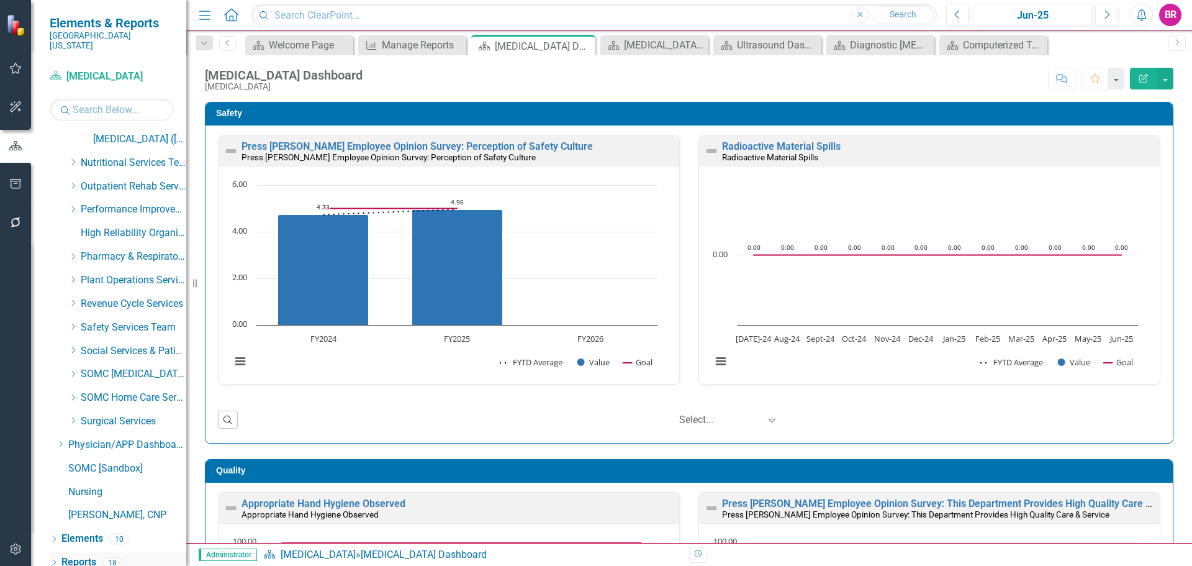
click at [85, 555] on link "Reports" at bounding box center [78, 562] width 35 height 14
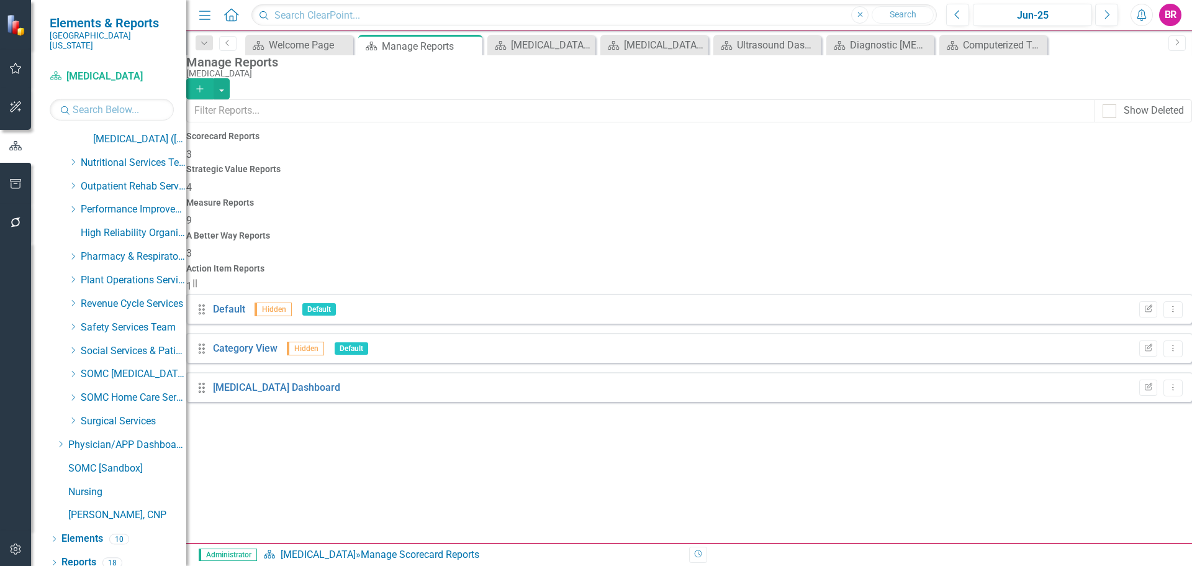
click at [691, 198] on h4 "Measure Reports" at bounding box center [689, 202] width 1006 height 9
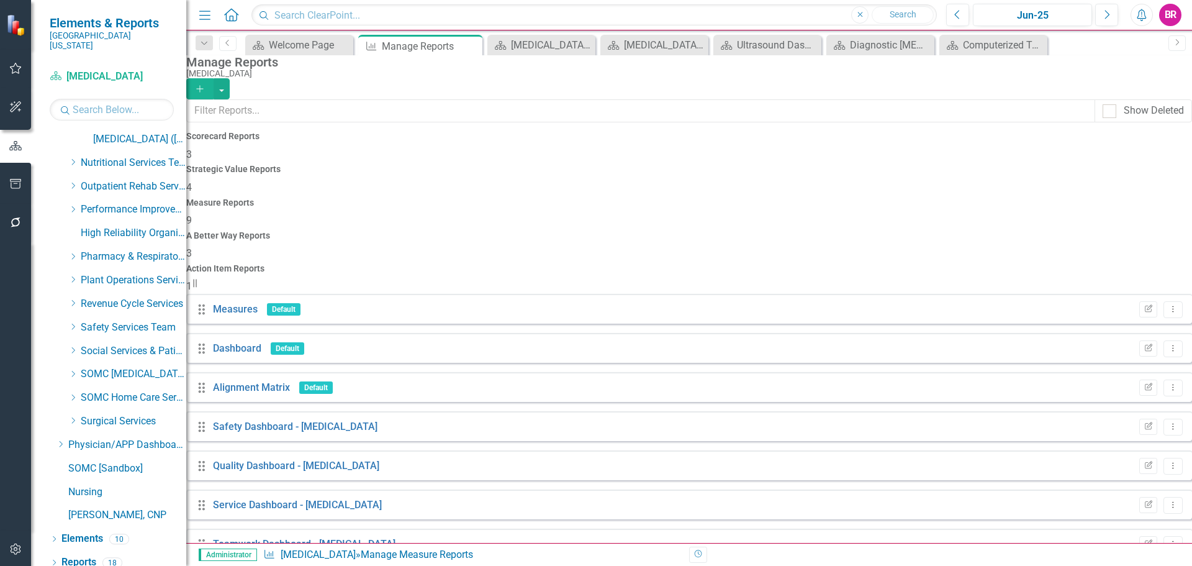
scroll to position [34, 0]
click at [1139, 497] on button "Edit Report" at bounding box center [1148, 505] width 18 height 16
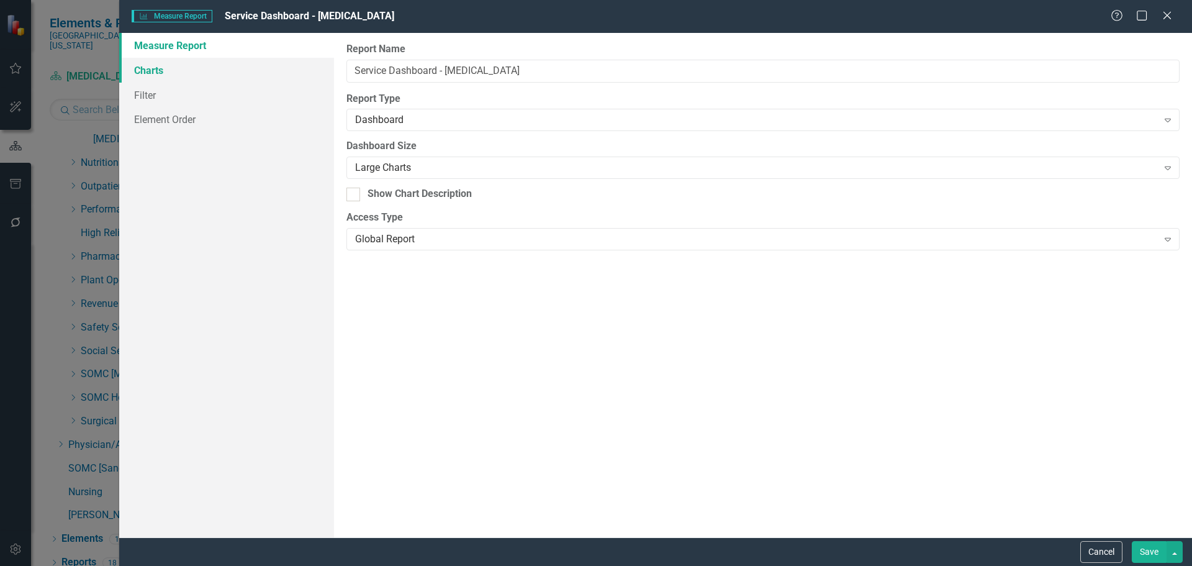
click at [151, 74] on link "Charts" at bounding box center [226, 70] width 215 height 25
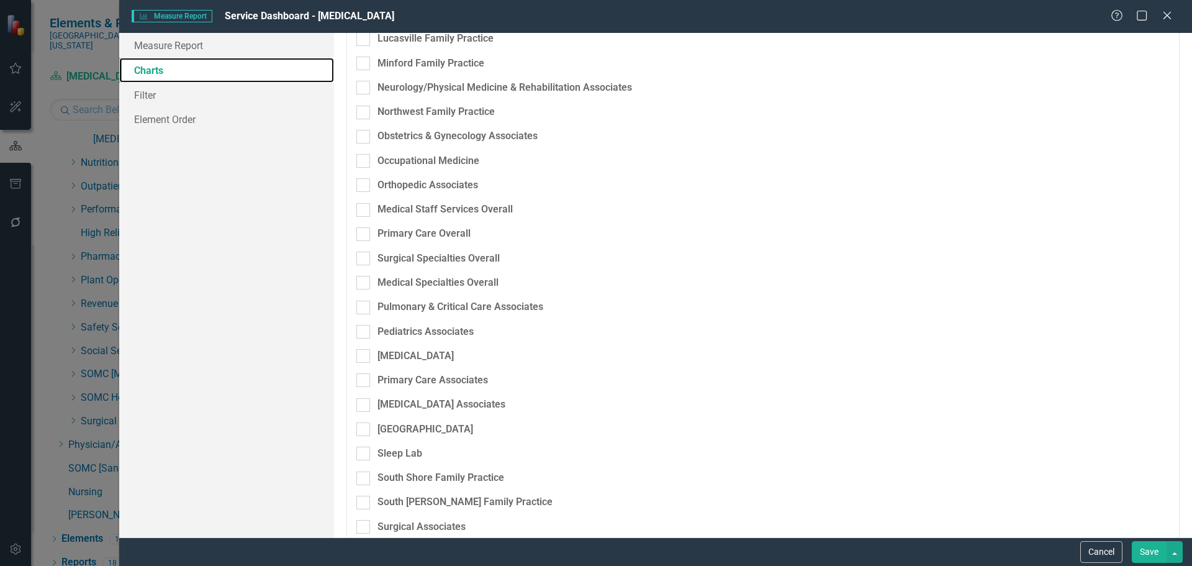
scroll to position [2297, 0]
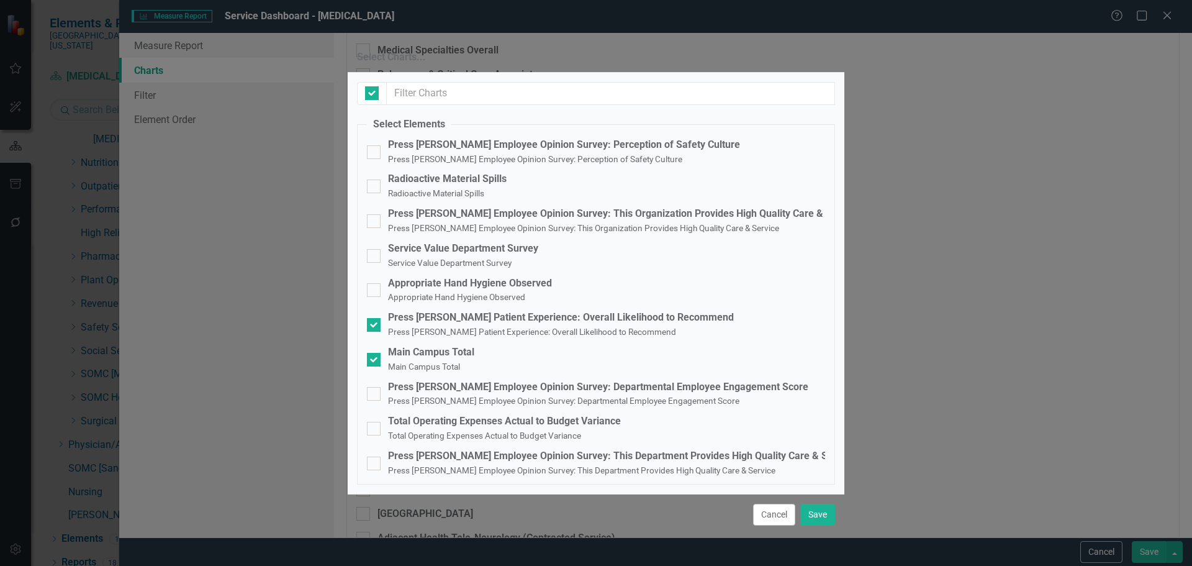
checkbox input "false"
click at [427, 241] on div "Service Value Department Survey" at bounding box center [463, 248] width 150 height 14
click at [375, 249] on input "Service Value Department Survey Service Value Department Survey" at bounding box center [371, 253] width 8 height 8
checkbox input "true"
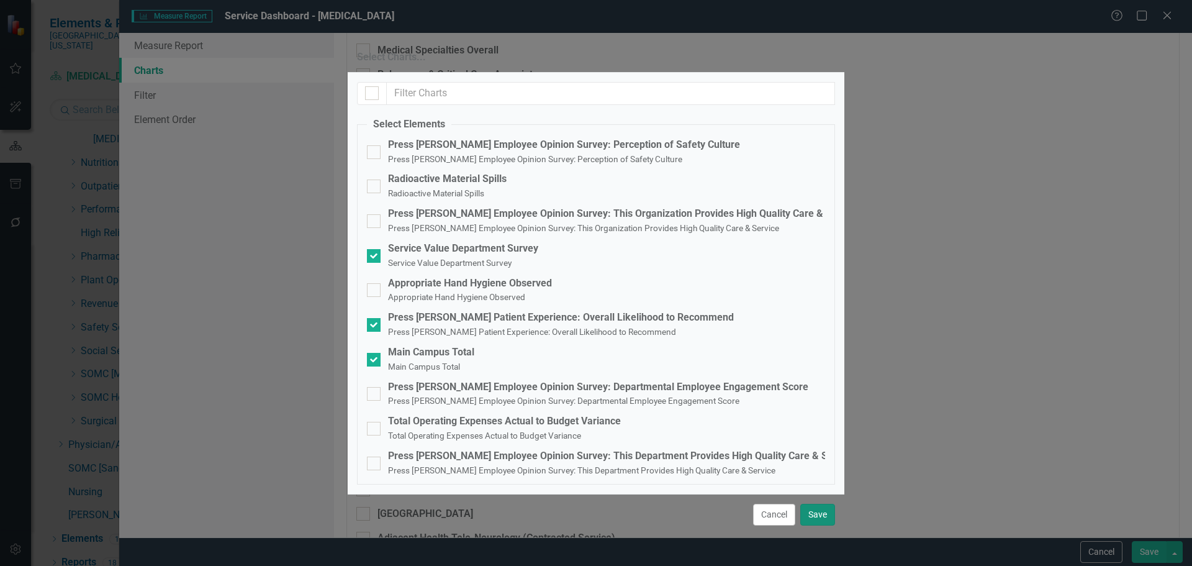
click at [824, 503] on button "Save" at bounding box center [817, 514] width 35 height 22
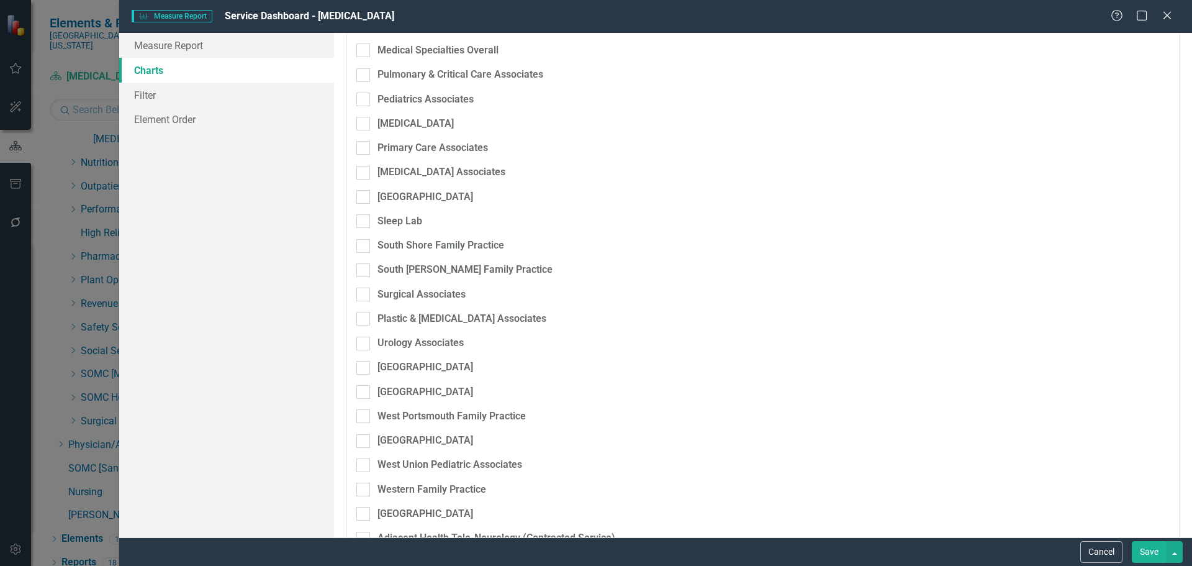
drag, startPoint x: 1155, startPoint y: 561, endPoint x: 1150, endPoint y: 546, distance: 15.9
click at [1155, 559] on button "Save" at bounding box center [1149, 552] width 35 height 22
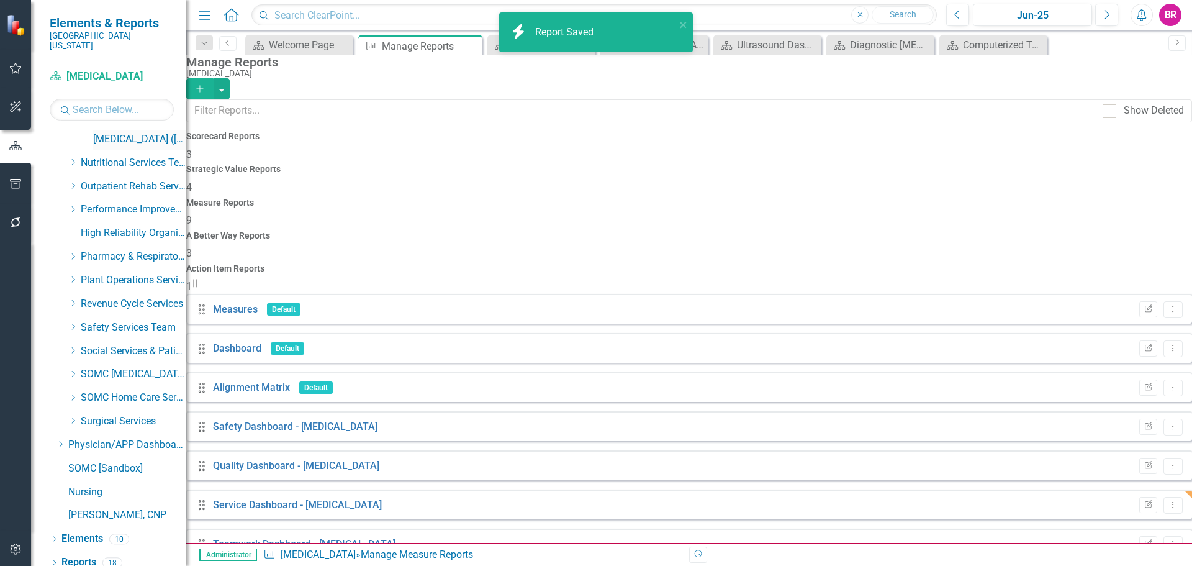
scroll to position [534, 0]
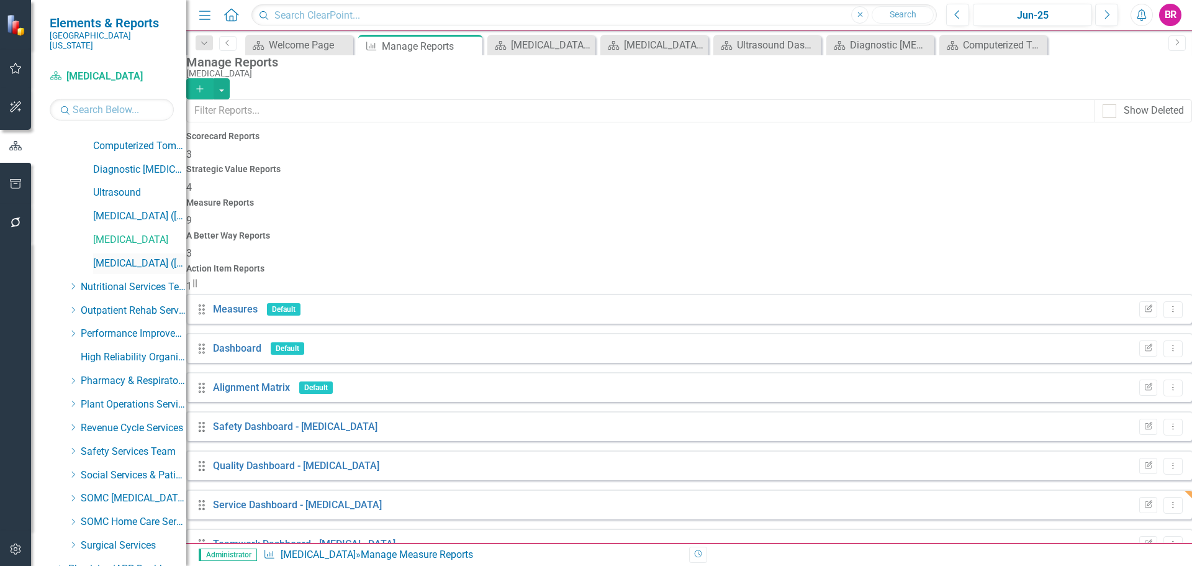
drag, startPoint x: 135, startPoint y: 248, endPoint x: 167, endPoint y: 253, distance: 32.7
click at [135, 256] on link "[MEDICAL_DATA] ([MEDICAL_DATA]" at bounding box center [139, 263] width 93 height 14
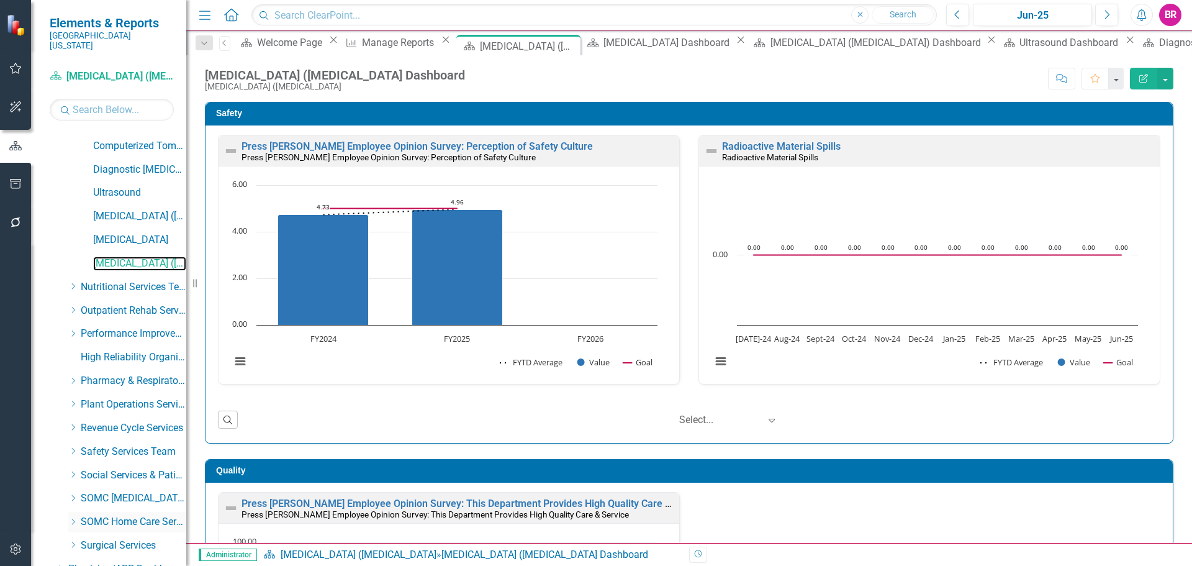
scroll to position [659, 0]
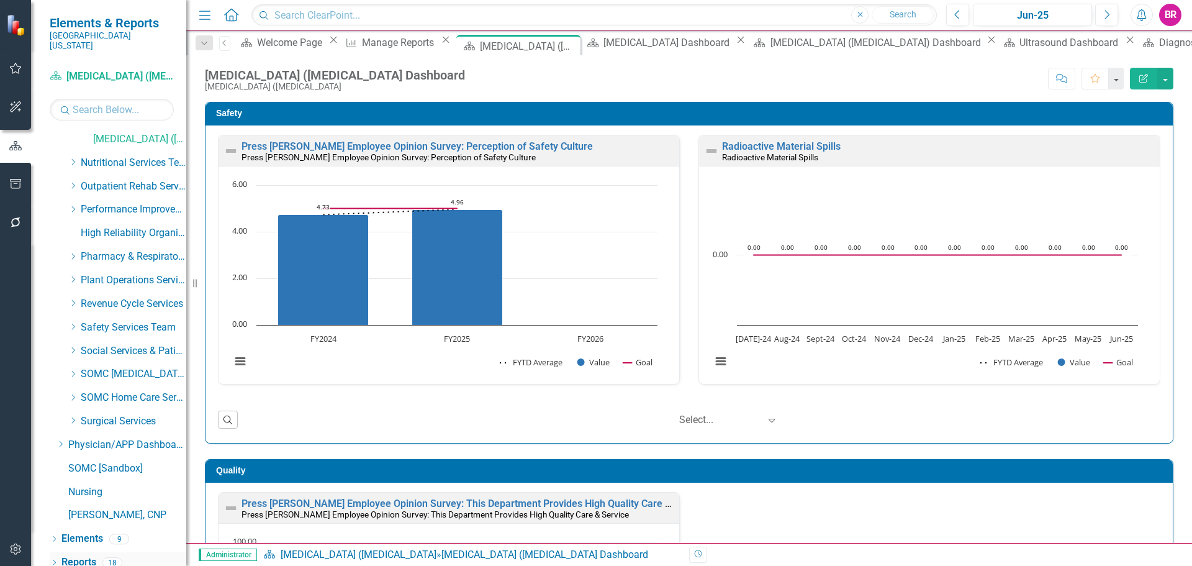
click at [81, 555] on link "Reports" at bounding box center [78, 562] width 35 height 14
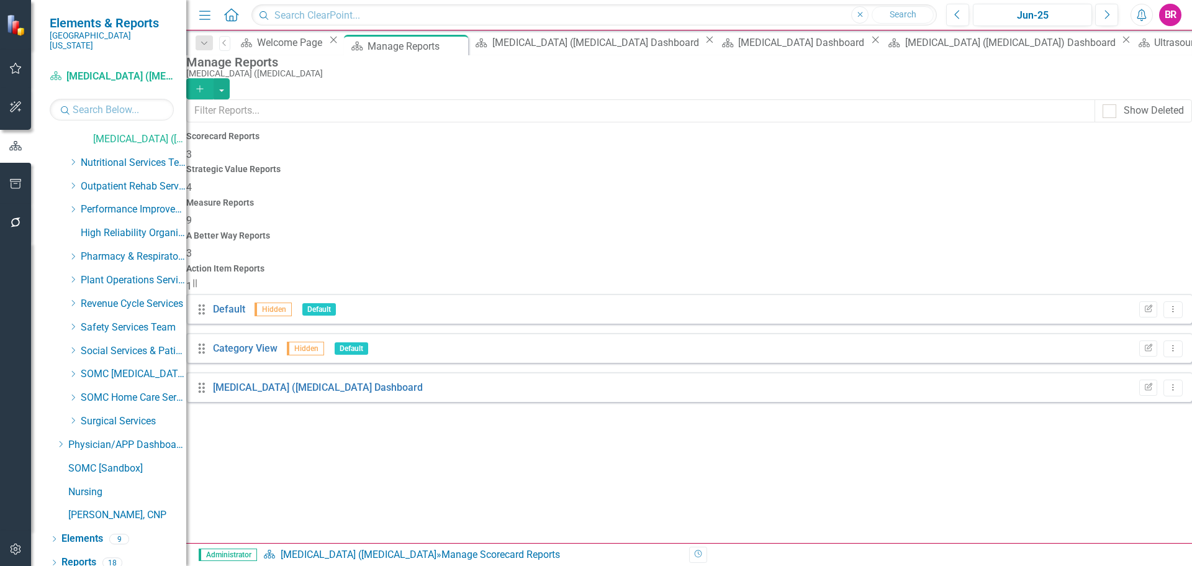
click at [692, 198] on h4 "Measure Reports" at bounding box center [689, 202] width 1006 height 9
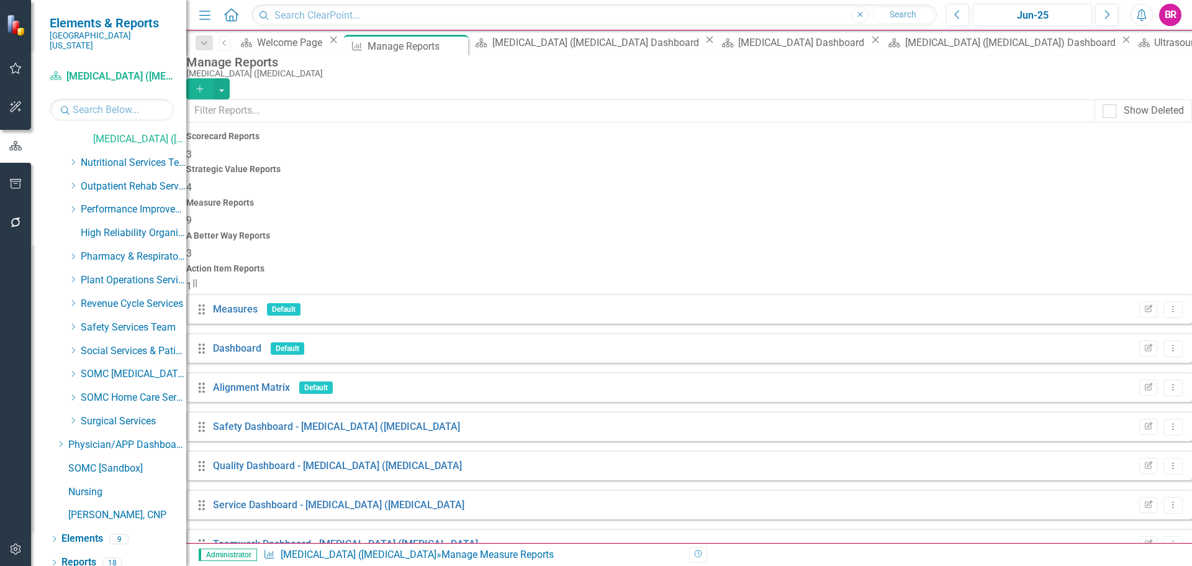
scroll to position [34, 0]
click at [1143, 501] on icon "Edit Report" at bounding box center [1147, 504] width 9 height 7
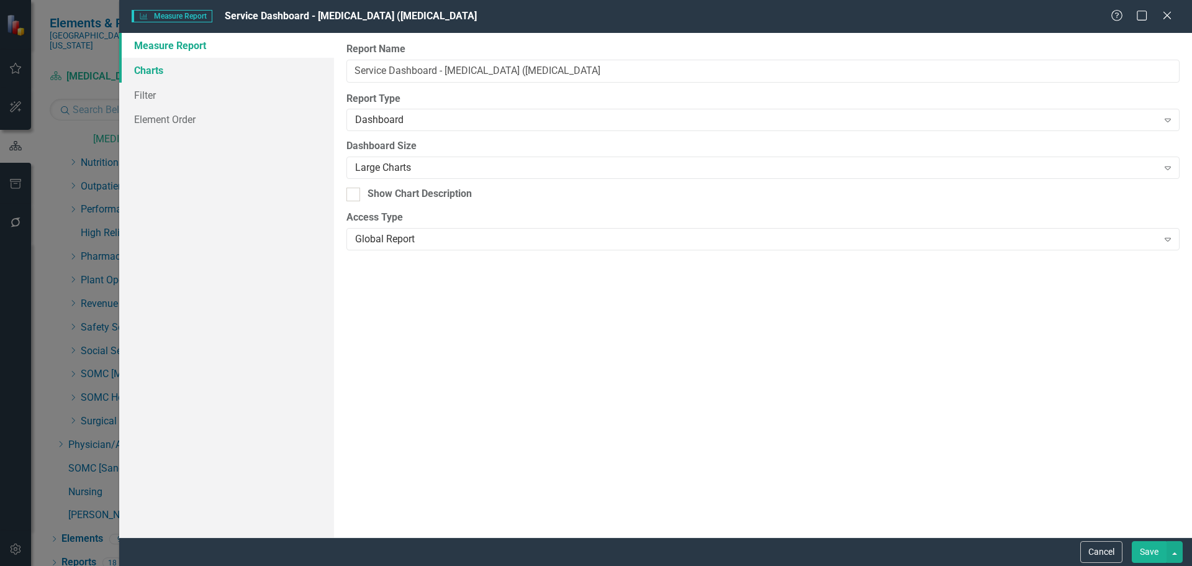
click at [159, 69] on link "Charts" at bounding box center [226, 70] width 215 height 25
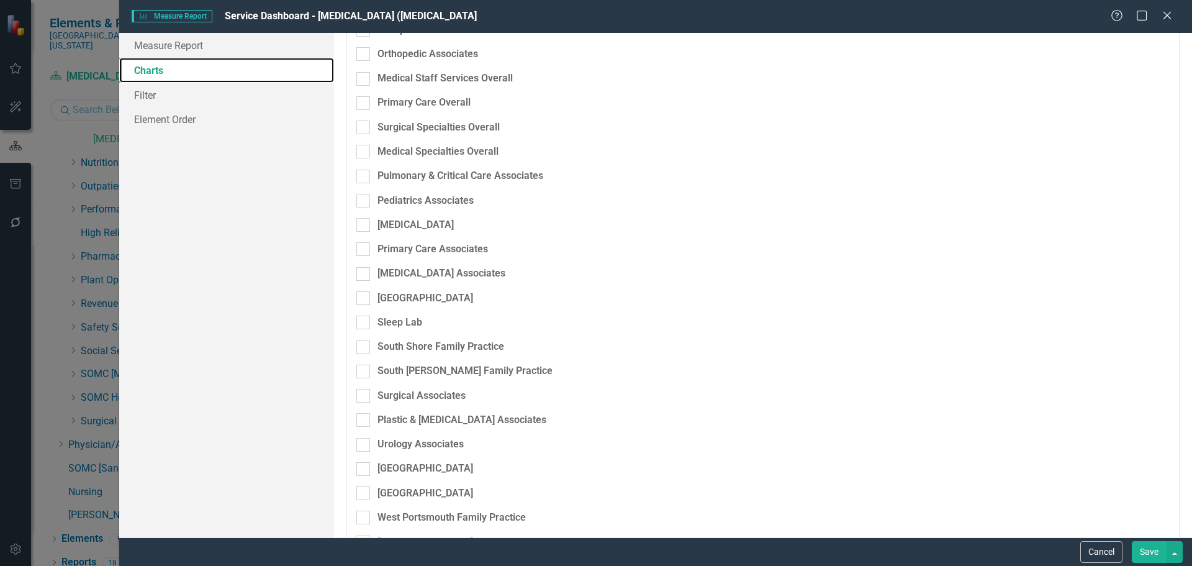
scroll to position [2235, 0]
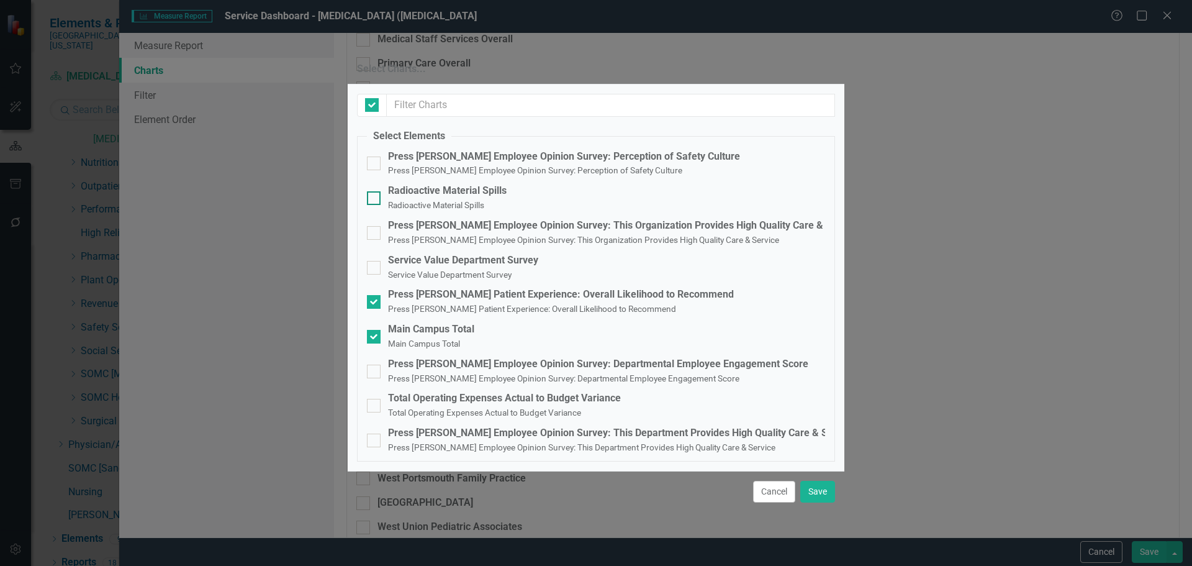
checkbox input "false"
click at [441, 261] on div "Service Value Department Survey" at bounding box center [463, 260] width 150 height 14
click at [375, 261] on input "Service Value Department Survey Service Value Department Survey" at bounding box center [371, 265] width 8 height 8
checkbox input "true"
click at [821, 480] on button "Save" at bounding box center [817, 491] width 35 height 22
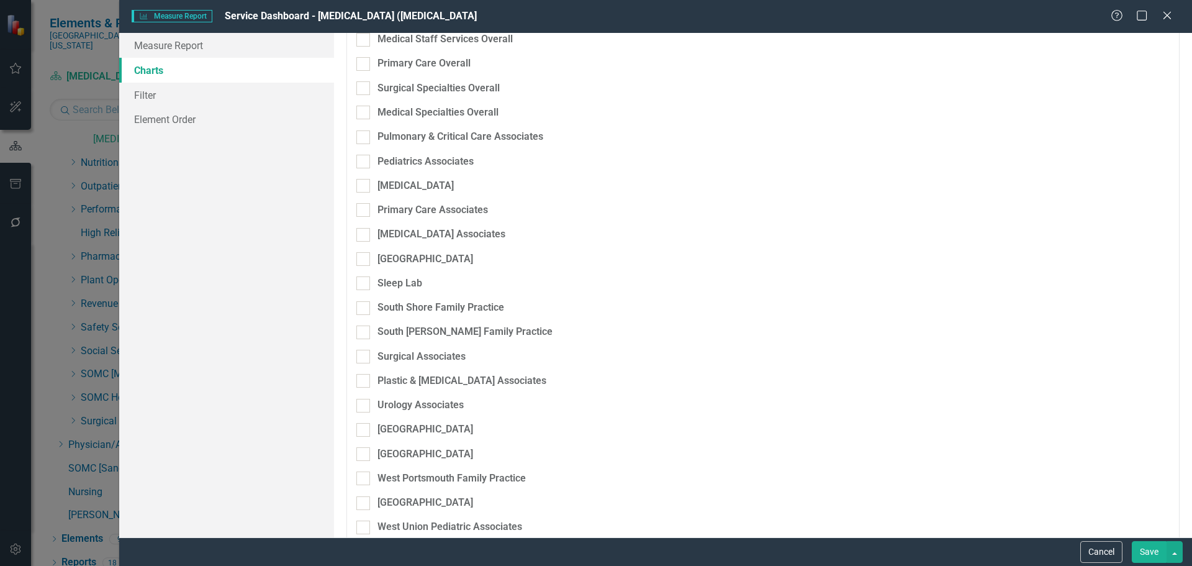
click at [1143, 549] on button "Save" at bounding box center [1149, 552] width 35 height 22
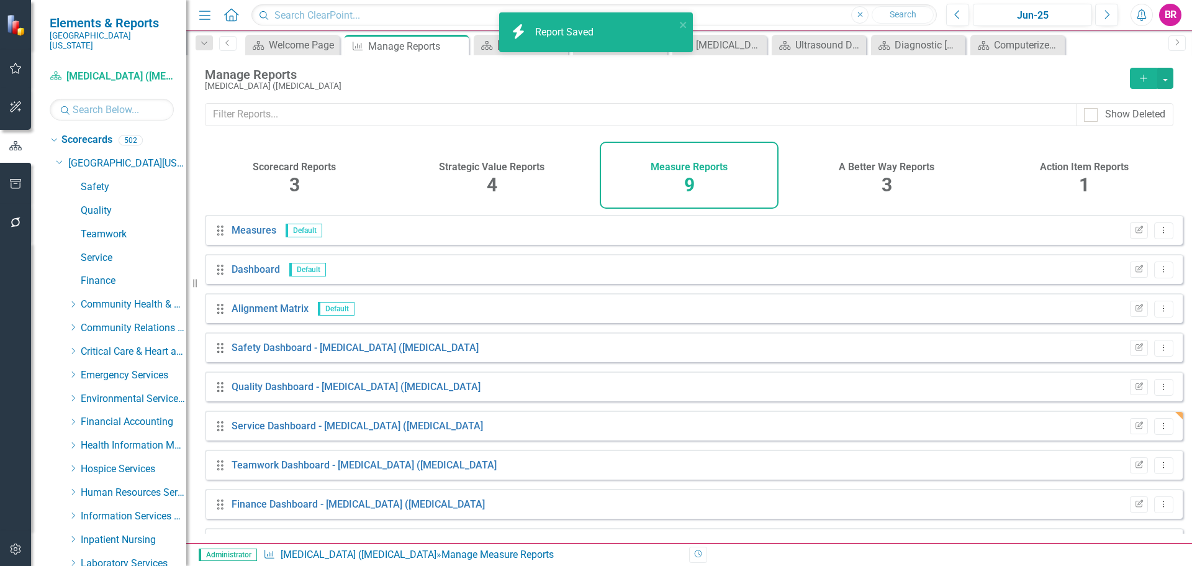
scroll to position [34, 0]
